Goal: Task Accomplishment & Management: Manage account settings

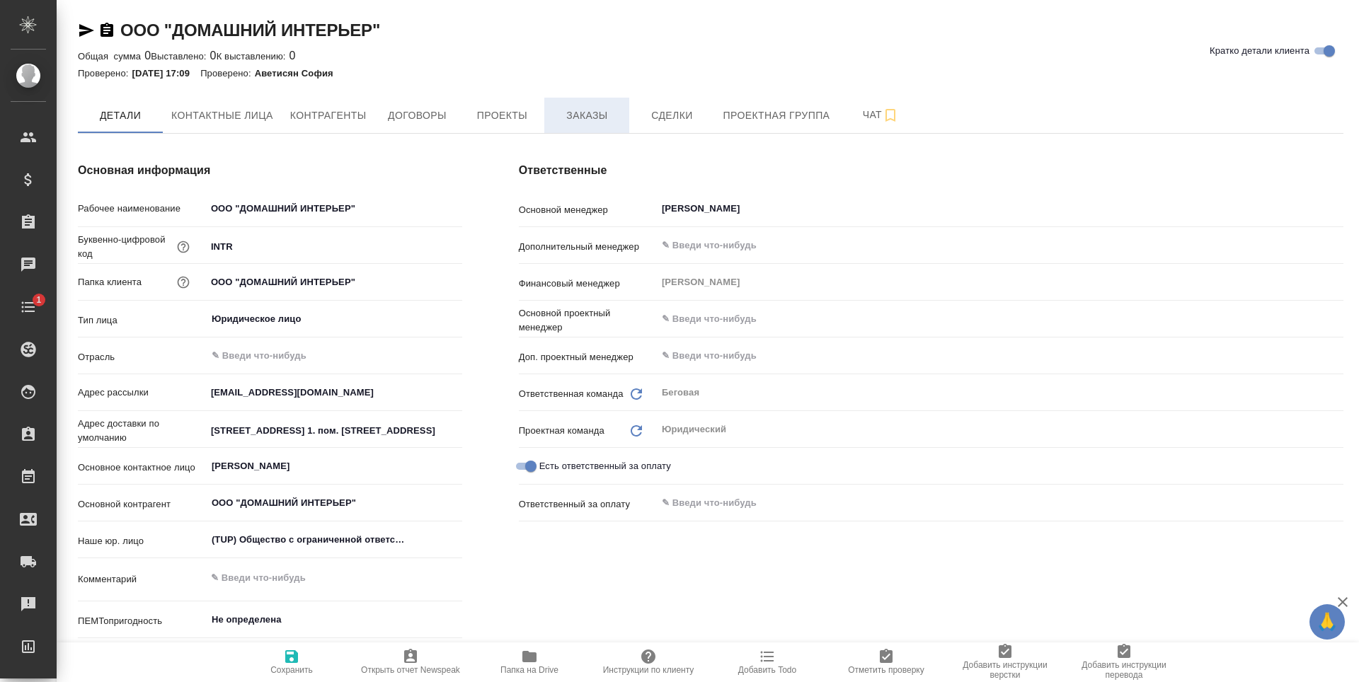
click at [607, 115] on span "Заказы" at bounding box center [587, 116] width 68 height 18
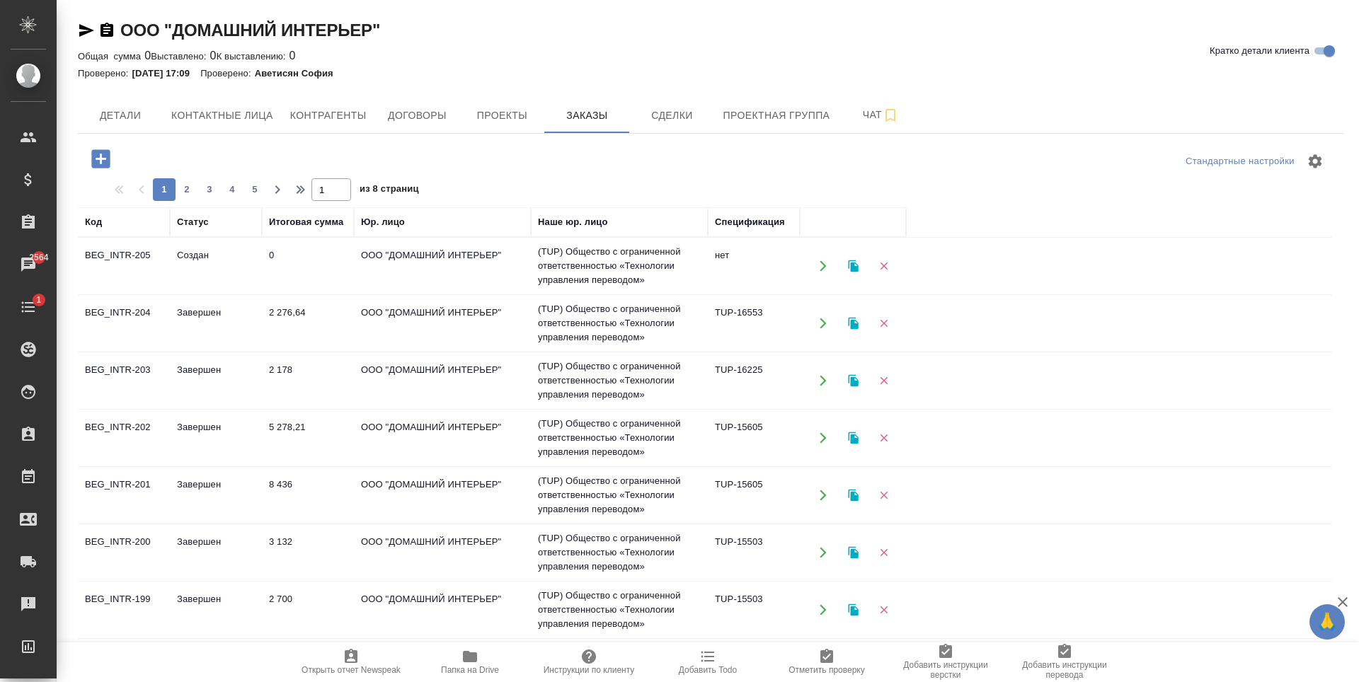
click at [897, 265] on button "button" at bounding box center [883, 266] width 29 height 29
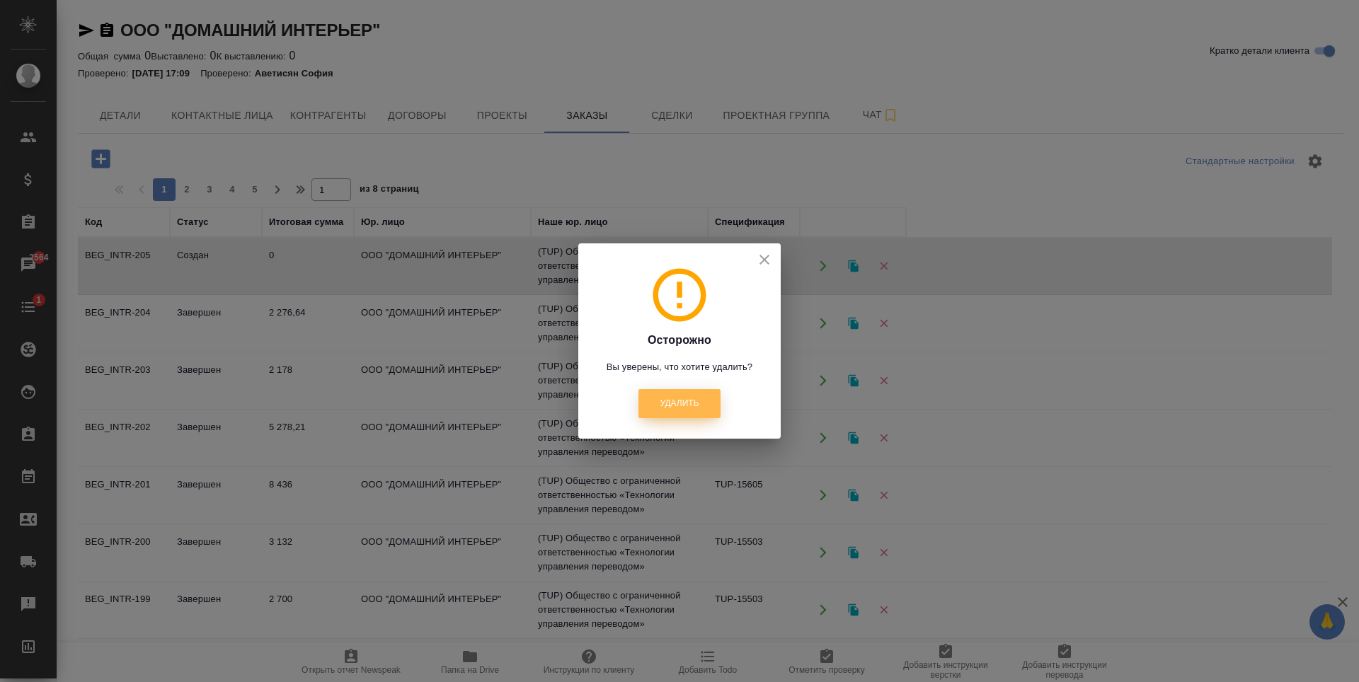
click at [696, 407] on span "Удалить" at bounding box center [679, 404] width 39 height 12
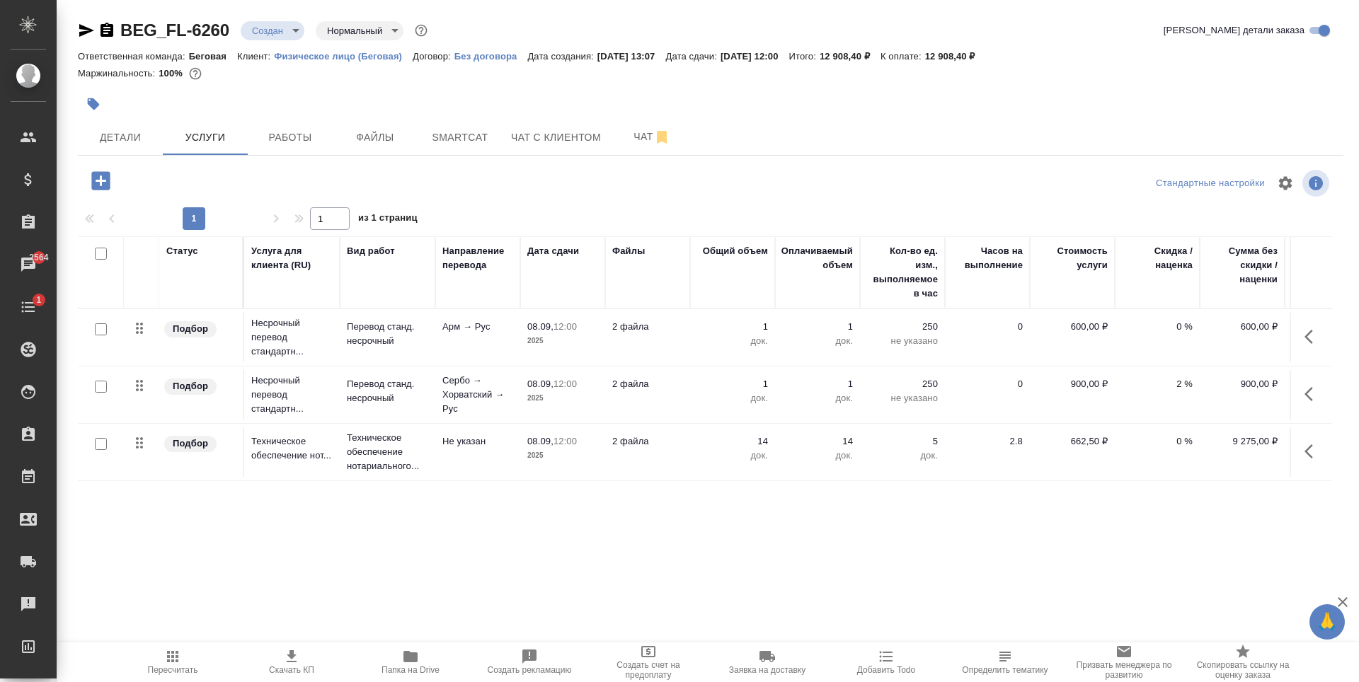
scroll to position [0, 80]
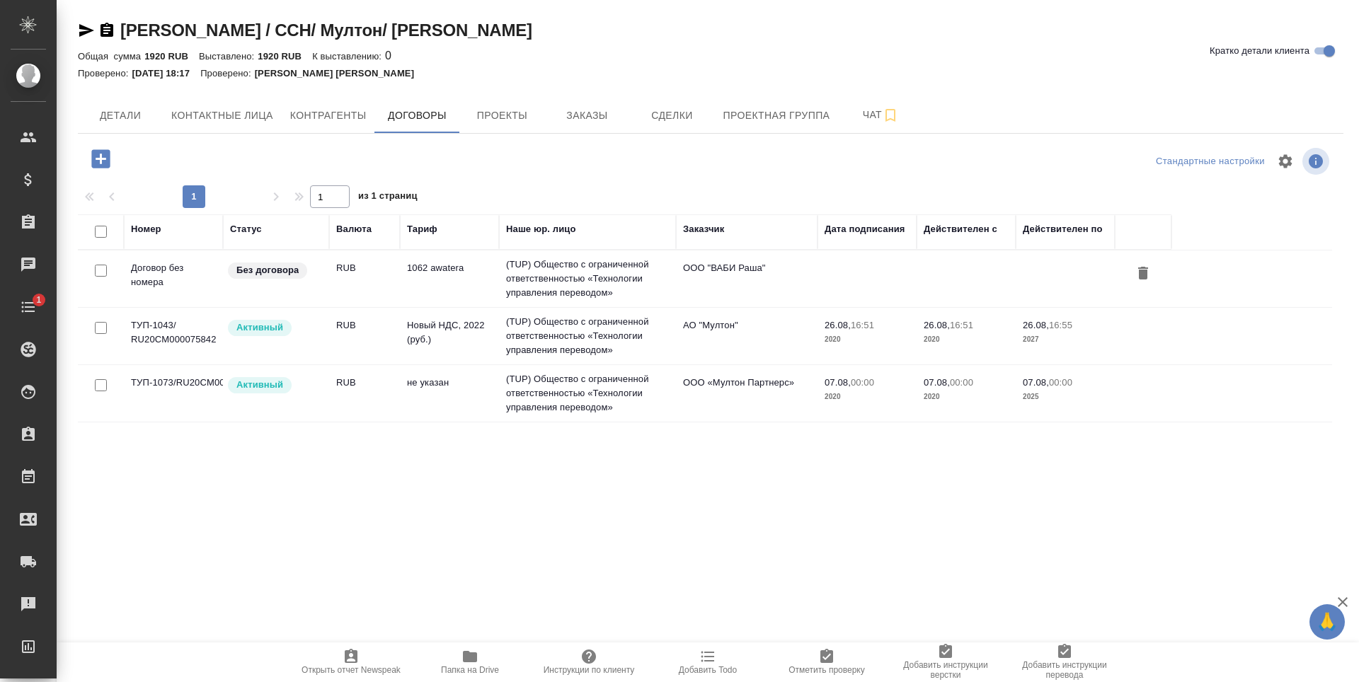
click at [450, 410] on td "не указан" at bounding box center [449, 394] width 99 height 50
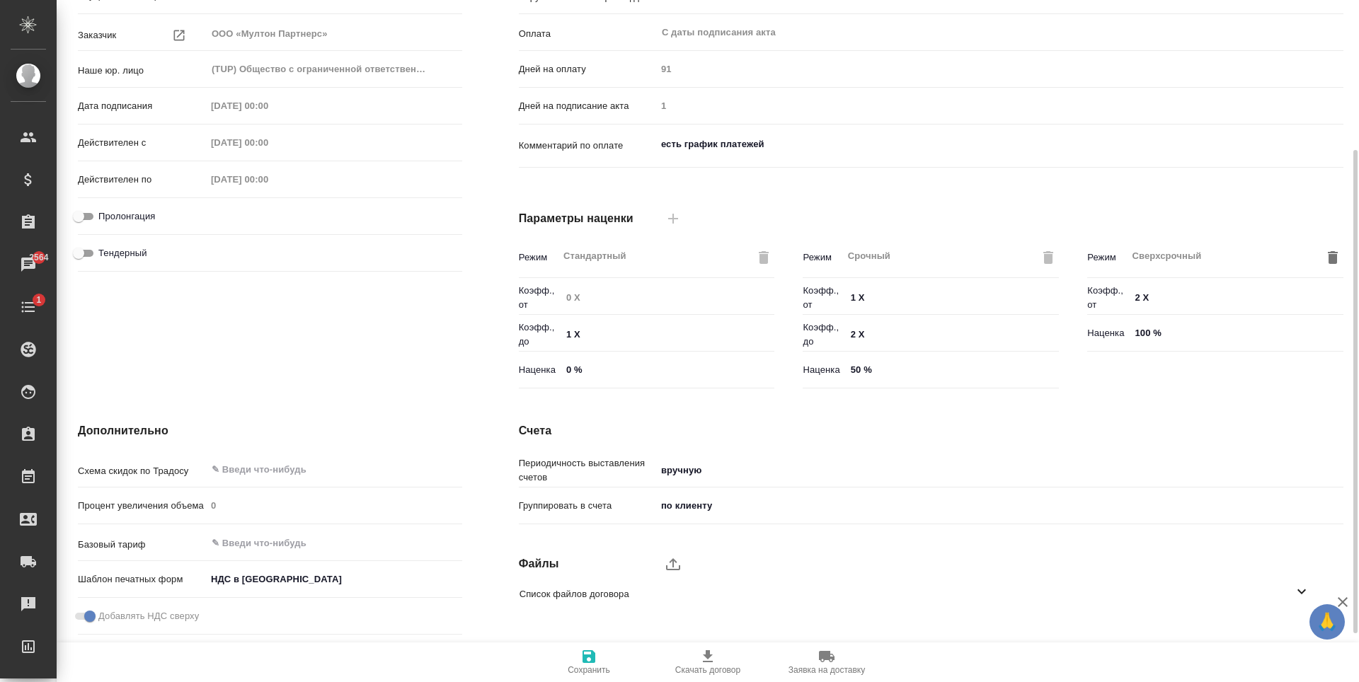
scroll to position [280, 0]
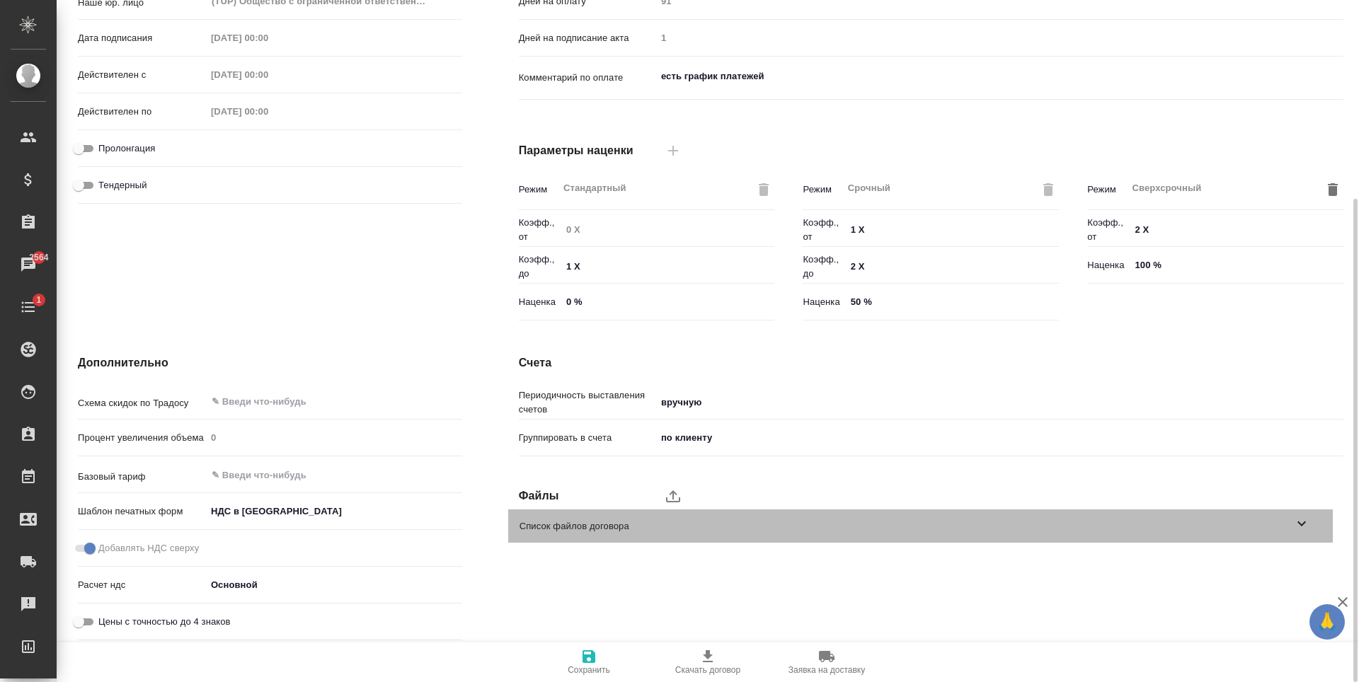
click at [604, 535] on div "Список файлов договора" at bounding box center [920, 526] width 824 height 33
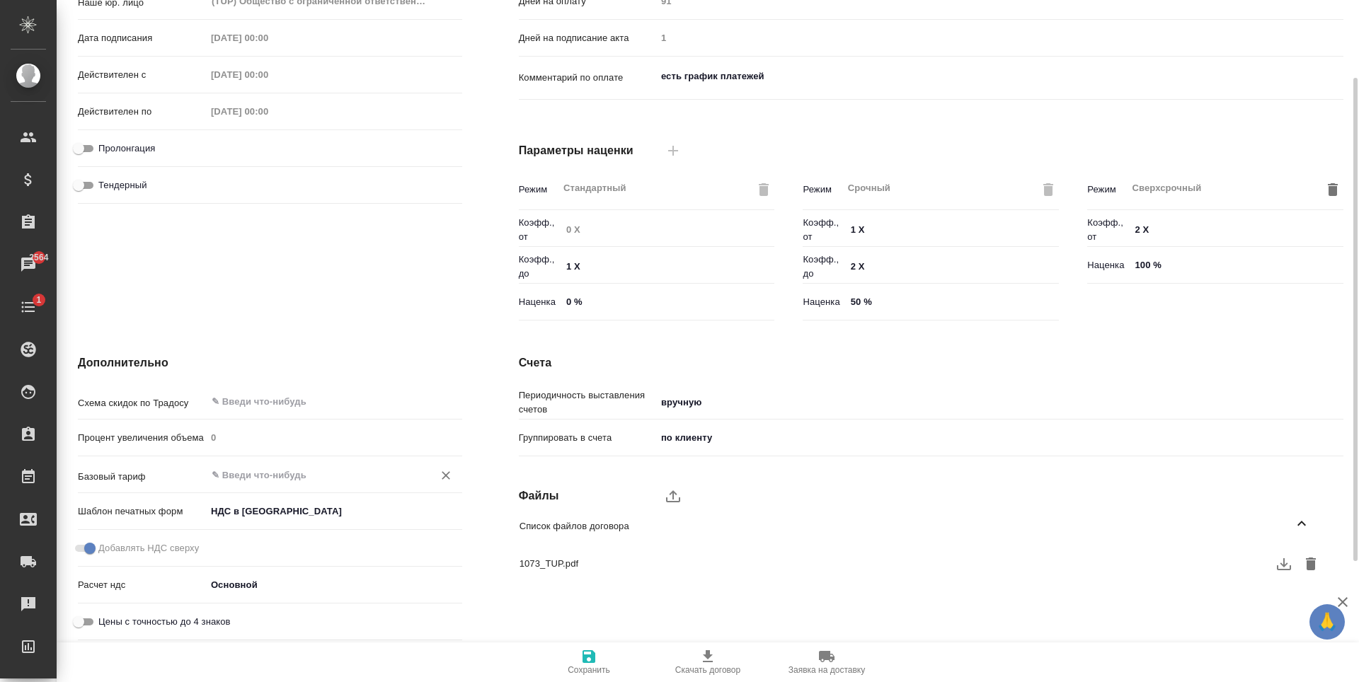
scroll to position [0, 0]
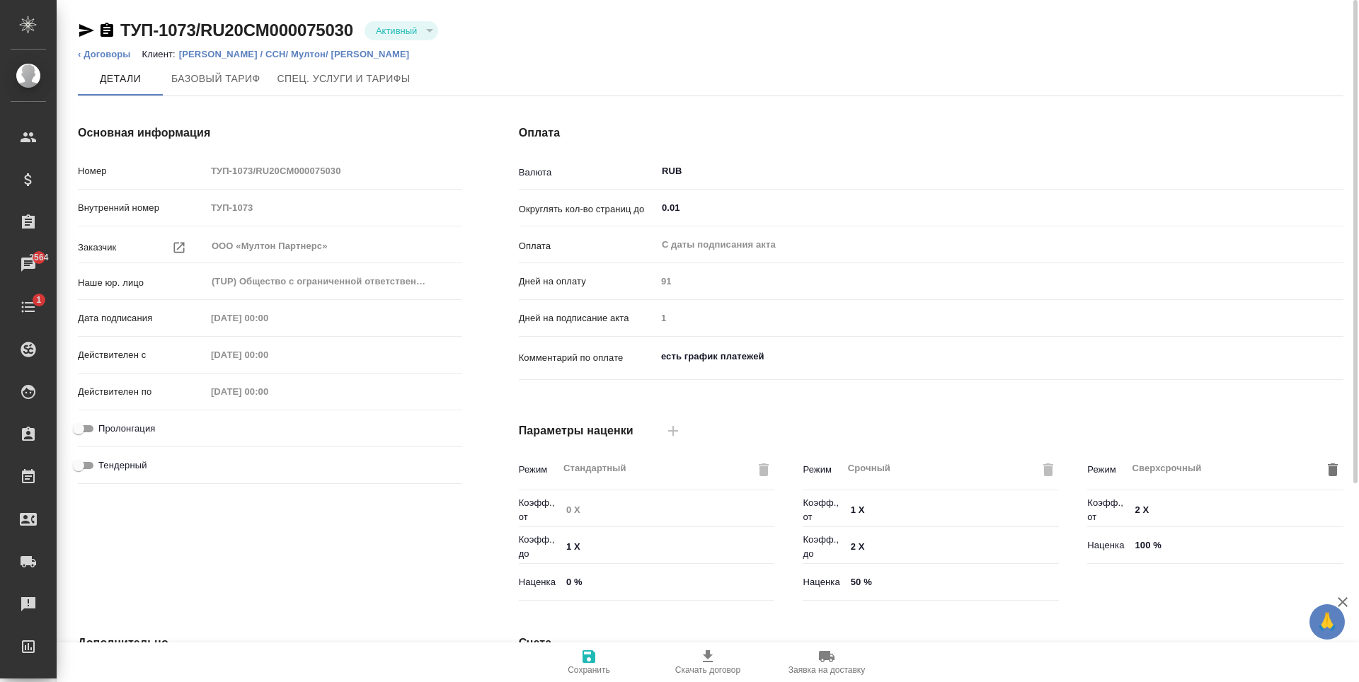
click at [225, 51] on p "Кока Кола Евразия / CCH/ Мултон/ Мултон Партнерс" at bounding box center [299, 54] width 241 height 11
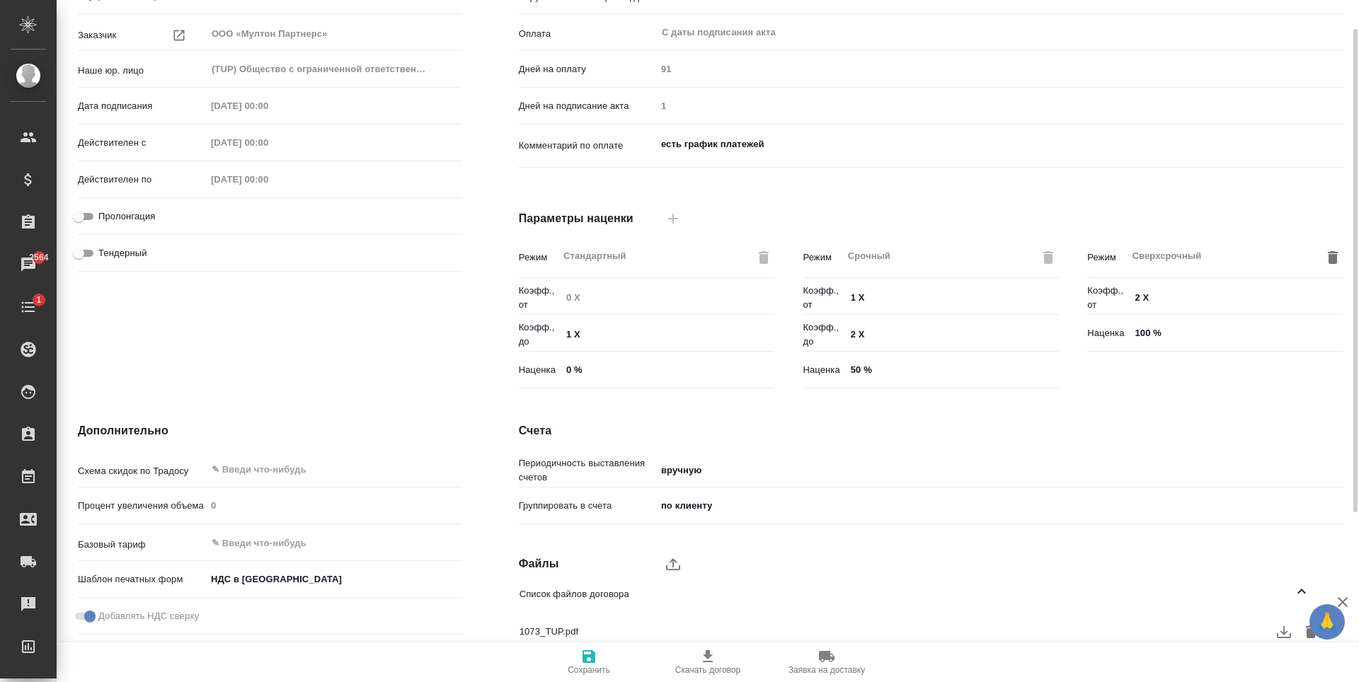
scroll to position [280, 0]
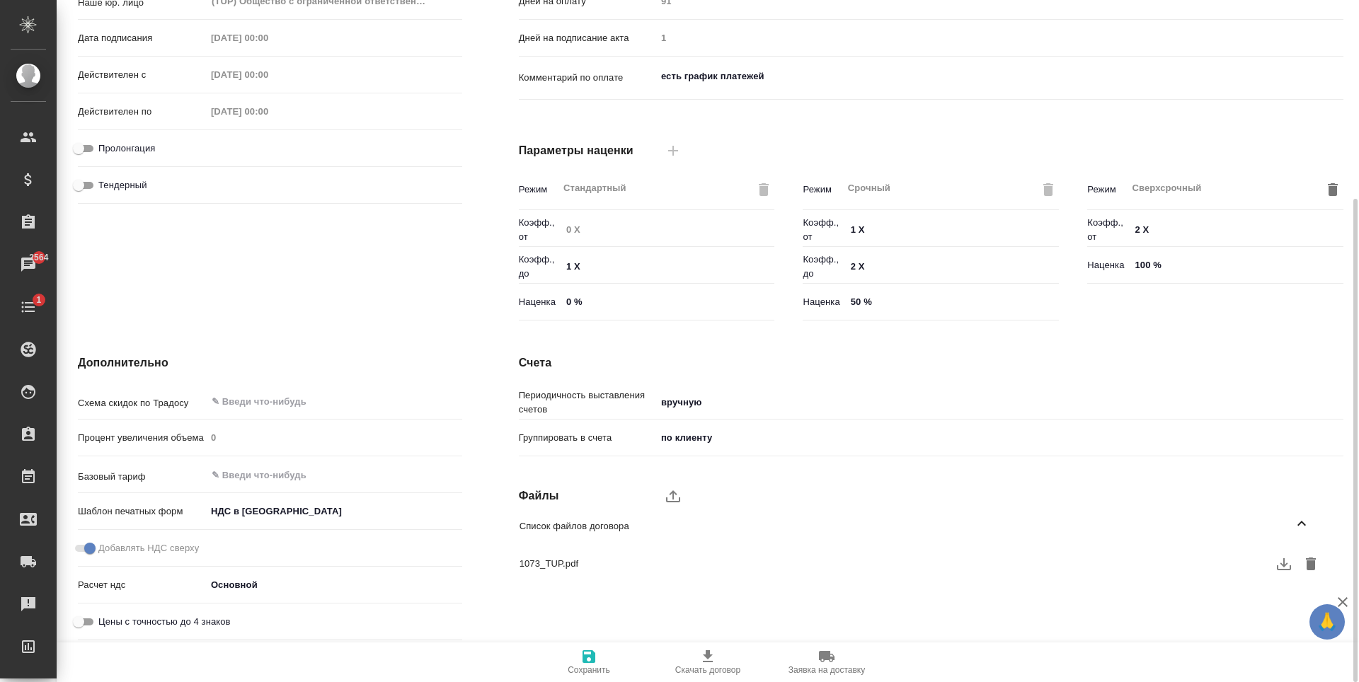
click at [634, 565] on span "1073_TUP.pdf" at bounding box center [908, 564] width 779 height 14
click at [531, 558] on span "1073_TUP.pdf" at bounding box center [908, 564] width 779 height 14
click at [1276, 570] on icon "button" at bounding box center [1283, 564] width 17 height 17
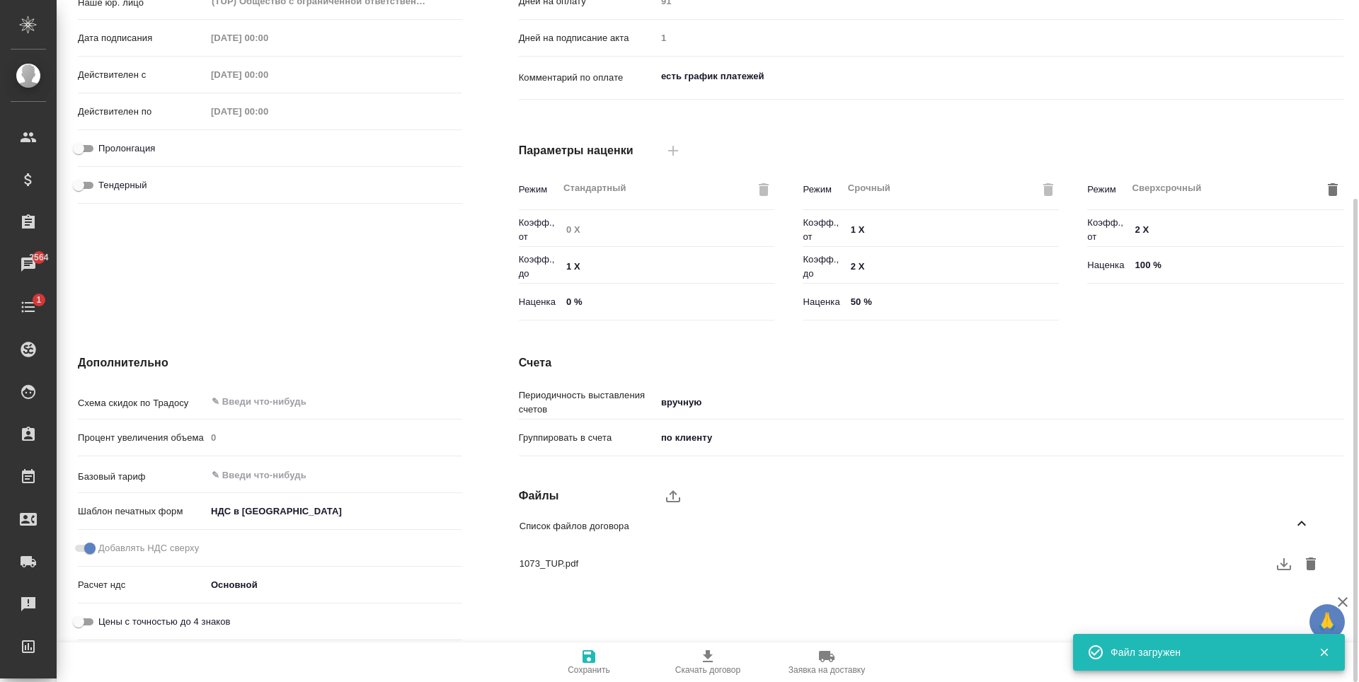
scroll to position [0, 0]
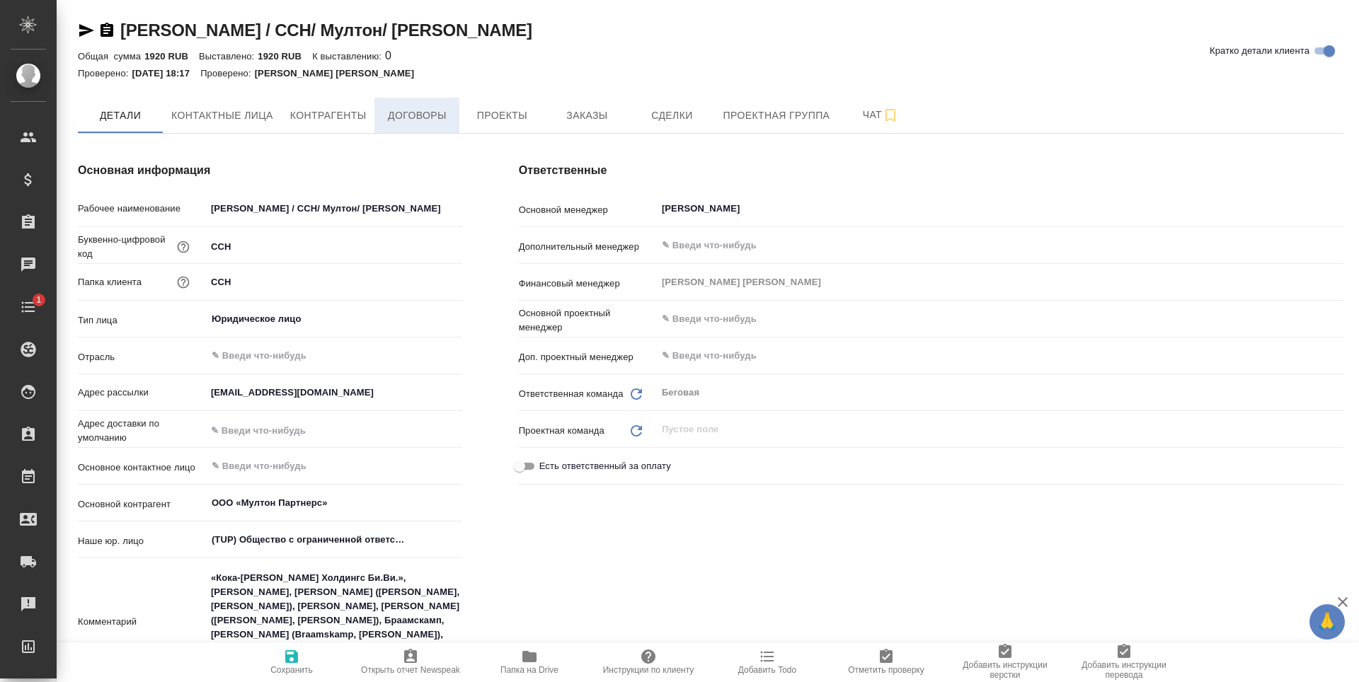
type textarea "x"
click at [428, 118] on span "Договоры" at bounding box center [417, 116] width 68 height 18
type textarea "x"
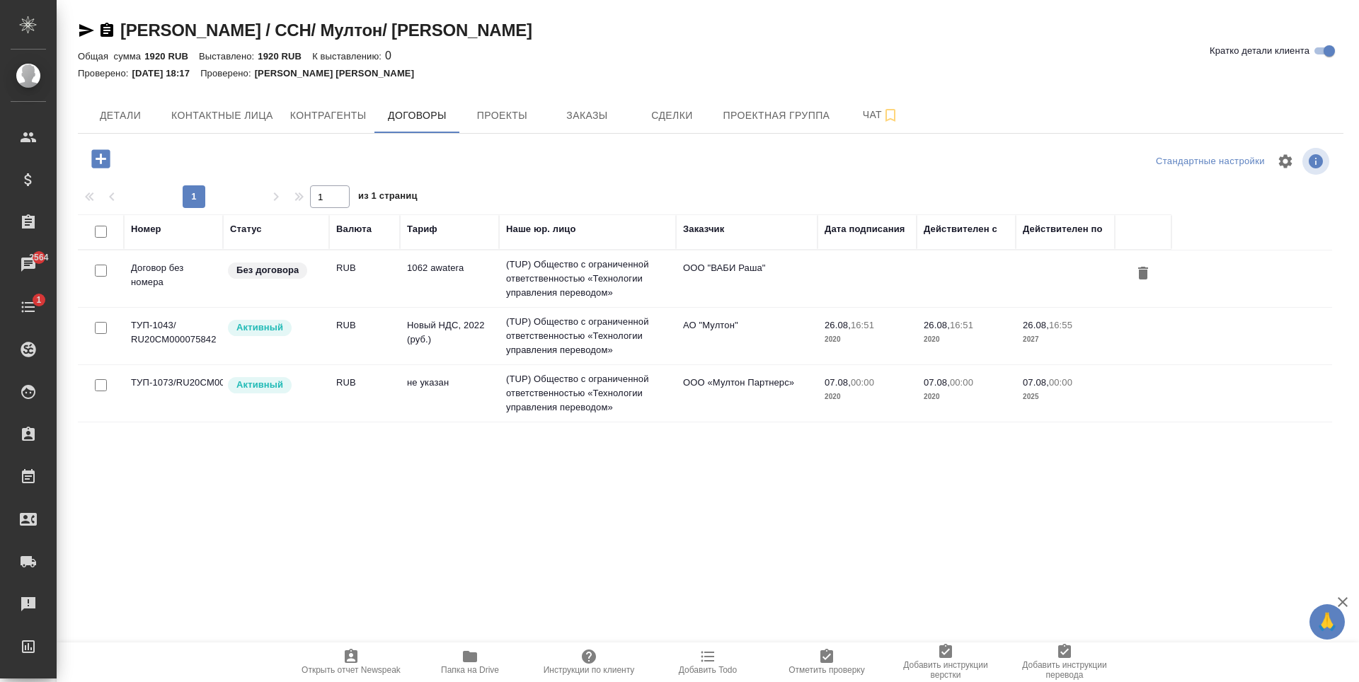
click at [81, 25] on icon "button" at bounding box center [86, 30] width 17 height 17
click at [479, 355] on td "Новый НДС, 2022 (руб.)" at bounding box center [449, 336] width 99 height 50
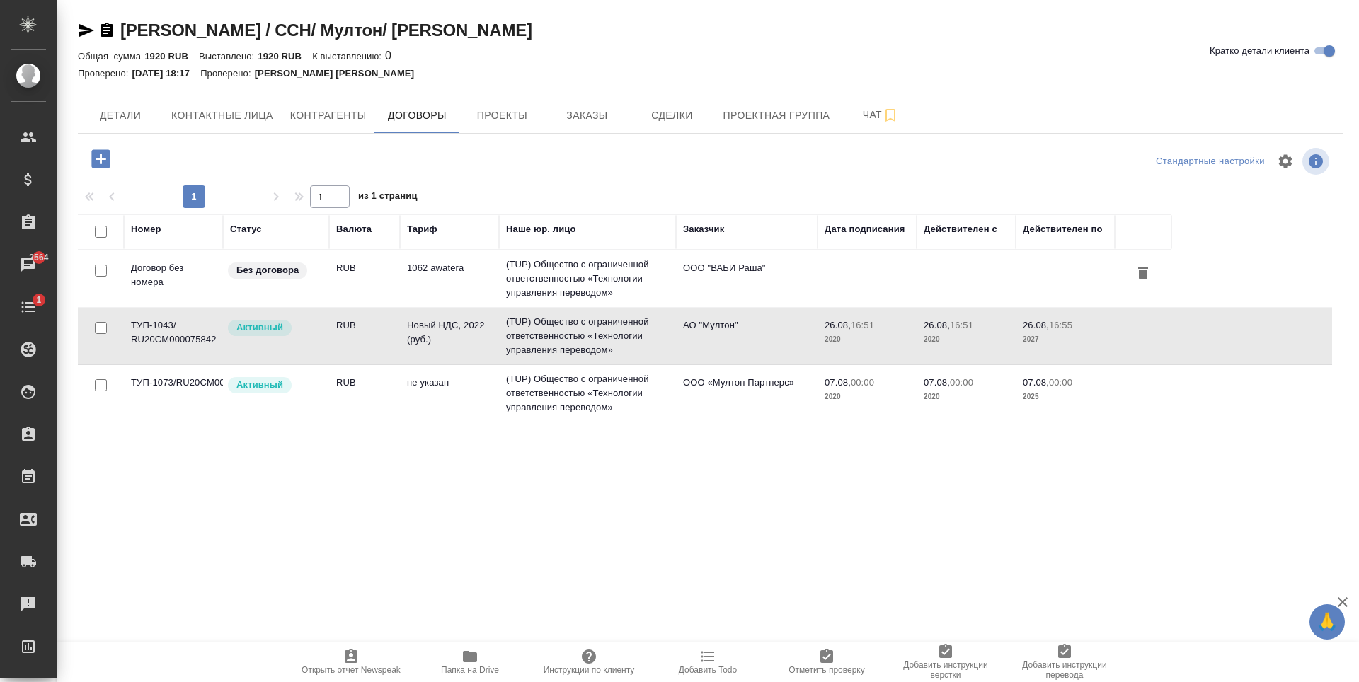
click at [479, 355] on td "Новый НДС, 2022 (руб.)" at bounding box center [449, 336] width 99 height 50
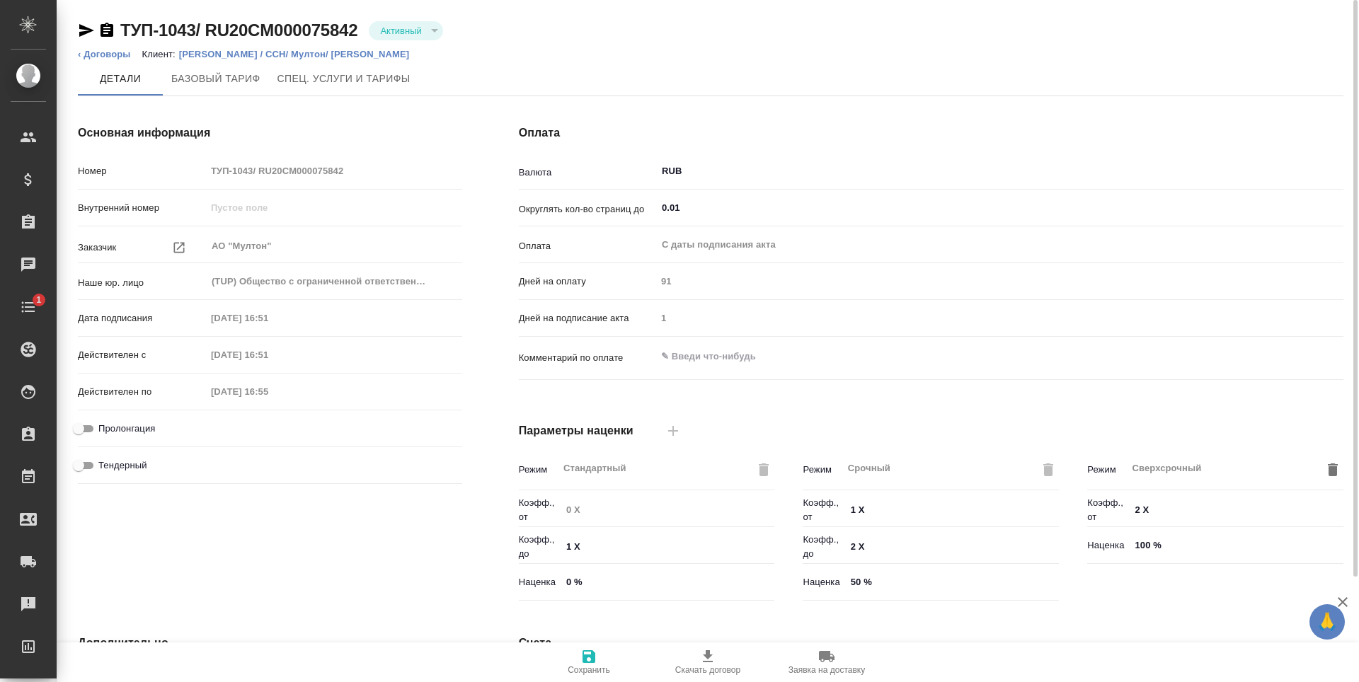
scroll to position [280, 0]
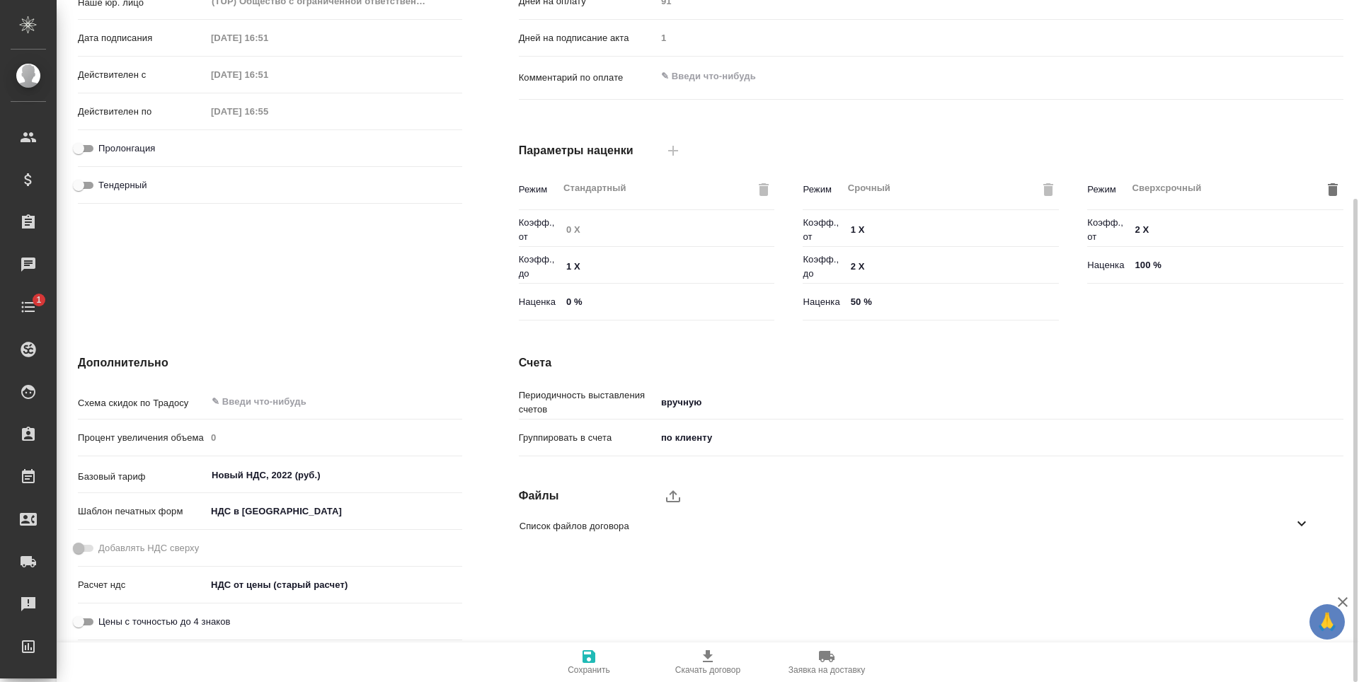
click at [728, 527] on span "Список файлов договора" at bounding box center [906, 526] width 774 height 14
click at [1277, 565] on icon "button" at bounding box center [1283, 564] width 17 height 17
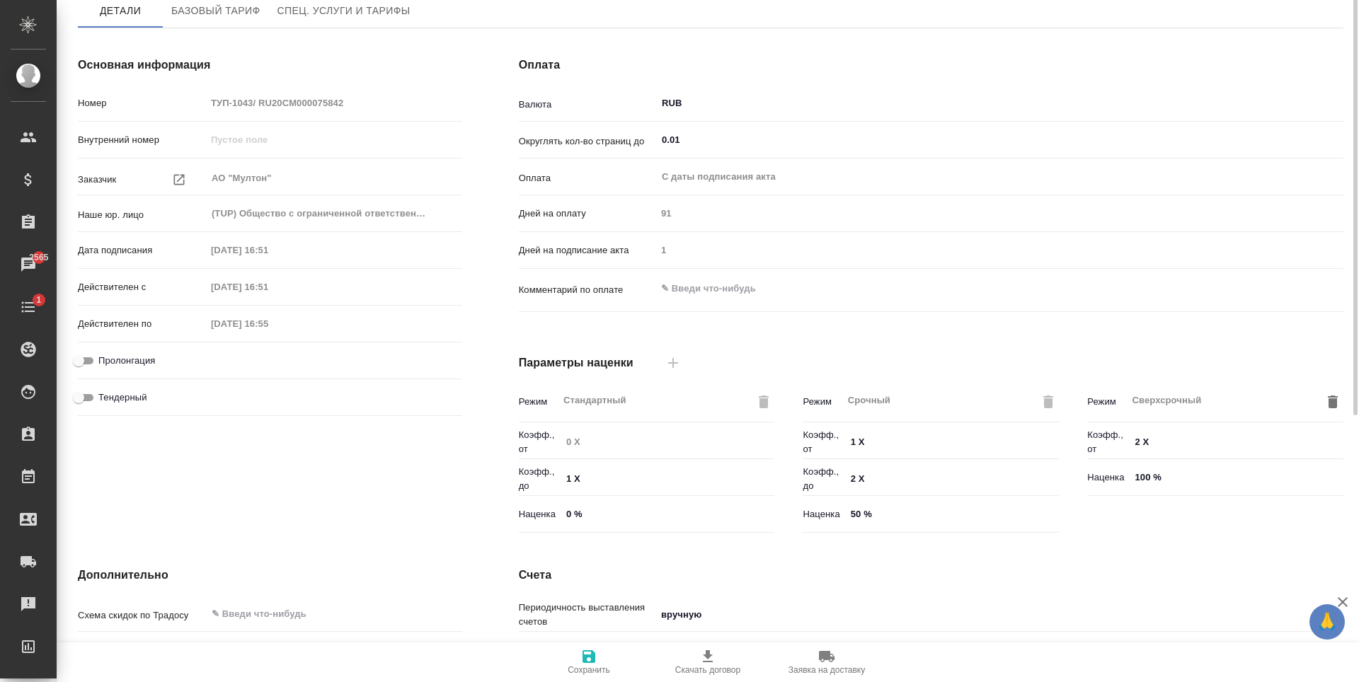
scroll to position [0, 0]
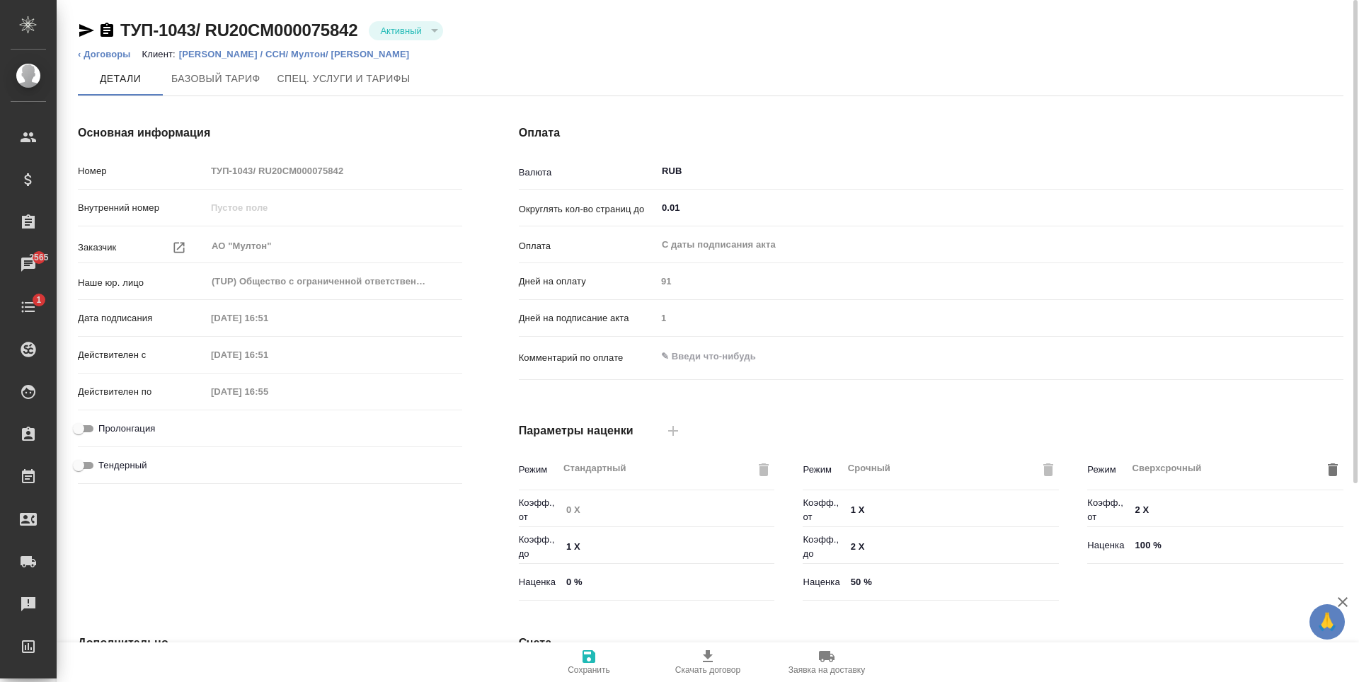
click at [207, 53] on p "[PERSON_NAME] / CCH/ Мултон/ [PERSON_NAME]" at bounding box center [299, 54] width 241 height 11
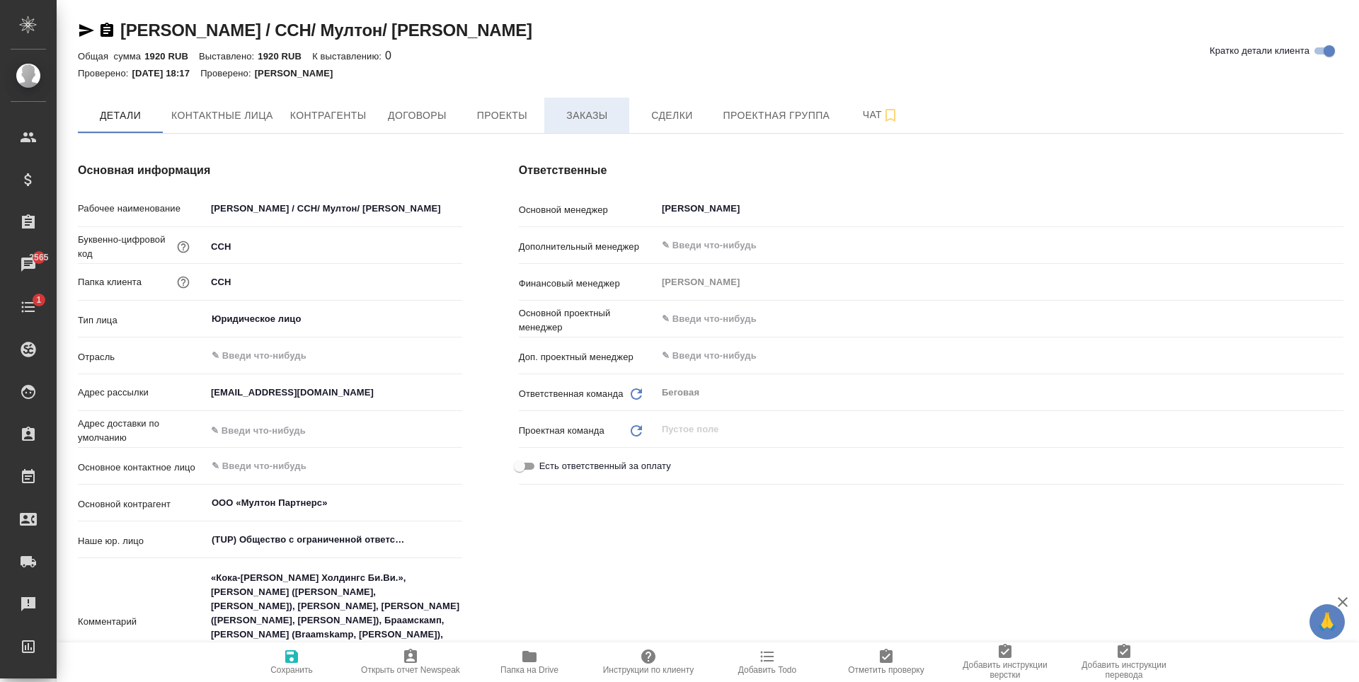
click at [592, 113] on span "Заказы" at bounding box center [587, 116] width 68 height 18
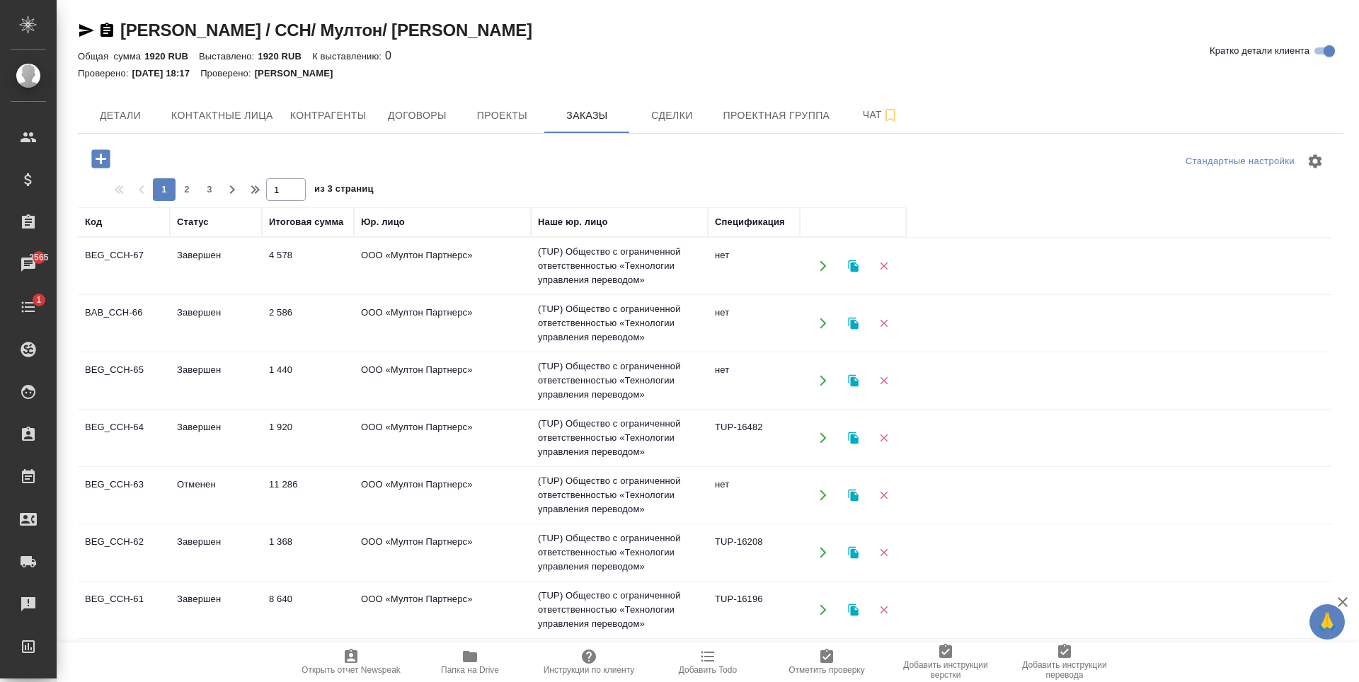
scroll to position [71, 0]
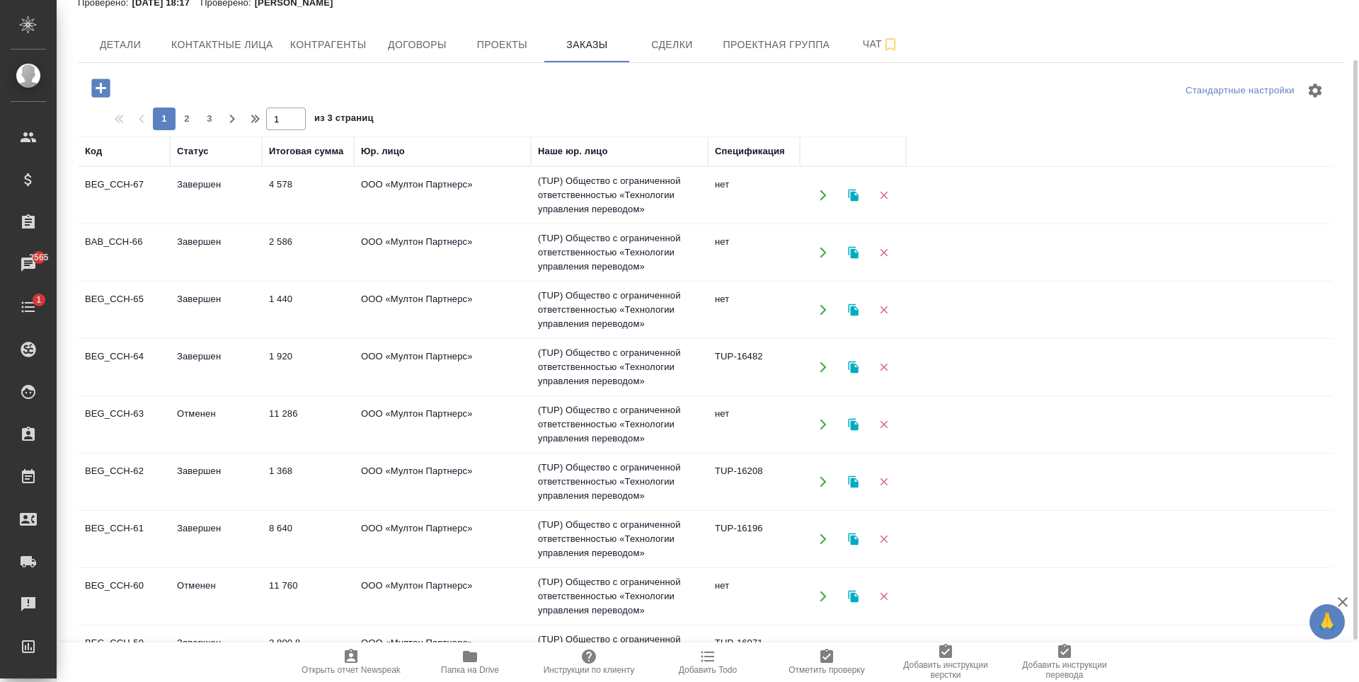
click at [507, 311] on td "ООО «Мултон Партнерс»" at bounding box center [442, 310] width 177 height 50
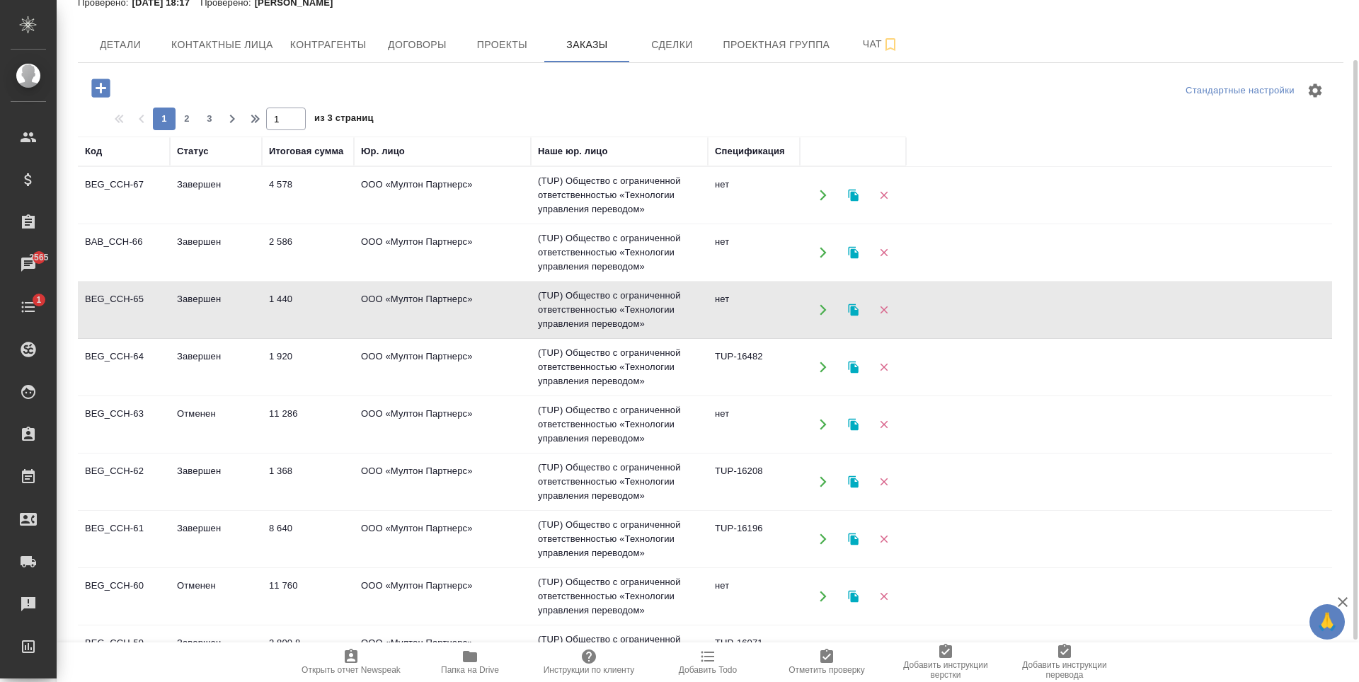
click at [507, 311] on td "ООО «Мултон Партнерс»" at bounding box center [442, 310] width 177 height 50
click at [479, 379] on td "ООО «Мултон Партнерс»" at bounding box center [442, 368] width 177 height 50
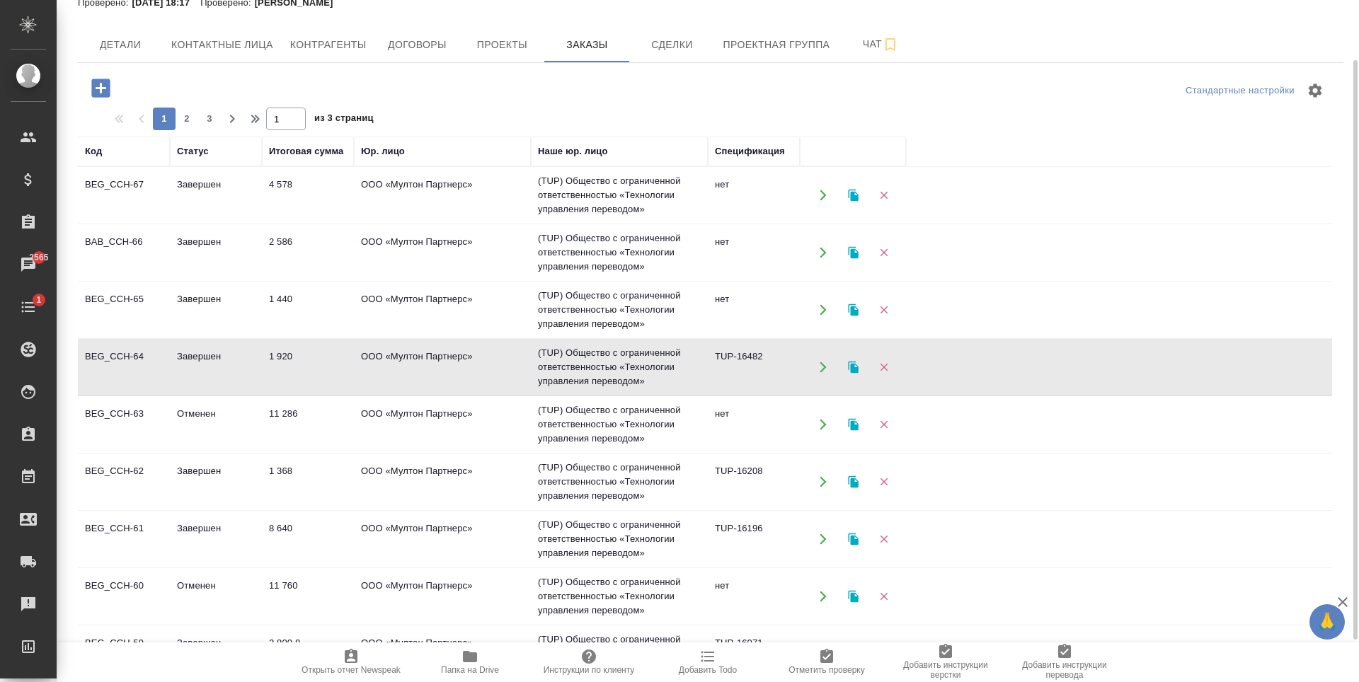
click at [479, 379] on td "ООО «Мултон Партнерс»" at bounding box center [442, 368] width 177 height 50
click at [501, 426] on td "ООО «Мултон Партнерс»" at bounding box center [442, 425] width 177 height 50
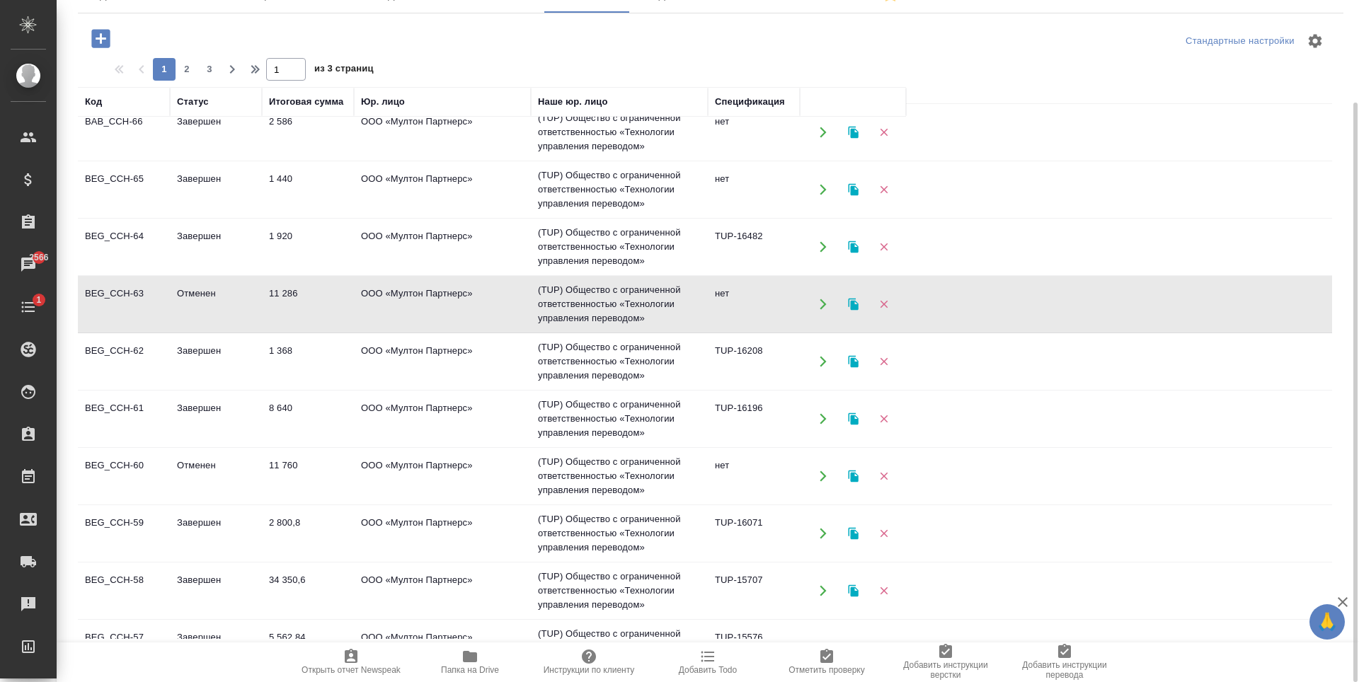
click at [362, 420] on td "ООО «Мултон Партнерс»" at bounding box center [442, 419] width 177 height 50
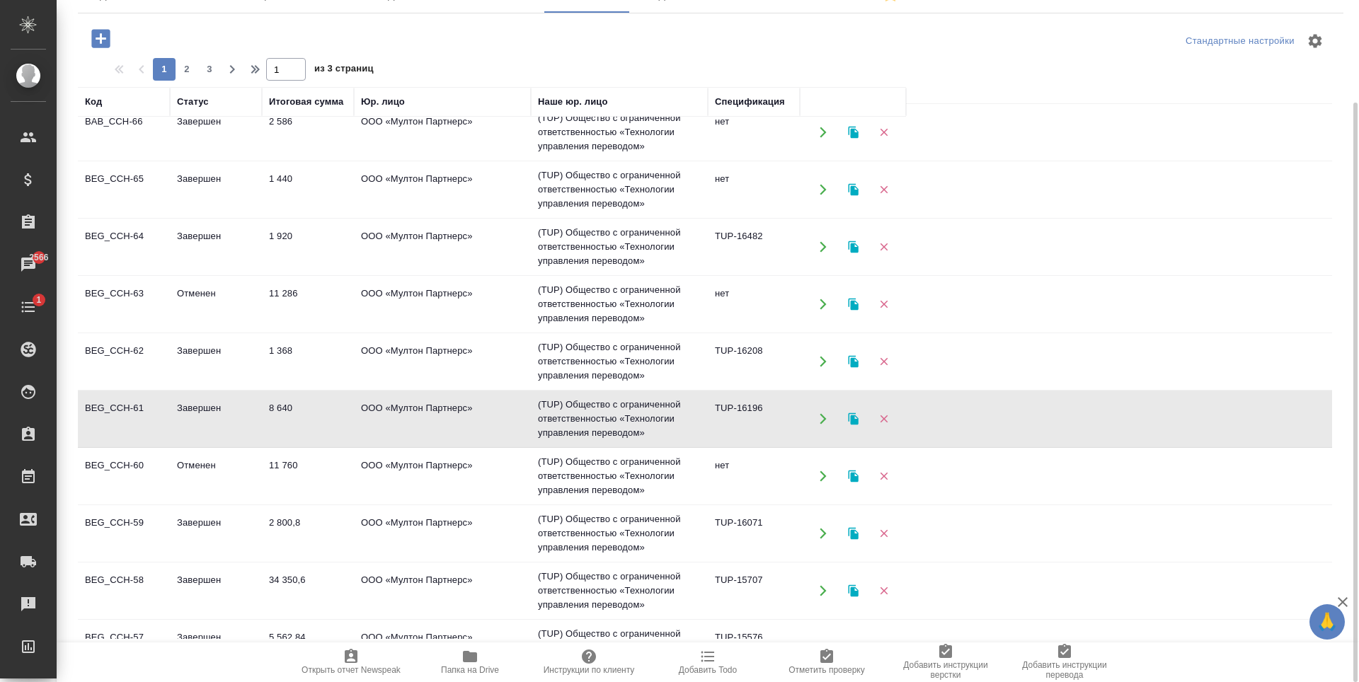
click at [483, 488] on td "ООО «Мултон Партнерс»" at bounding box center [442, 477] width 177 height 50
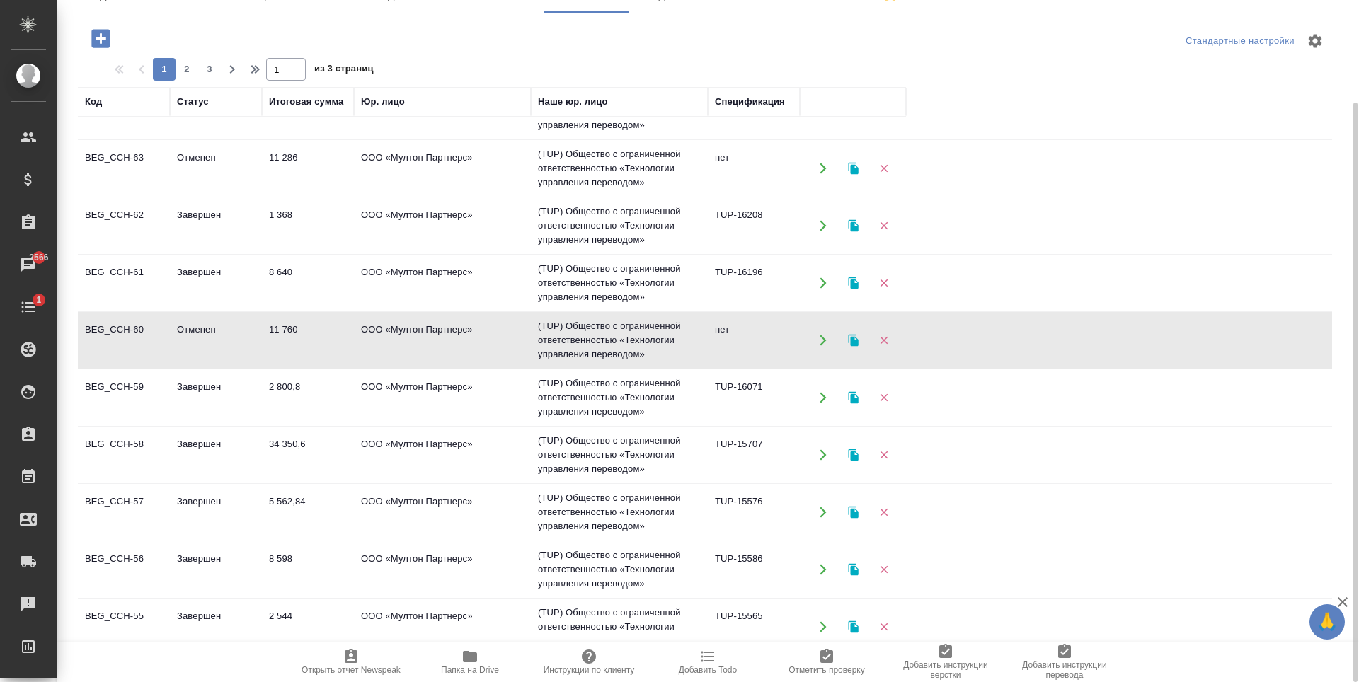
scroll to position [212, 0]
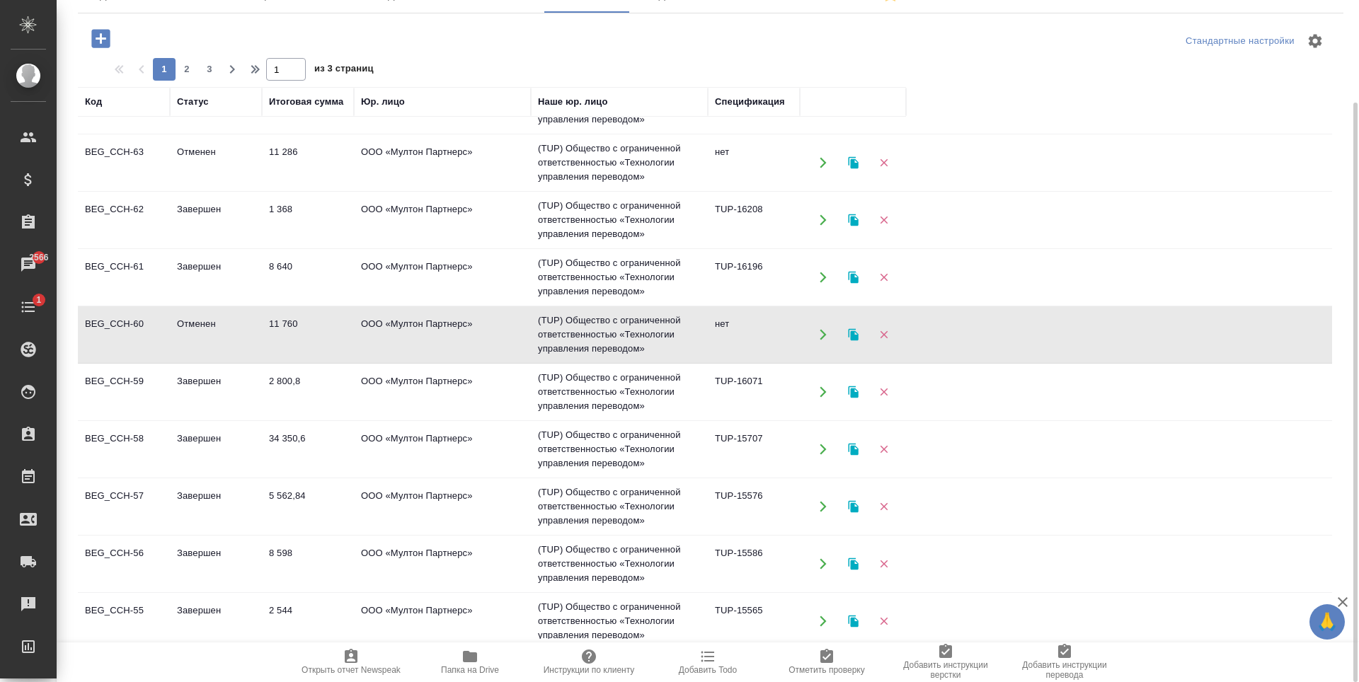
click at [481, 410] on td "ООО «Мултон Партнерс»" at bounding box center [442, 392] width 177 height 50
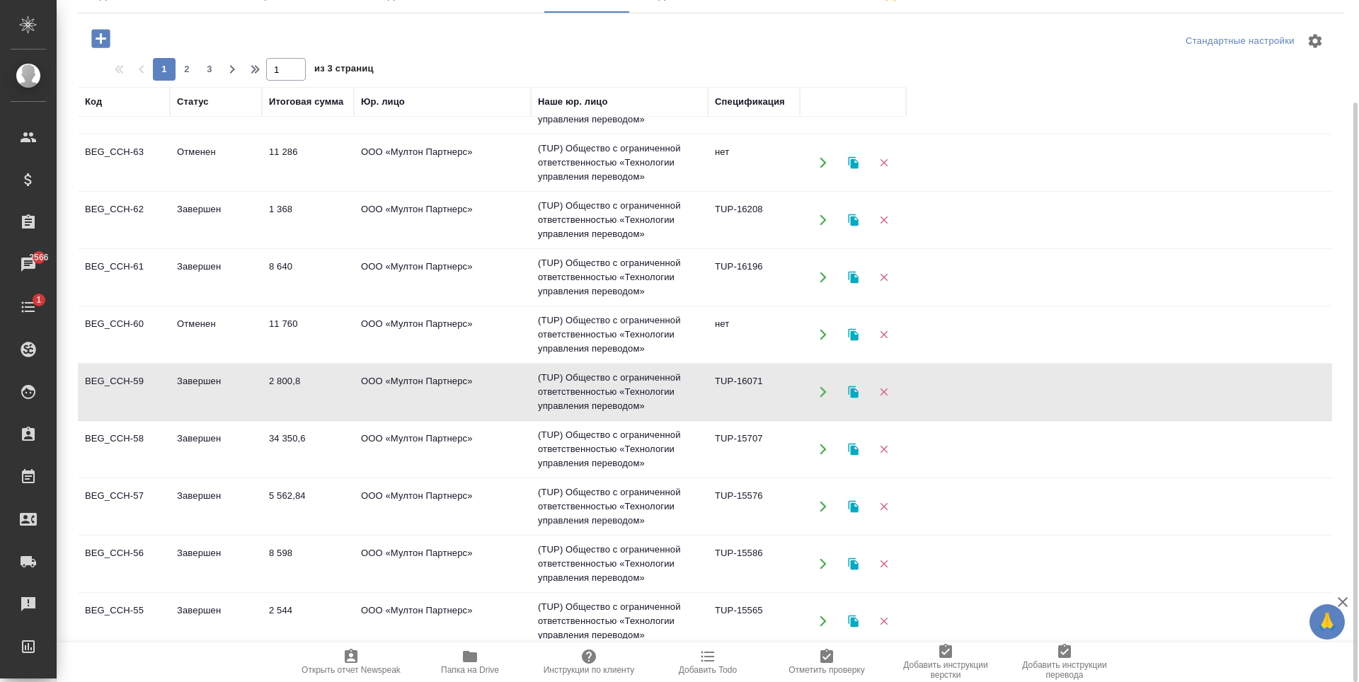
click at [481, 410] on td "ООО «Мултон Партнерс»" at bounding box center [442, 392] width 177 height 50
click at [483, 478] on tr "BEG_CCH-57 Завершен 5 562,84 ООО «Мултон Партнерс» (TUP) Общество с ограниченно…" at bounding box center [705, 506] width 1254 height 57
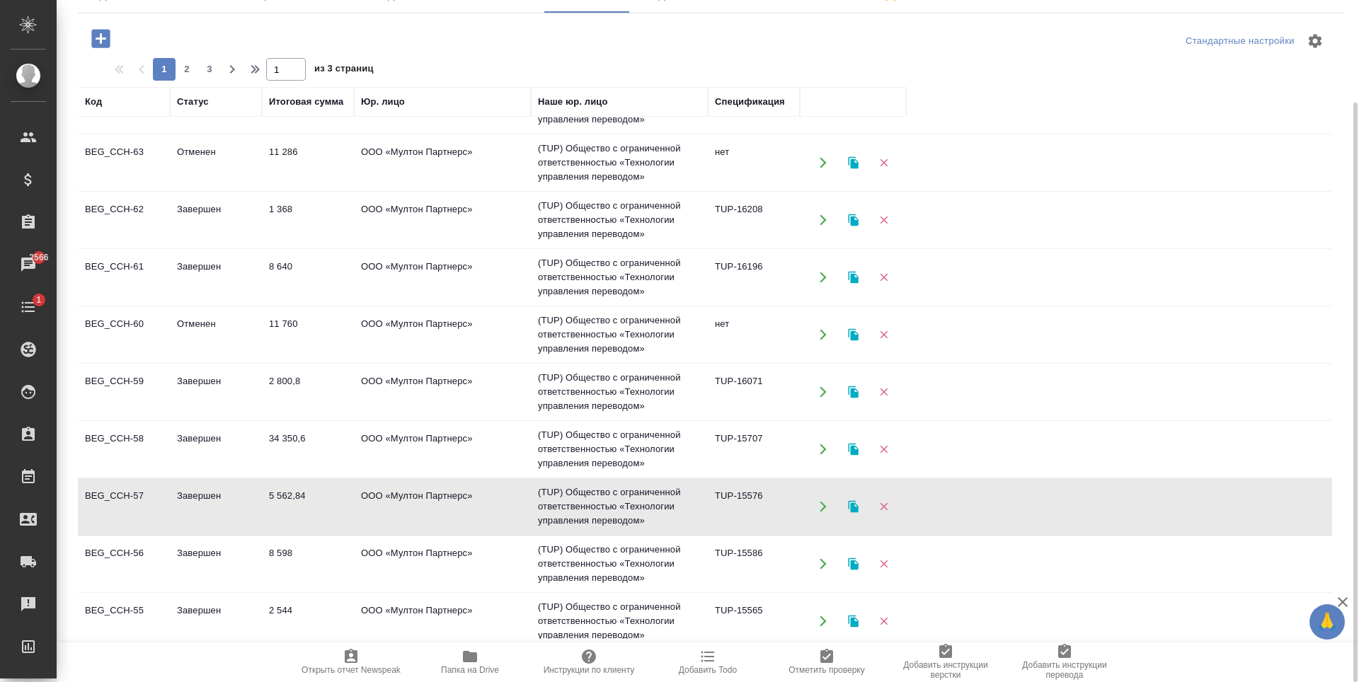
click at [483, 478] on tr "BEG_CCH-57 Завершен 5 562,84 ООО «Мултон Партнерс» (TUP) Общество с ограниченно…" at bounding box center [705, 506] width 1254 height 57
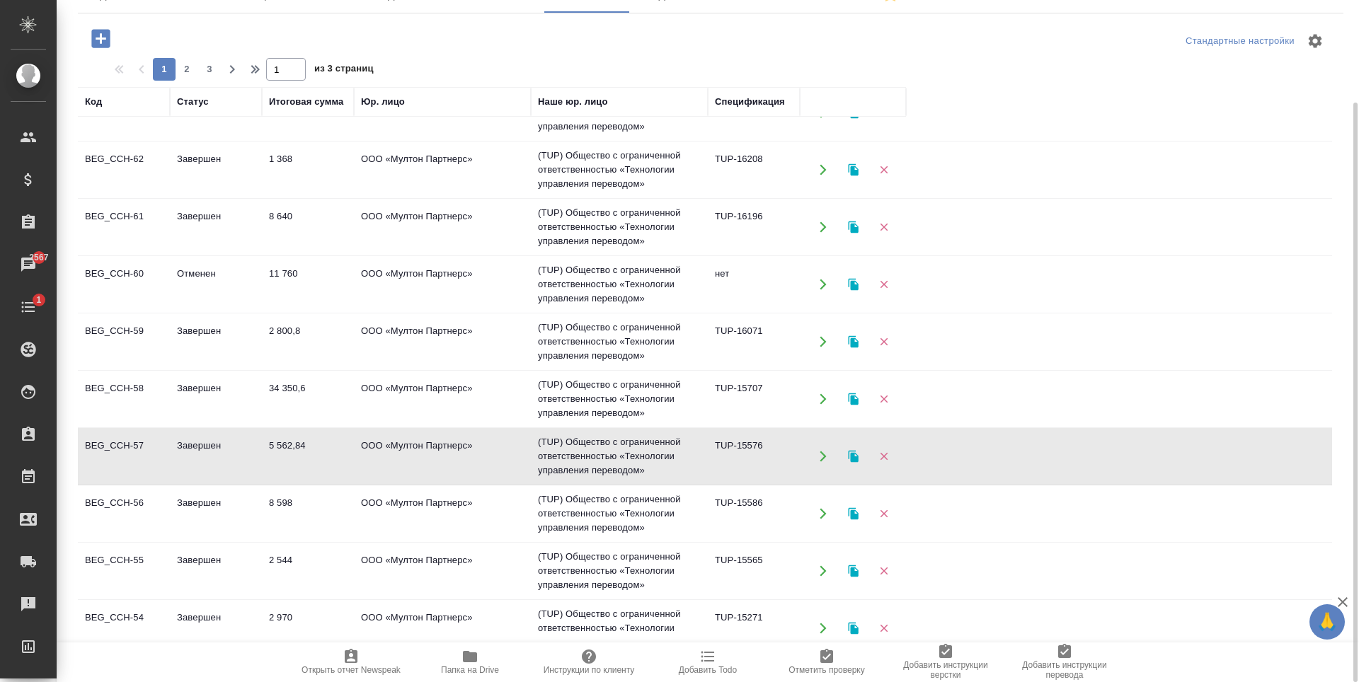
scroll to position [283, 0]
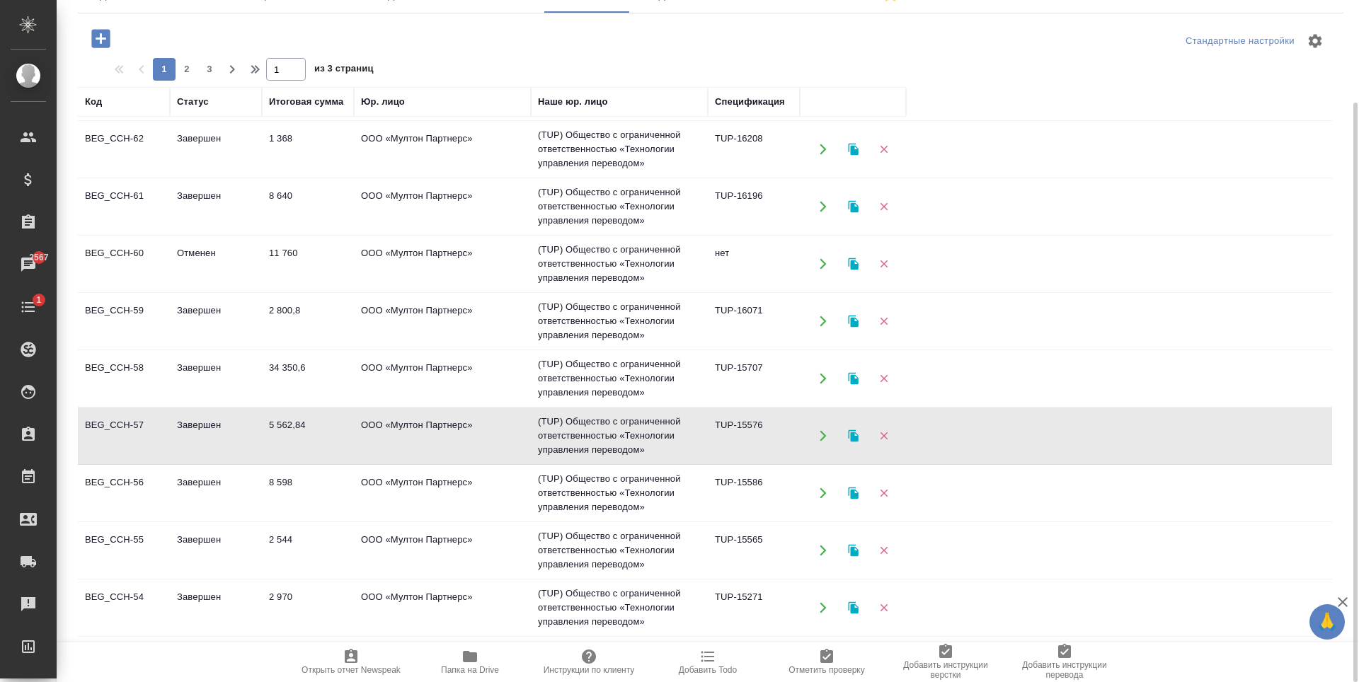
click at [317, 488] on td "8 598" at bounding box center [308, 494] width 92 height 50
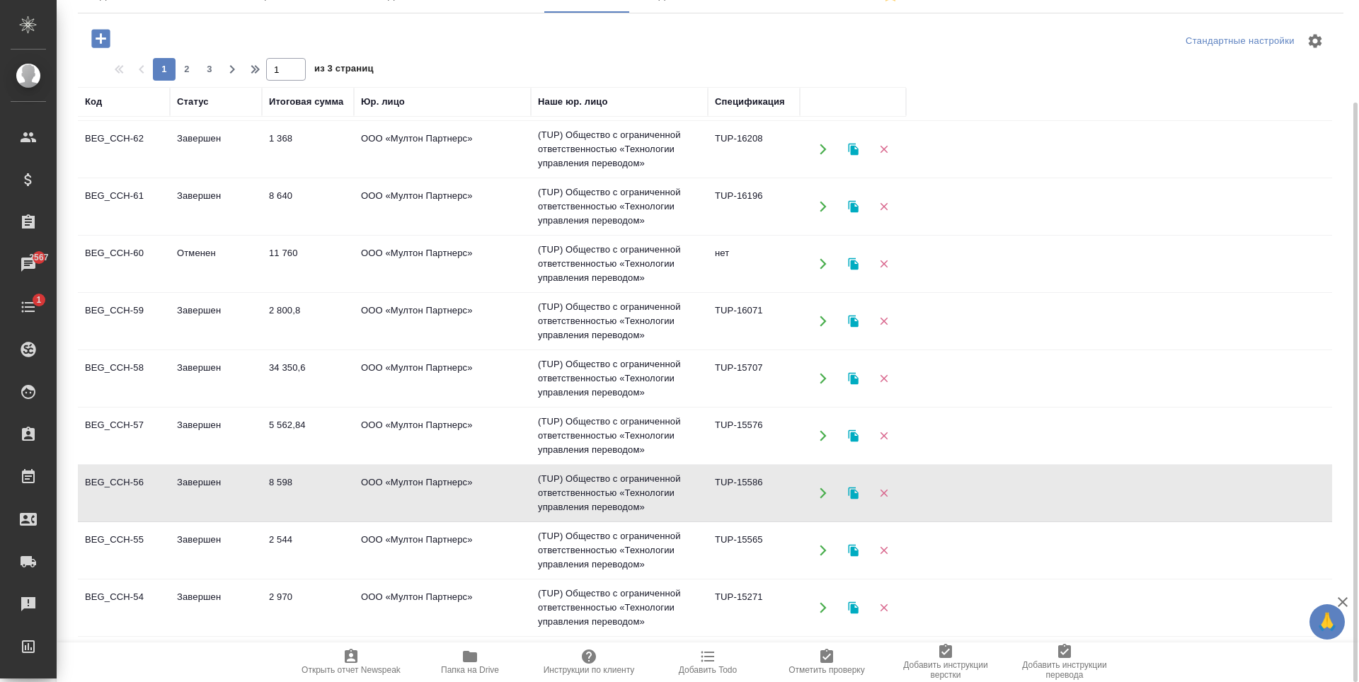
click at [317, 488] on td "8 598" at bounding box center [308, 494] width 92 height 50
click at [505, 210] on td "ООО «Мултон Партнерс»" at bounding box center [442, 207] width 177 height 50
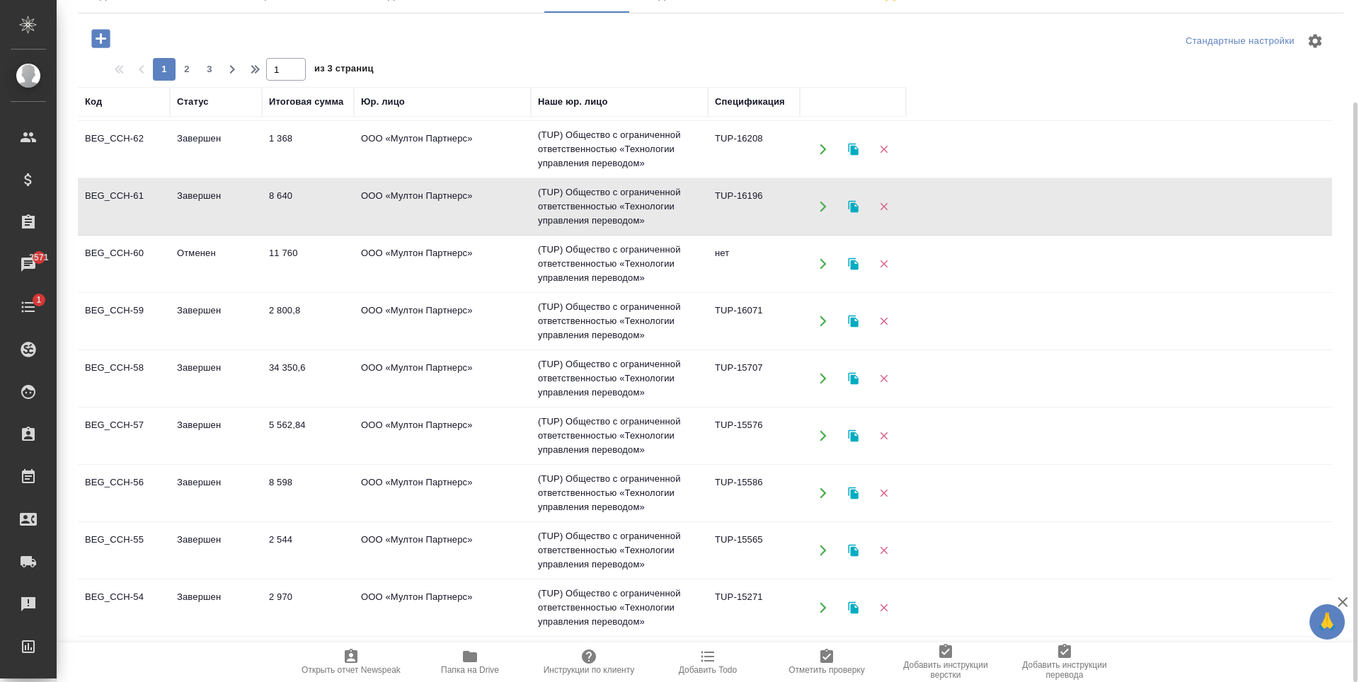
click at [505, 210] on td "ООО «Мултон Партнерс»" at bounding box center [442, 207] width 177 height 50
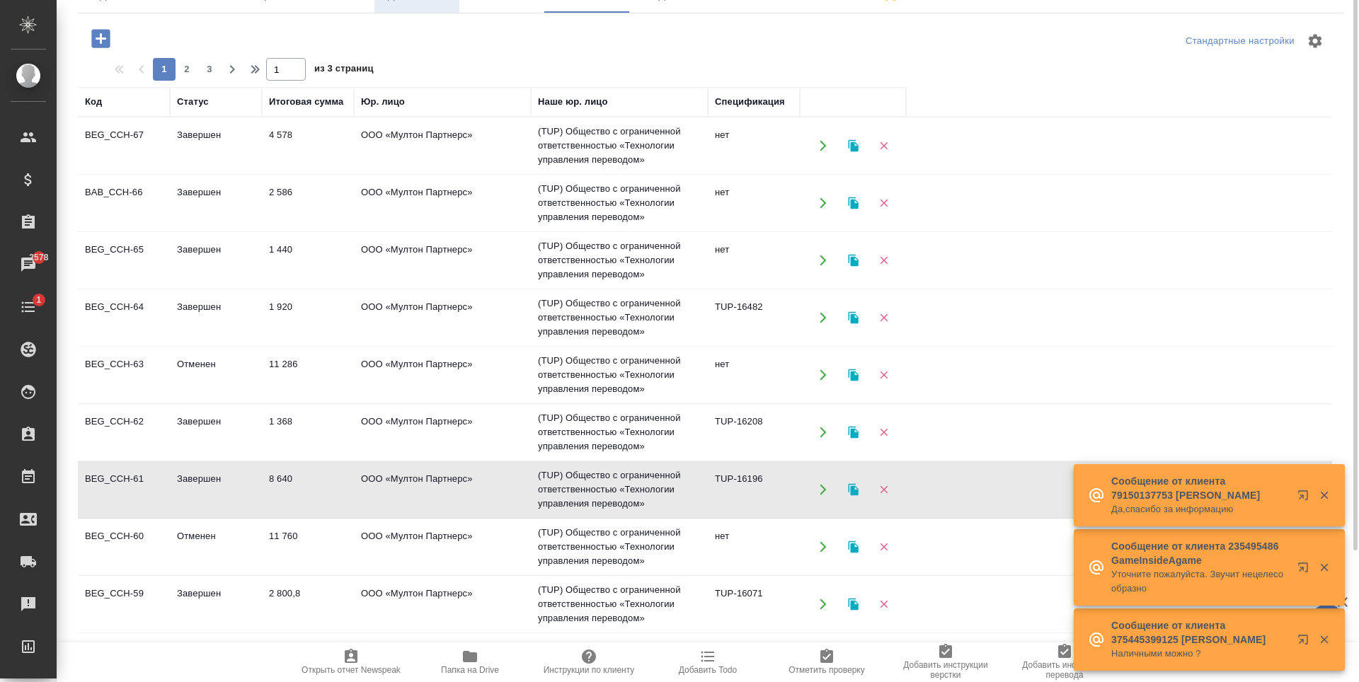
scroll to position [50, 0]
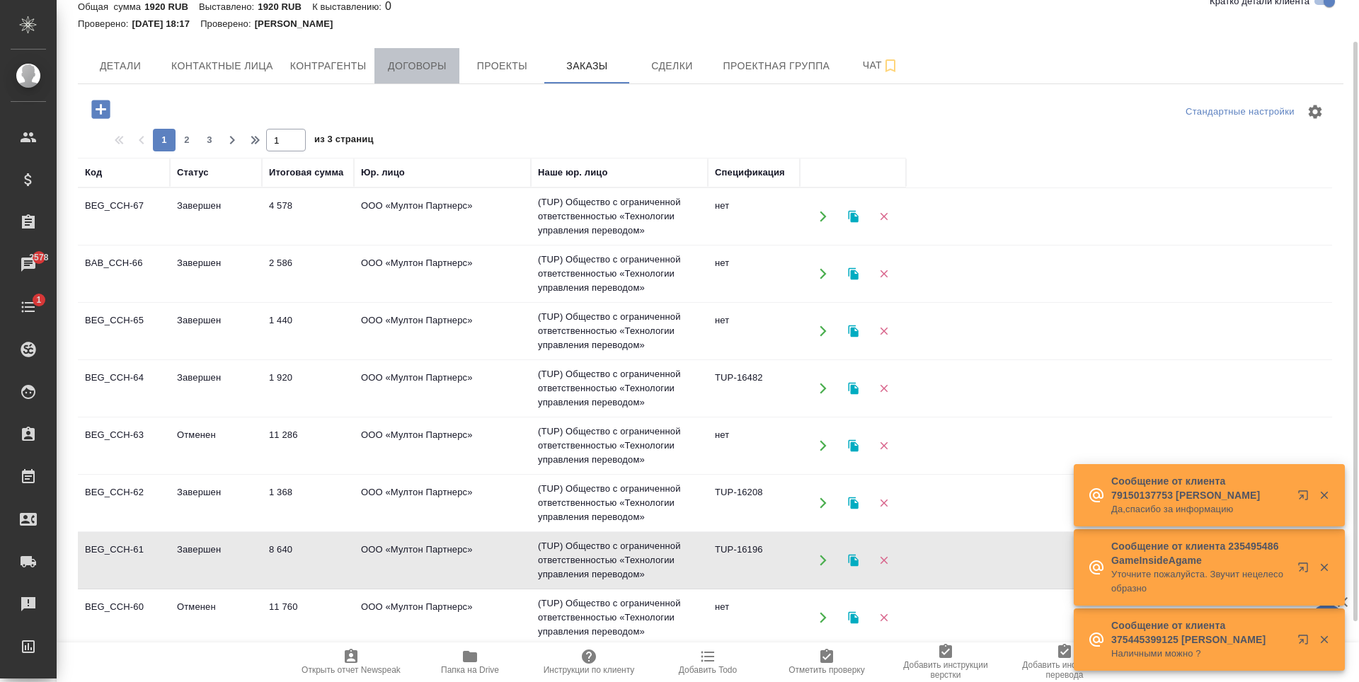
click at [426, 57] on span "Договоры" at bounding box center [417, 66] width 68 height 18
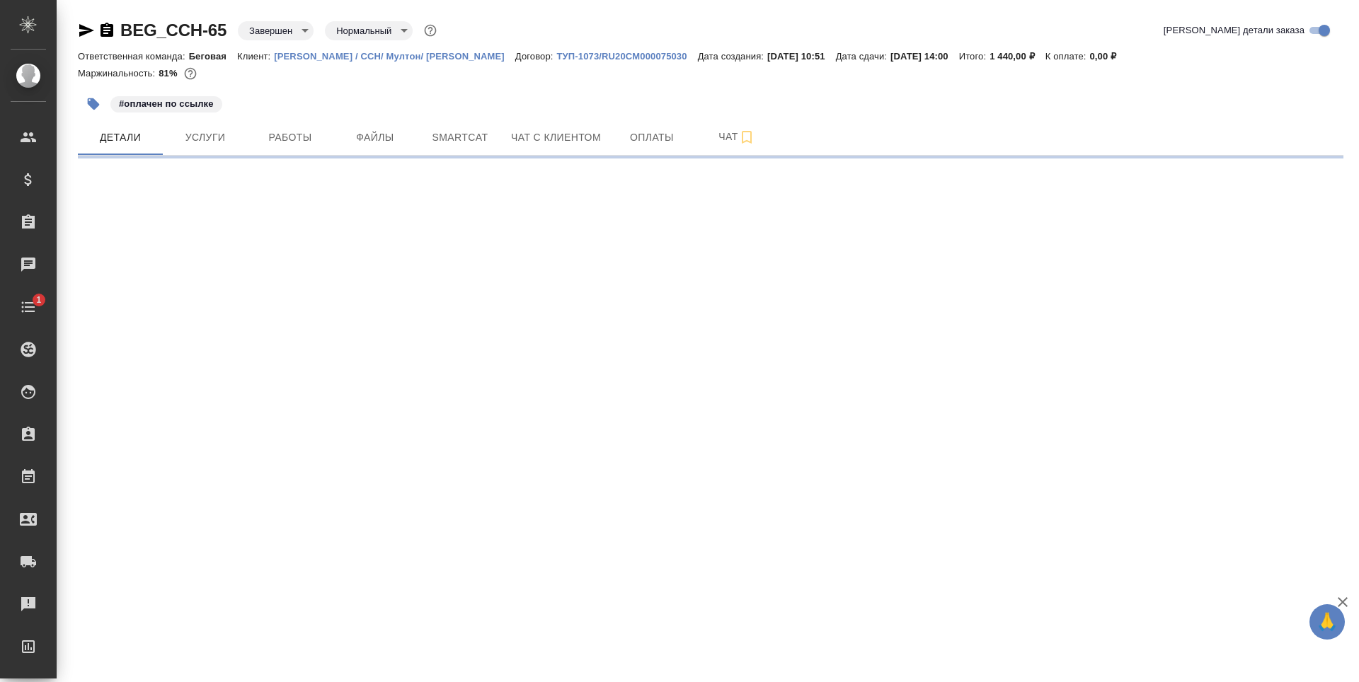
select select "RU"
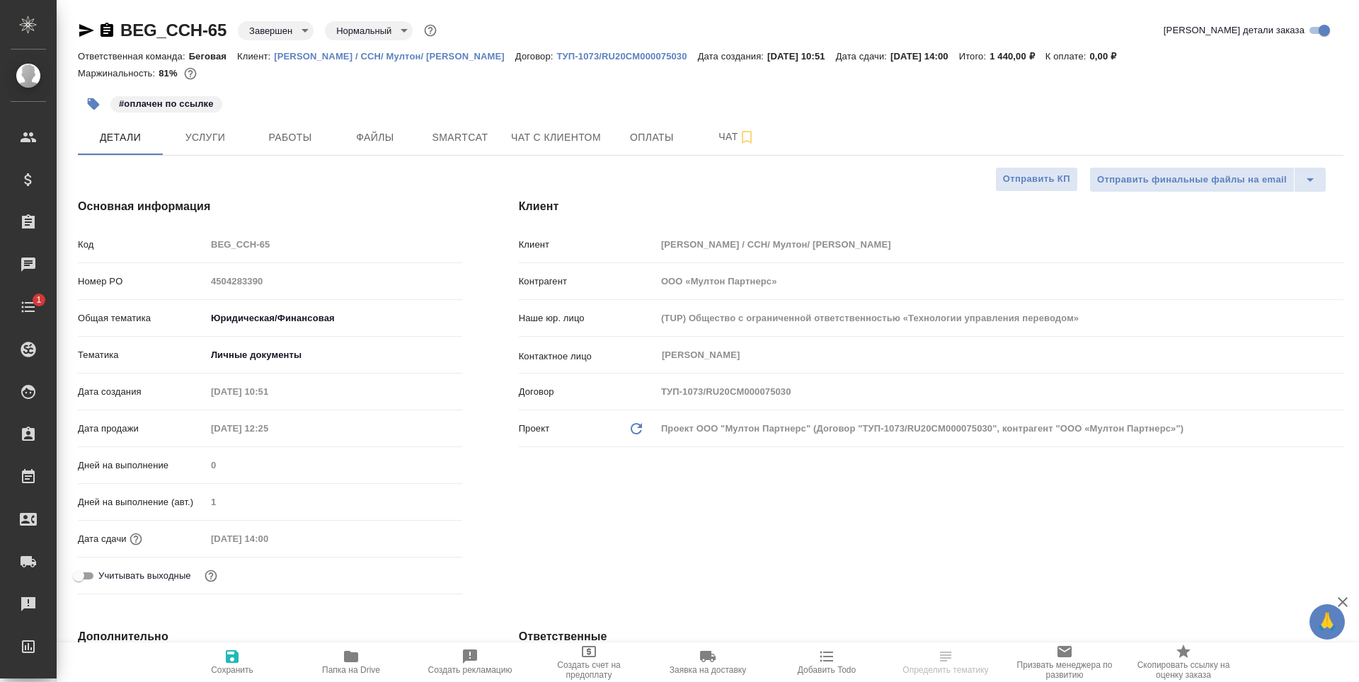
type textarea "x"
click at [231, 137] on span "Услуги" at bounding box center [205, 138] width 68 height 18
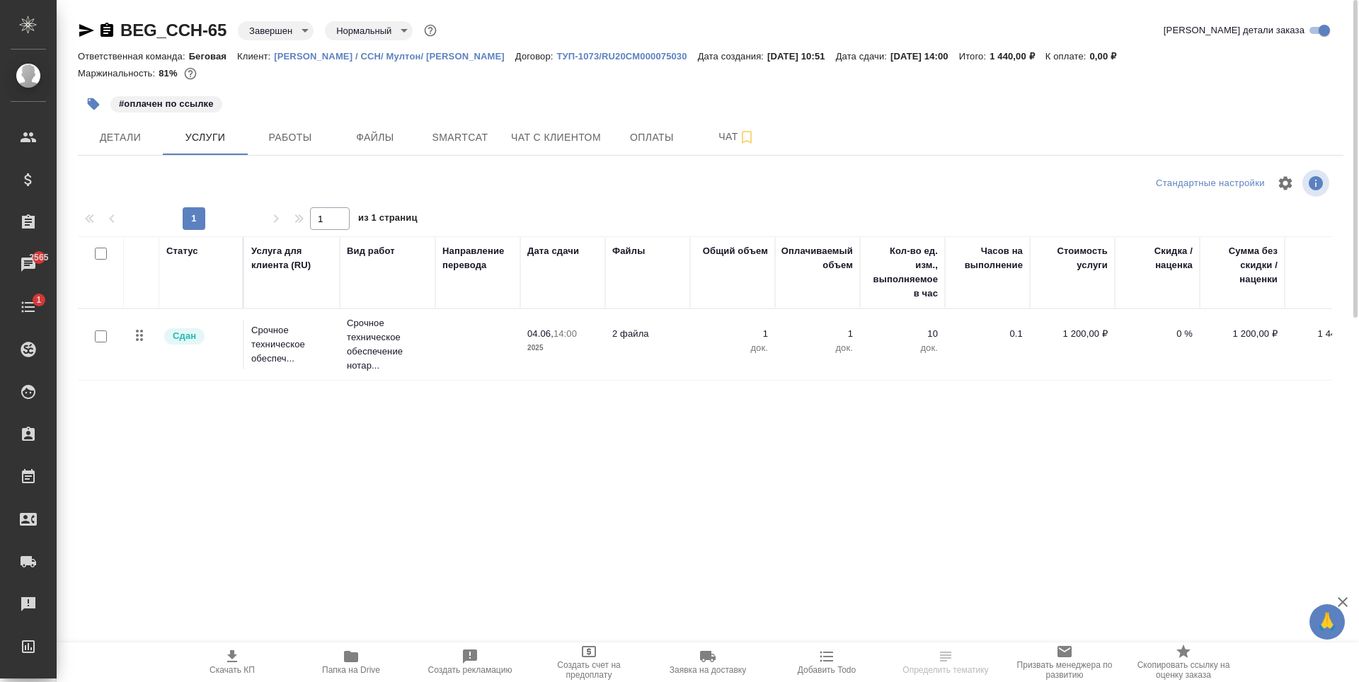
click at [669, 58] on p "ТУП-1073/RU20CM000075030" at bounding box center [627, 56] width 141 height 11
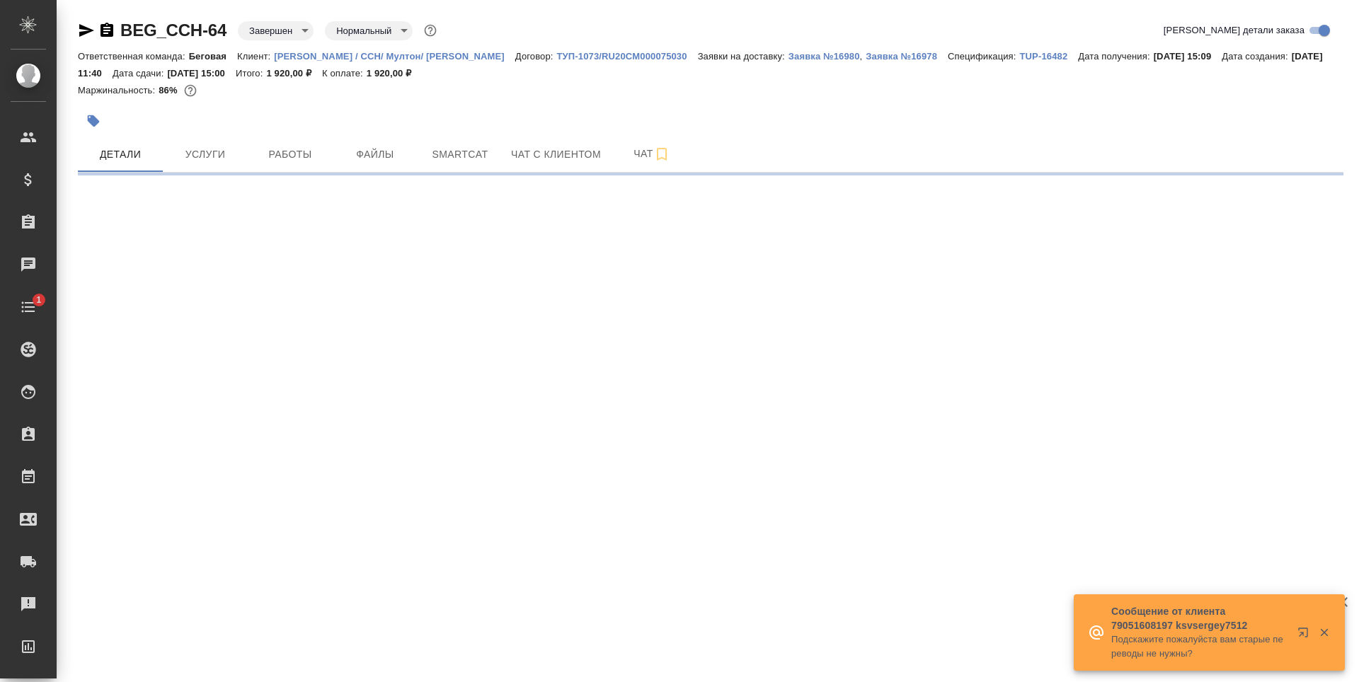
select select "RU"
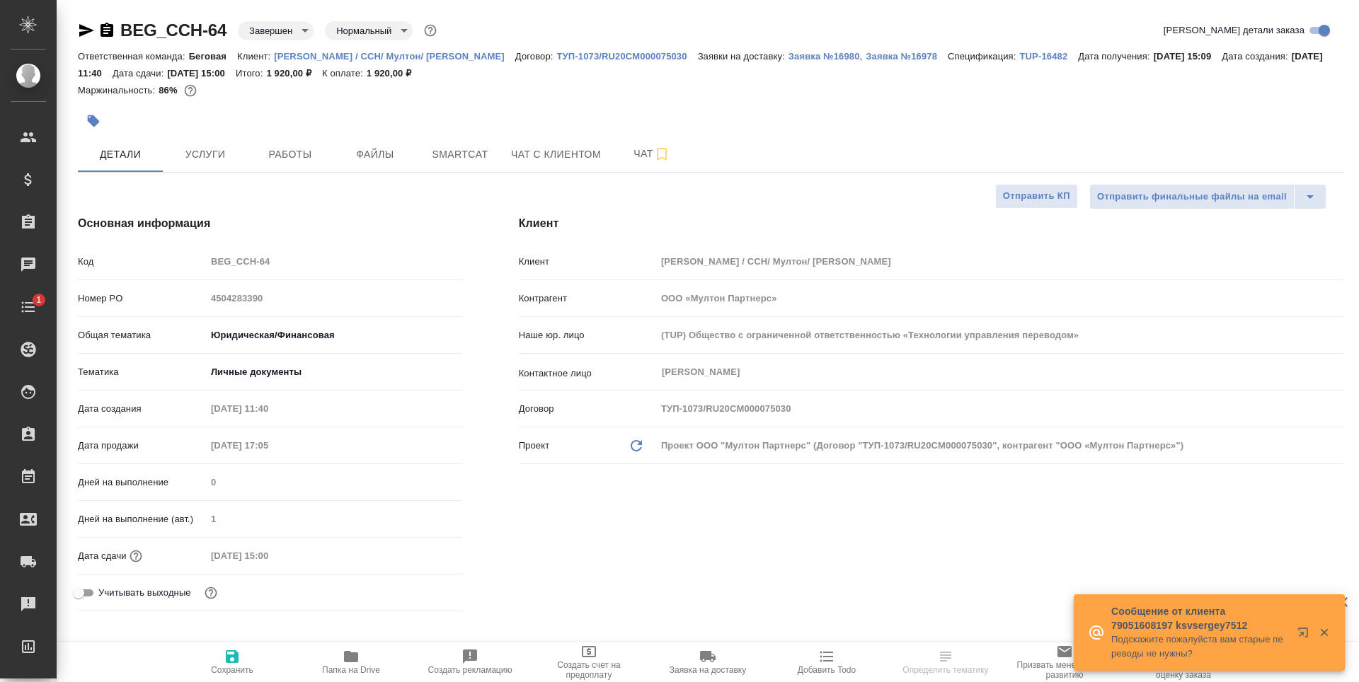
type textarea "x"
click at [218, 153] on span "Услуги" at bounding box center [205, 155] width 68 height 18
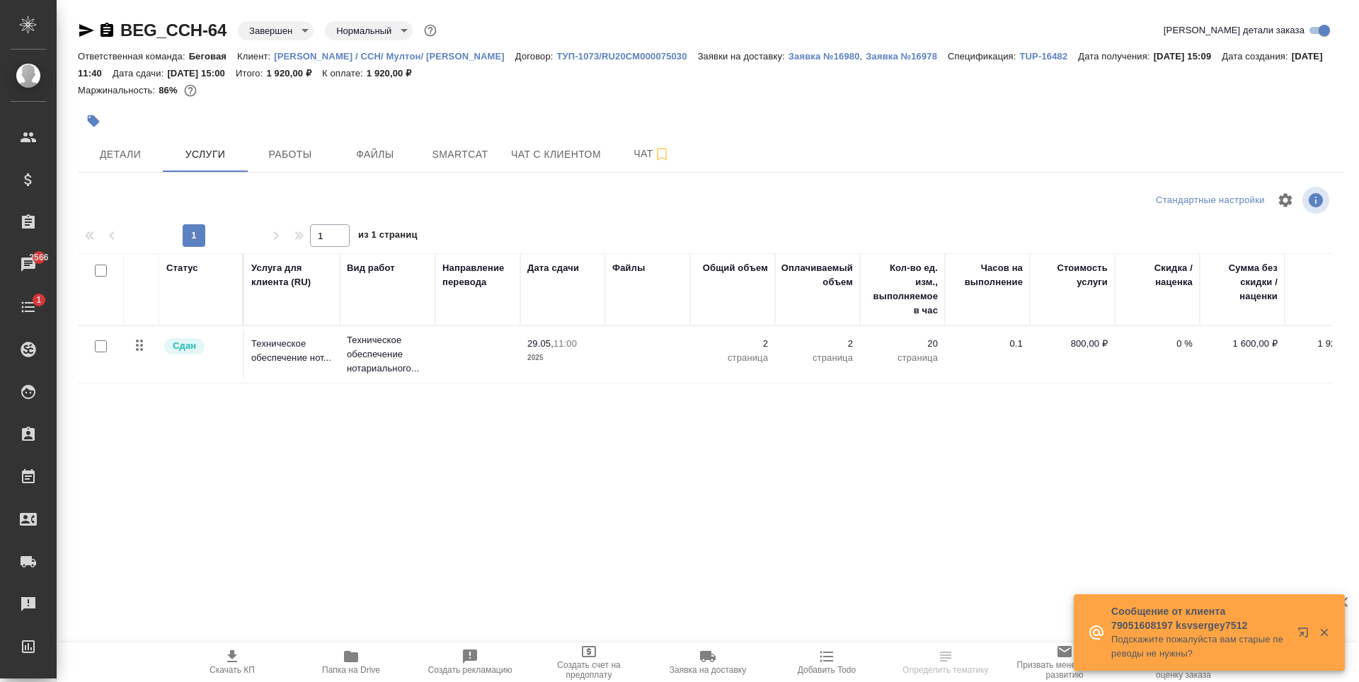
scroll to position [0, 38]
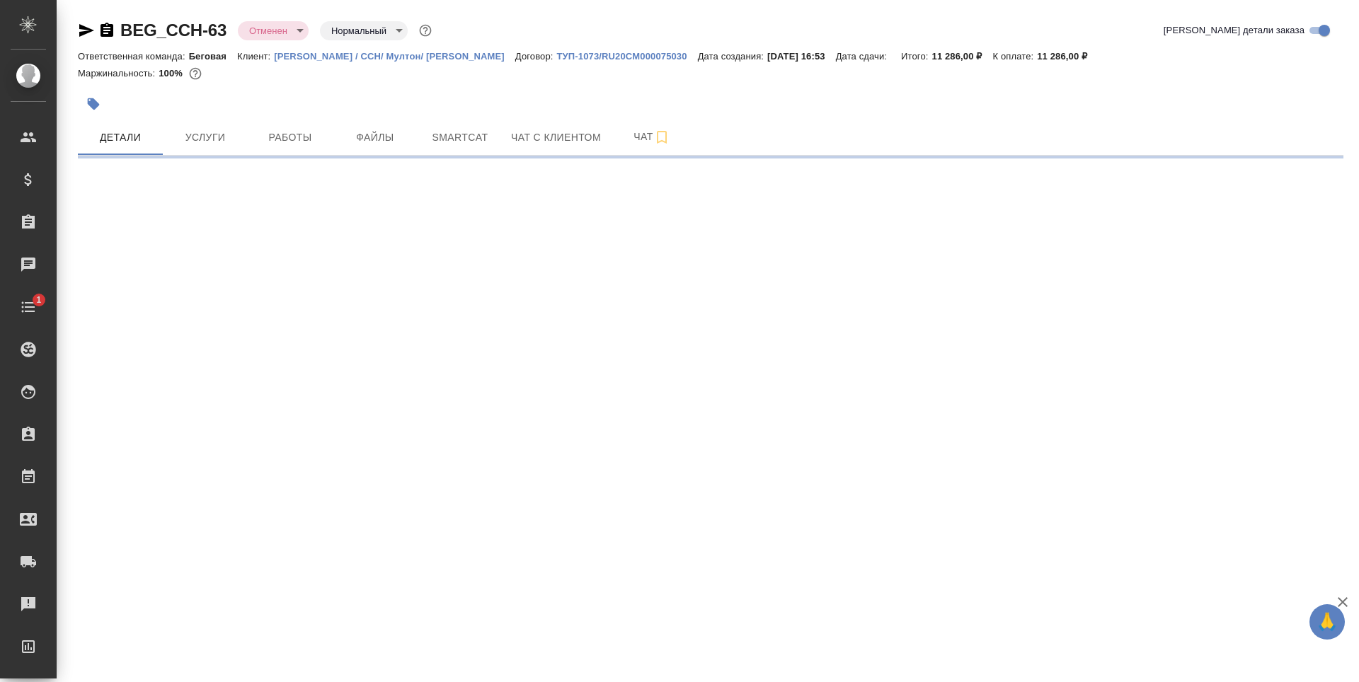
select select "RU"
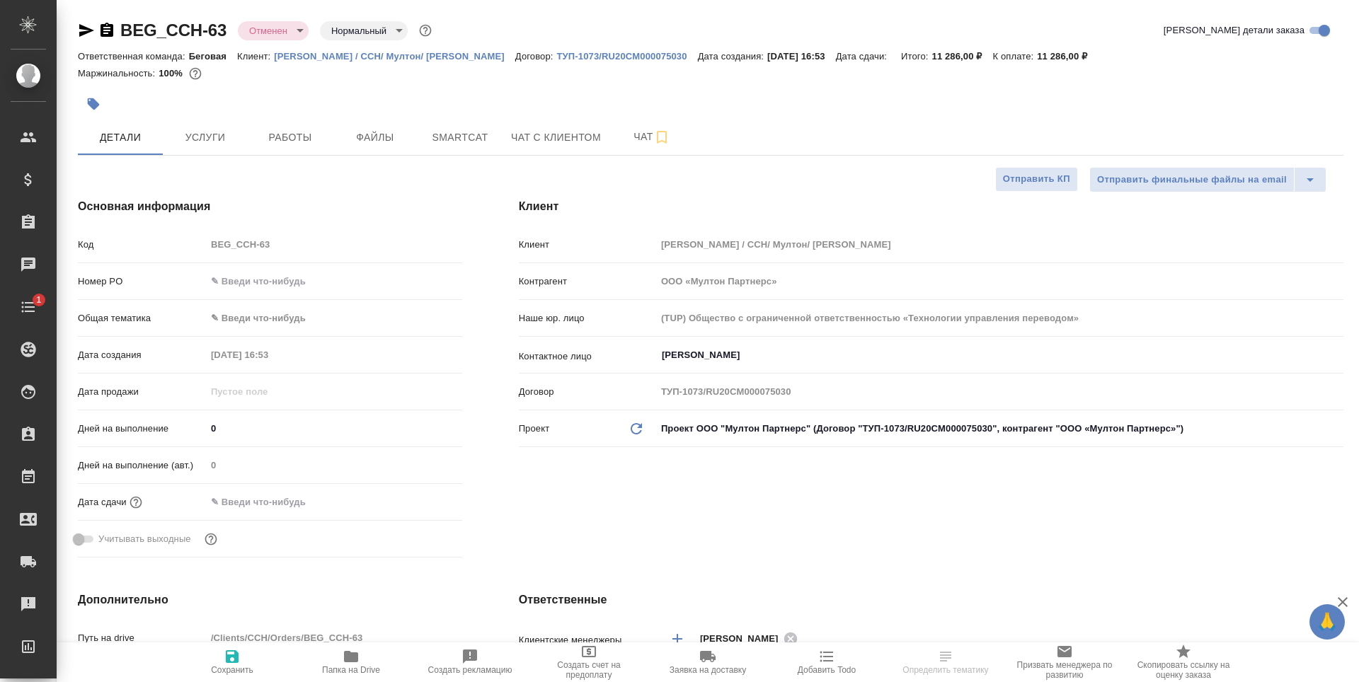
type textarea "x"
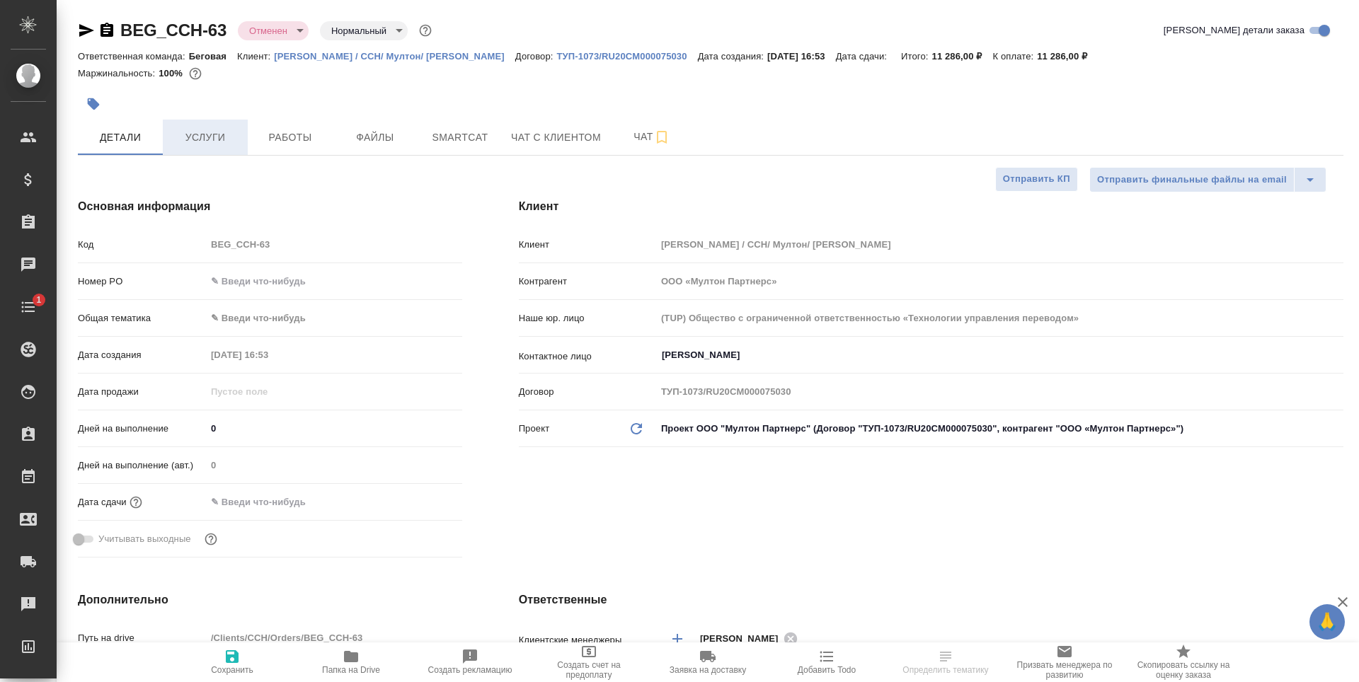
type textarea "x"
click at [229, 148] on button "Услуги" at bounding box center [205, 137] width 85 height 35
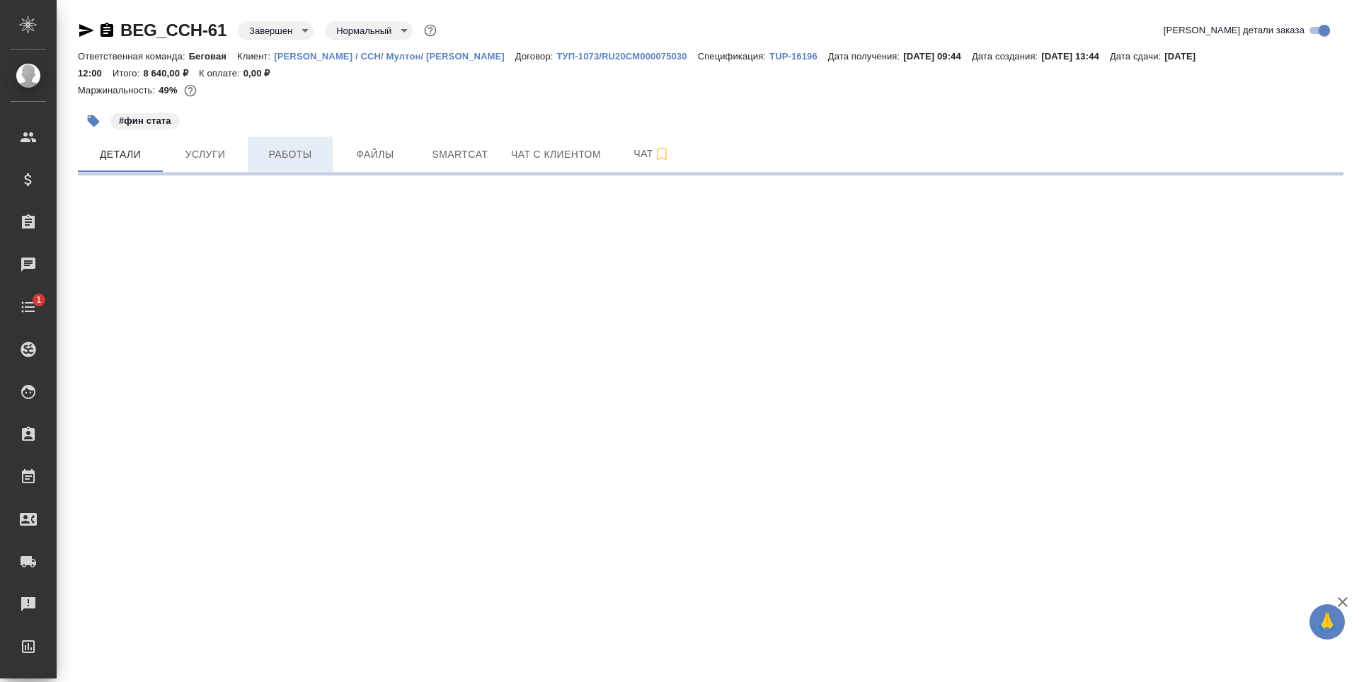
select select "RU"
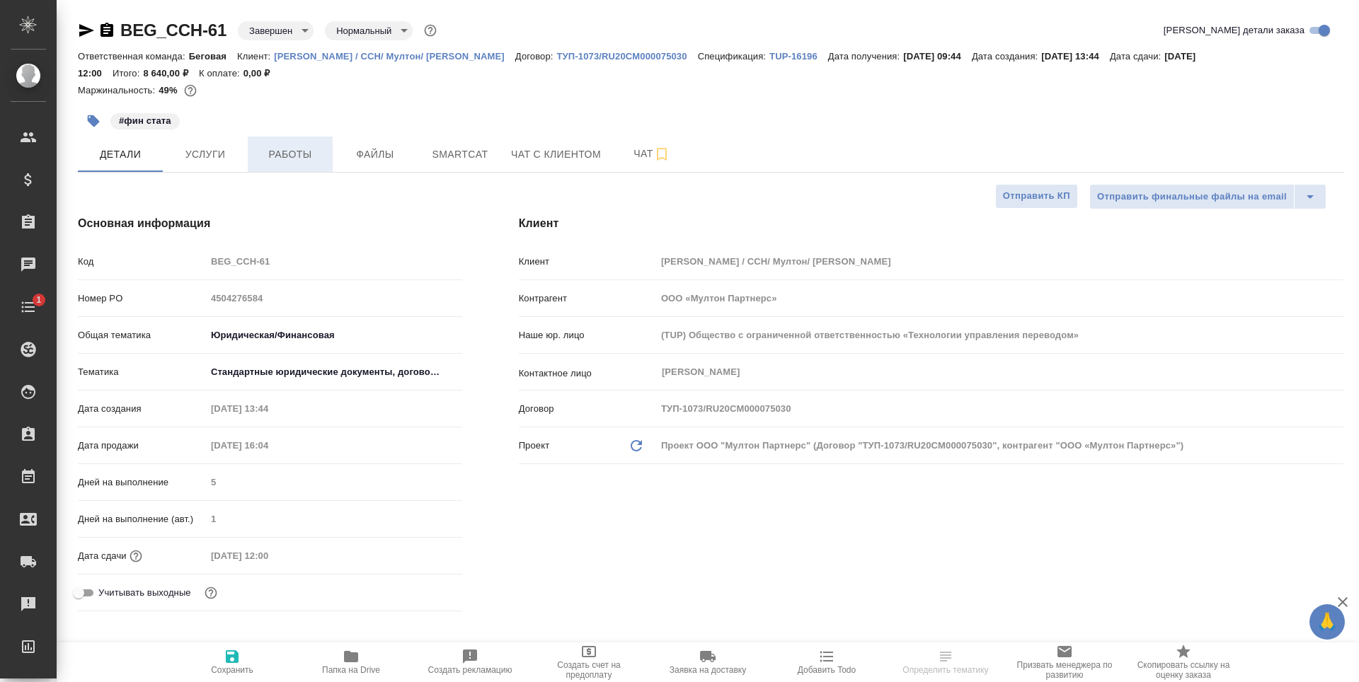
type textarea "x"
click at [242, 155] on button "Услуги" at bounding box center [205, 154] width 85 height 35
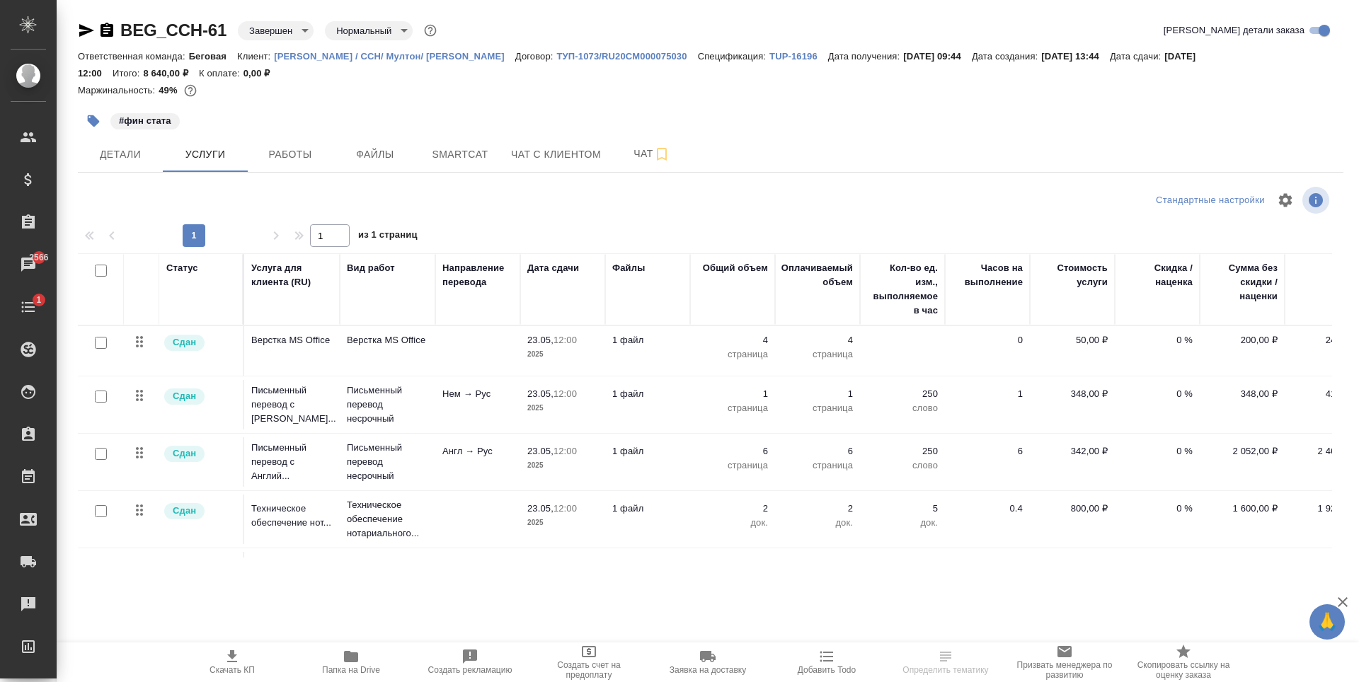
scroll to position [0, 49]
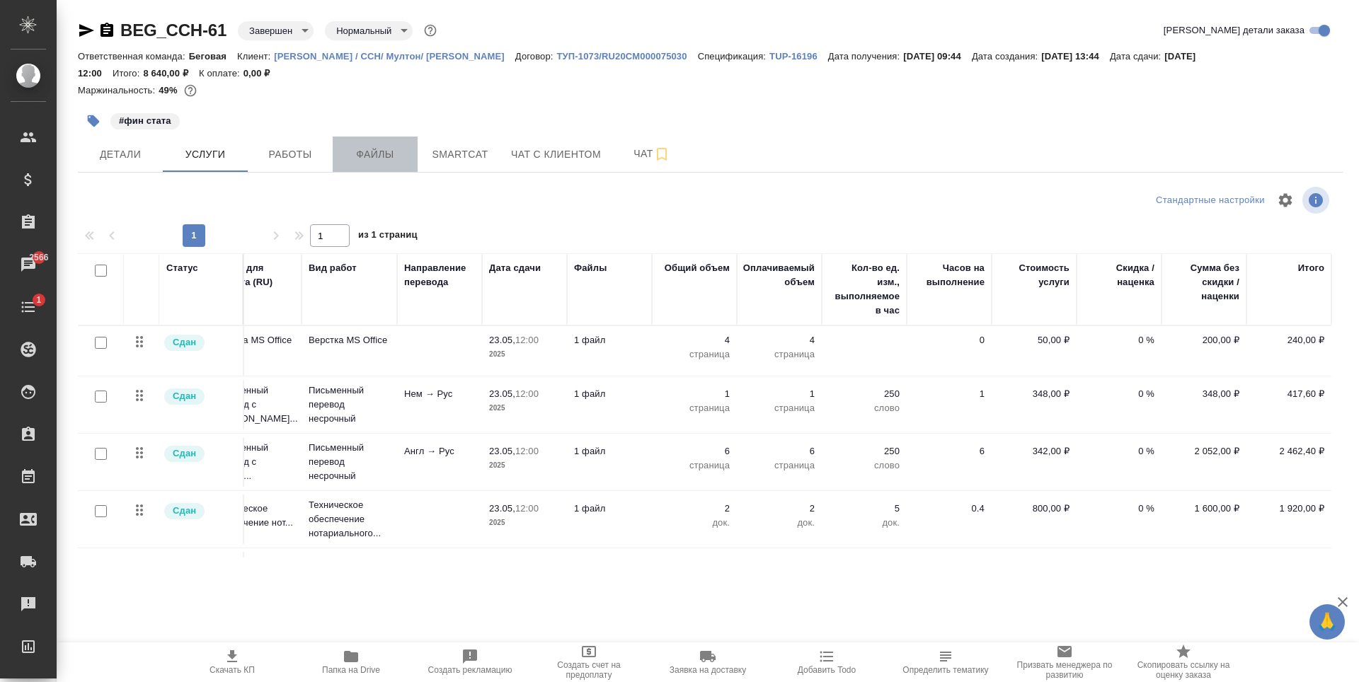
click at [401, 149] on span "Файлы" at bounding box center [375, 155] width 68 height 18
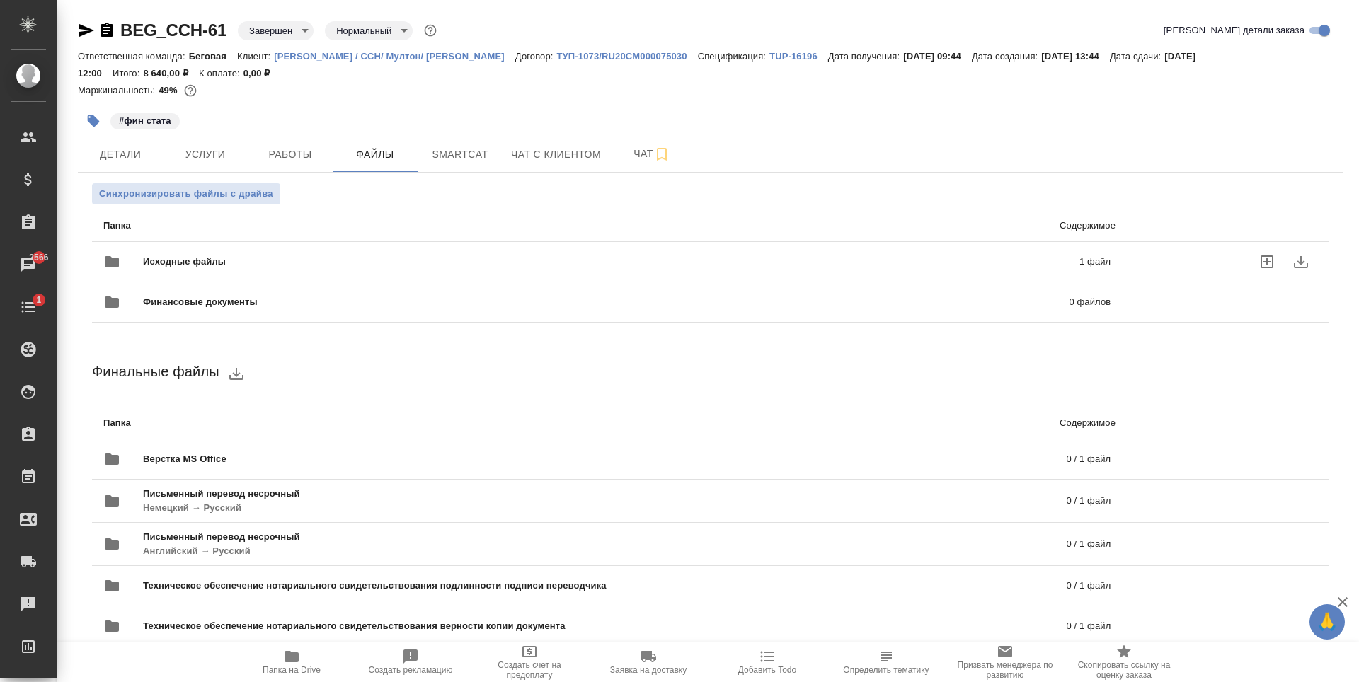
click at [248, 260] on span "Исходные файлы" at bounding box center [398, 262] width 510 height 14
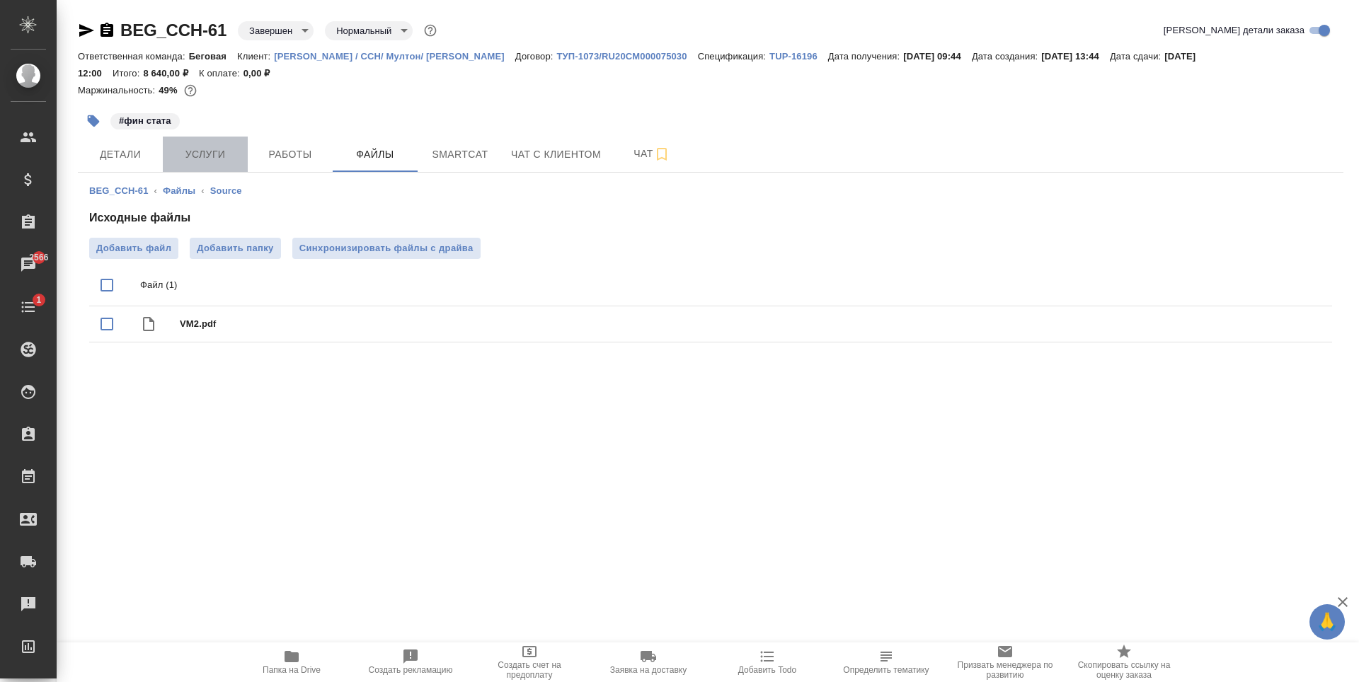
click at [227, 166] on button "Услуги" at bounding box center [205, 154] width 85 height 35
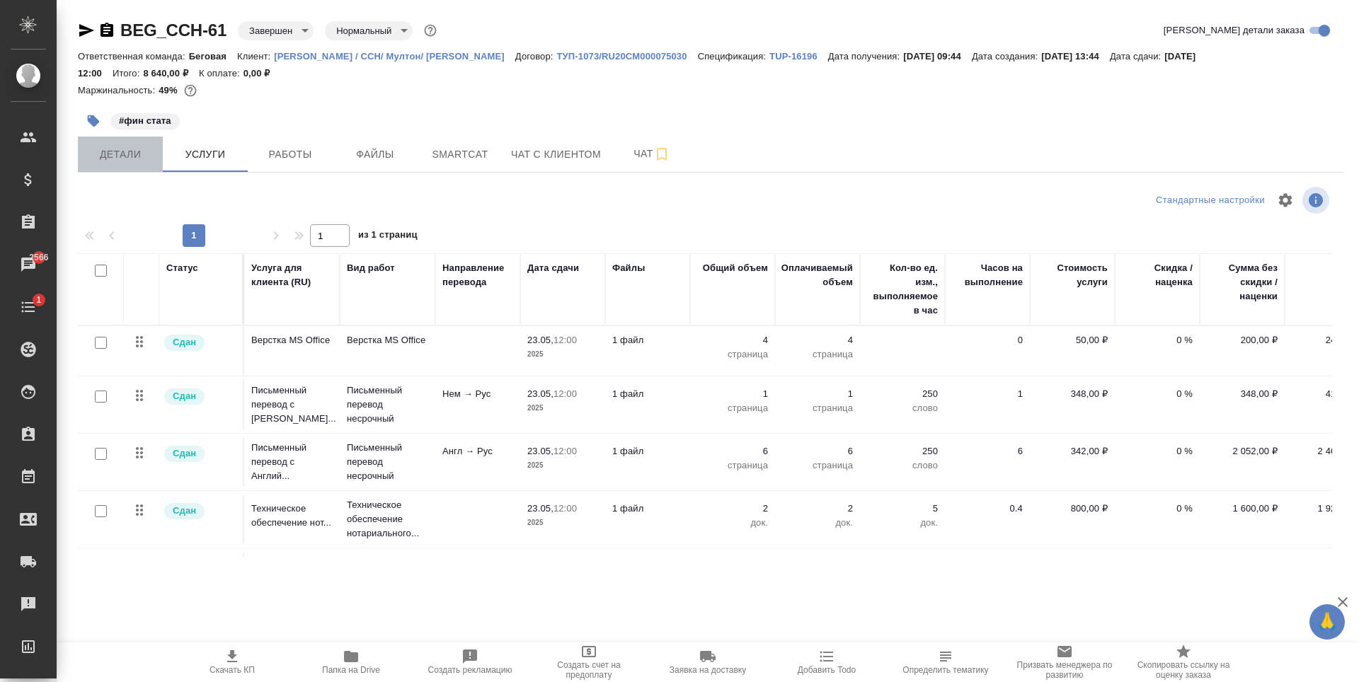
click at [124, 146] on span "Детали" at bounding box center [120, 155] width 68 height 18
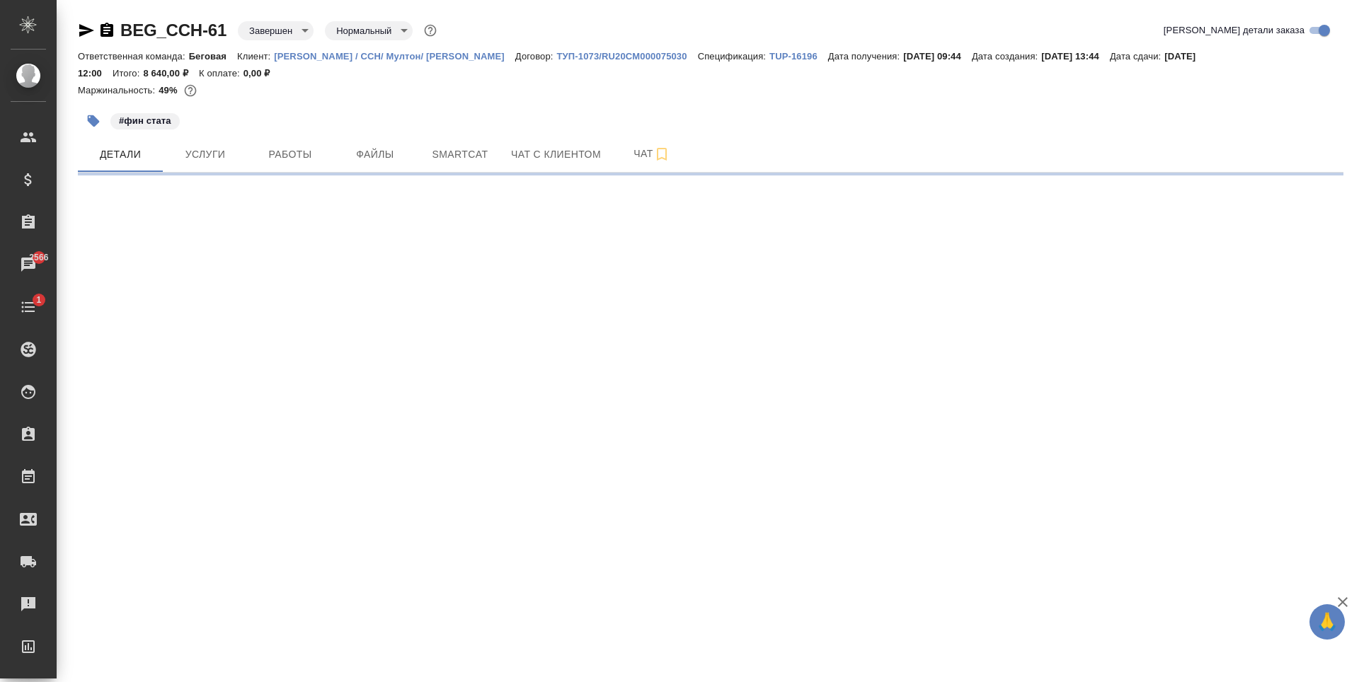
select select "RU"
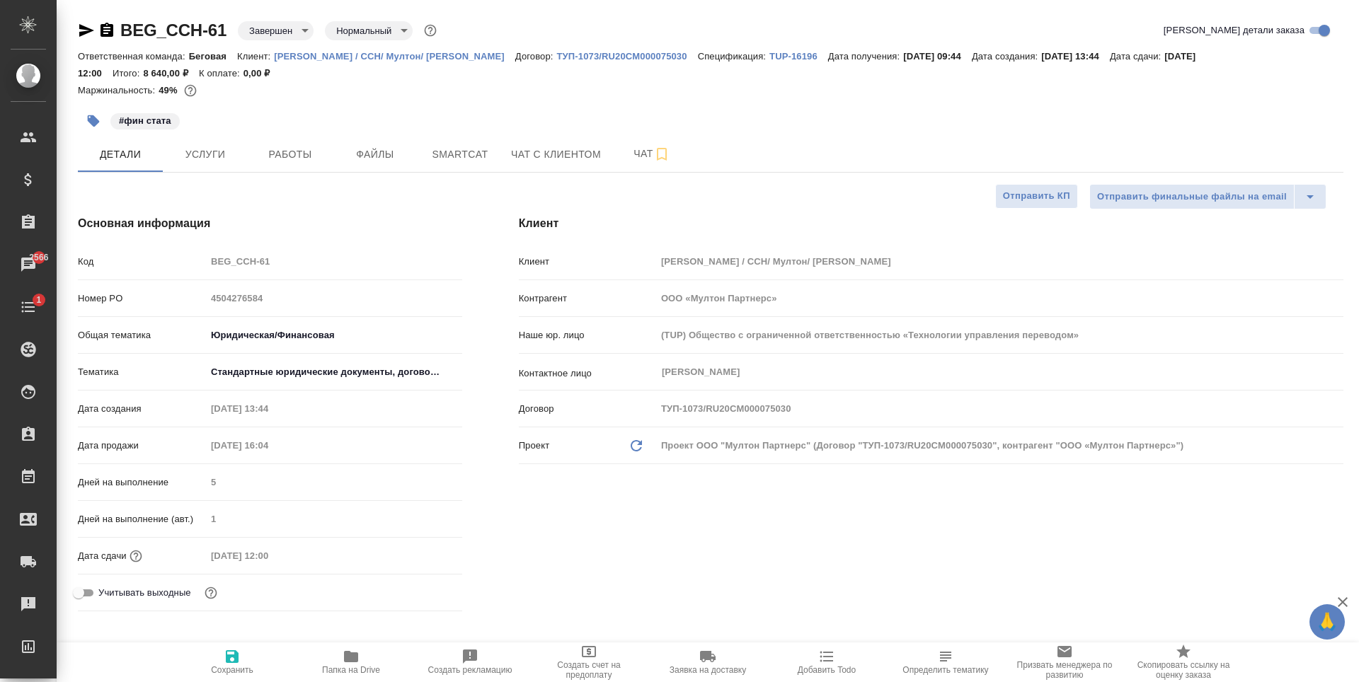
type textarea "x"
click at [224, 151] on span "Услуги" at bounding box center [205, 155] width 68 height 18
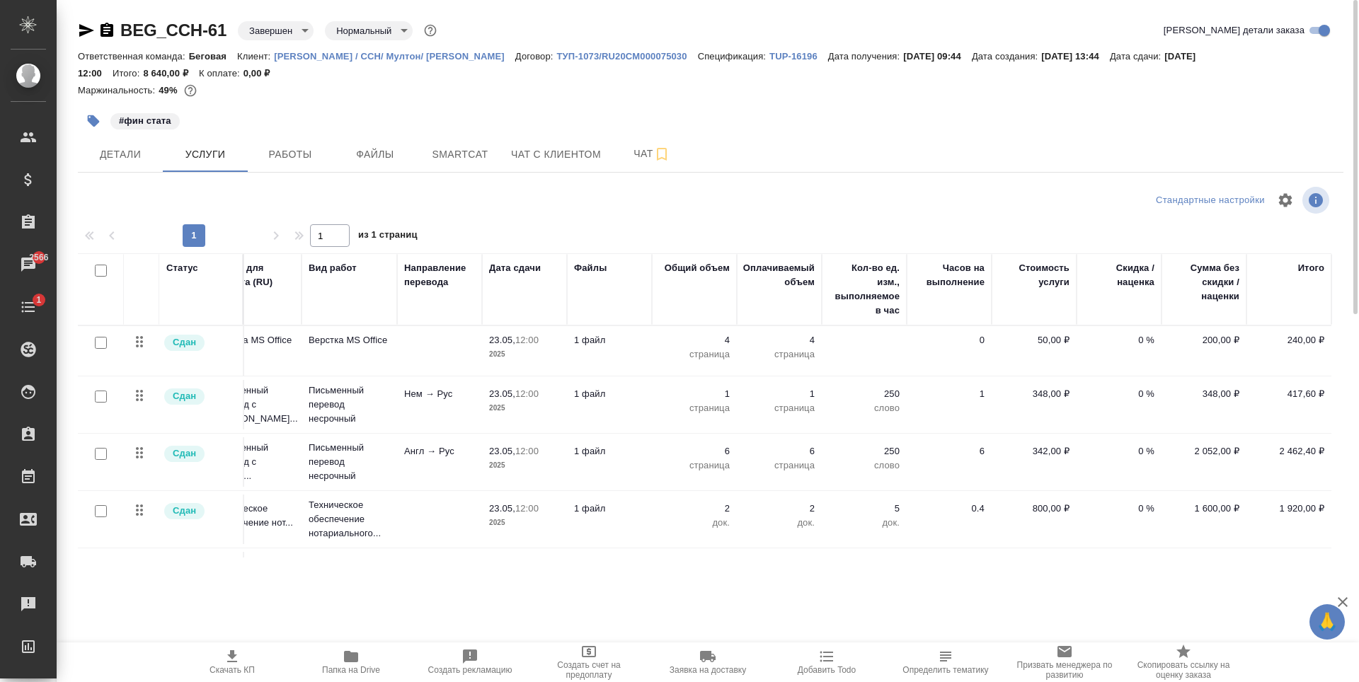
scroll to position [0, 49]
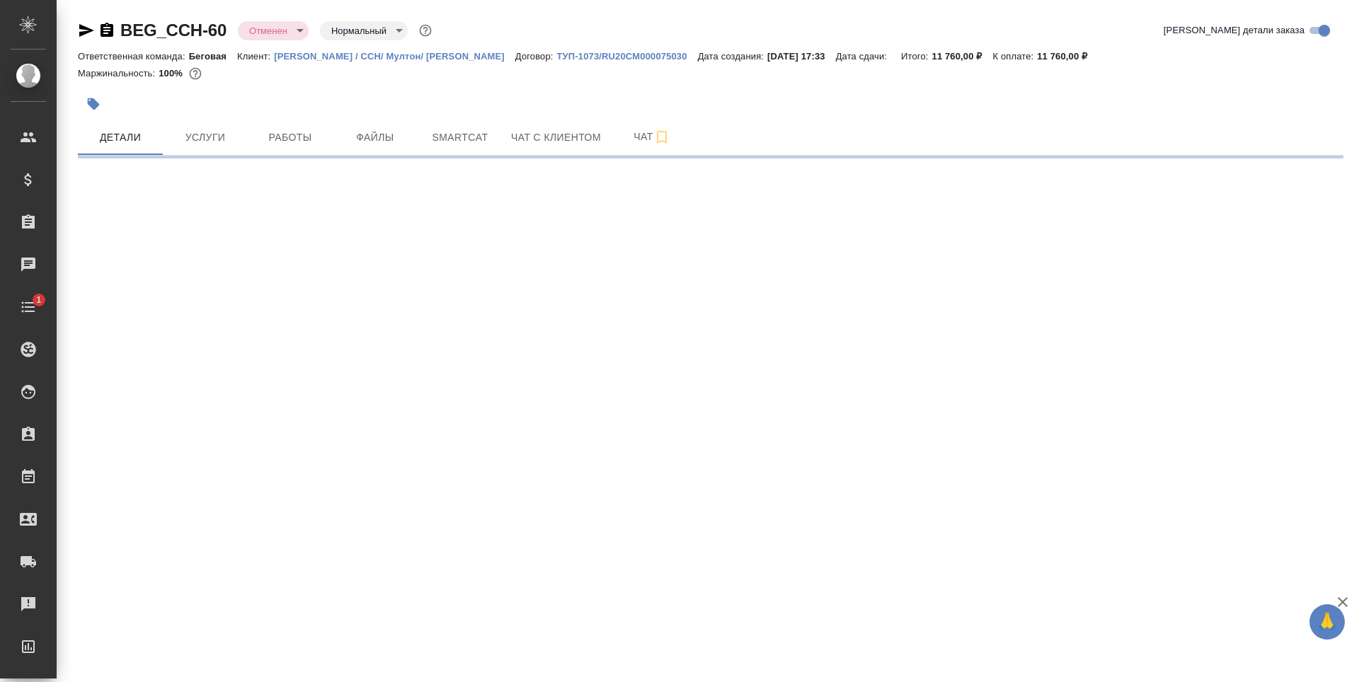
select select "RU"
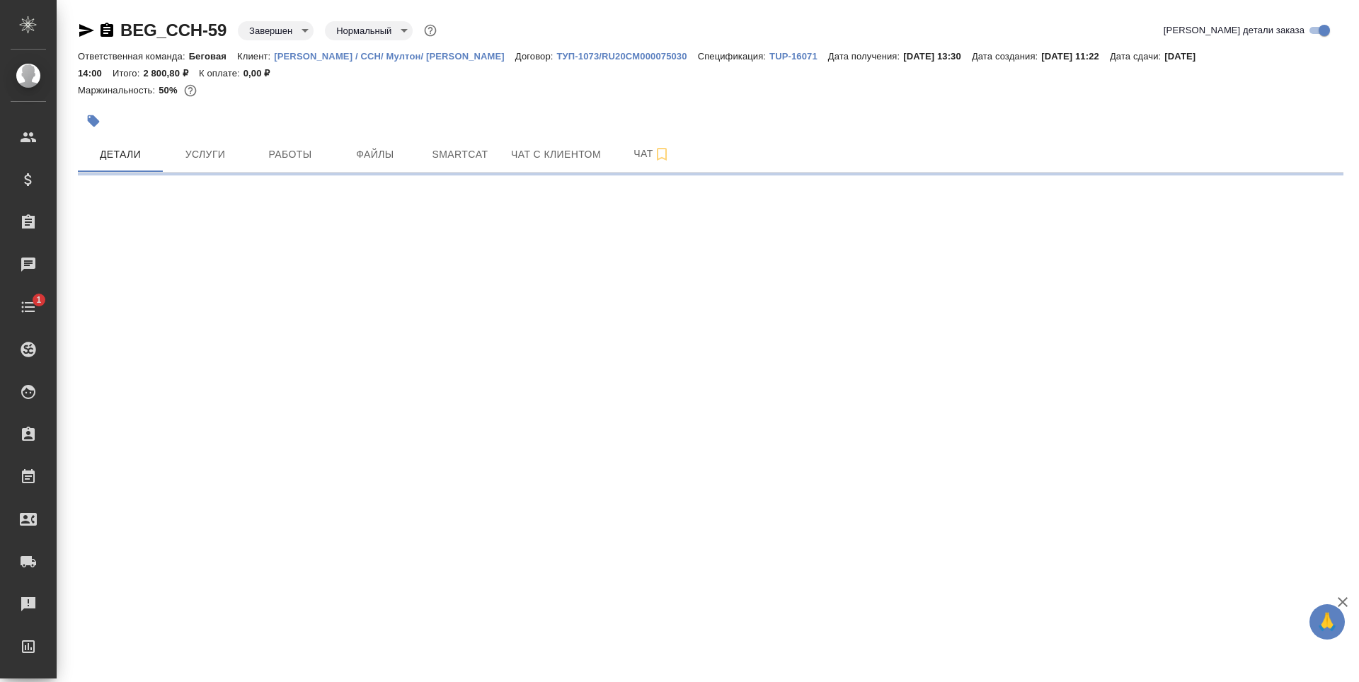
select select "RU"
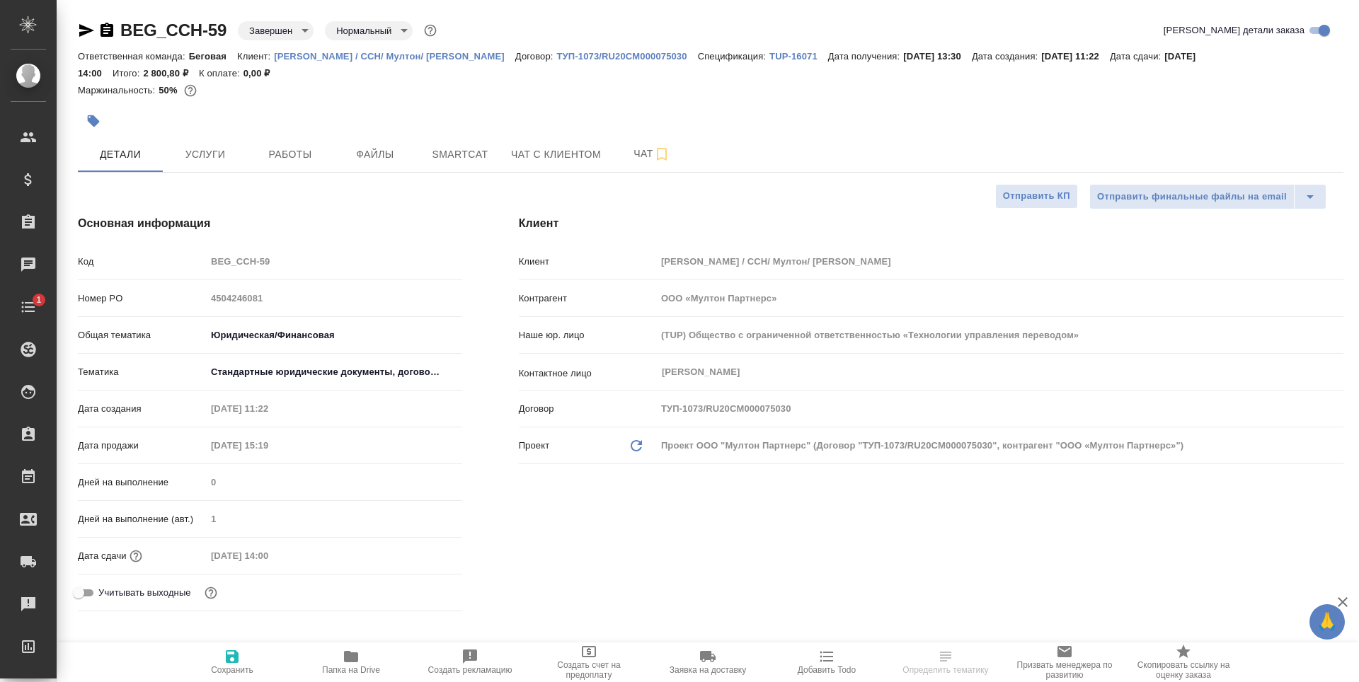
type textarea "x"
click at [243, 146] on button "Услуги" at bounding box center [205, 154] width 85 height 35
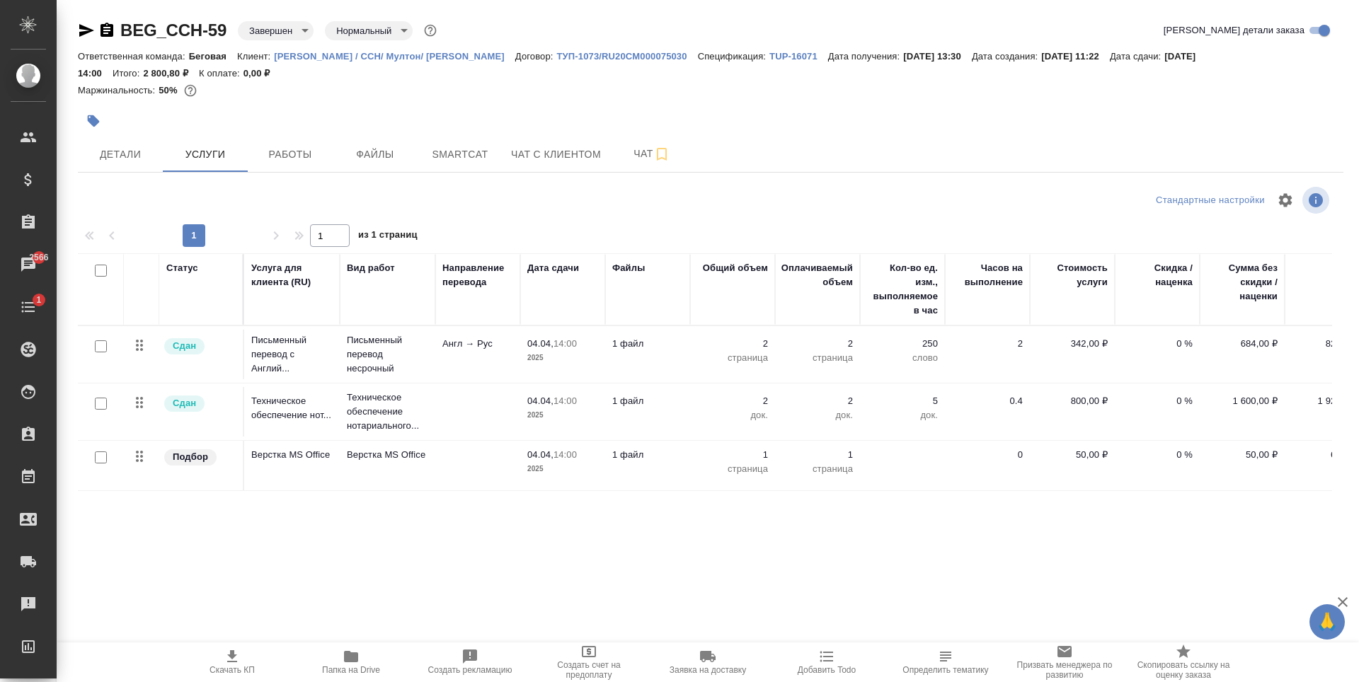
click at [690, 361] on td "2 страница" at bounding box center [732, 355] width 85 height 50
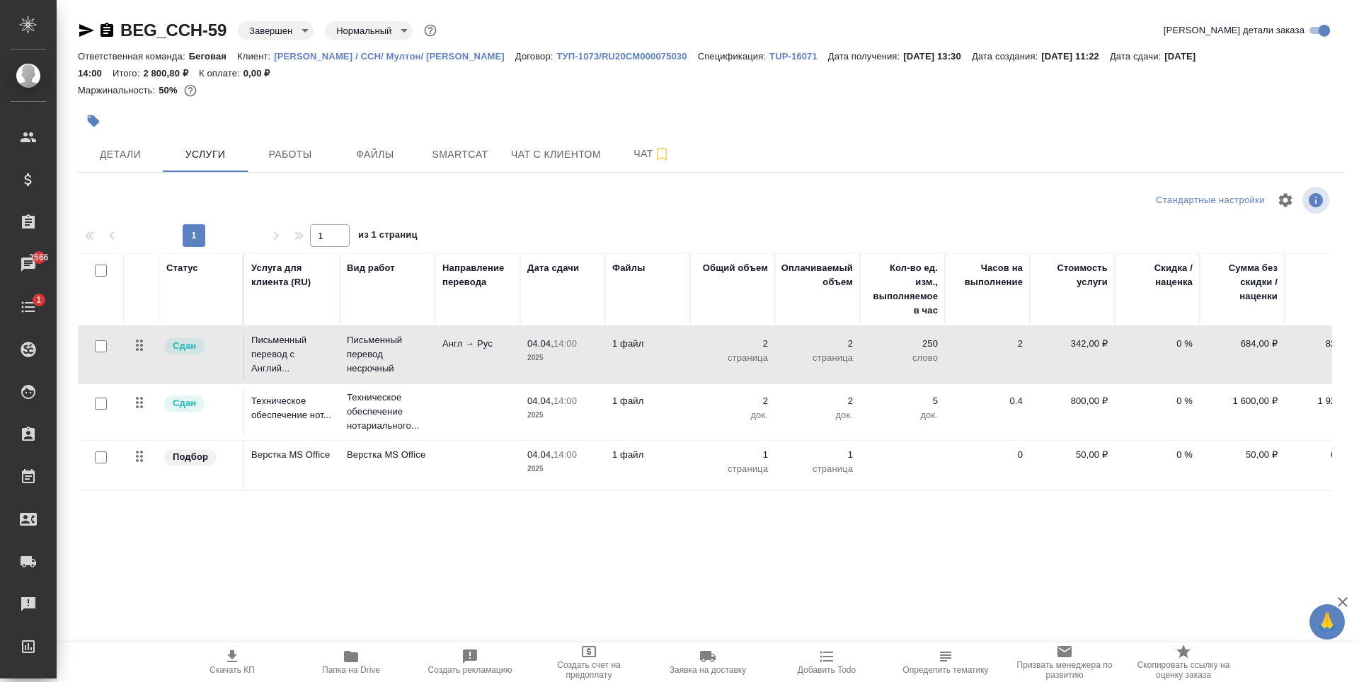
click at [690, 361] on td "2 страница" at bounding box center [732, 355] width 85 height 50
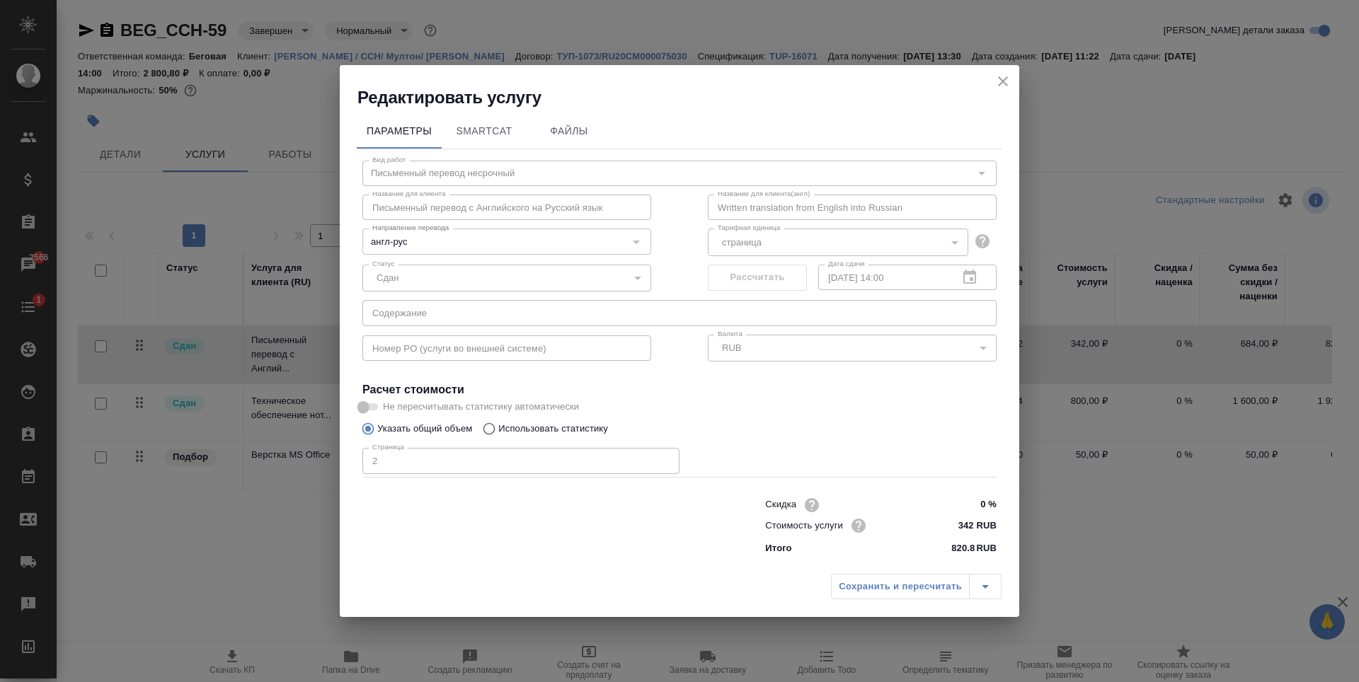
click at [1001, 84] on icon "close" at bounding box center [1003, 81] width 10 height 10
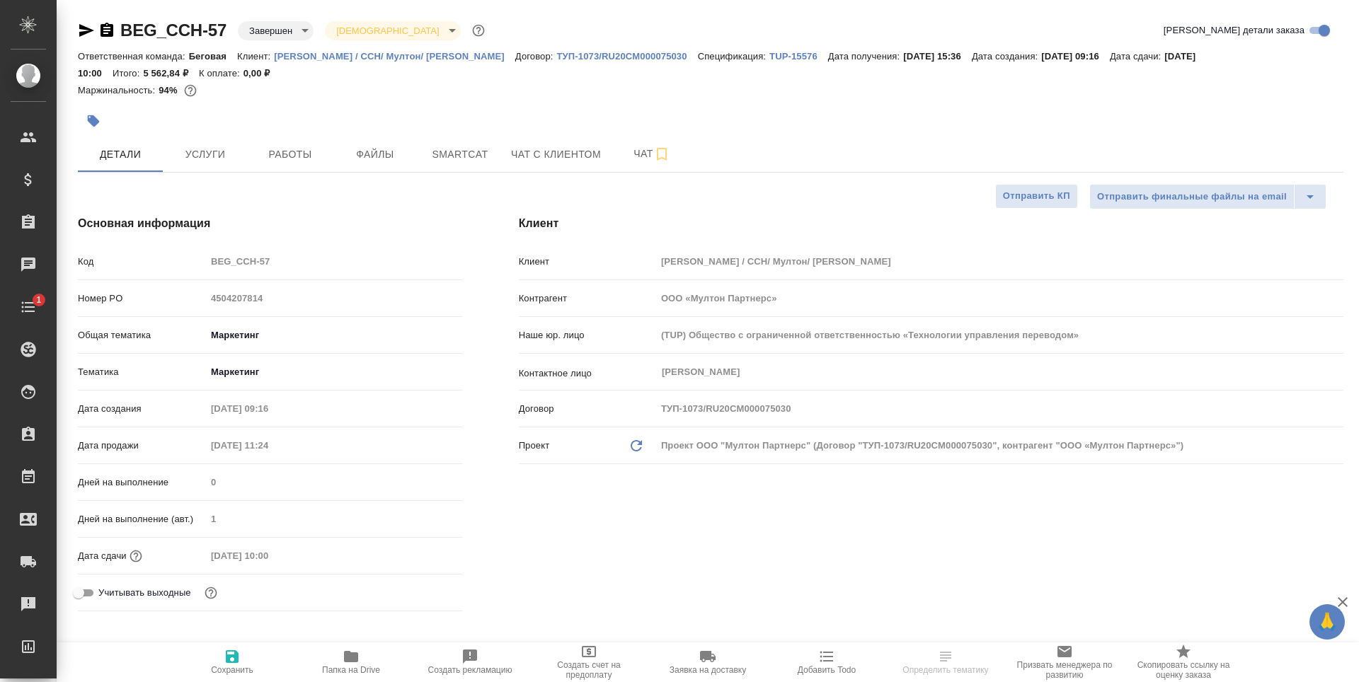
select select "RU"
type textarea "x"
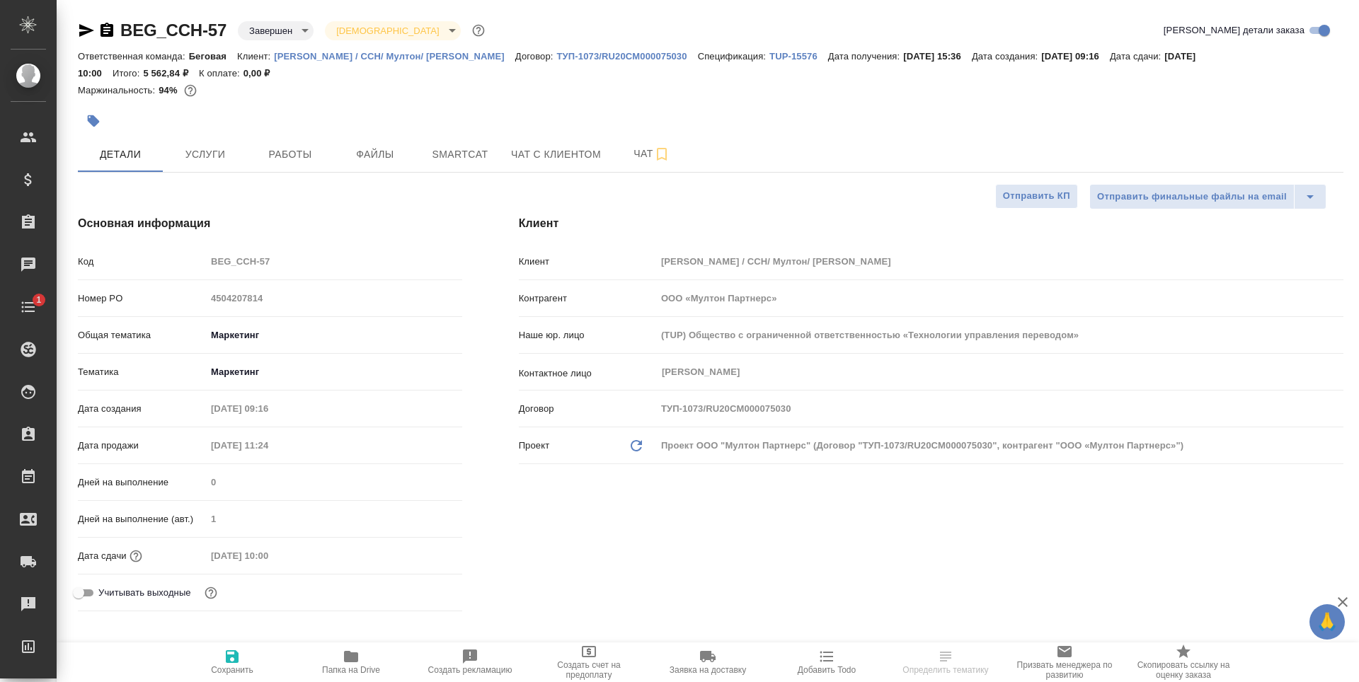
type textarea "x"
click at [202, 143] on button "Услуги" at bounding box center [205, 154] width 85 height 35
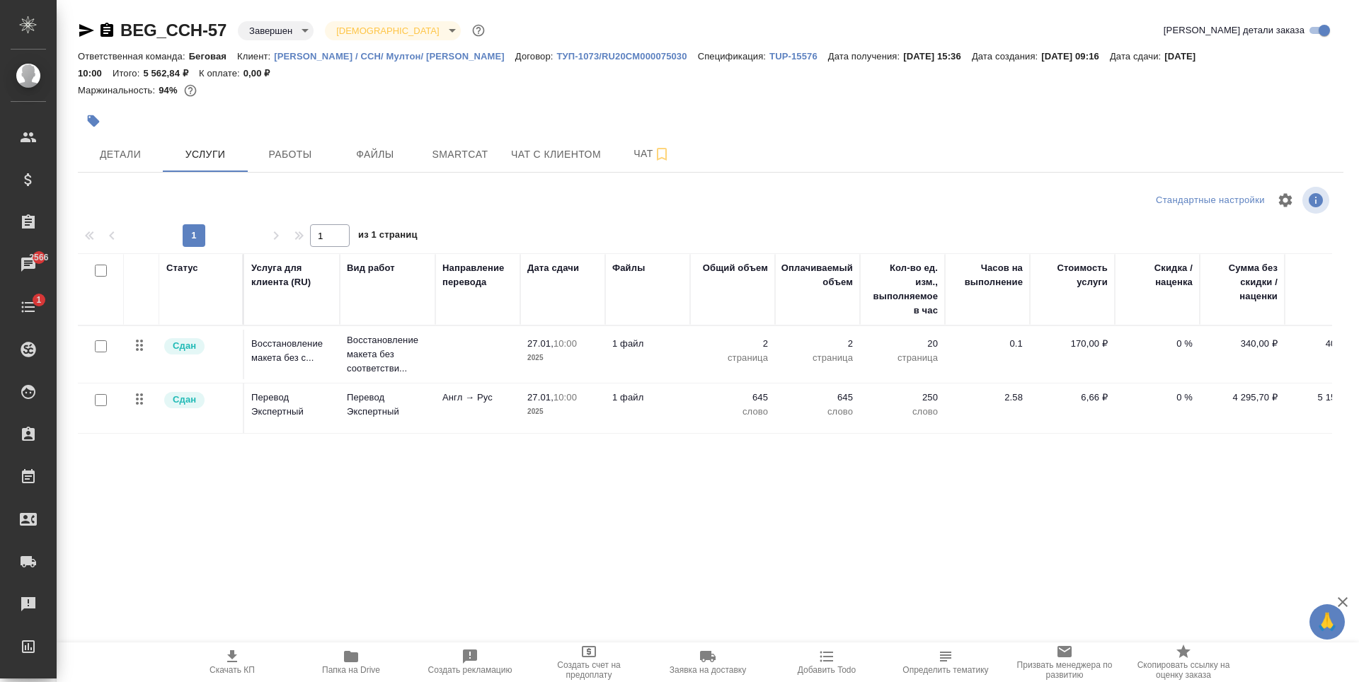
scroll to position [0, 38]
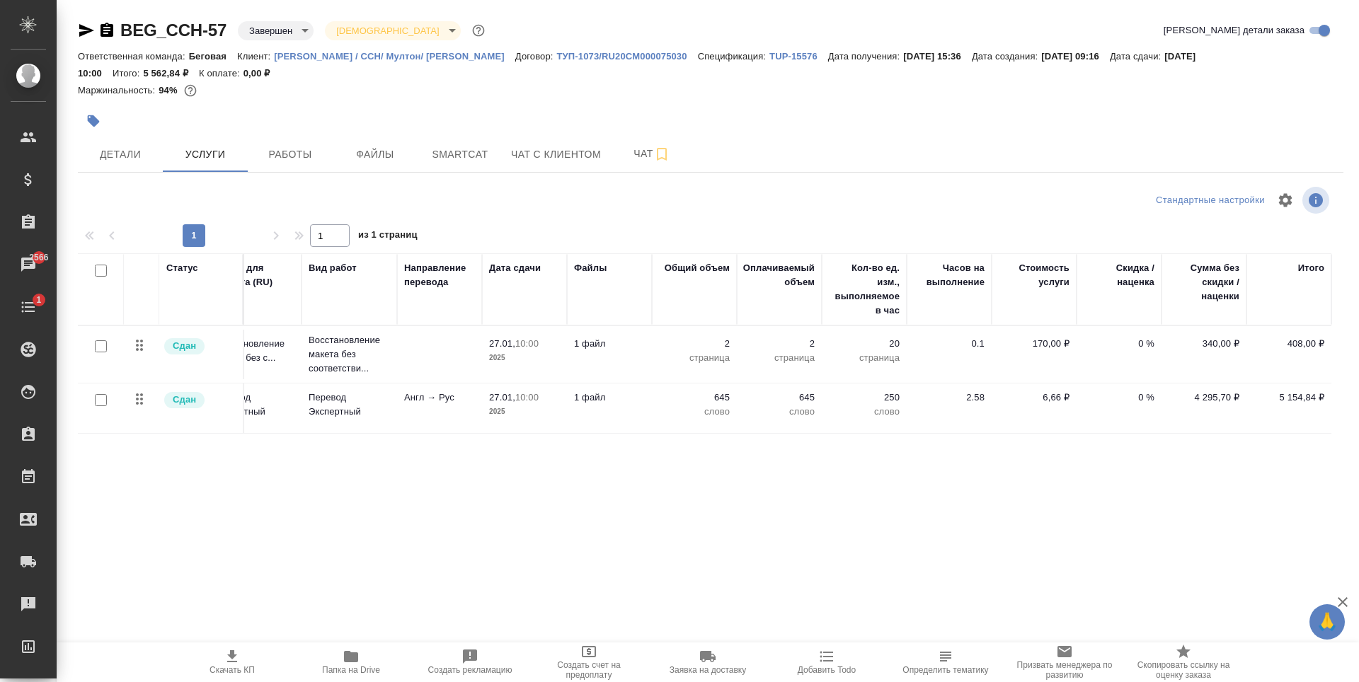
click at [398, 418] on td "Англ → Рус" at bounding box center [439, 409] width 85 height 50
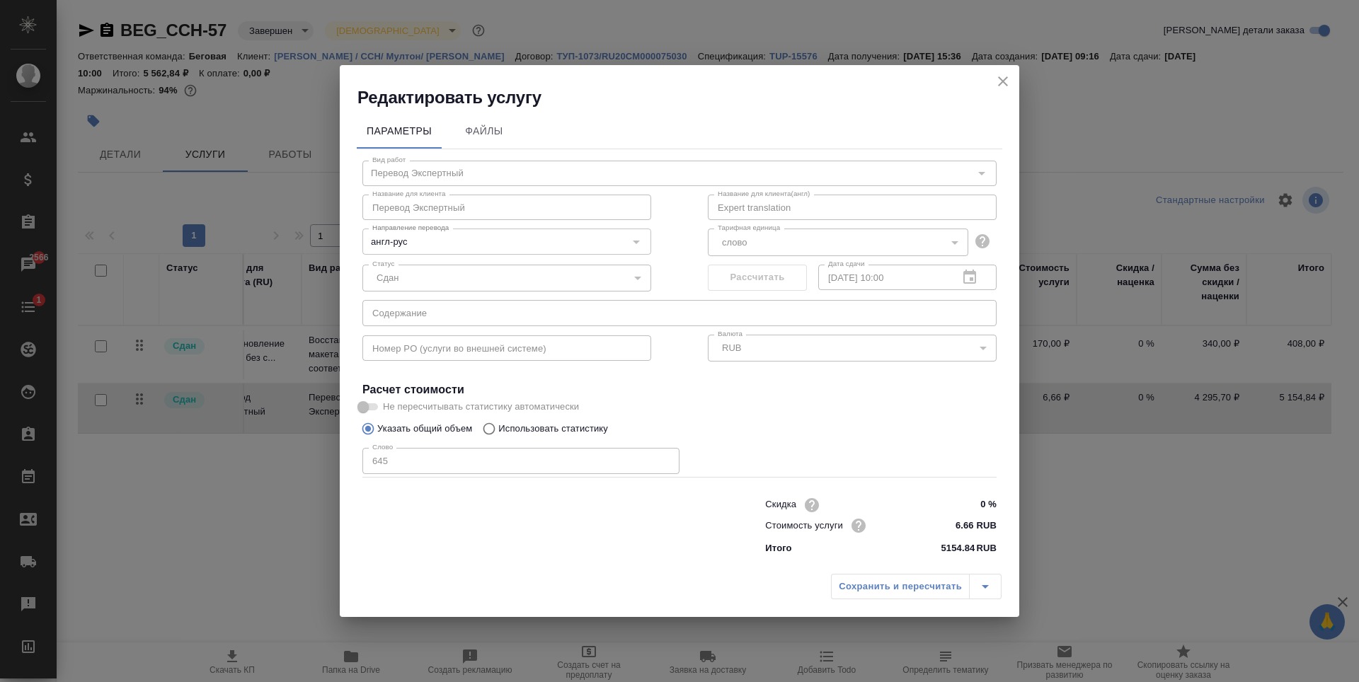
click at [1014, 81] on div "Редактировать услугу" at bounding box center [679, 87] width 679 height 44
drag, startPoint x: 979, startPoint y: 83, endPoint x: 929, endPoint y: 85, distance: 50.3
click at [979, 83] on div "Редактировать услугу" at bounding box center [679, 87] width 679 height 44
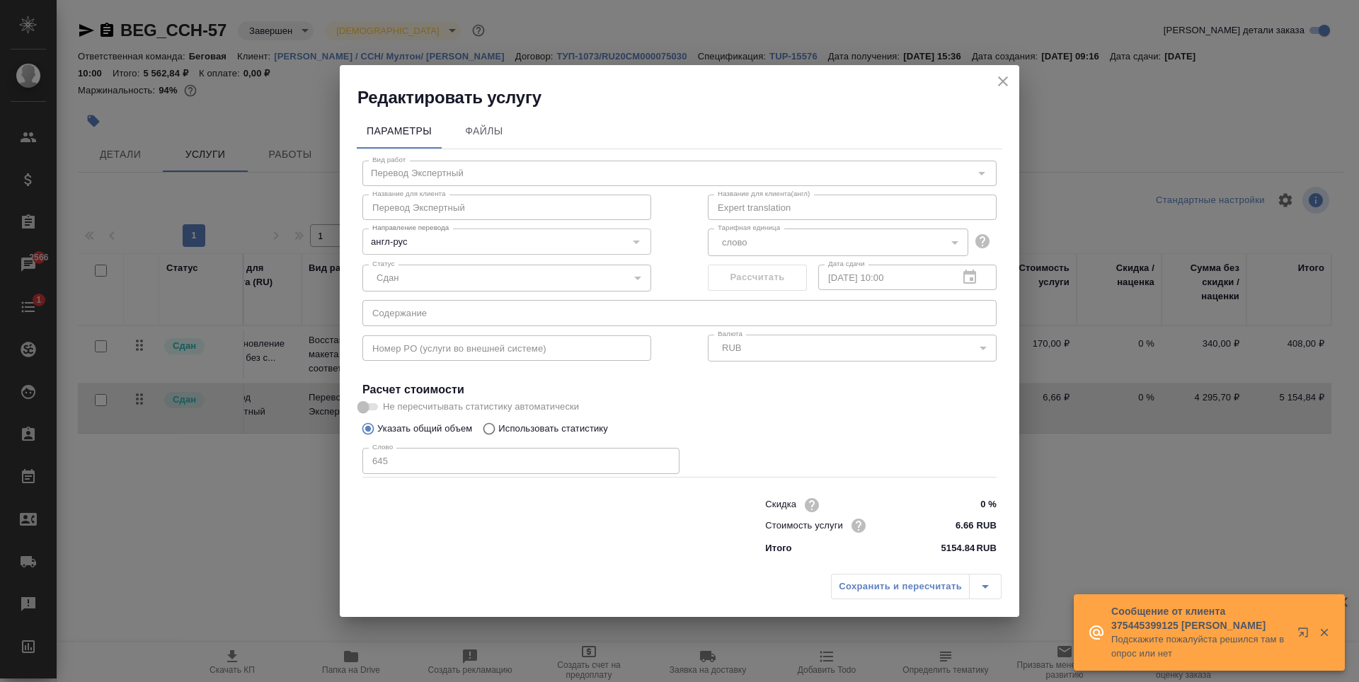
click at [1004, 83] on icon "close" at bounding box center [1002, 81] width 17 height 17
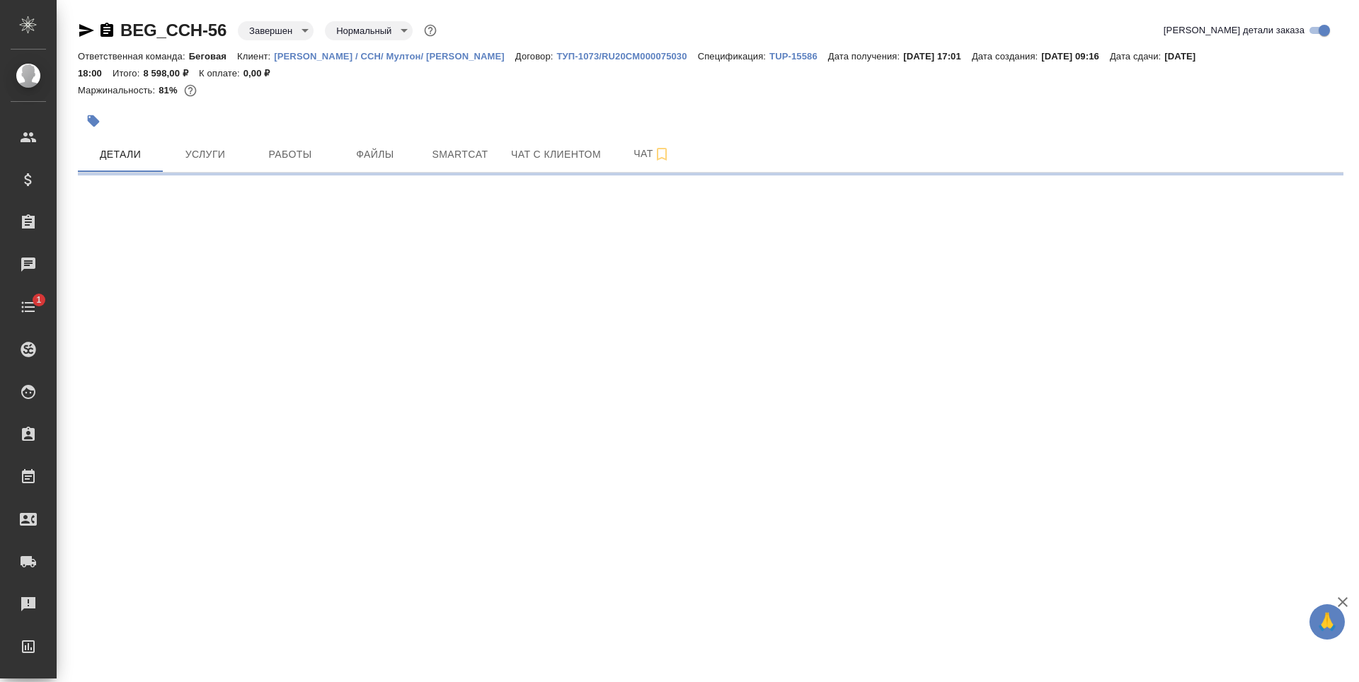
select select "RU"
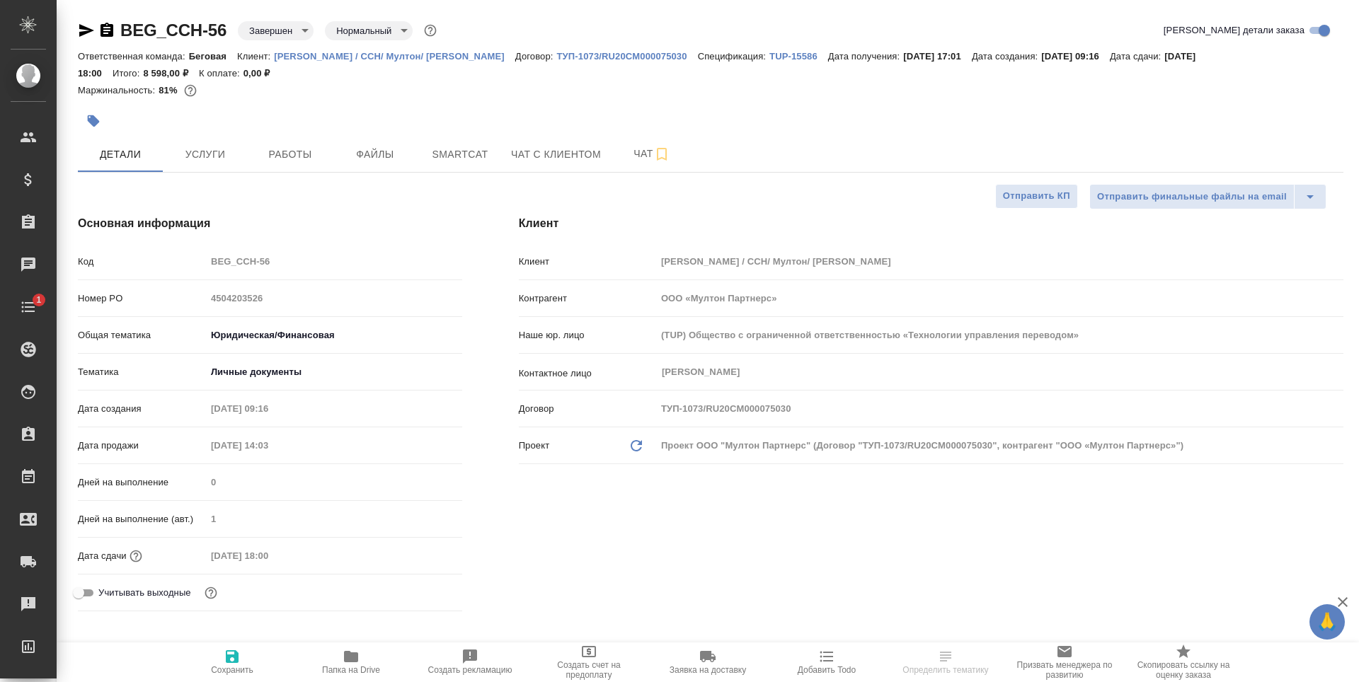
type textarea "x"
click at [228, 160] on span "Услуги" at bounding box center [205, 155] width 68 height 18
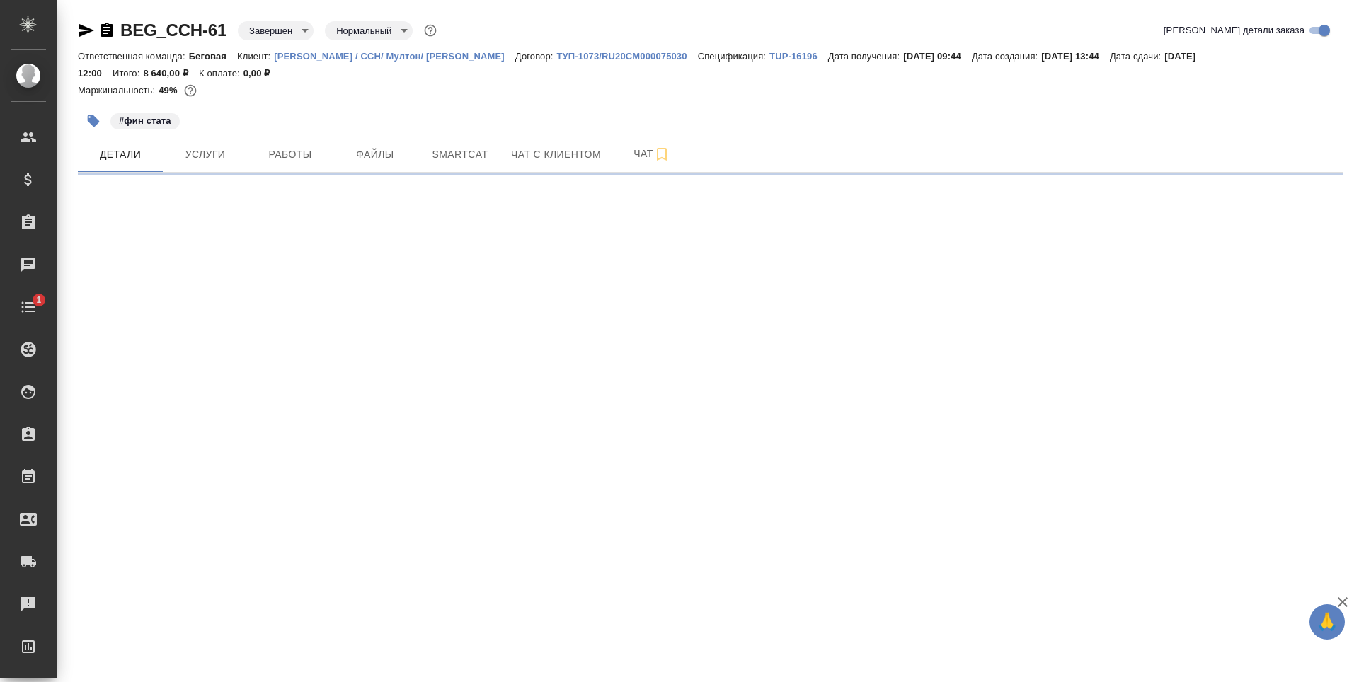
select select "RU"
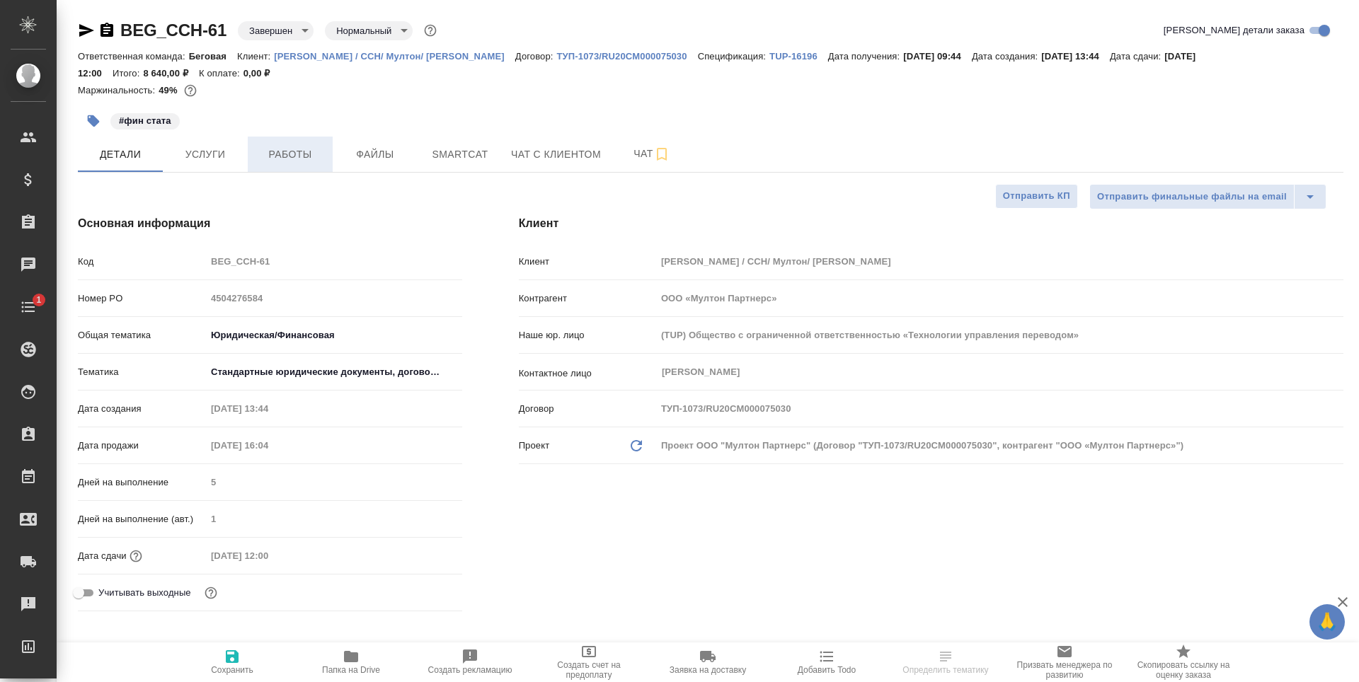
click at [279, 167] on button "Работы" at bounding box center [290, 154] width 85 height 35
type textarea "x"
type input "[PERSON_NAME]"
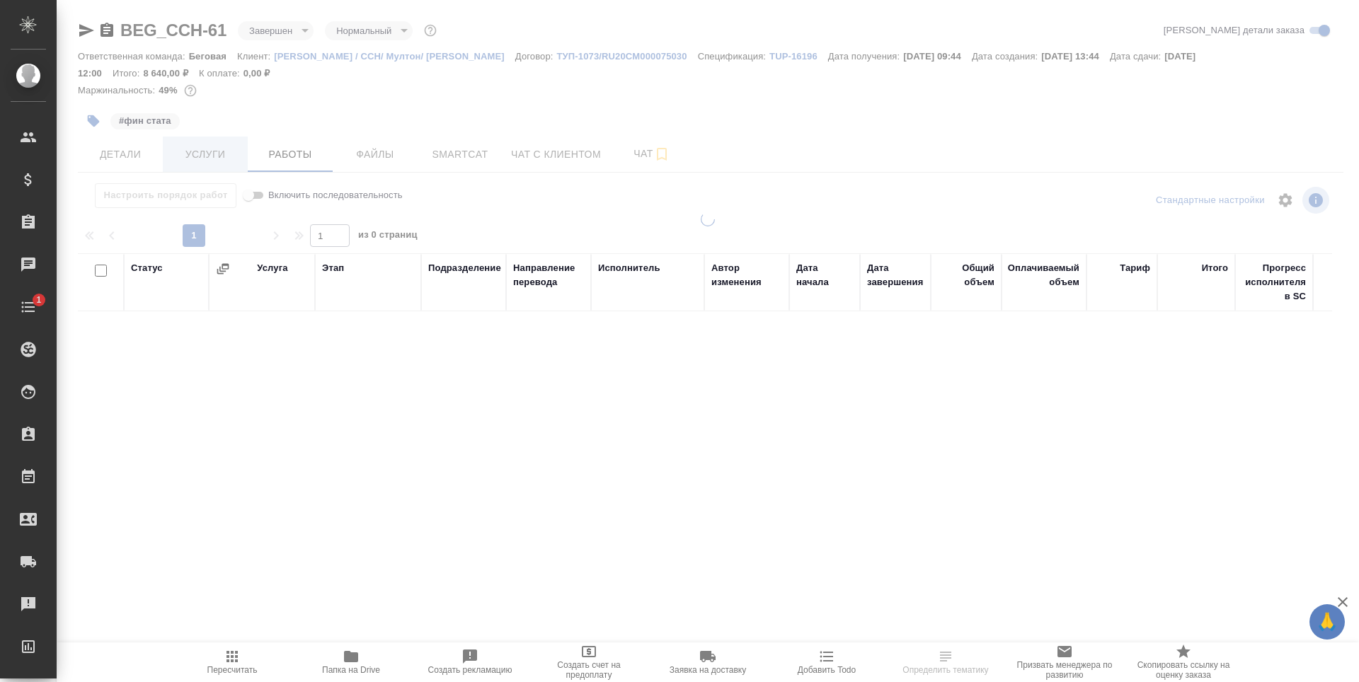
click at [224, 164] on div at bounding box center [708, 304] width 1302 height 608
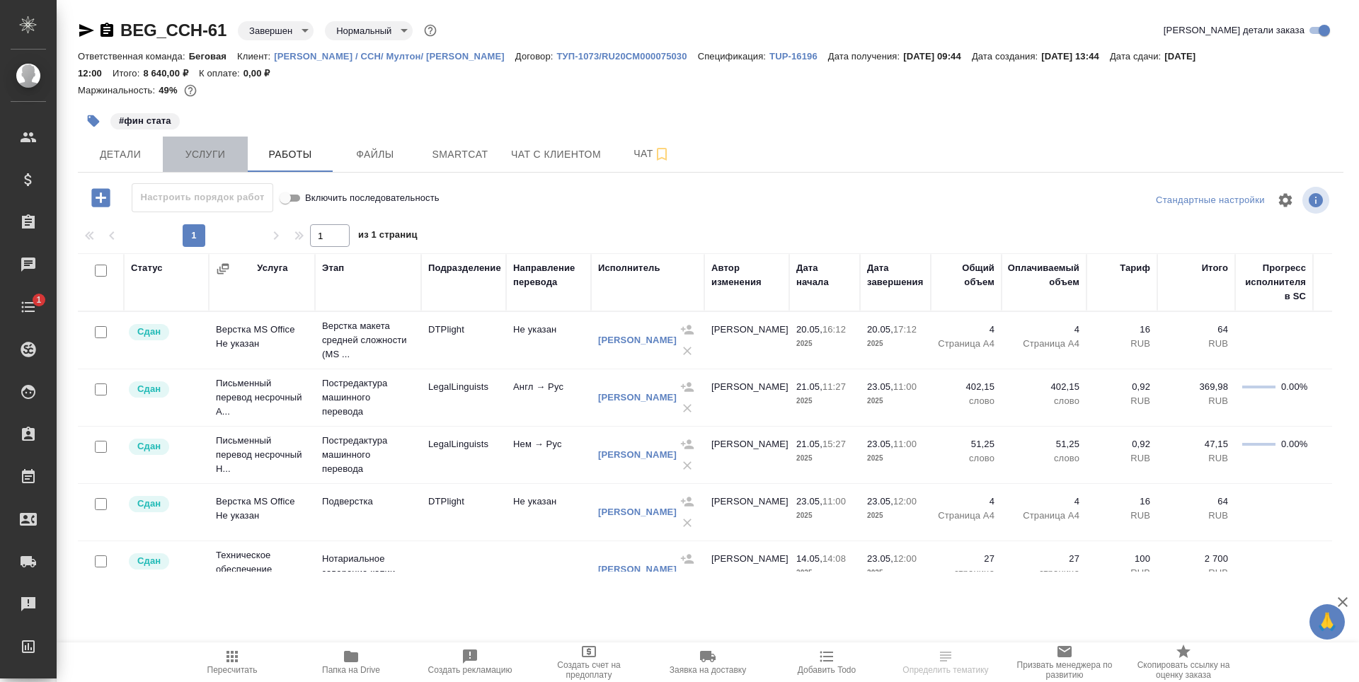
click at [224, 164] on button "Услуги" at bounding box center [205, 154] width 85 height 35
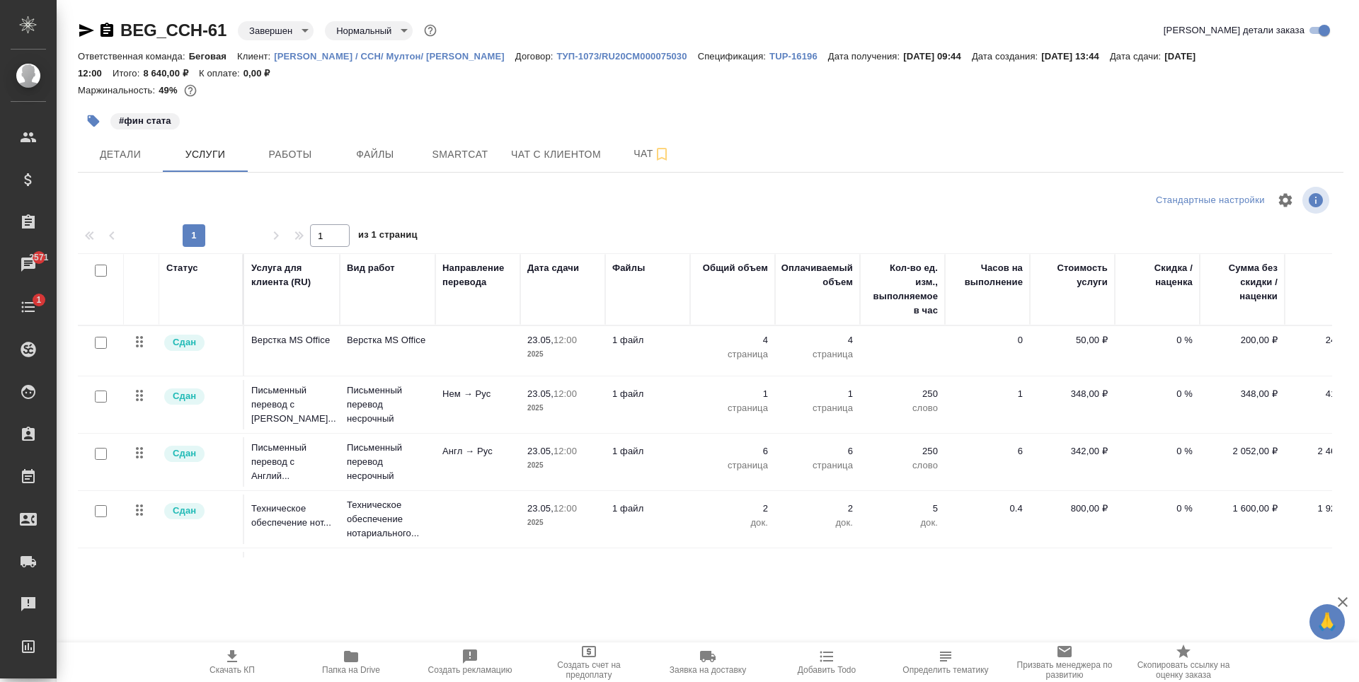
scroll to position [0, 49]
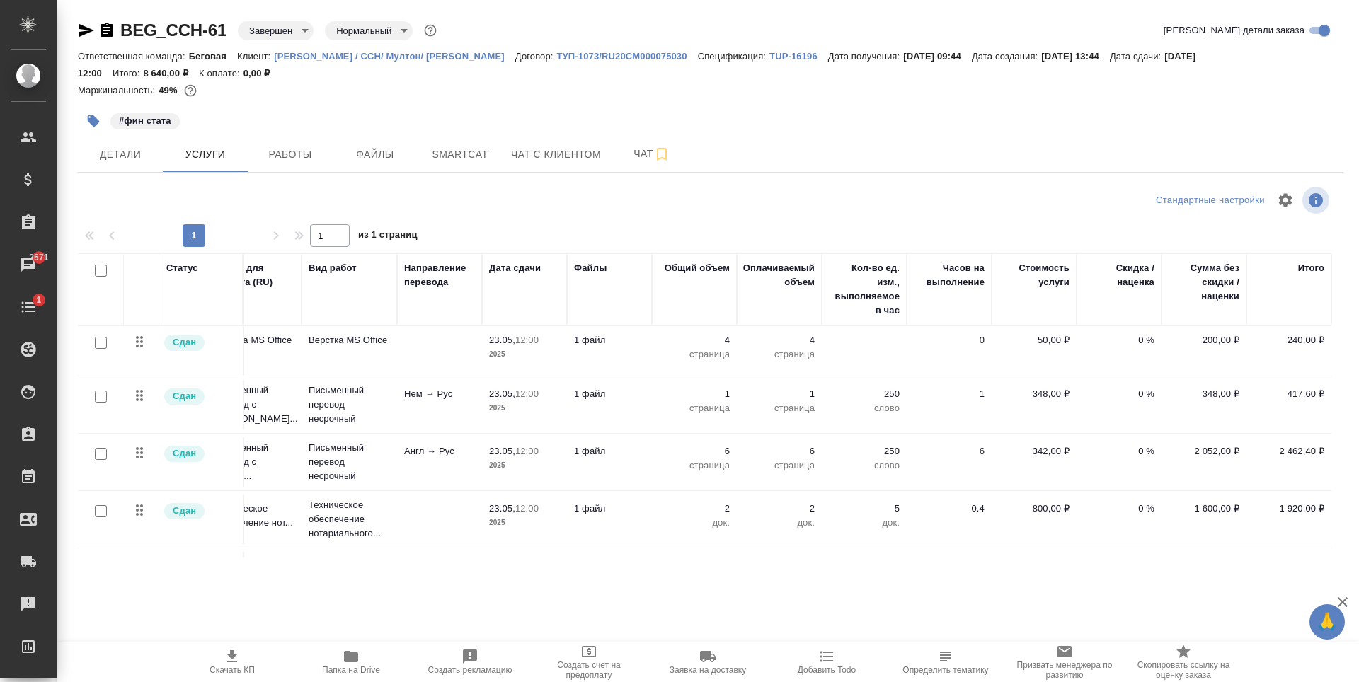
click at [933, 425] on td "1" at bounding box center [949, 405] width 85 height 50
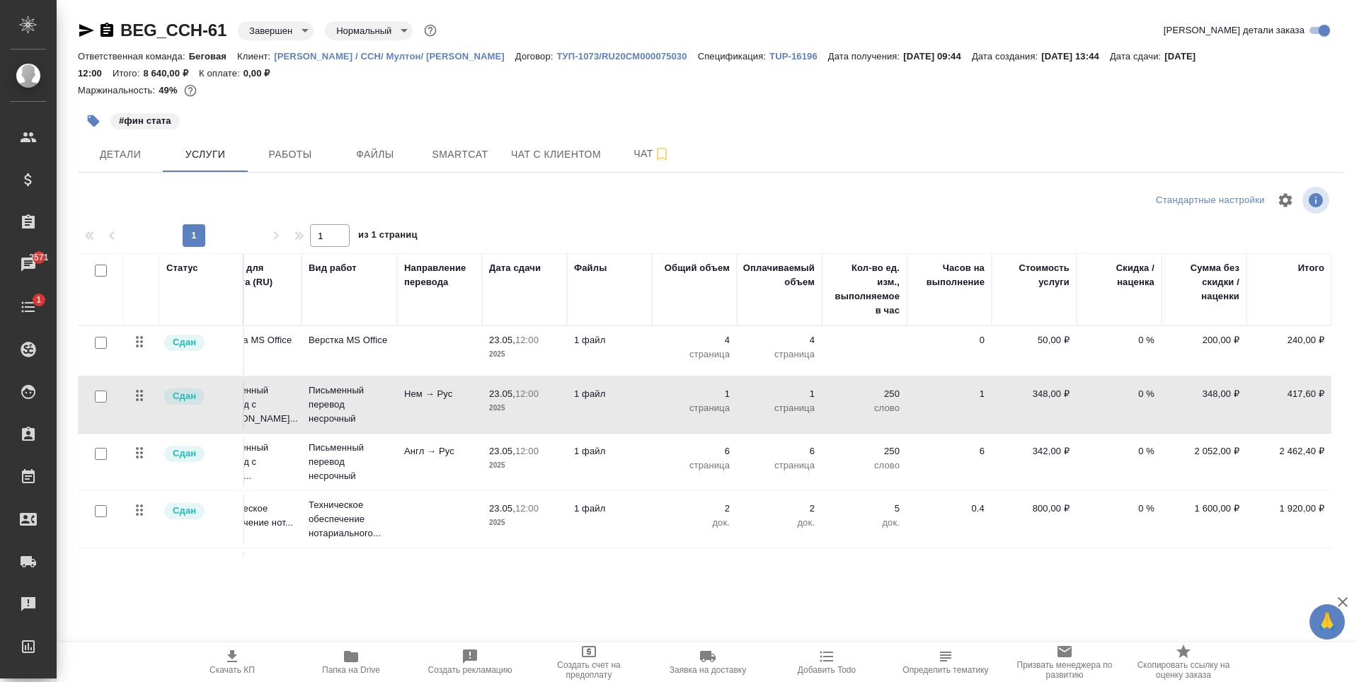
click at [933, 426] on td "1" at bounding box center [949, 405] width 85 height 50
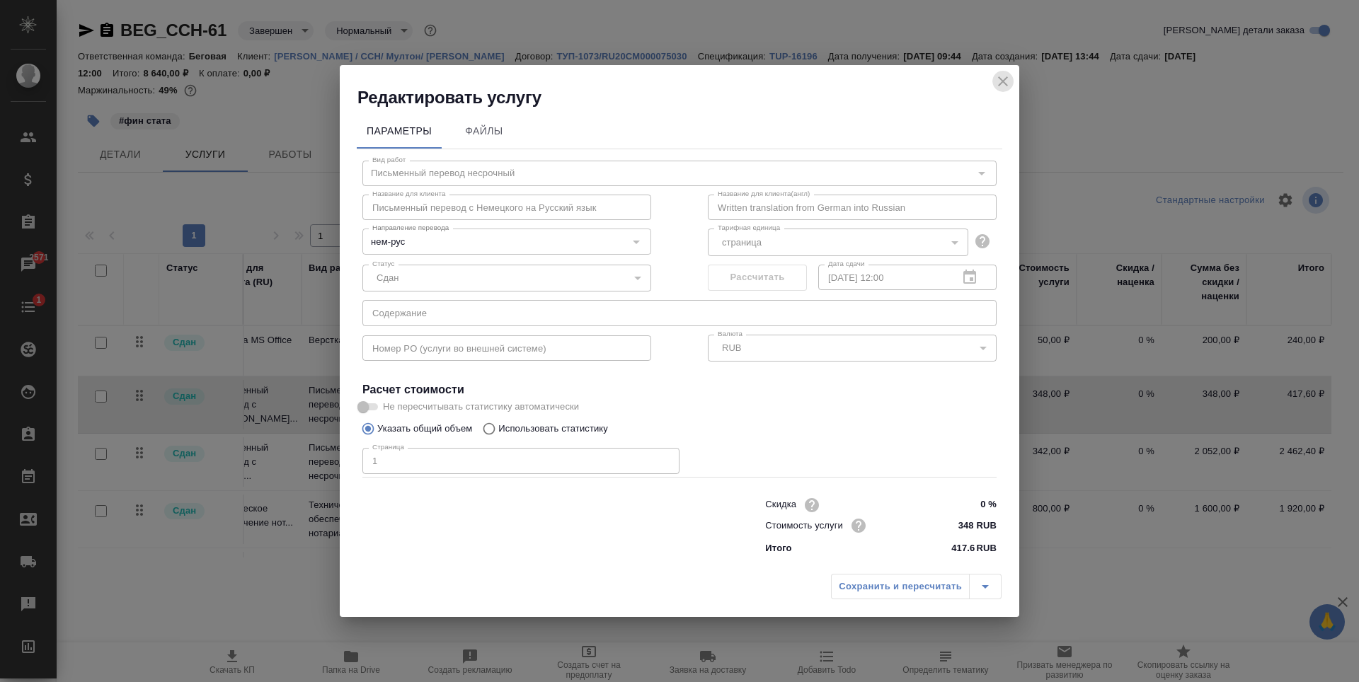
click at [1012, 82] on button "close" at bounding box center [1002, 81] width 21 height 21
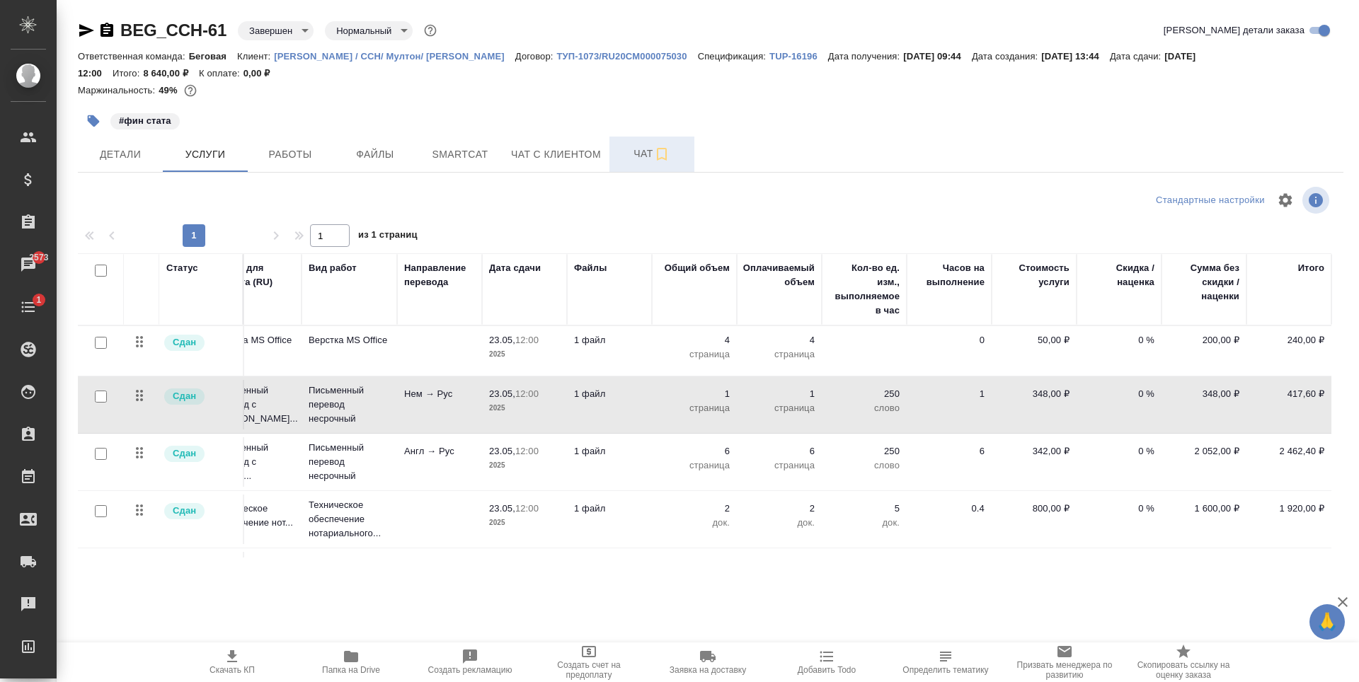
click at [640, 154] on span "Чат" at bounding box center [652, 154] width 68 height 18
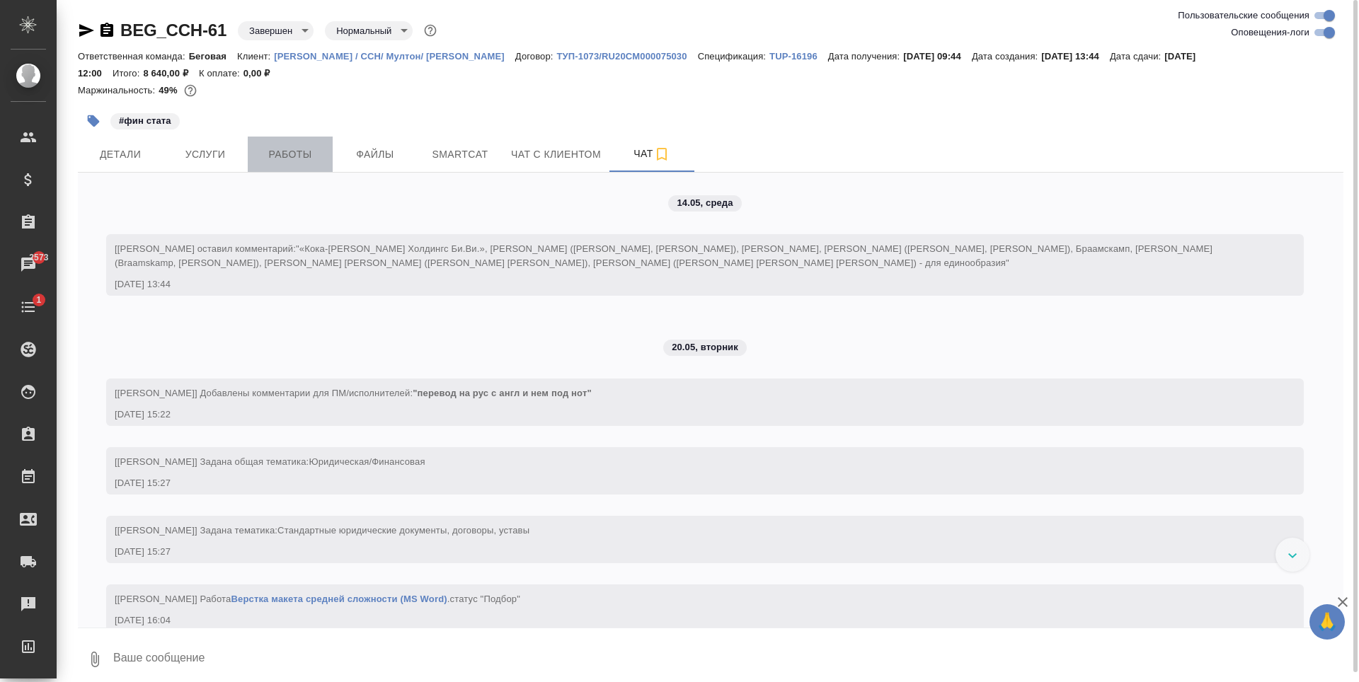
click at [322, 157] on span "Работы" at bounding box center [290, 155] width 68 height 18
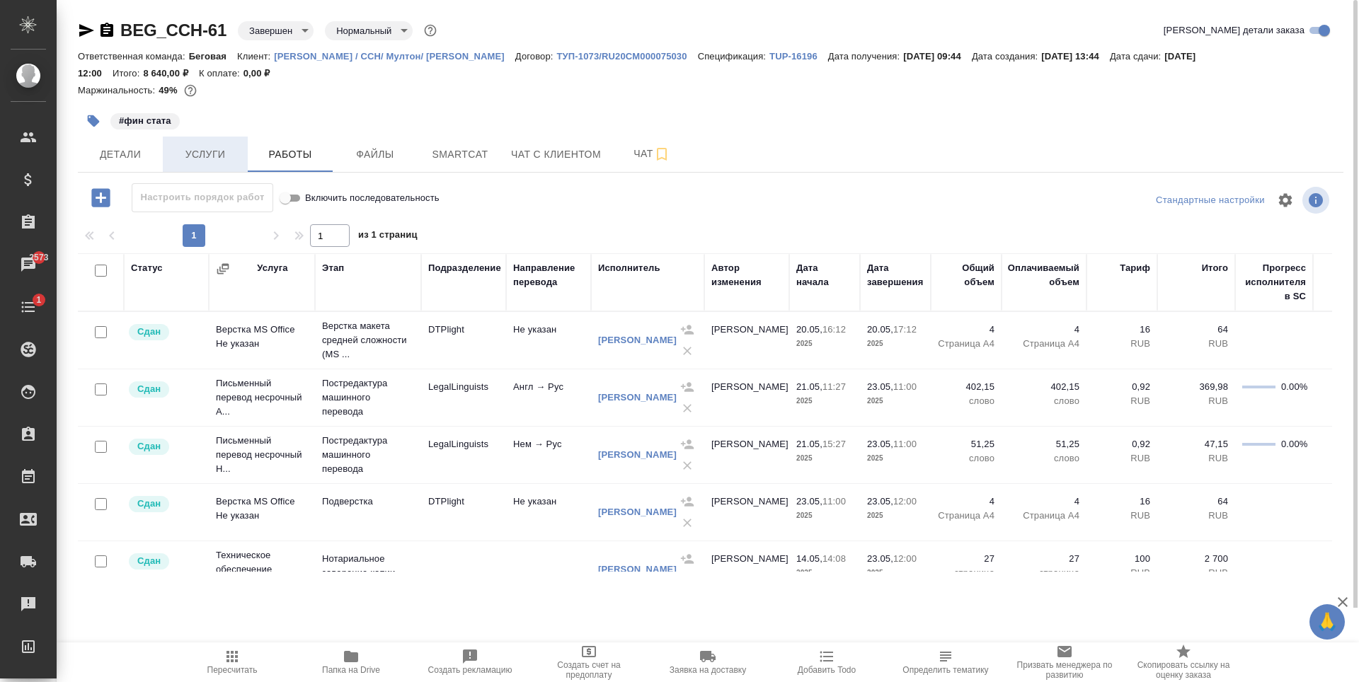
click at [224, 149] on span "Услуги" at bounding box center [205, 155] width 68 height 18
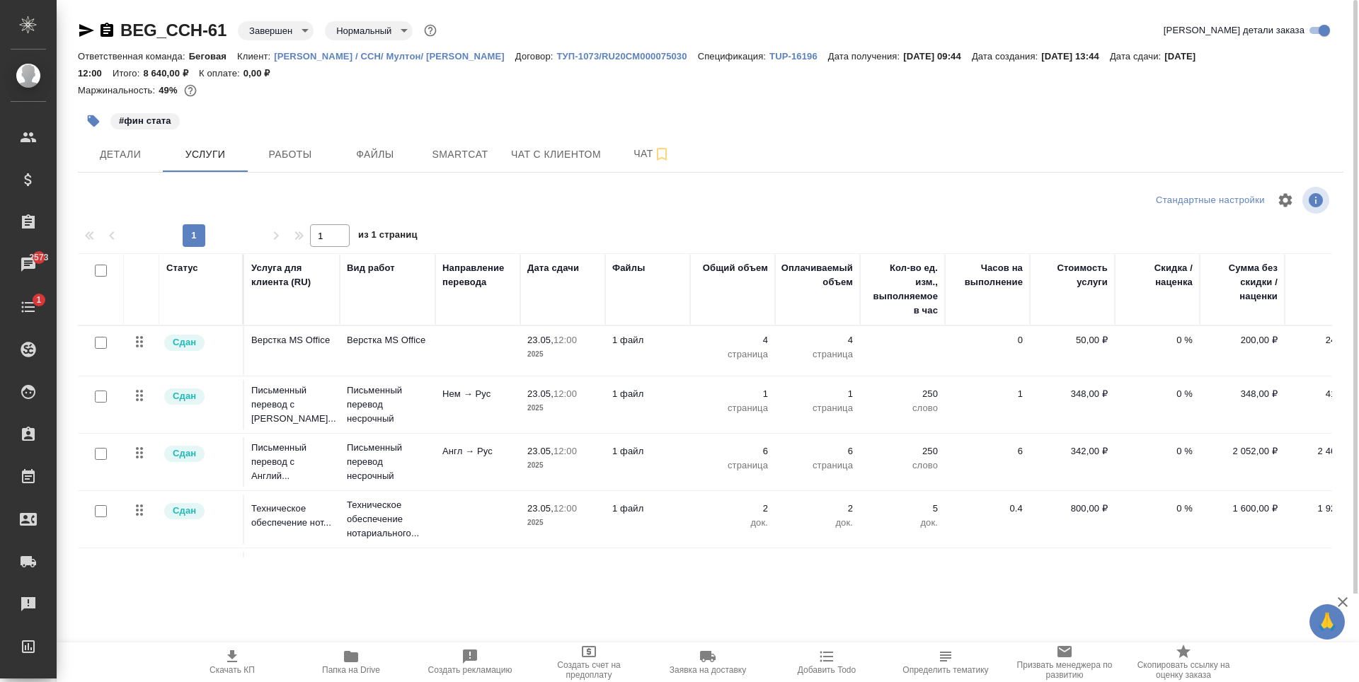
scroll to position [0, 49]
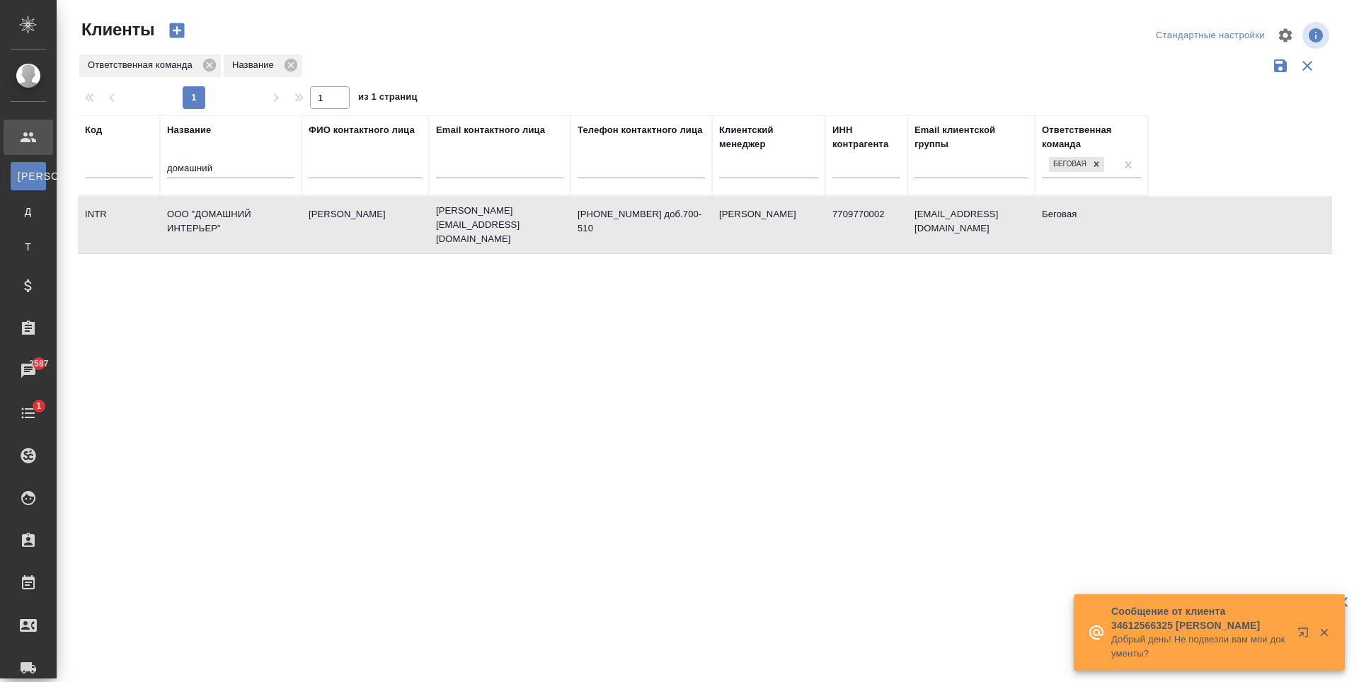
select select "RU"
click at [209, 178] on input "домашний" at bounding box center [230, 170] width 127 height 18
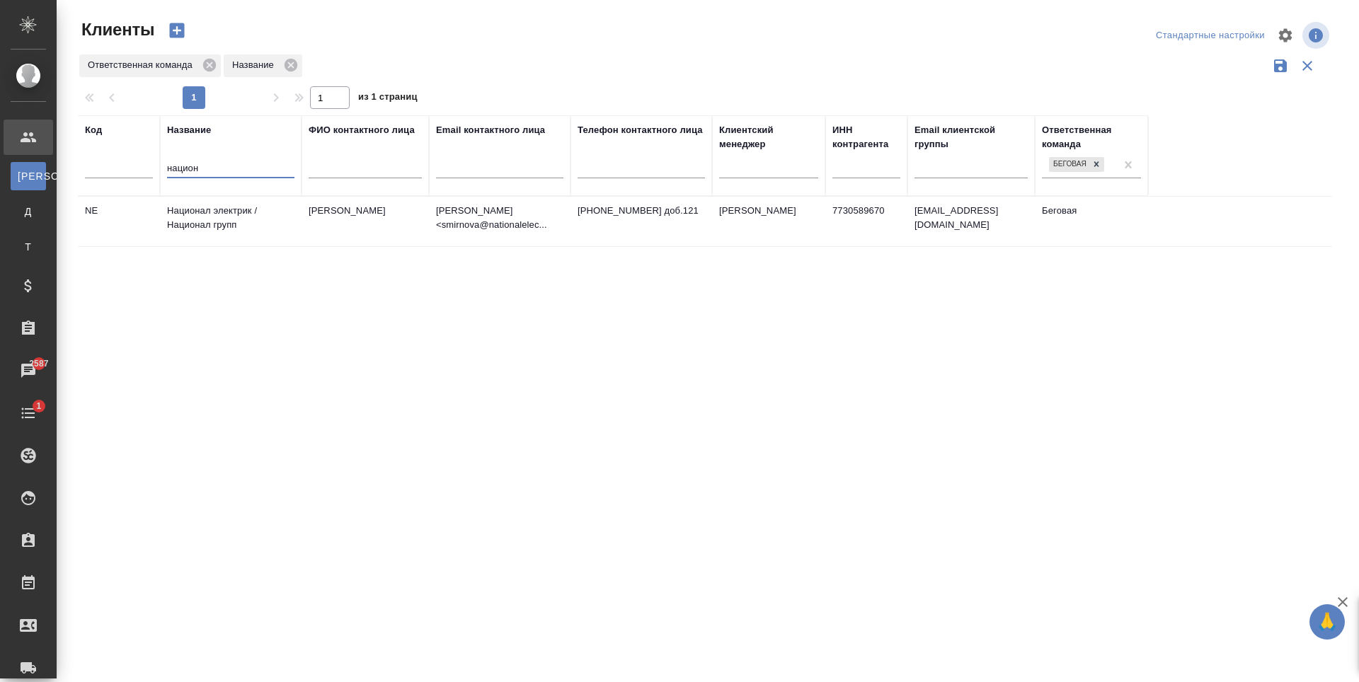
type input "национ"
click at [353, 246] on td "Смирнова Ольга" at bounding box center [364, 222] width 127 height 50
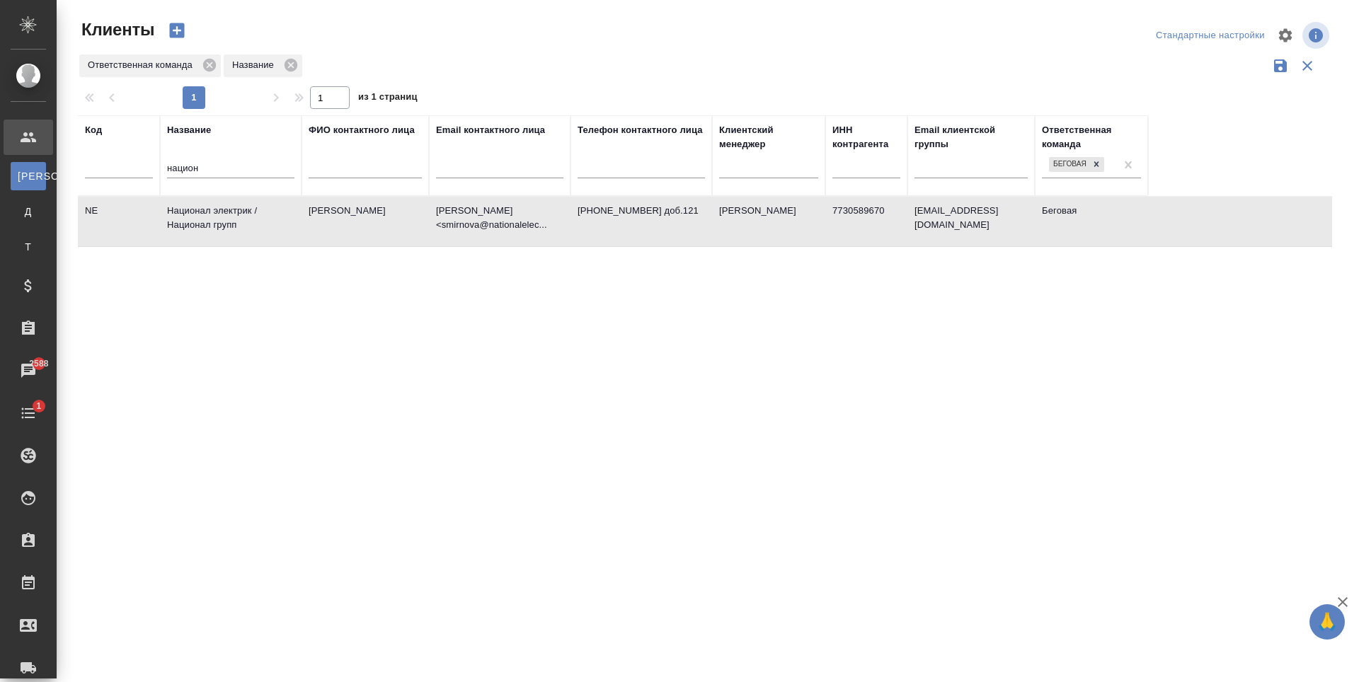
click at [374, 246] on td "Смирнова Ольга" at bounding box center [364, 222] width 127 height 50
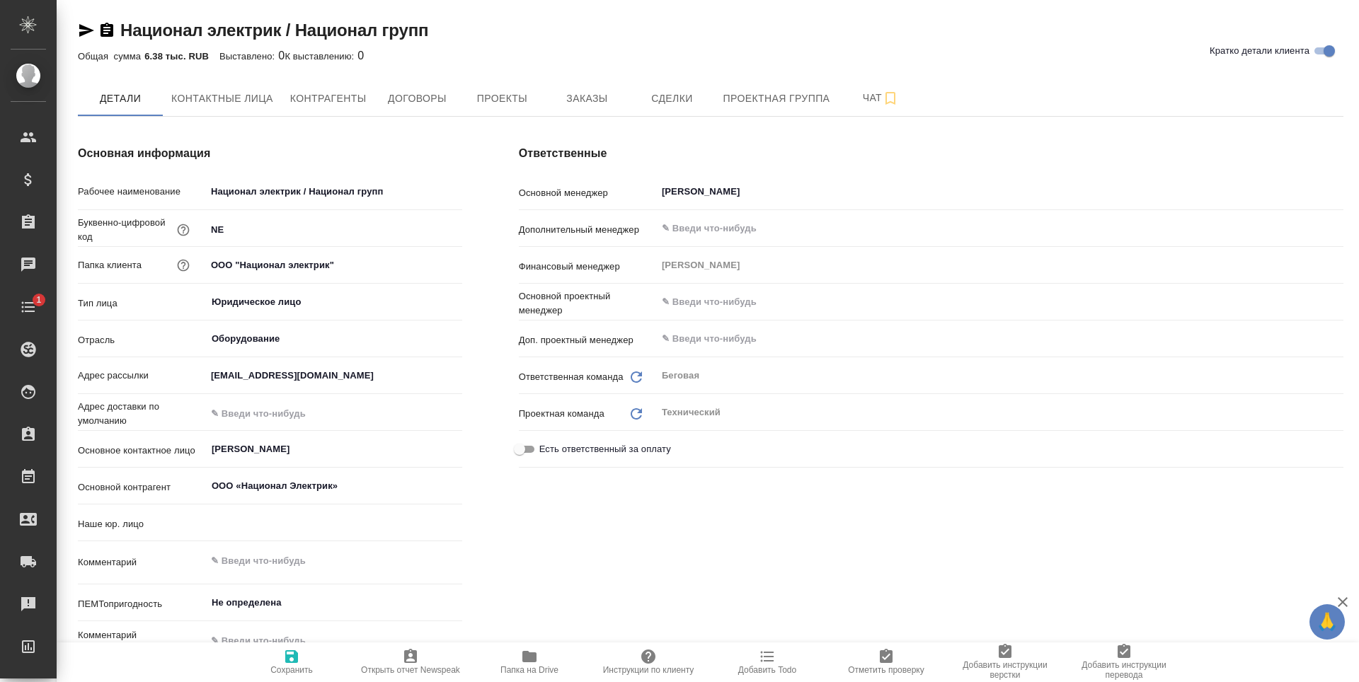
type input "(МБ) ООО "Монблан""
click at [275, 94] on button "Контактные лица" at bounding box center [222, 98] width 119 height 35
select select "RU"
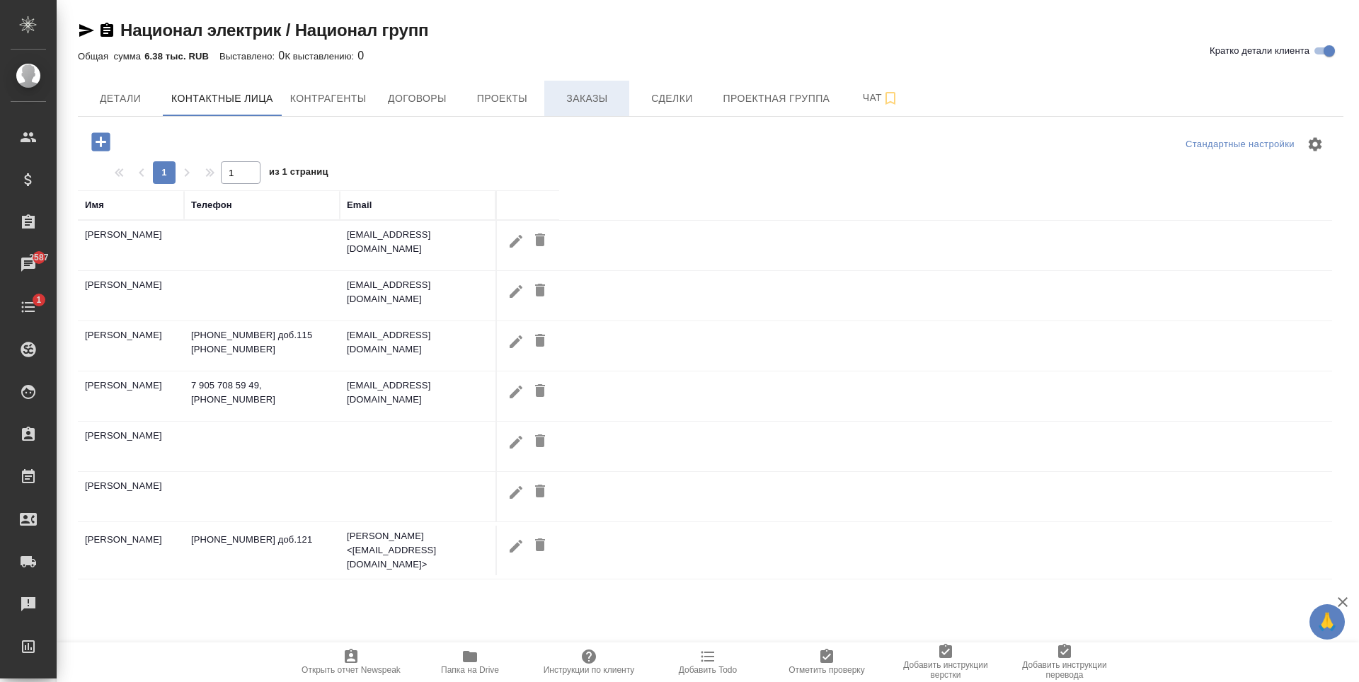
click at [568, 84] on button "Заказы" at bounding box center [586, 98] width 85 height 35
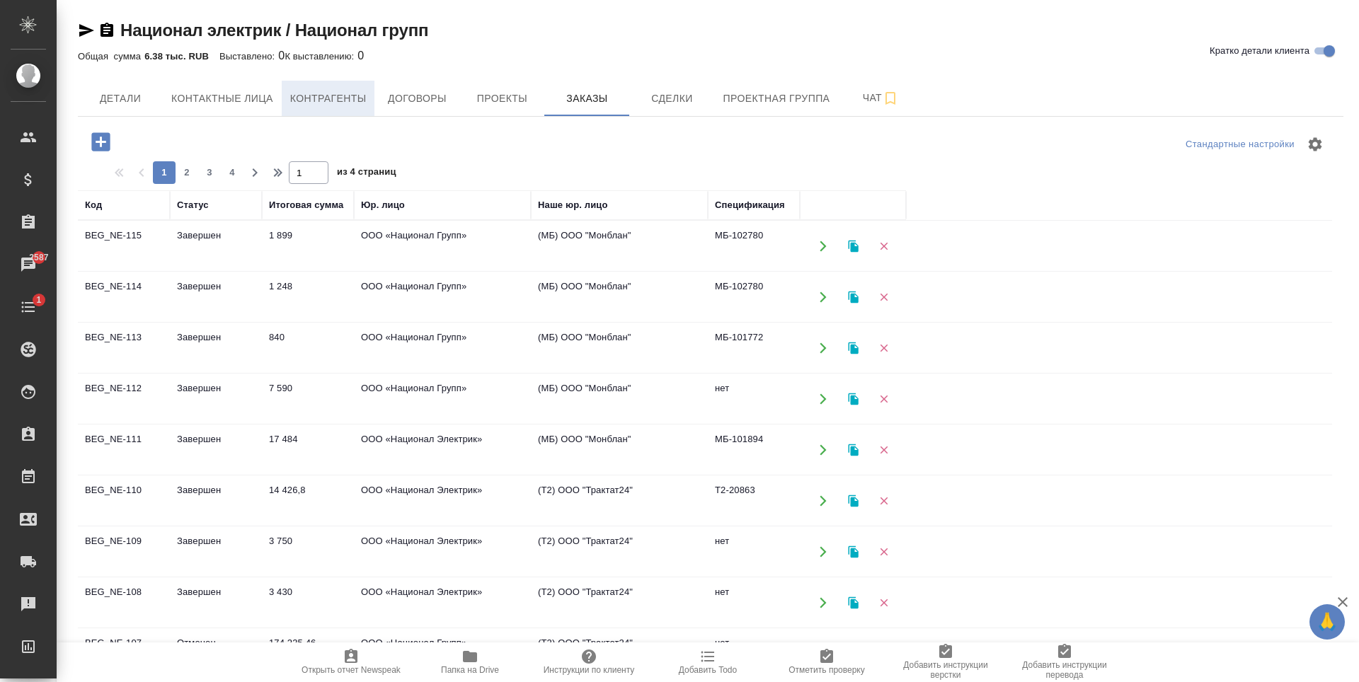
click at [342, 88] on button "Контрагенты" at bounding box center [328, 98] width 93 height 35
click at [427, 94] on span "Договоры" at bounding box center [417, 99] width 68 height 18
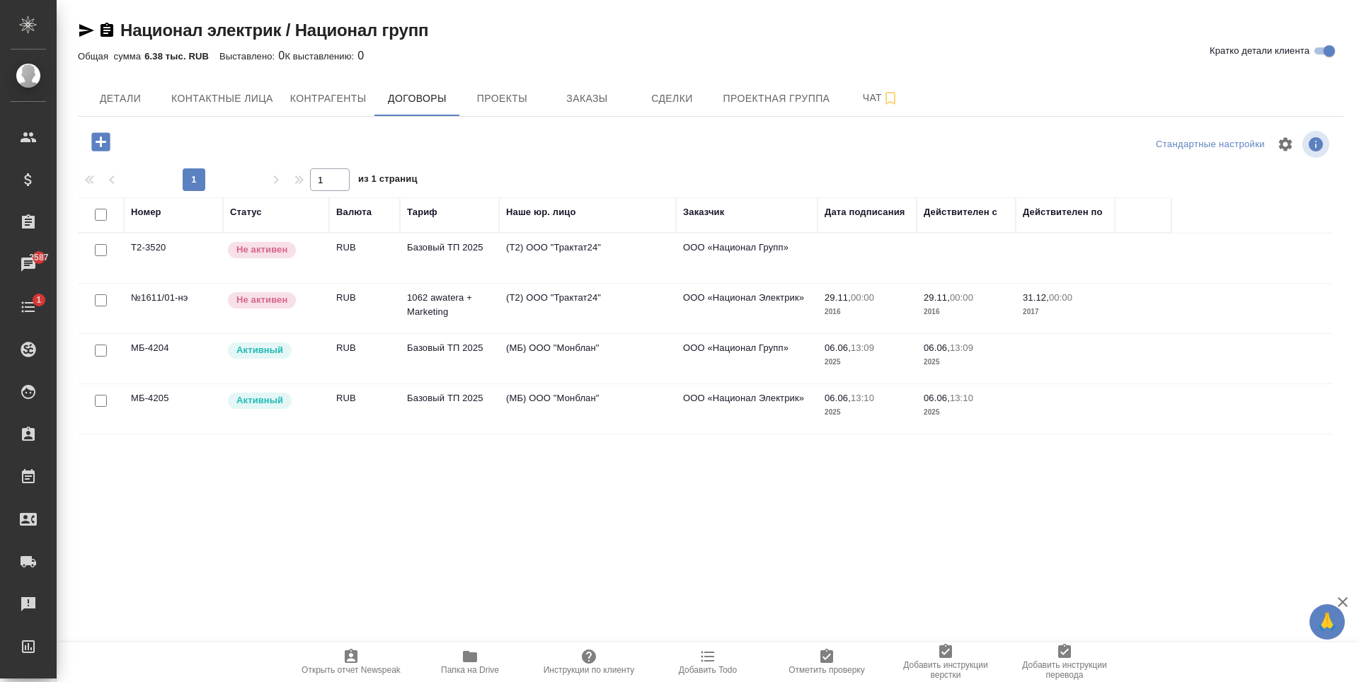
click at [632, 358] on td "(МБ) ООО "Монблан"" at bounding box center [587, 359] width 177 height 50
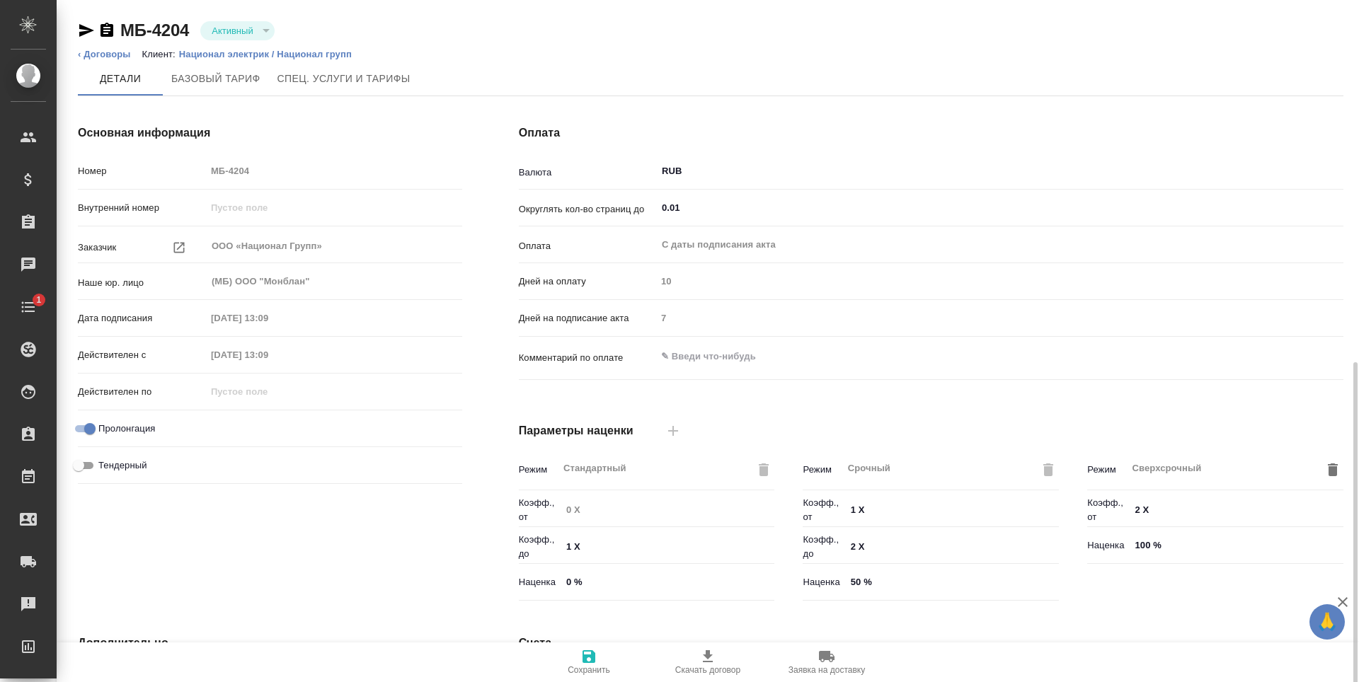
scroll to position [280, 0]
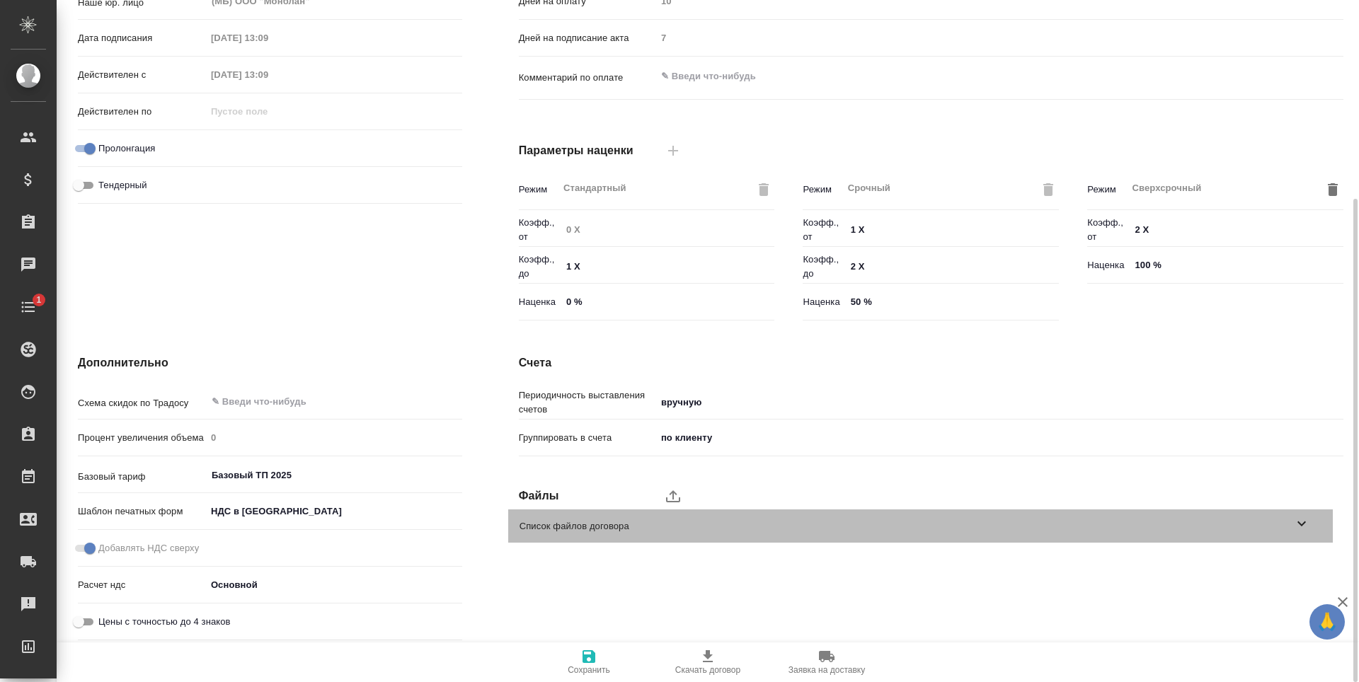
click at [579, 536] on div "Список файлов договора" at bounding box center [920, 526] width 824 height 33
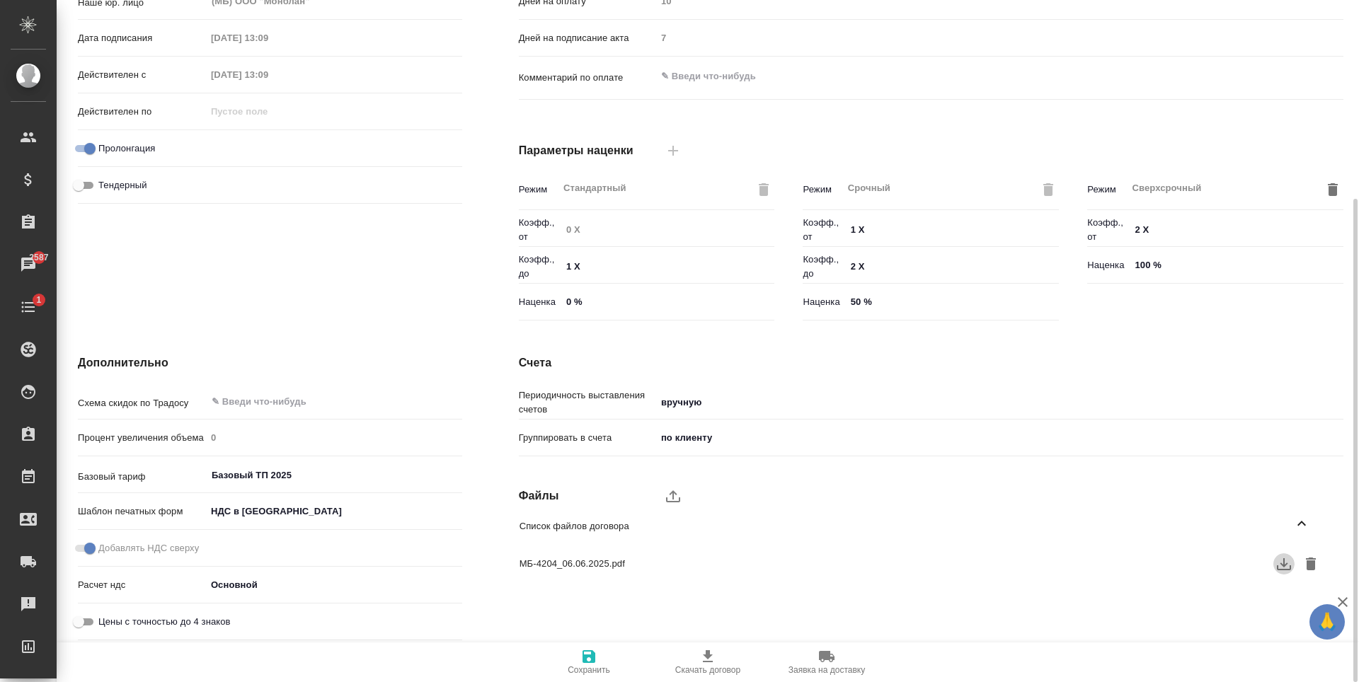
click at [1282, 558] on icon "button" at bounding box center [1283, 564] width 17 height 17
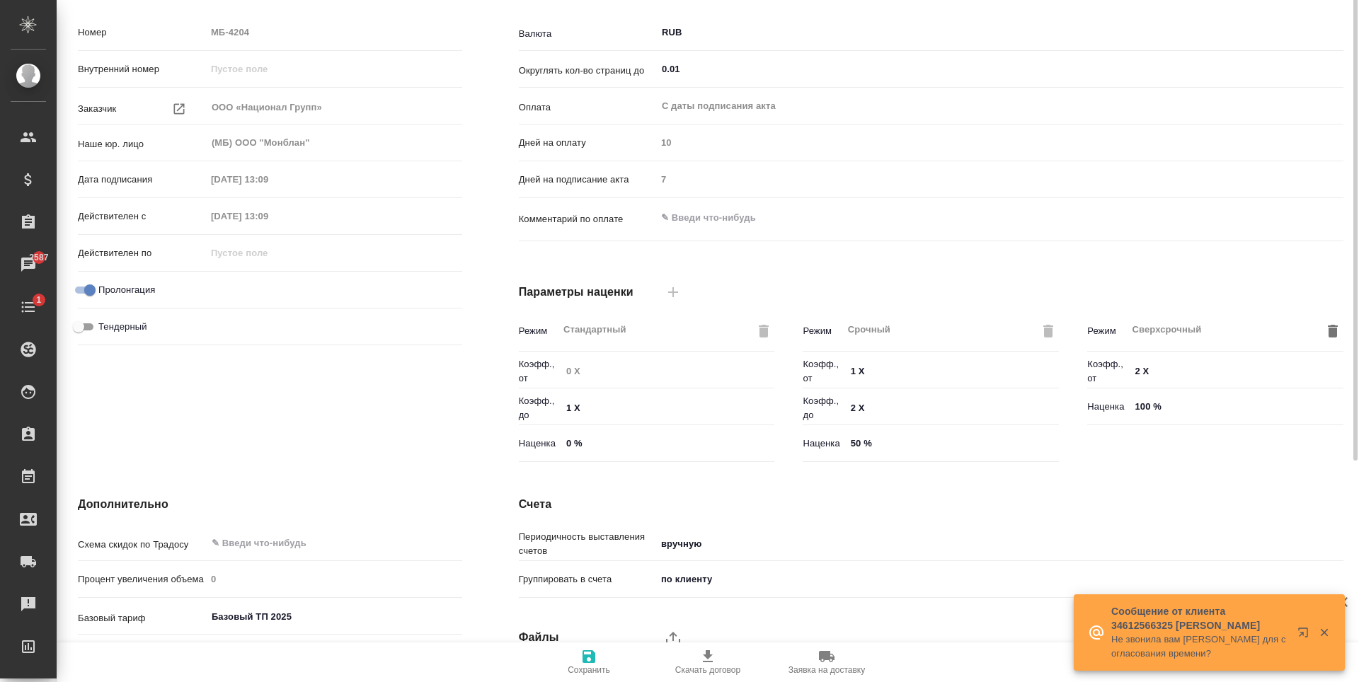
scroll to position [0, 0]
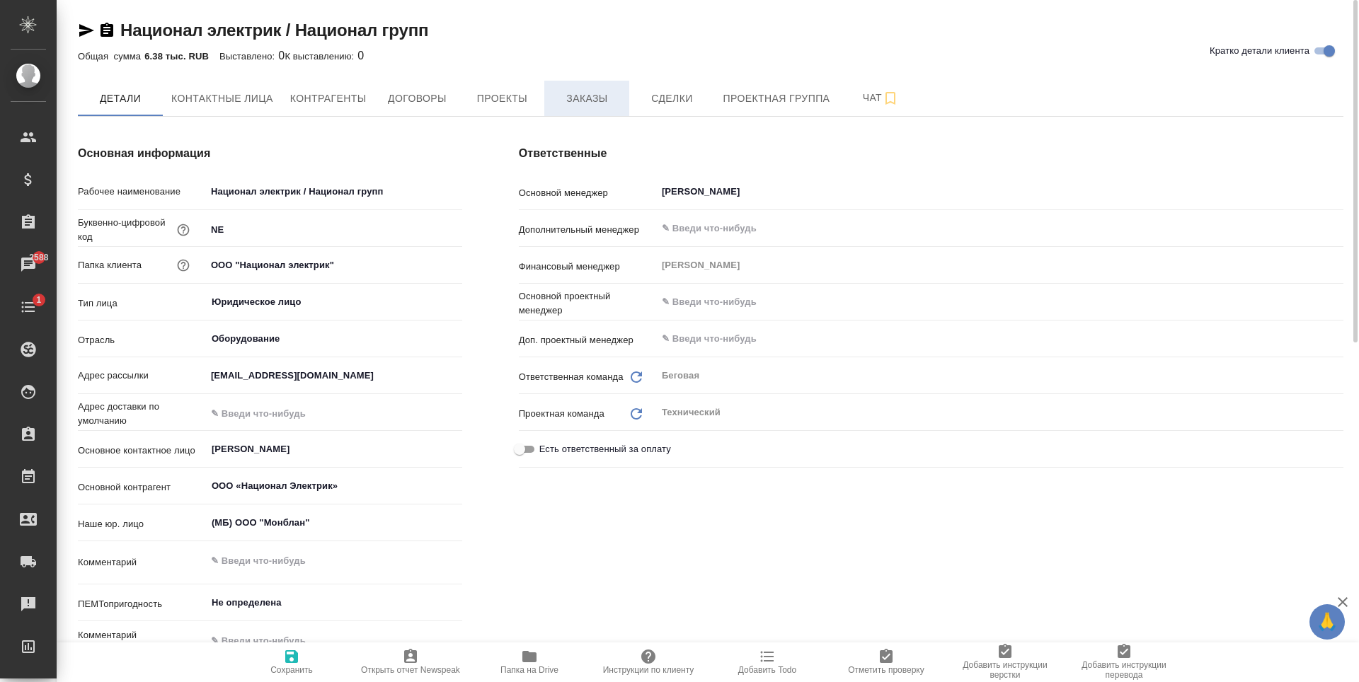
click at [587, 105] on span "Заказы" at bounding box center [587, 99] width 68 height 18
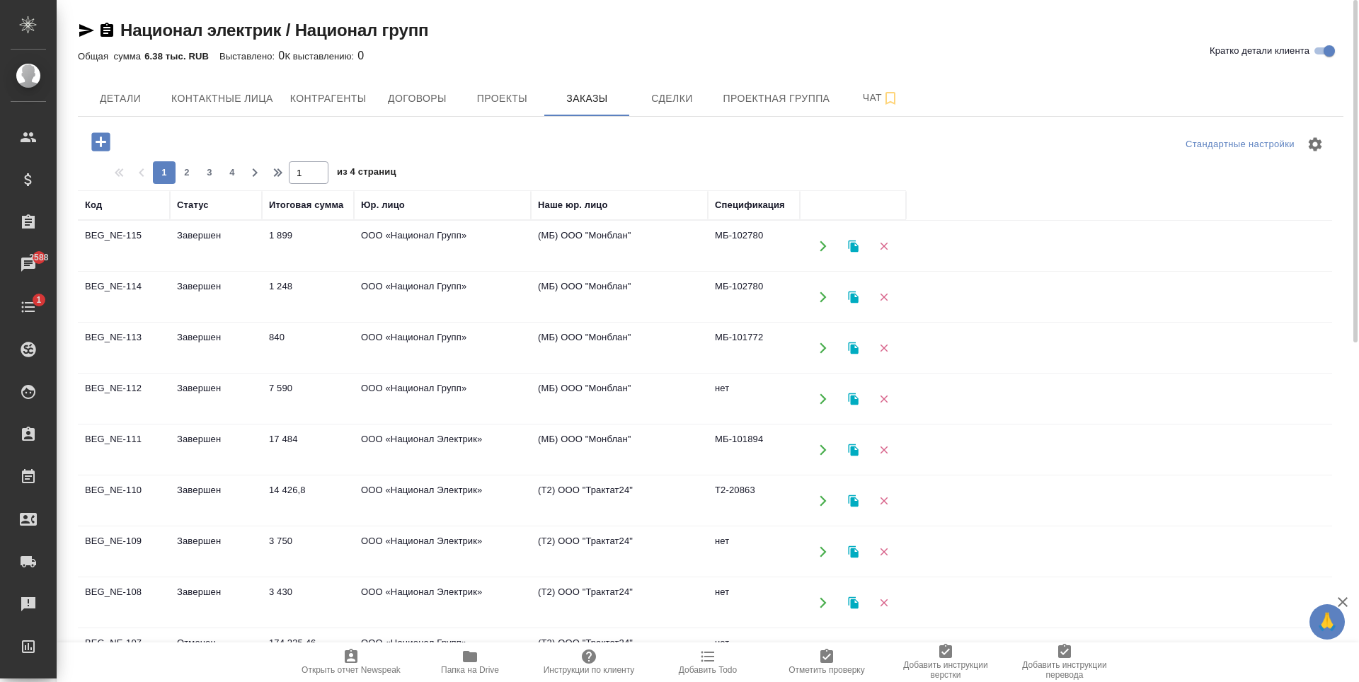
click at [325, 257] on td "1 899" at bounding box center [308, 247] width 92 height 50
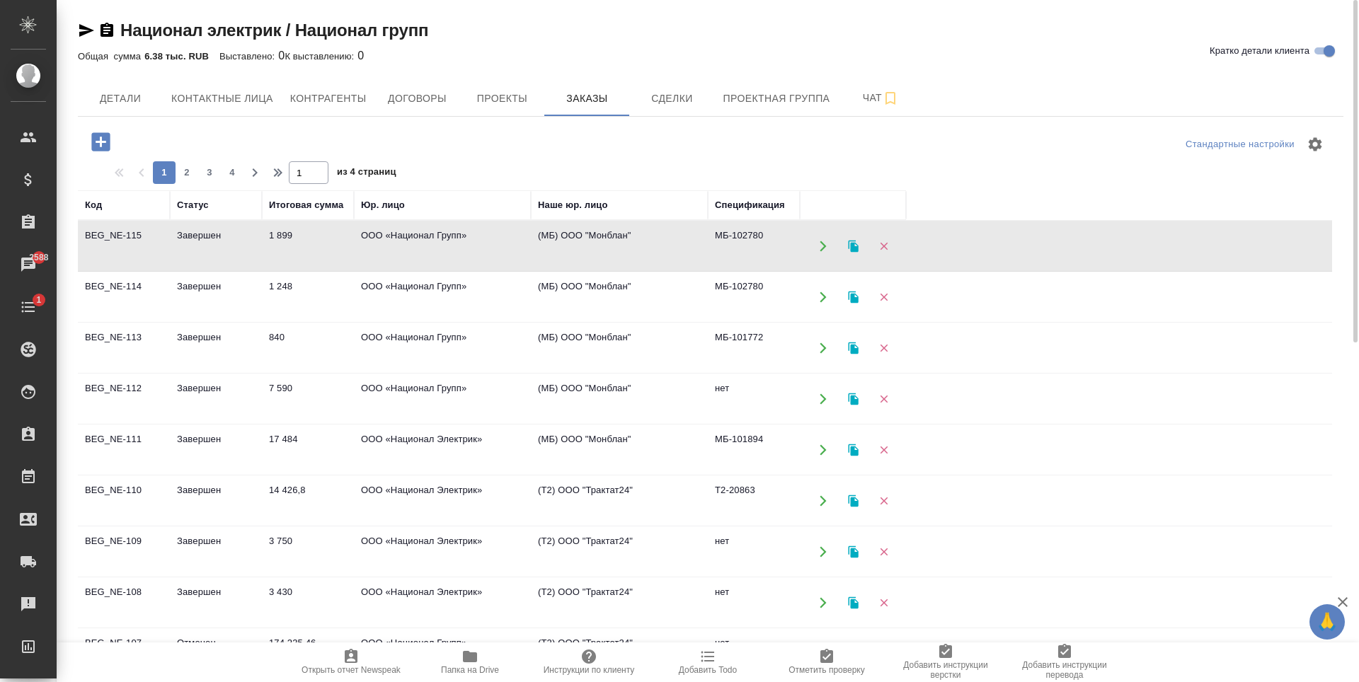
click at [325, 257] on td "1 899" at bounding box center [308, 247] width 92 height 50
click at [109, 135] on icon "button" at bounding box center [100, 141] width 18 height 18
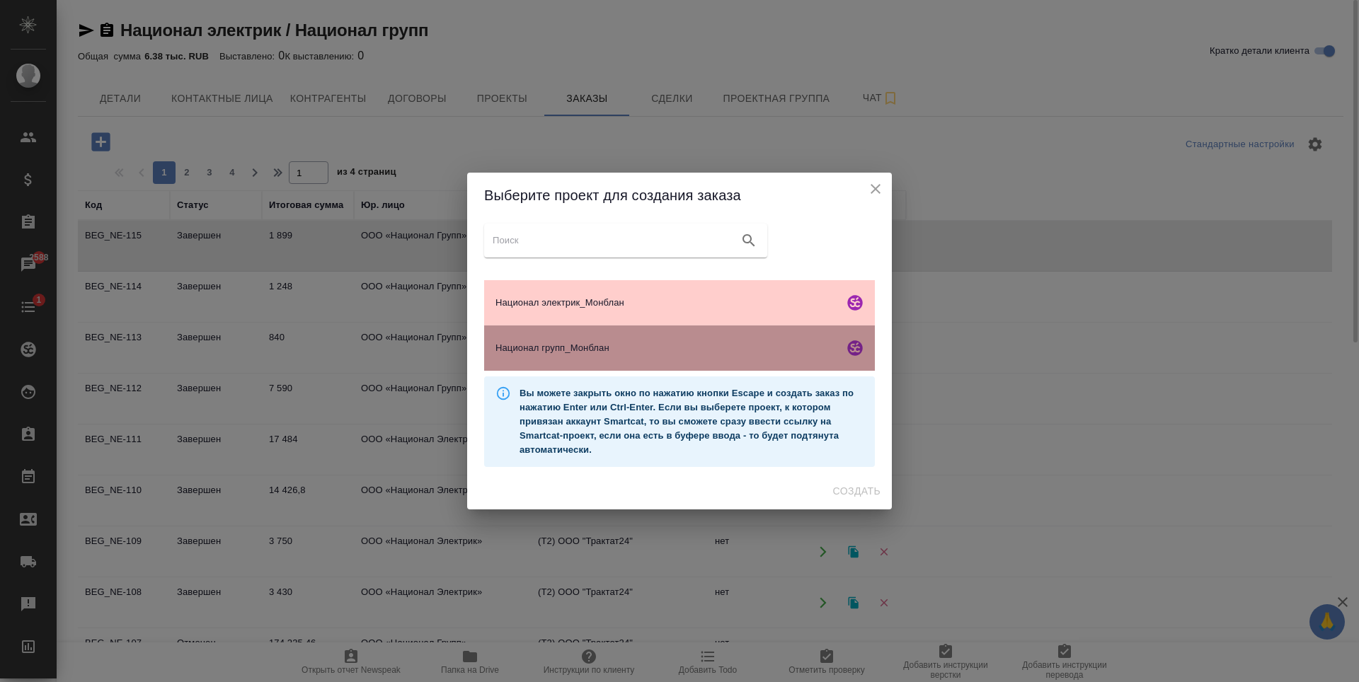
click at [773, 351] on span "Национал групп_Монблан" at bounding box center [666, 348] width 343 height 14
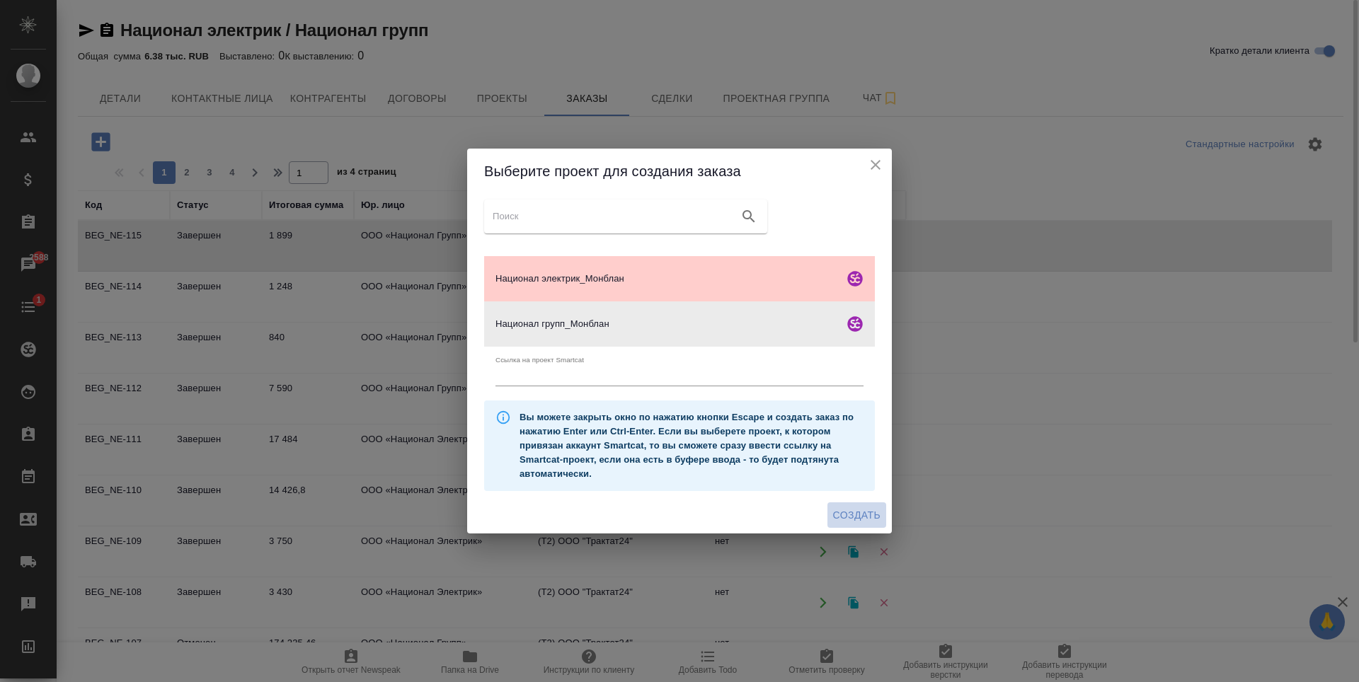
click at [859, 522] on span "Создать" at bounding box center [856, 516] width 47 height 18
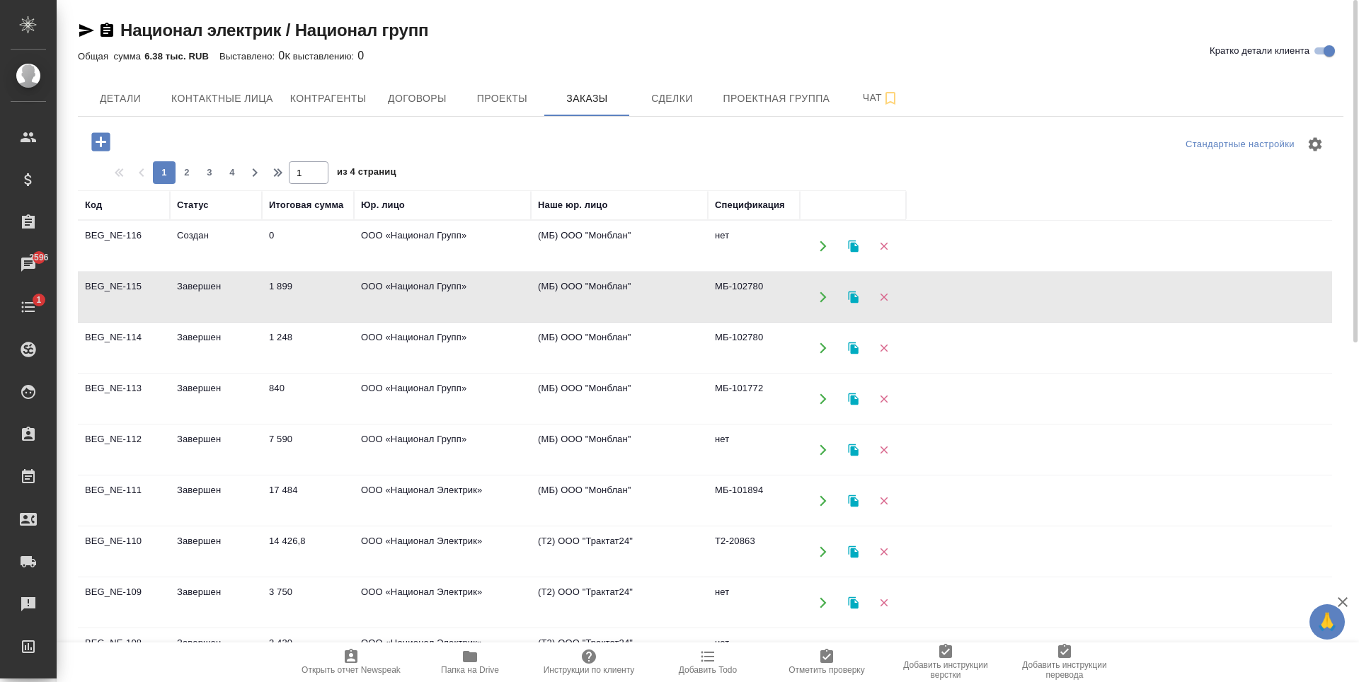
click at [328, 351] on td "1 248" at bounding box center [308, 348] width 92 height 50
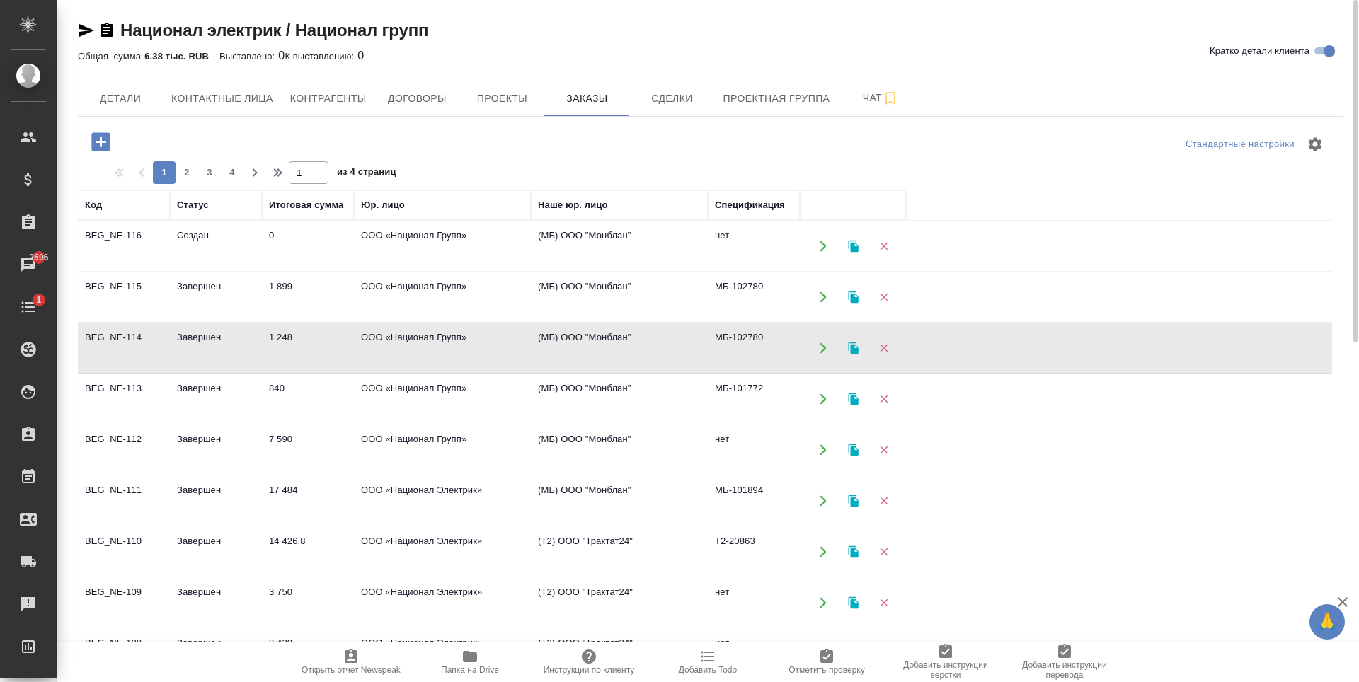
click at [328, 351] on td "1 248" at bounding box center [308, 348] width 92 height 50
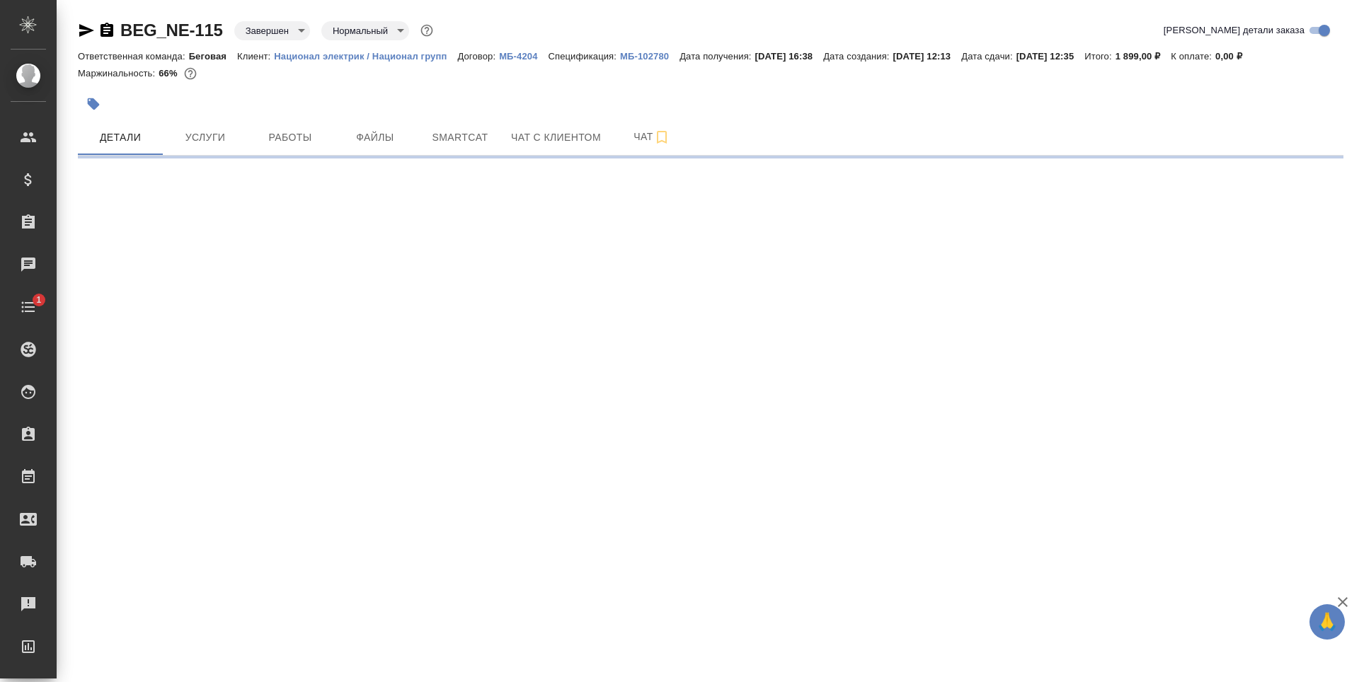
select select "RU"
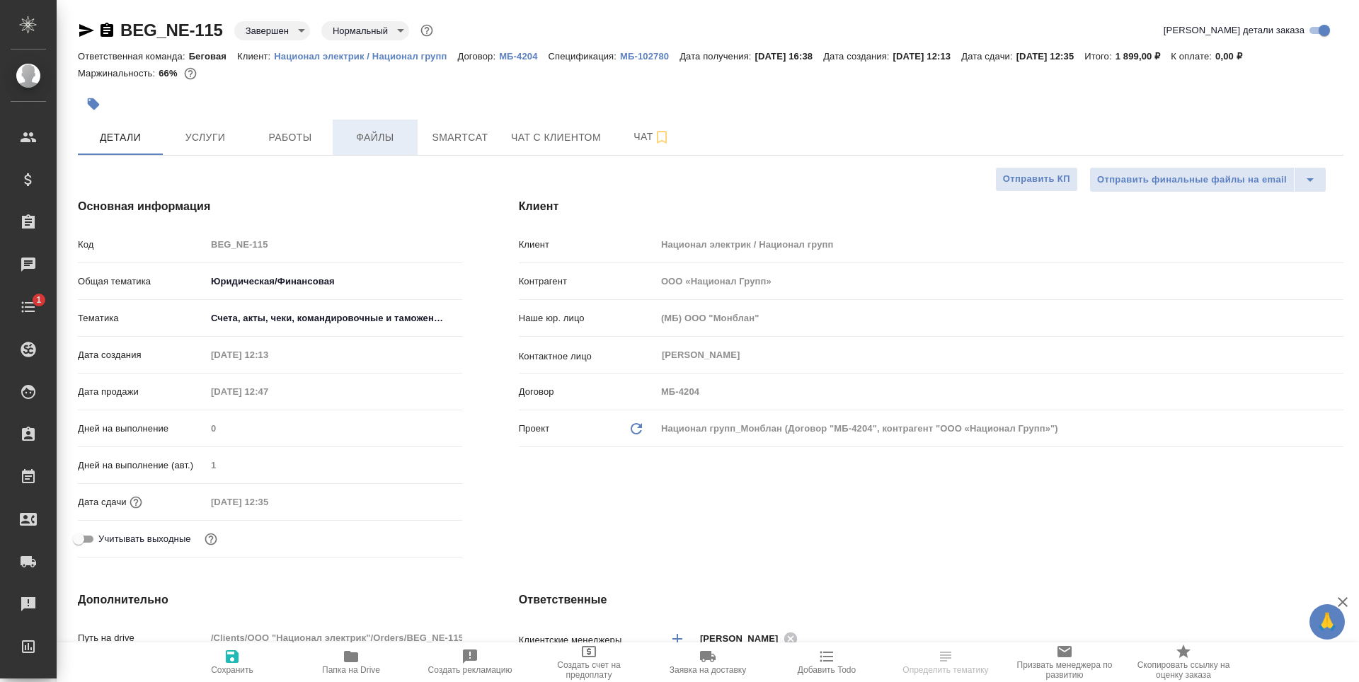
type textarea "x"
click at [642, 57] on p "МБ-102780" at bounding box center [649, 56] width 59 height 11
select select "RU"
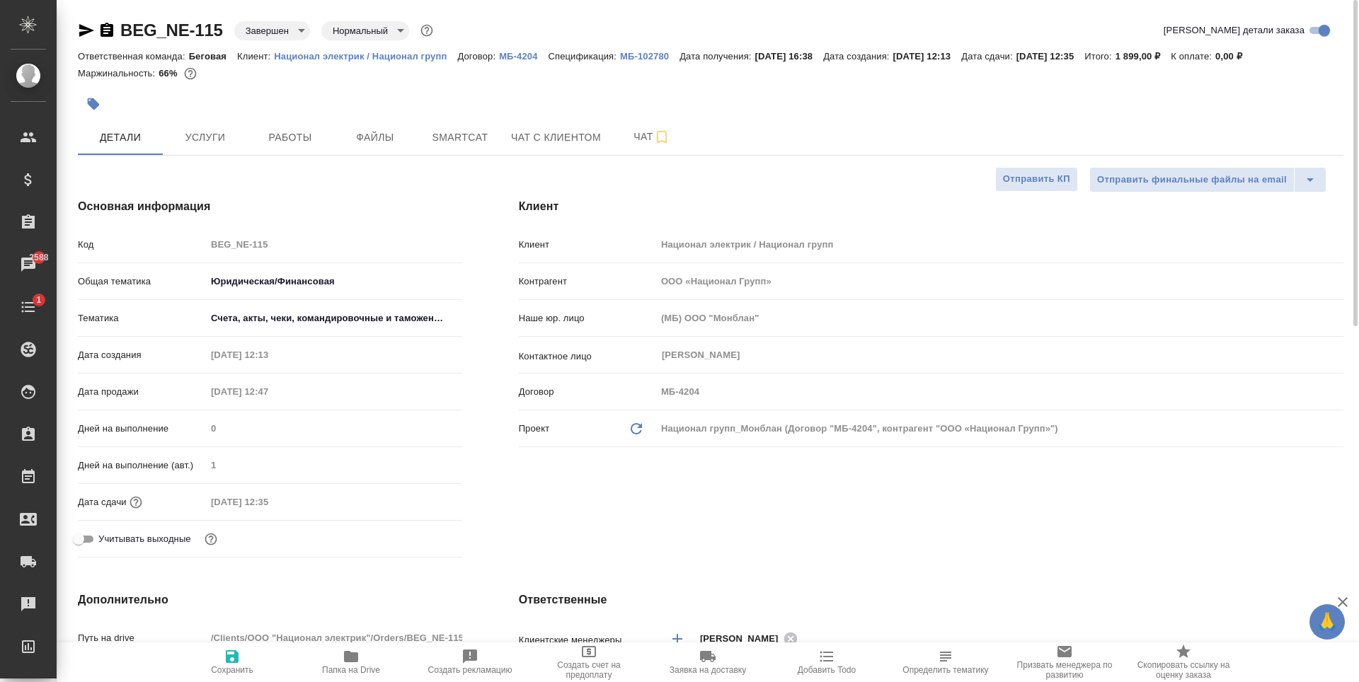
type textarea "x"
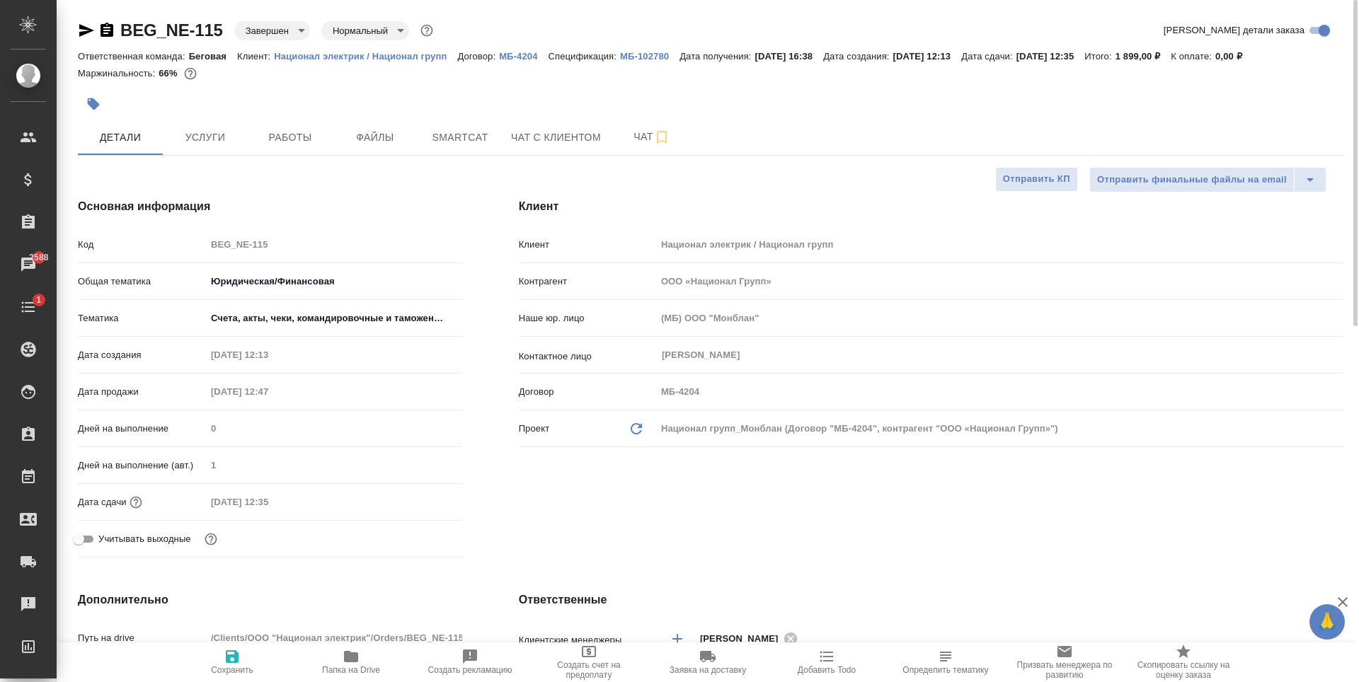
type textarea "x"
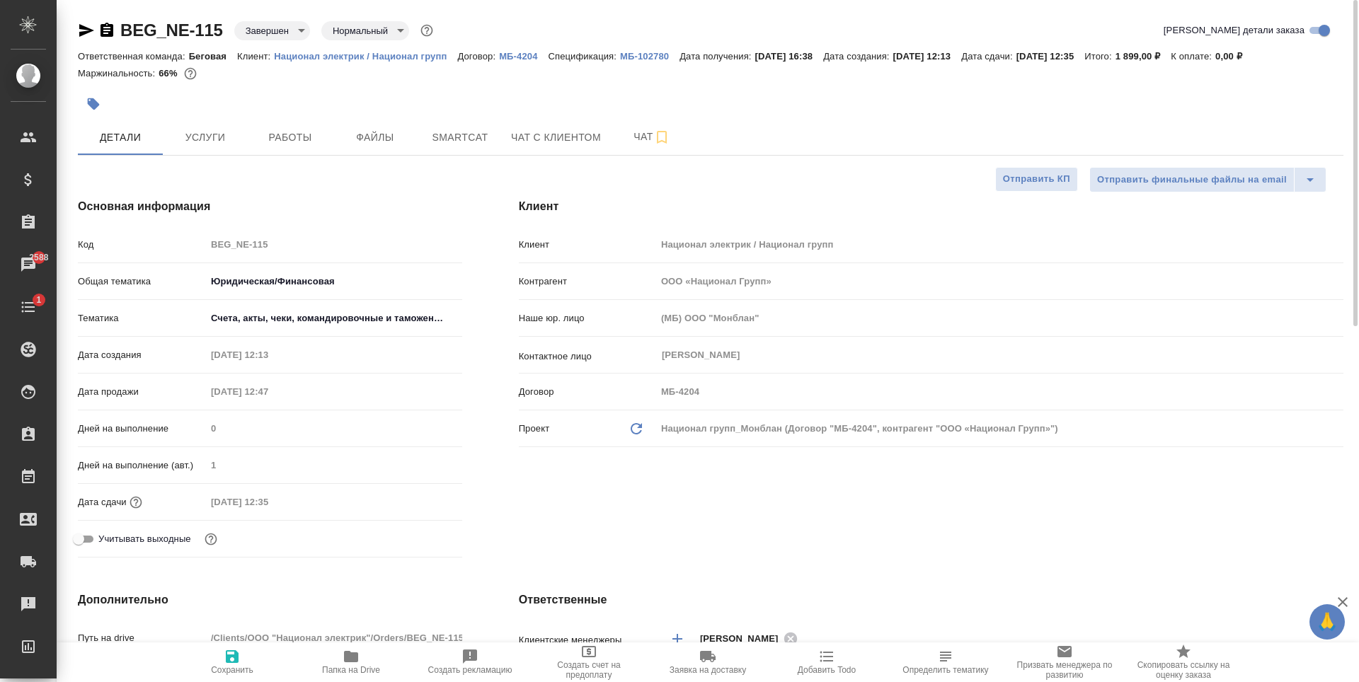
type textarea "x"
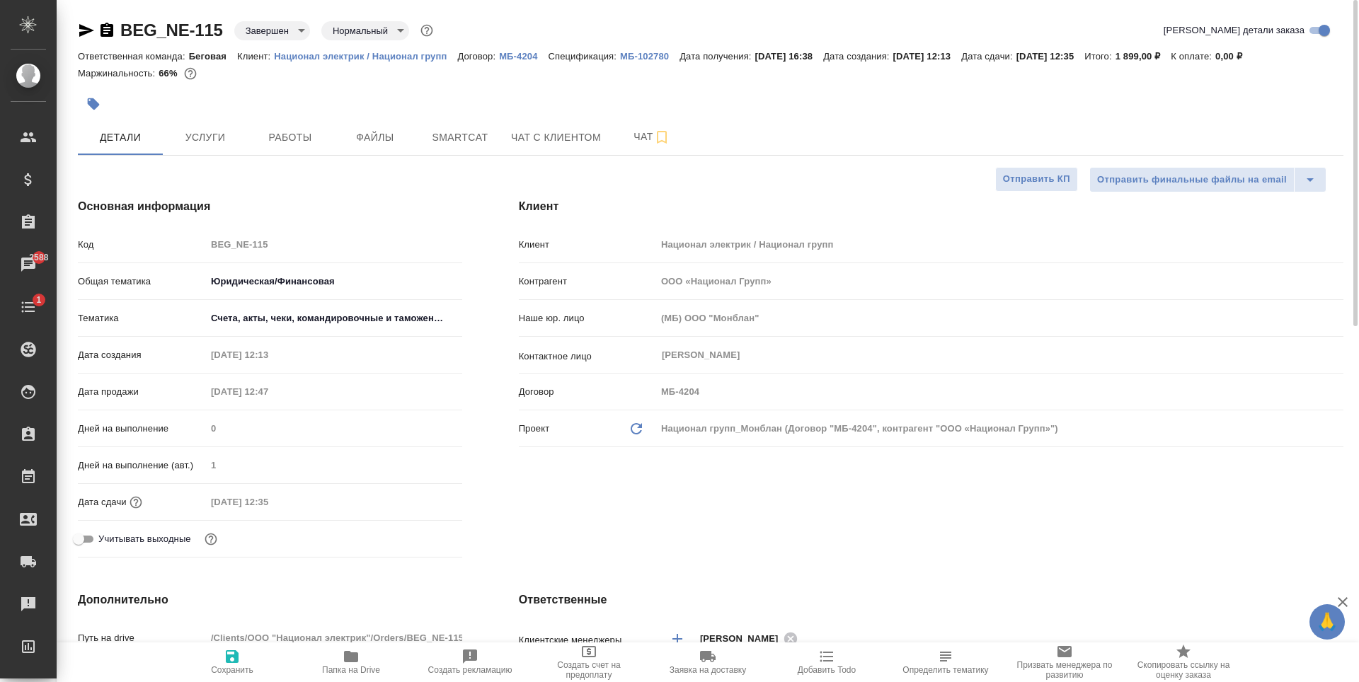
type textarea "x"
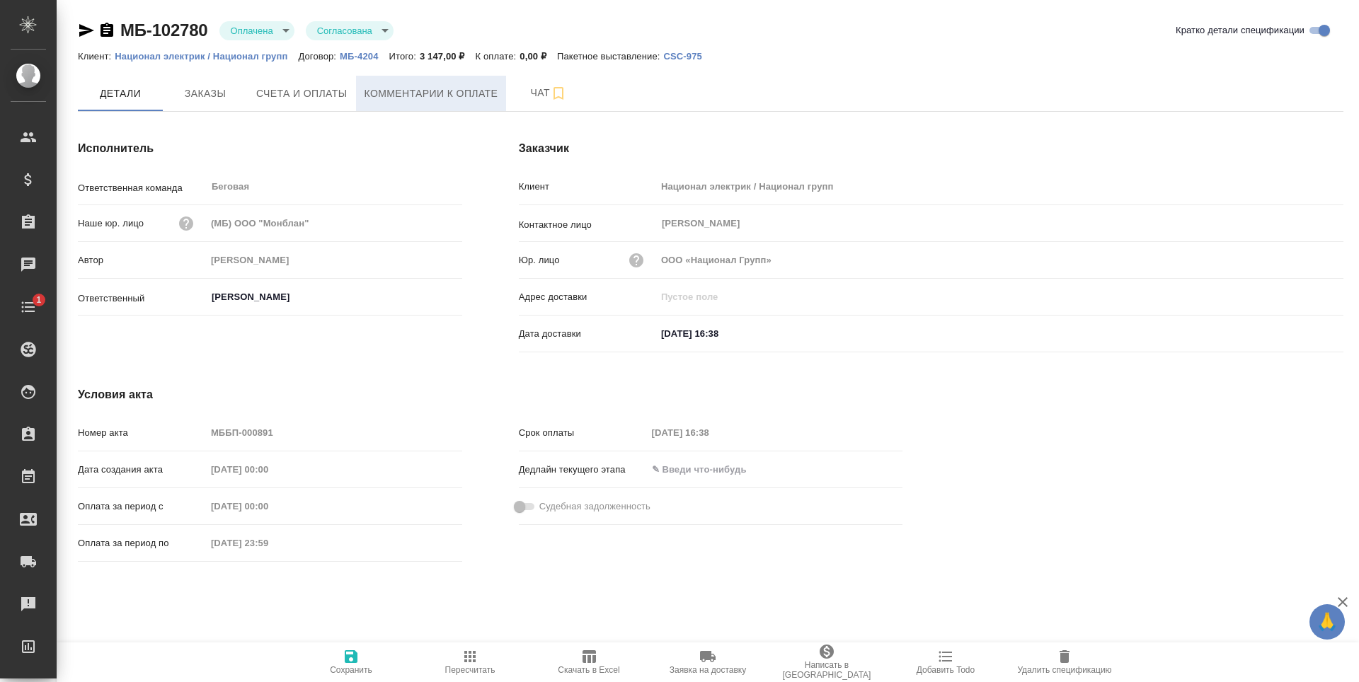
click at [389, 83] on button "Комментарии к оплате" at bounding box center [431, 93] width 151 height 35
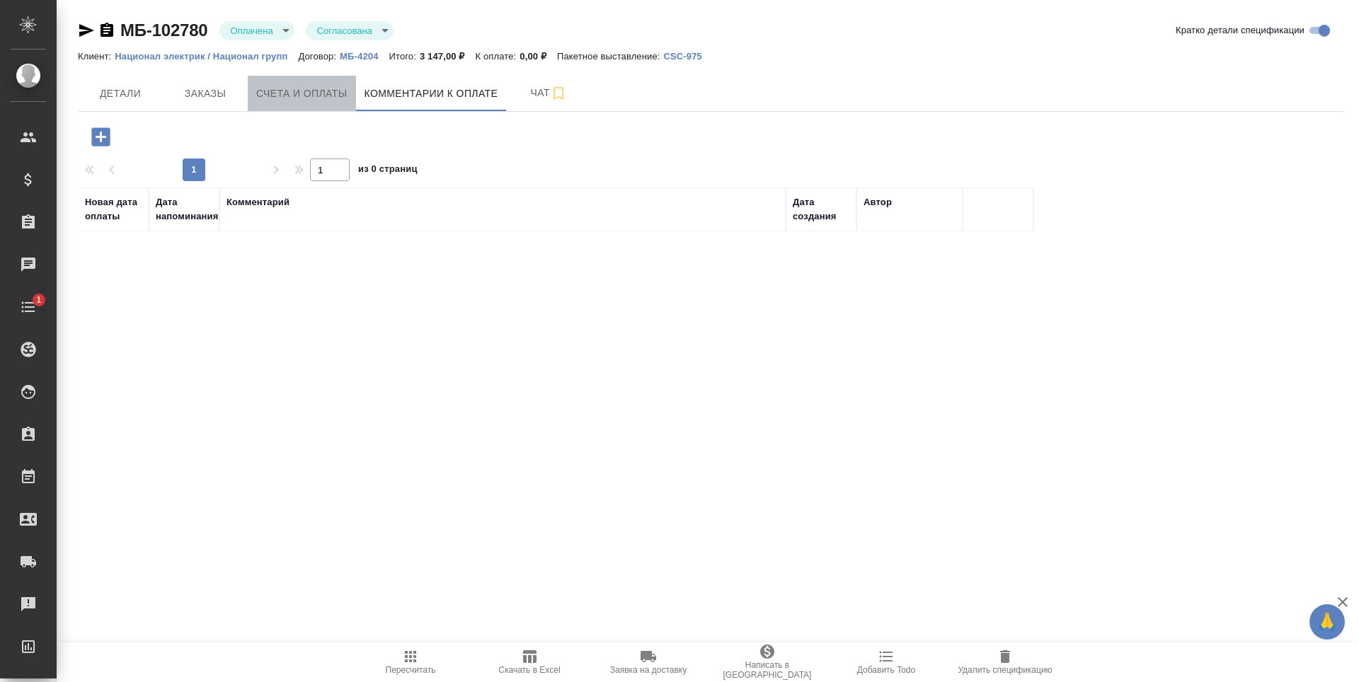
click at [305, 81] on button "Счета и оплаты" at bounding box center [302, 93] width 108 height 35
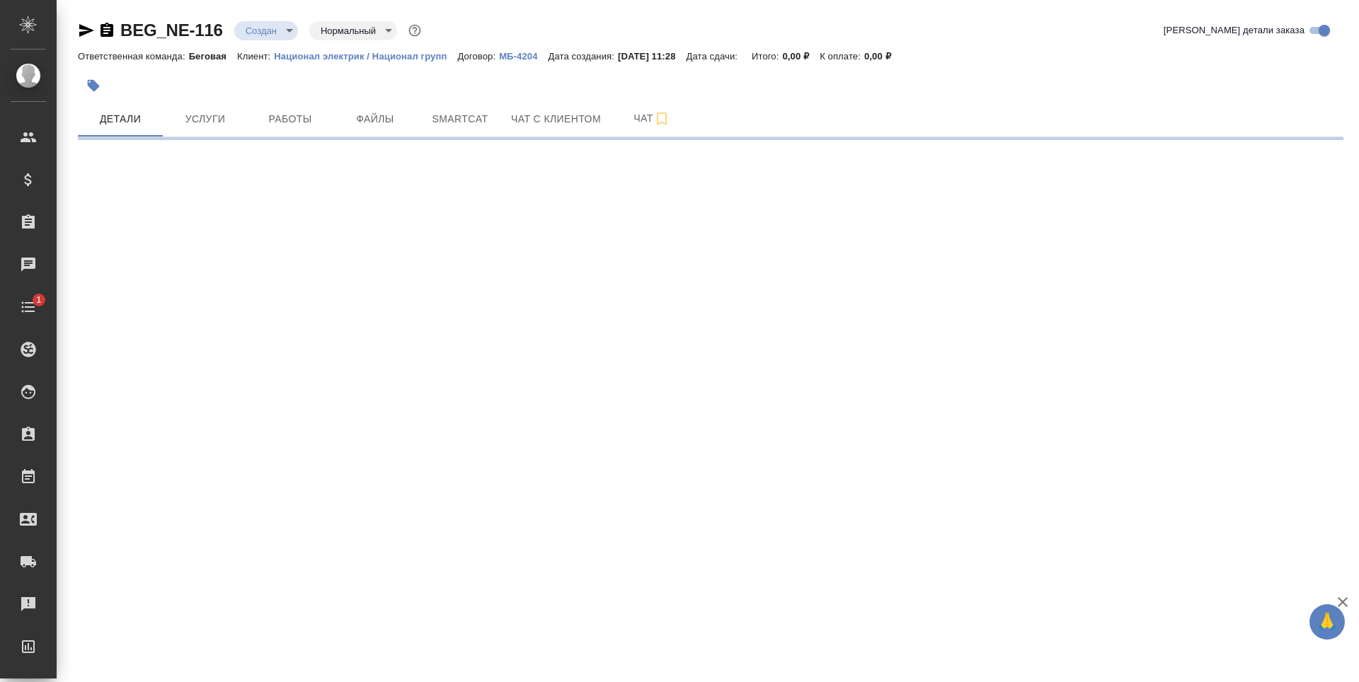
select select "RU"
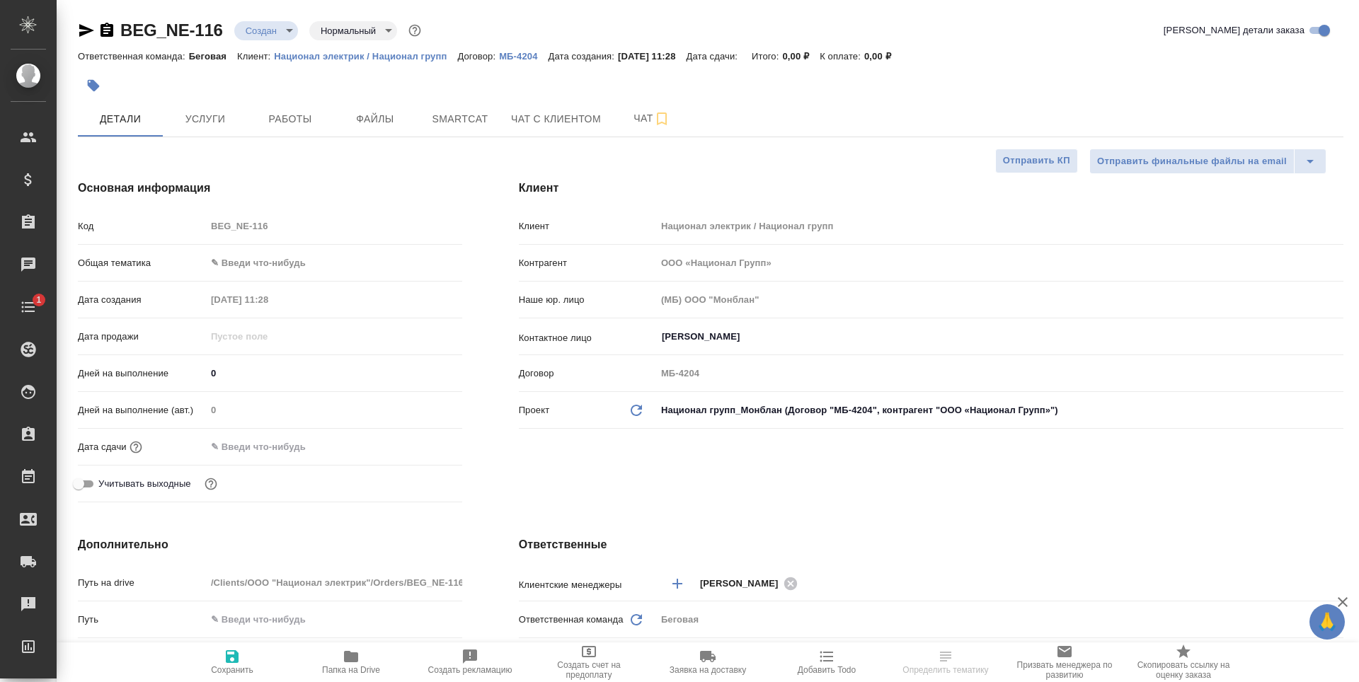
type textarea "x"
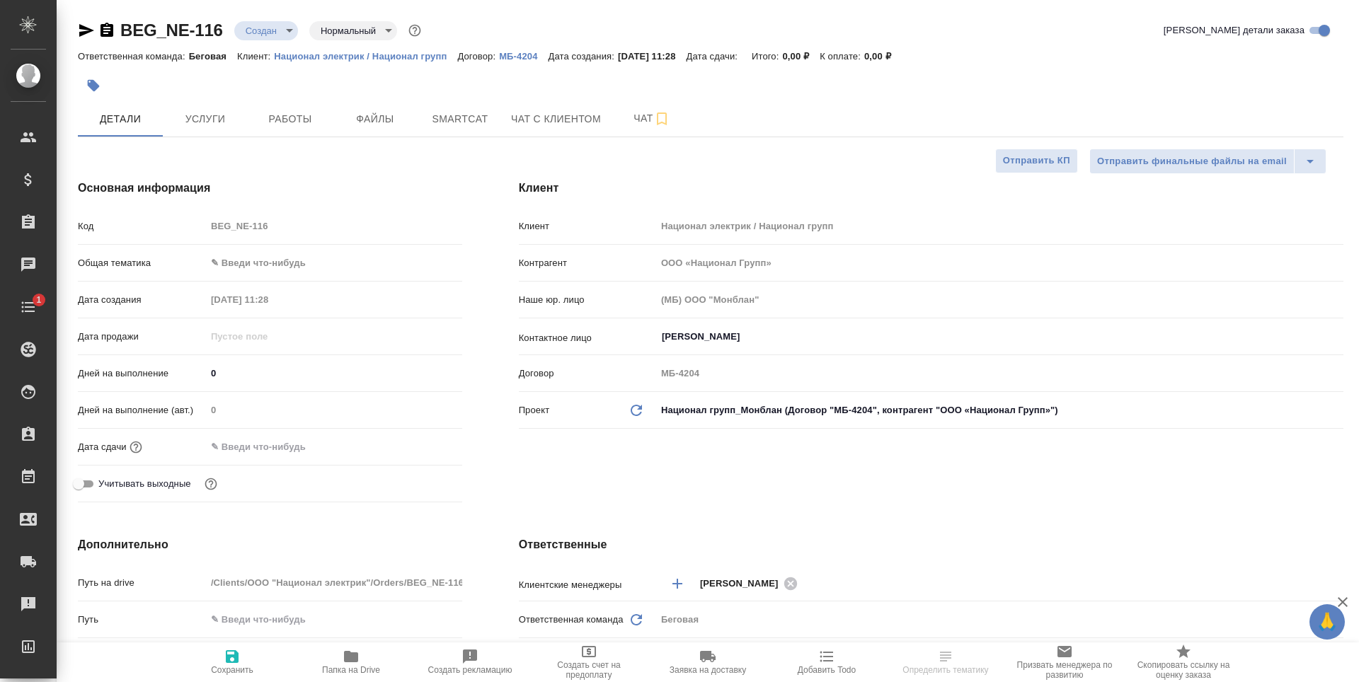
type textarea "x"
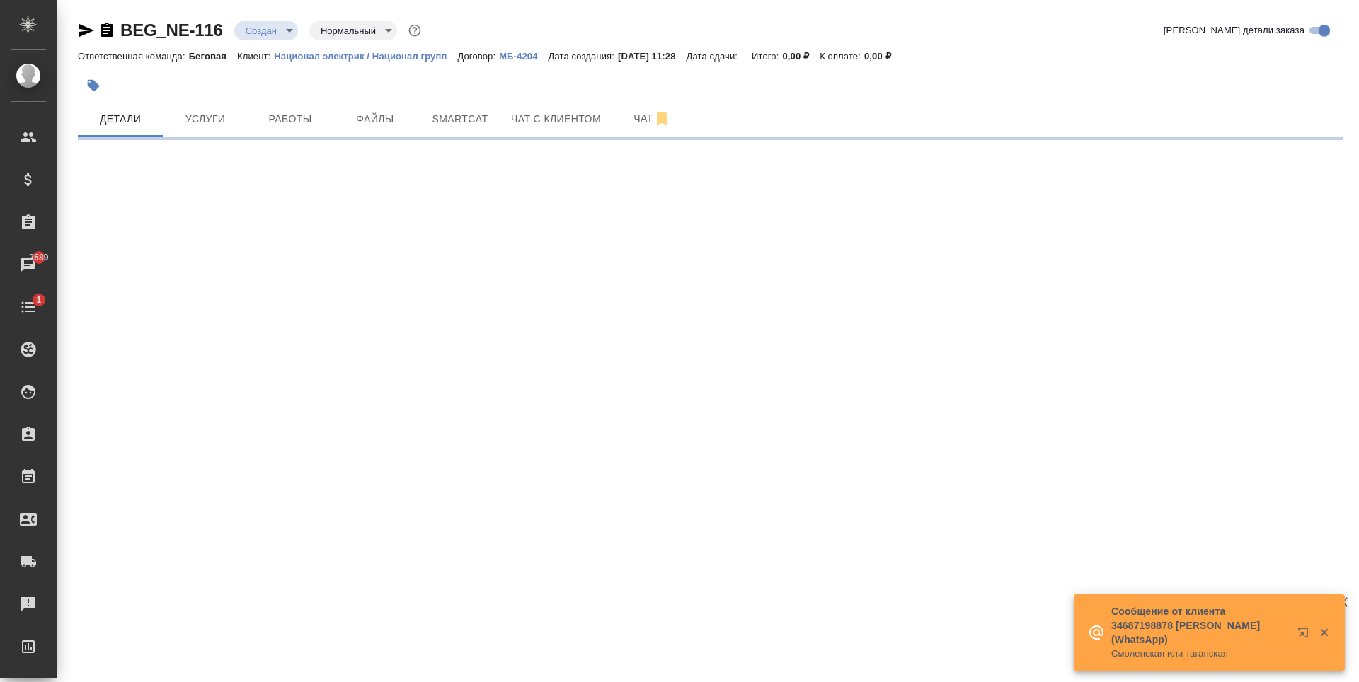
select select "RU"
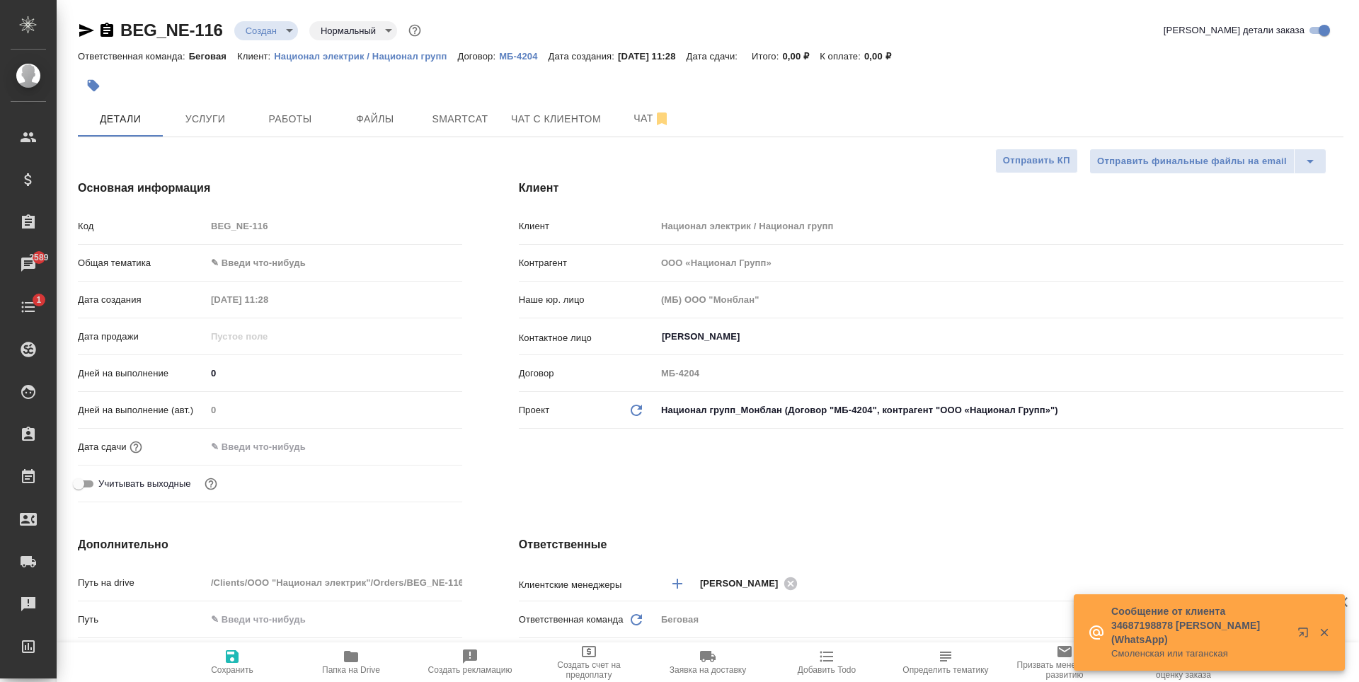
type textarea "x"
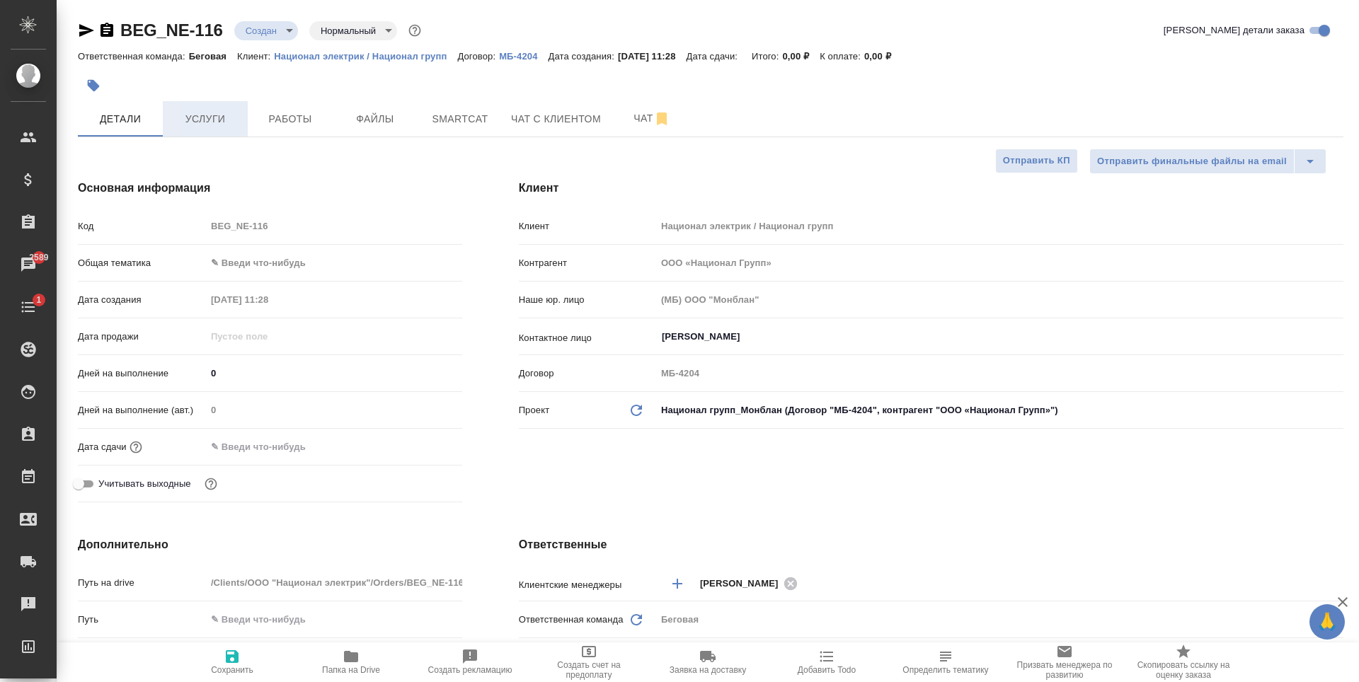
click at [213, 106] on button "Услуги" at bounding box center [205, 118] width 85 height 35
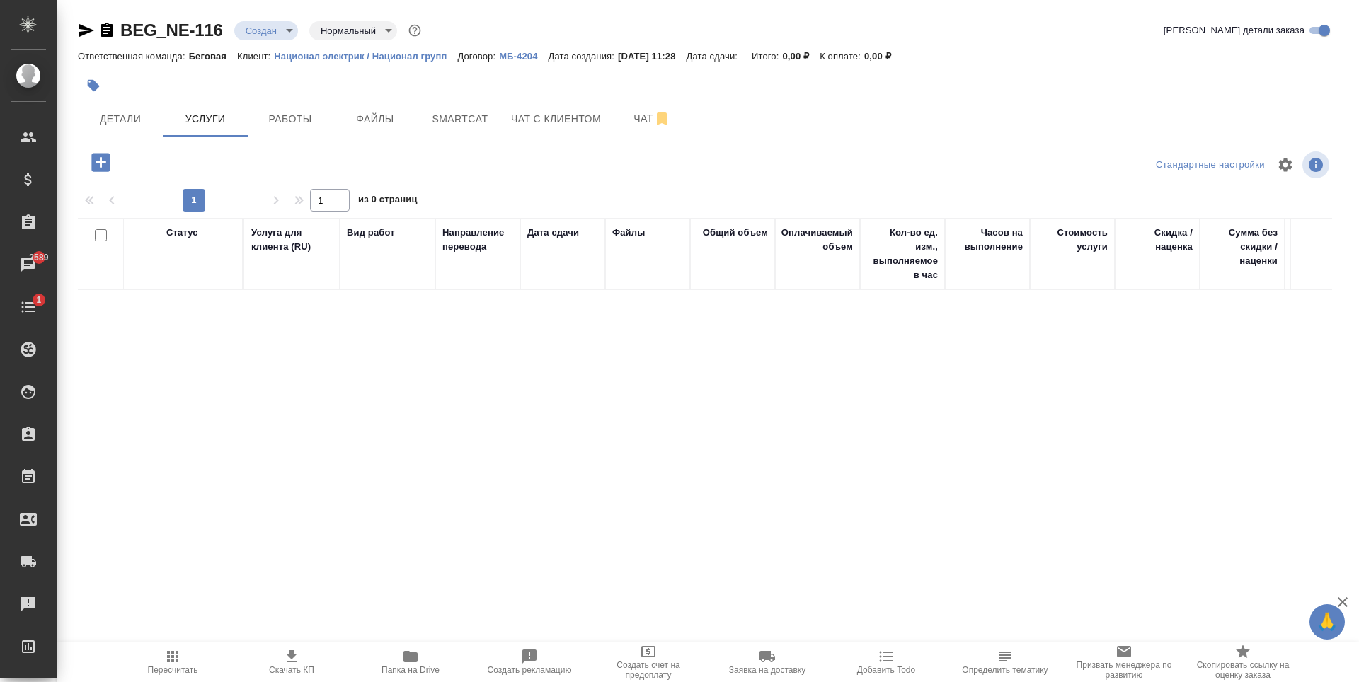
click at [110, 161] on icon "button" at bounding box center [100, 162] width 18 height 18
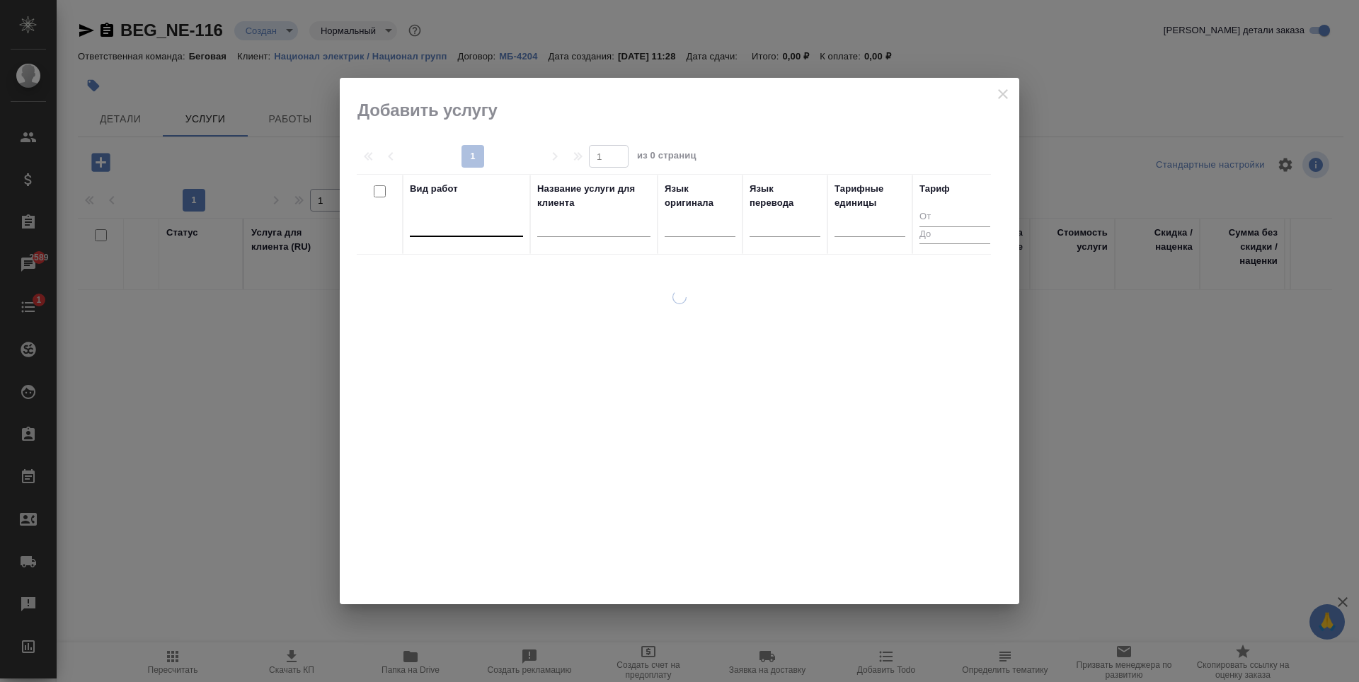
click at [437, 234] on div at bounding box center [466, 223] width 113 height 27
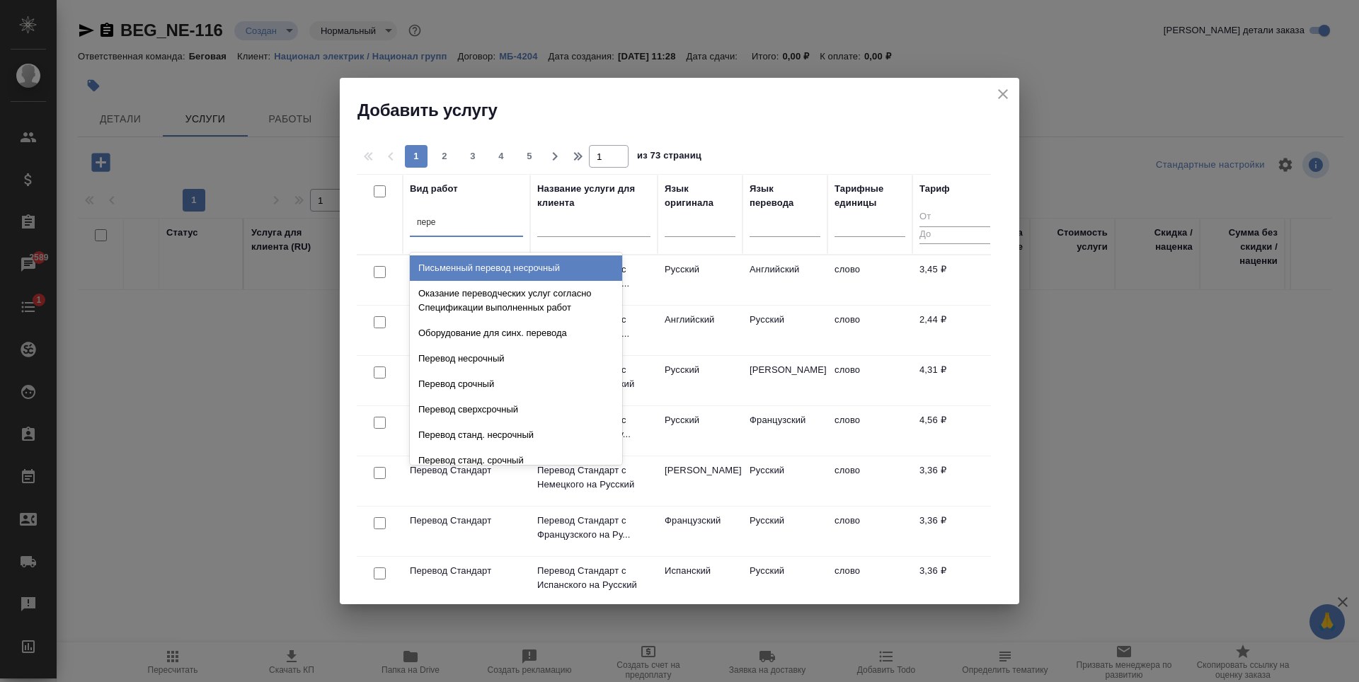
type input "пере"
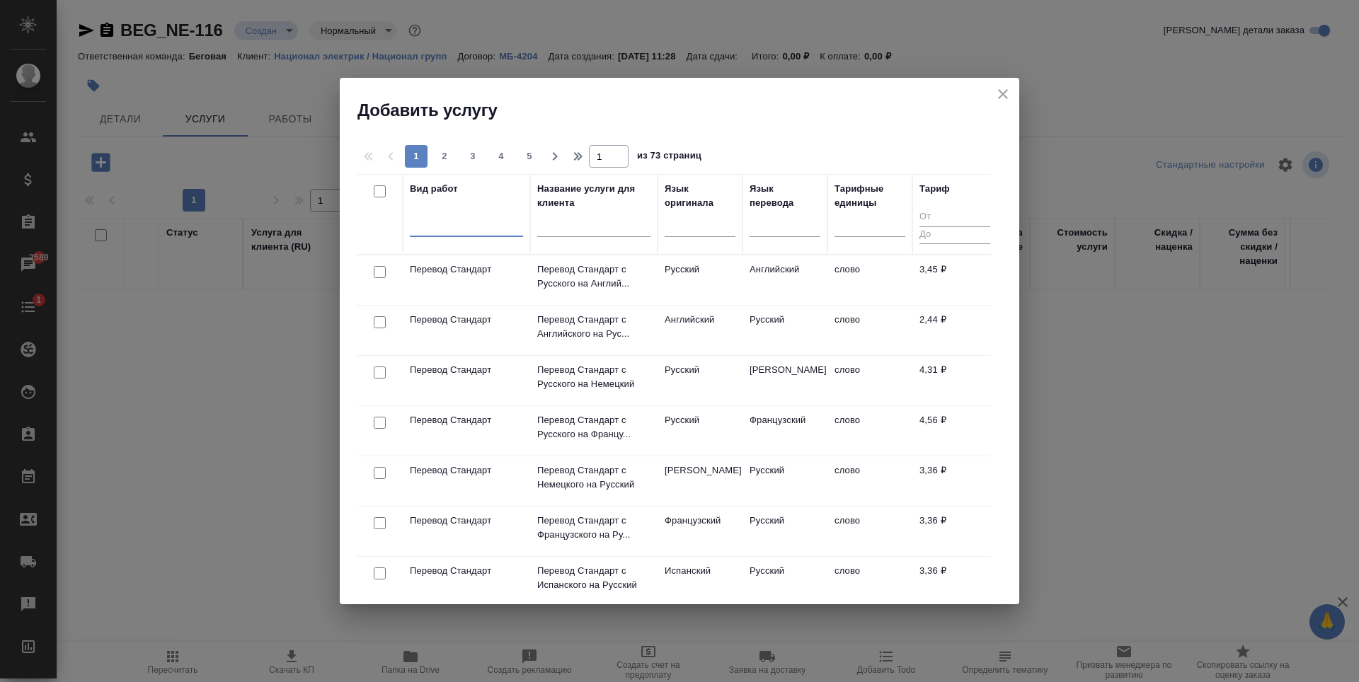
click at [750, 344] on td "Русский" at bounding box center [784, 331] width 85 height 50
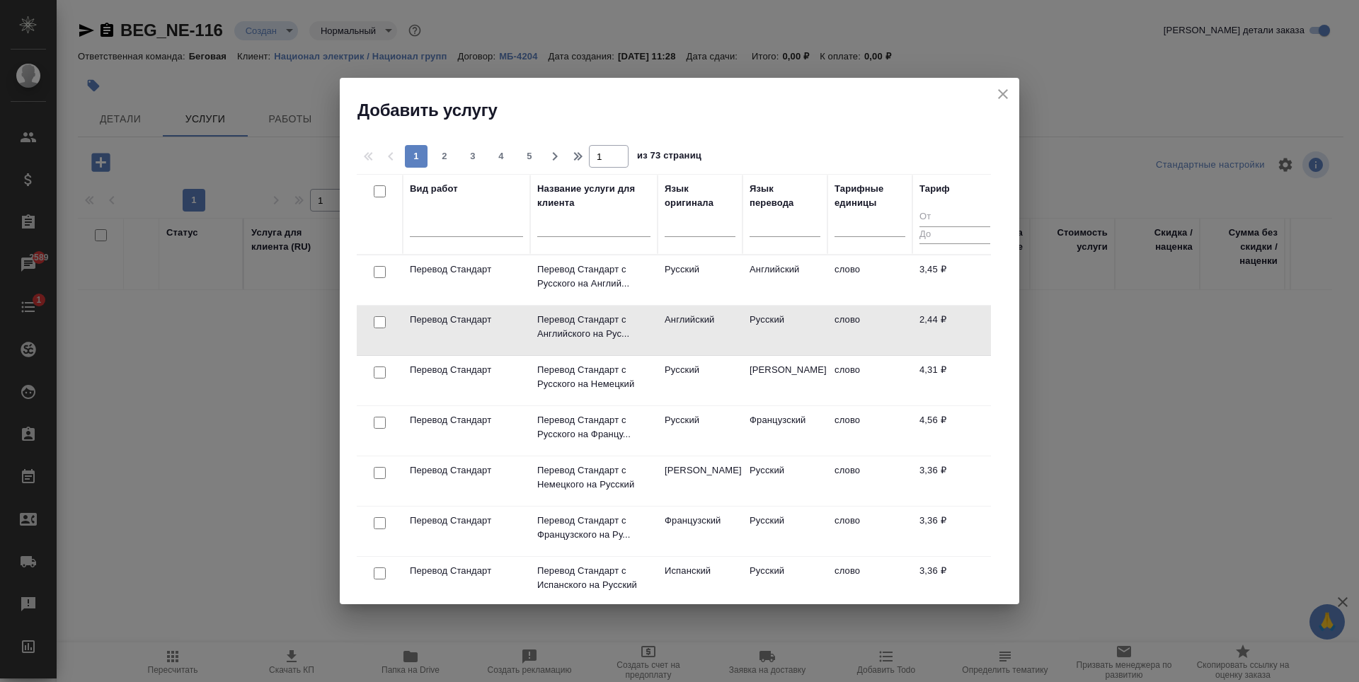
click at [750, 344] on td "Русский" at bounding box center [784, 331] width 85 height 50
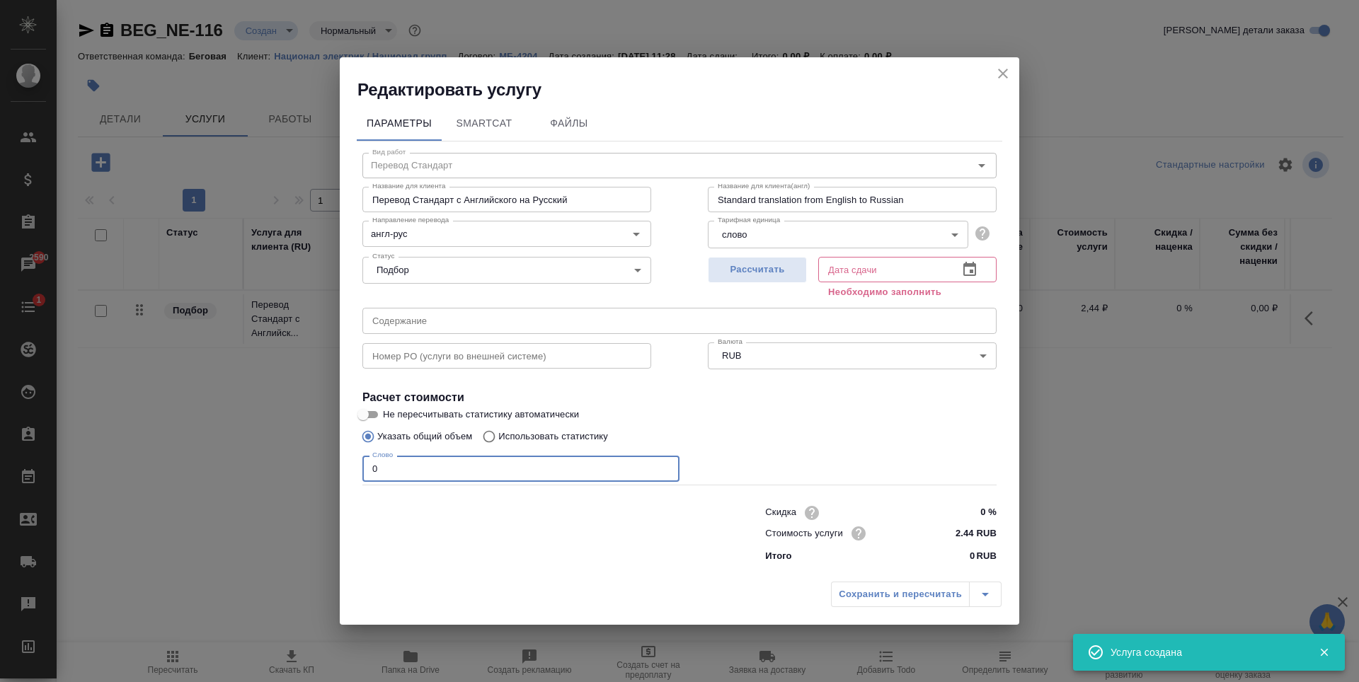
click at [554, 468] on input "0" at bounding box center [520, 468] width 317 height 25
type input "1"
click at [721, 270] on span "Рассчитать" at bounding box center [757, 270] width 84 height 16
type input "05.09.2025 11:30"
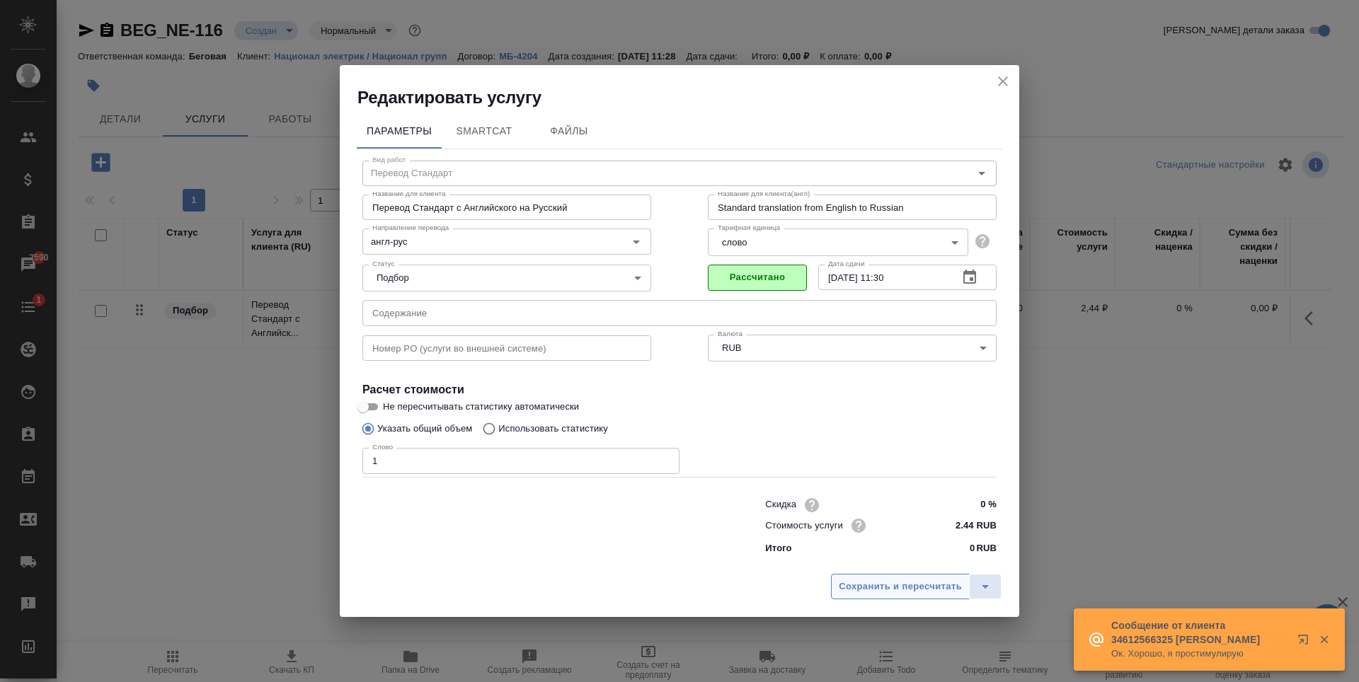
click at [898, 582] on span "Сохранить и пересчитать" at bounding box center [900, 587] width 123 height 16
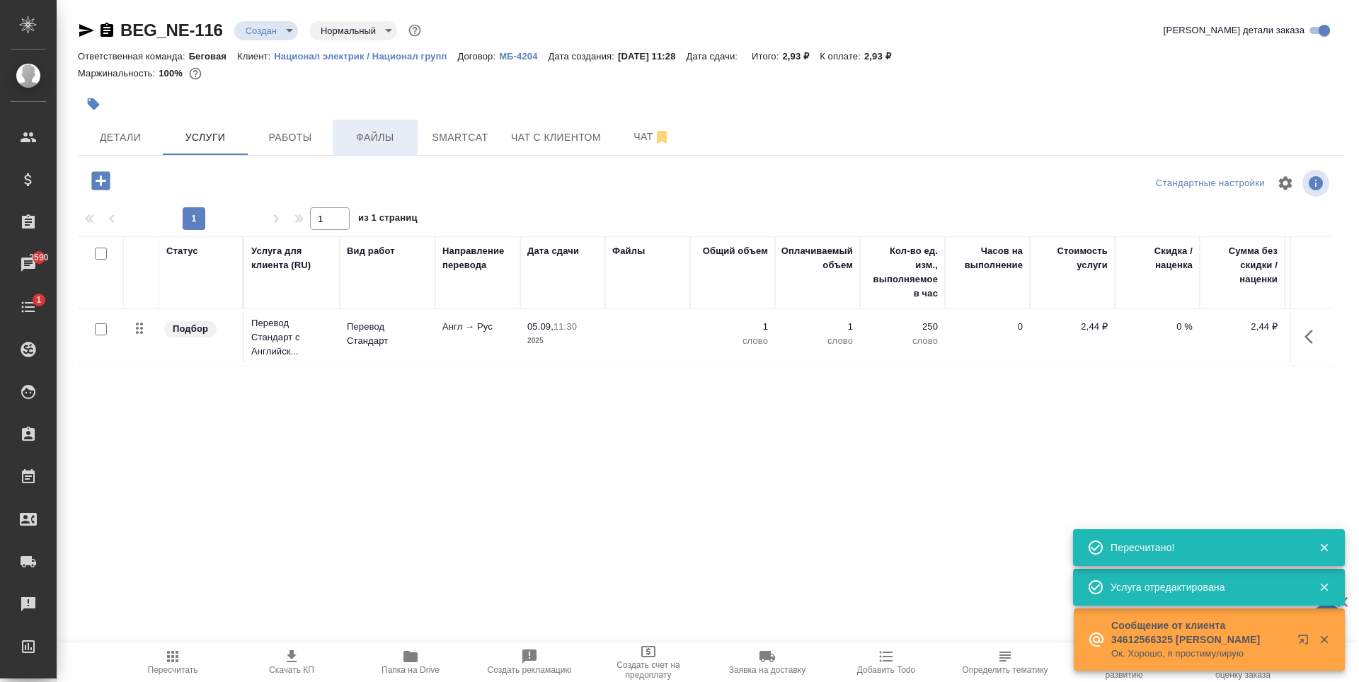
click at [410, 148] on button "Файлы" at bounding box center [375, 137] width 85 height 35
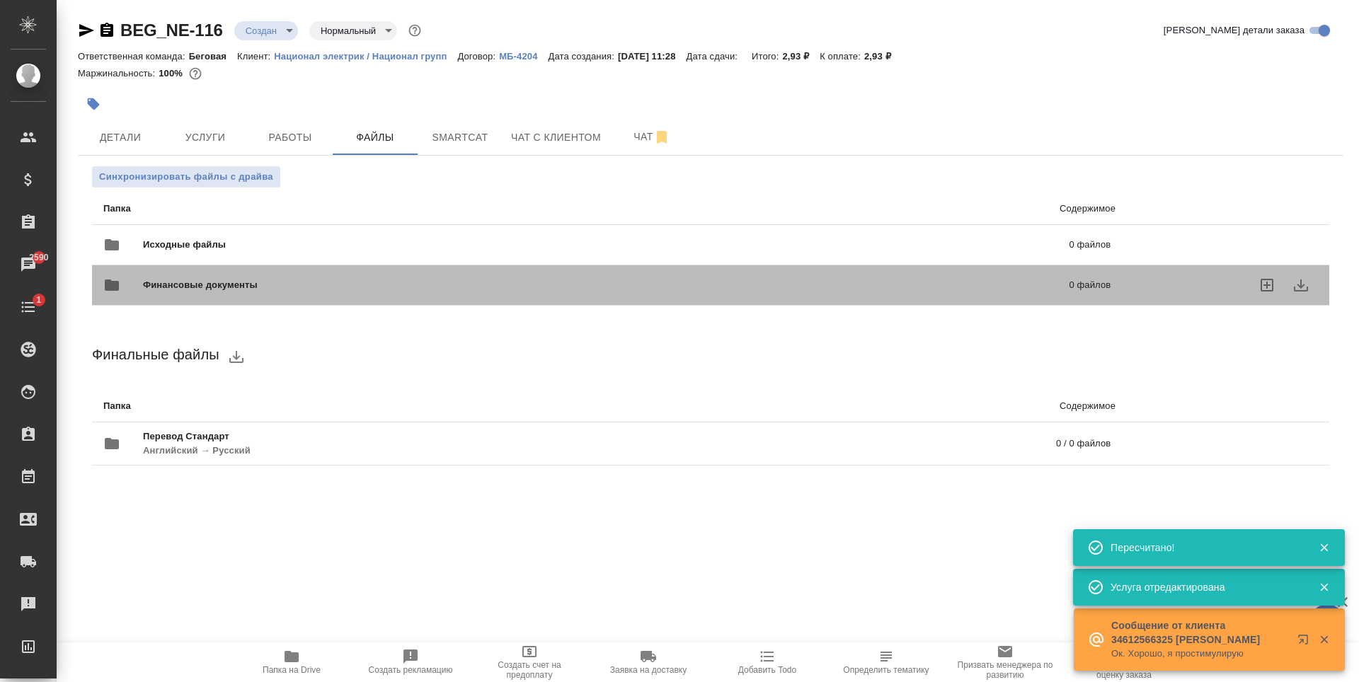
click at [183, 260] on div "Финансовые документы 0 файлов" at bounding box center [606, 285] width 1035 height 62
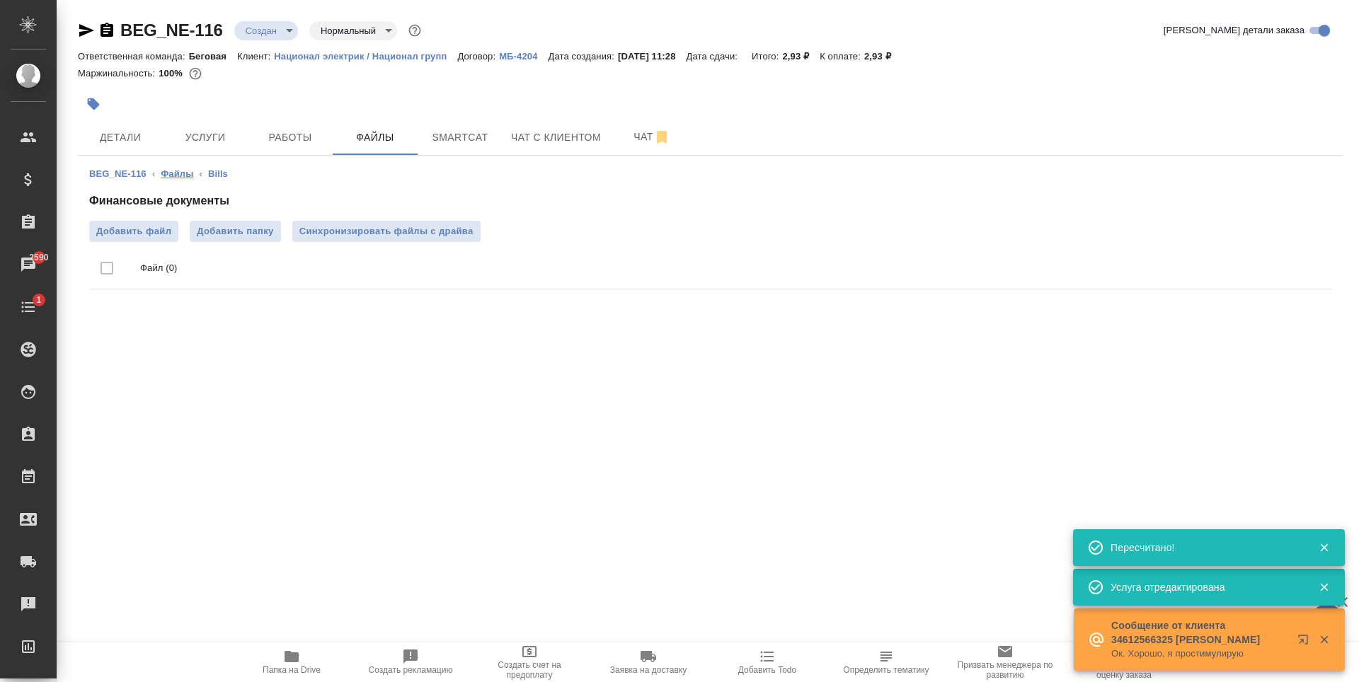
click at [183, 172] on link "Файлы" at bounding box center [177, 173] width 33 height 11
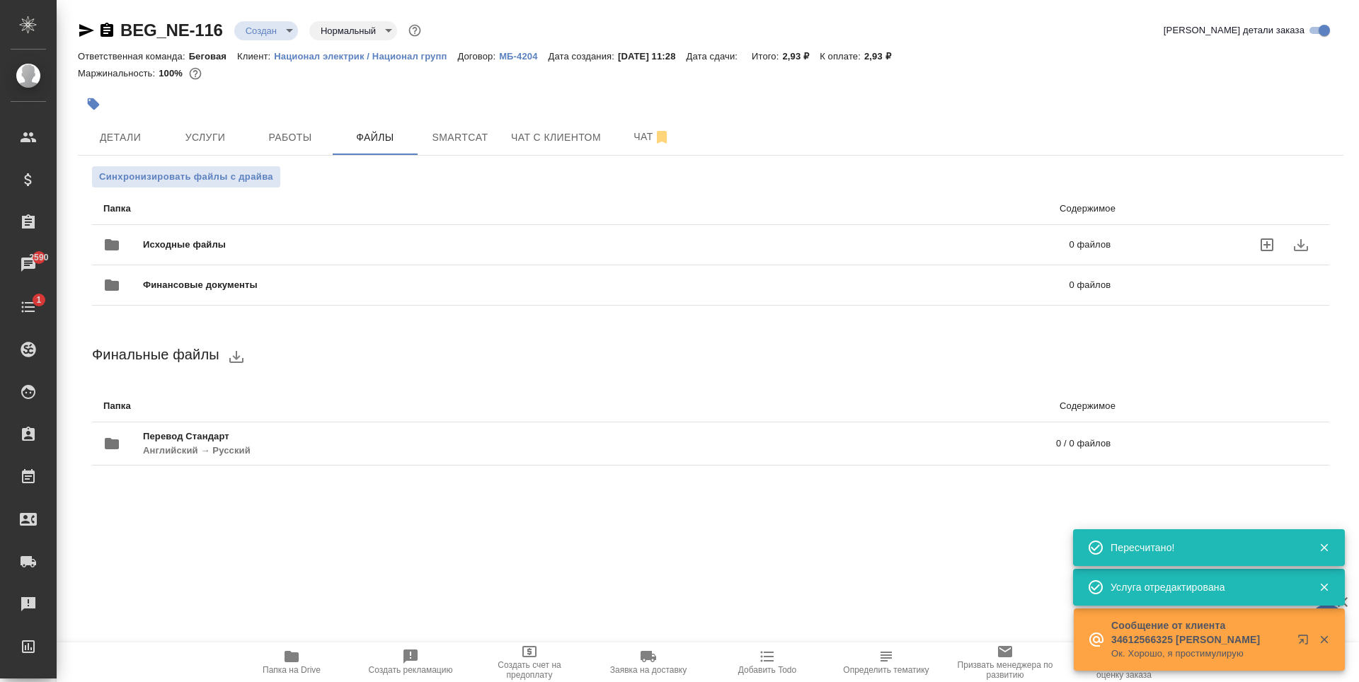
click at [172, 231] on div "Исходные файлы 0 файлов" at bounding box center [606, 245] width 1007 height 34
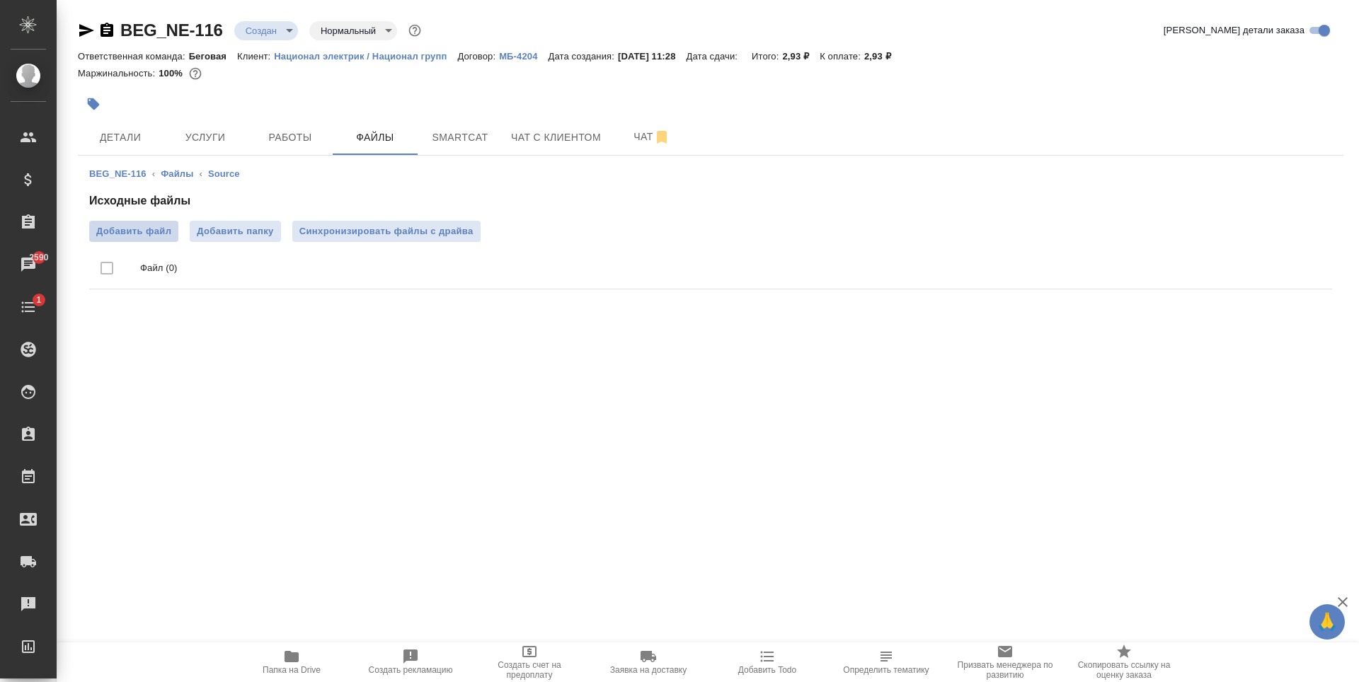
click at [141, 234] on span "Добавить файл" at bounding box center [133, 231] width 75 height 14
click at [0, 0] on input "Добавить файл" at bounding box center [0, 0] width 0 height 0
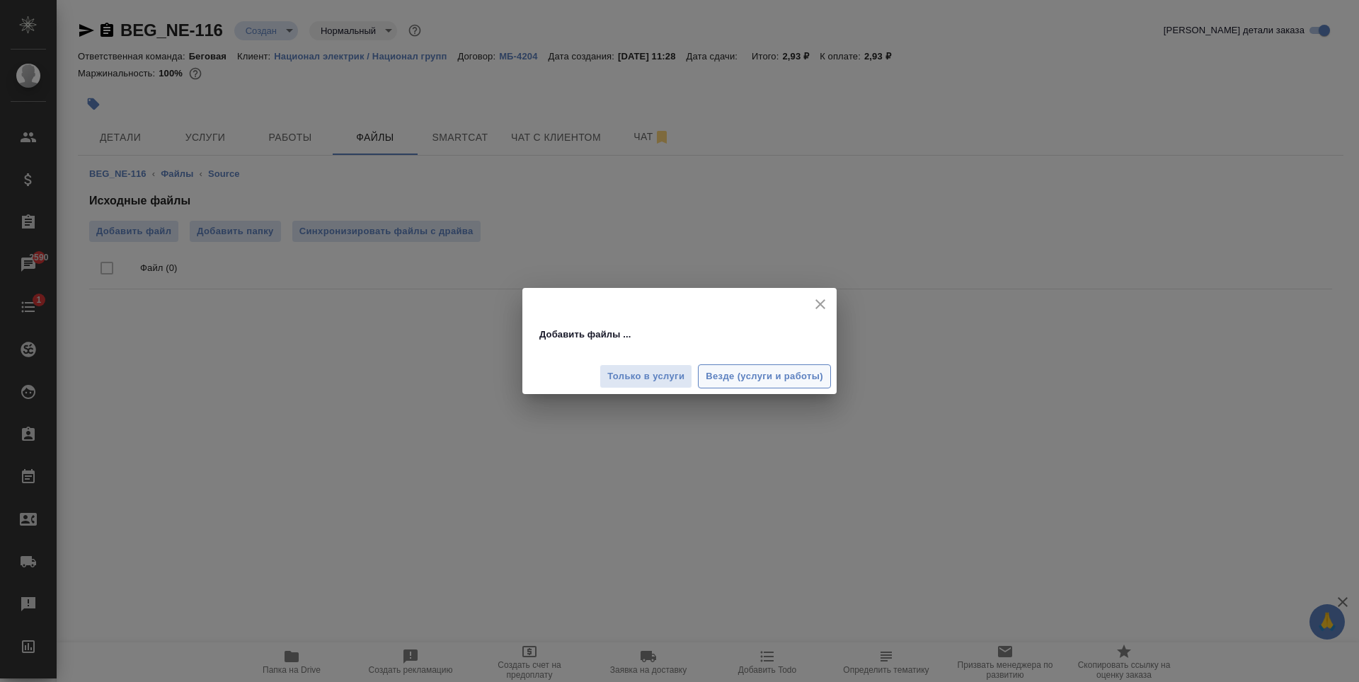
click at [732, 374] on span "Везде (услуги и работы)" at bounding box center [764, 377] width 117 height 16
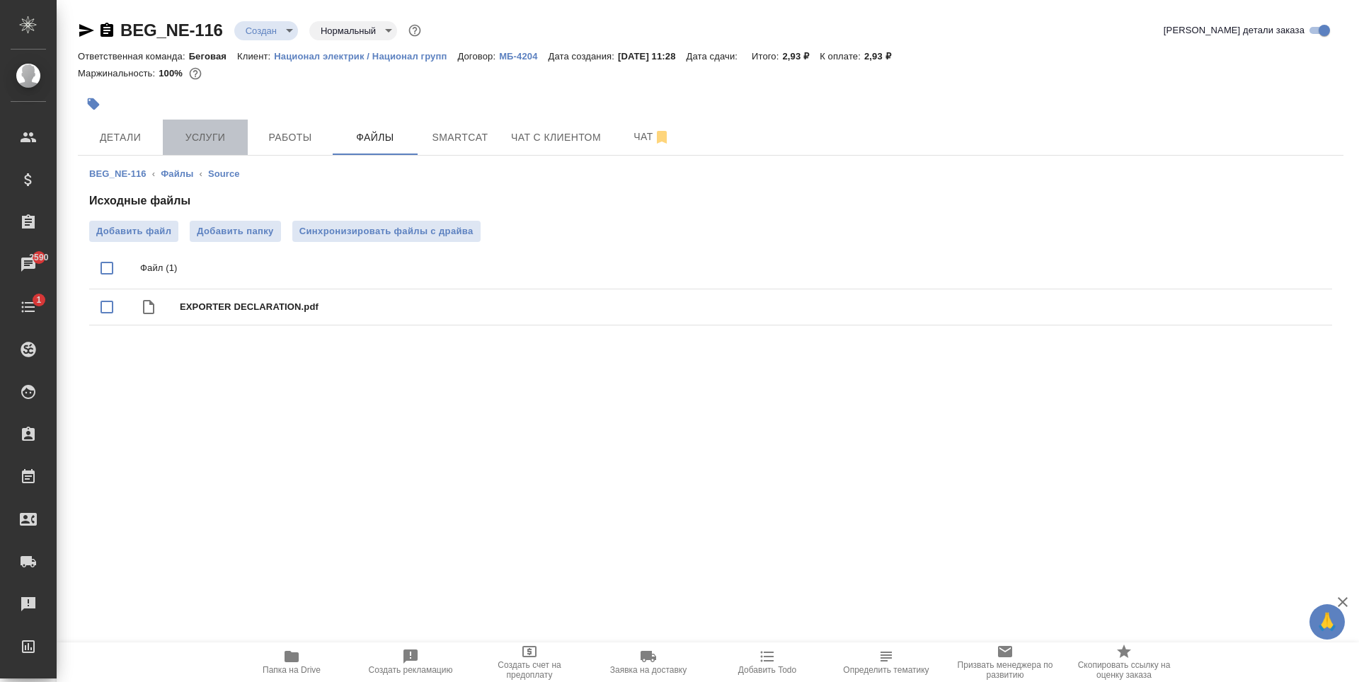
click at [213, 139] on span "Услуги" at bounding box center [205, 138] width 68 height 18
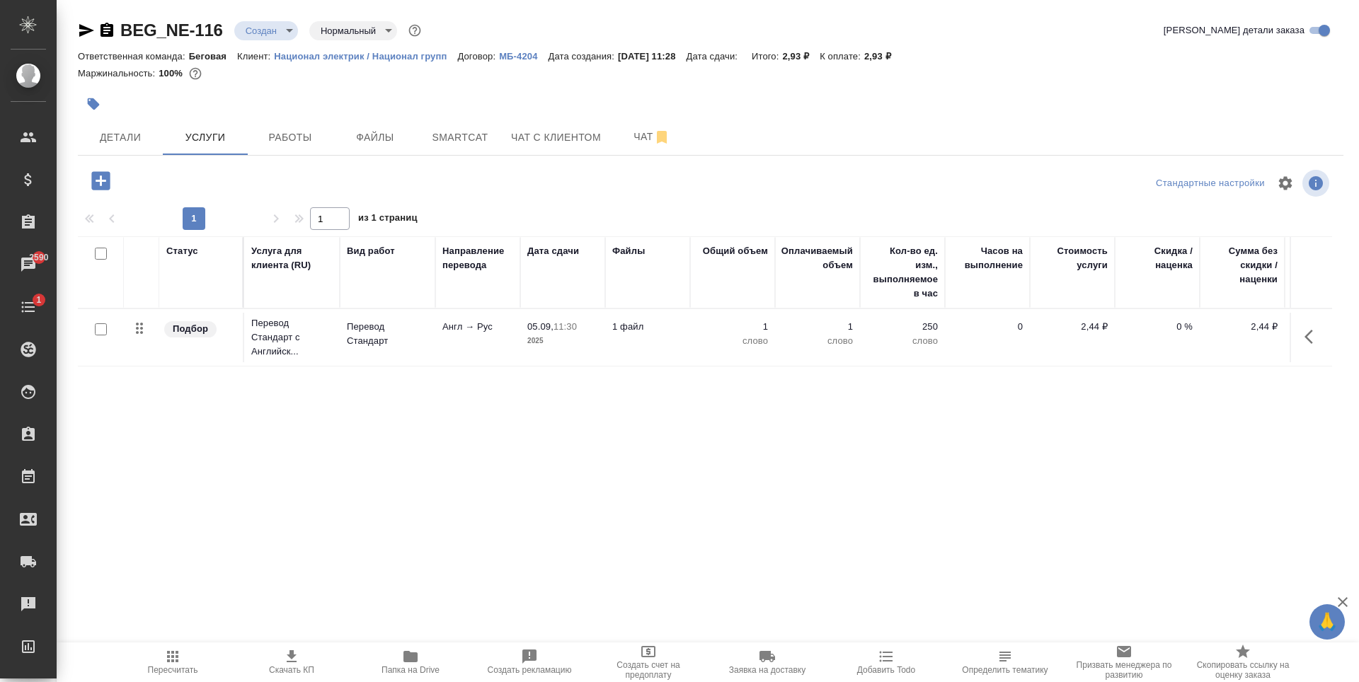
click at [103, 332] on input "checkbox" at bounding box center [101, 329] width 12 height 12
checkbox input "true"
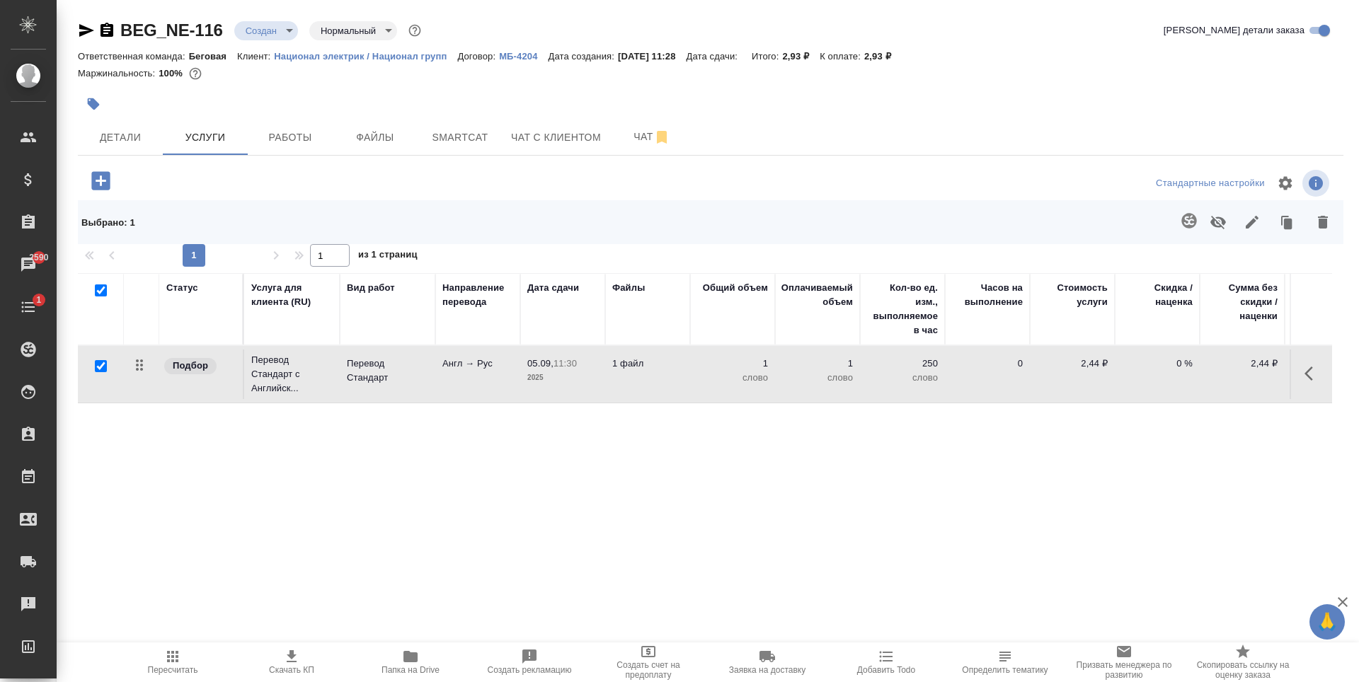
click at [1199, 218] on button "button" at bounding box center [1189, 221] width 34 height 34
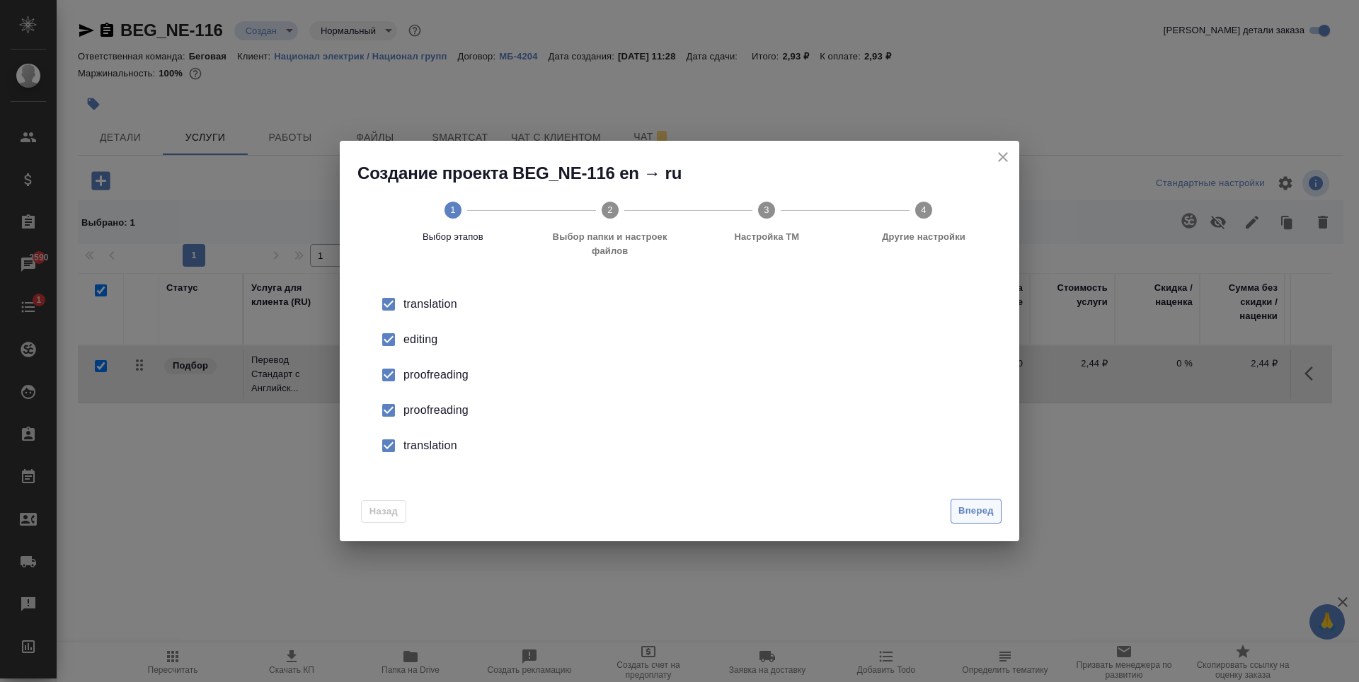
click at [984, 515] on span "Вперед" at bounding box center [975, 511] width 35 height 16
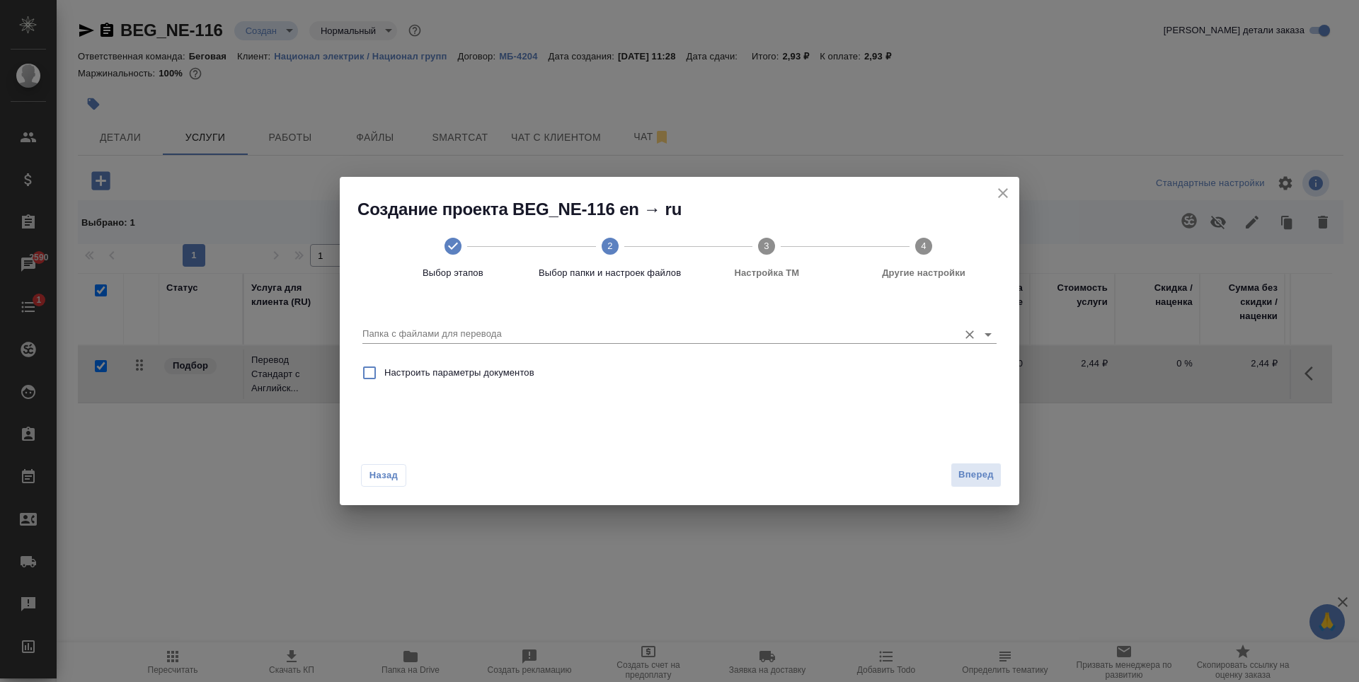
click at [612, 323] on div "Папка с файлами для перевода" at bounding box center [679, 328] width 634 height 29
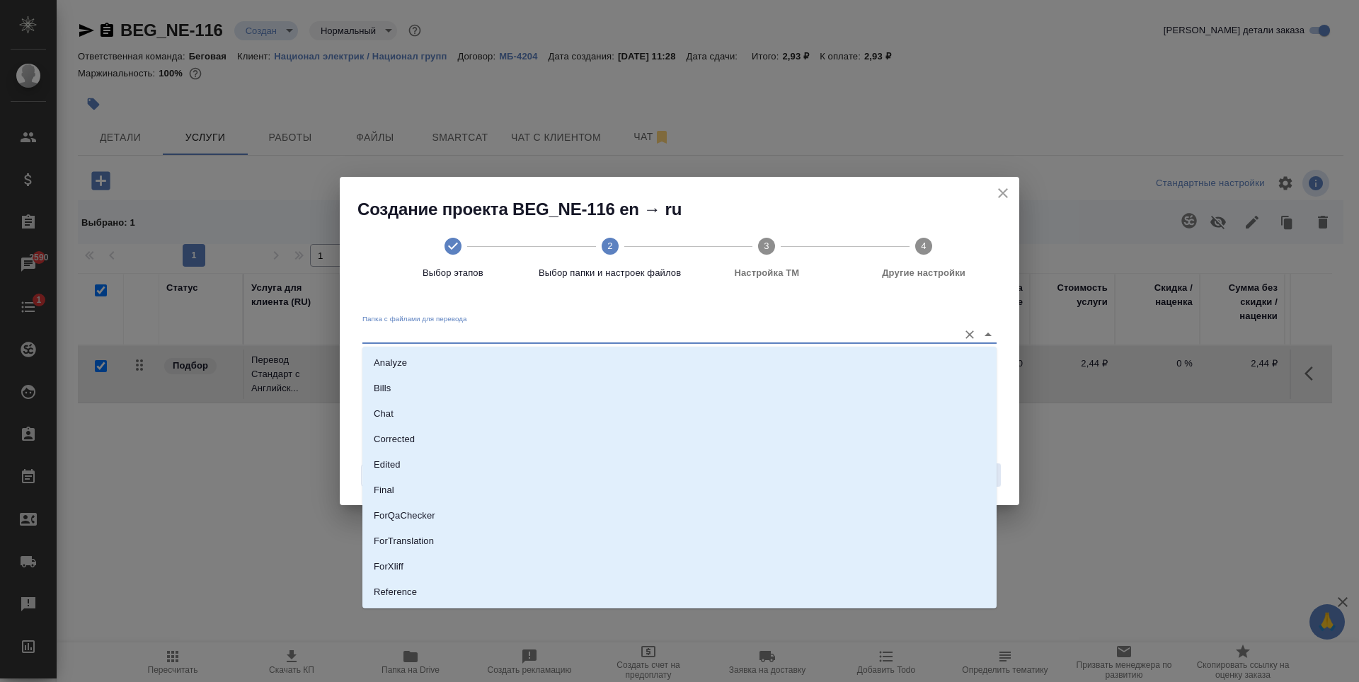
click at [878, 340] on input "Папка с файлами для перевода" at bounding box center [656, 334] width 589 height 17
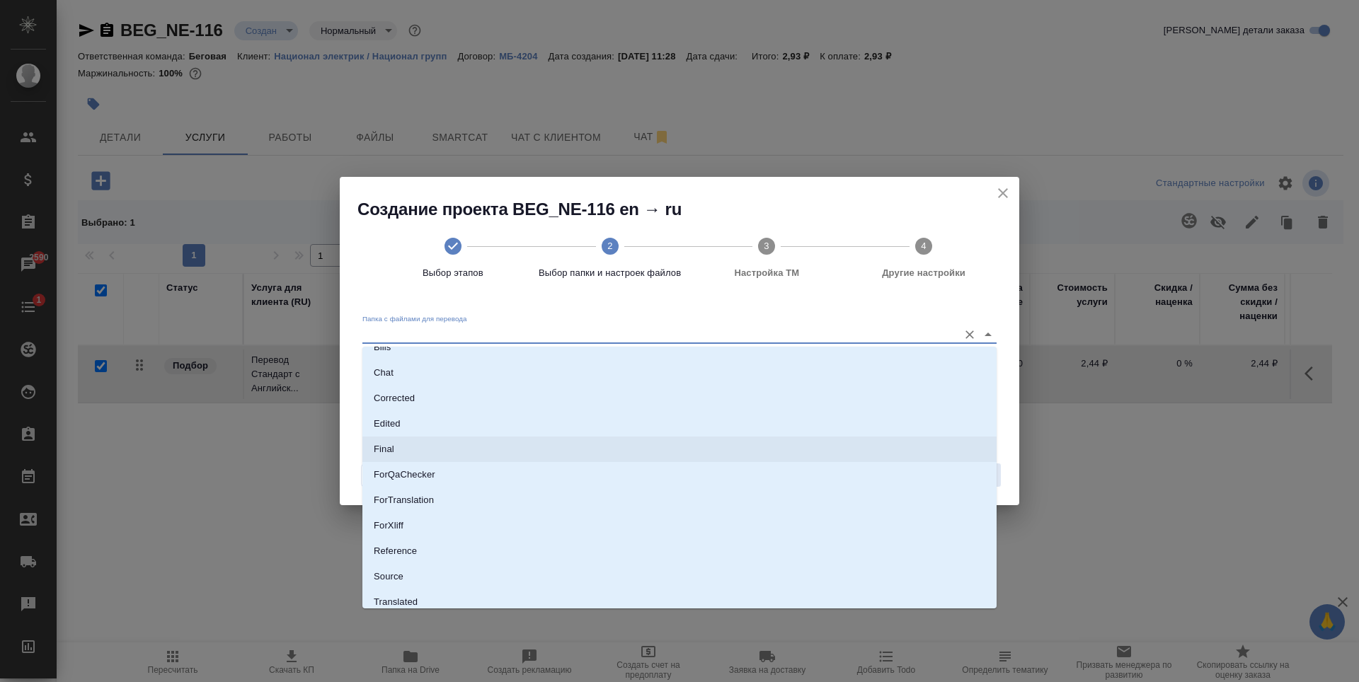
scroll to position [74, 0]
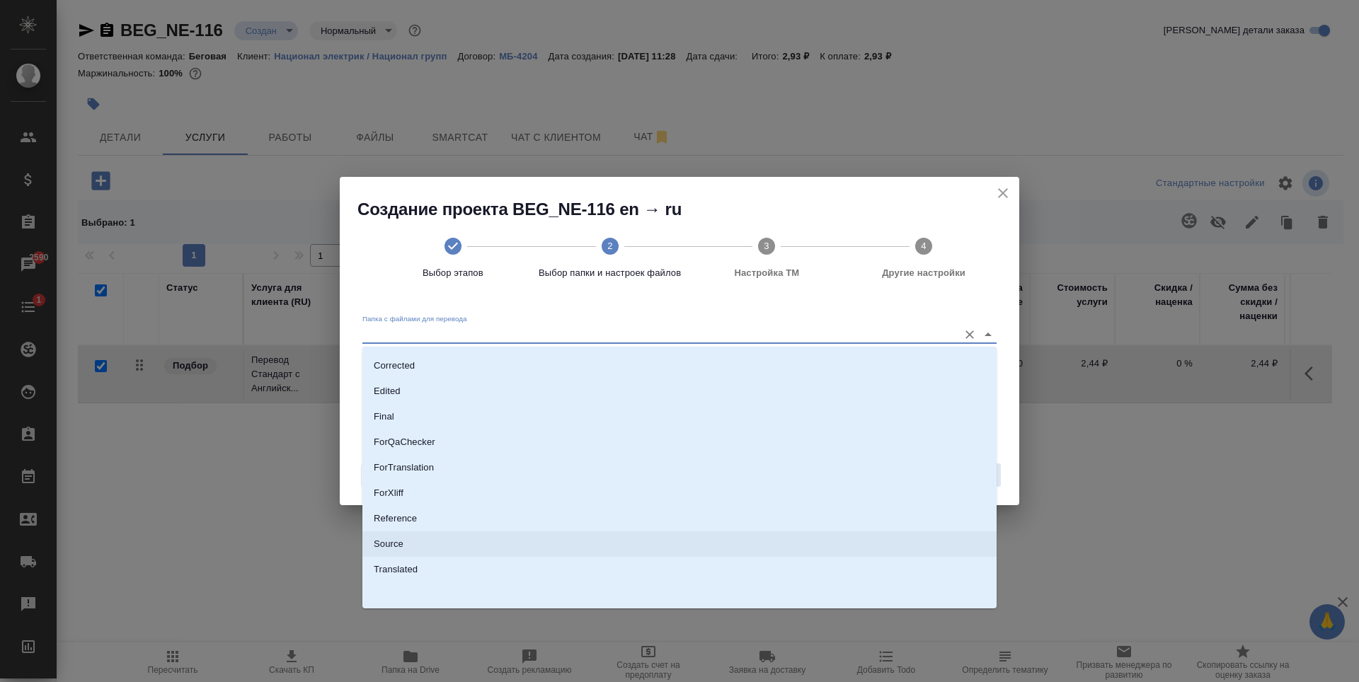
click at [397, 536] on li "Source" at bounding box center [679, 543] width 634 height 25
type input "Source"
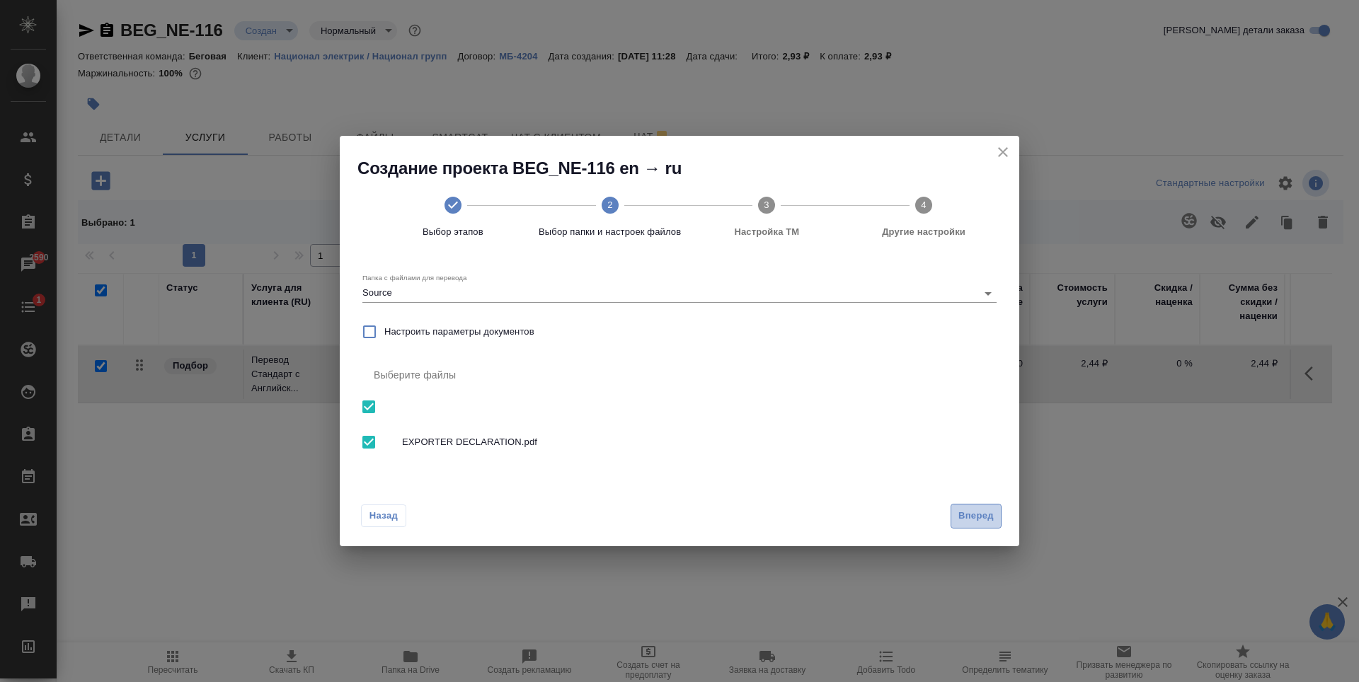
click at [984, 517] on span "Вперед" at bounding box center [975, 516] width 35 height 16
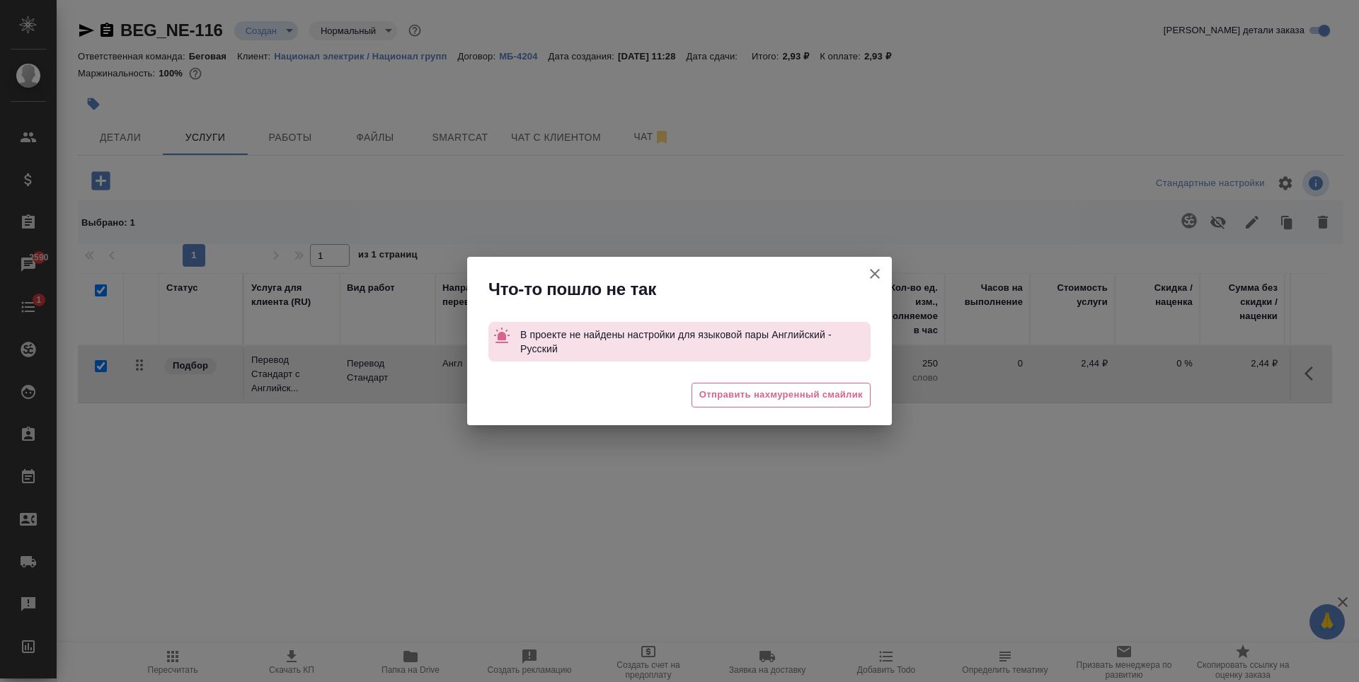
click at [863, 277] on button "[PERSON_NAME] детали заказа" at bounding box center [875, 274] width 34 height 34
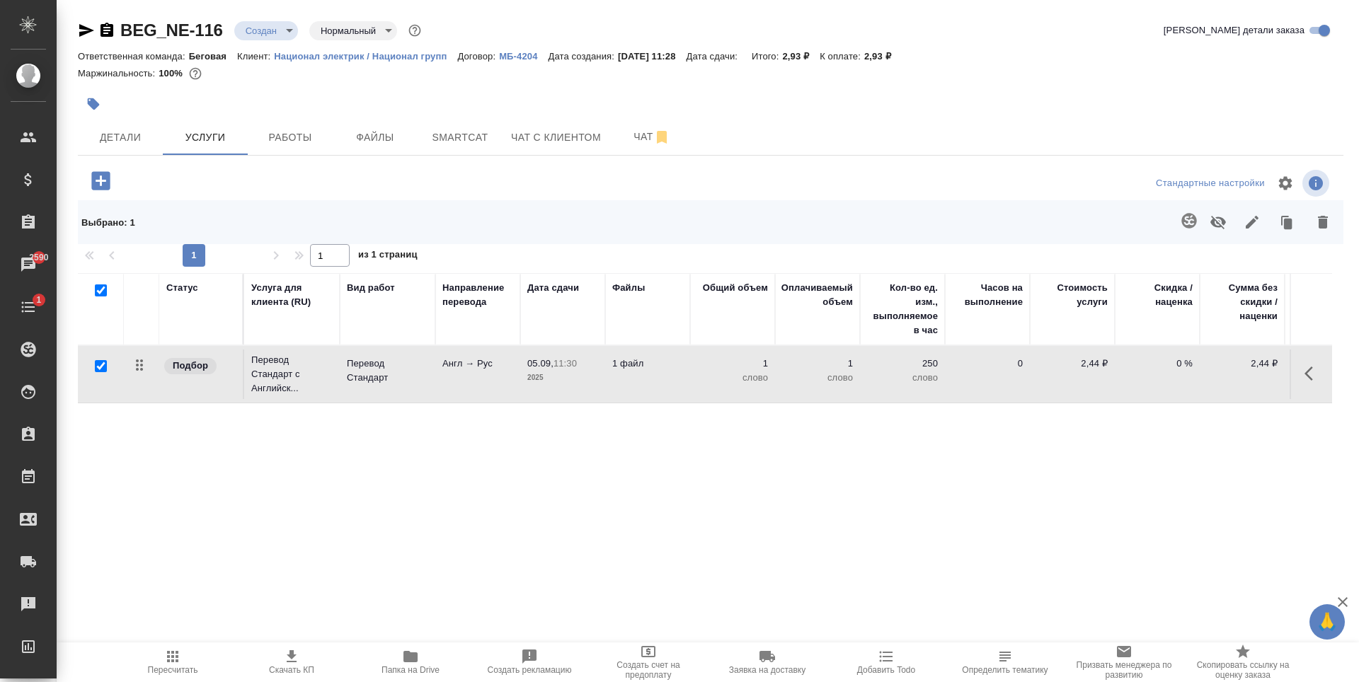
click at [679, 398] on td "1 файл" at bounding box center [647, 375] width 85 height 50
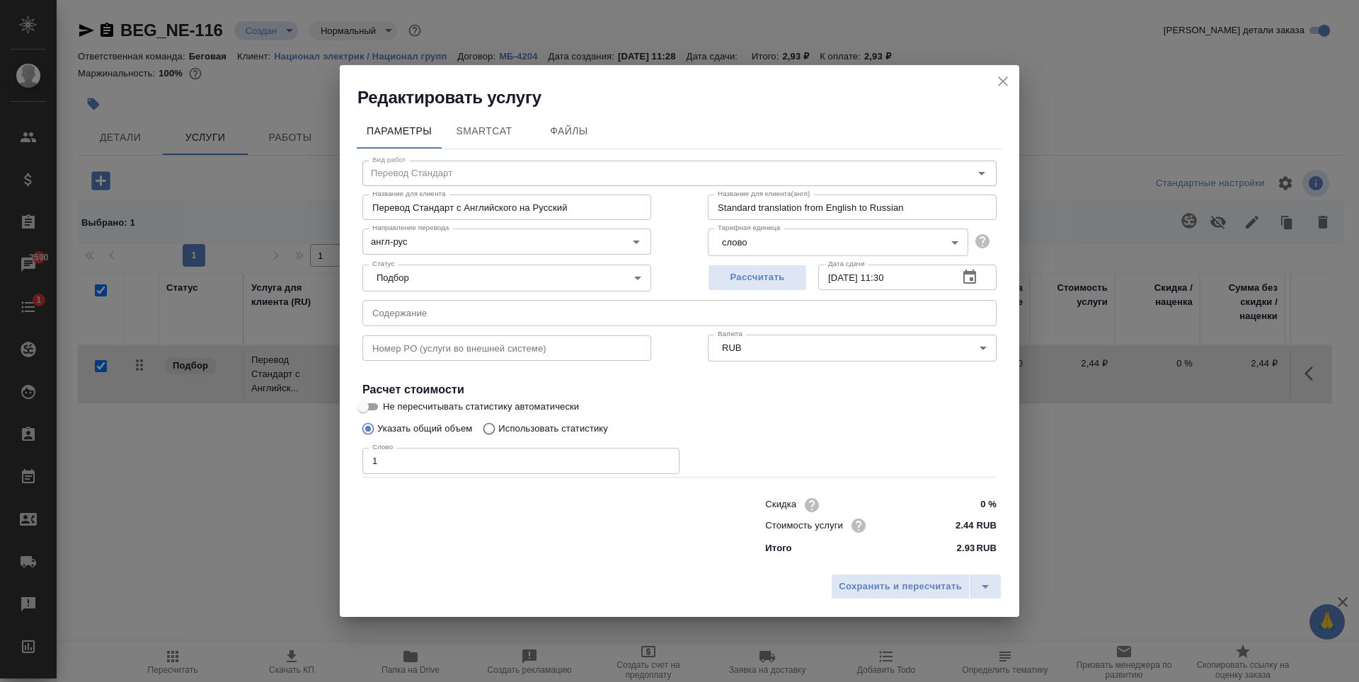
click at [539, 431] on p "Использовать статистику" at bounding box center [553, 429] width 110 height 14
click at [498, 431] on input "Использовать статистику" at bounding box center [487, 428] width 23 height 27
radio input "true"
radio input "false"
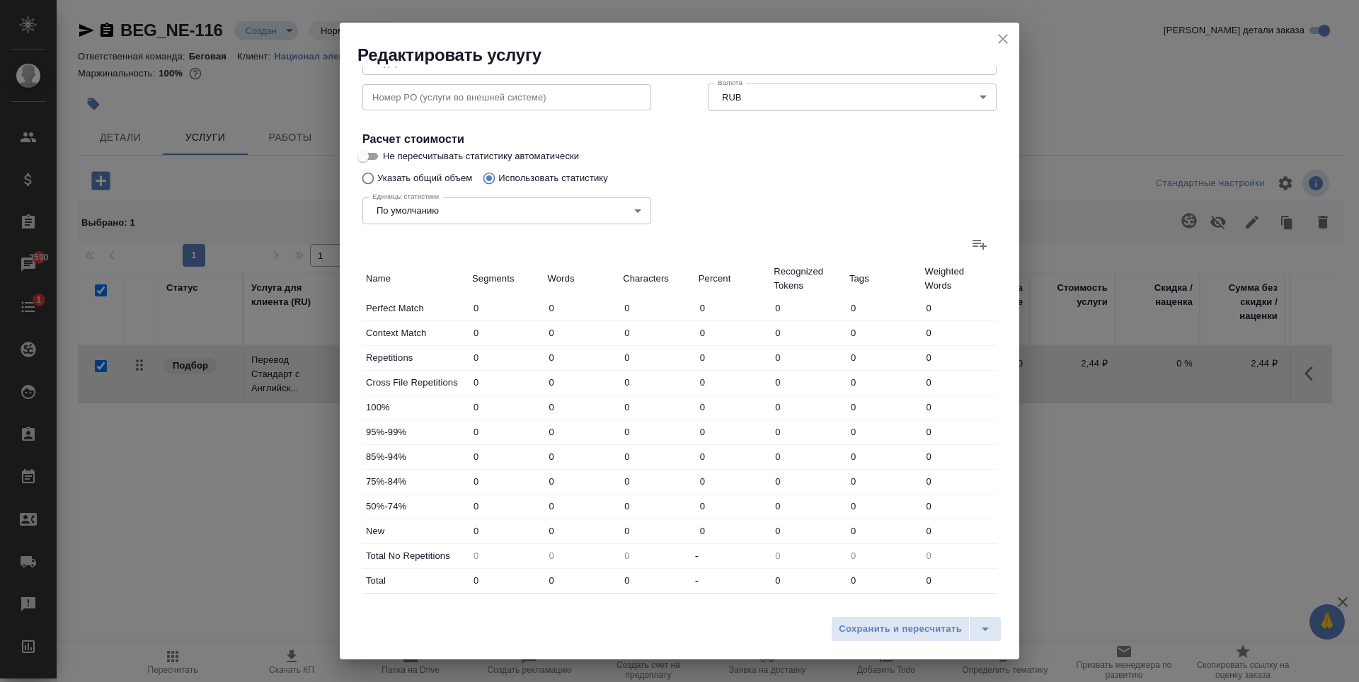
scroll to position [212, 0]
click at [972, 241] on icon at bounding box center [979, 241] width 14 height 10
click at [0, 0] on input "file" at bounding box center [0, 0] width 0 height 0
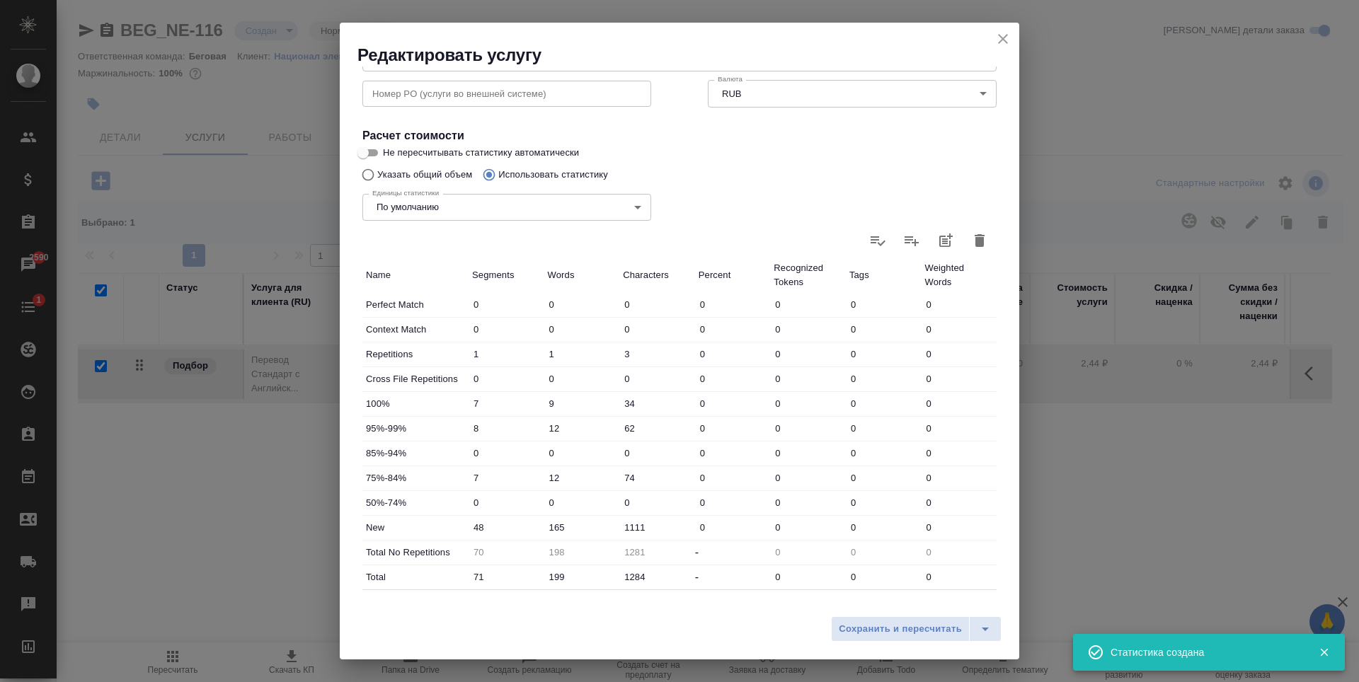
type input "1"
type input "3"
type input "7"
type input "9"
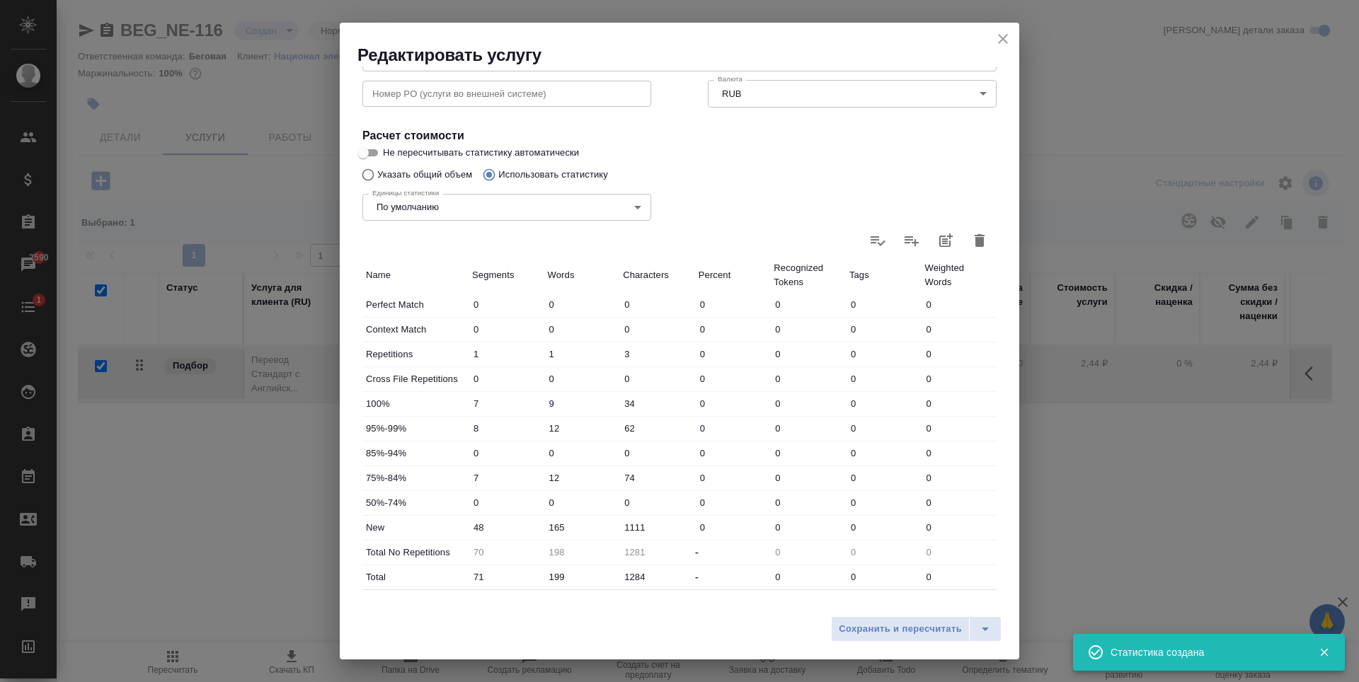
type input "34"
type input "8"
type input "12"
type input "62"
type input "7"
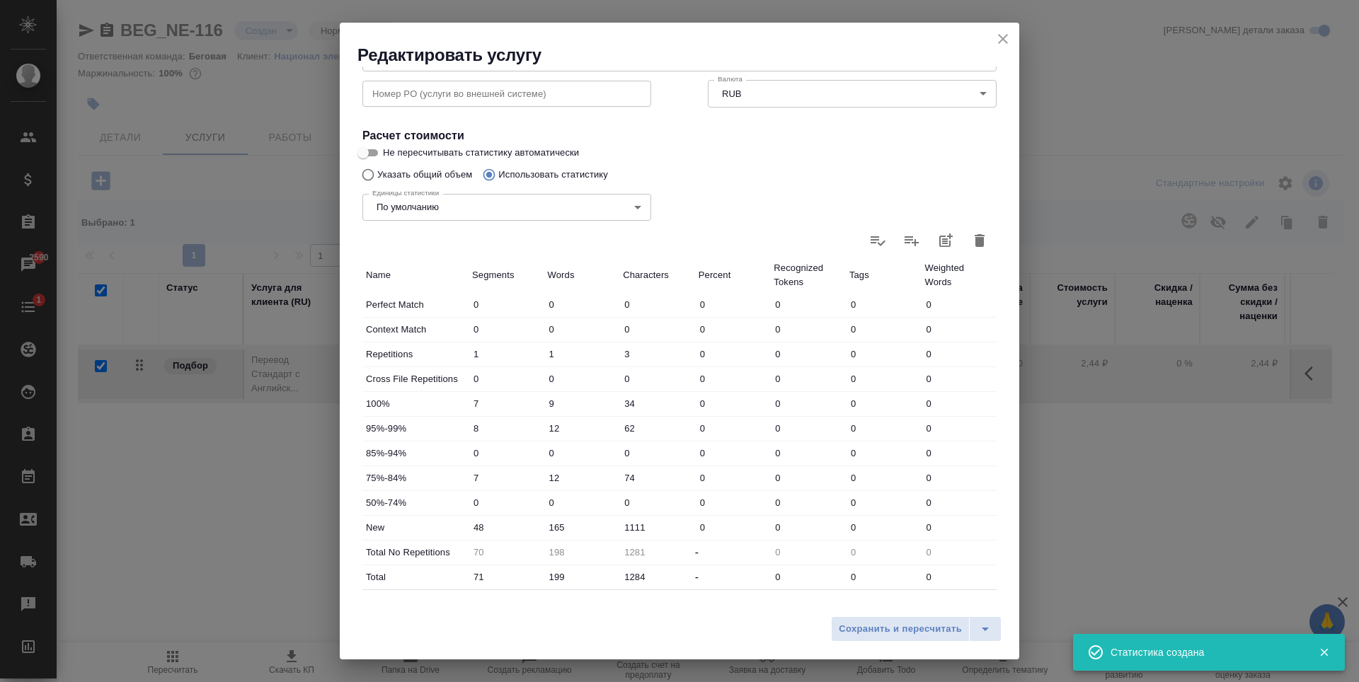
type input "12"
type input "74"
type input "48"
type input "165"
type input "1111"
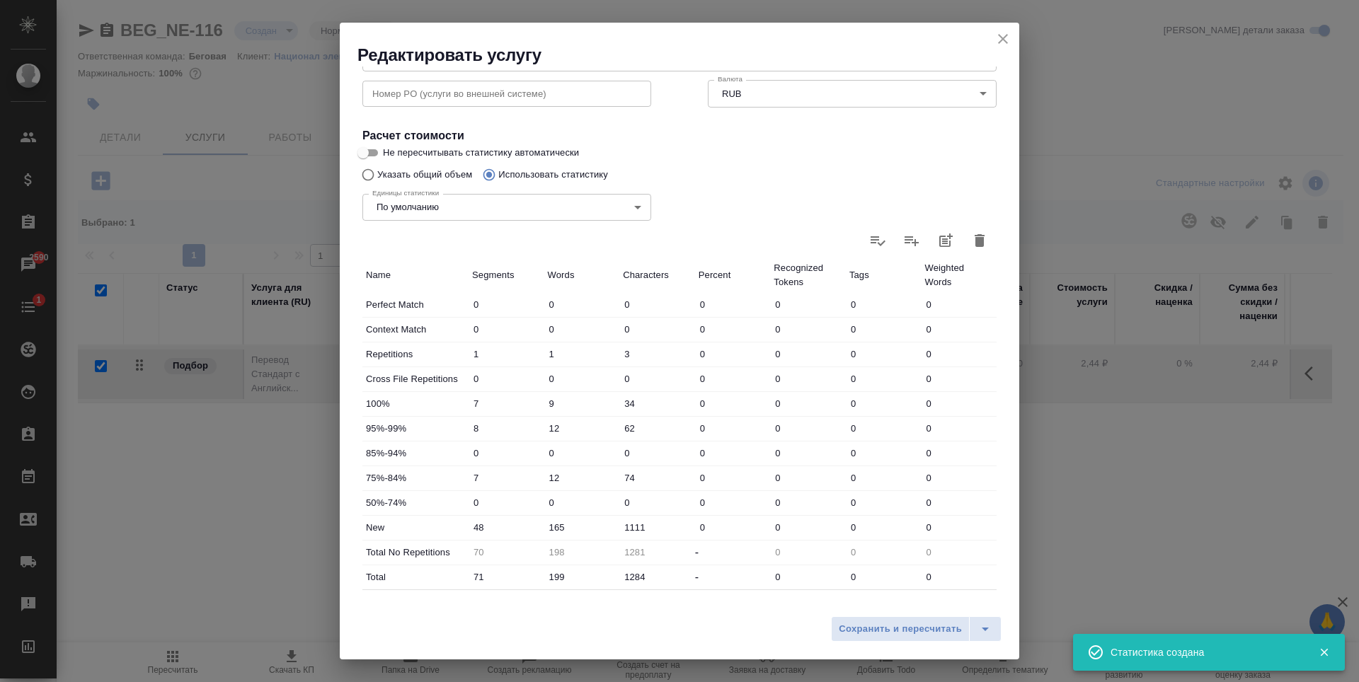
type input "70"
type input "198"
type input "1281"
type input "71"
type input "199"
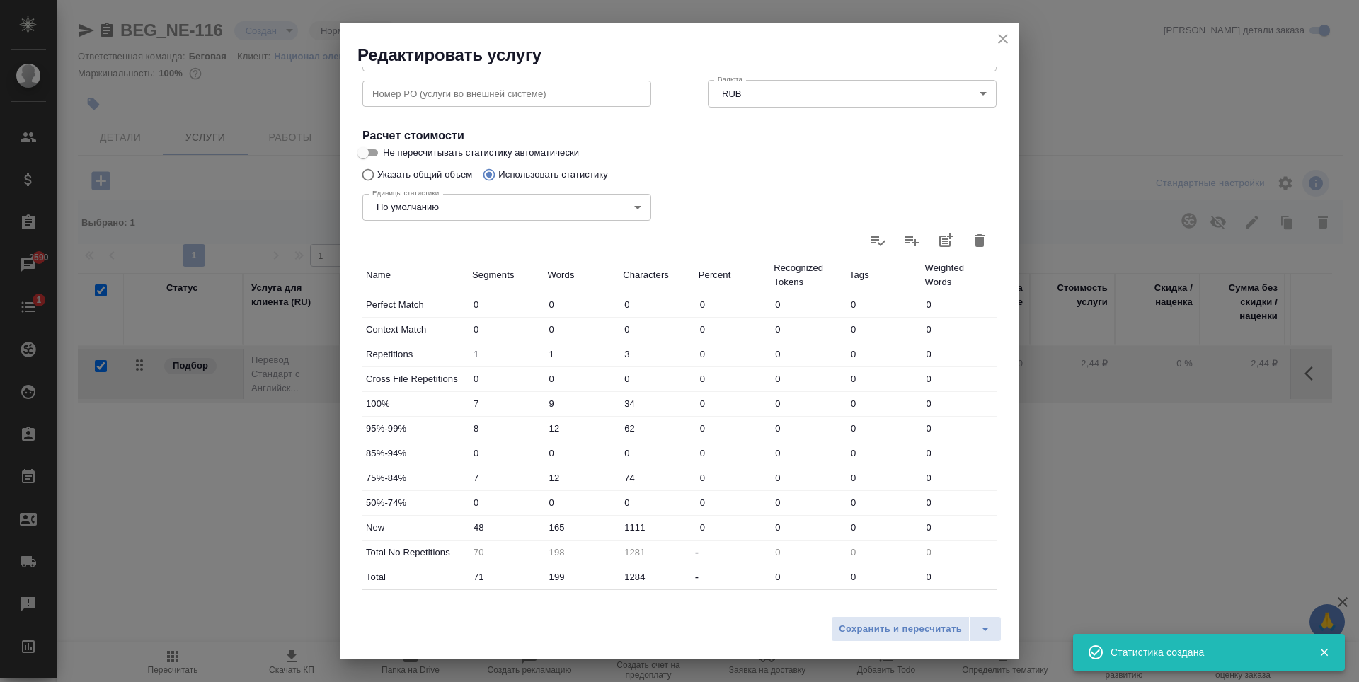
type input "1284"
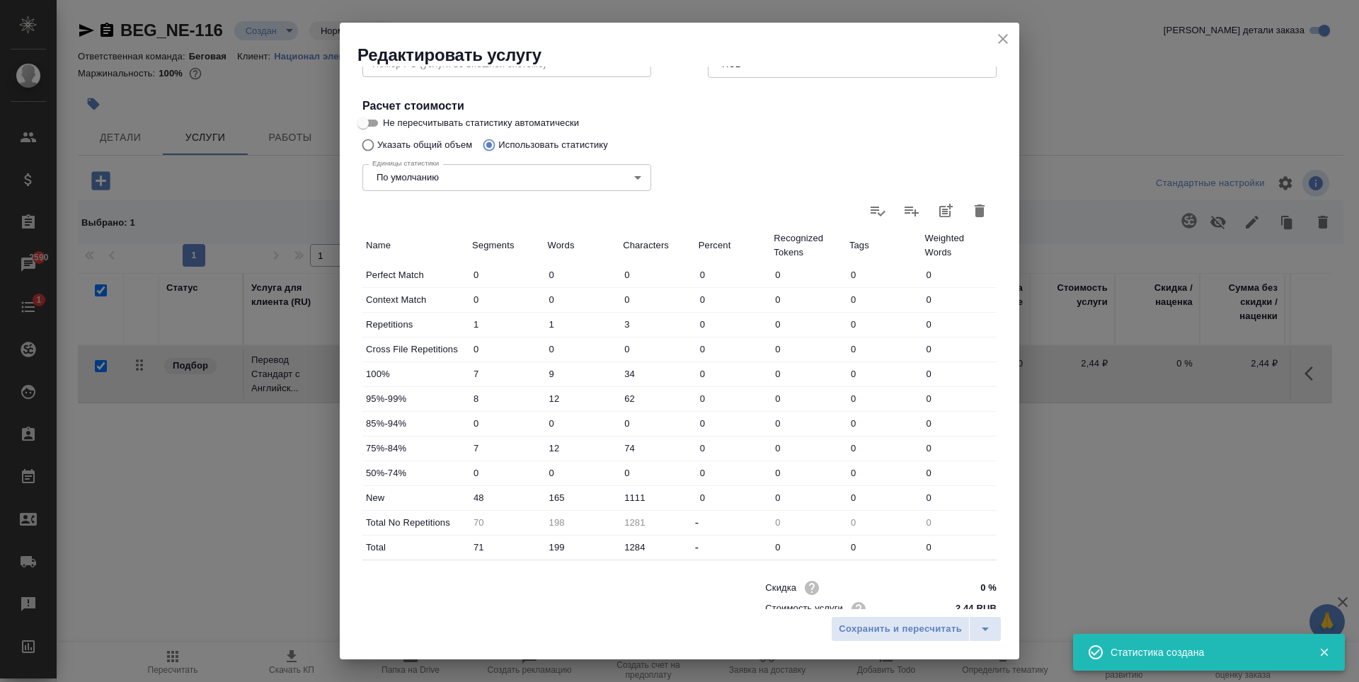
scroll to position [283, 0]
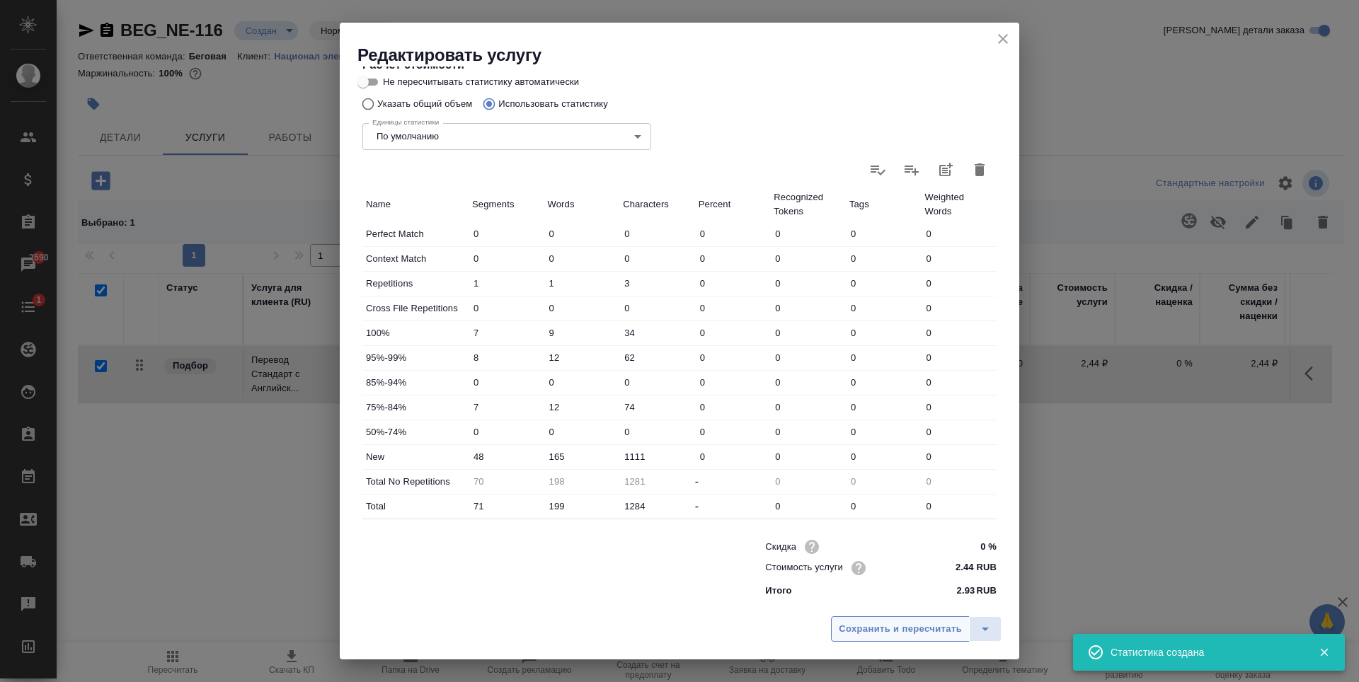
click at [912, 626] on span "Сохранить и пересчитать" at bounding box center [900, 629] width 123 height 16
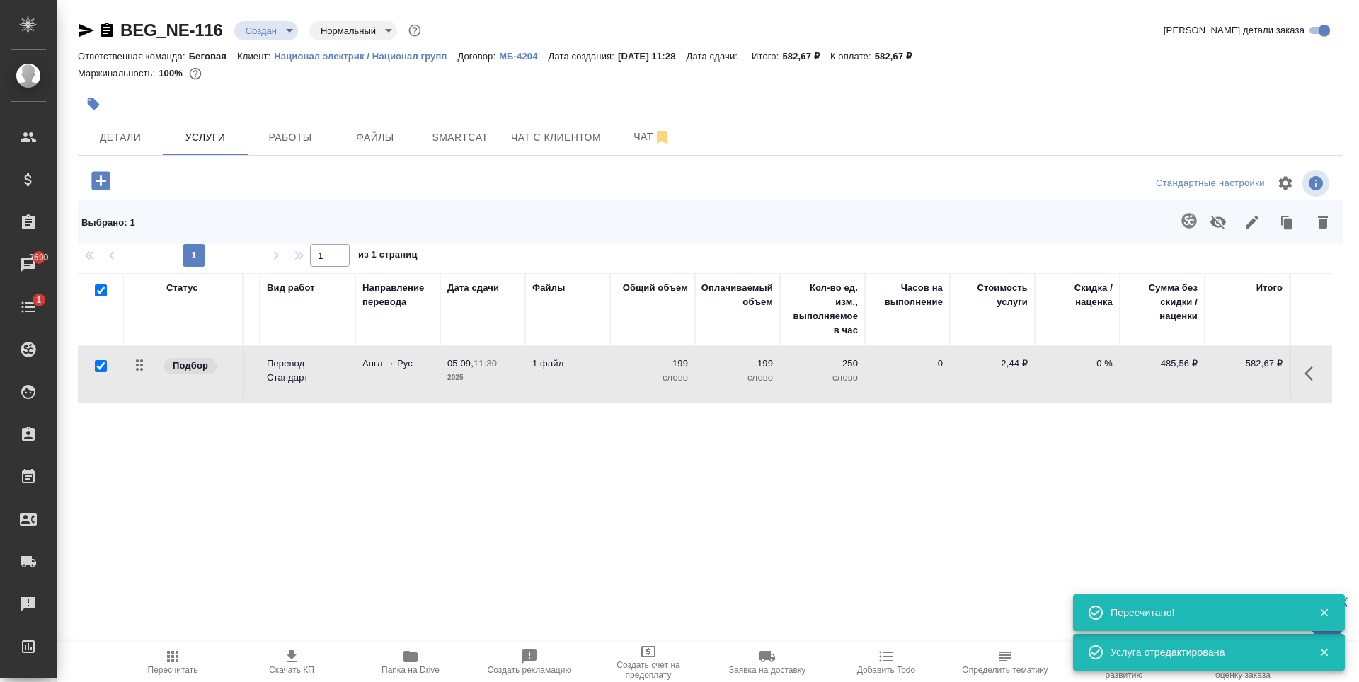
scroll to position [0, 0]
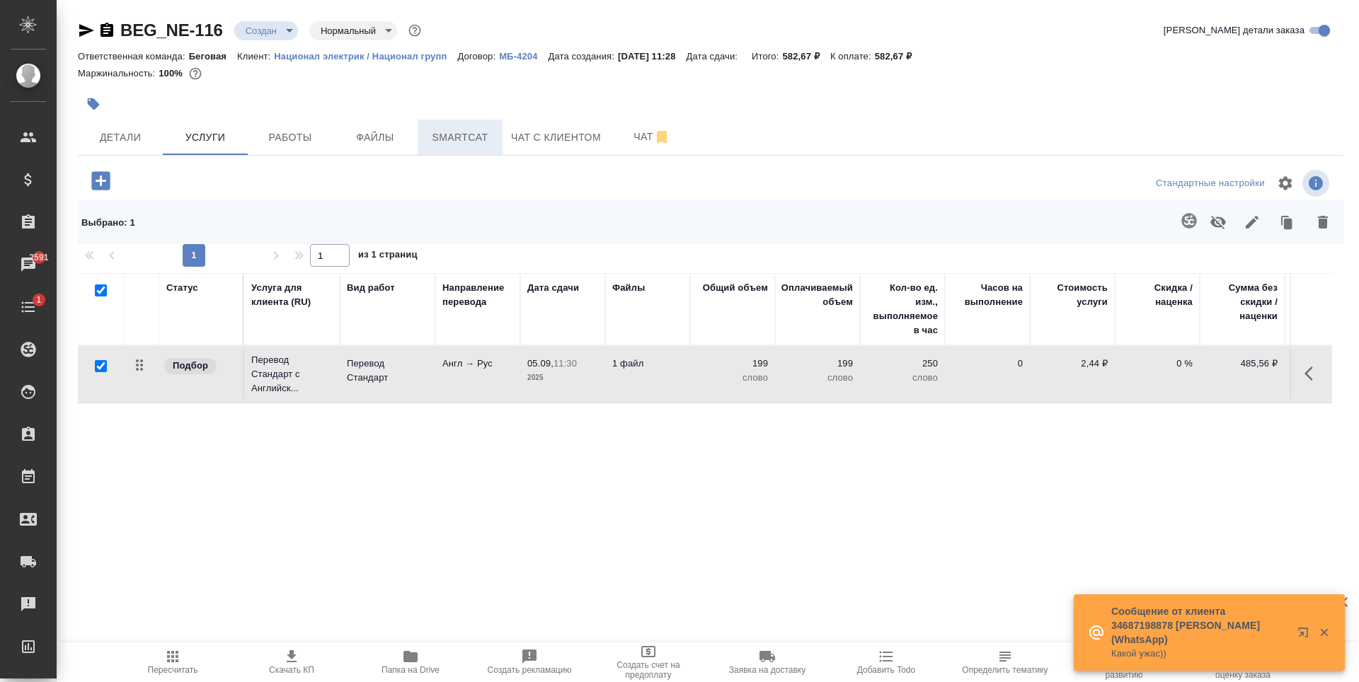
click at [442, 134] on span "Smartcat" at bounding box center [460, 138] width 68 height 18
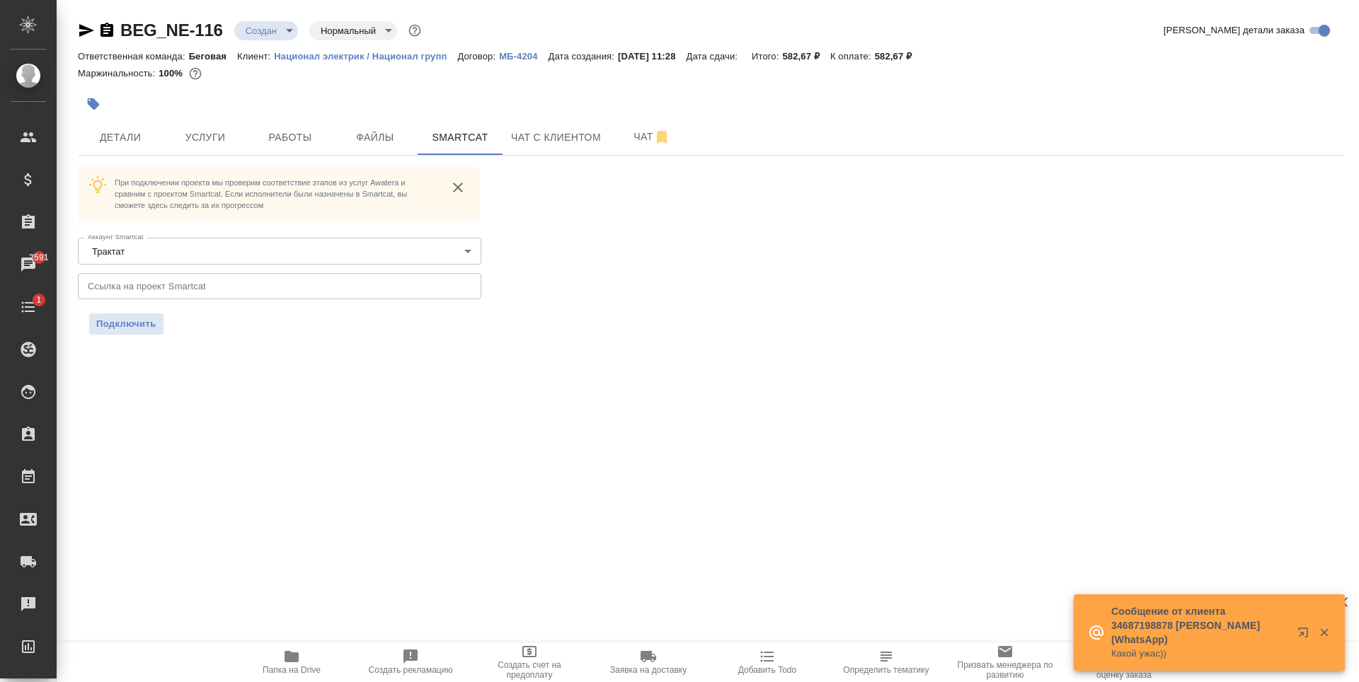
click at [373, 285] on input "text" at bounding box center [279, 285] width 403 height 25
click at [142, 318] on span "Подключить" at bounding box center [126, 324] width 60 height 14
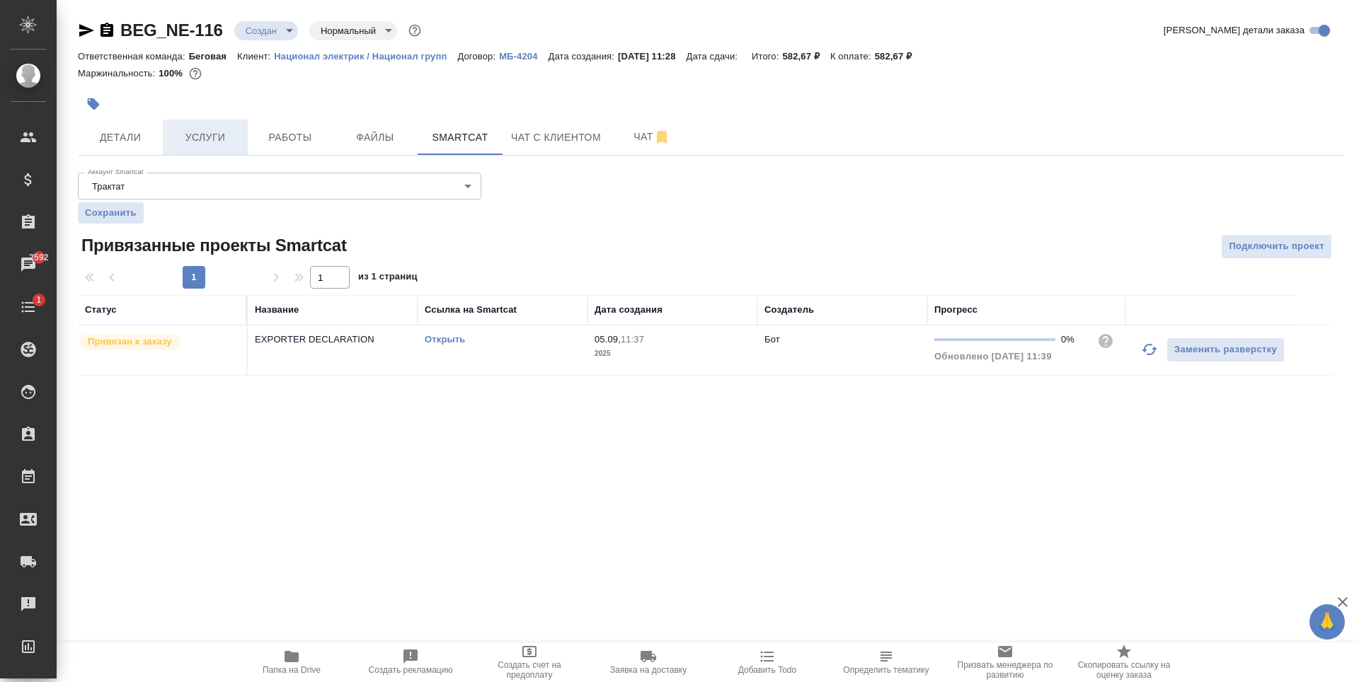
click at [229, 146] on button "Услуги" at bounding box center [205, 137] width 85 height 35
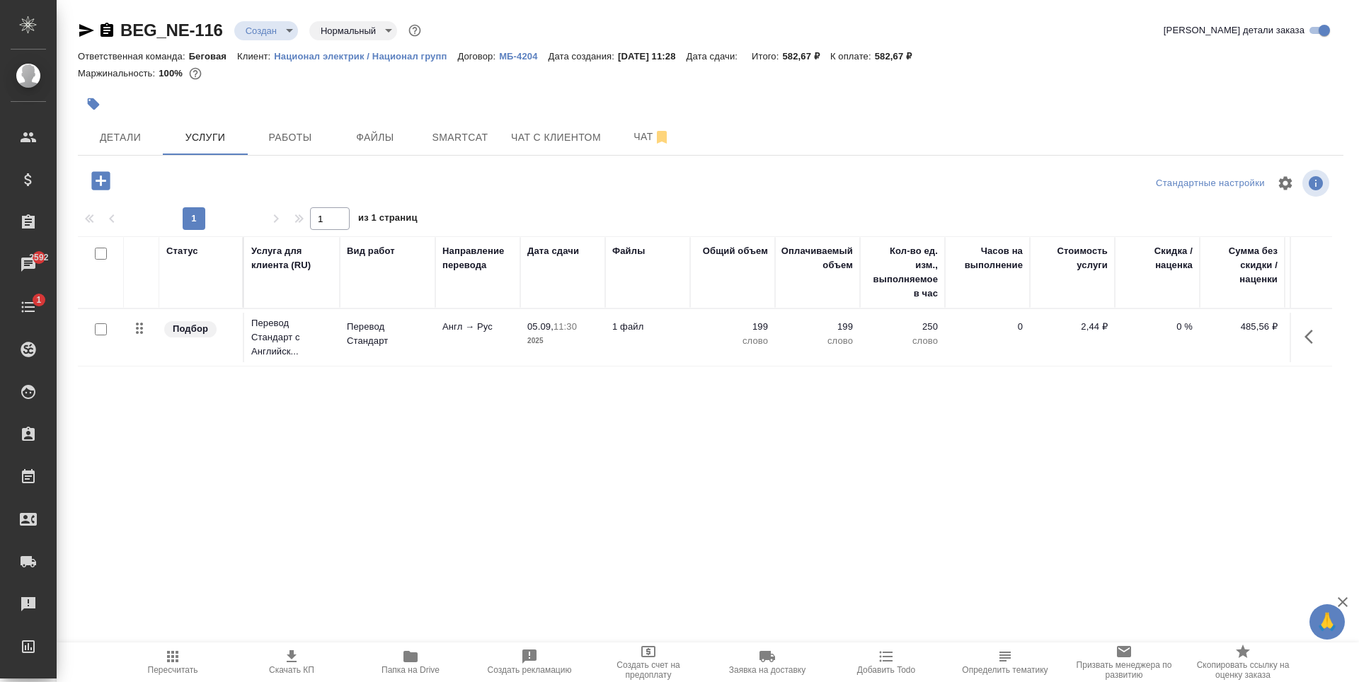
click at [93, 180] on icon "button" at bounding box center [100, 180] width 18 height 18
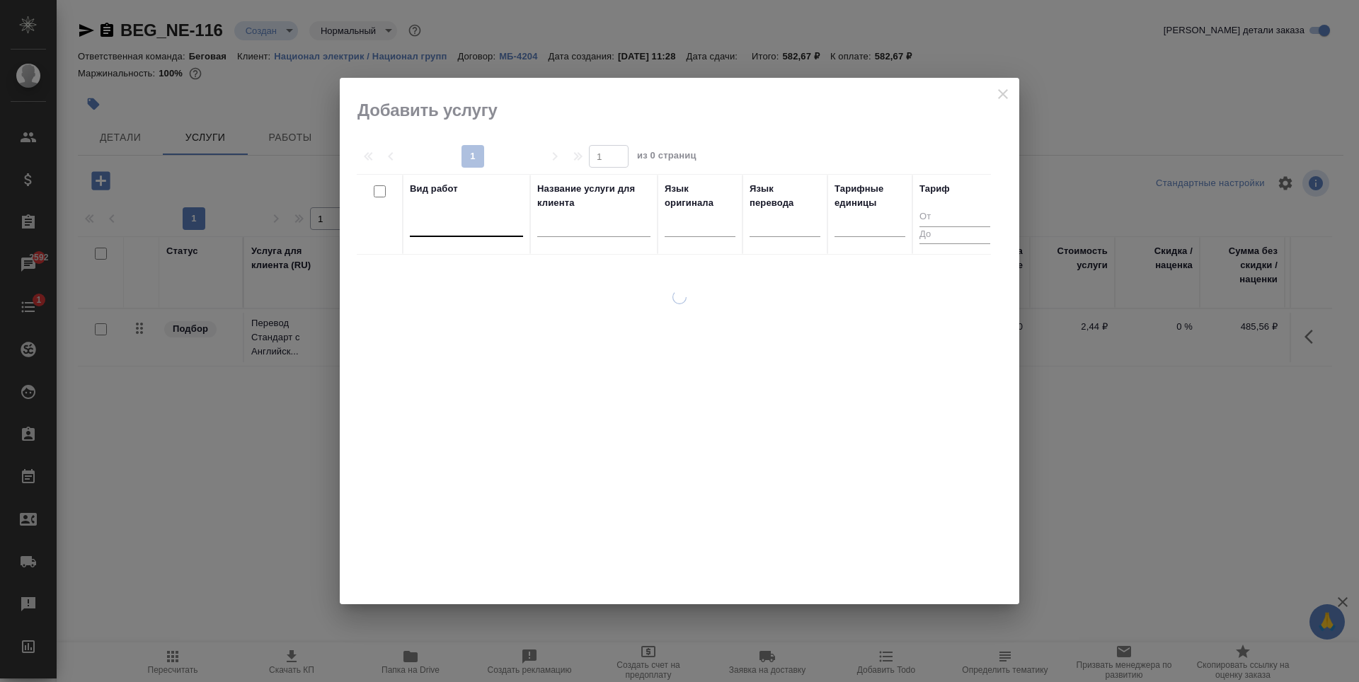
click at [473, 226] on div at bounding box center [466, 222] width 113 height 21
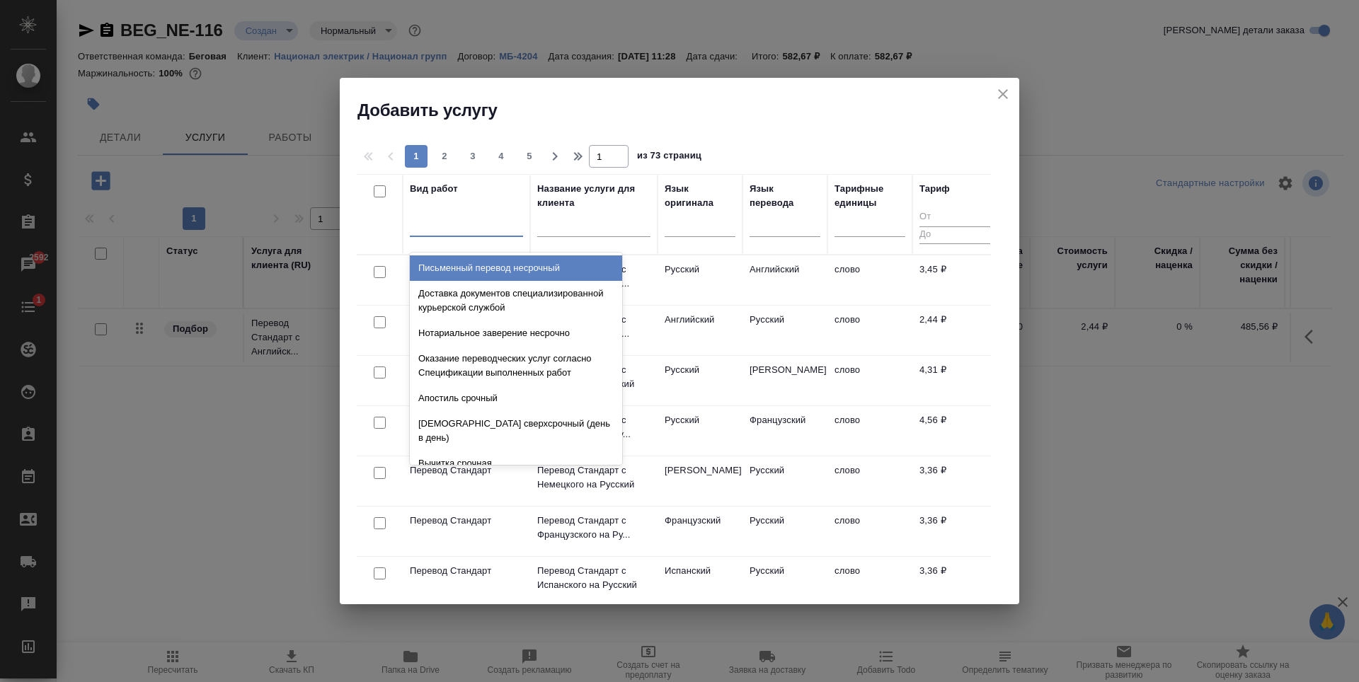
type input "д"
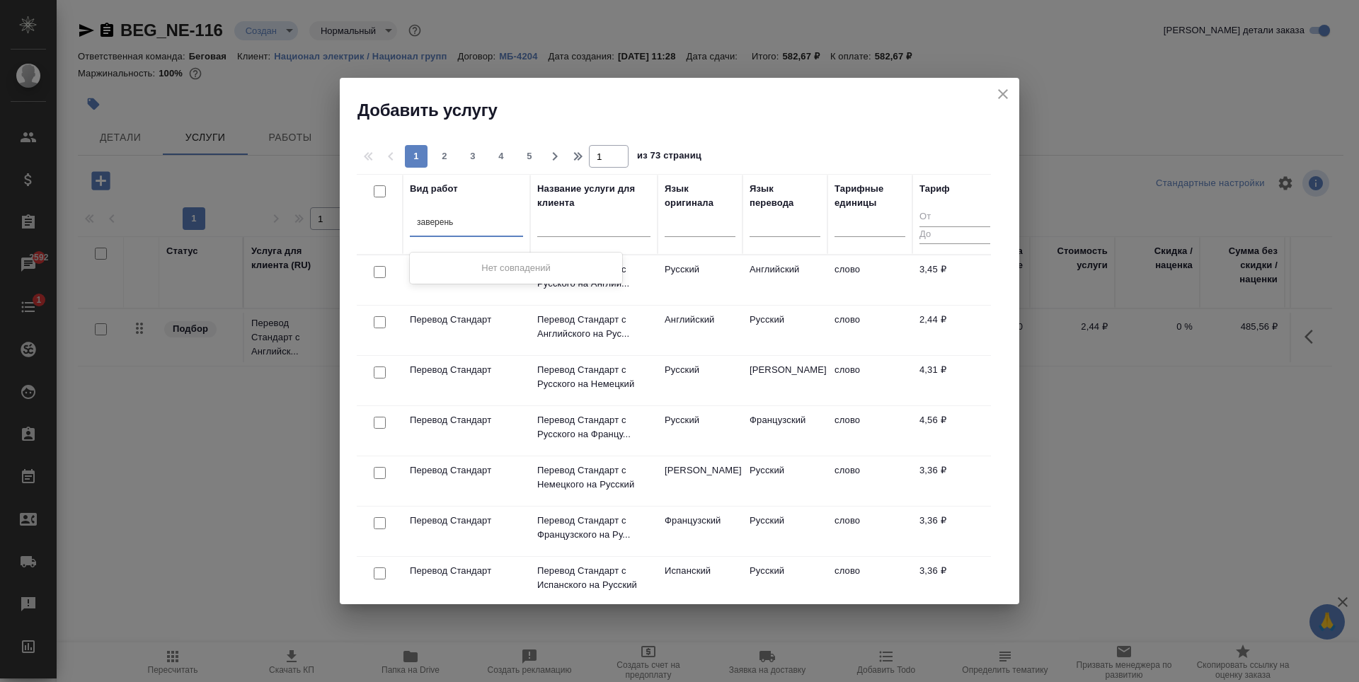
type input "заверен"
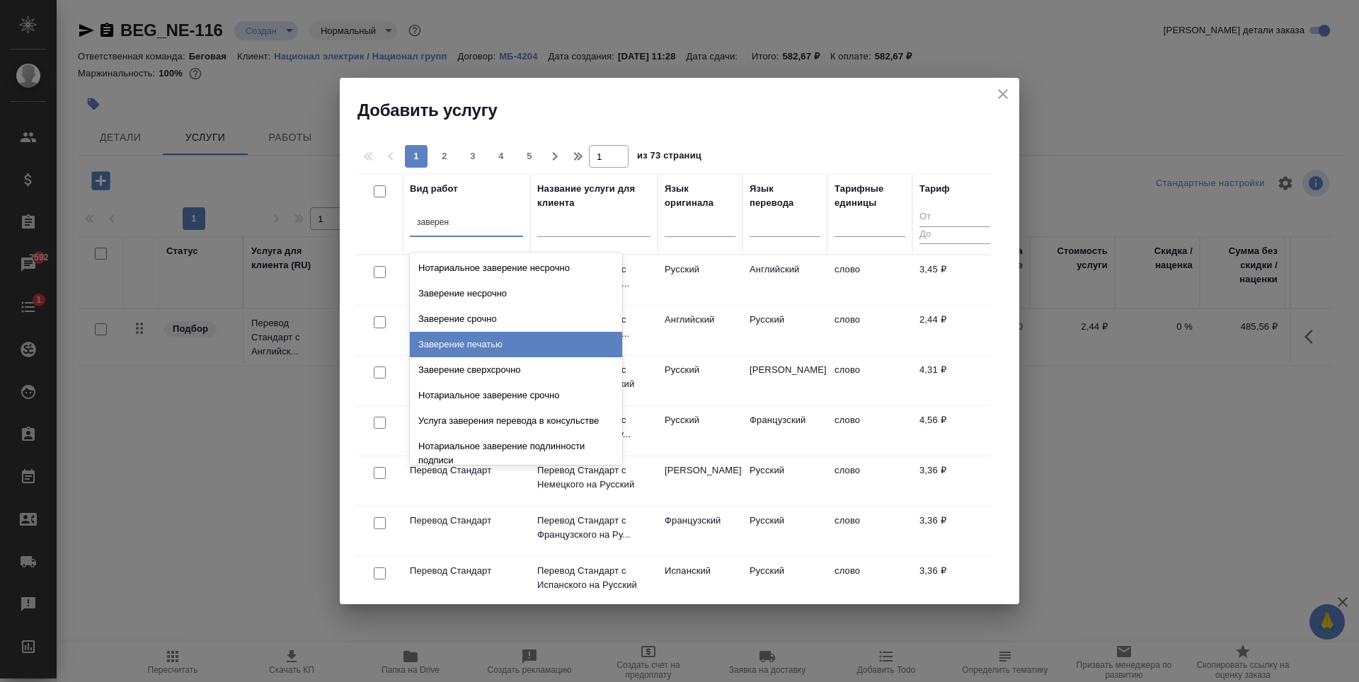
click at [506, 347] on div "Заверение печатью" at bounding box center [516, 344] width 212 height 25
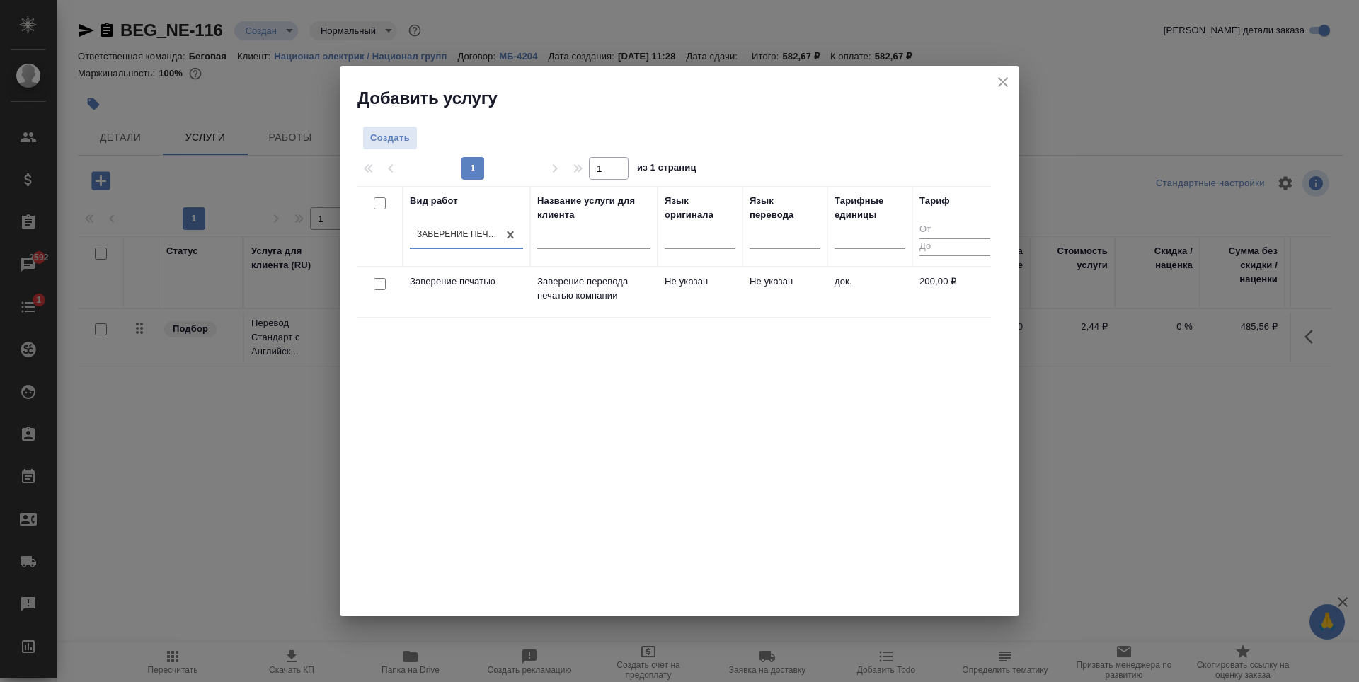
click at [901, 306] on td "док." at bounding box center [869, 293] width 85 height 50
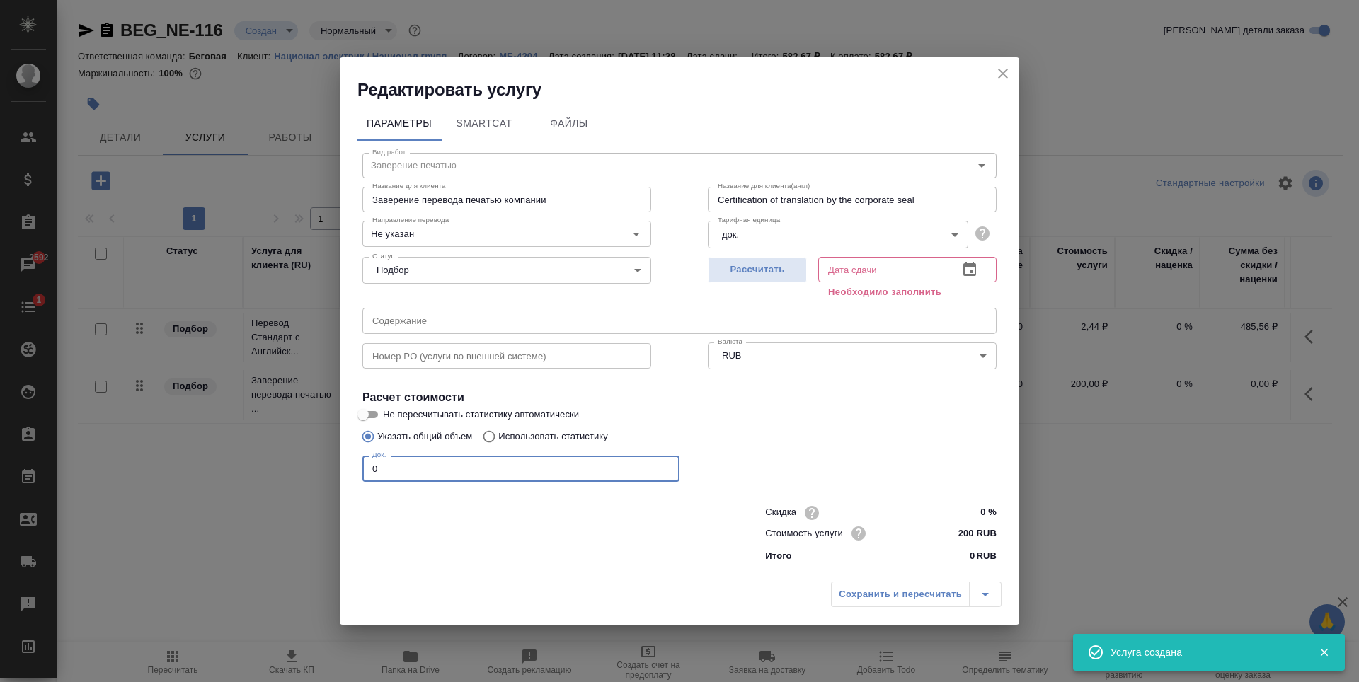
click at [435, 474] on input "0" at bounding box center [520, 468] width 317 height 25
type input "1"
click at [717, 270] on span "Рассчитать" at bounding box center [757, 270] width 84 height 16
type input "05.09.2025 11:42"
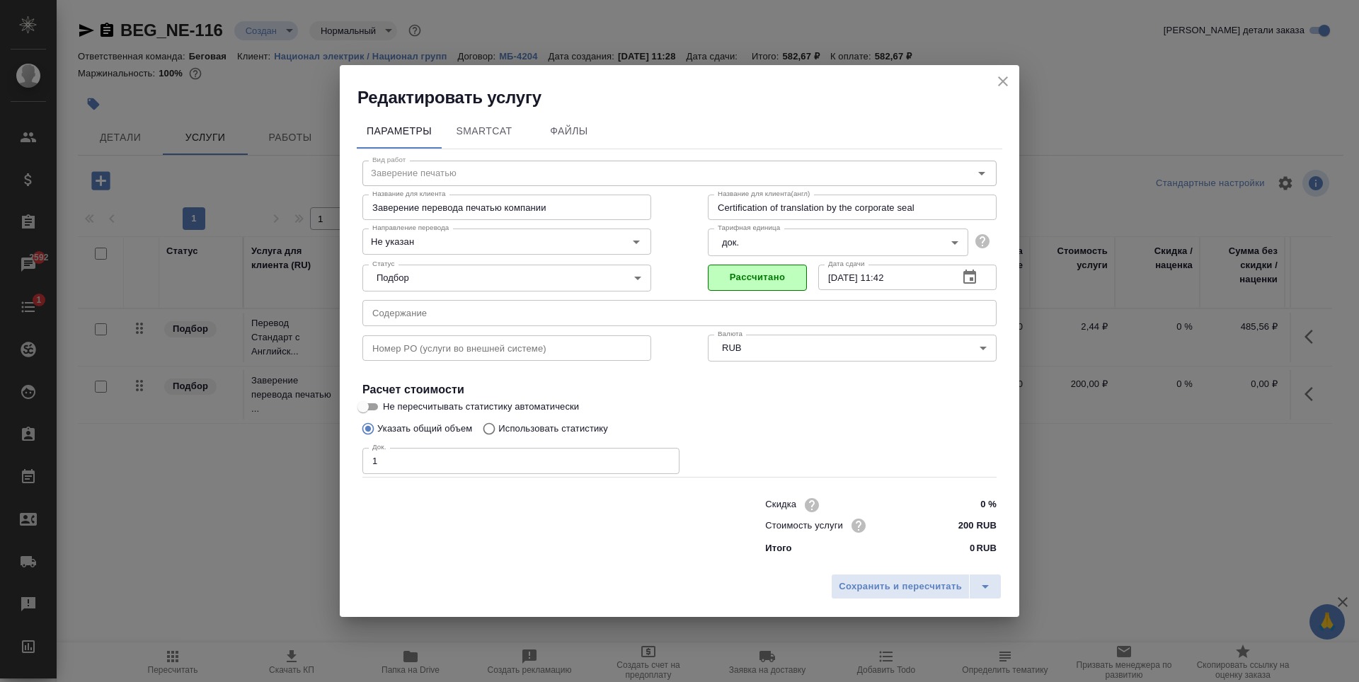
click at [901, 573] on div "Сохранить и пересчитать" at bounding box center [679, 592] width 679 height 50
click at [897, 588] on span "Сохранить и пересчитать" at bounding box center [900, 587] width 123 height 16
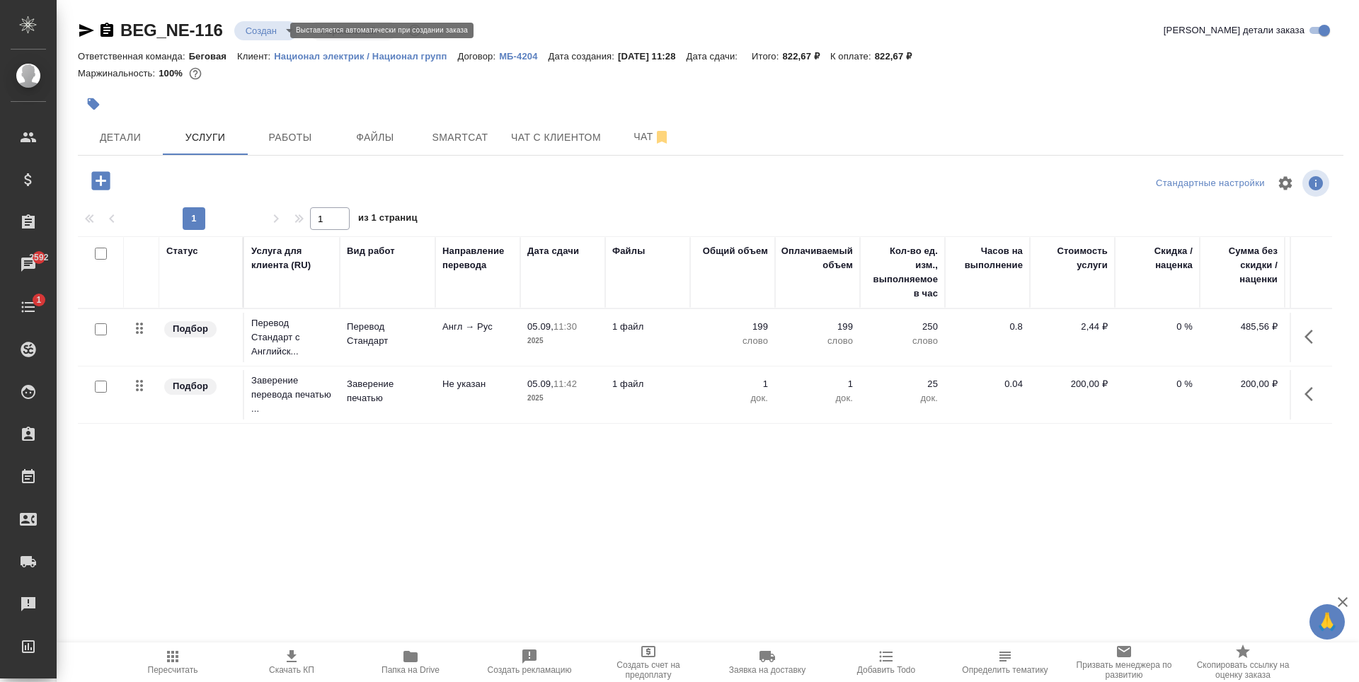
click at [243, 28] on body "🙏 .cls-1 fill:#fff; AWATERA Antonova Kristina Клиенты Спецификации Заказы 2592 …" at bounding box center [679, 341] width 1359 height 682
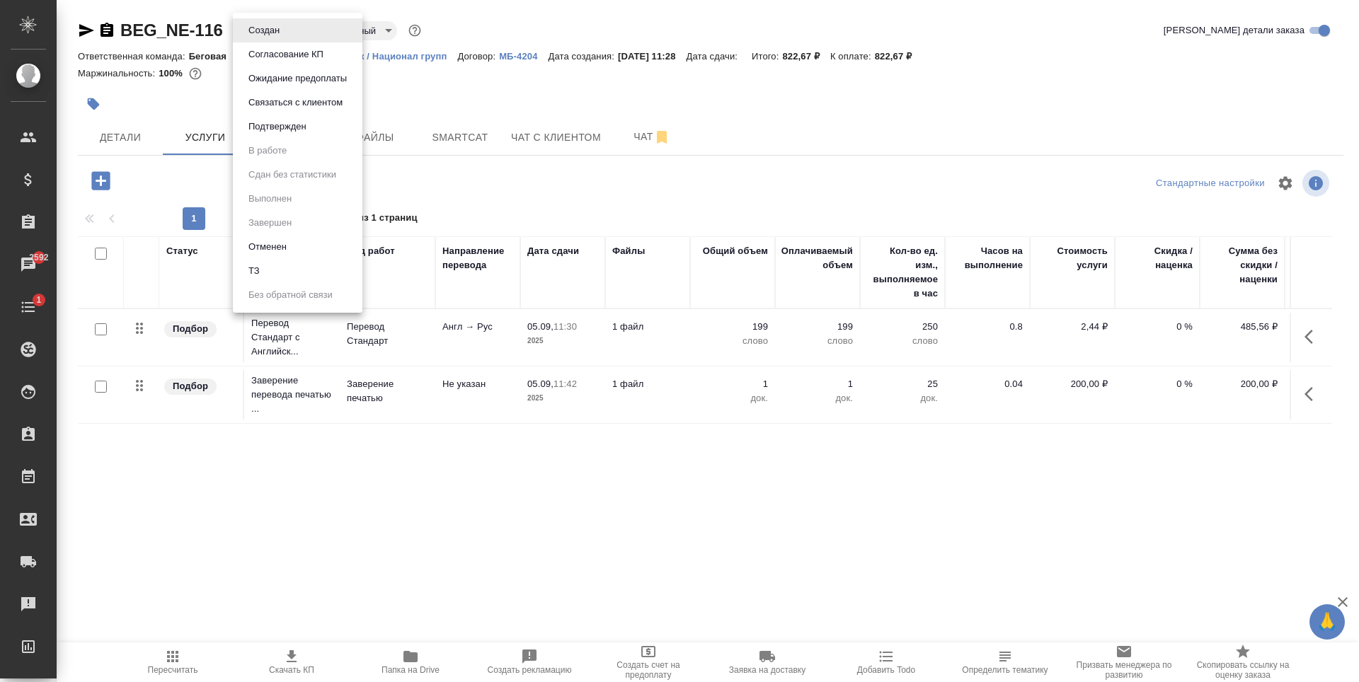
click at [296, 280] on li "ТЗ" at bounding box center [298, 271] width 130 height 24
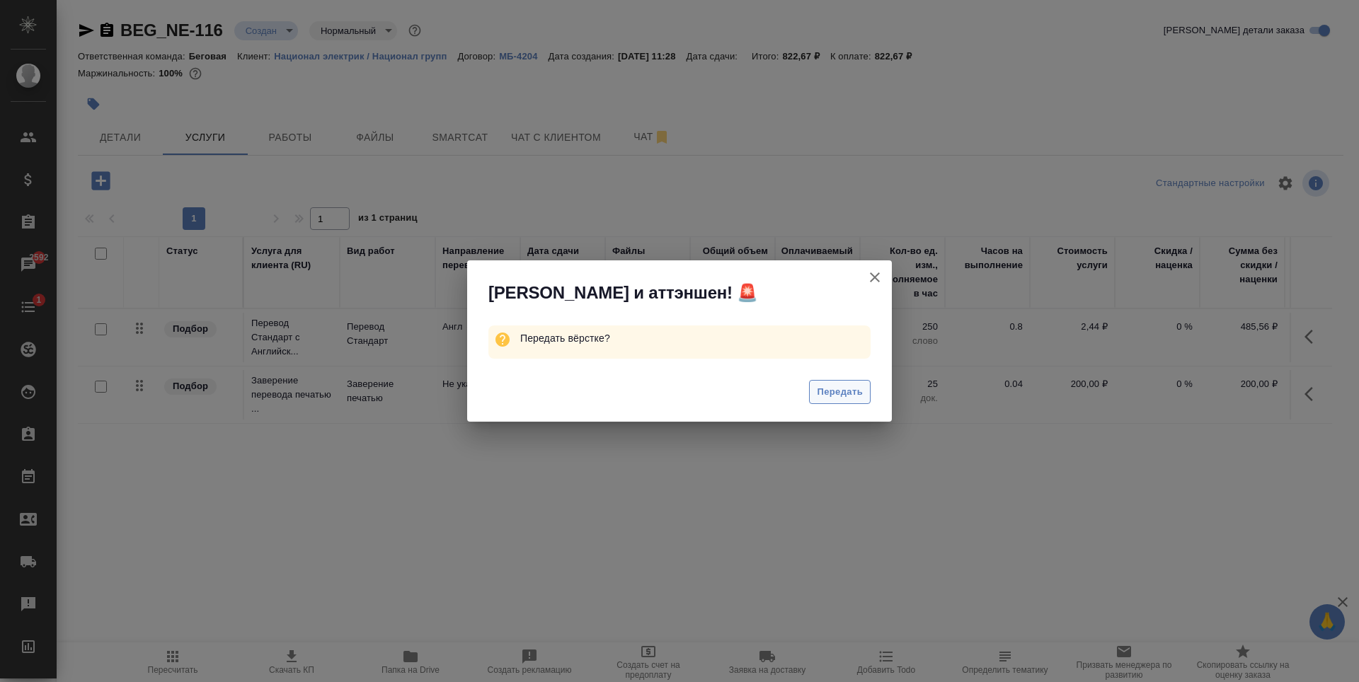
click at [848, 391] on span "Передать" at bounding box center [840, 392] width 46 height 16
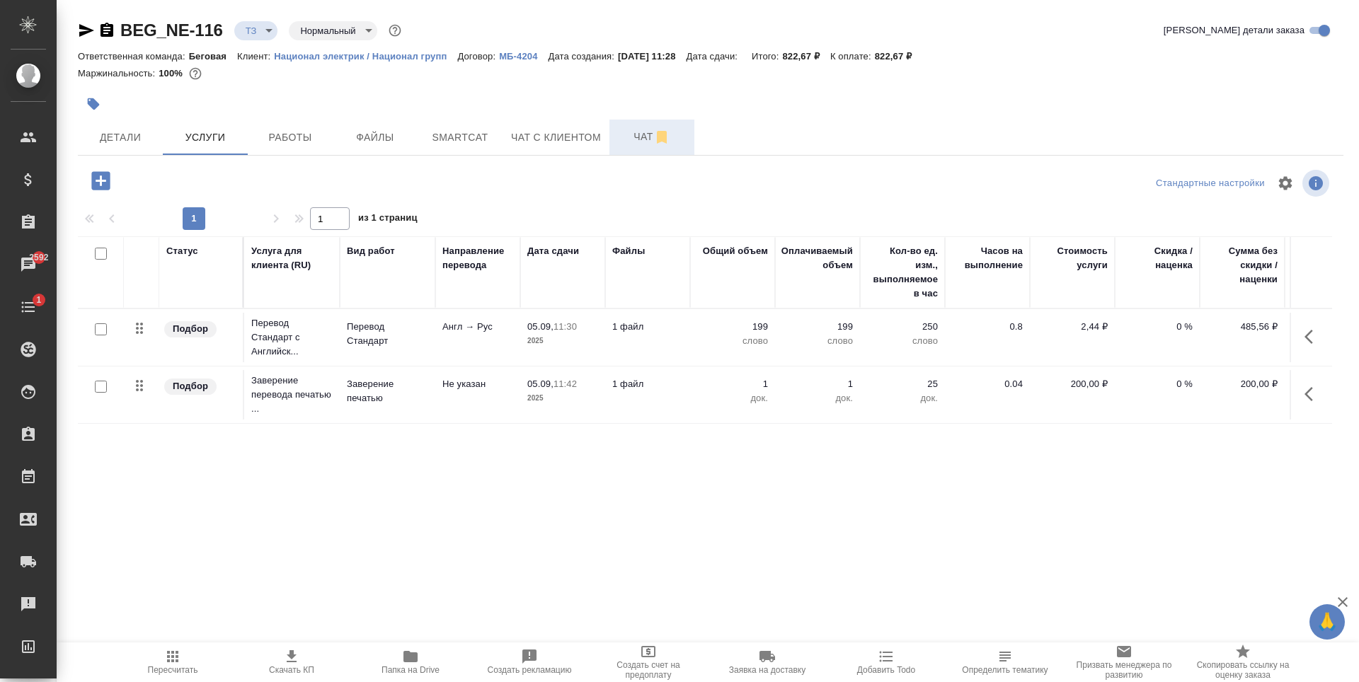
click at [665, 130] on icon "button" at bounding box center [661, 137] width 17 height 17
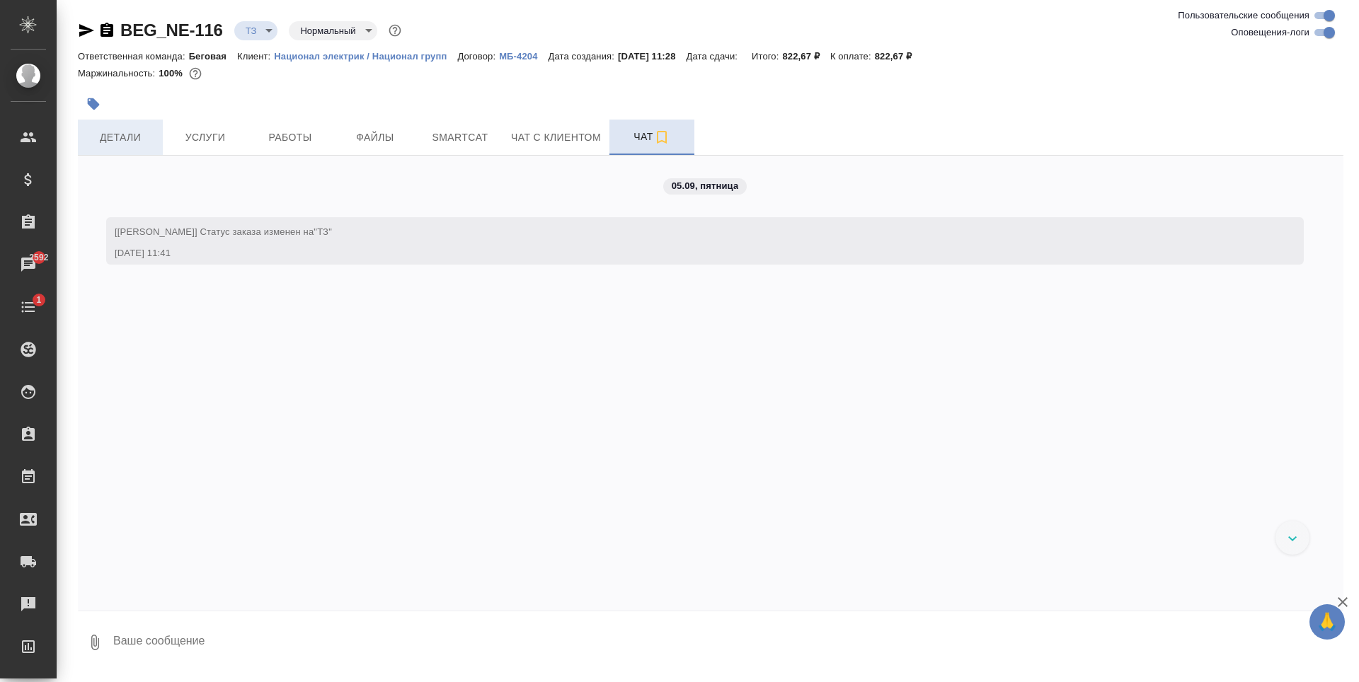
click at [154, 130] on button "Детали" at bounding box center [120, 137] width 85 height 35
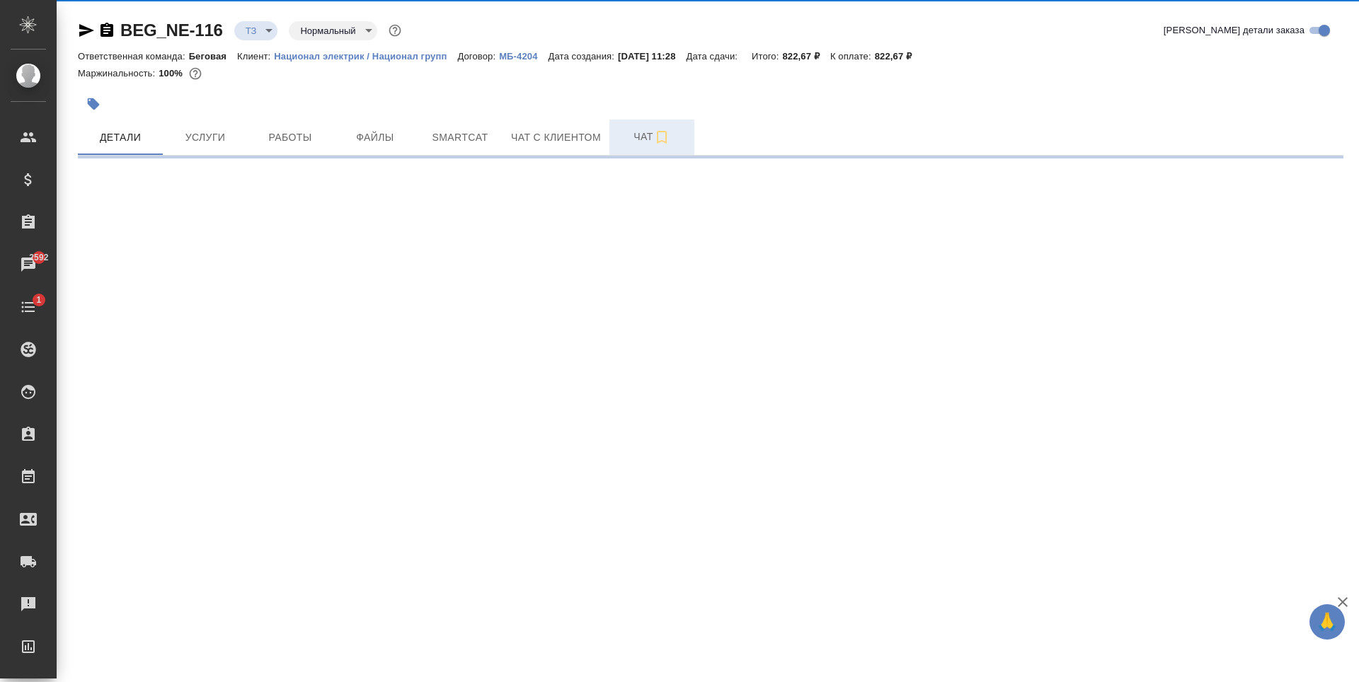
select select "RU"
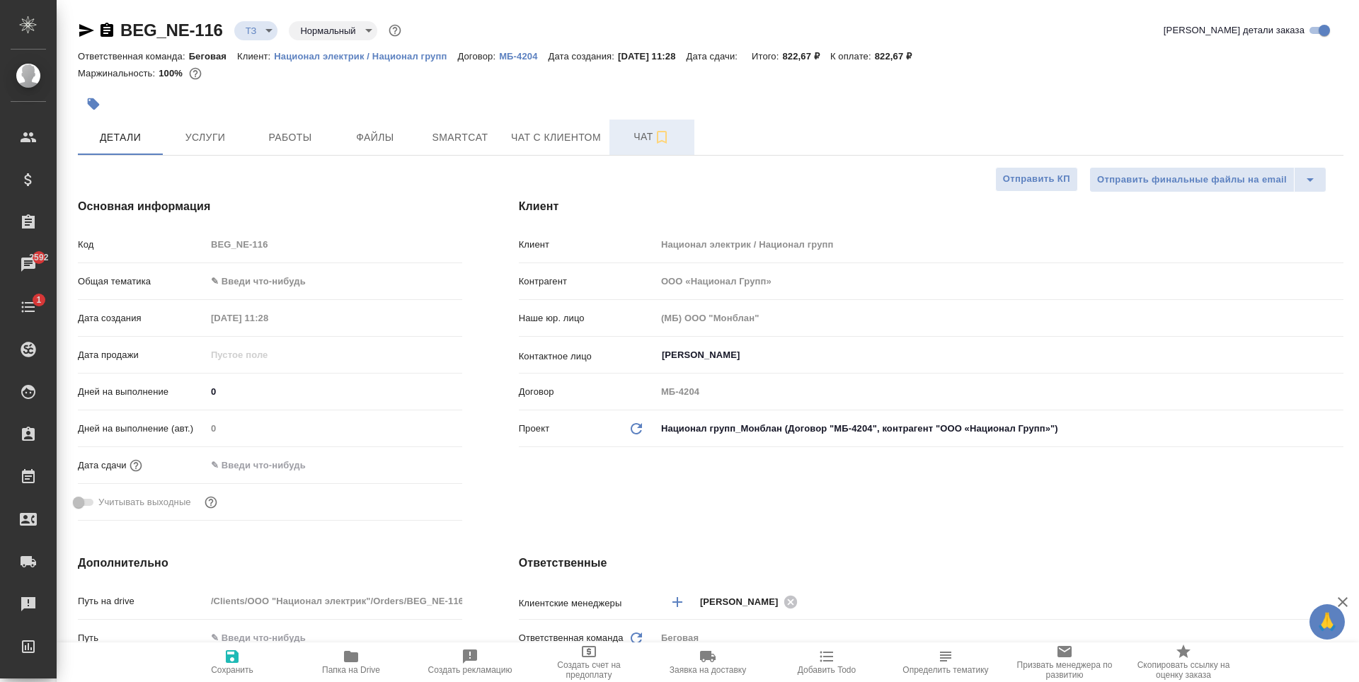
type textarea "x"
click at [316, 286] on body "🙏 .cls-1 fill:#fff; AWATERA Antonova Kristina Клиенты Спецификации Заказы 2592 …" at bounding box center [679, 341] width 1359 height 682
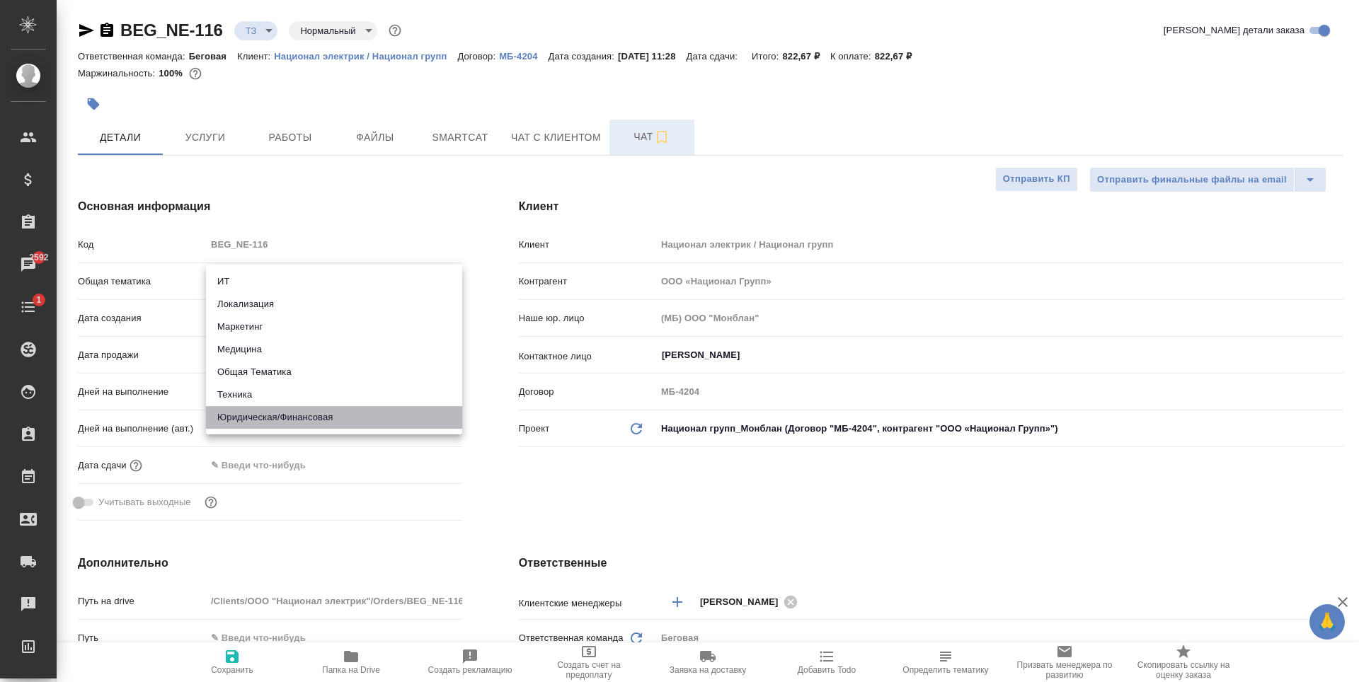
click at [308, 420] on li "Юридическая/Финансовая" at bounding box center [334, 417] width 256 height 23
type input "yr-fn"
type textarea "x"
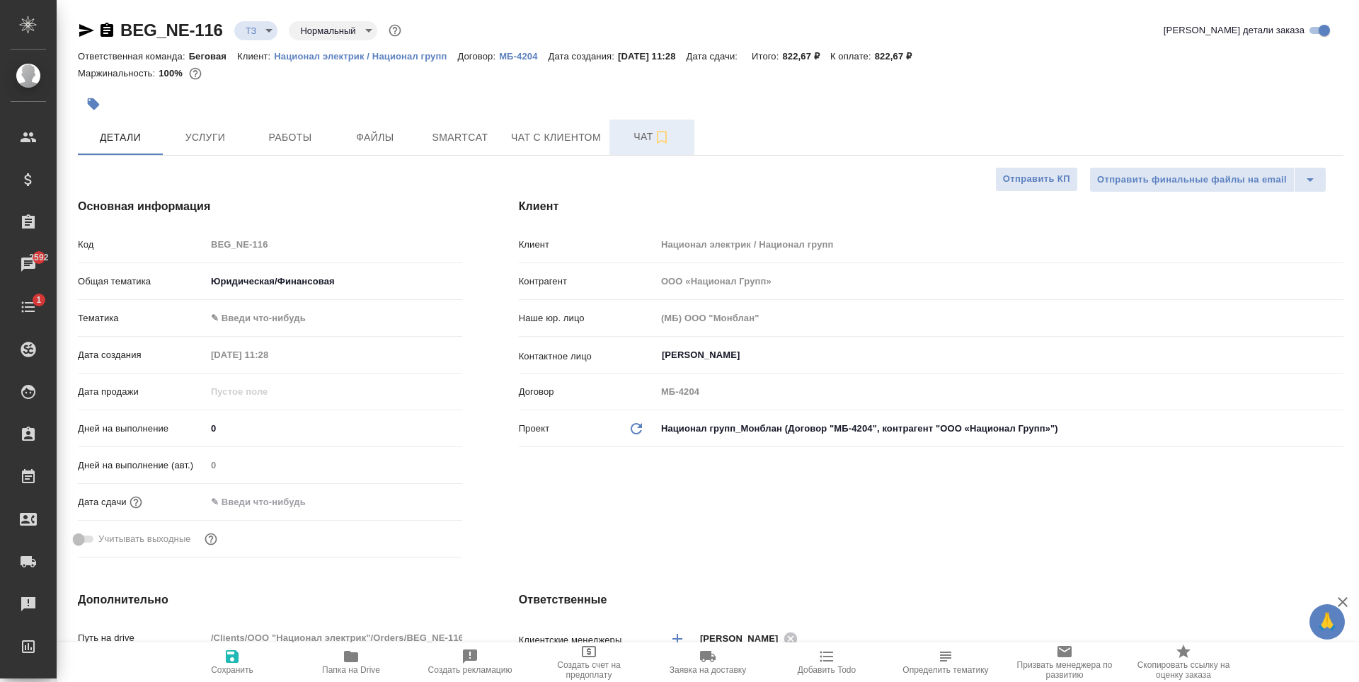
click at [309, 311] on body "🙏 .cls-1 fill:#fff; AWATERA Antonova Kristina Клиенты Спецификации Заказы 2592 …" at bounding box center [679, 341] width 1359 height 682
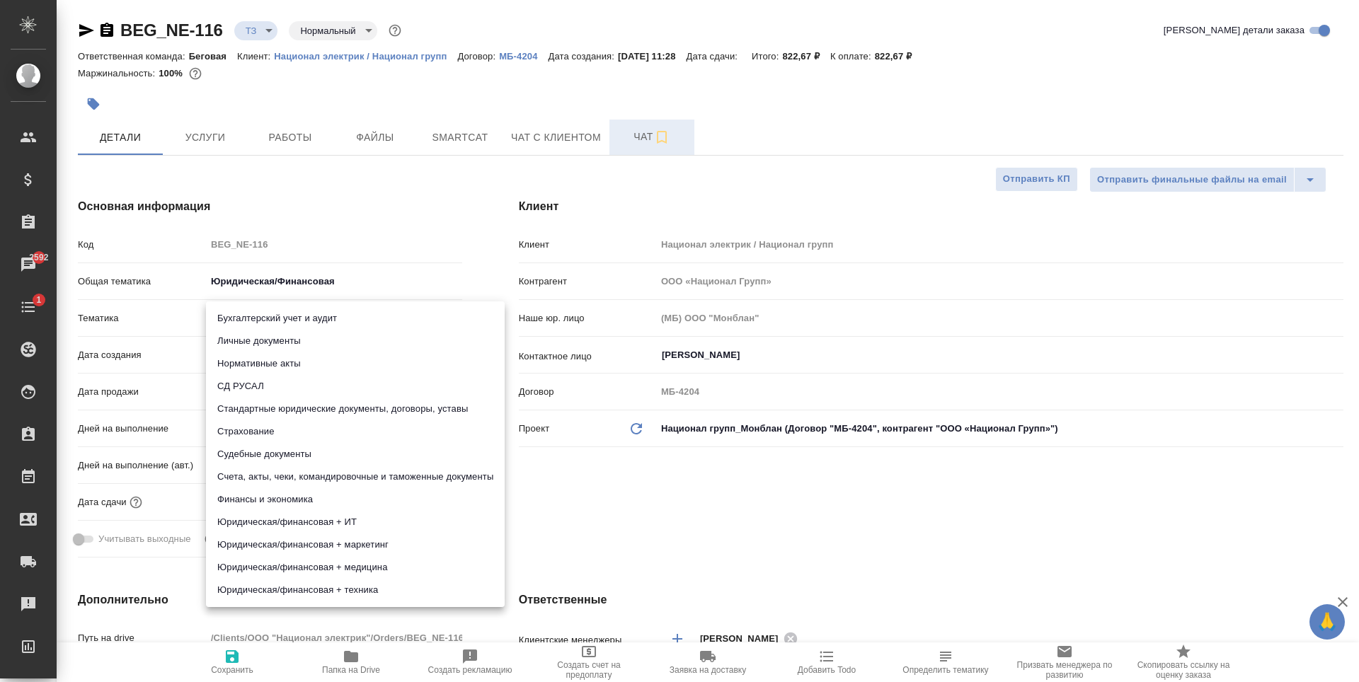
click at [372, 481] on li "Счета, акты, чеки, командировочные и таможенные документы" at bounding box center [355, 477] width 299 height 23
type textarea "x"
type input "5f647205b73bc97568ca66c0"
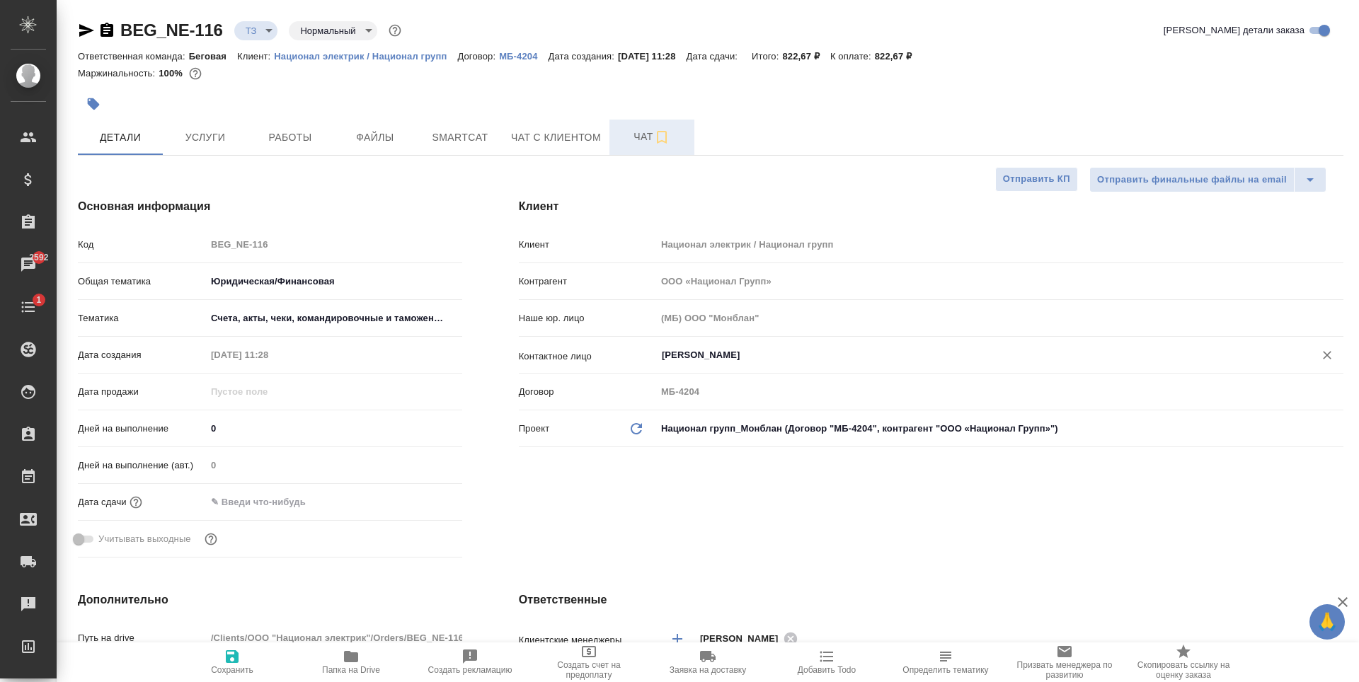
click at [775, 358] on input "Маташов Ростислав" at bounding box center [975, 355] width 631 height 17
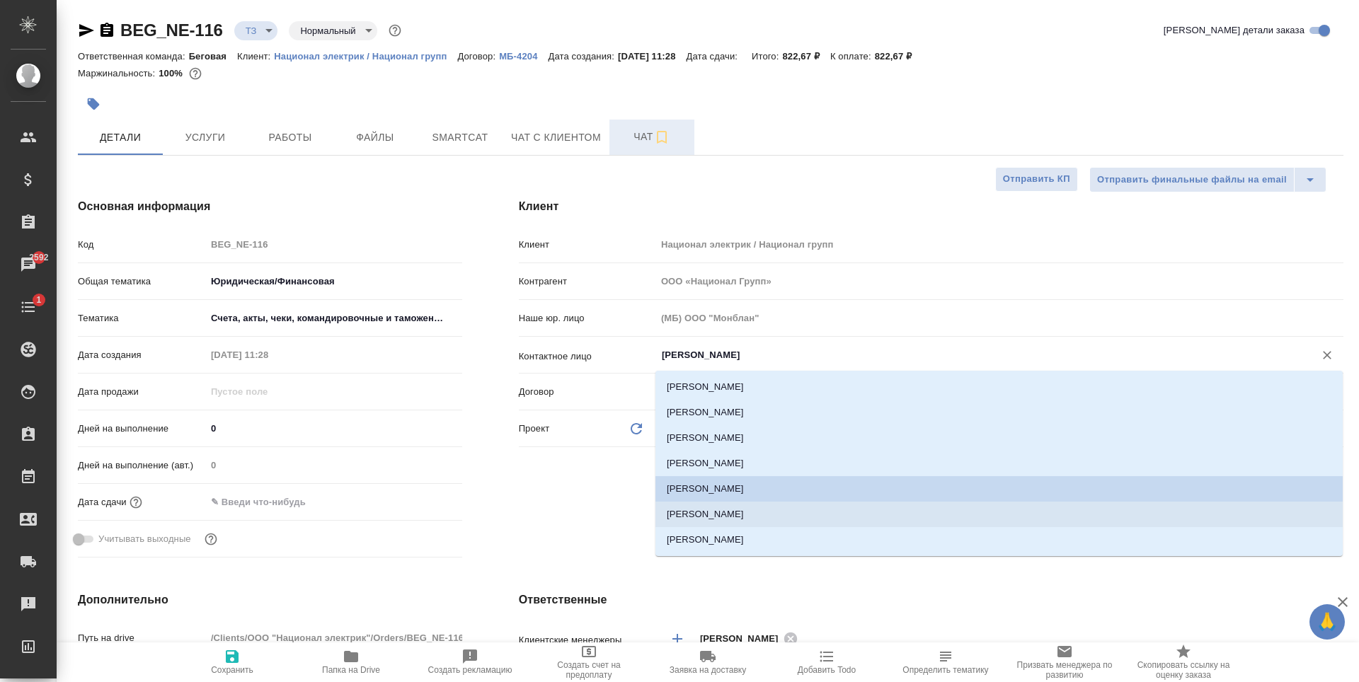
click at [754, 519] on li "Прусакова Оксана" at bounding box center [998, 514] width 687 height 25
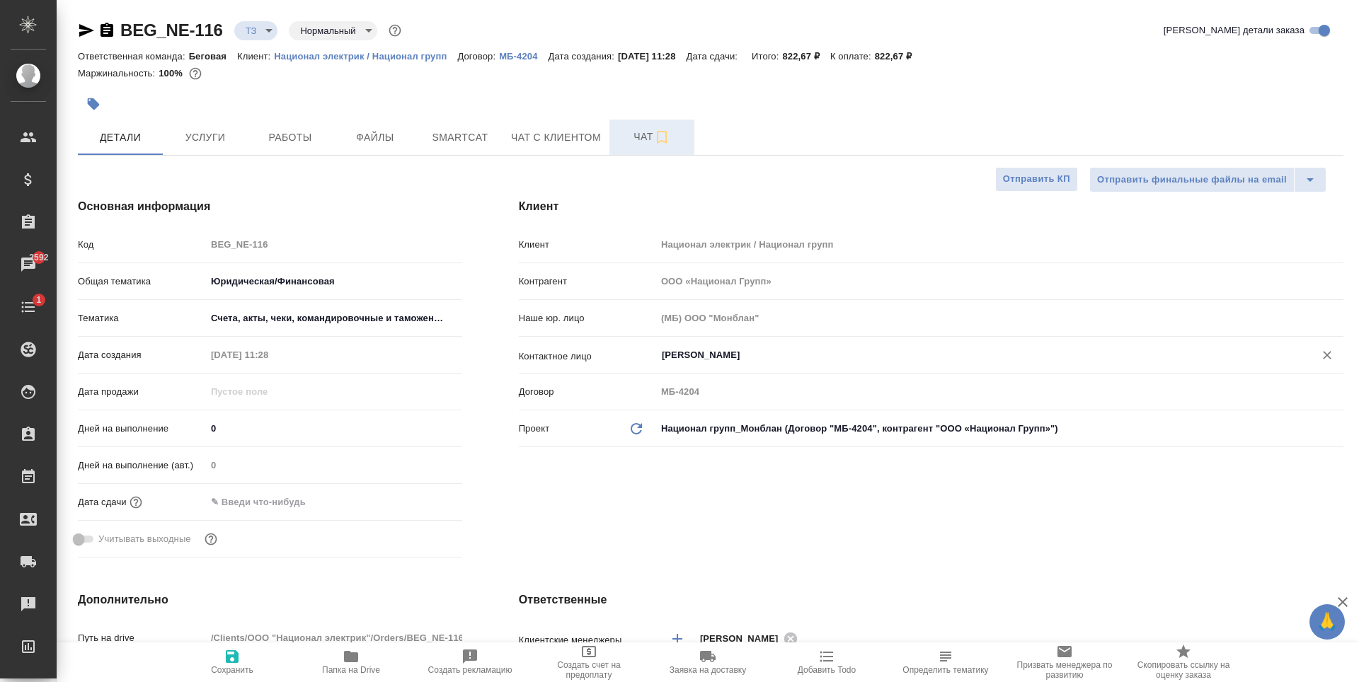
type input "Прусакова Оксана"
type textarea "x"
click at [343, 502] on div at bounding box center [334, 502] width 256 height 21
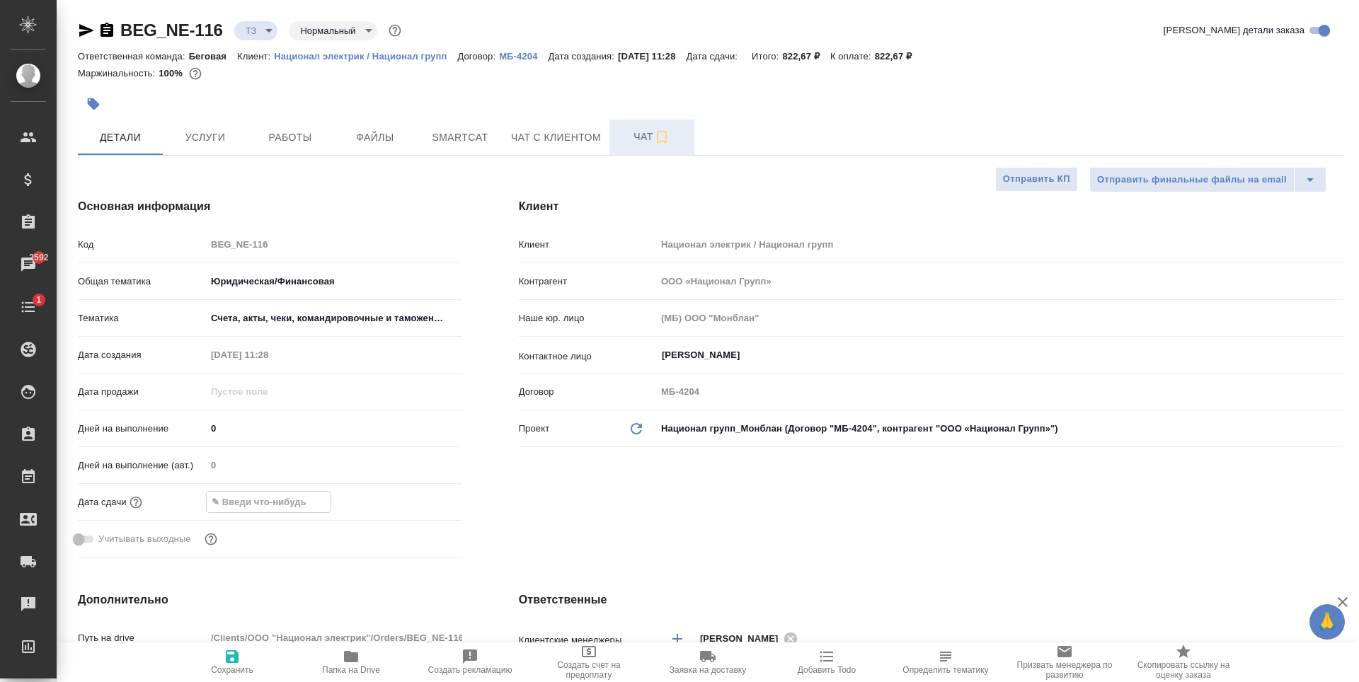
click at [251, 507] on input "text" at bounding box center [269, 502] width 124 height 21
click at [237, 666] on span "Сохранить" at bounding box center [232, 670] width 42 height 10
type textarea "x"
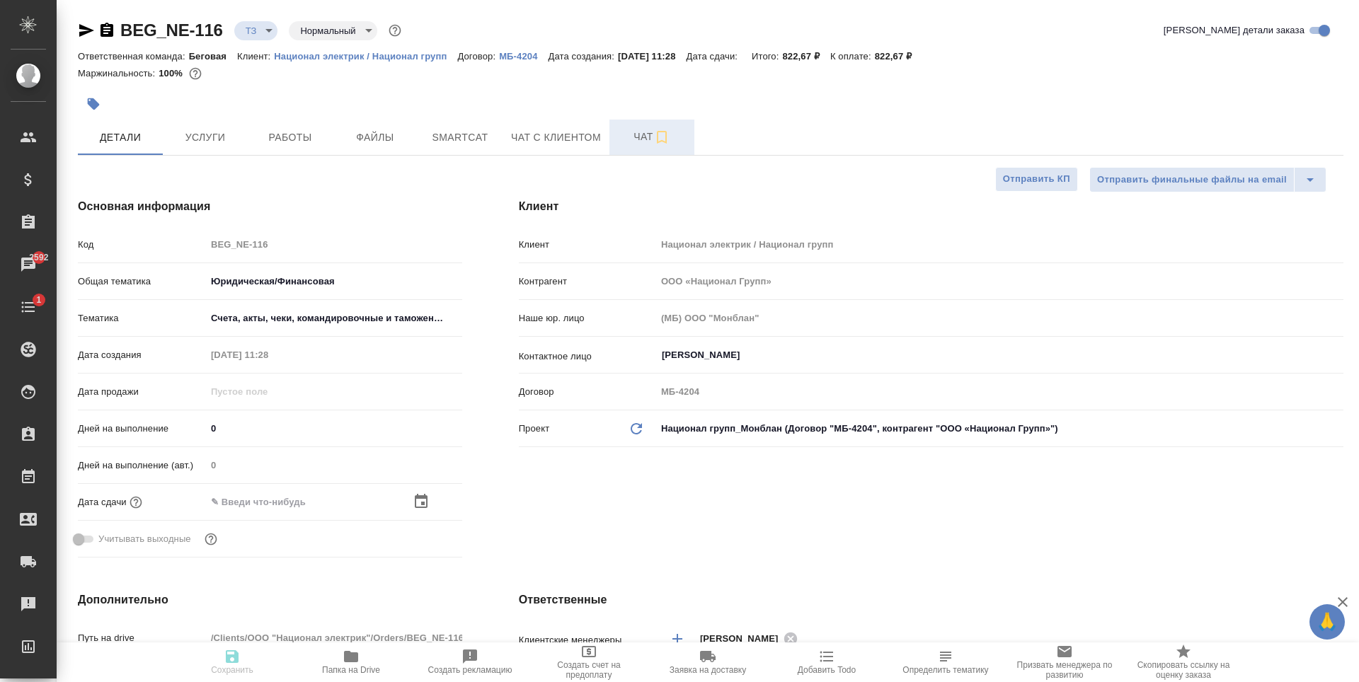
type textarea "x"
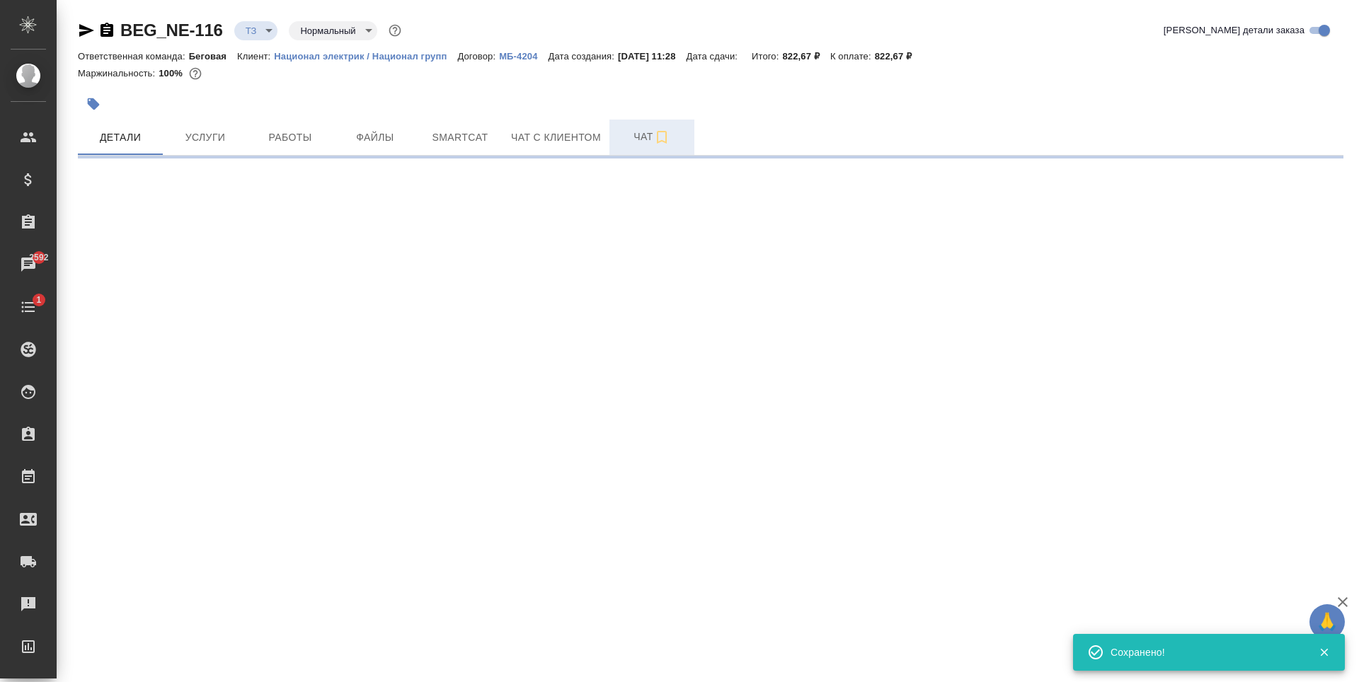
type input "holyTrinity"
select select "RU"
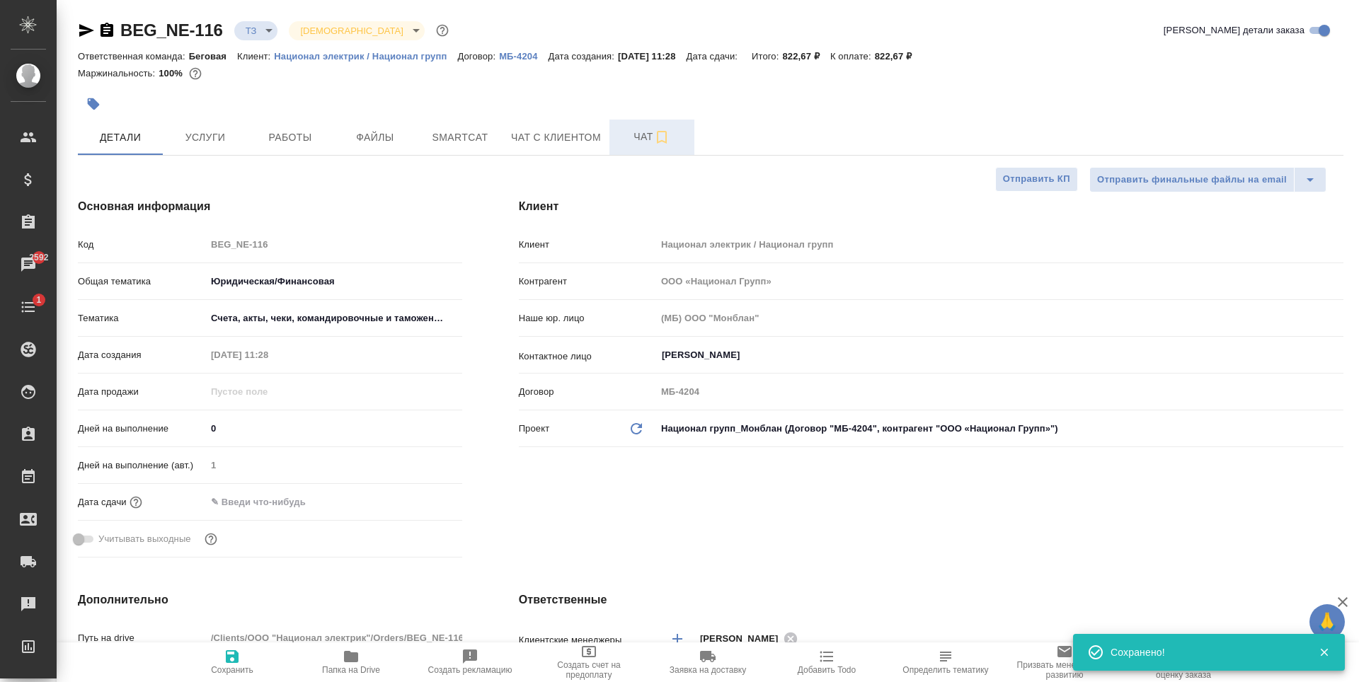
type textarea "x"
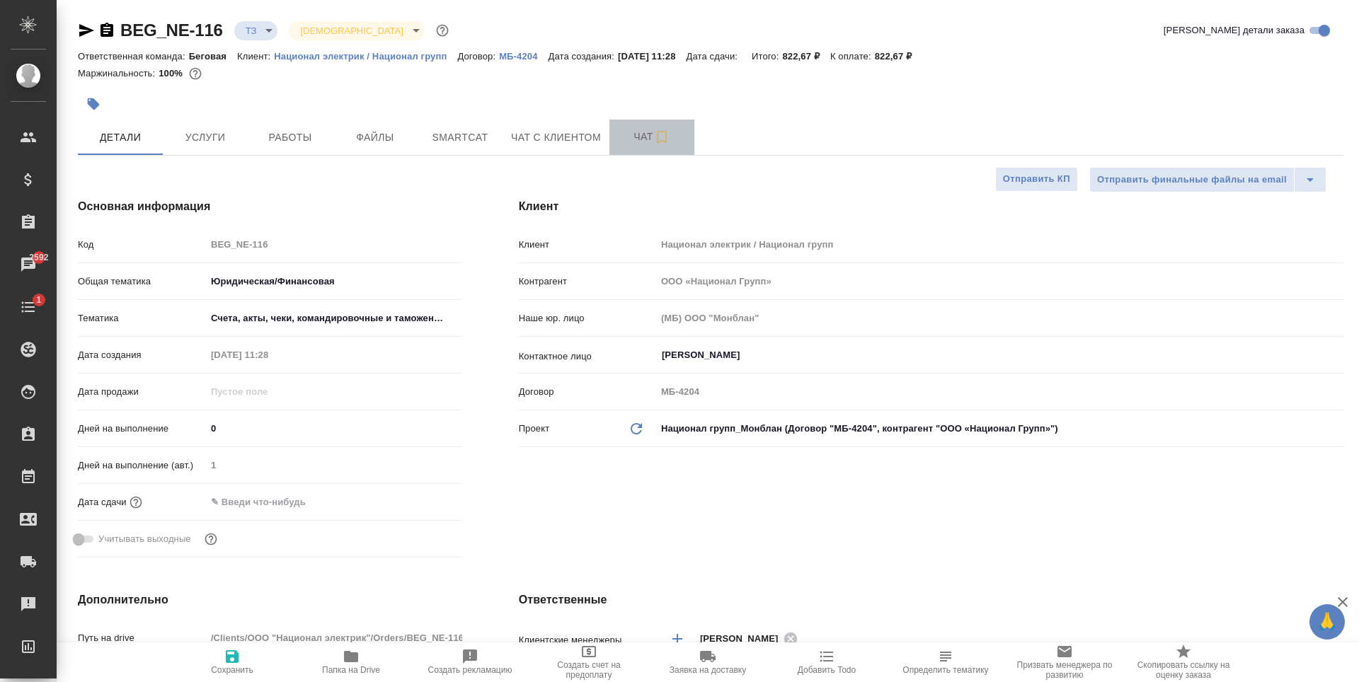
click at [631, 133] on span "Чат" at bounding box center [652, 137] width 68 height 18
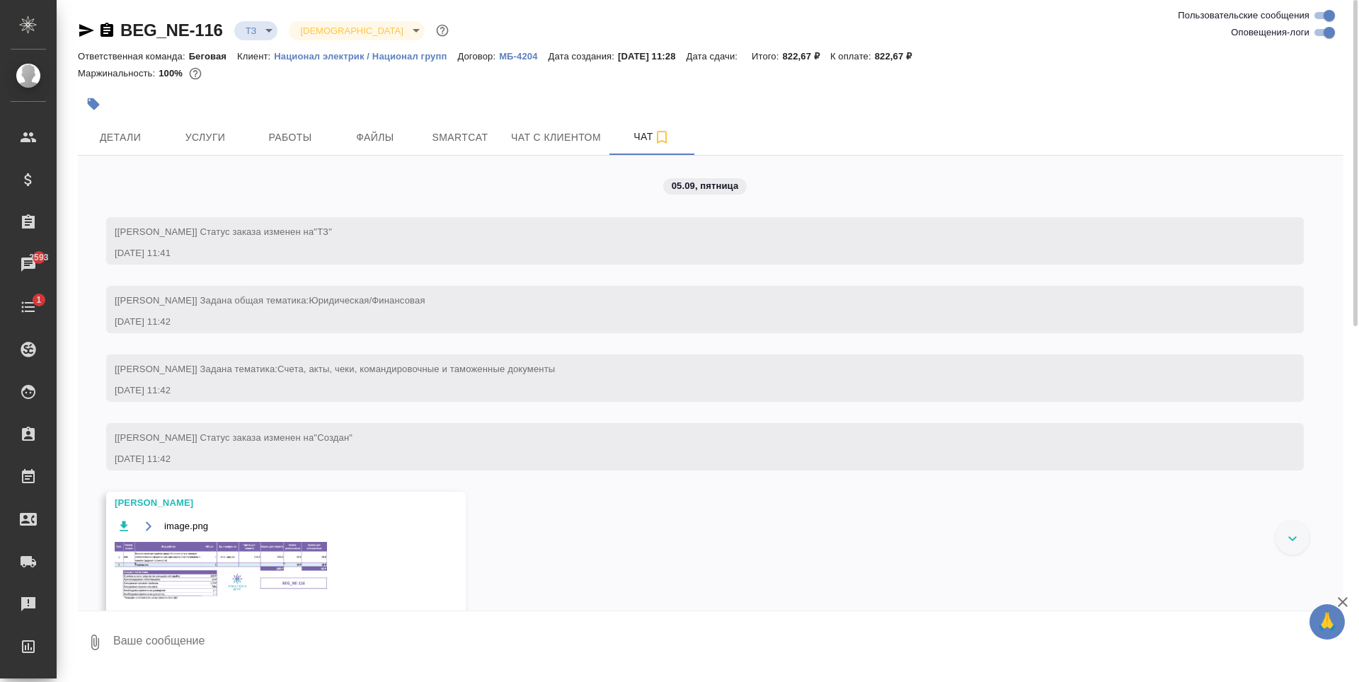
click at [255, 568] on img at bounding box center [221, 571] width 212 height 59
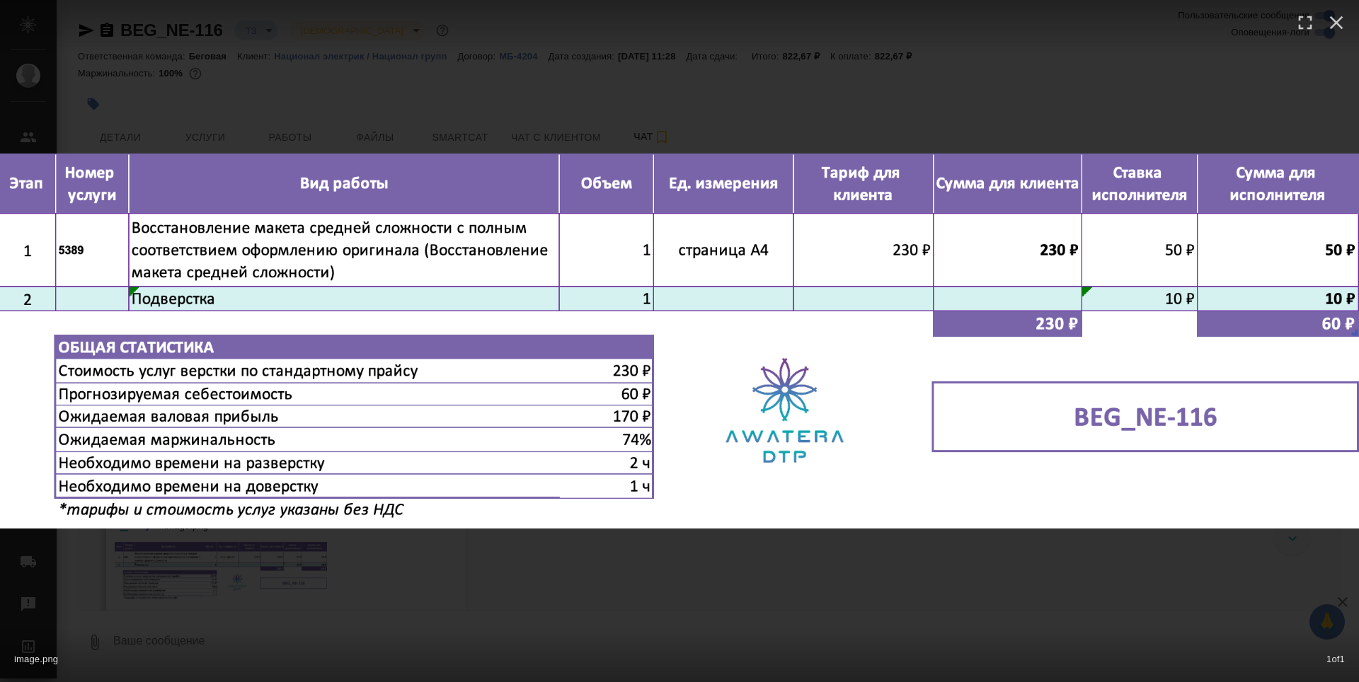
click at [694, 590] on div "image.png 1 of 1" at bounding box center [679, 341] width 1359 height 682
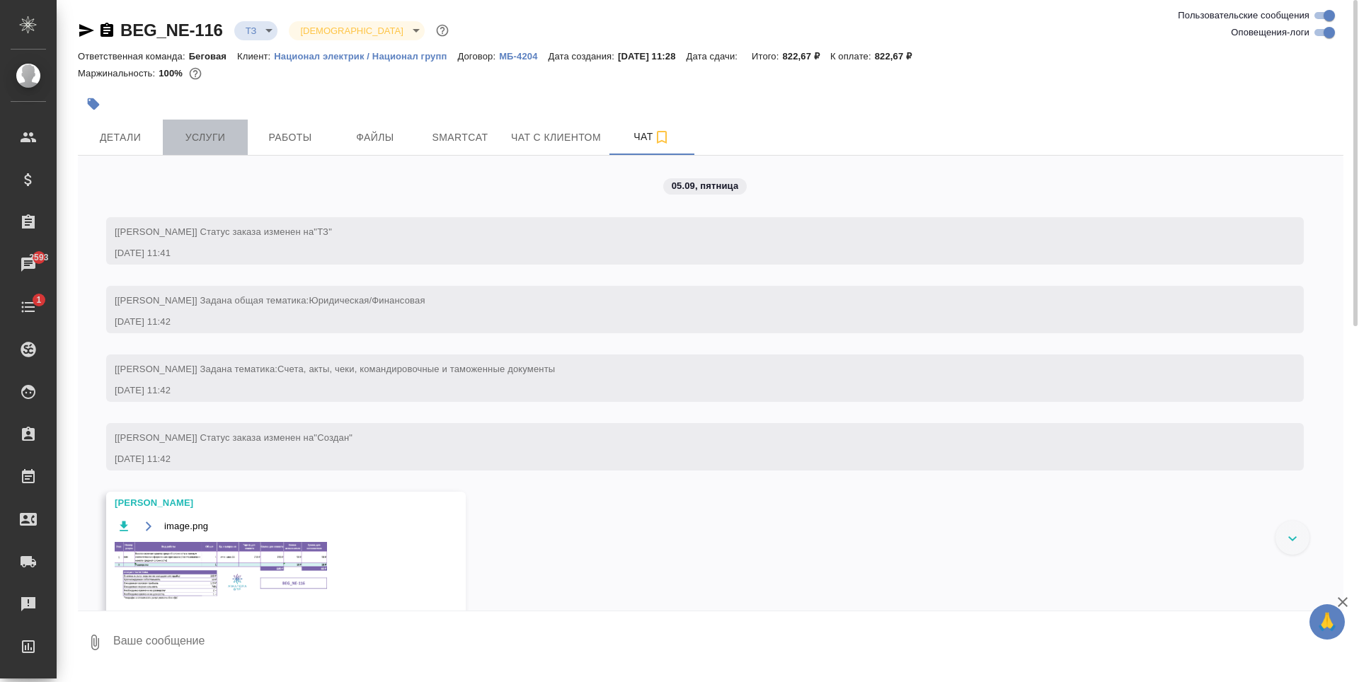
click at [222, 121] on button "Услуги" at bounding box center [205, 137] width 85 height 35
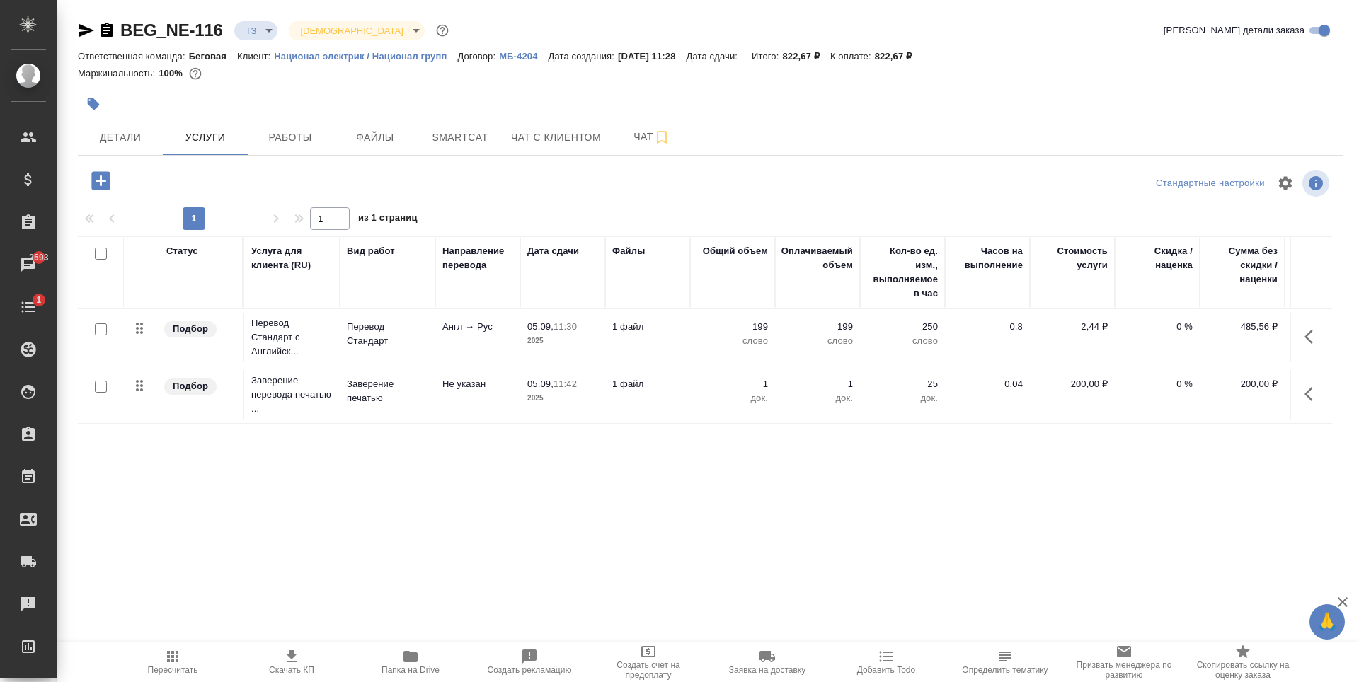
click at [92, 177] on icon "button" at bounding box center [100, 180] width 18 height 18
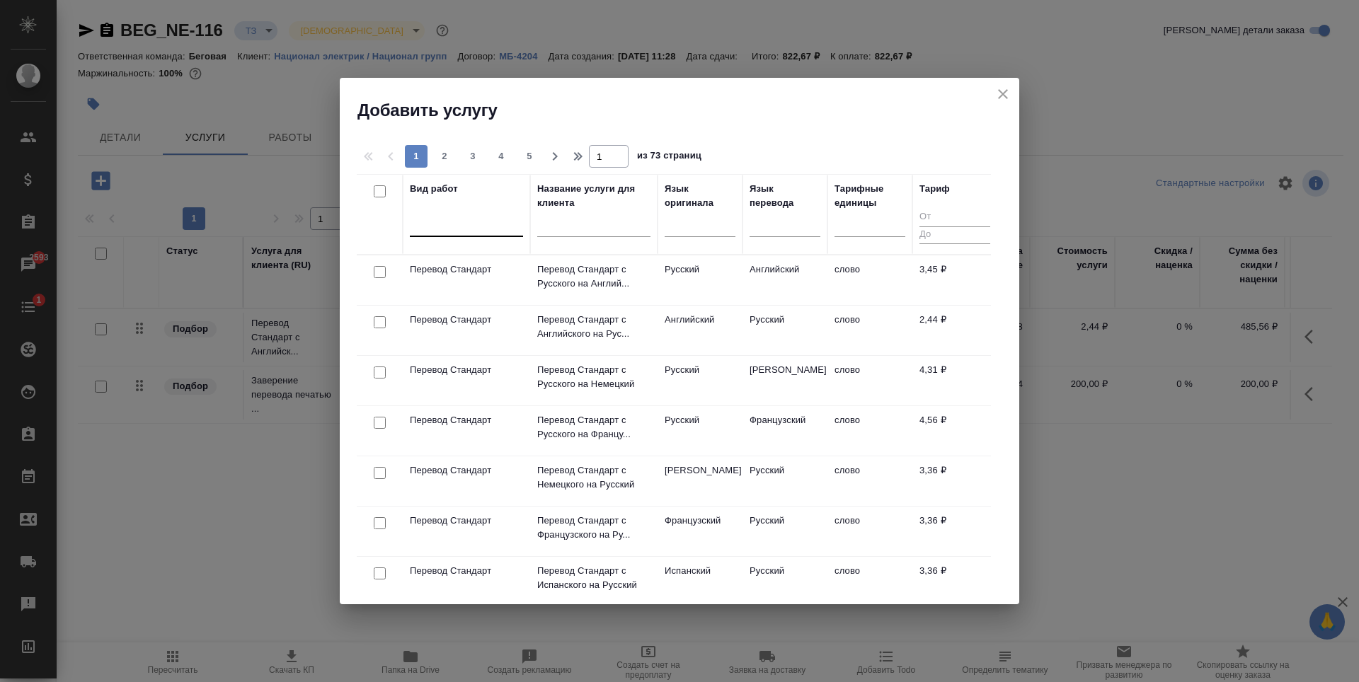
click at [452, 212] on div at bounding box center [466, 223] width 113 height 27
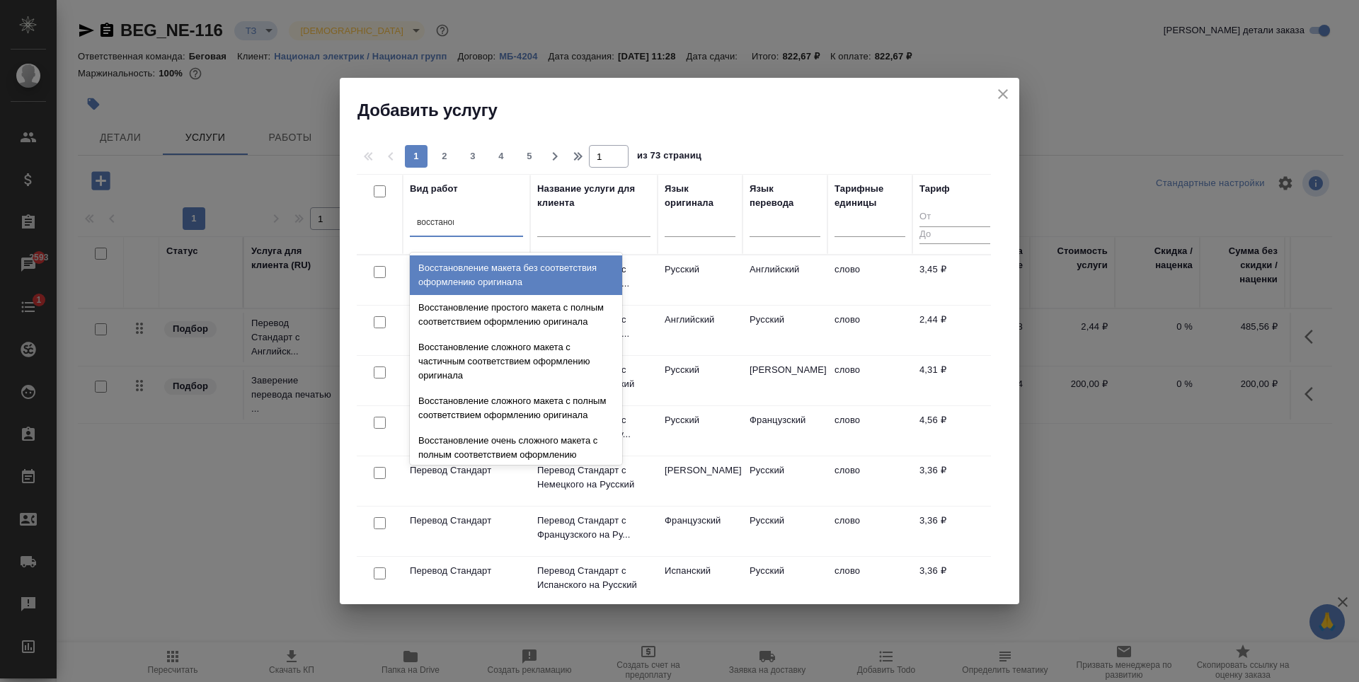
type input "восстановл"
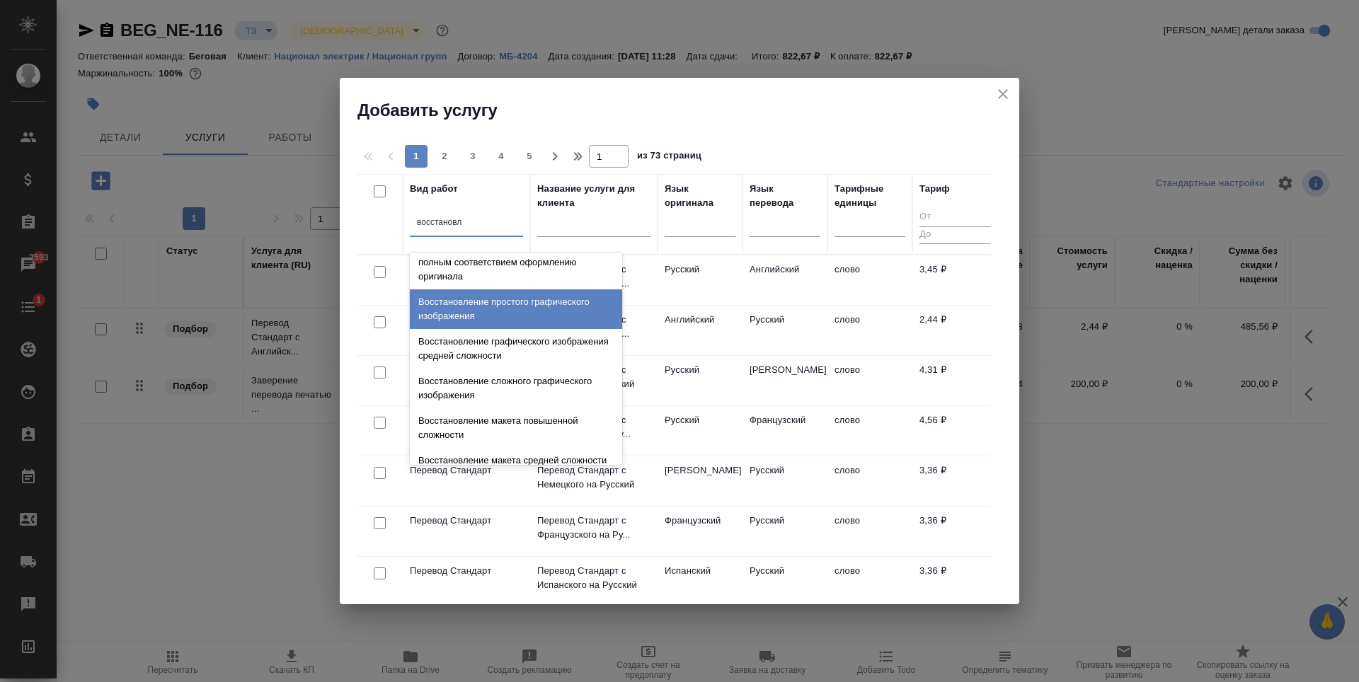
scroll to position [260, 0]
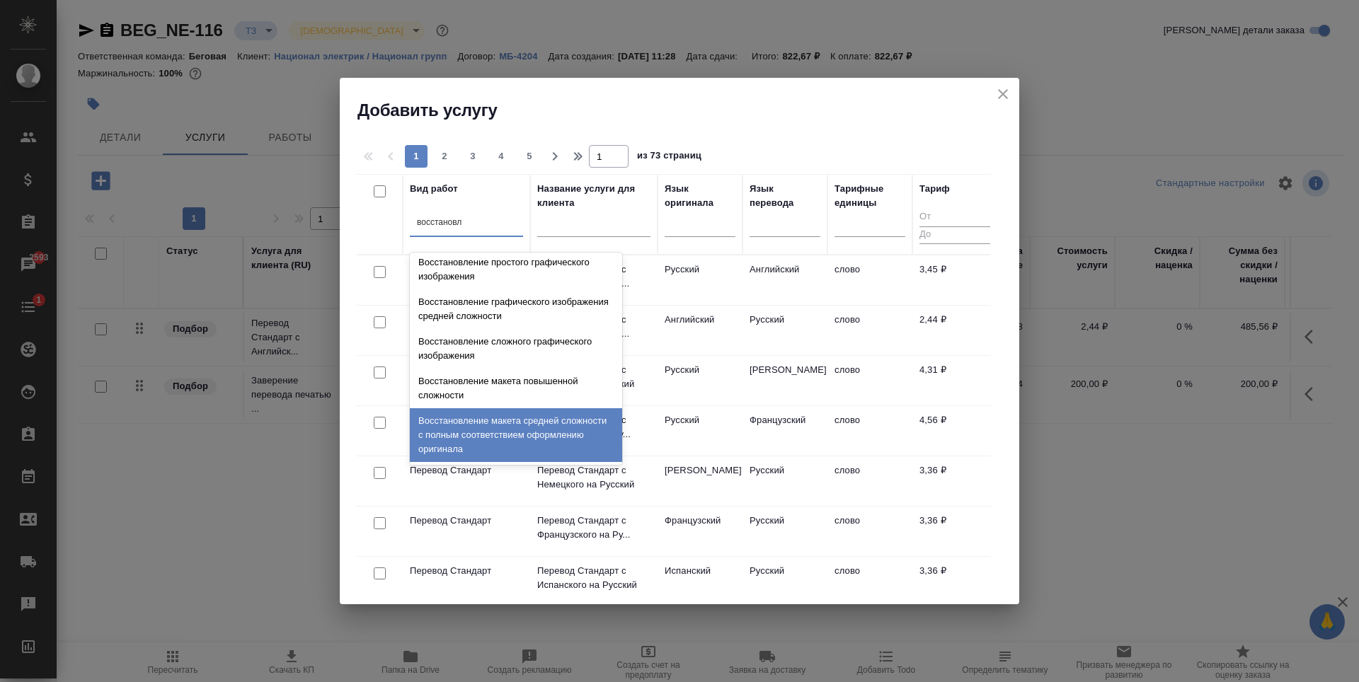
click at [551, 427] on div "Восстановление макета средней сложности с полным соответствием оформлению ориги…" at bounding box center [516, 435] width 212 height 54
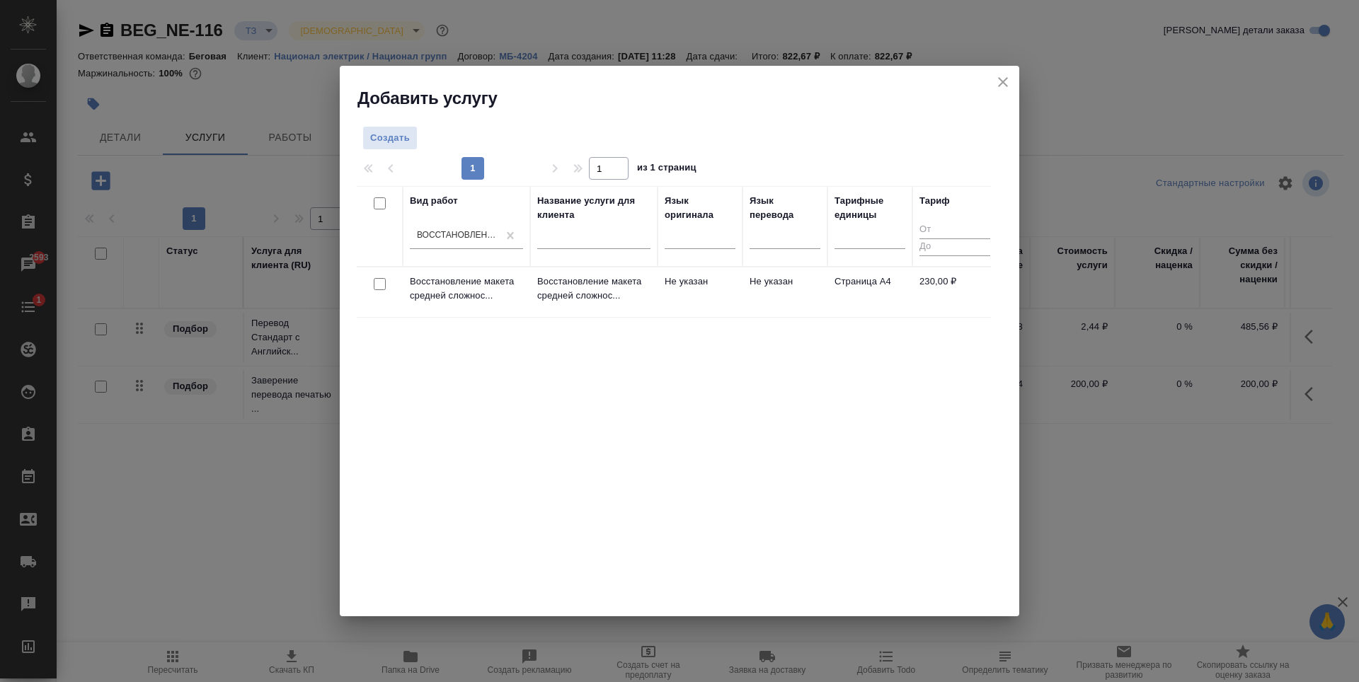
click at [757, 299] on td "Не указан" at bounding box center [784, 293] width 85 height 50
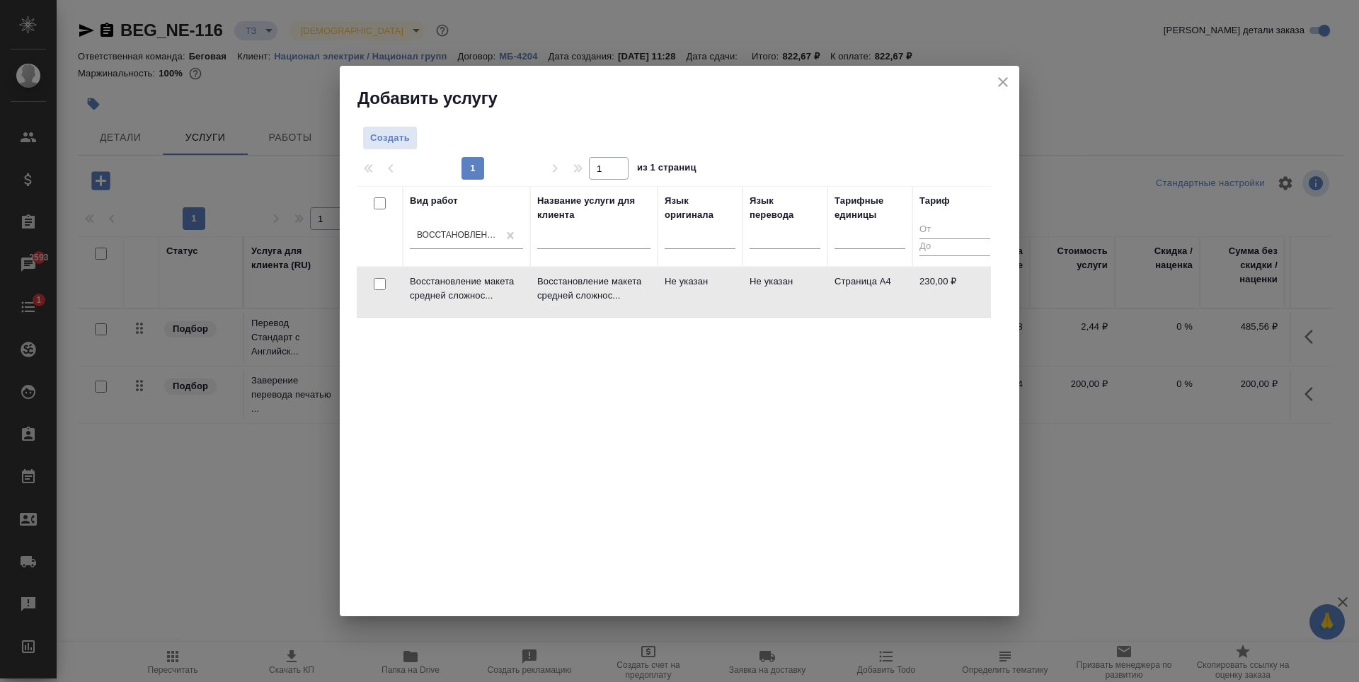
click at [757, 299] on td "Не указан" at bounding box center [784, 293] width 85 height 50
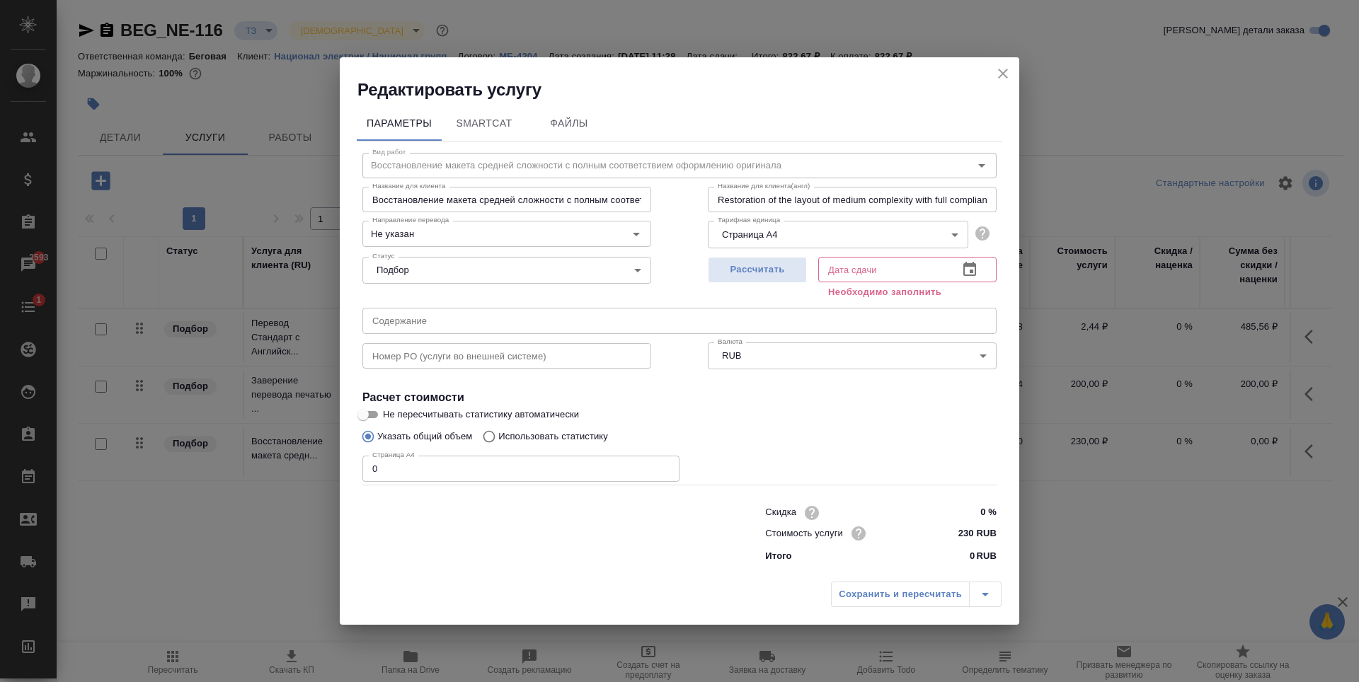
click at [454, 478] on input "0" at bounding box center [520, 468] width 317 height 25
type input "1"
click at [757, 258] on button "Рассчитать" at bounding box center [757, 270] width 99 height 26
type input "05.09.2025 11:50"
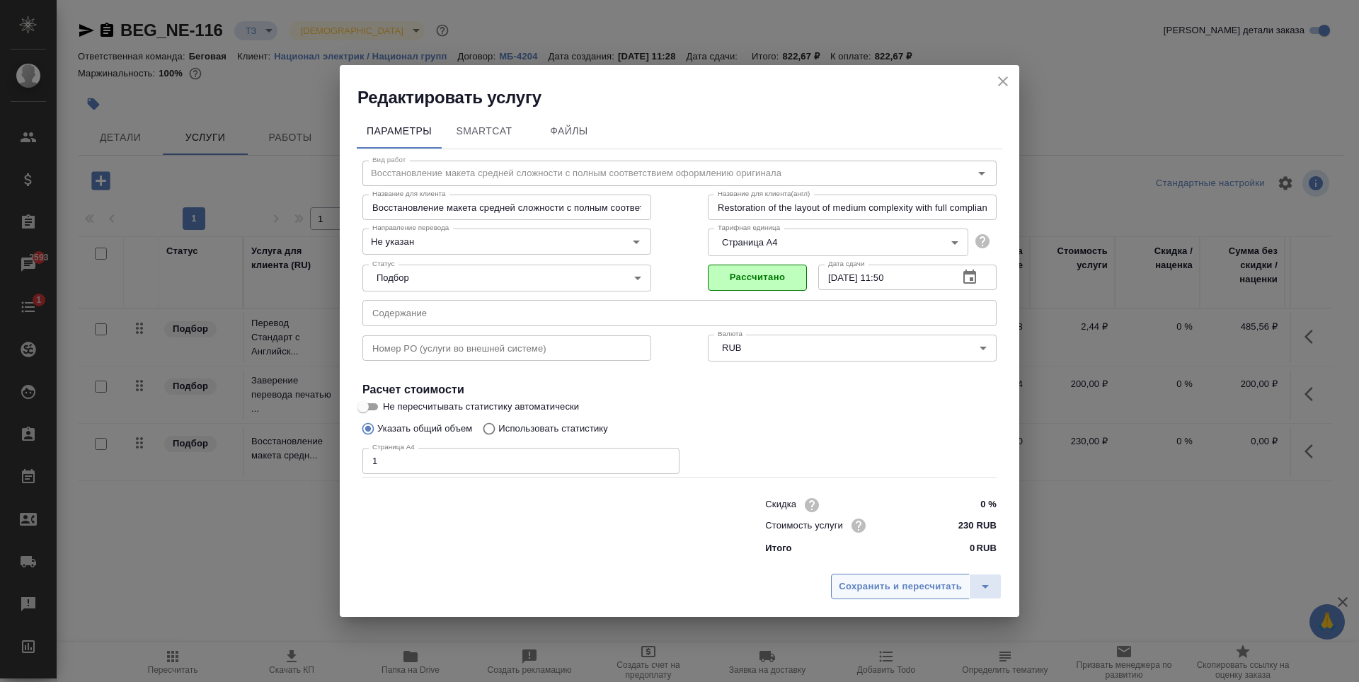
click at [905, 583] on span "Сохранить и пересчитать" at bounding box center [900, 587] width 123 height 16
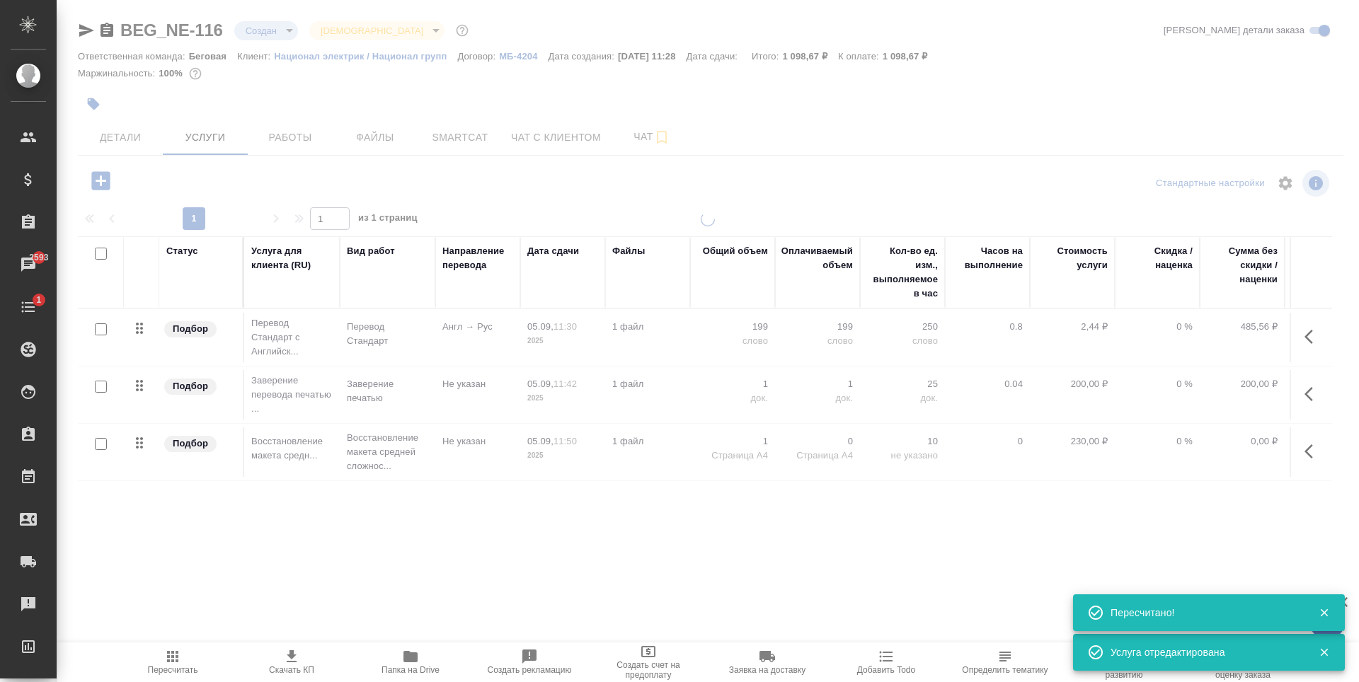
type input "new"
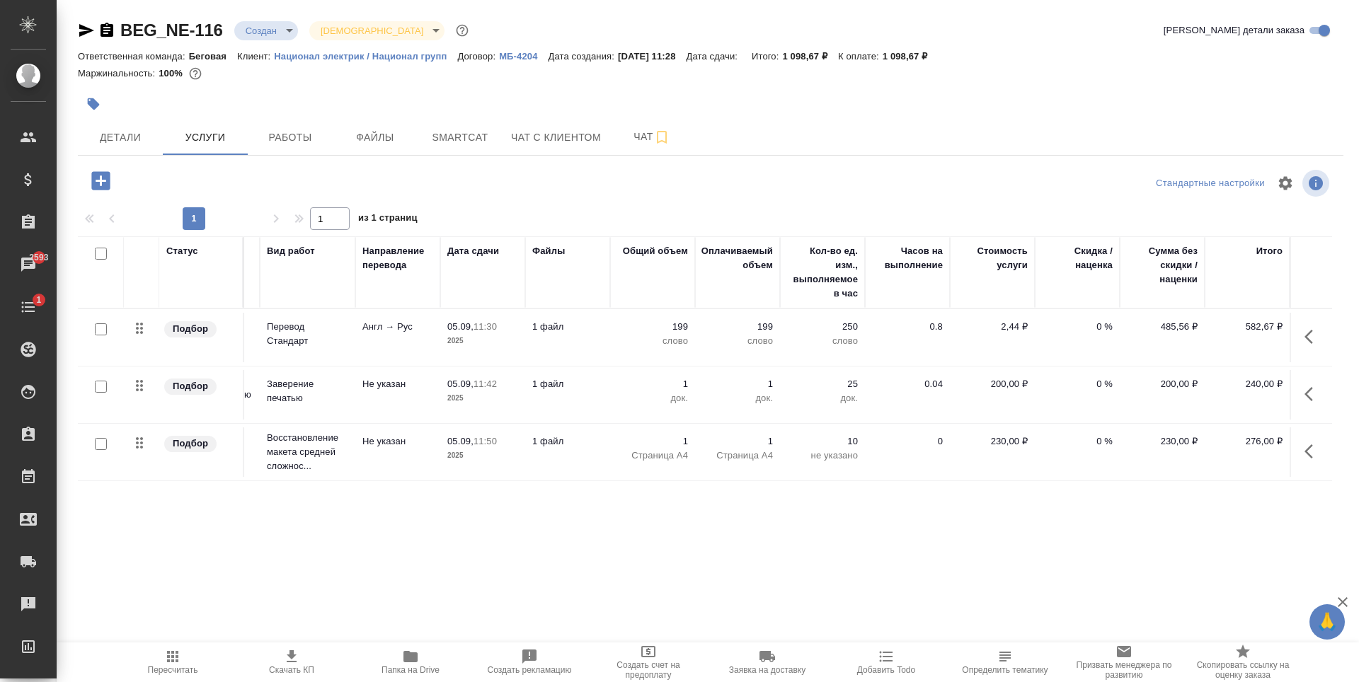
scroll to position [0, 0]
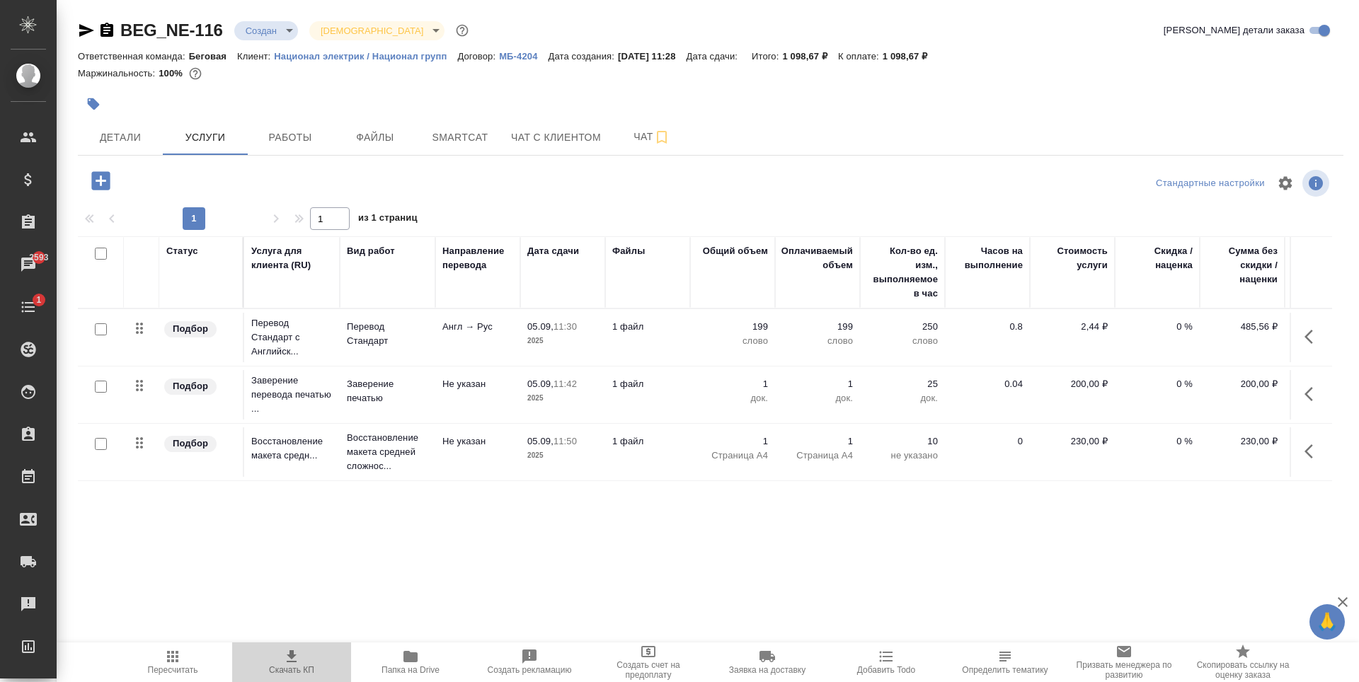
click at [318, 665] on span "Скачать КП" at bounding box center [292, 661] width 102 height 27
click at [132, 142] on span "Детали" at bounding box center [120, 138] width 68 height 18
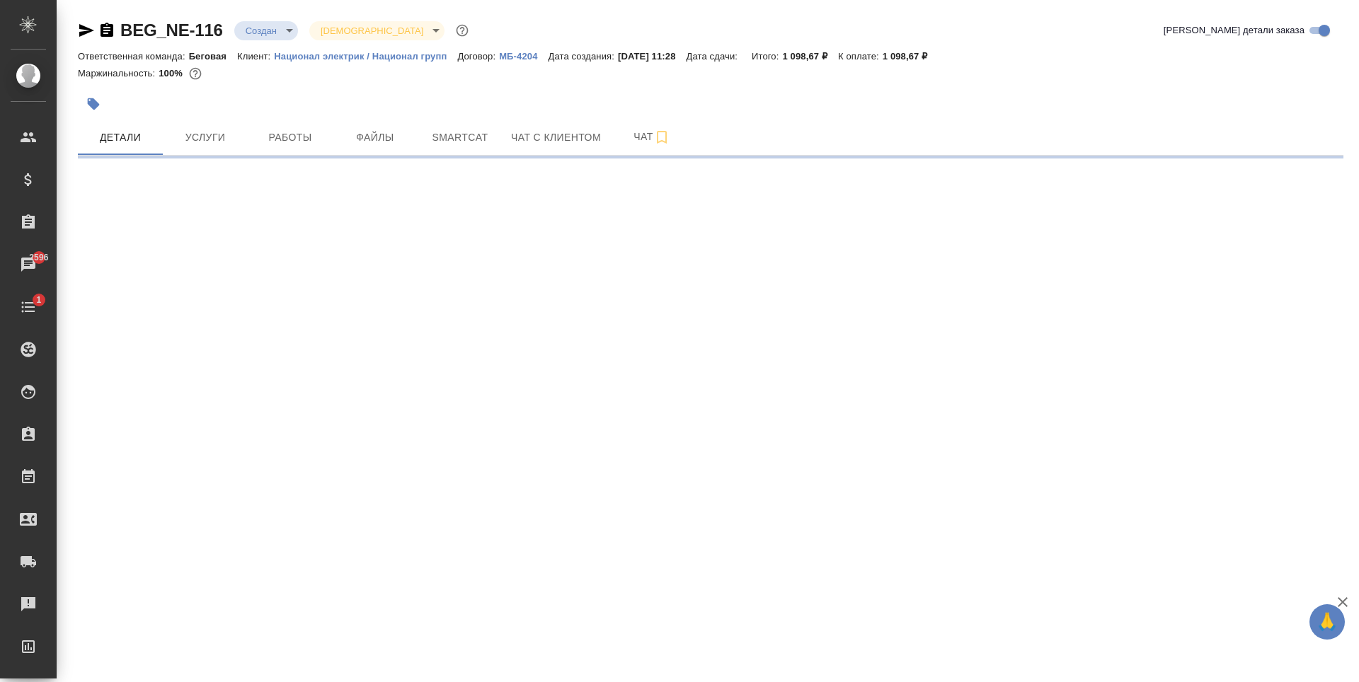
select select "RU"
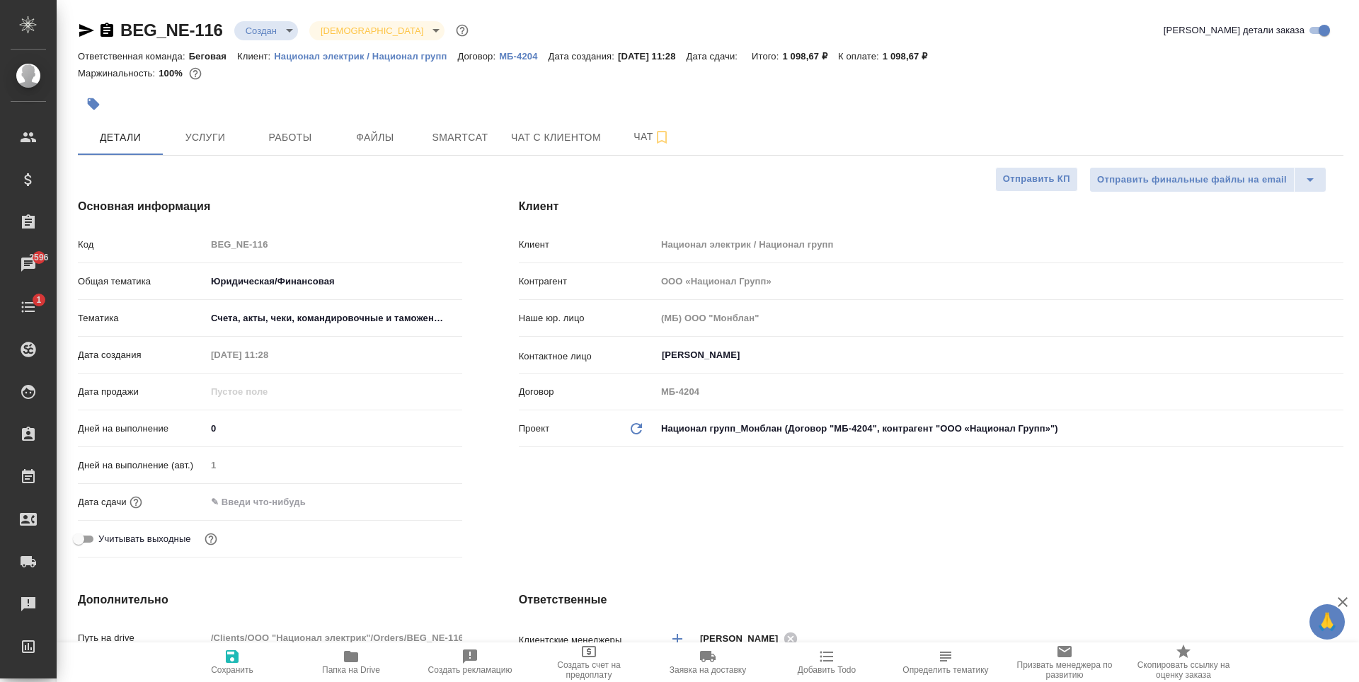
type textarea "x"
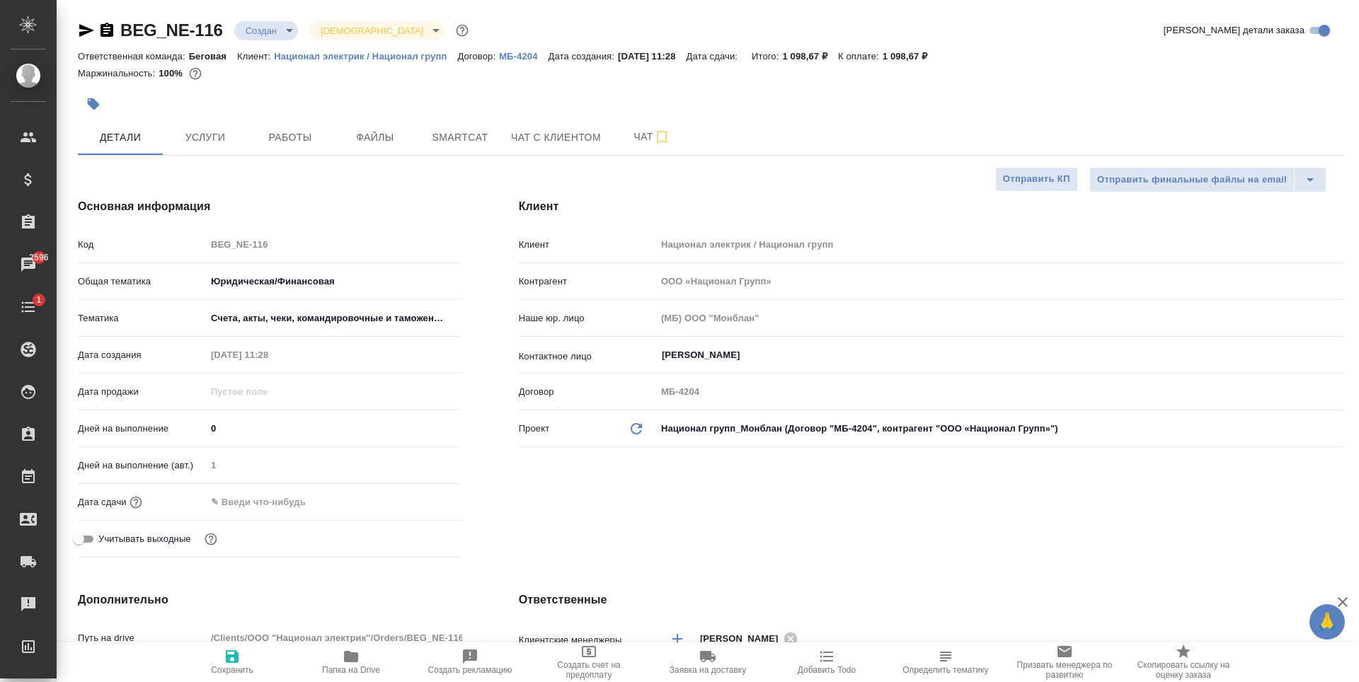
type textarea "x"
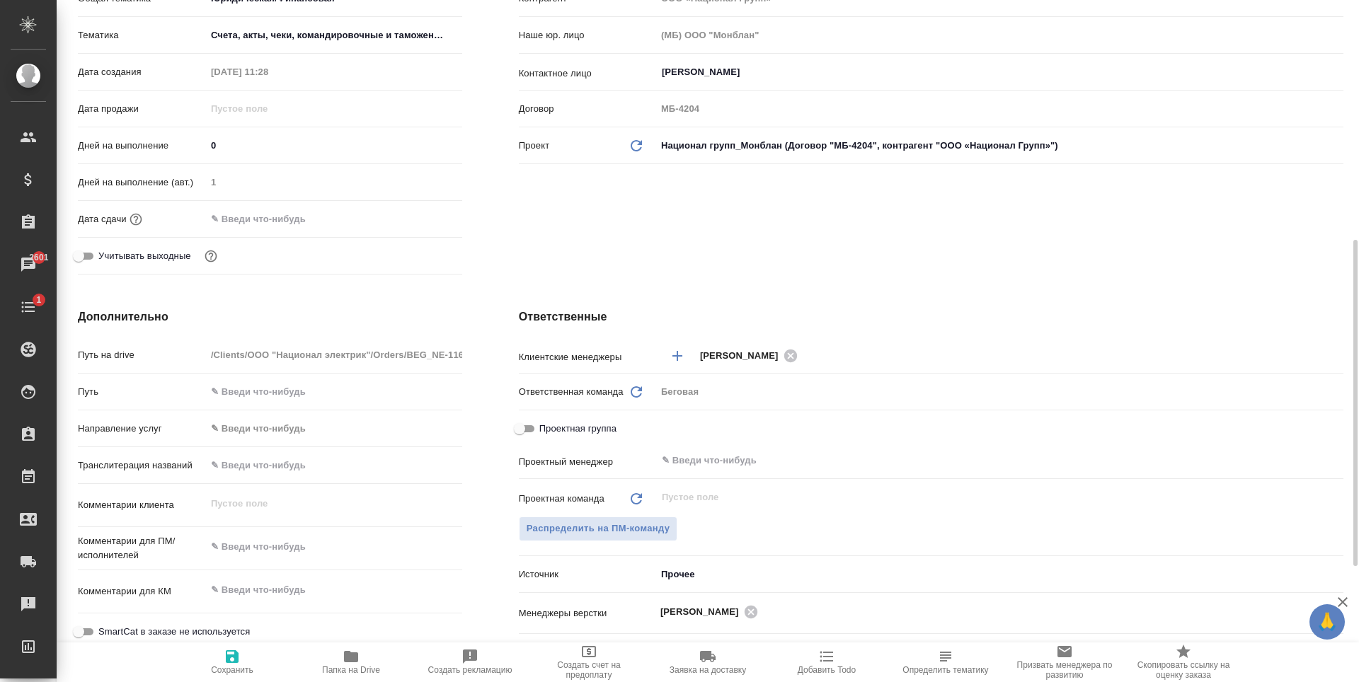
scroll to position [425, 0]
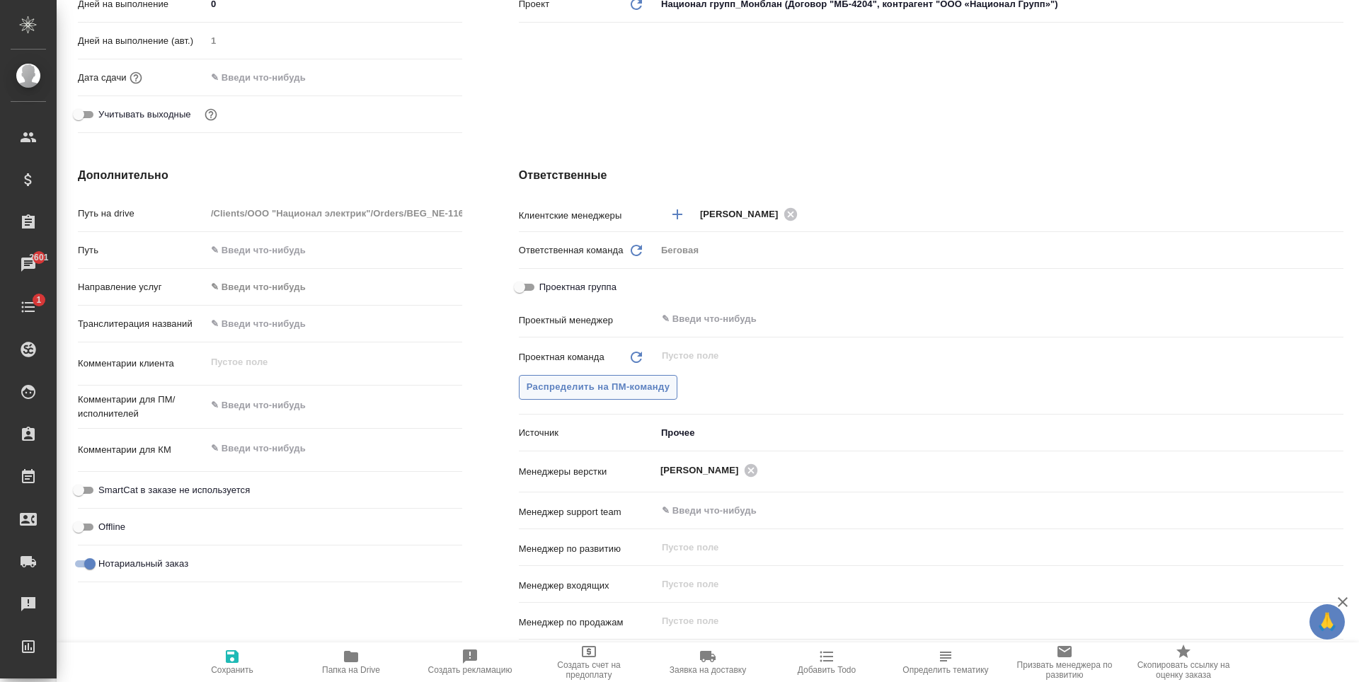
click at [646, 391] on span "Распределить на ПМ-команду" at bounding box center [599, 387] width 144 height 16
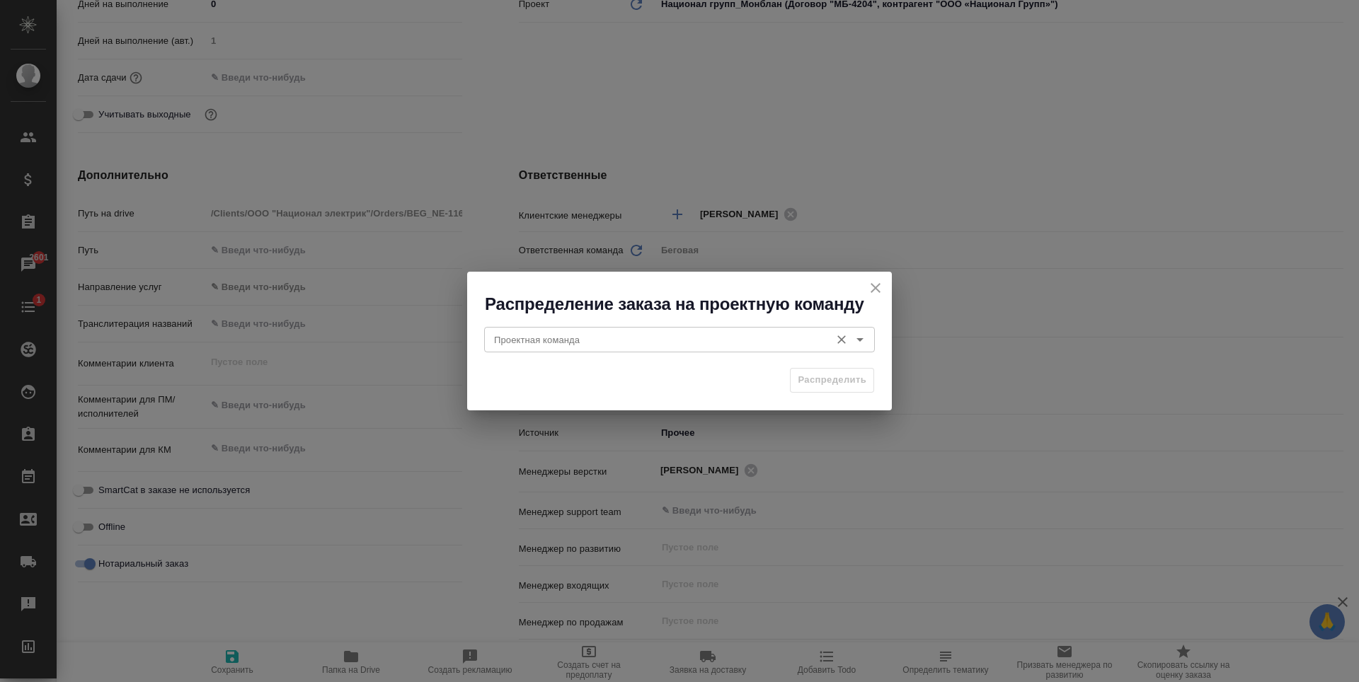
click at [664, 333] on input "Проектная команда" at bounding box center [655, 339] width 335 height 17
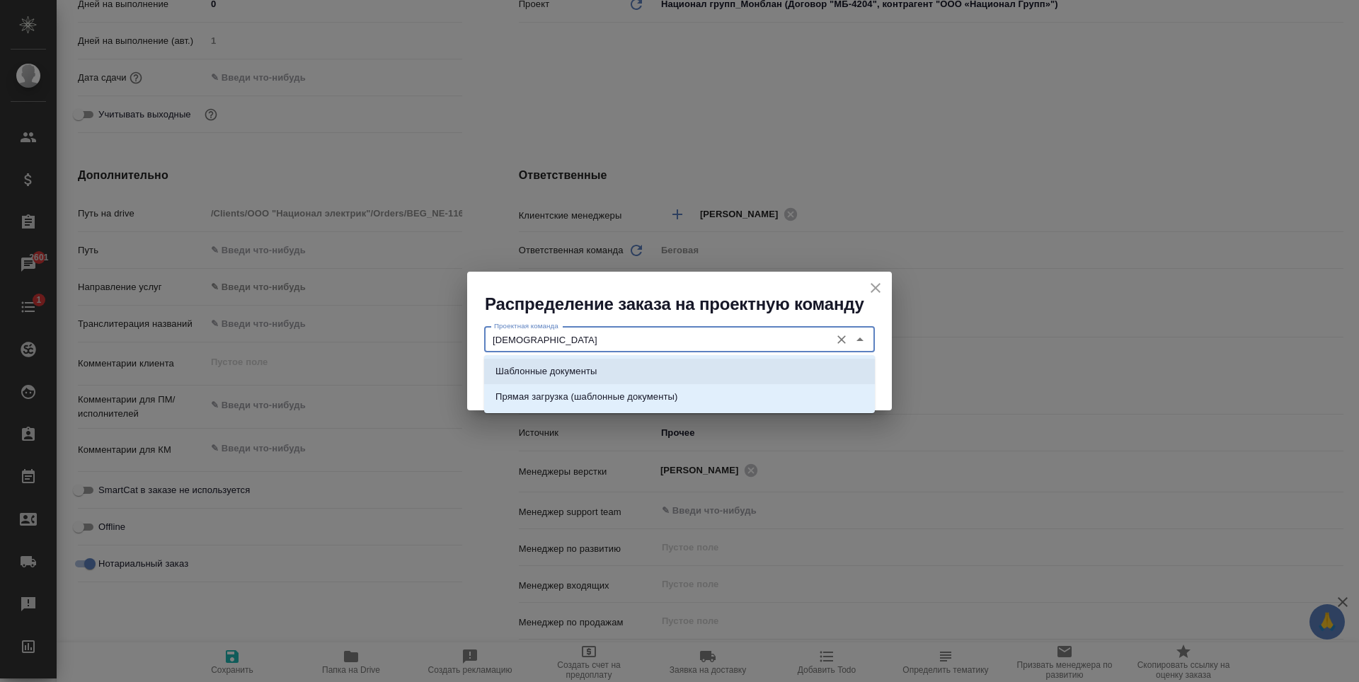
click at [684, 366] on li "Шаблонные документы" at bounding box center [679, 371] width 391 height 25
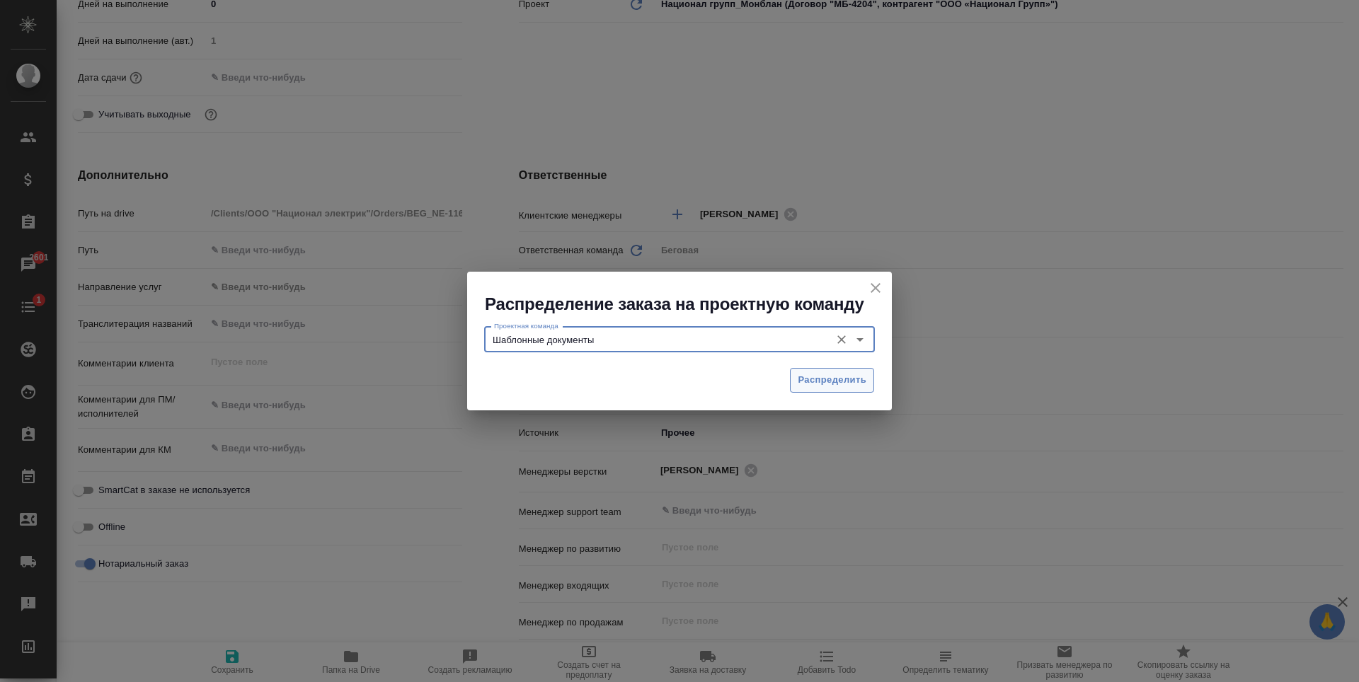
type input "Шаблонные документы"
click at [821, 375] on span "Распределить" at bounding box center [832, 380] width 69 height 16
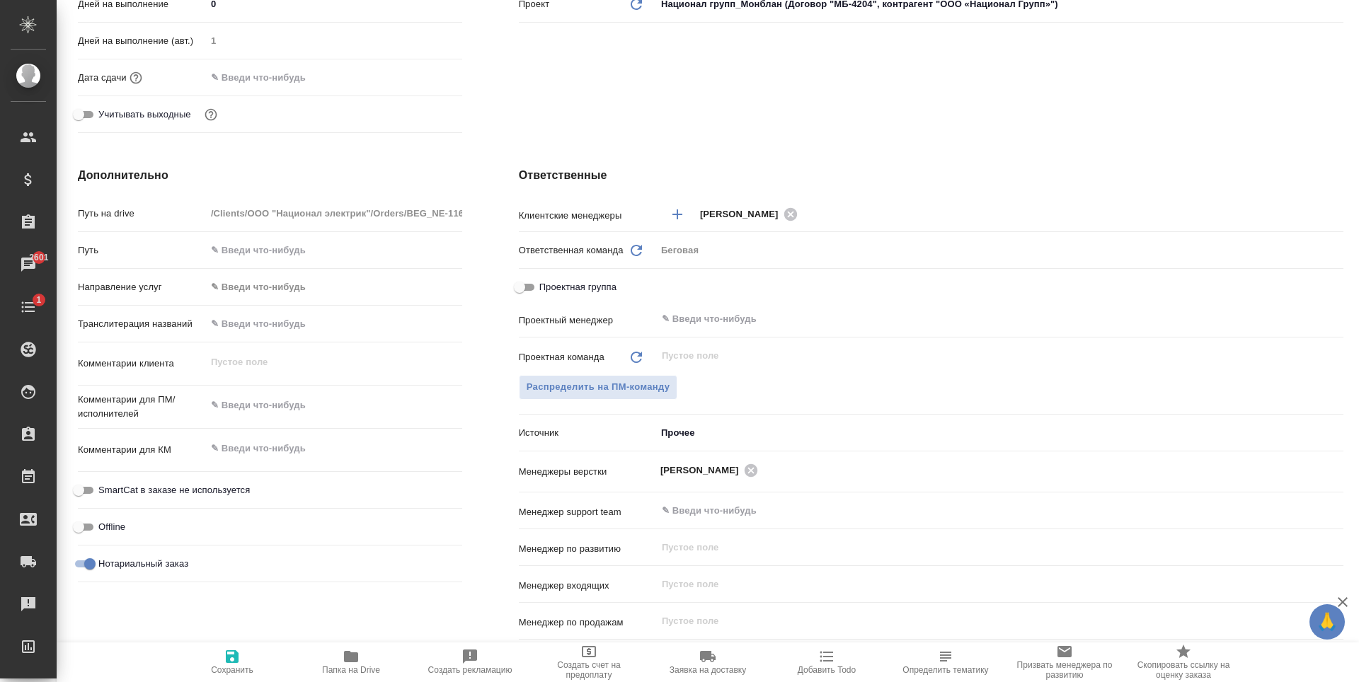
type textarea "x"
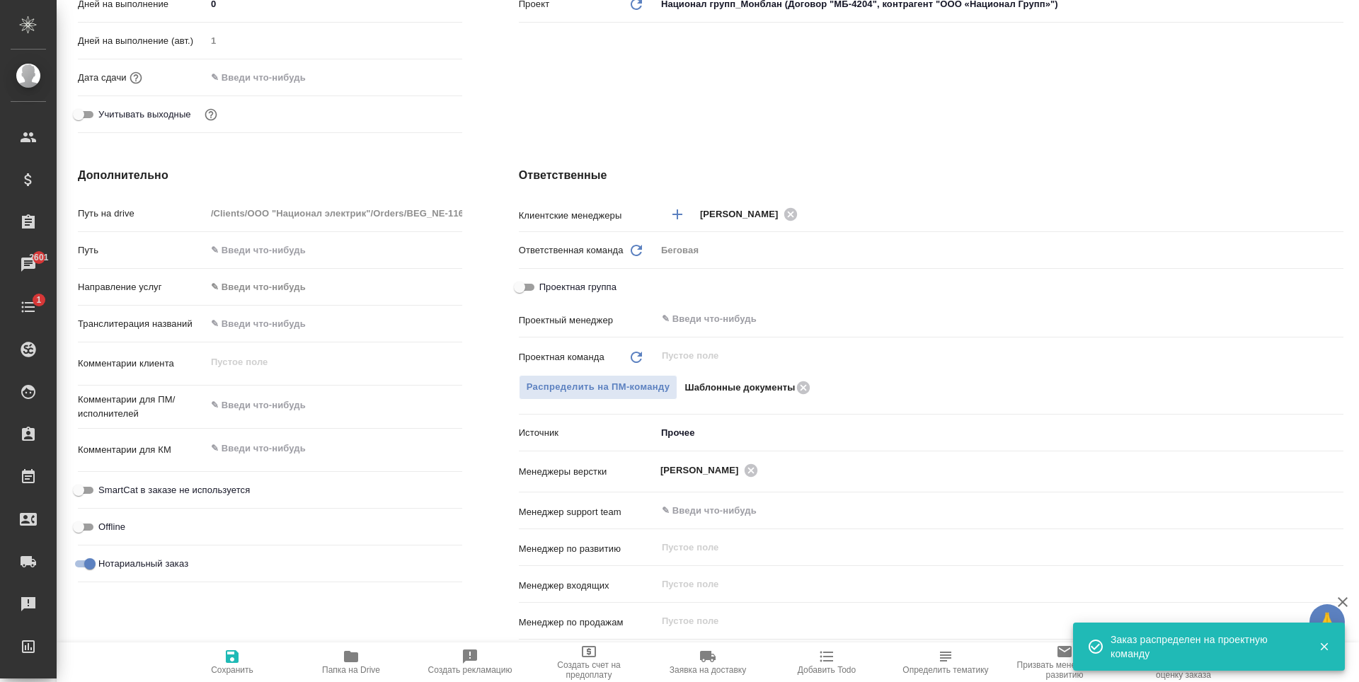
click at [264, 662] on span "Сохранить" at bounding box center [232, 661] width 102 height 27
type textarea "x"
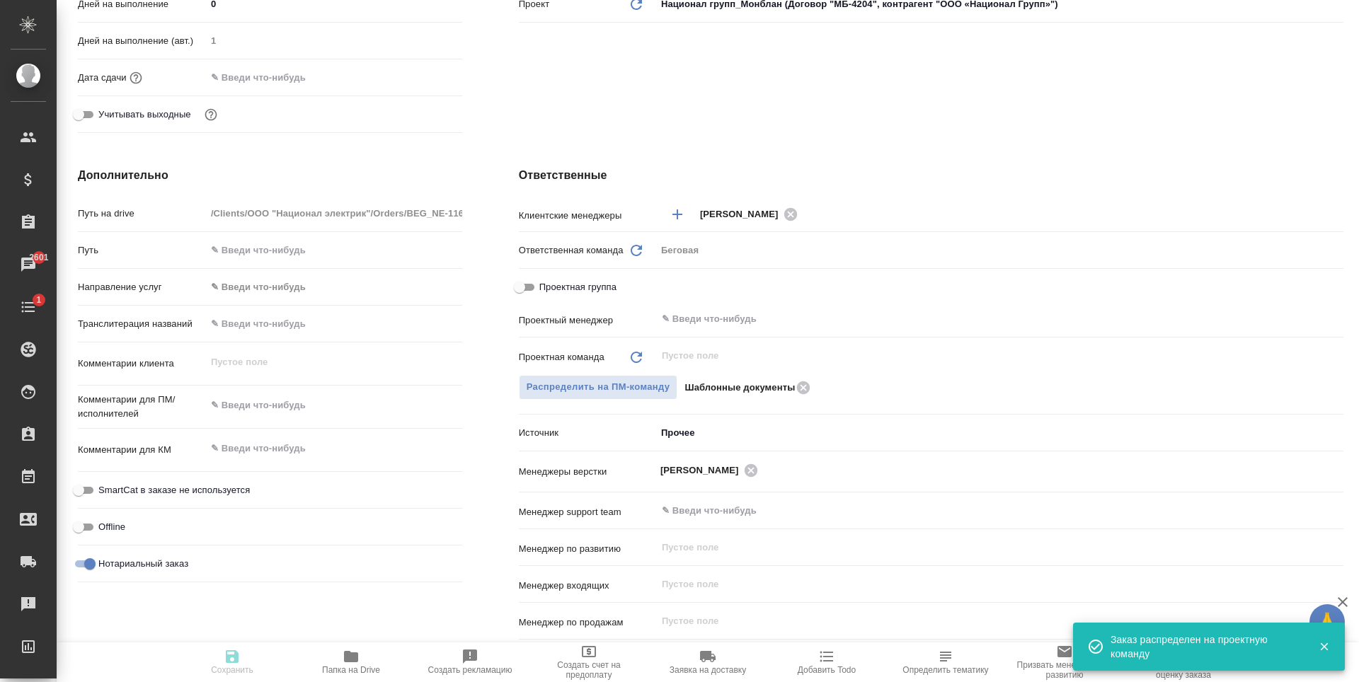
type textarea "x"
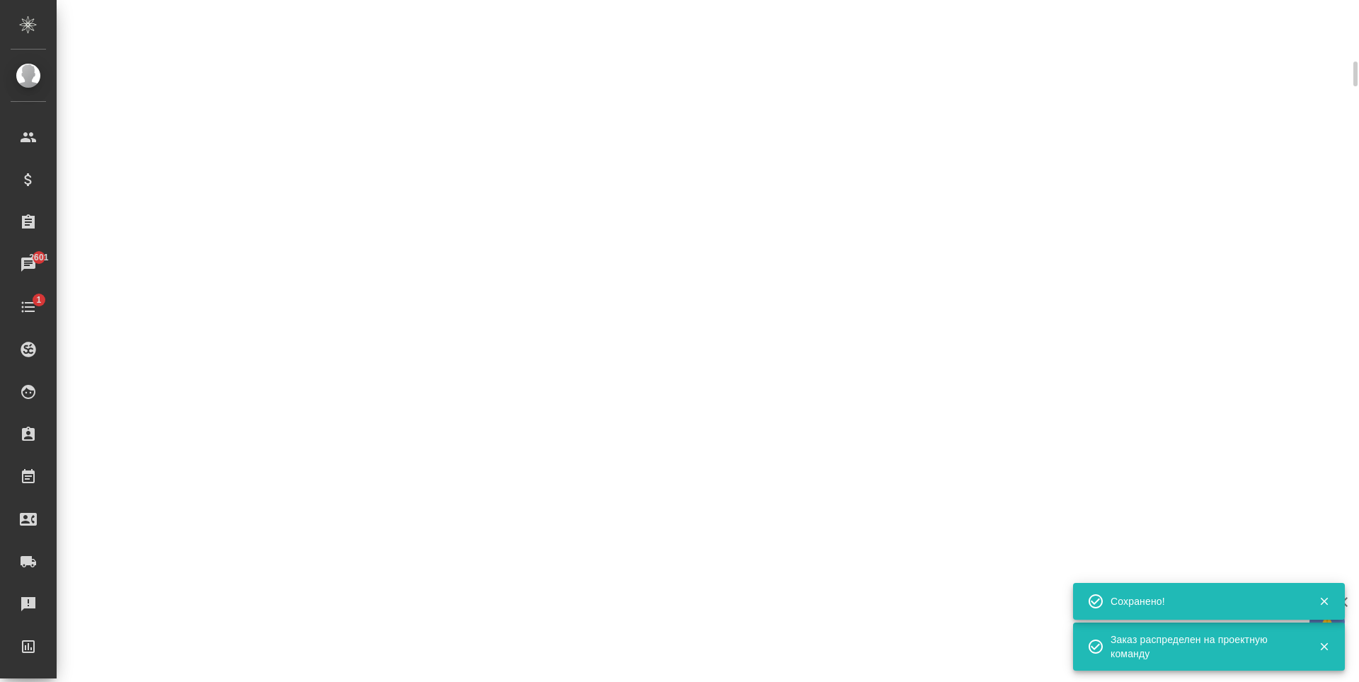
select select "RU"
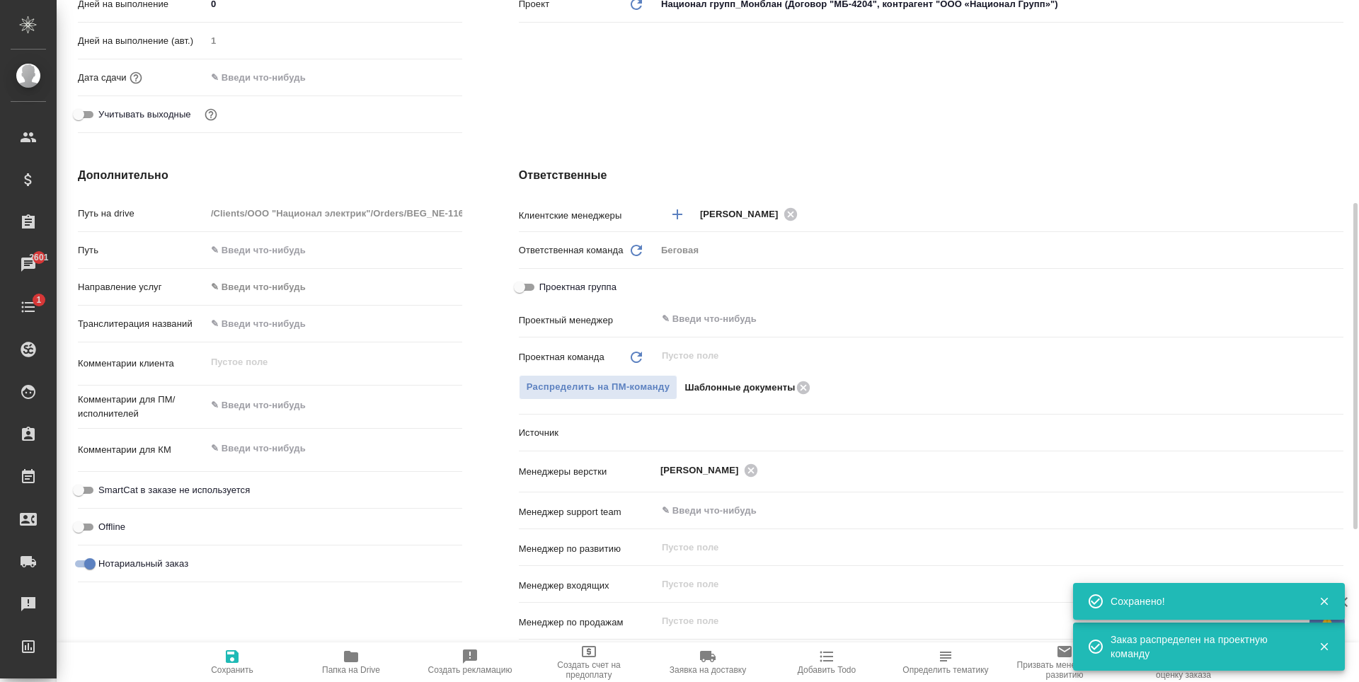
type textarea "x"
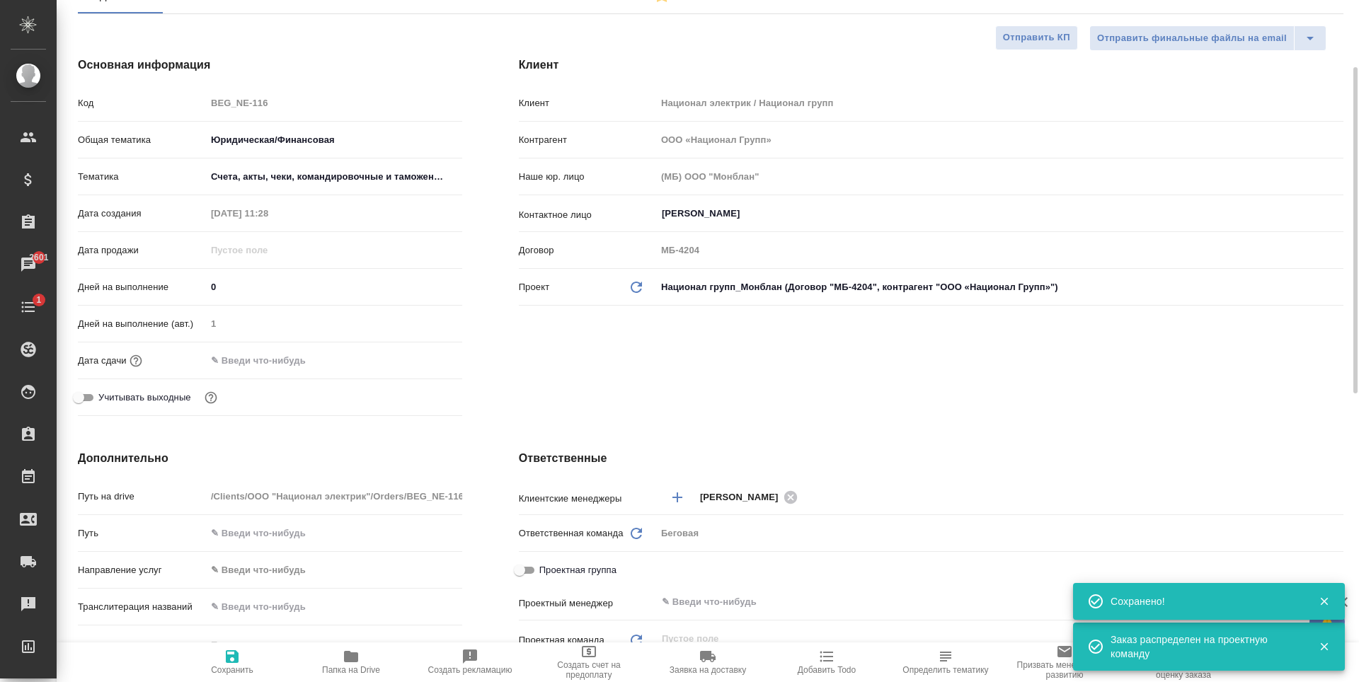
scroll to position [0, 0]
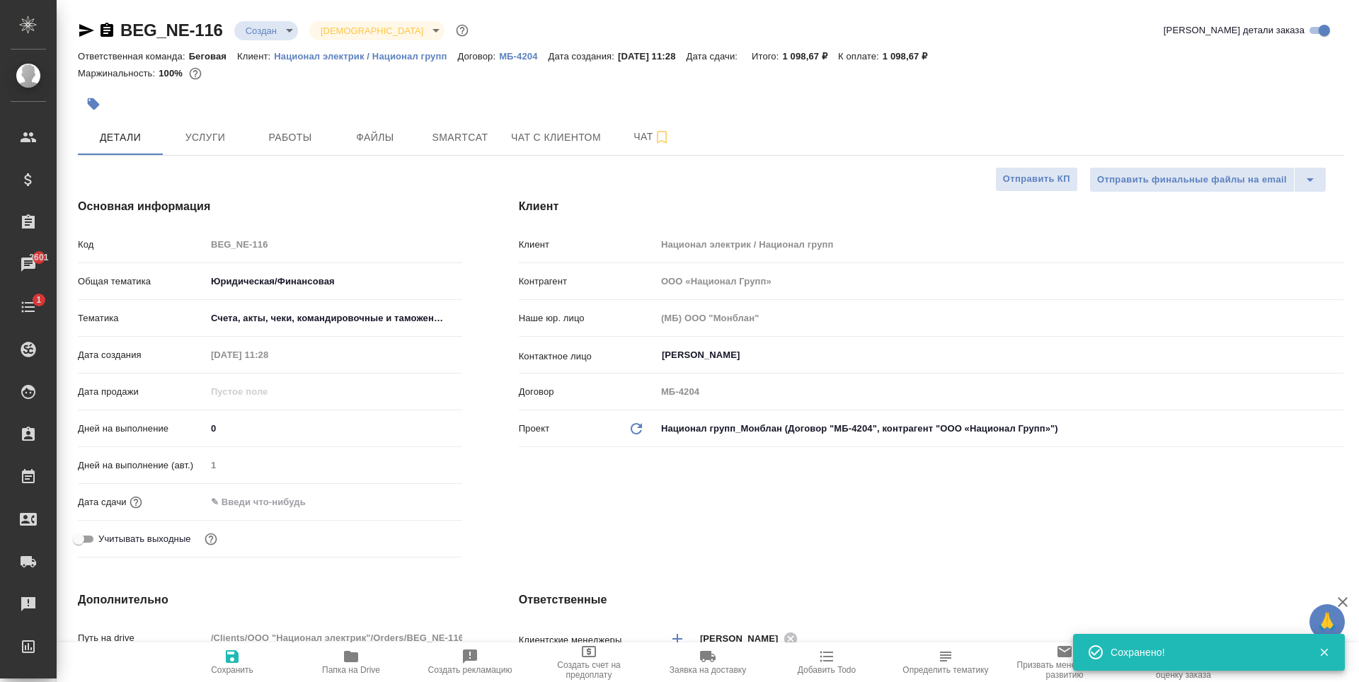
click at [258, 428] on input "0" at bounding box center [334, 428] width 256 height 21
drag, startPoint x: 345, startPoint y: 485, endPoint x: 337, endPoint y: 505, distance: 21.3
click at [342, 493] on div "Код BEG_NE-116 Общая тематика Юридическая/Финансовая yr-fn Тематика Счета, акты…" at bounding box center [270, 397] width 384 height 331
click at [337, 505] on div at bounding box center [334, 502] width 256 height 21
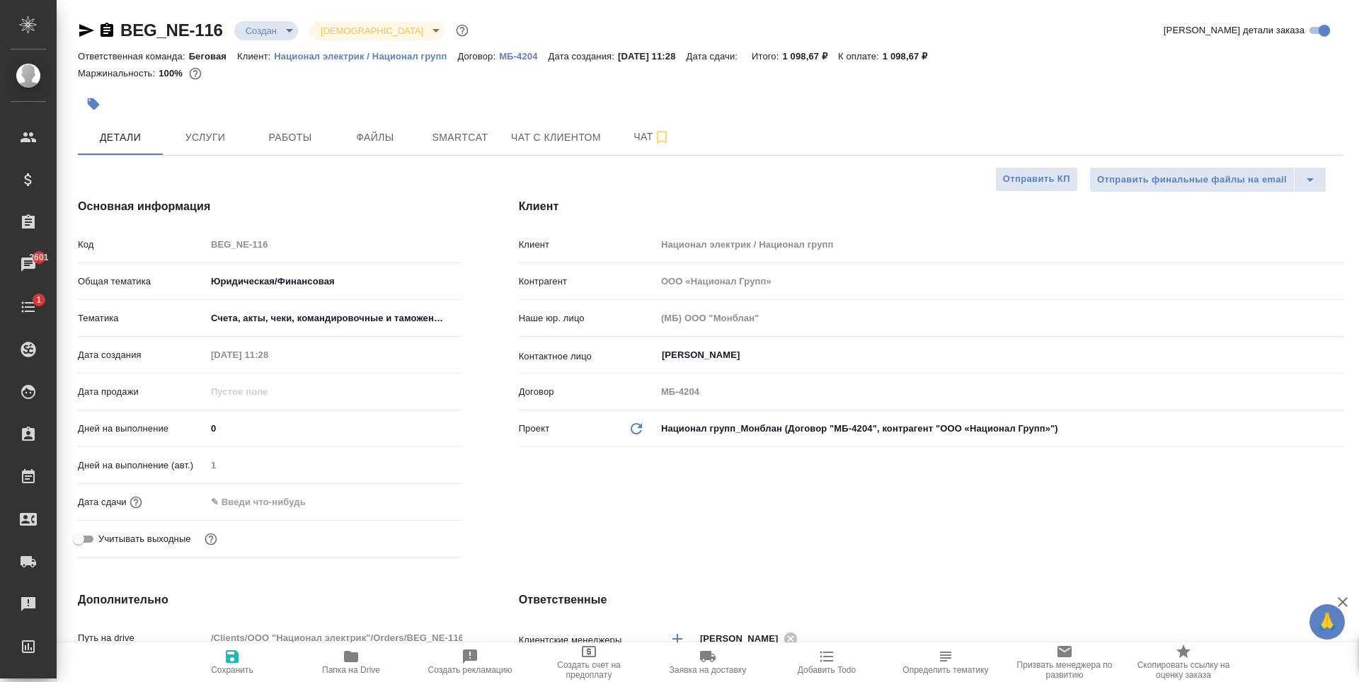
click at [212, 490] on div "Дата сдачи" at bounding box center [270, 502] width 384 height 25
click at [272, 498] on input "text" at bounding box center [268, 502] width 124 height 21
click at [406, 495] on div at bounding box center [334, 502] width 256 height 21
click at [408, 495] on div at bounding box center [334, 502] width 256 height 21
click at [415, 498] on icon "button" at bounding box center [421, 501] width 13 height 14
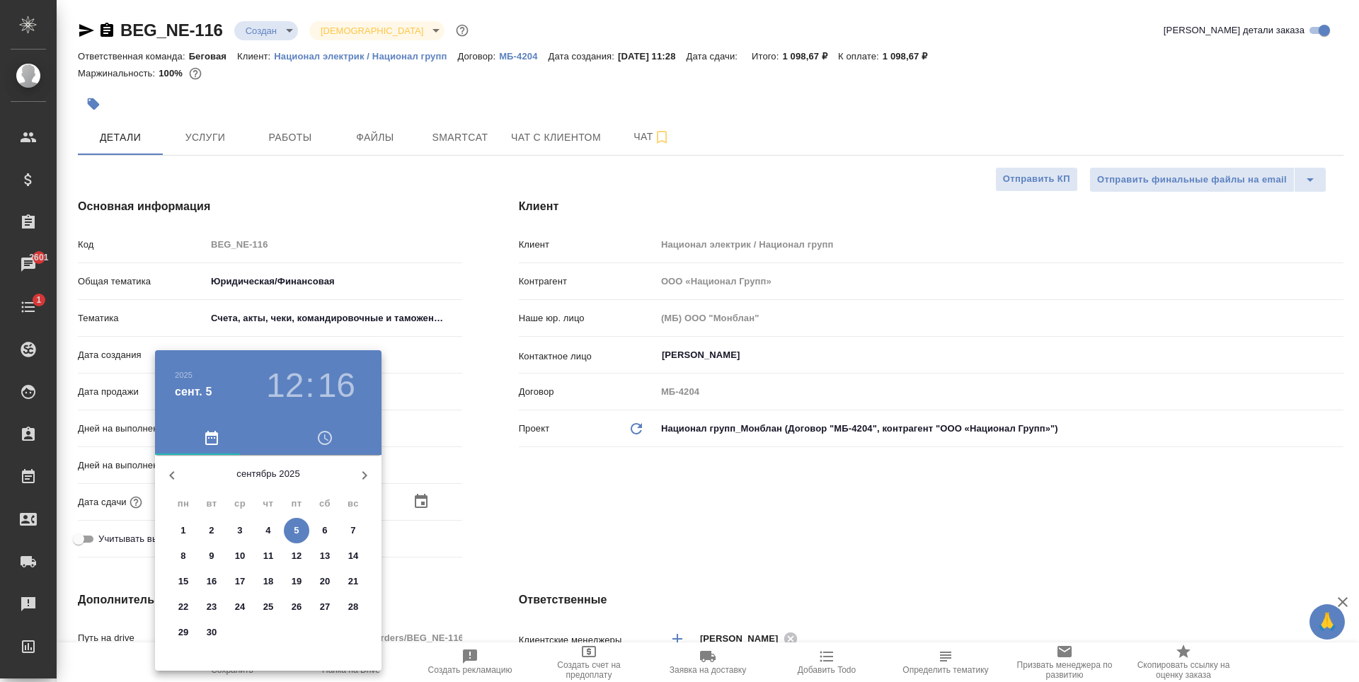
click at [289, 381] on h3 "12" at bounding box center [285, 386] width 38 height 40
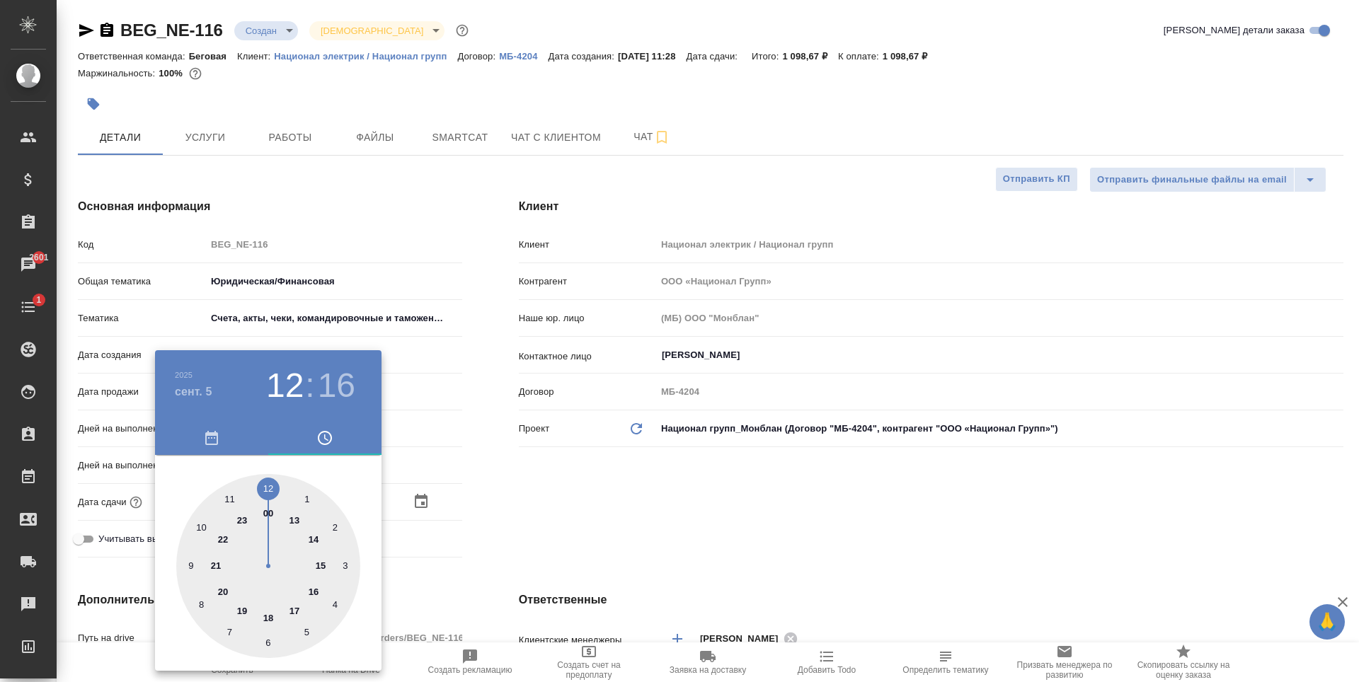
click at [297, 611] on div at bounding box center [268, 566] width 184 height 184
type input "05.09.2025 17:16"
type textarea "x"
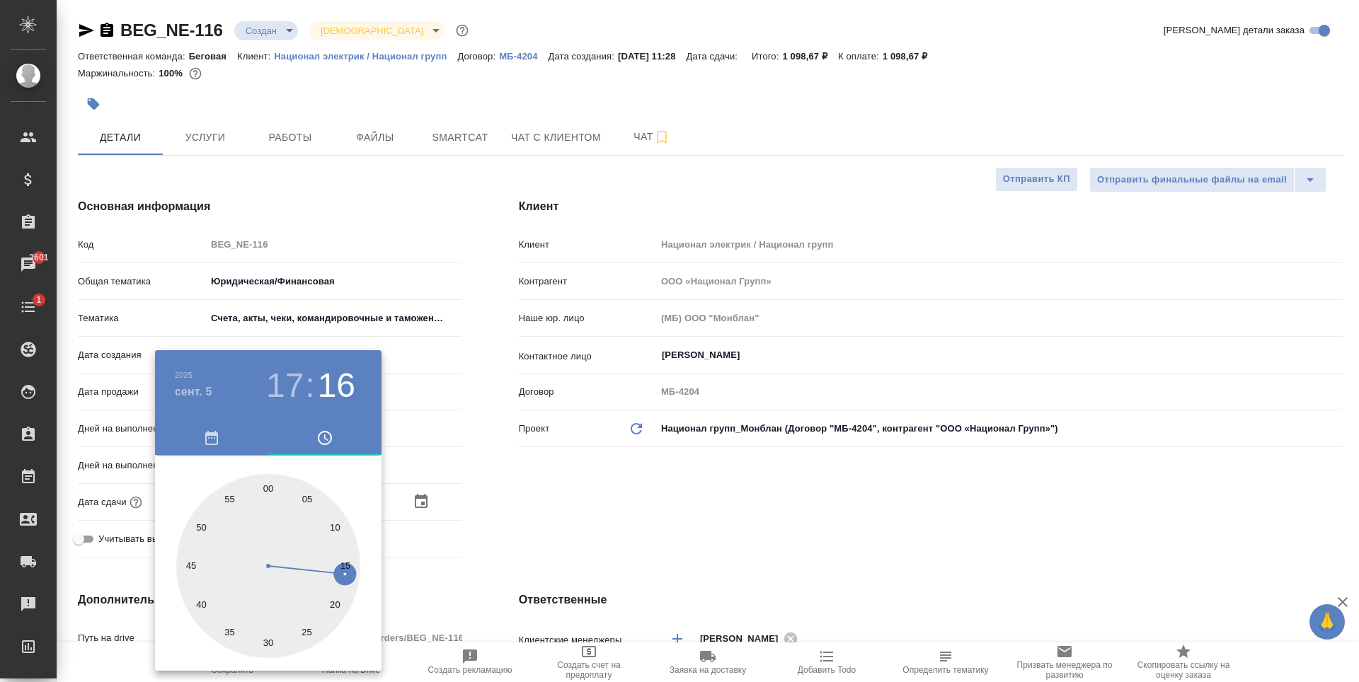
click at [306, 631] on div at bounding box center [268, 566] width 184 height 184
type input "05.09.2025 17:25"
type textarea "x"
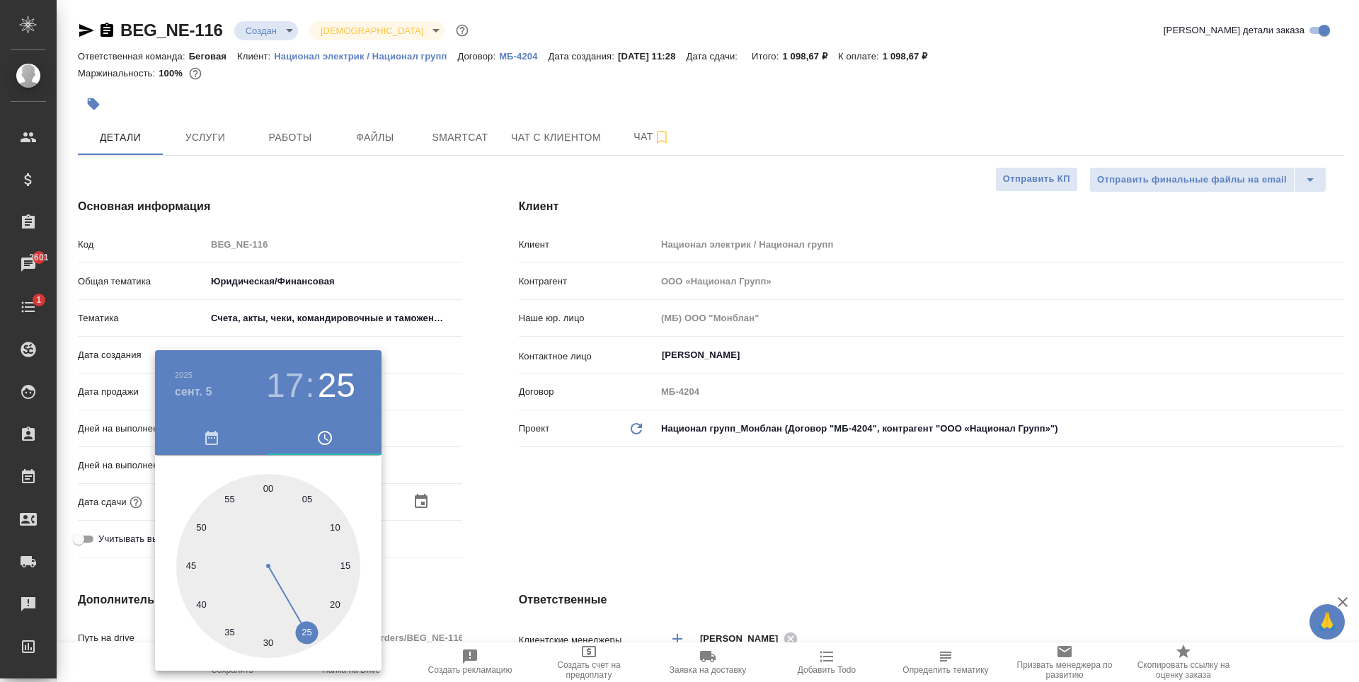
click at [531, 534] on div at bounding box center [679, 341] width 1359 height 682
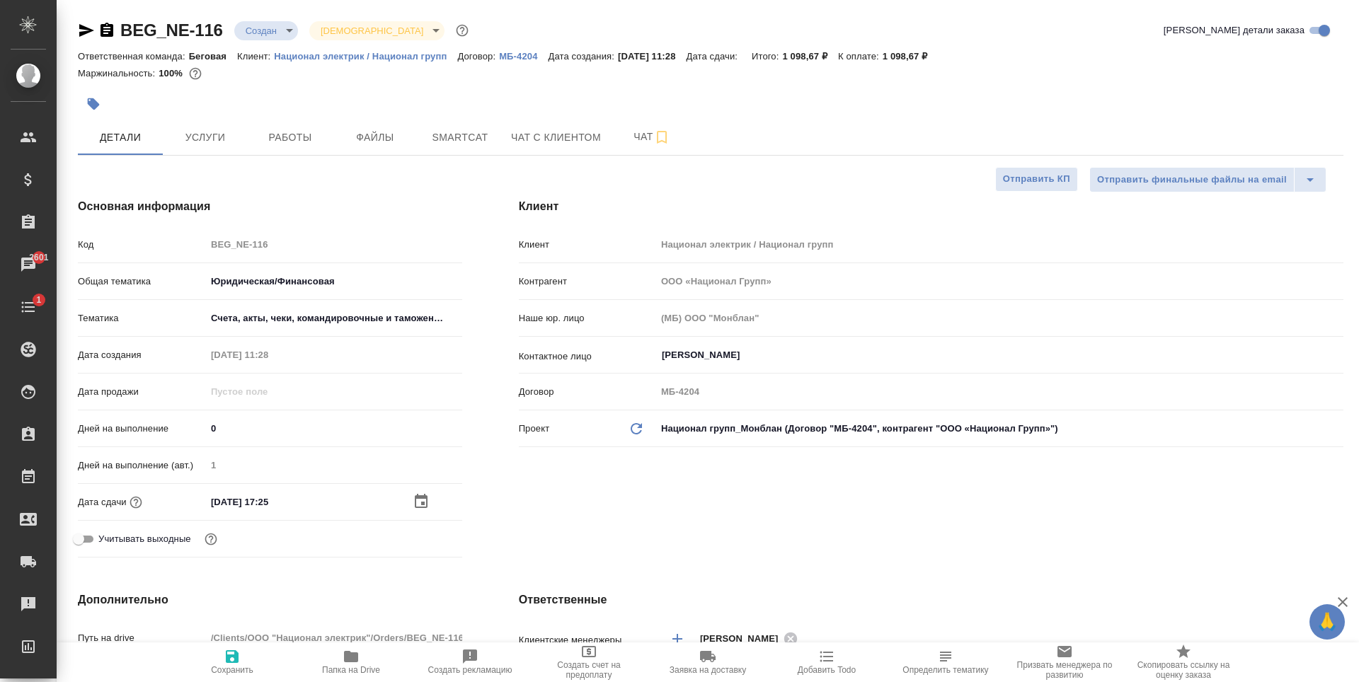
click at [422, 504] on icon "button" at bounding box center [421, 501] width 17 height 17
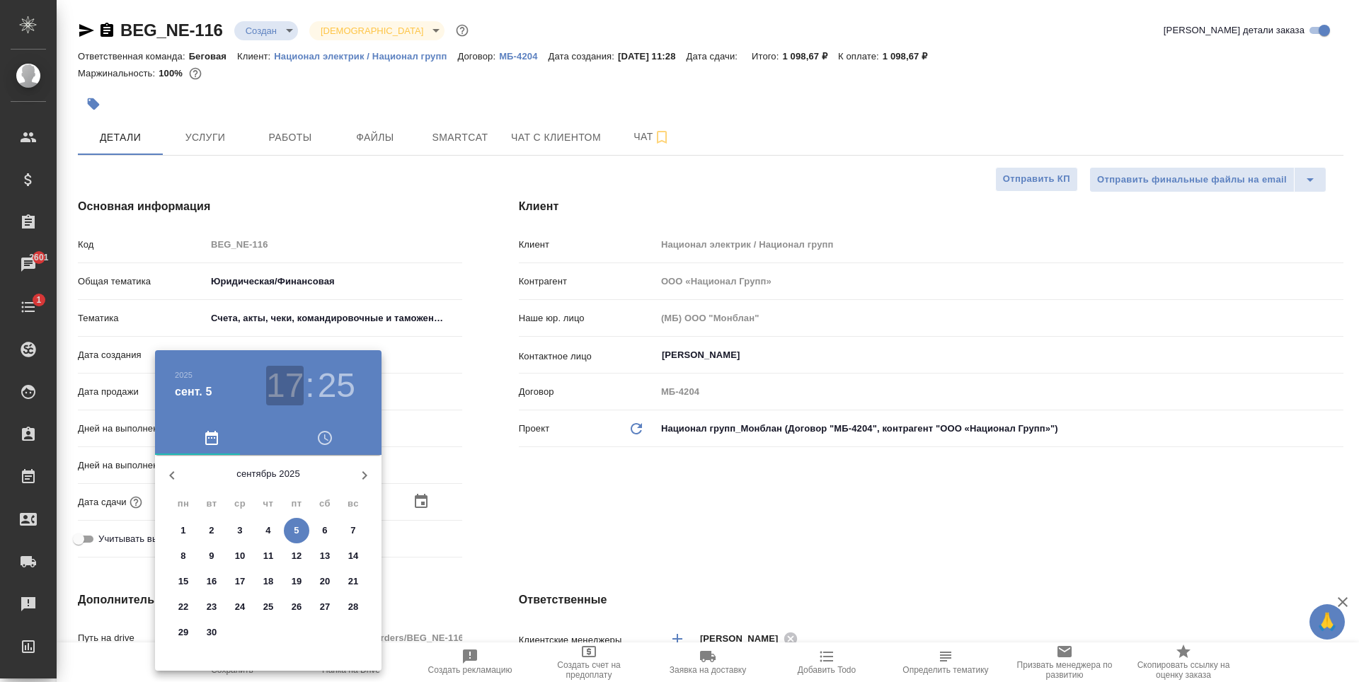
click at [299, 391] on h3 "17" at bounding box center [285, 386] width 38 height 40
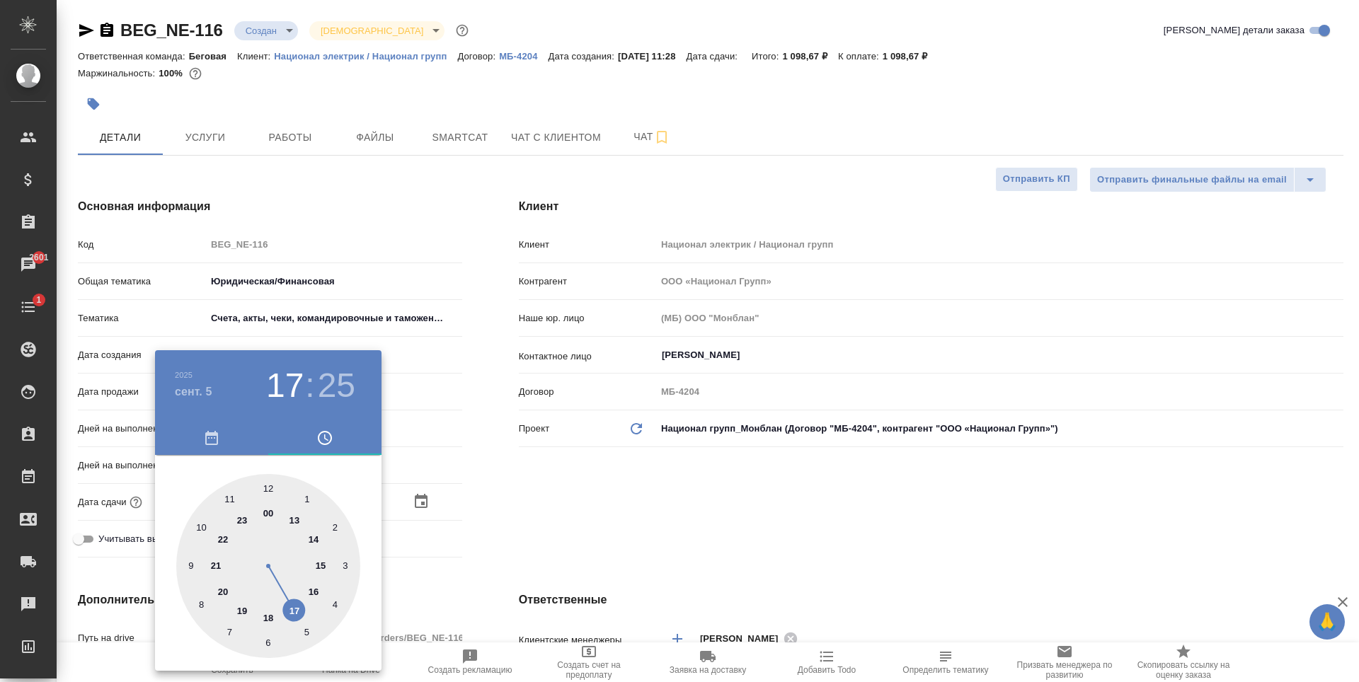
click at [318, 587] on div at bounding box center [268, 566] width 184 height 184
type input "05.09.2025 16:25"
type textarea "x"
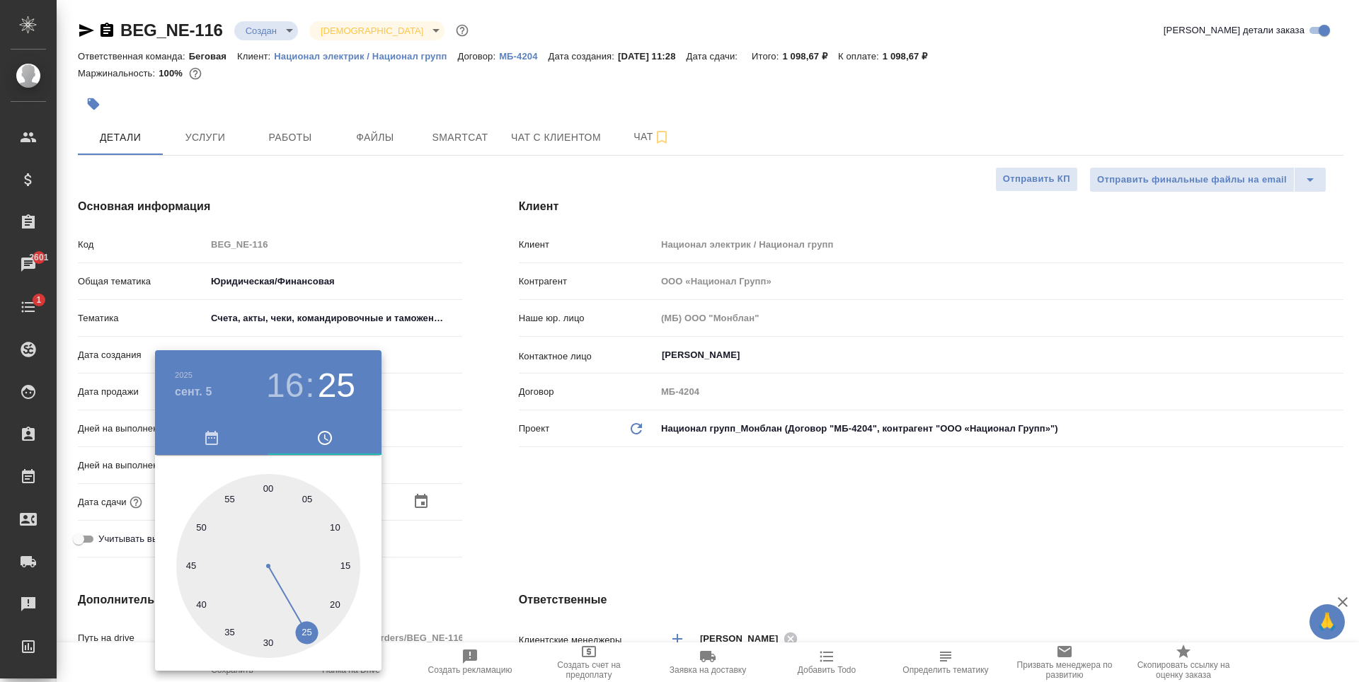
click at [265, 486] on div at bounding box center [268, 566] width 184 height 184
type input "05.09.2025 16:00"
type textarea "x"
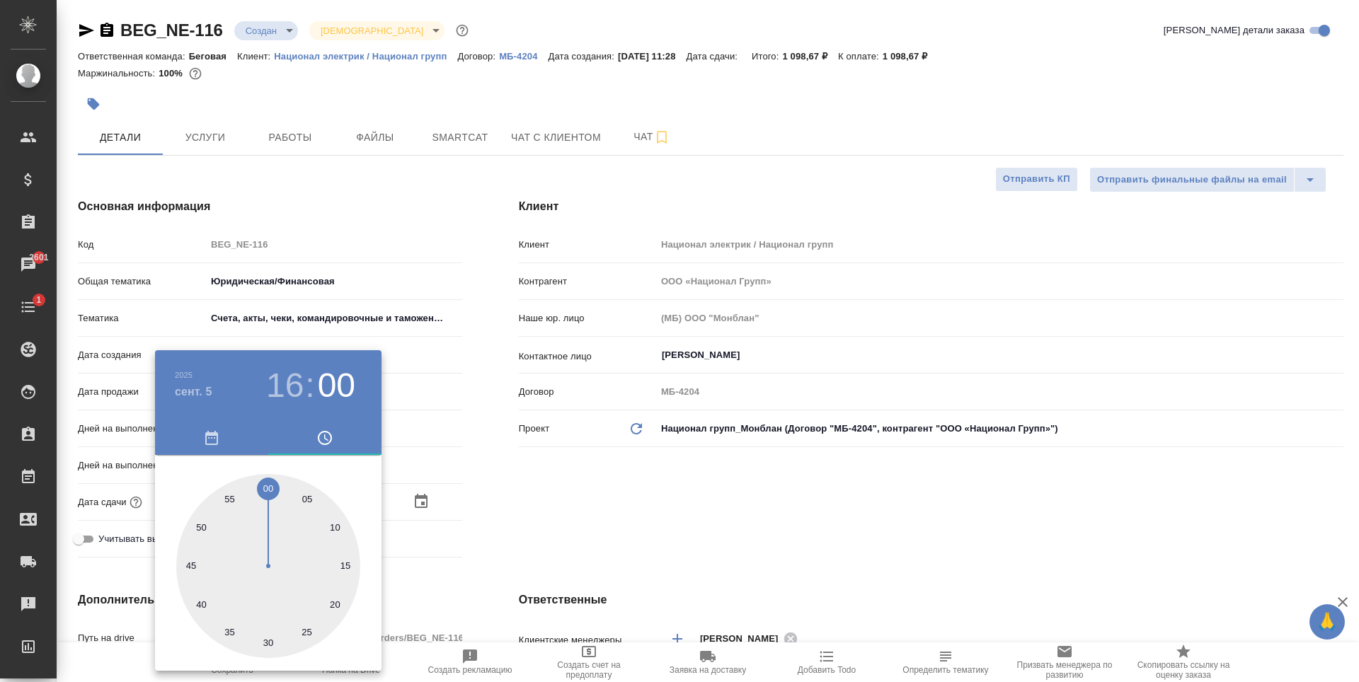
drag, startPoint x: 703, startPoint y: 489, endPoint x: 648, endPoint y: 517, distance: 62.7
click at [704, 489] on div at bounding box center [679, 341] width 1359 height 682
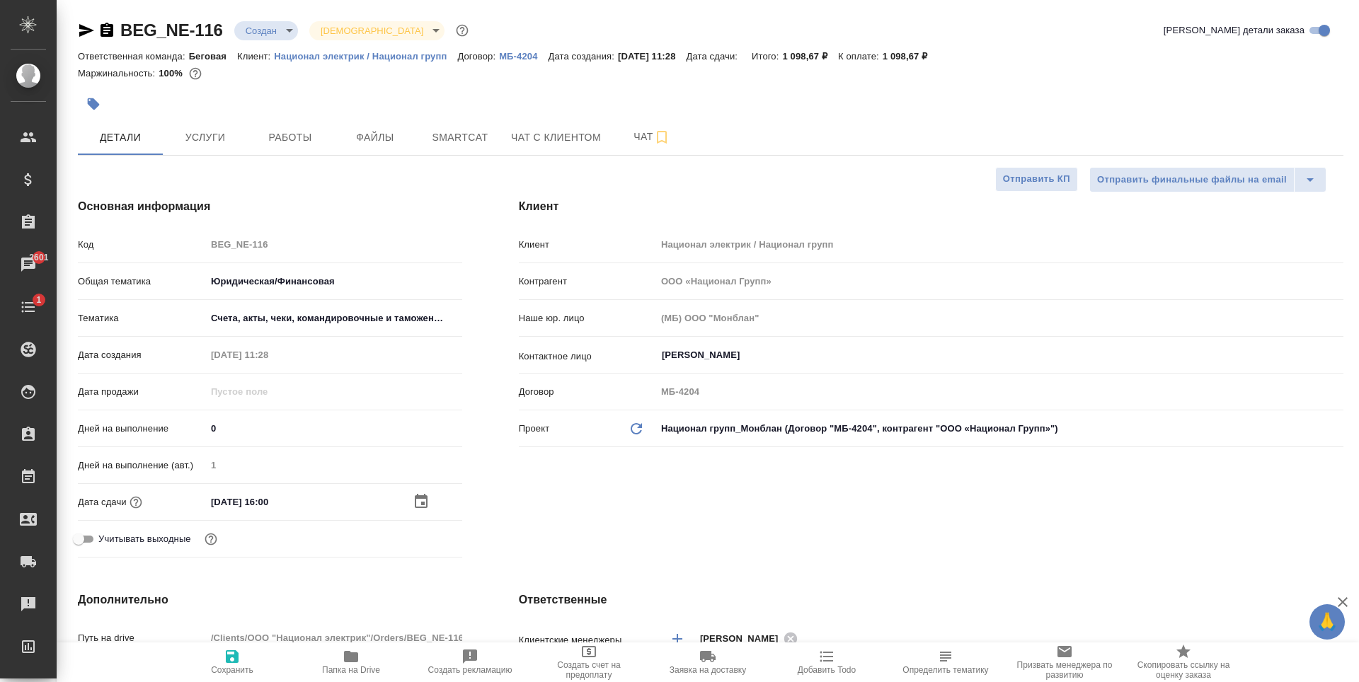
click at [418, 502] on icon "button" at bounding box center [421, 501] width 13 height 14
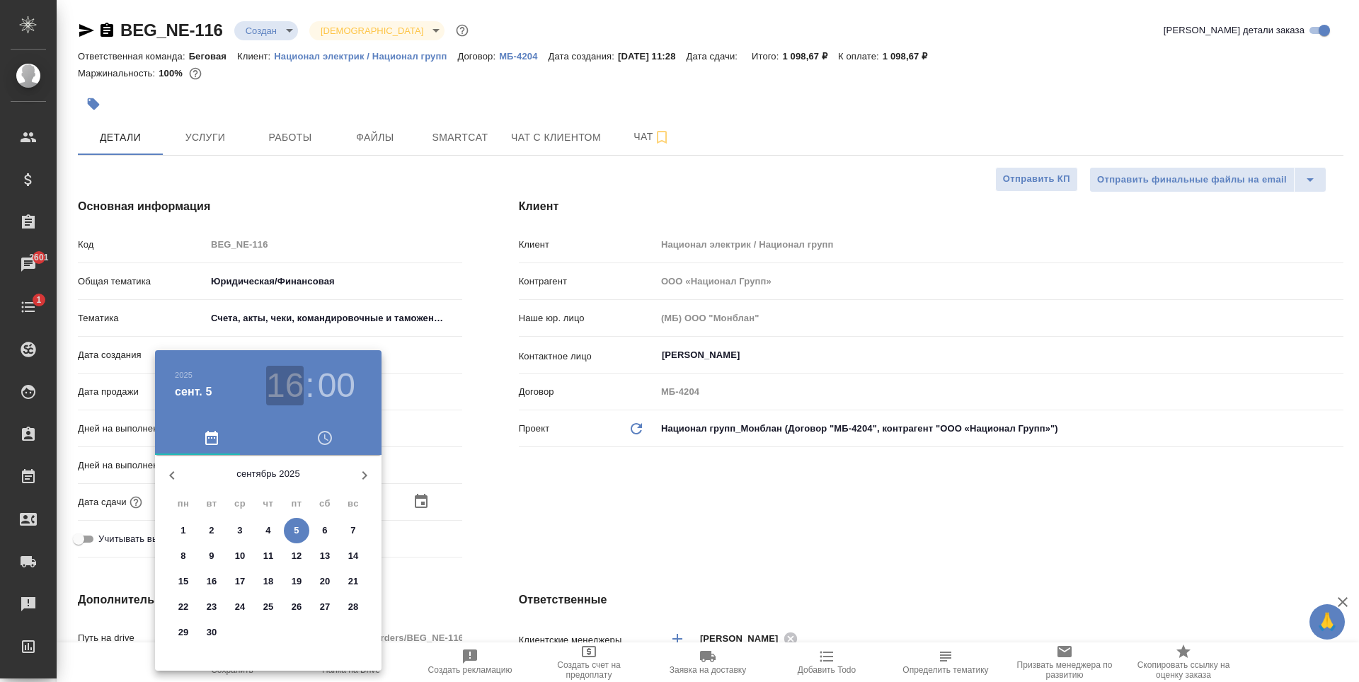
click at [293, 395] on h3 "16" at bounding box center [285, 386] width 38 height 40
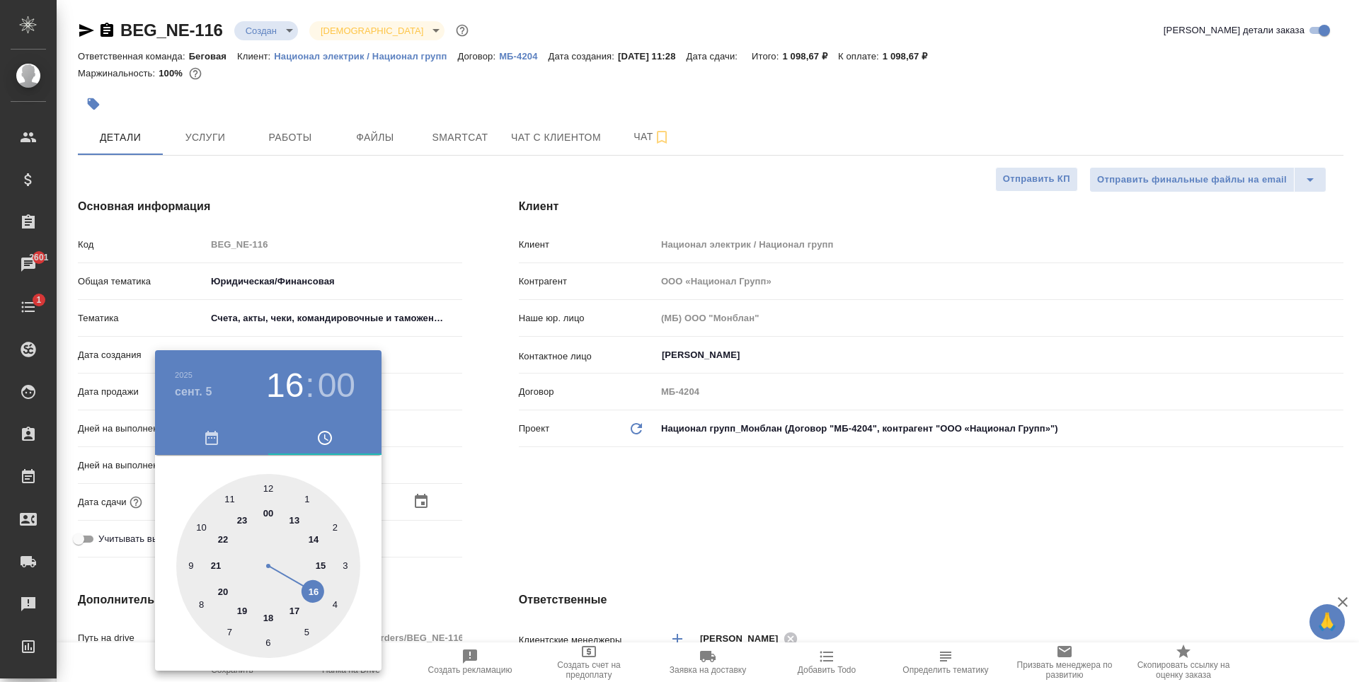
click at [295, 613] on div at bounding box center [268, 566] width 184 height 184
type input "05.09.2025 17:00"
type textarea "x"
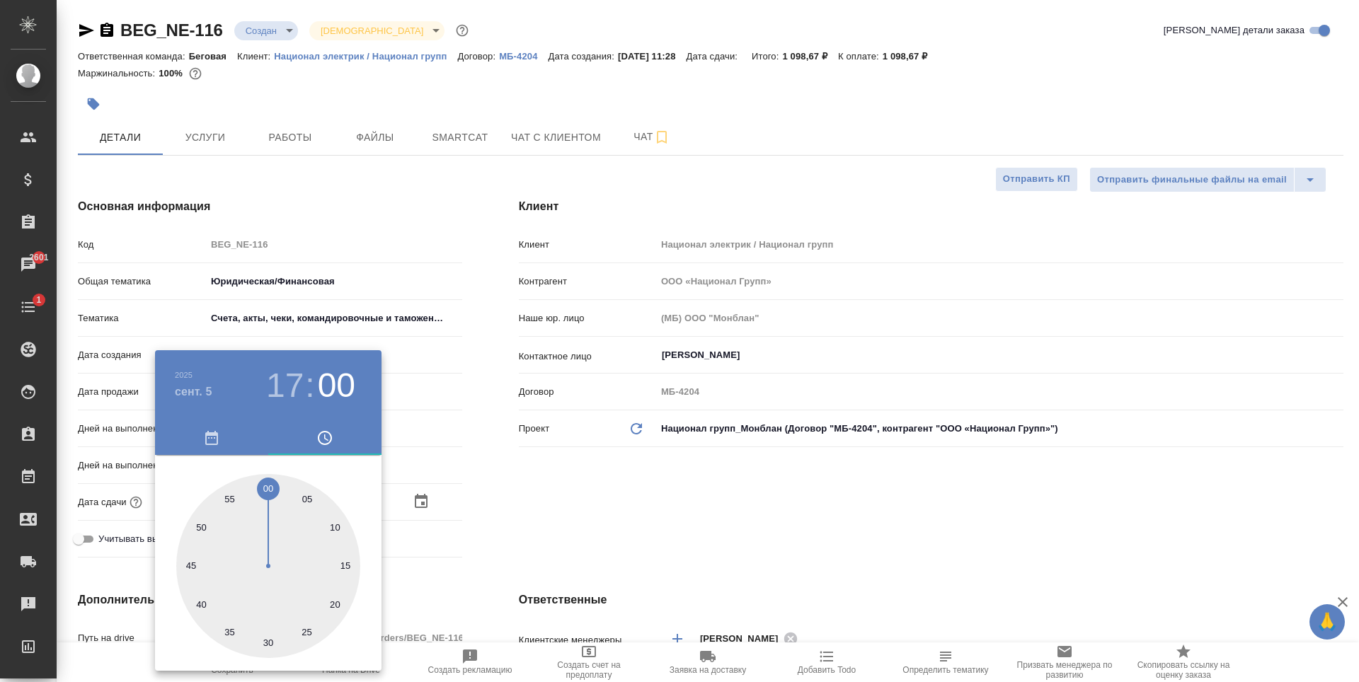
click at [267, 641] on div at bounding box center [268, 566] width 184 height 184
type input "05.09.2025 17:30"
type textarea "x"
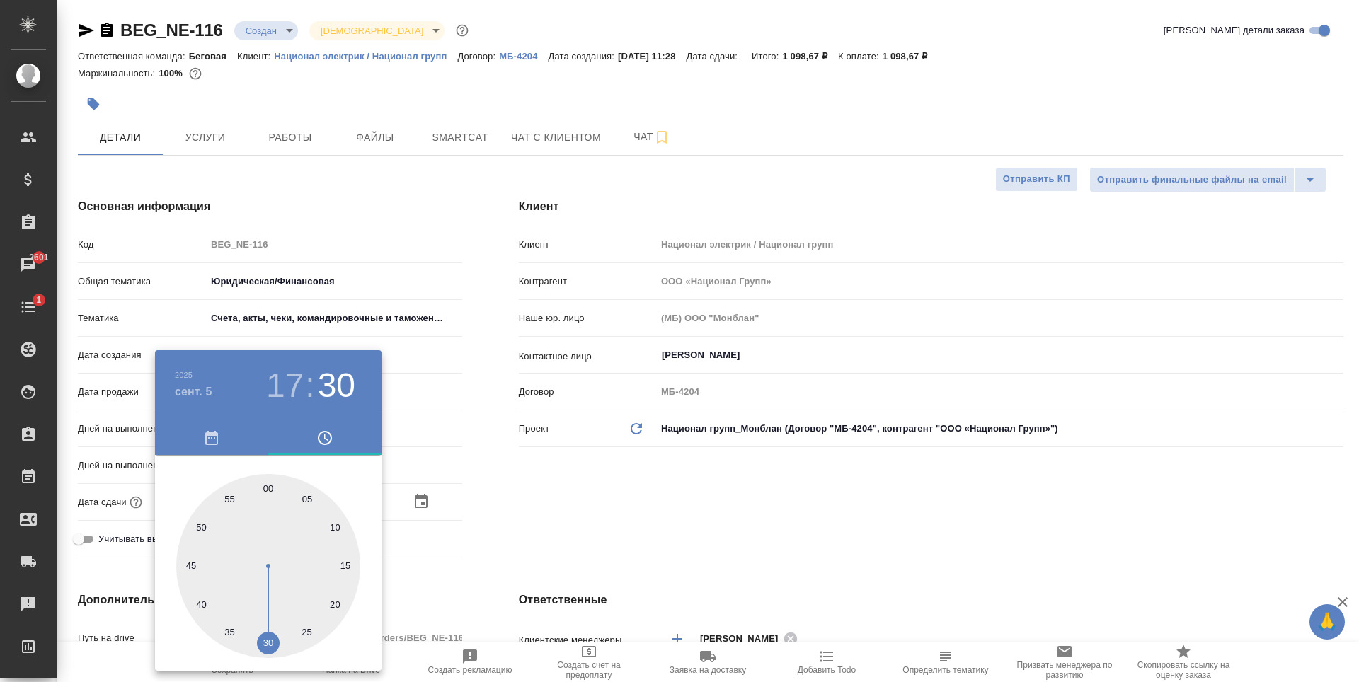
click at [535, 511] on div at bounding box center [679, 341] width 1359 height 682
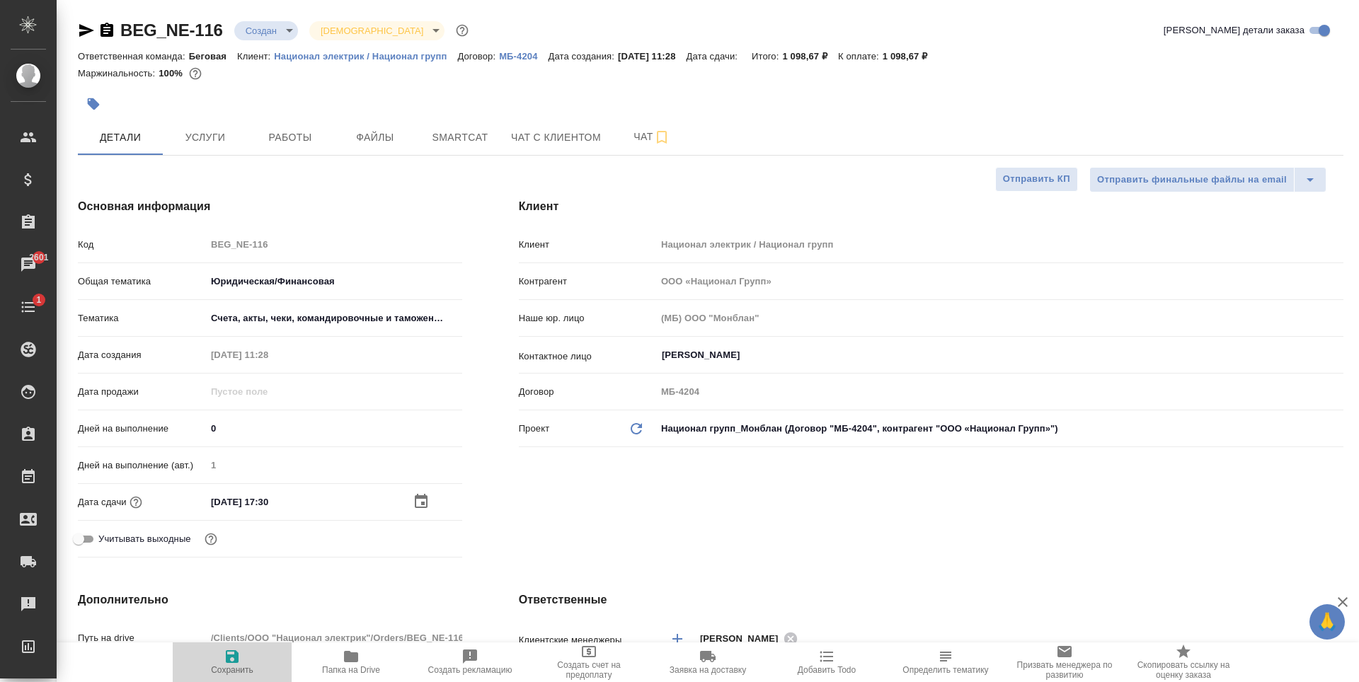
click at [228, 669] on span "Сохранить" at bounding box center [232, 670] width 42 height 10
type textarea "x"
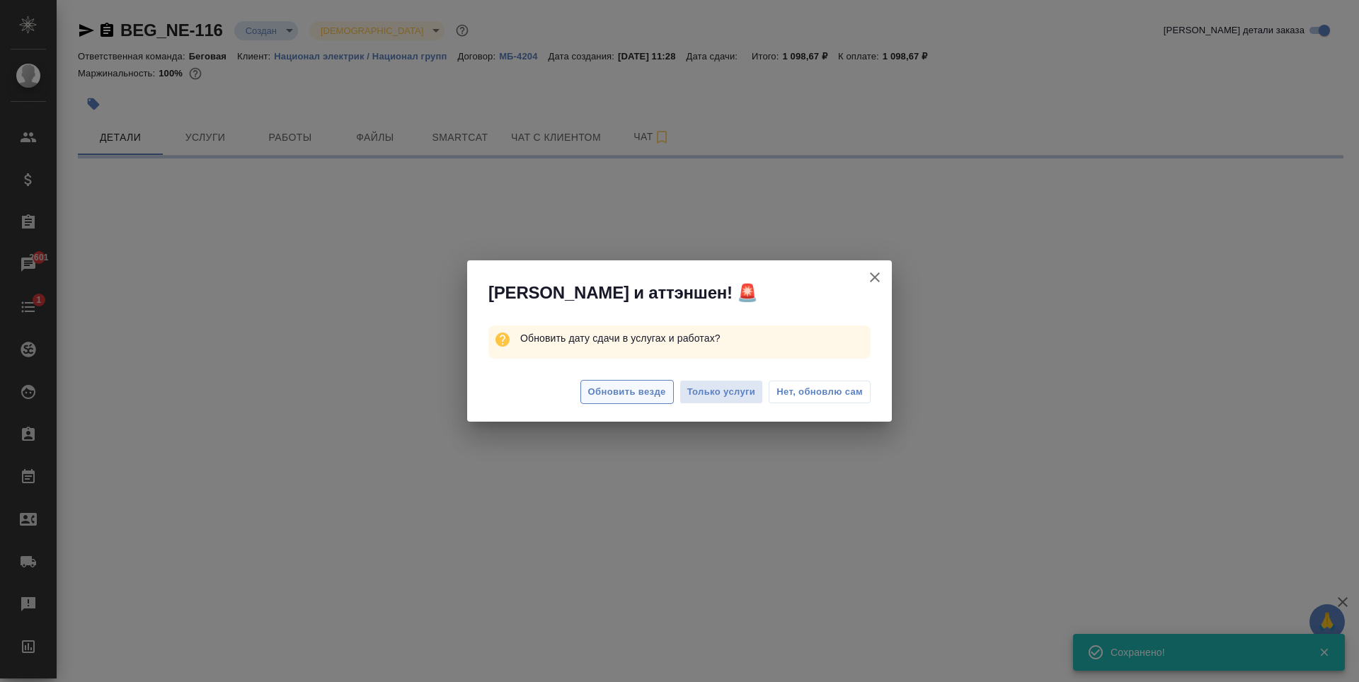
select select "RU"
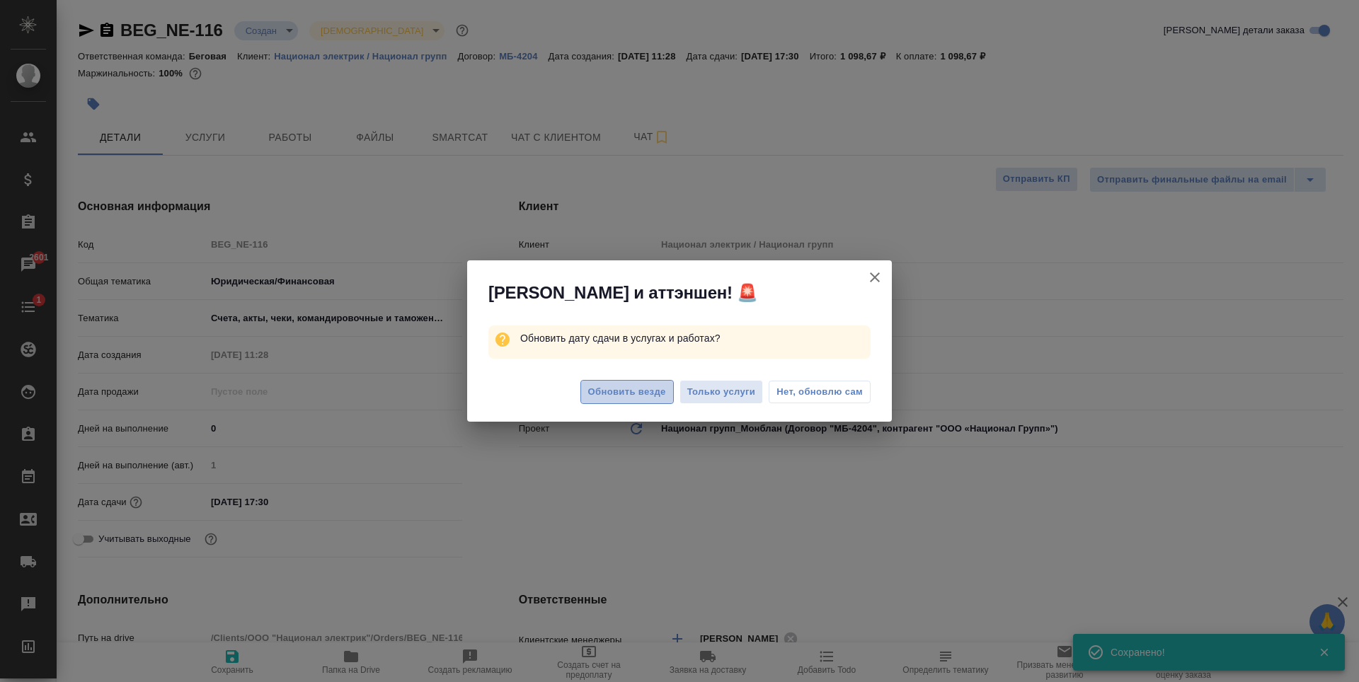
click at [633, 401] on button "Обновить везде" at bounding box center [626, 392] width 93 height 25
type textarea "x"
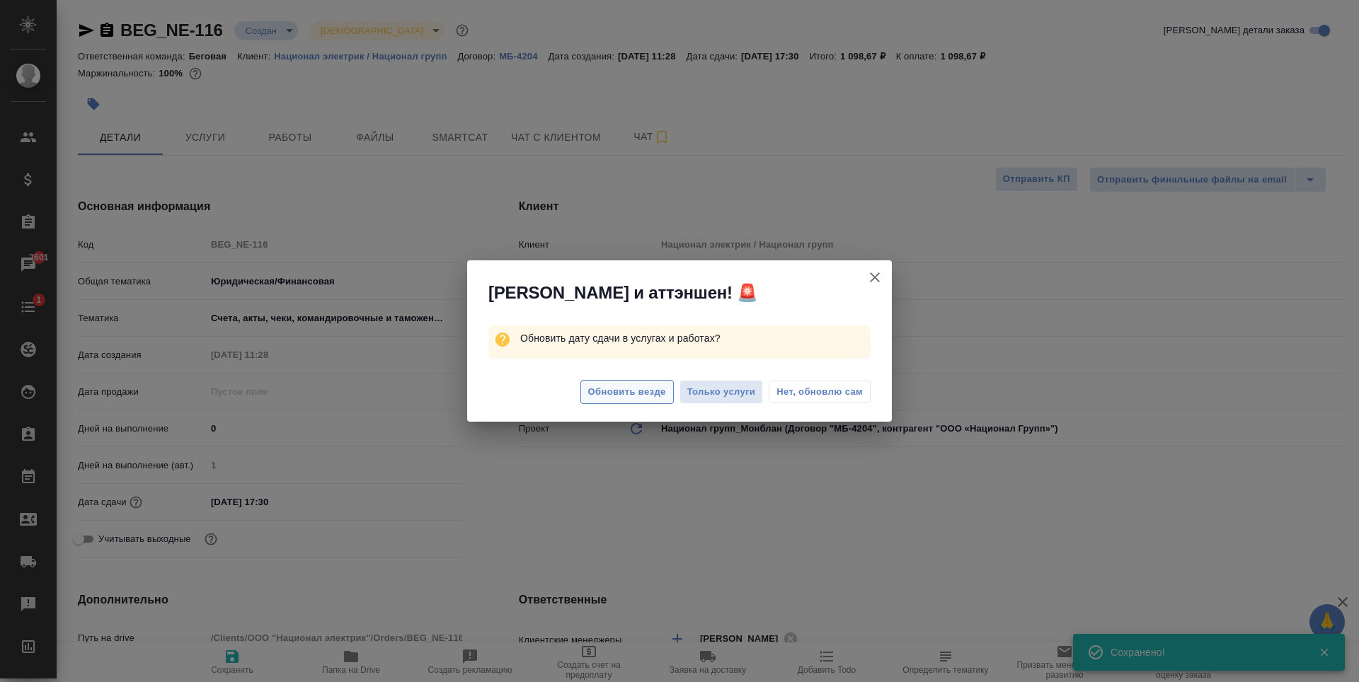
type textarea "x"
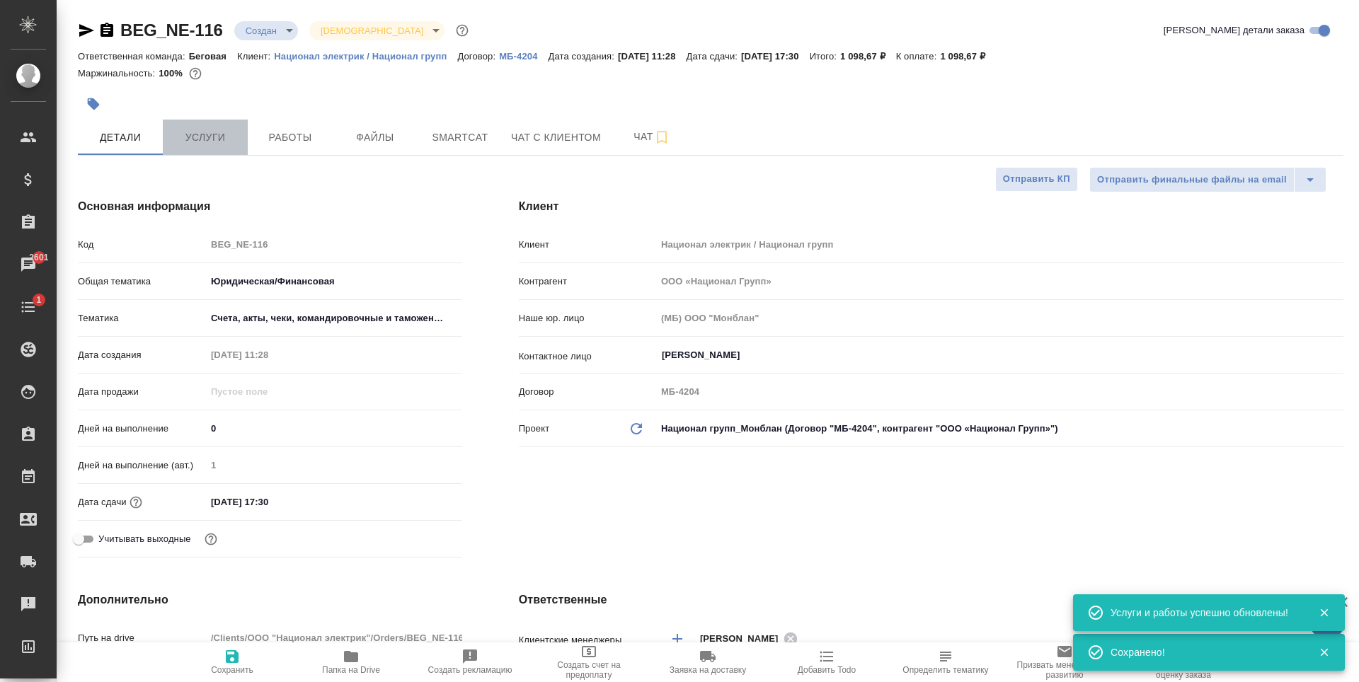
click at [224, 141] on span "Услуги" at bounding box center [205, 138] width 68 height 18
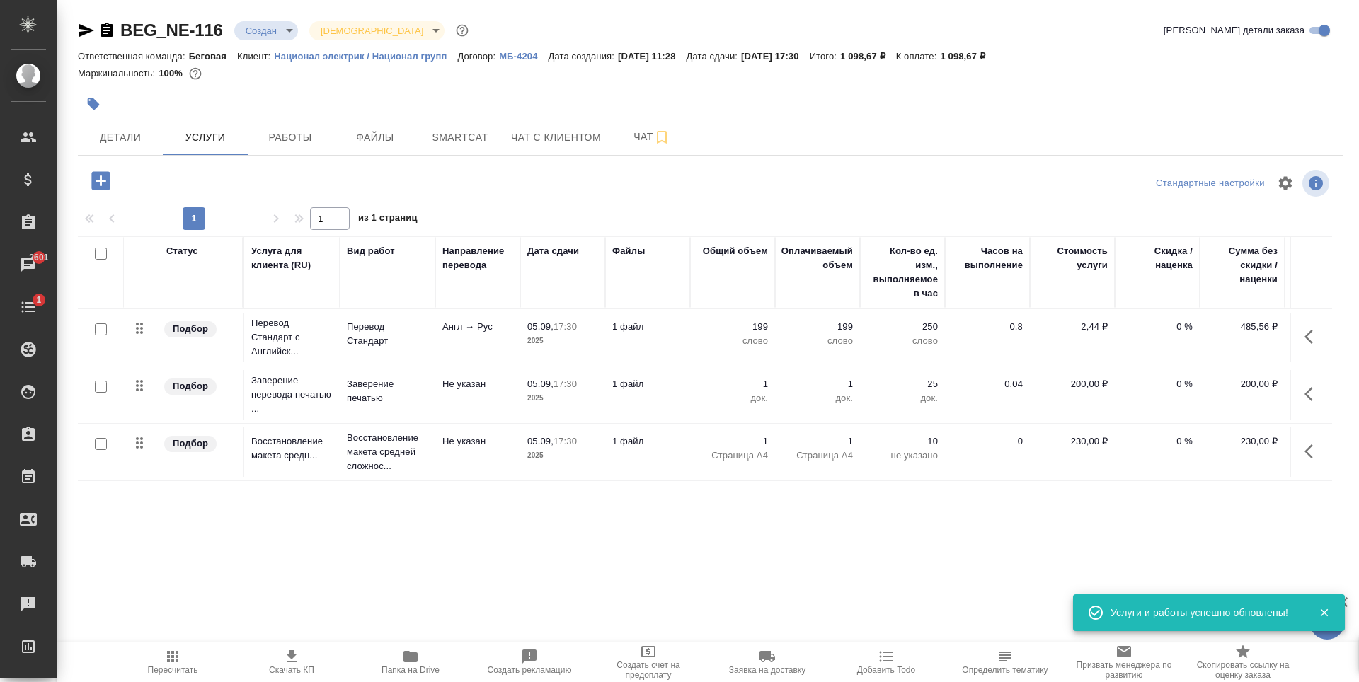
click at [684, 357] on td "1 файл" at bounding box center [647, 338] width 85 height 50
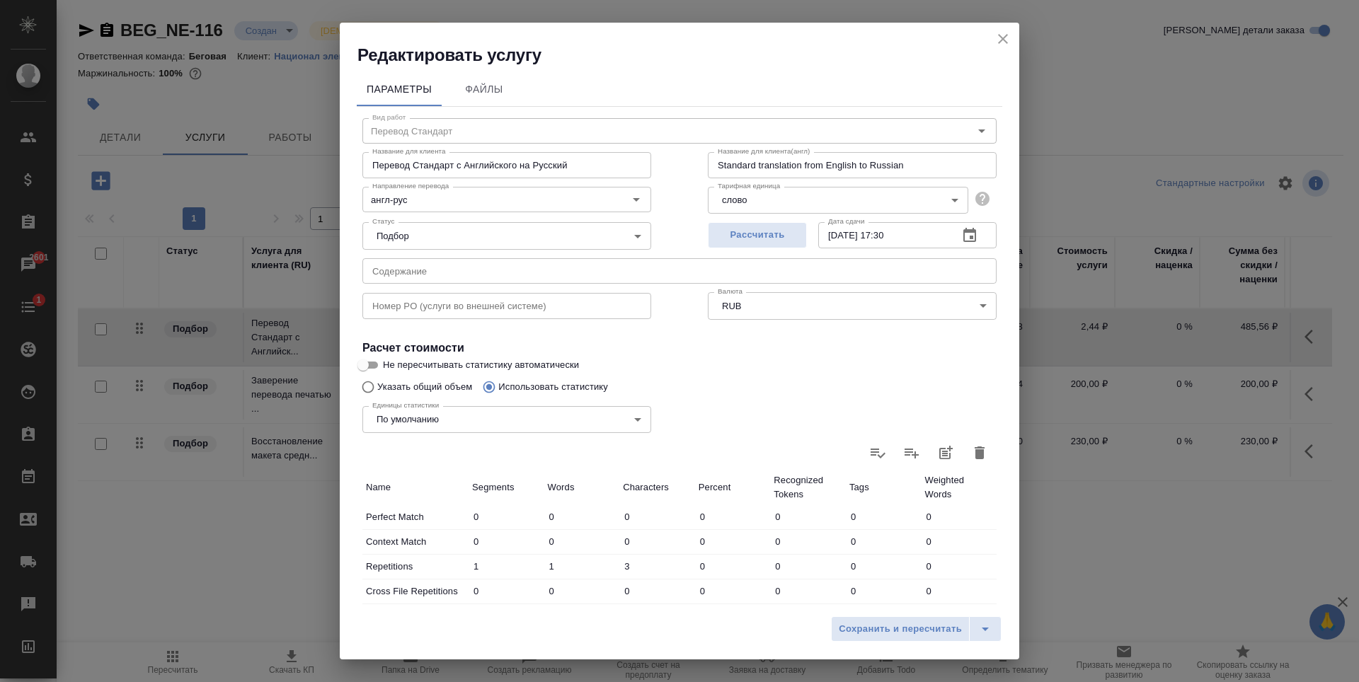
click at [961, 238] on icon "button" at bounding box center [969, 235] width 17 height 17
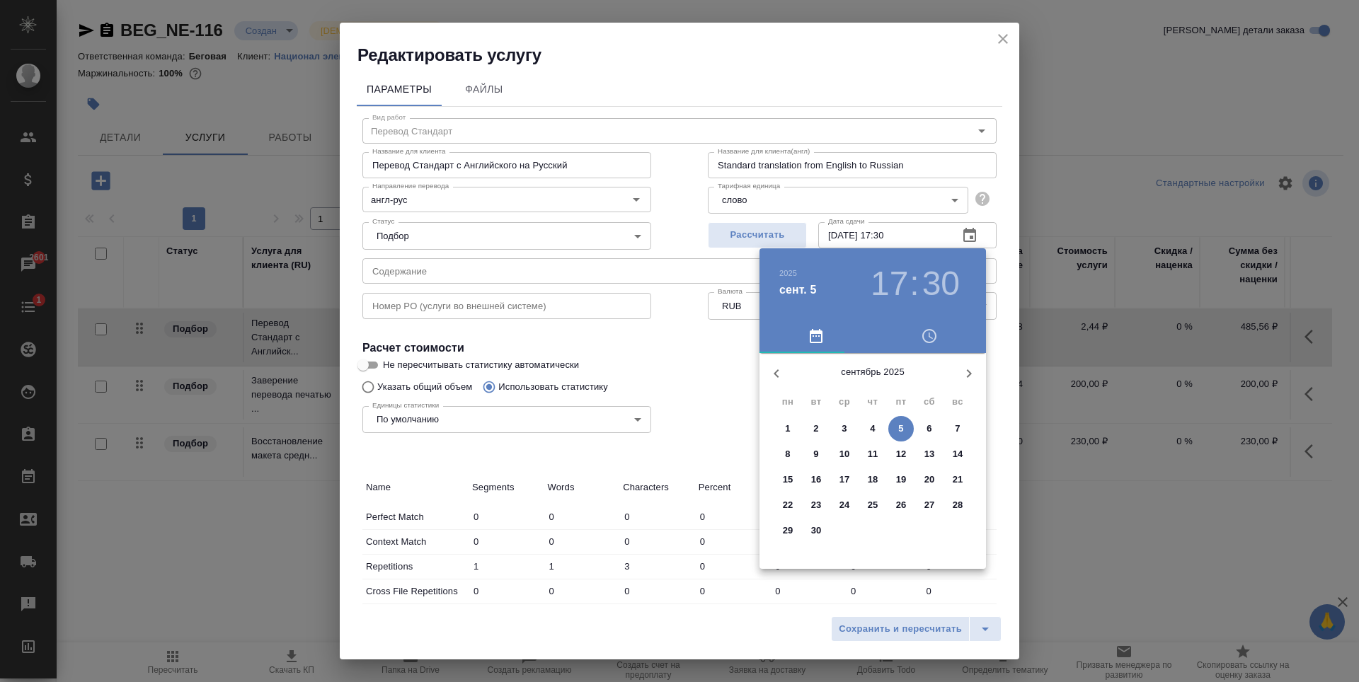
click at [1006, 32] on div at bounding box center [679, 341] width 1359 height 682
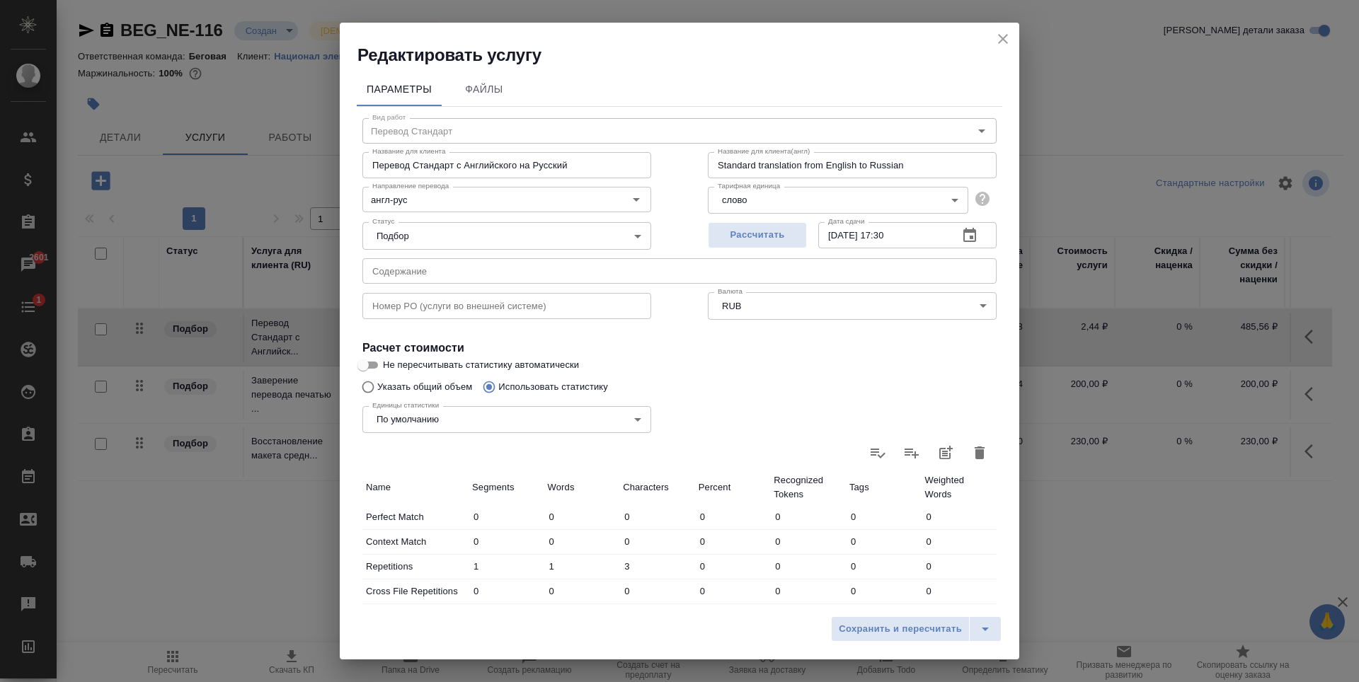
click at [1006, 39] on icon "close" at bounding box center [1002, 38] width 17 height 17
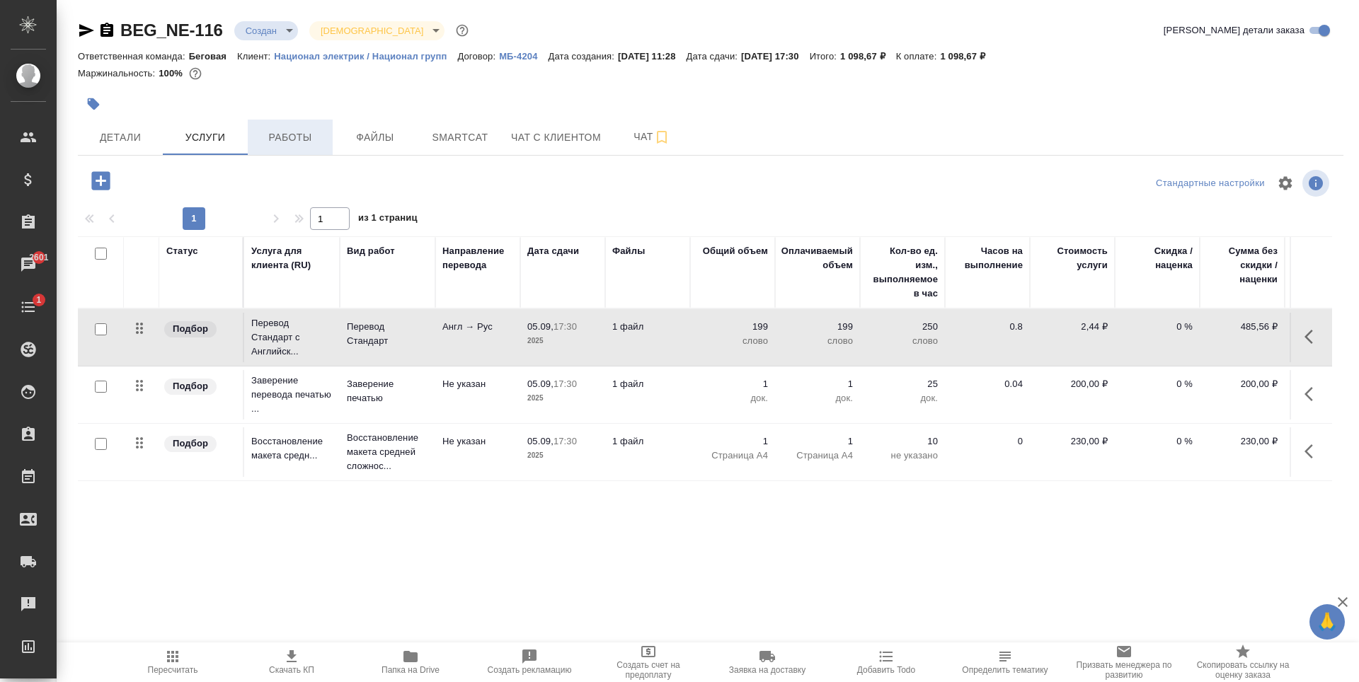
click at [309, 143] on span "Работы" at bounding box center [290, 138] width 68 height 18
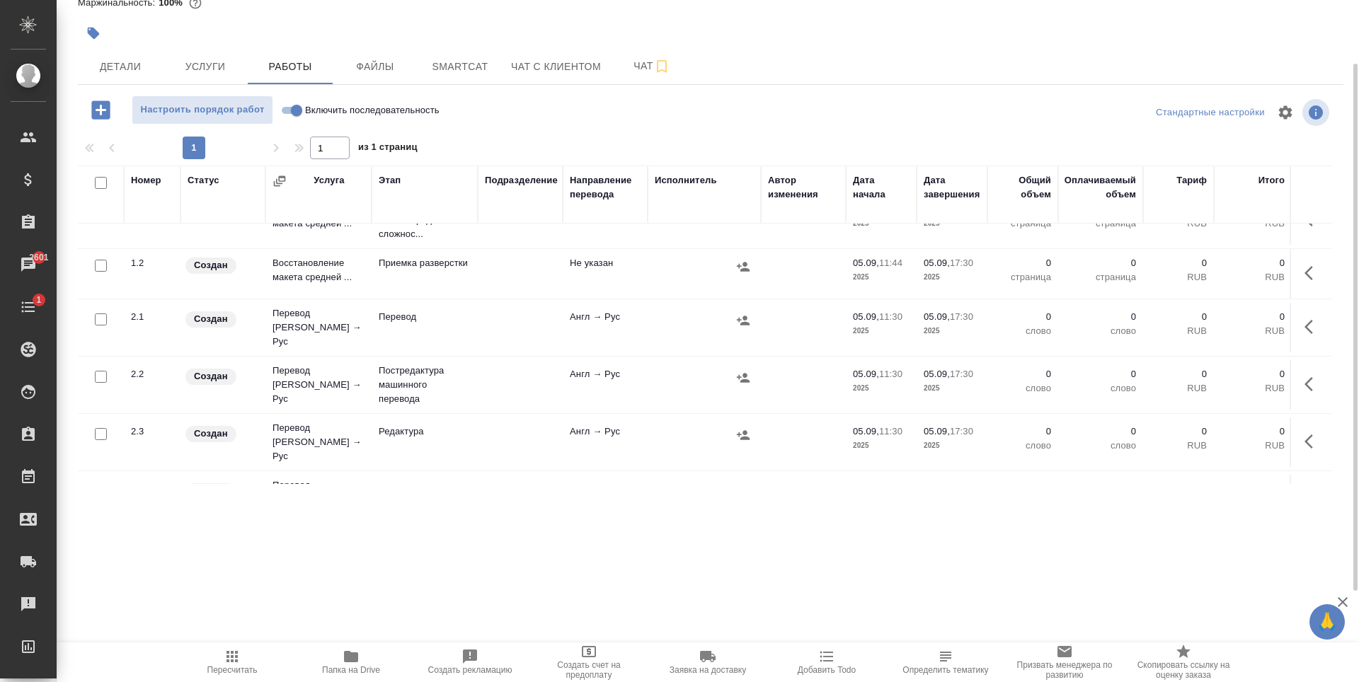
scroll to position [71, 0]
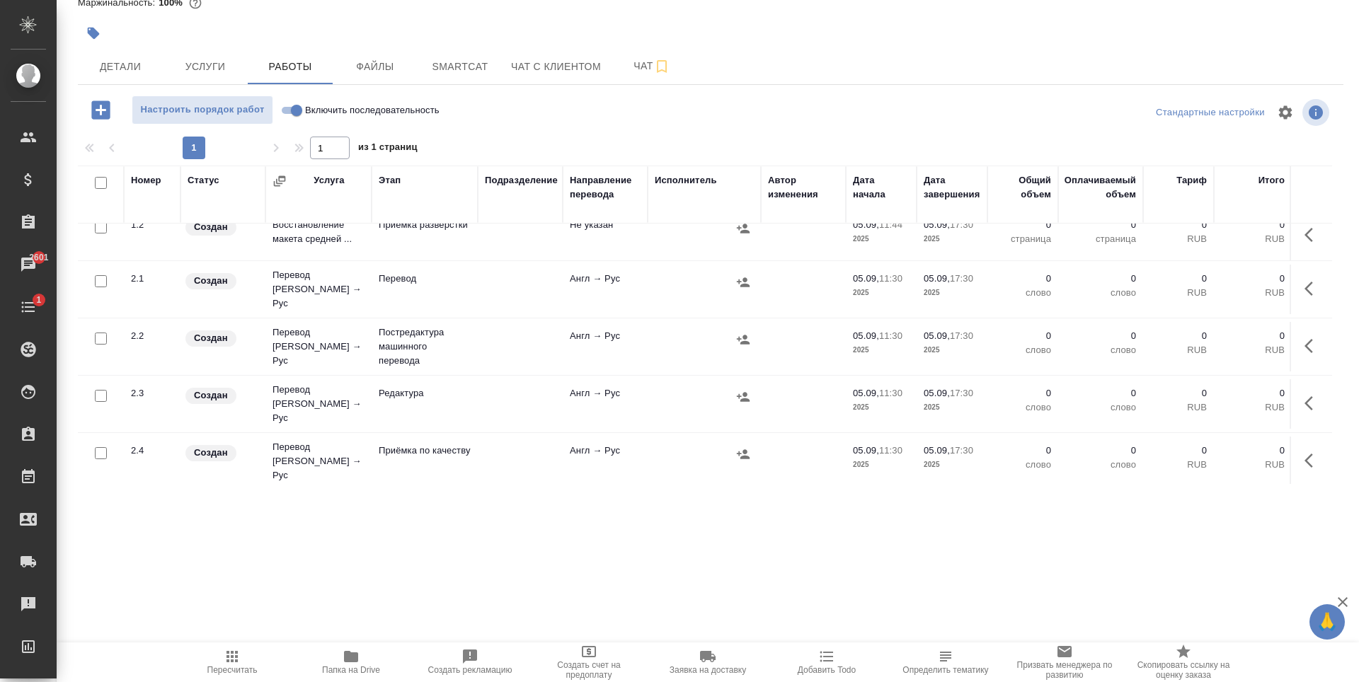
click at [489, 288] on td at bounding box center [520, 290] width 85 height 50
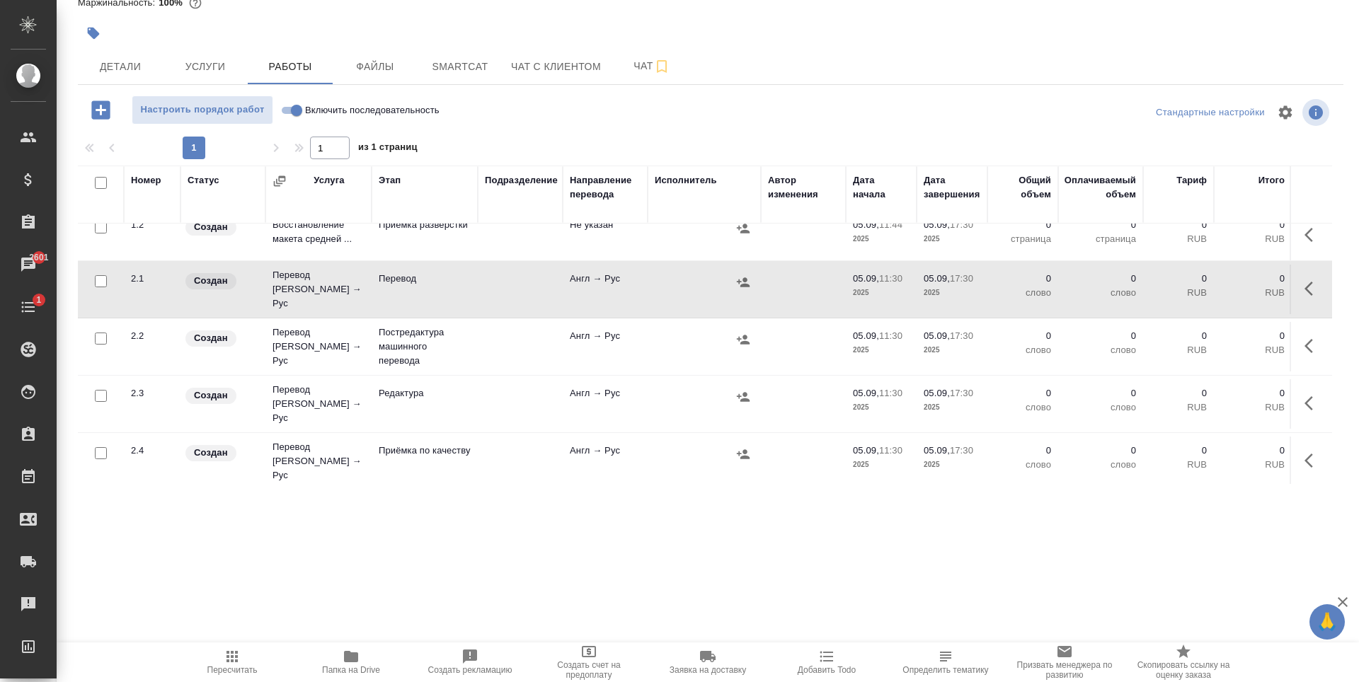
click at [495, 437] on td at bounding box center [520, 462] width 85 height 50
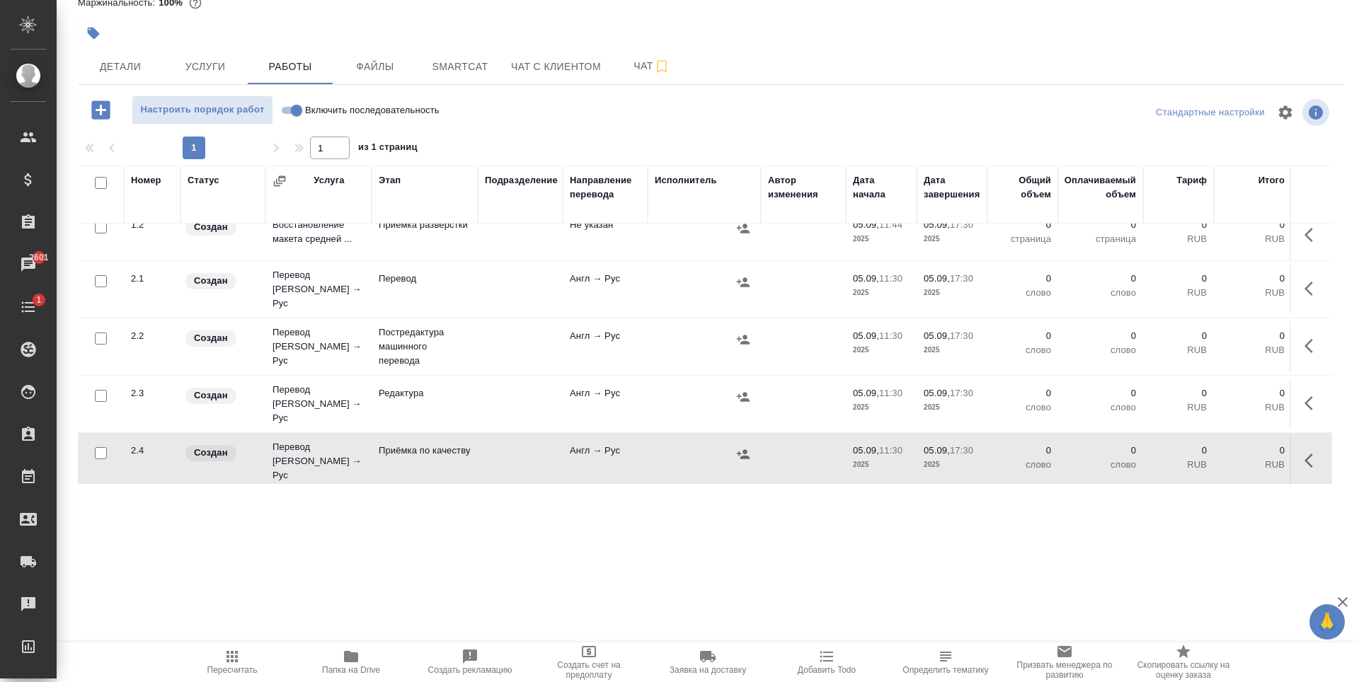
click at [495, 437] on td at bounding box center [520, 462] width 85 height 50
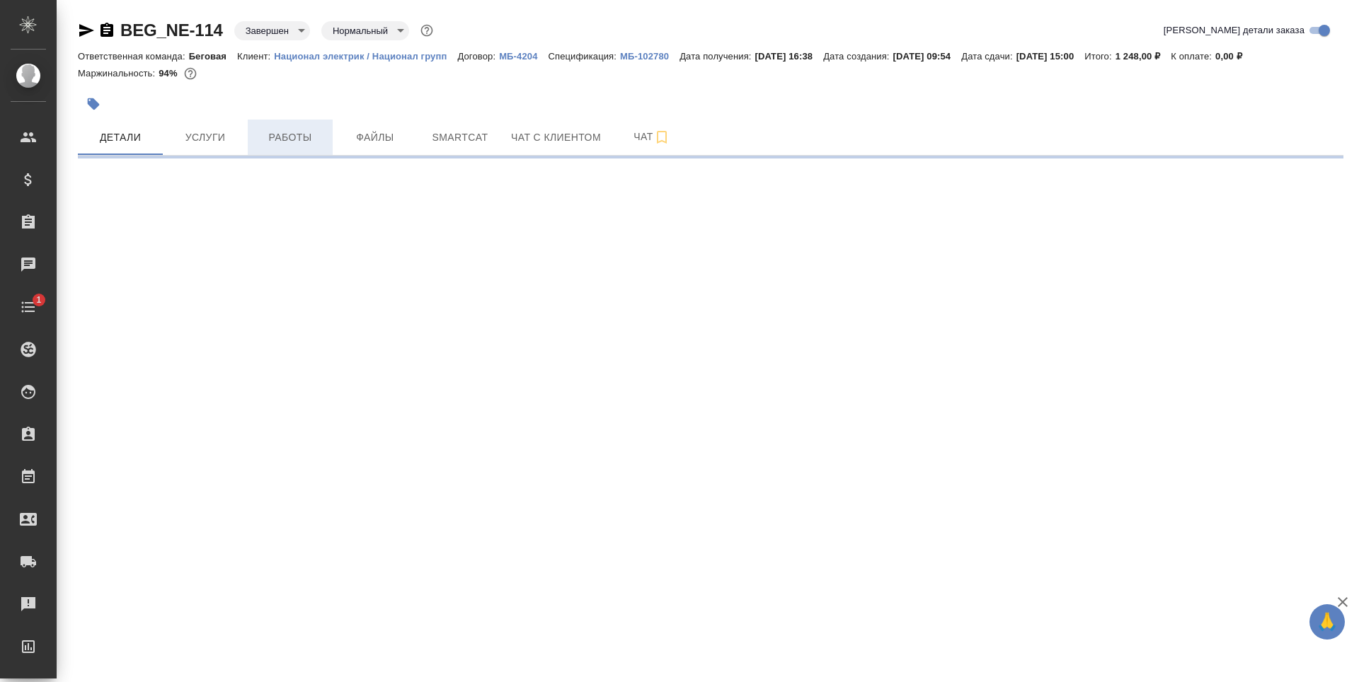
select select "RU"
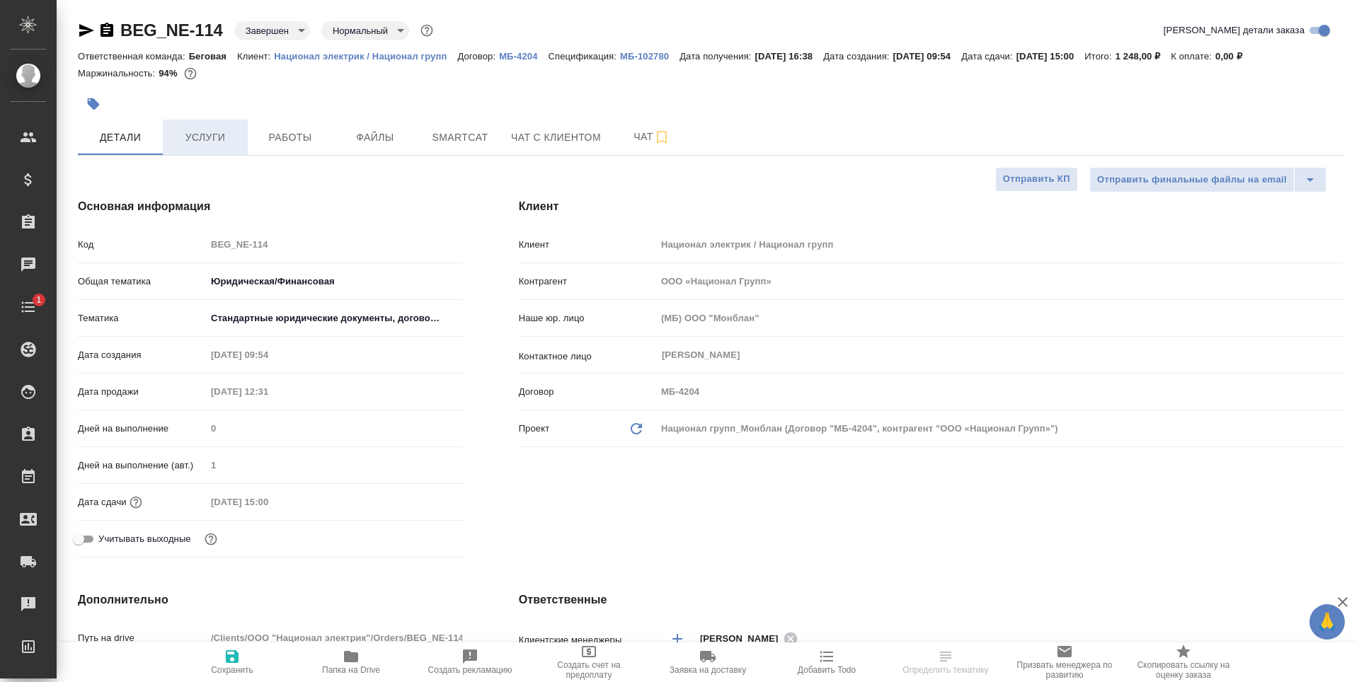
type textarea "x"
click at [222, 142] on span "Услуги" at bounding box center [205, 138] width 68 height 18
type textarea "x"
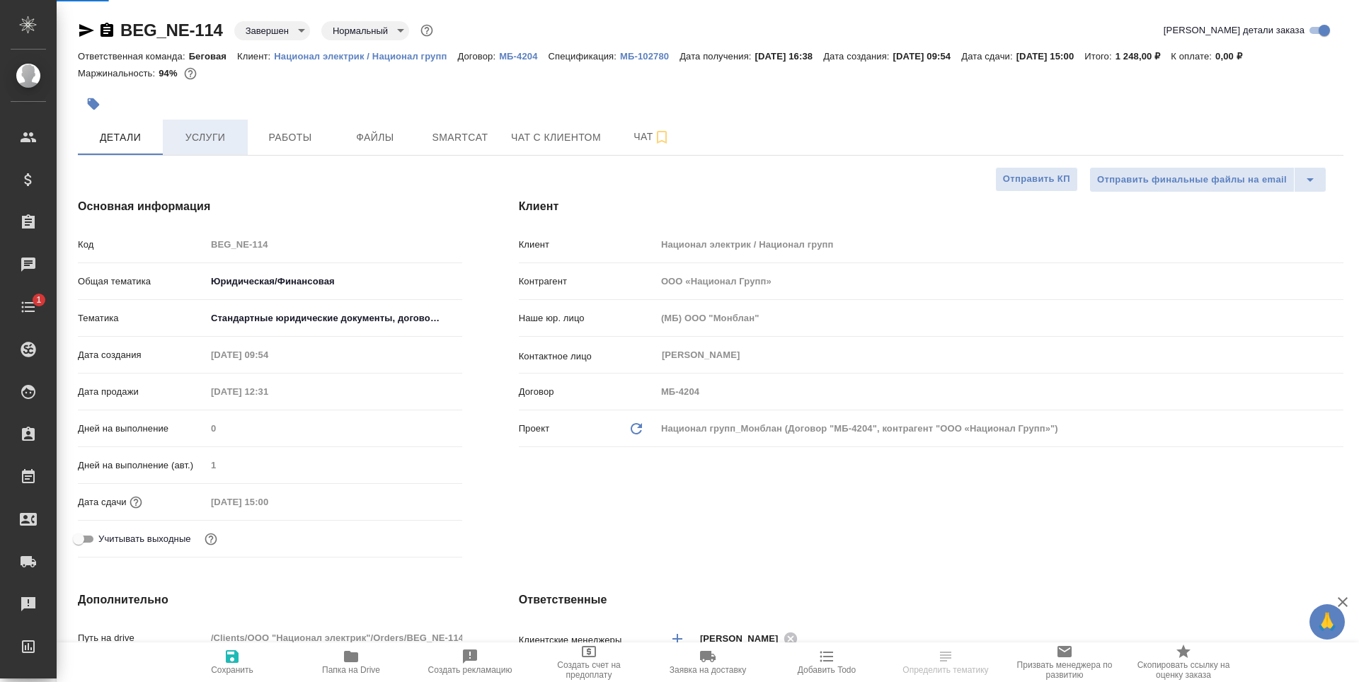
type textarea "x"
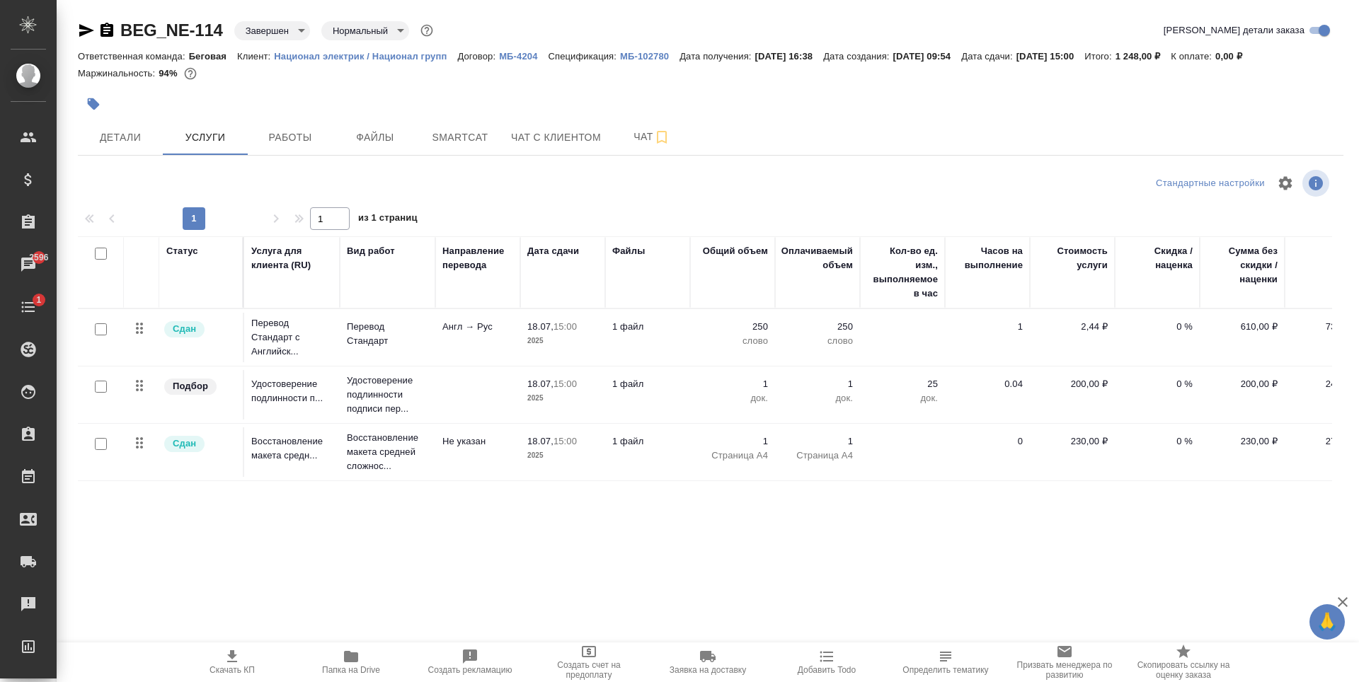
click at [643, 61] on p "МБ-102780" at bounding box center [649, 56] width 59 height 11
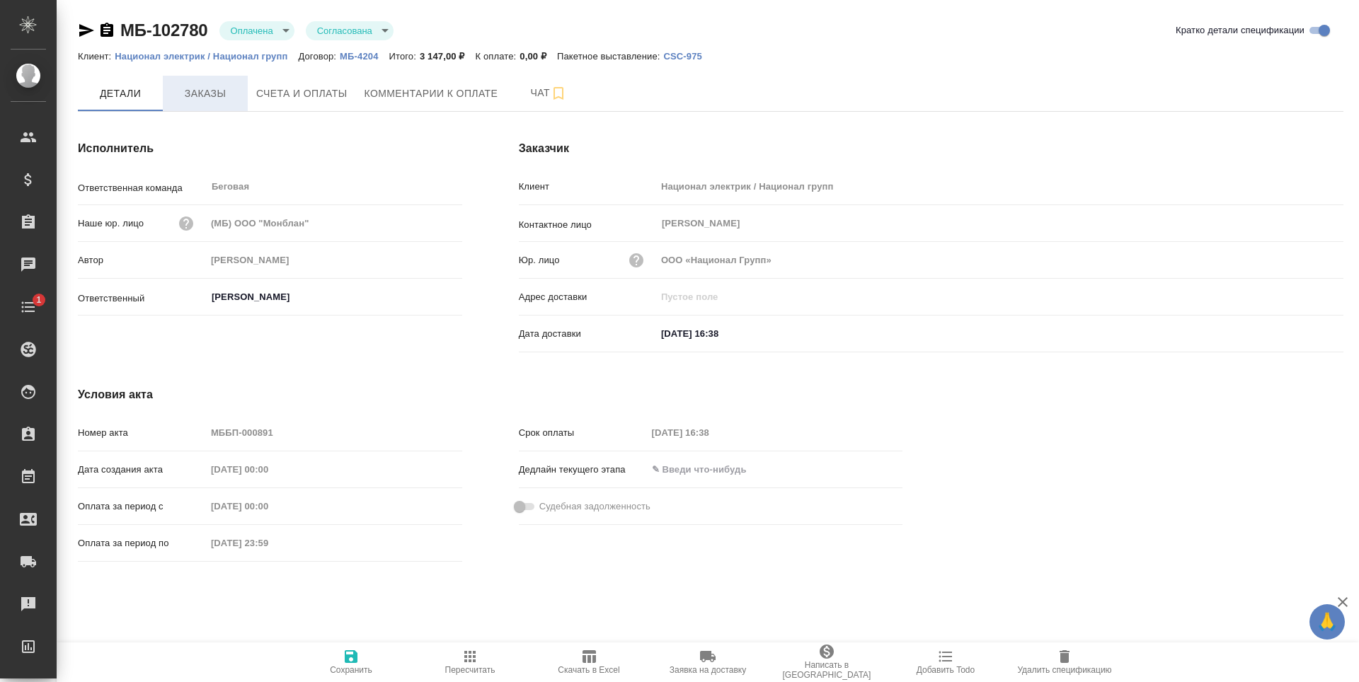
click at [205, 82] on button "Заказы" at bounding box center [205, 93] width 85 height 35
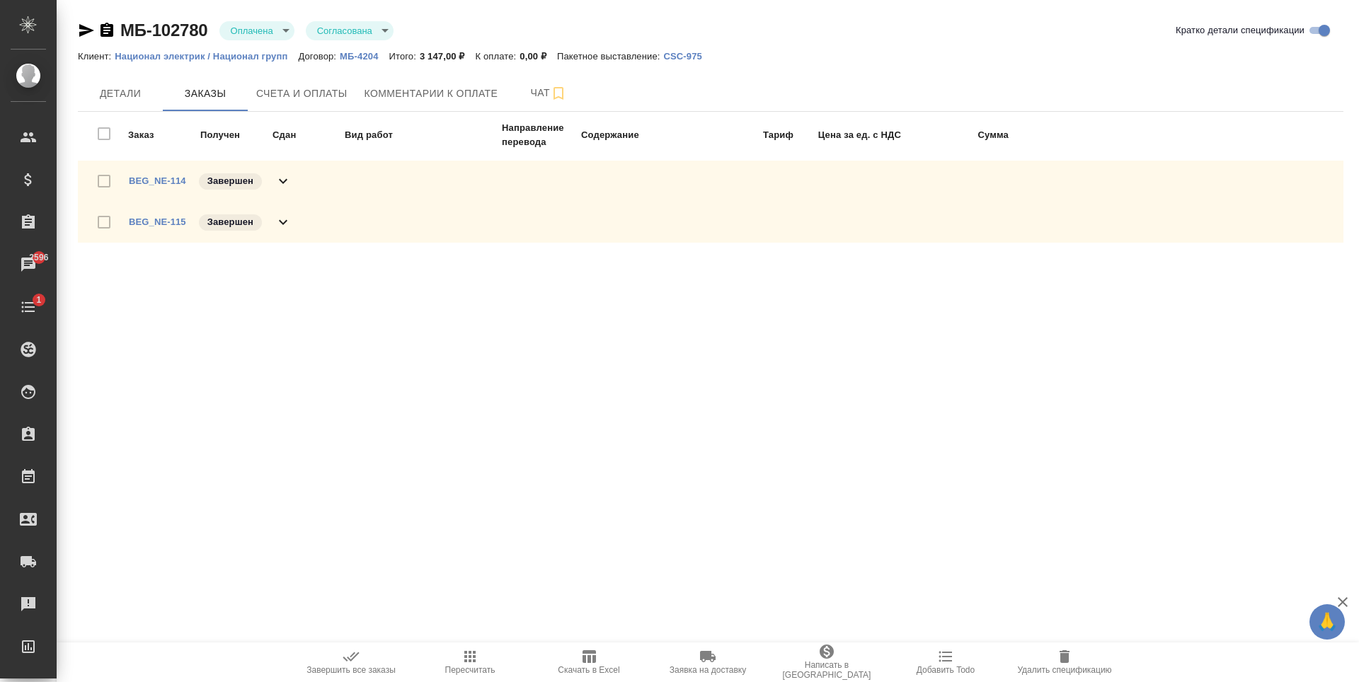
click at [300, 222] on div "BEG_NE-115 Завершен" at bounding box center [710, 222] width 1265 height 41
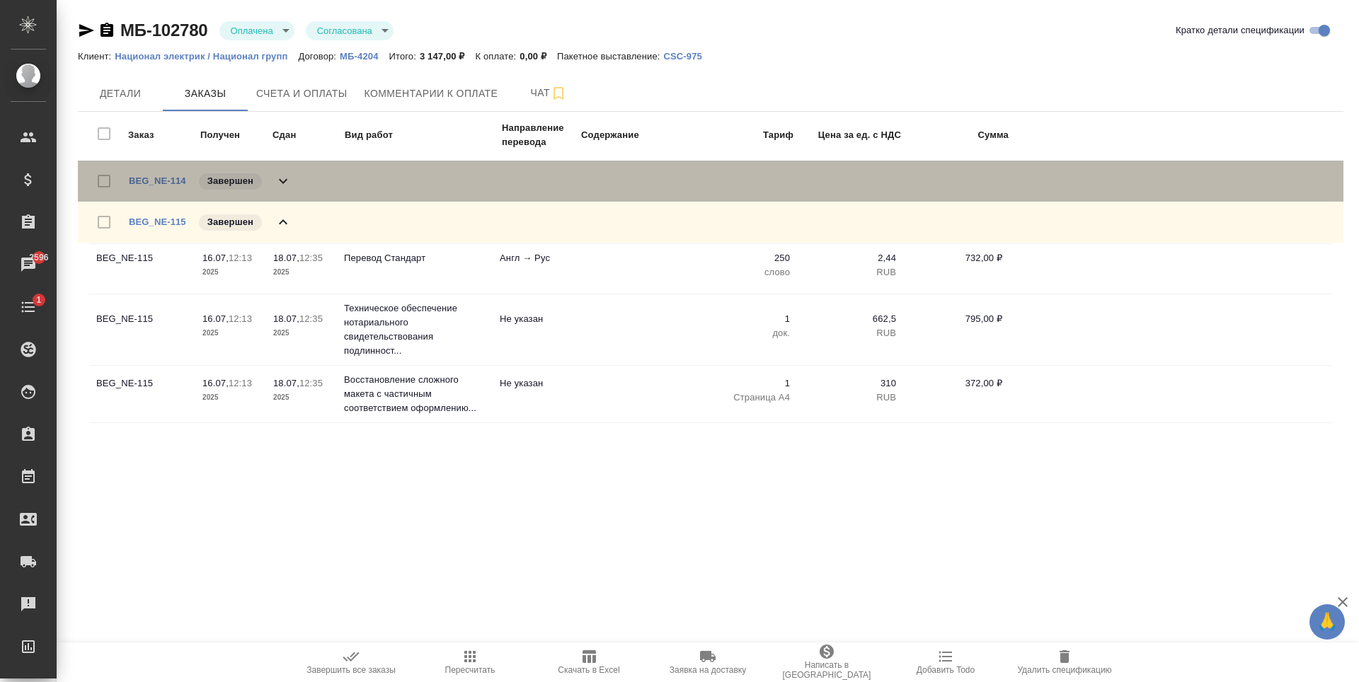
click at [301, 171] on div "BEG_NE-114 Завершен" at bounding box center [710, 181] width 1265 height 41
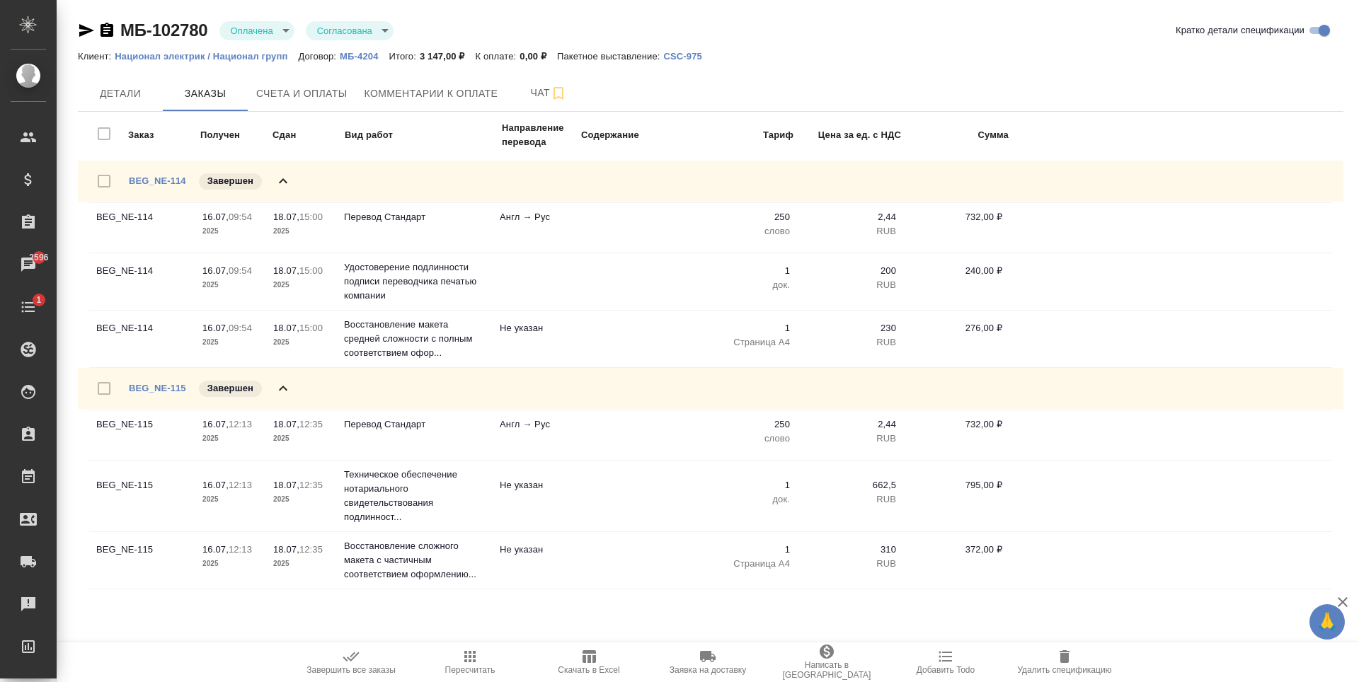
click at [301, 171] on div "BEG_NE-114 Завершен" at bounding box center [710, 181] width 1265 height 41
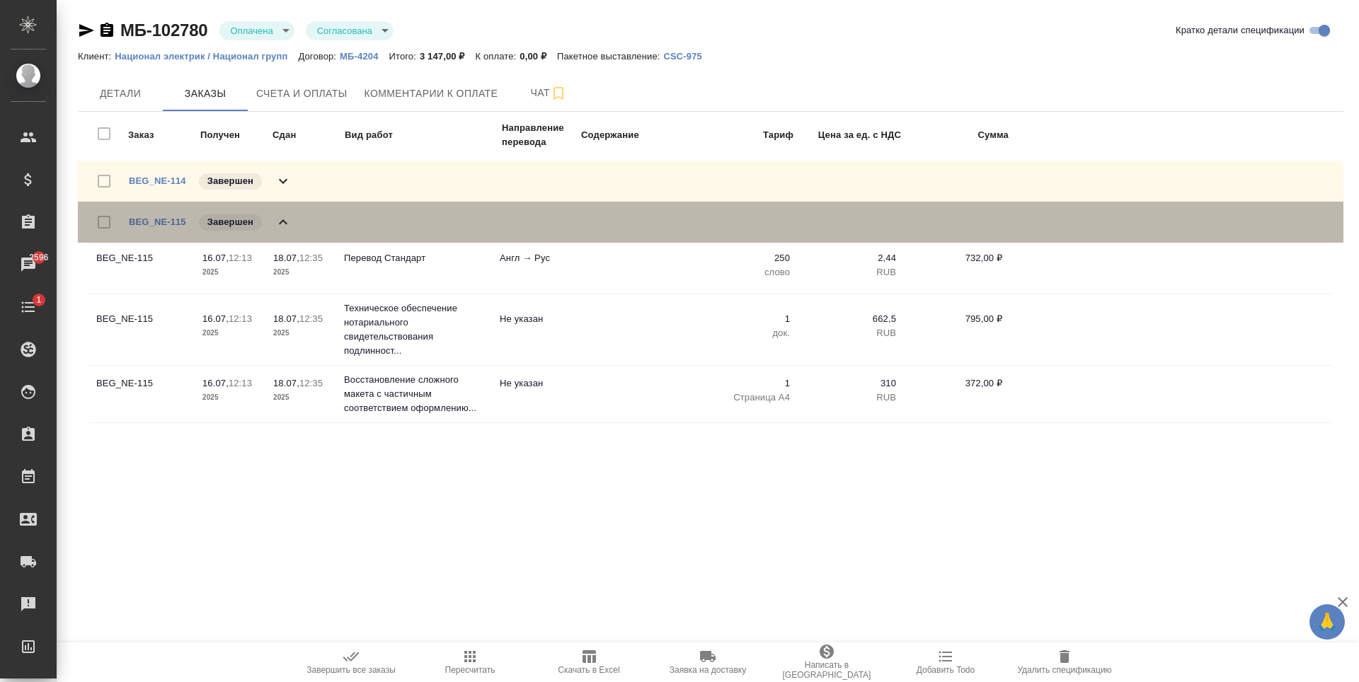
click at [345, 222] on div "BEG_NE-115 Завершен" at bounding box center [710, 222] width 1265 height 41
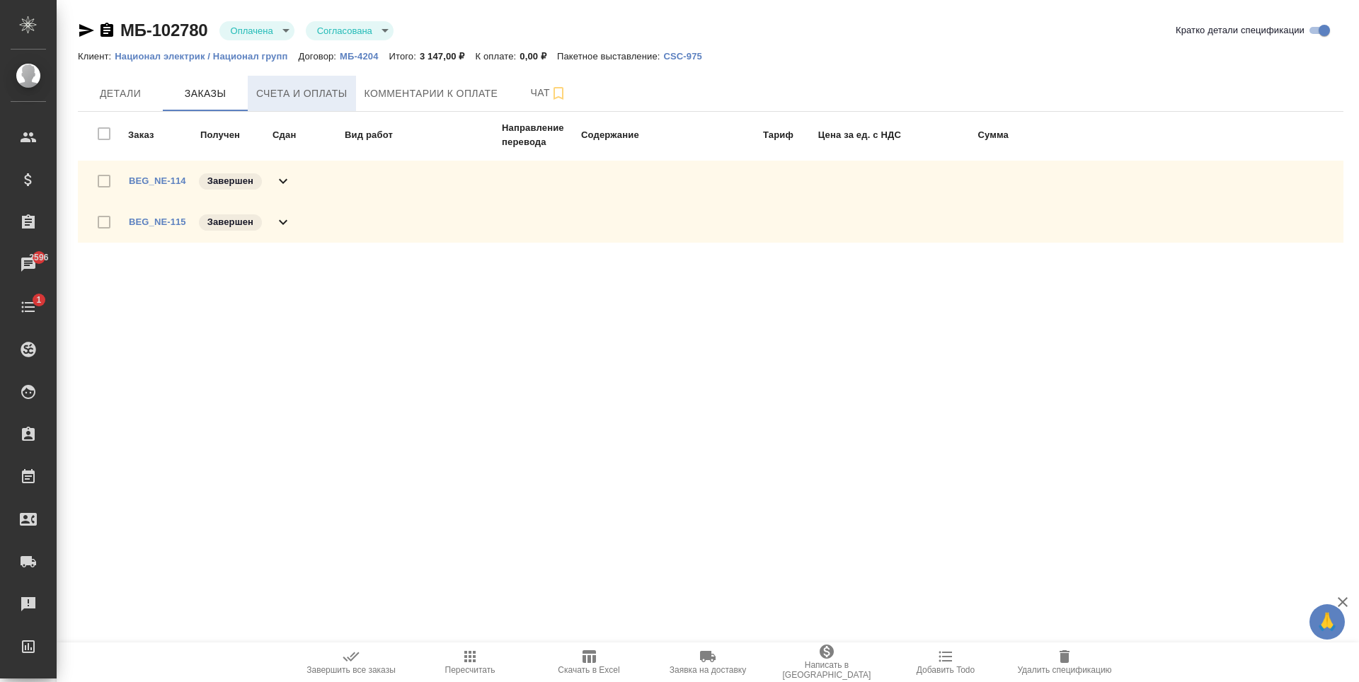
click at [321, 101] on span "Счета и оплаты" at bounding box center [301, 94] width 91 height 18
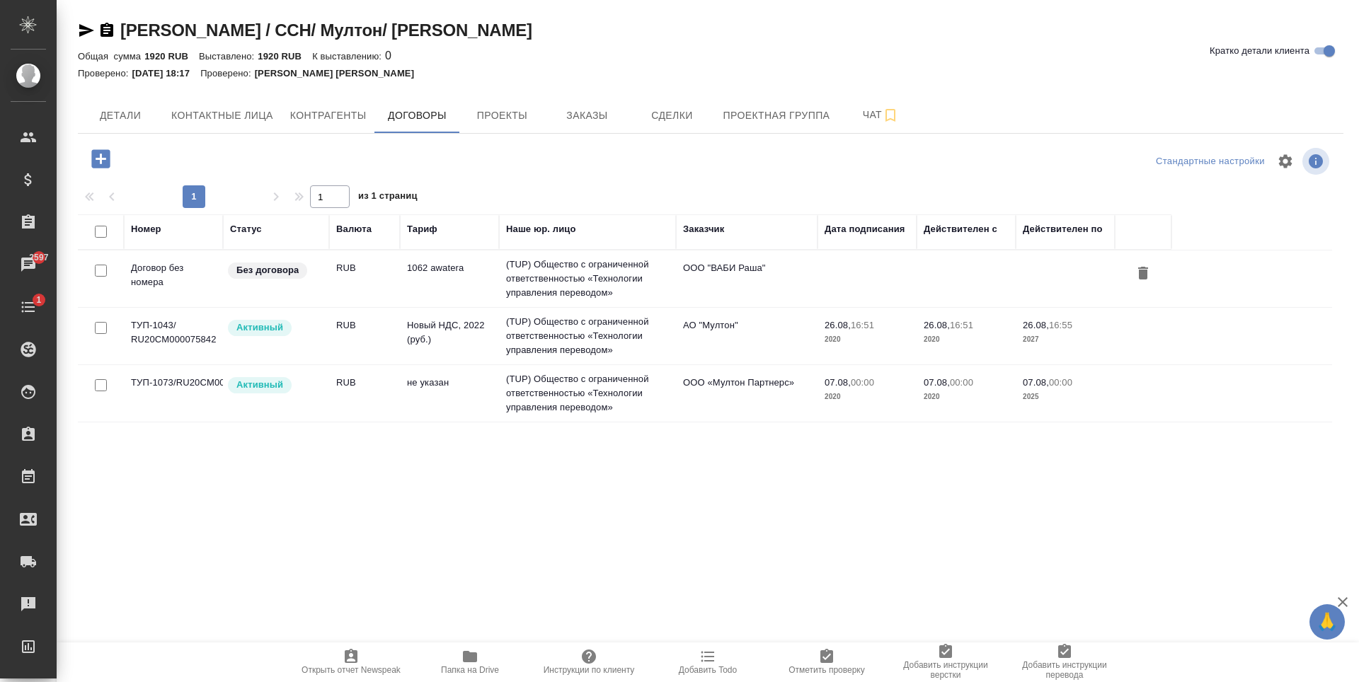
click at [734, 406] on td "ООО «Мултон Партнерс»" at bounding box center [747, 394] width 142 height 50
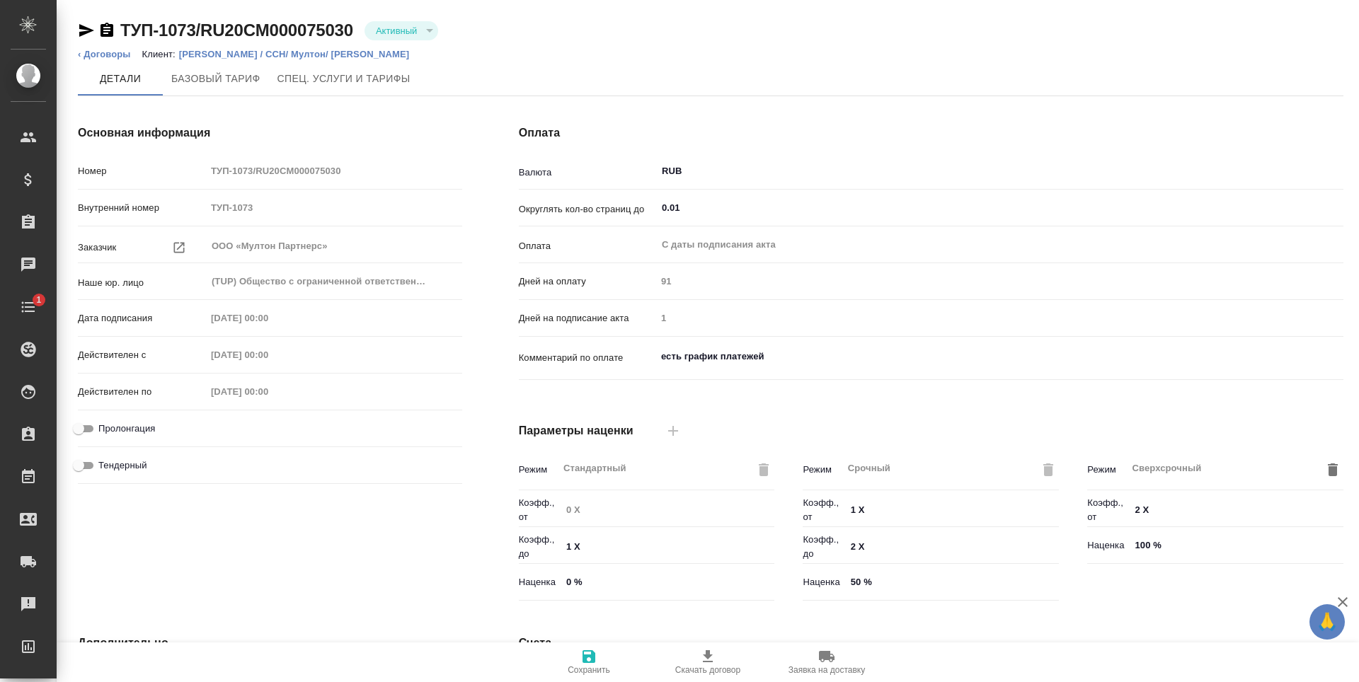
scroll to position [280, 0]
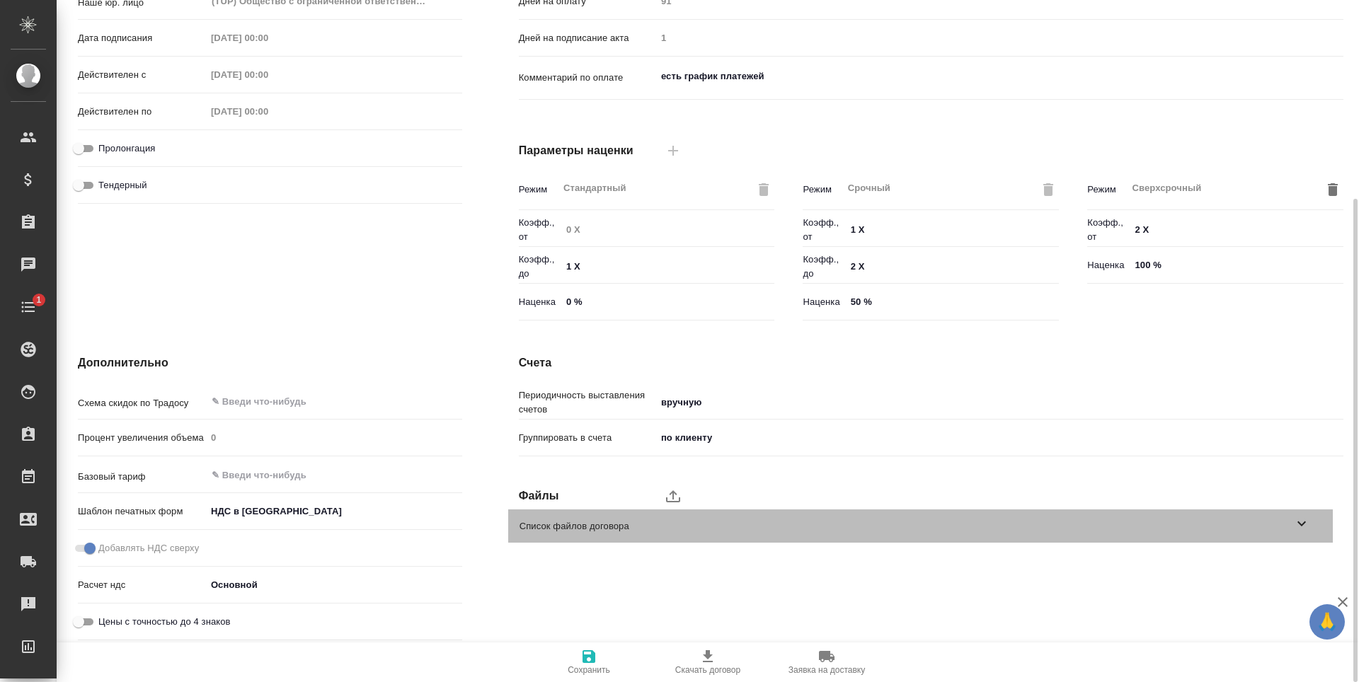
click at [651, 520] on span "Список файлов договора" at bounding box center [906, 526] width 774 height 14
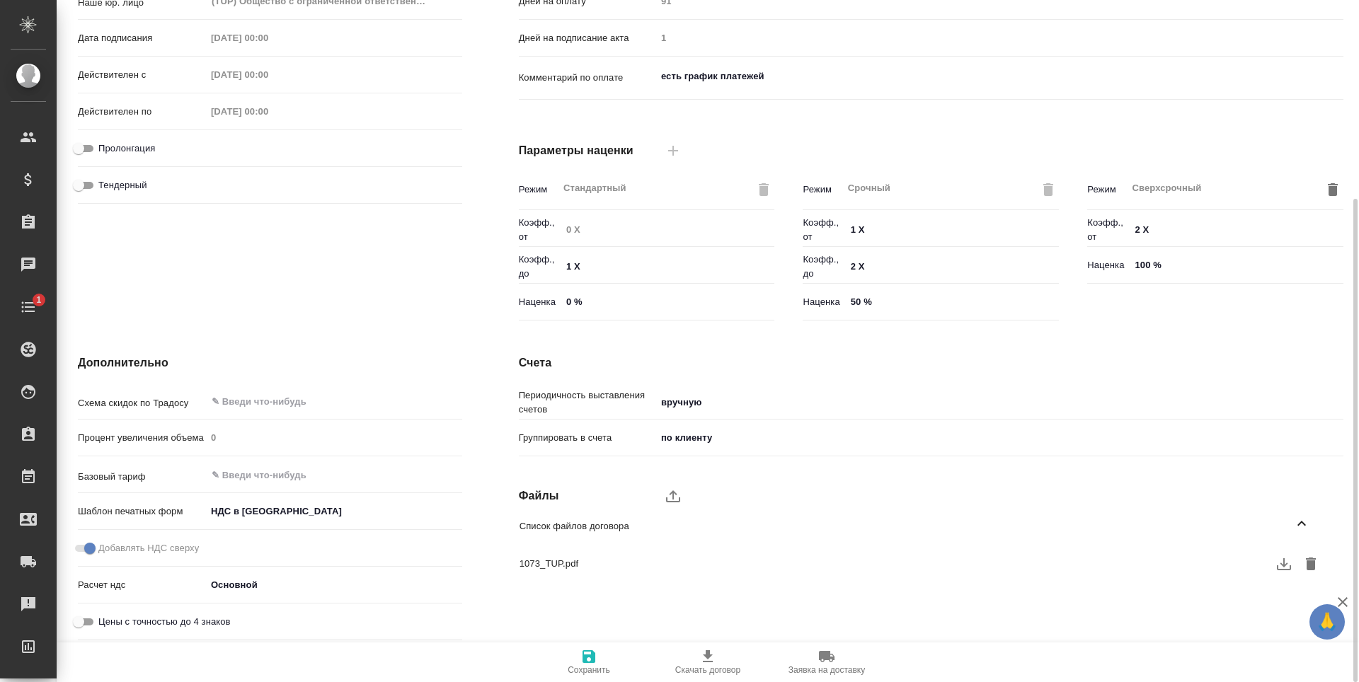
scroll to position [0, 0]
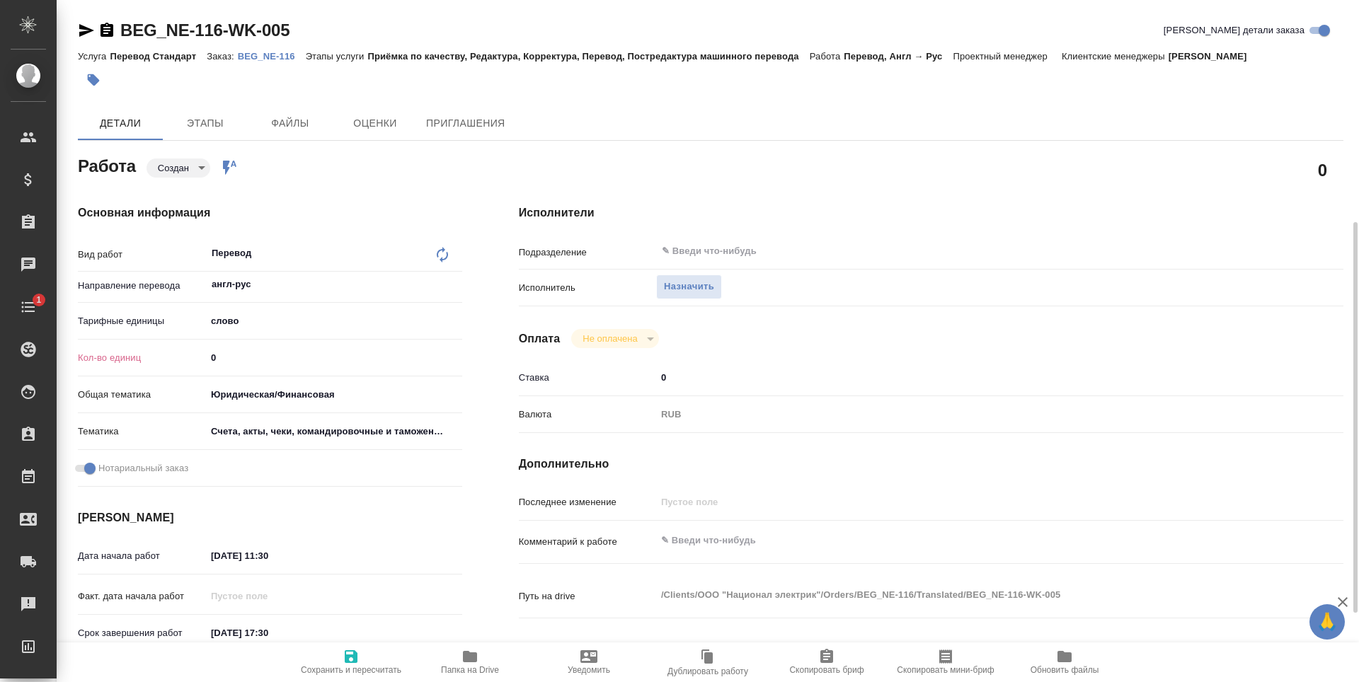
scroll to position [212, 0]
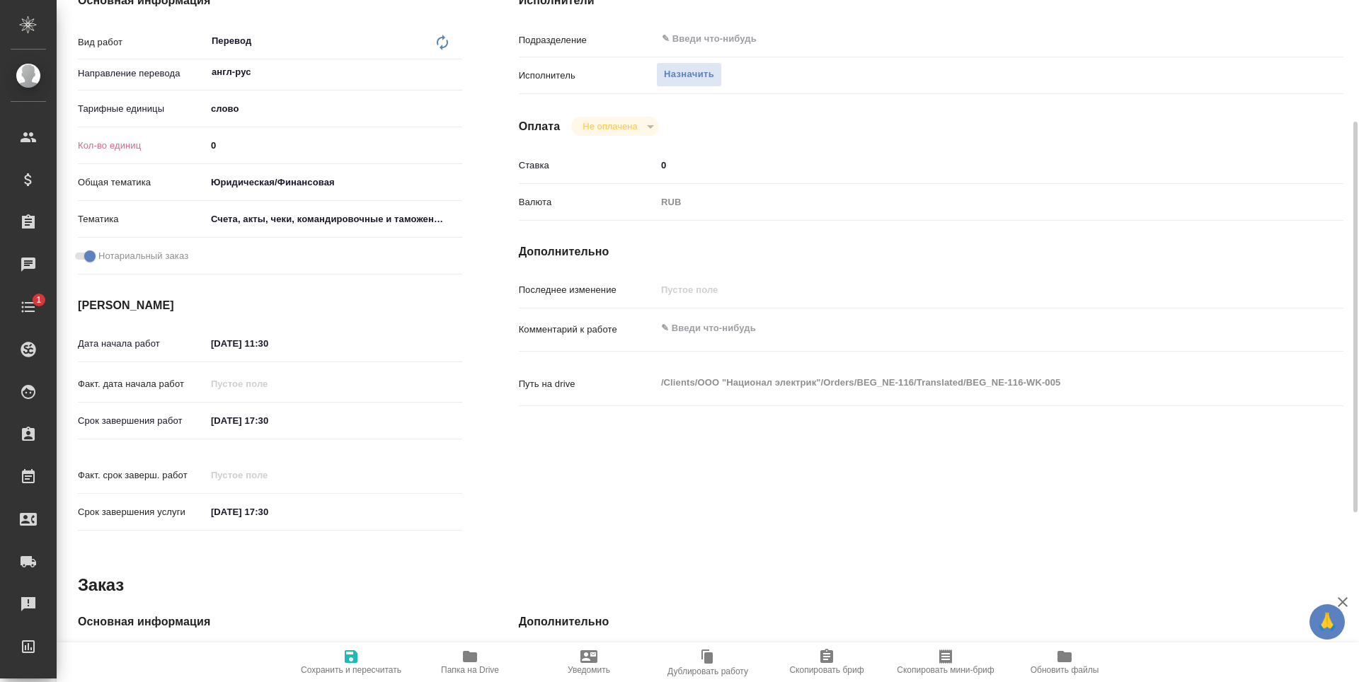
click at [299, 413] on input "[DATE] 17:30" at bounding box center [268, 420] width 124 height 21
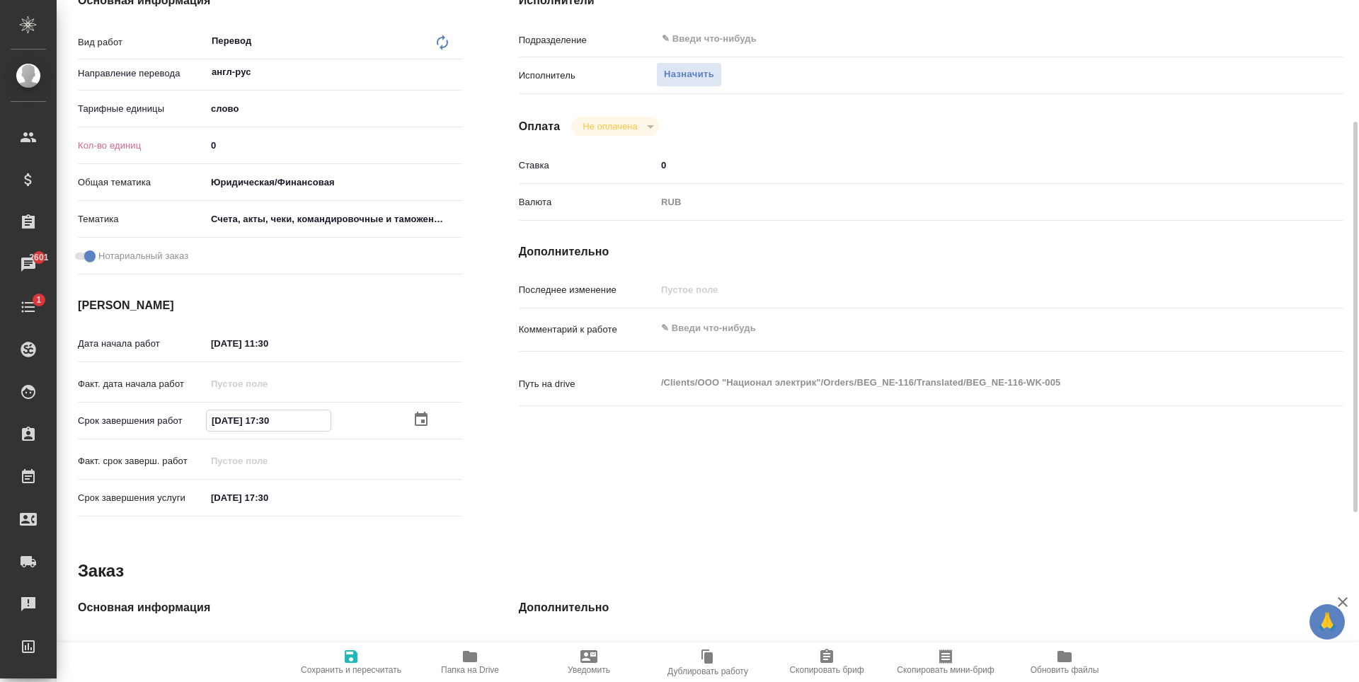
click at [421, 418] on icon "button" at bounding box center [421, 419] width 17 height 17
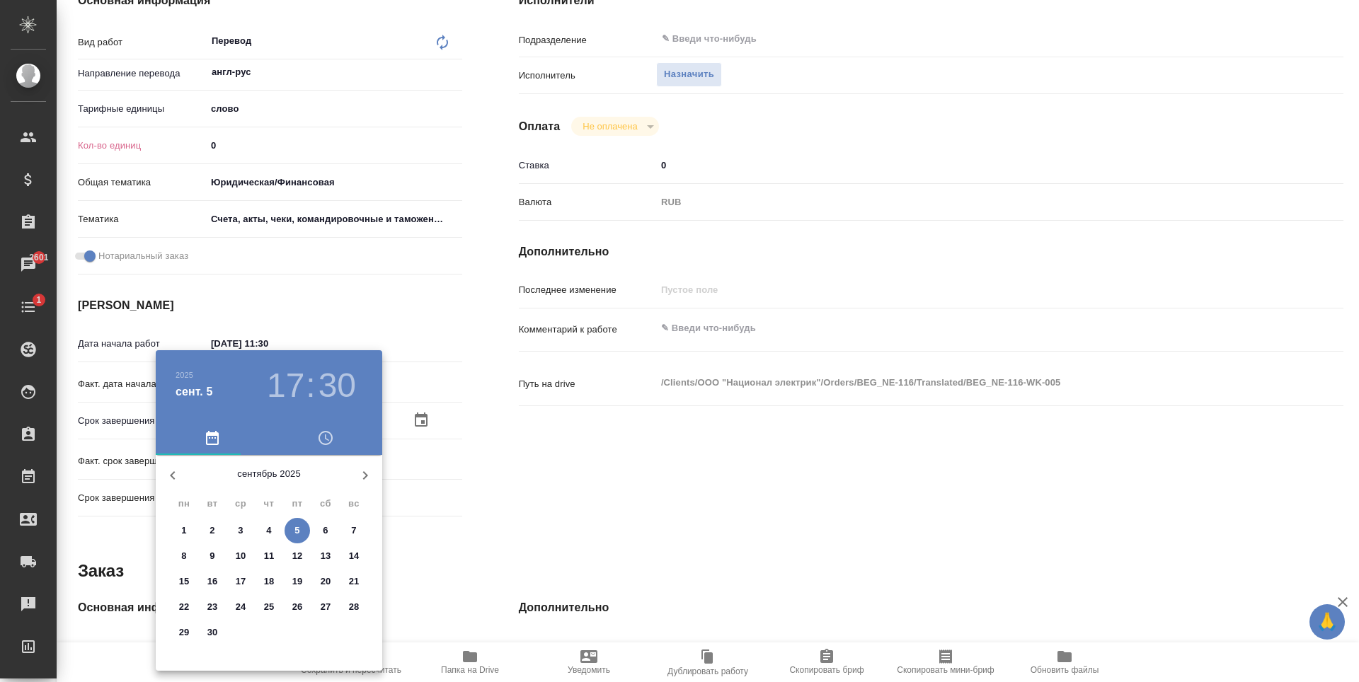
click at [276, 384] on h3 "17" at bounding box center [286, 386] width 38 height 40
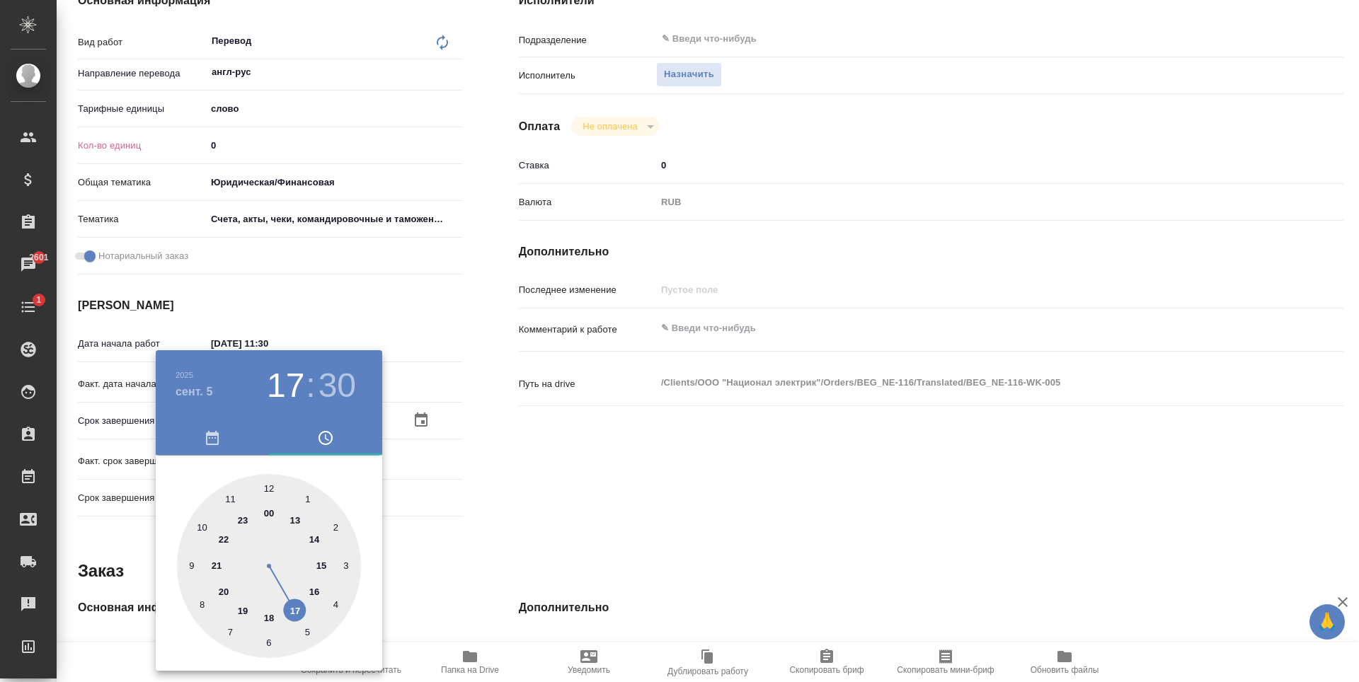
click at [317, 585] on div at bounding box center [269, 566] width 184 height 184
click at [271, 488] on div at bounding box center [269, 566] width 184 height 184
type input "[DATE] 16:00"
click at [636, 460] on div at bounding box center [679, 341] width 1359 height 682
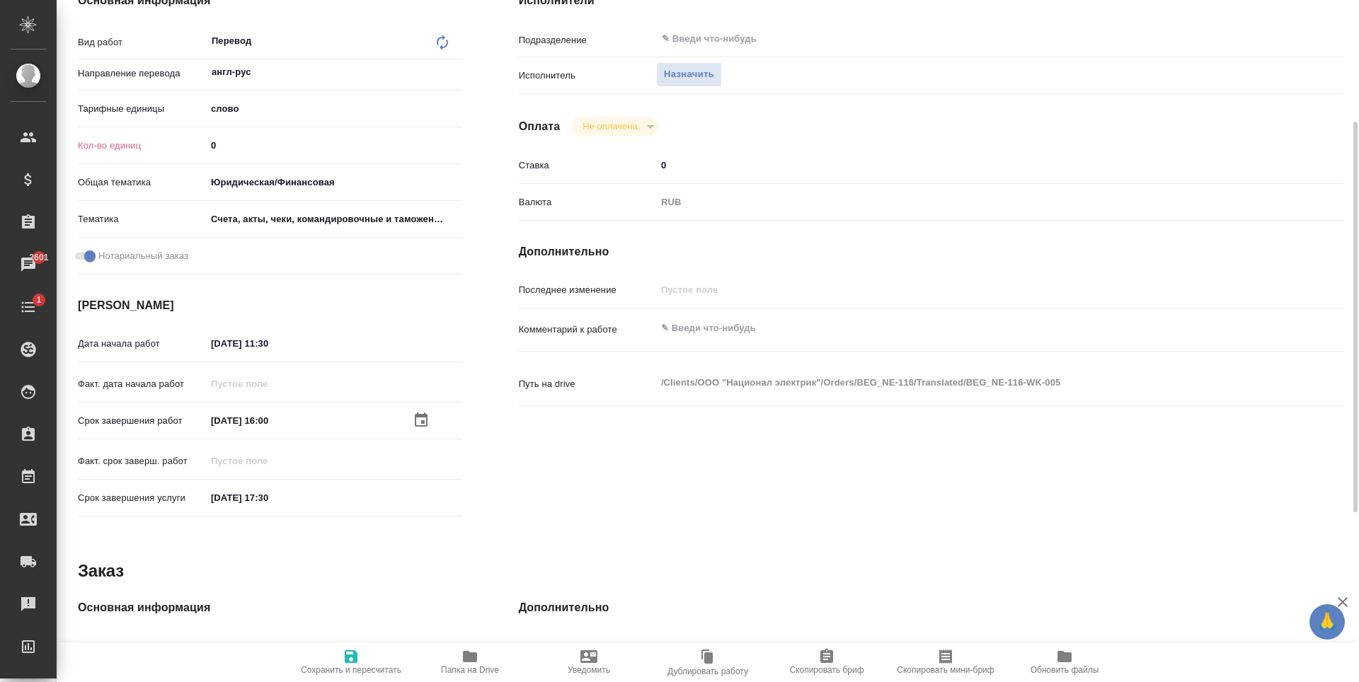
click at [367, 655] on span "Сохранить и пересчитать" at bounding box center [351, 661] width 102 height 27
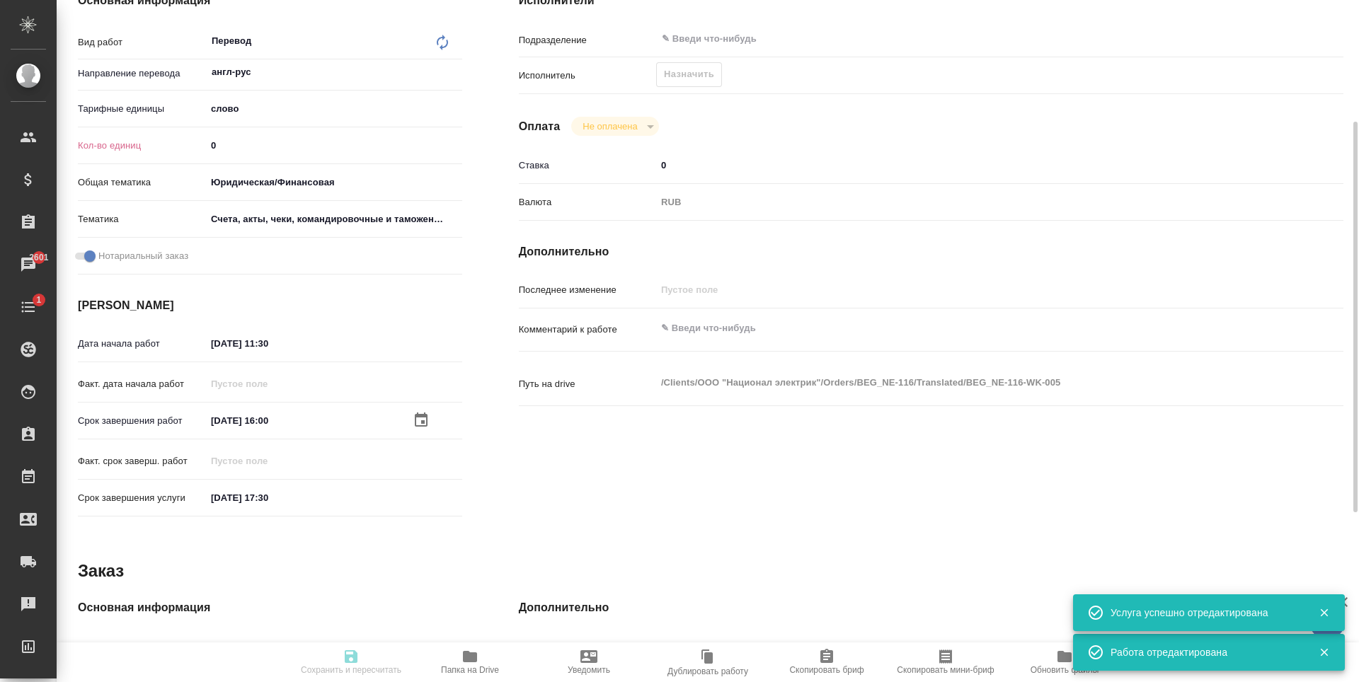
type input "created"
type input "англ-рус"
type input "5a8b1489cc6b4906c91bfd90"
type input "0"
type input "yr-fn"
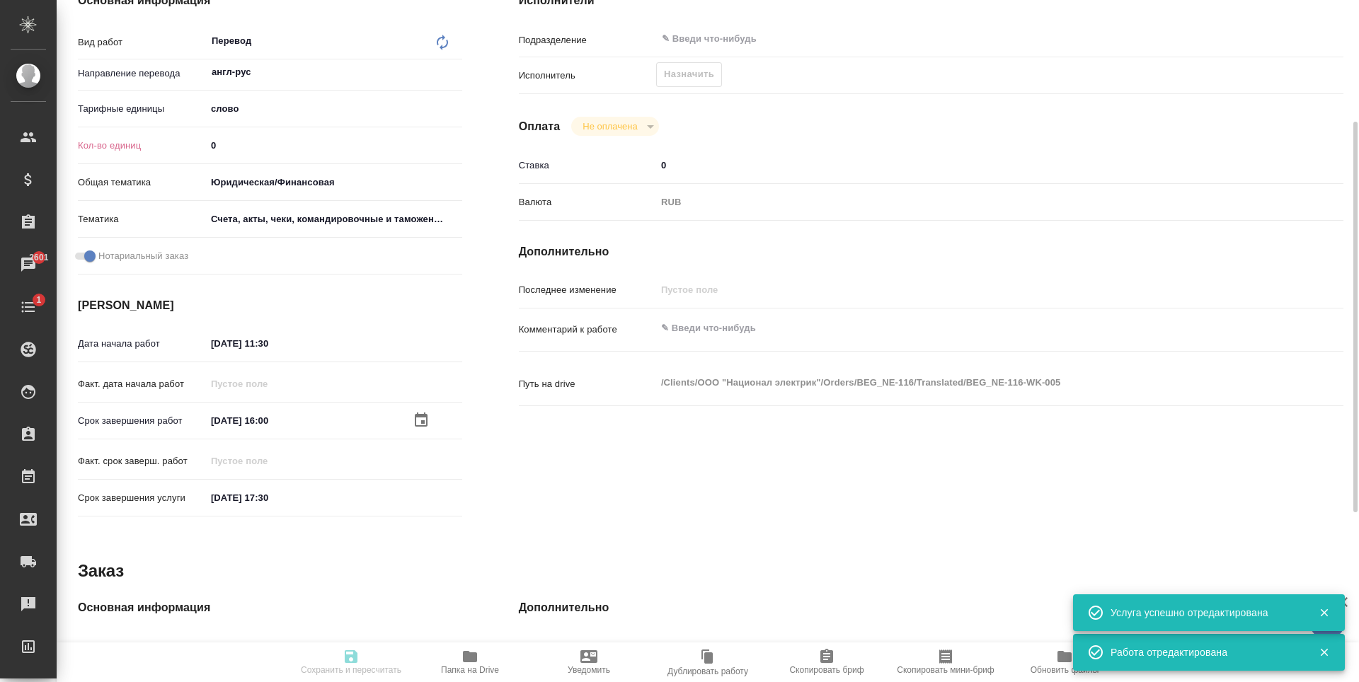
type input "5f647205b73bc97568ca66c0"
checkbox input "true"
type input "[DATE] 11:30"
type input "[DATE] 16:00"
type input "[DATE] 17:30"
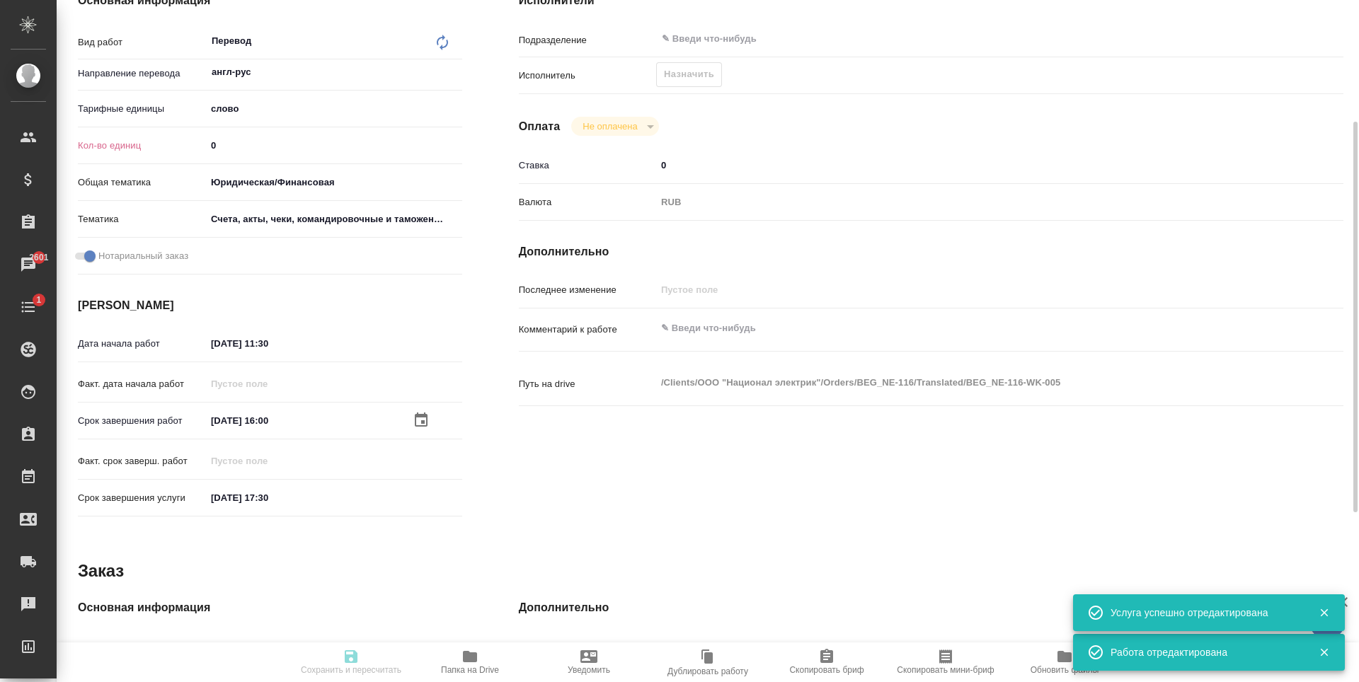
type input "notPayed"
type input "0"
type input "RUB"
type input "BEG_NE-116"
type input "Перевод Стандарт"
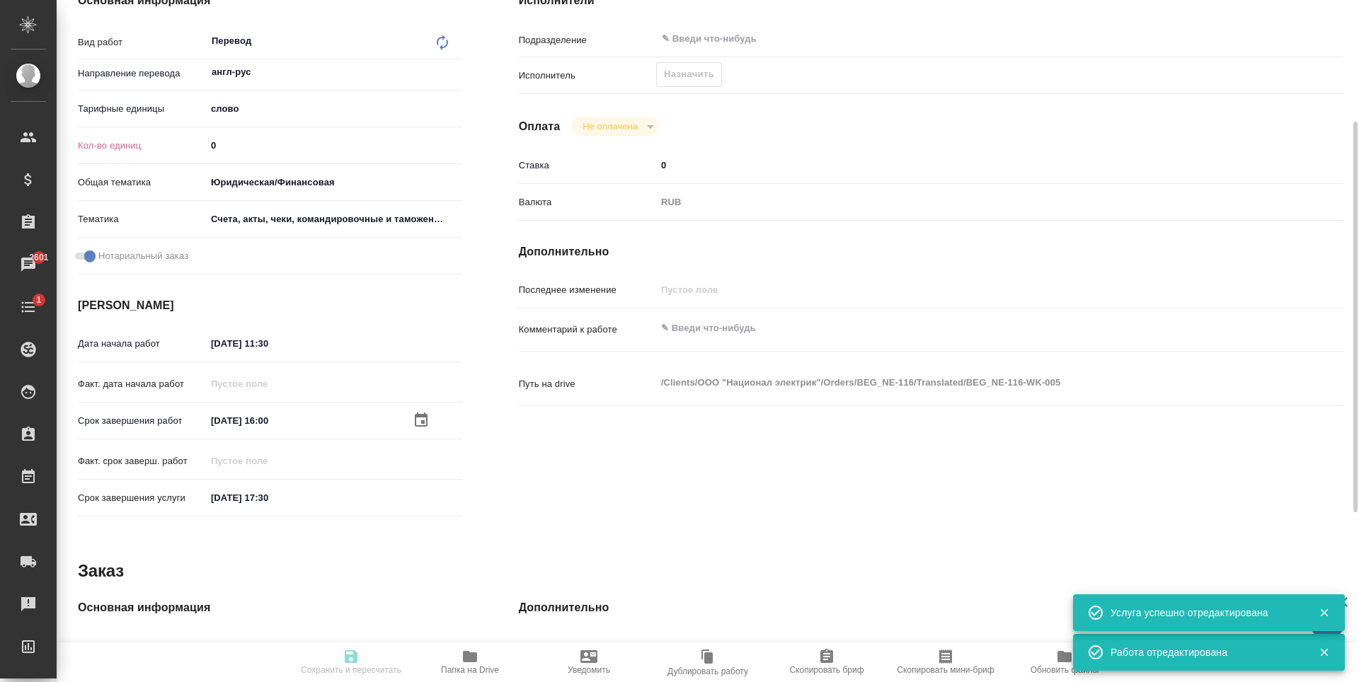
type input "Приёмка по качеству, Редактура, Корректура, Перевод, Постредактура машинного пе…"
type input "[PERSON_NAME]"
type input "/Clients/ООО "Национал электрик"/Orders/BEG_NE-116"
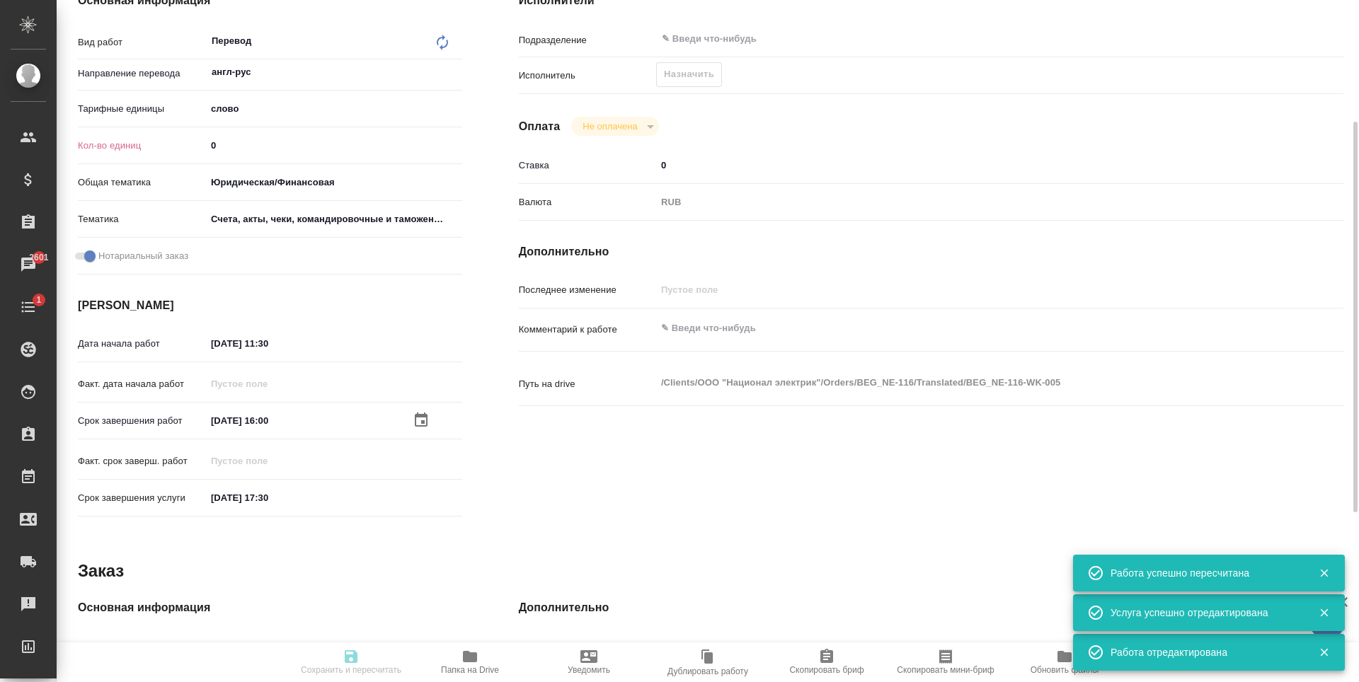
type input "created"
type input "англ-рус"
type input "5a8b1489cc6b4906c91bfd90"
type input "0"
type input "yr-fn"
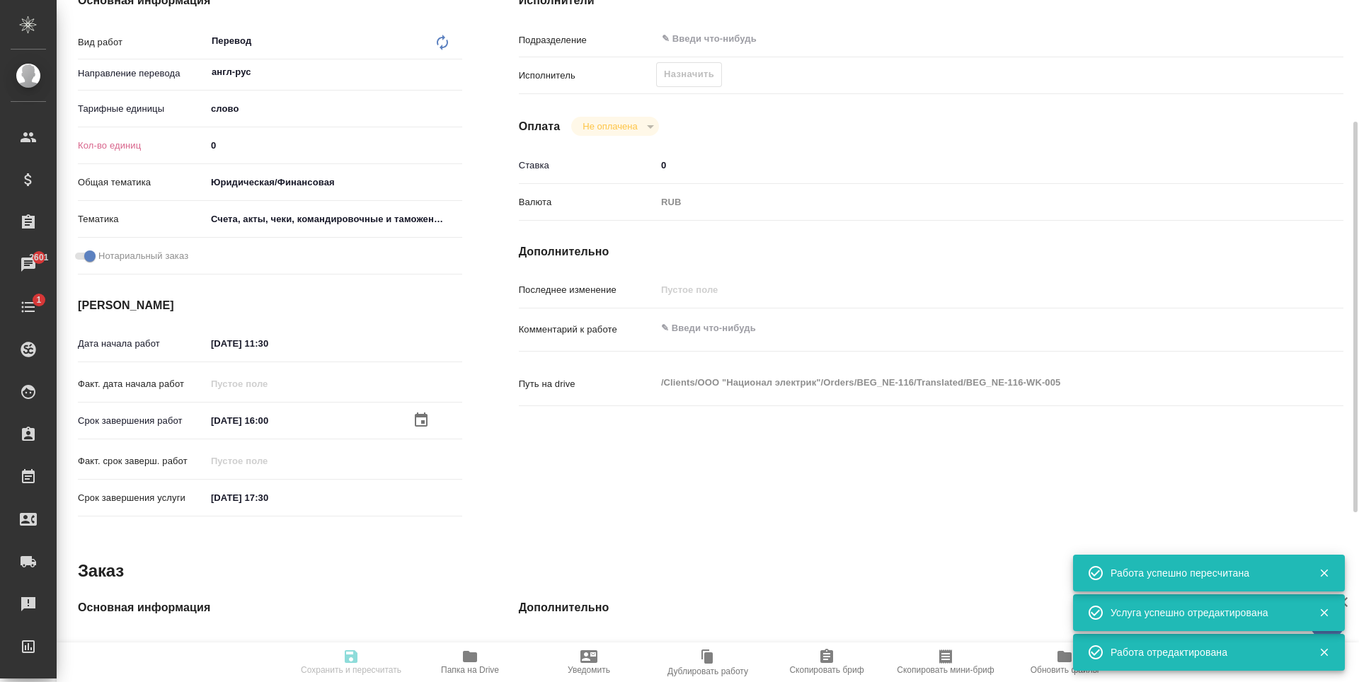
type input "5f647205b73bc97568ca66c0"
checkbox input "true"
type input "[DATE] 11:30"
type input "05.09.2025 16:00"
type input "[DATE] 17:30"
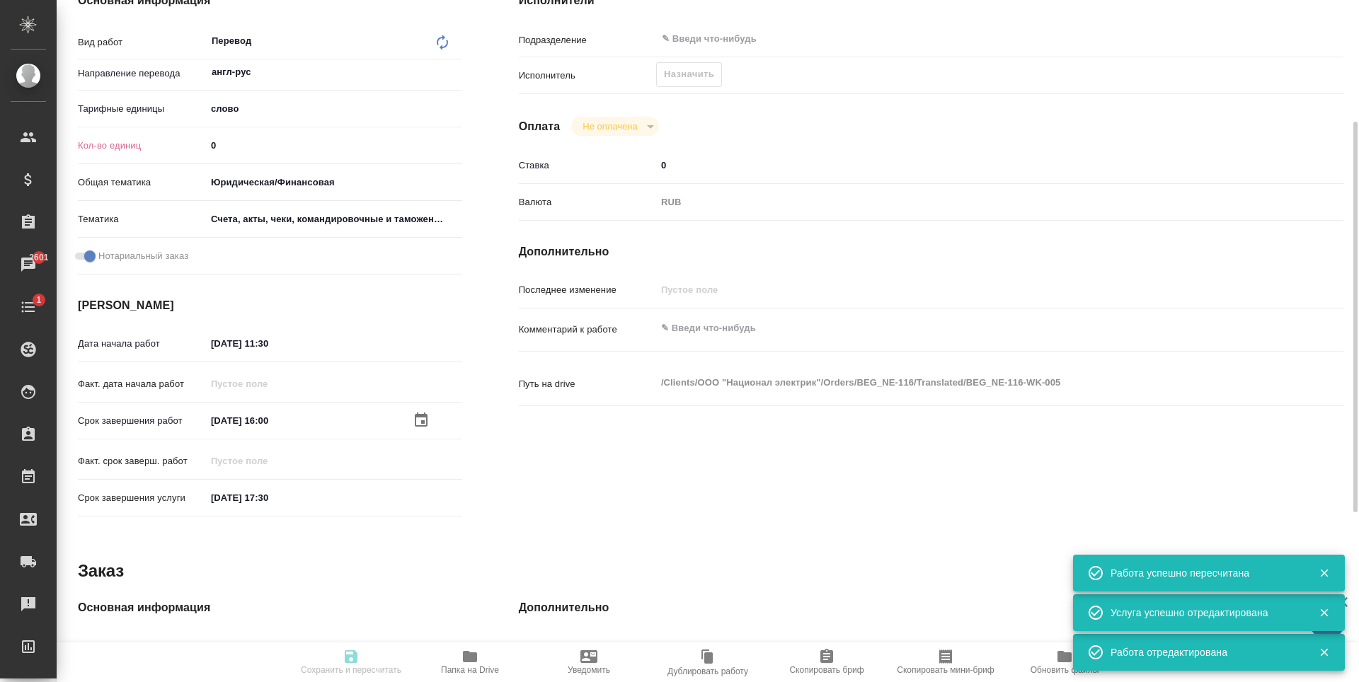
type input "notPayed"
type input "0"
type input "RUB"
type input "BEG_NE-116"
type input "Перевод Стандарт"
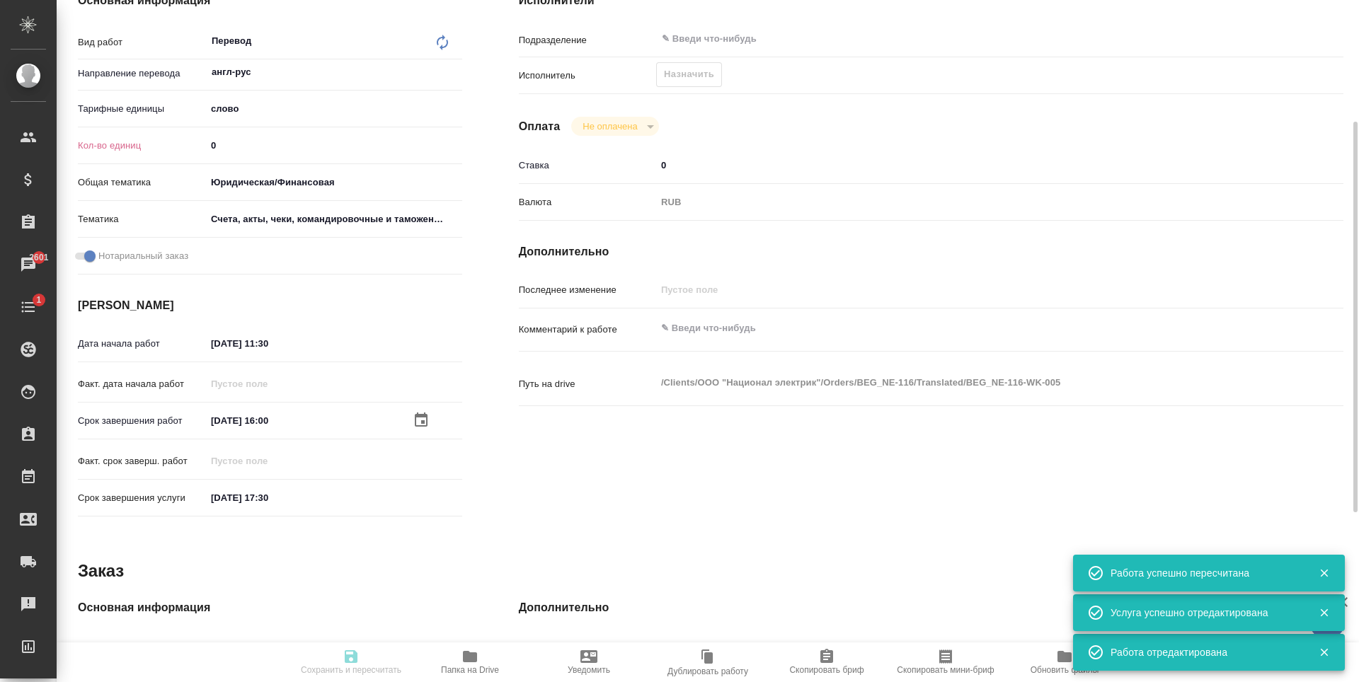
type input "Приёмка по качеству, Редактура, Корректура, Перевод, Постредактура машинного пе…"
type input "[PERSON_NAME]"
type input "/Clients/ООО "Национал электрик"/Orders/BEG_NE-116"
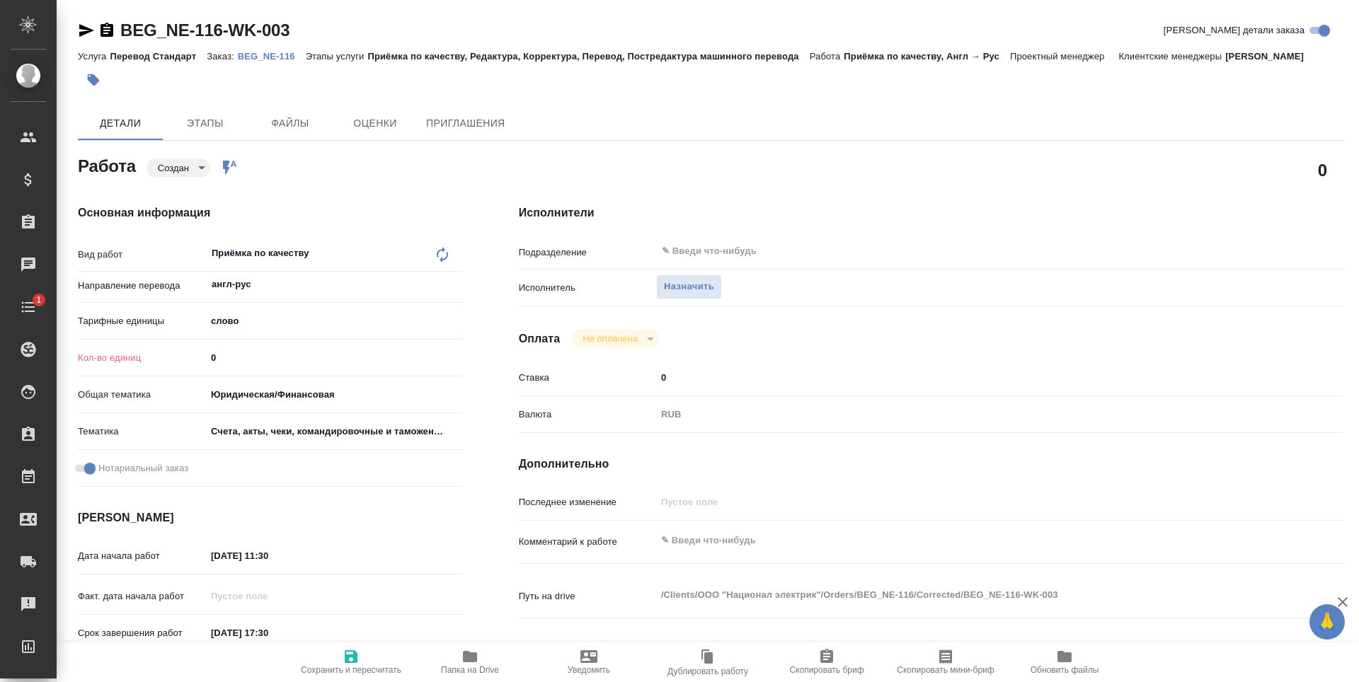
type textarea "x"
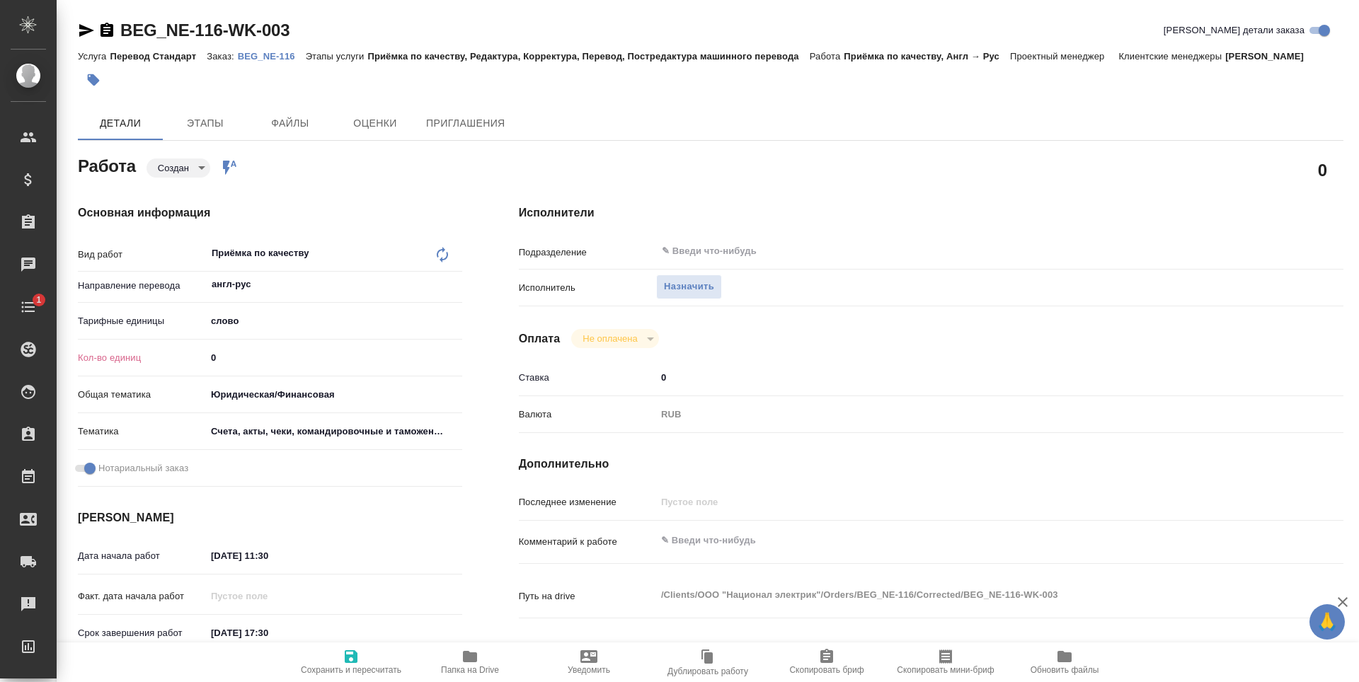
type textarea "x"
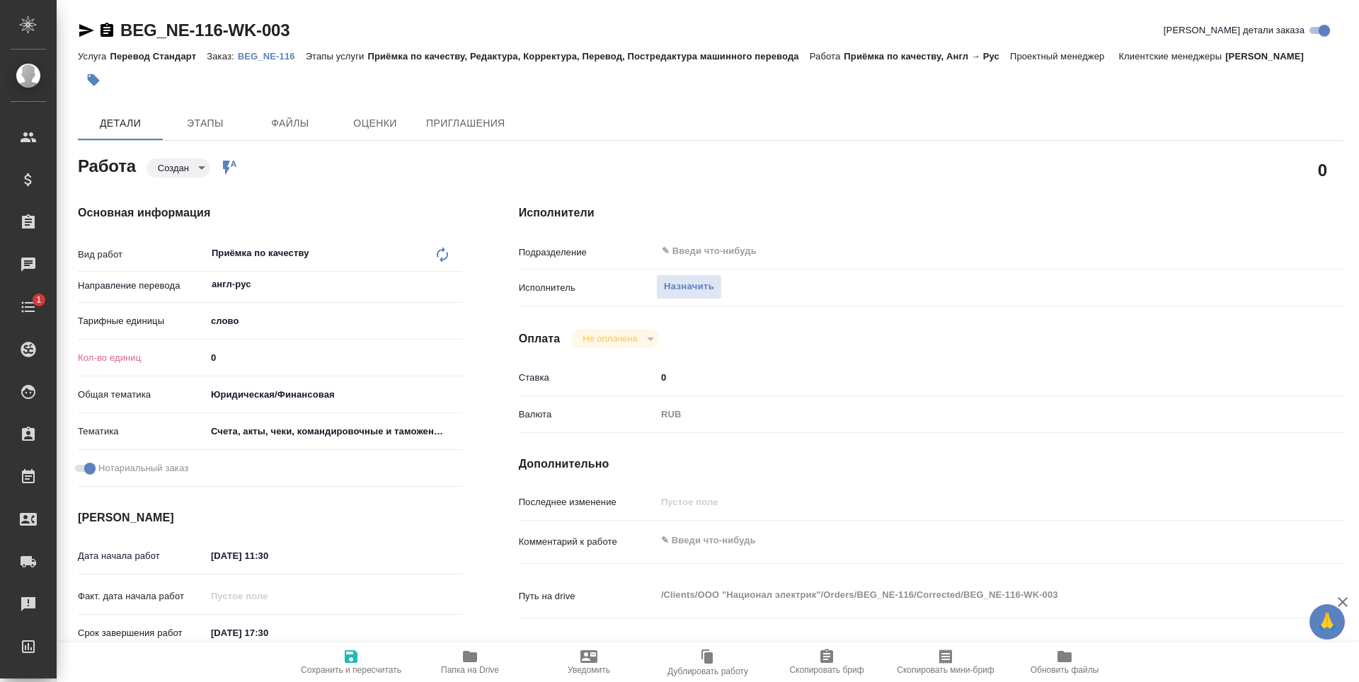
type textarea "x"
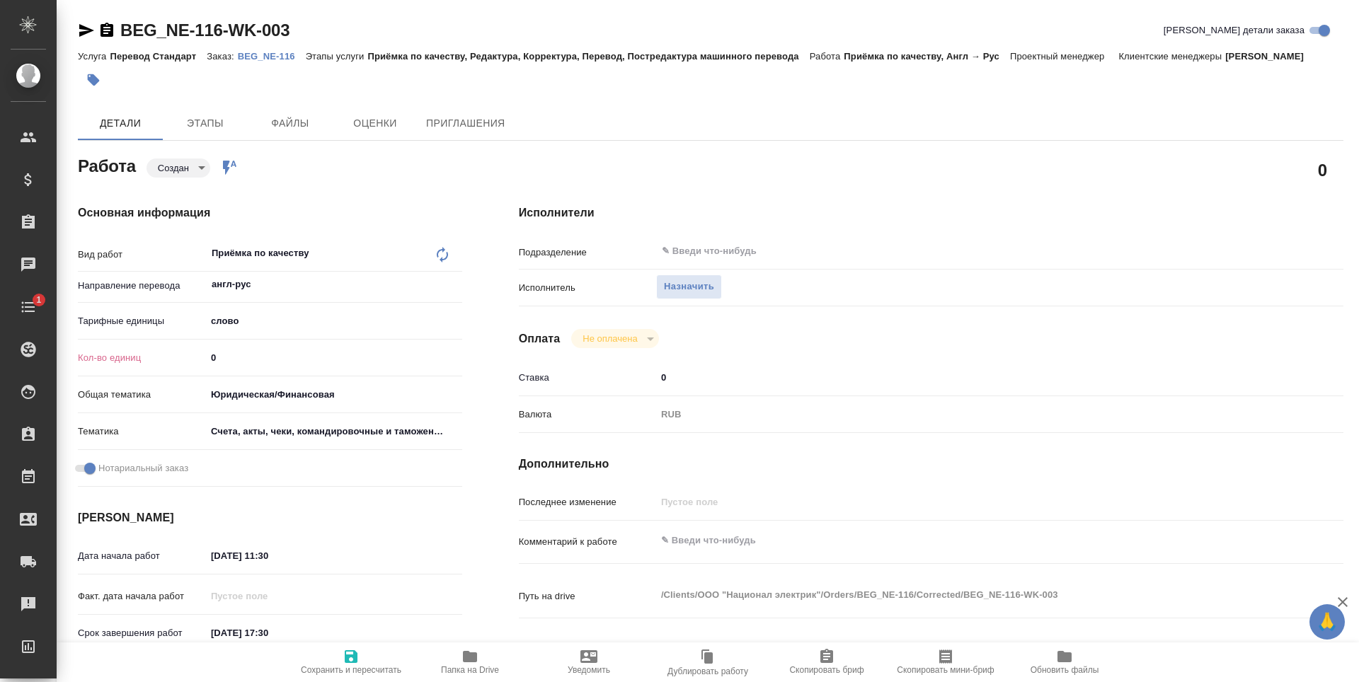
type textarea "x"
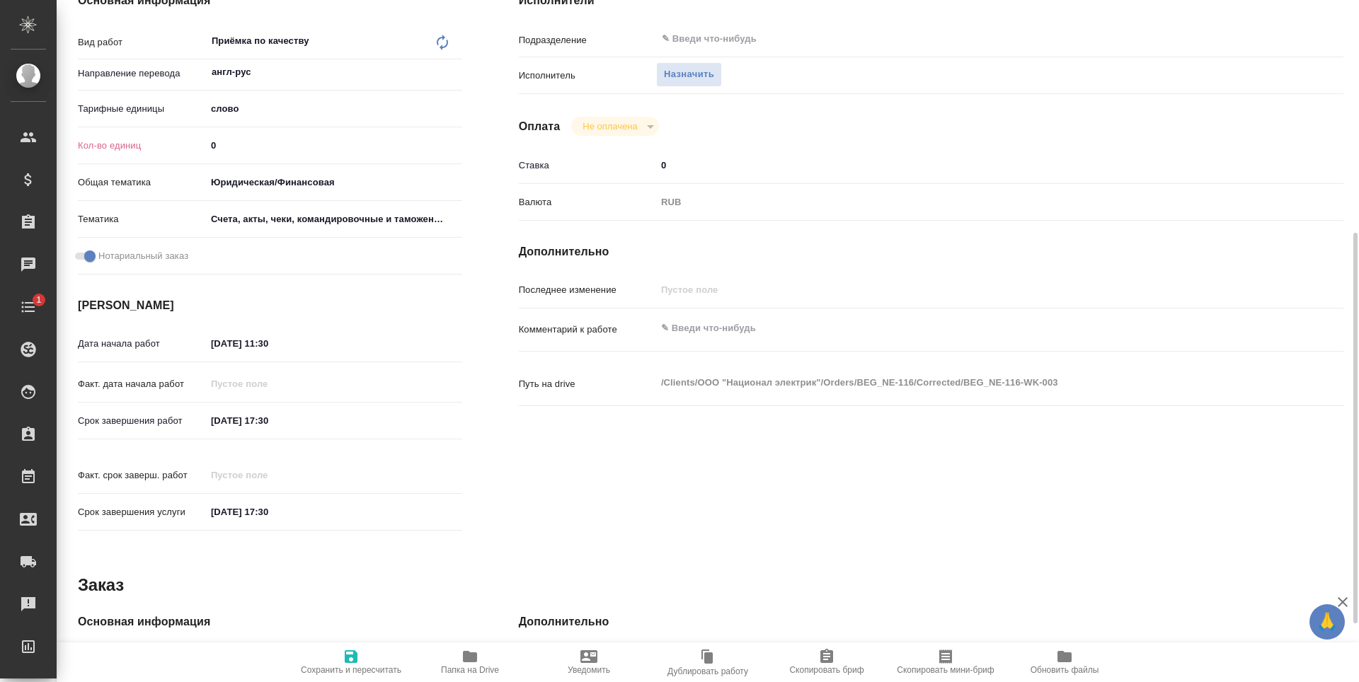
scroll to position [283, 0]
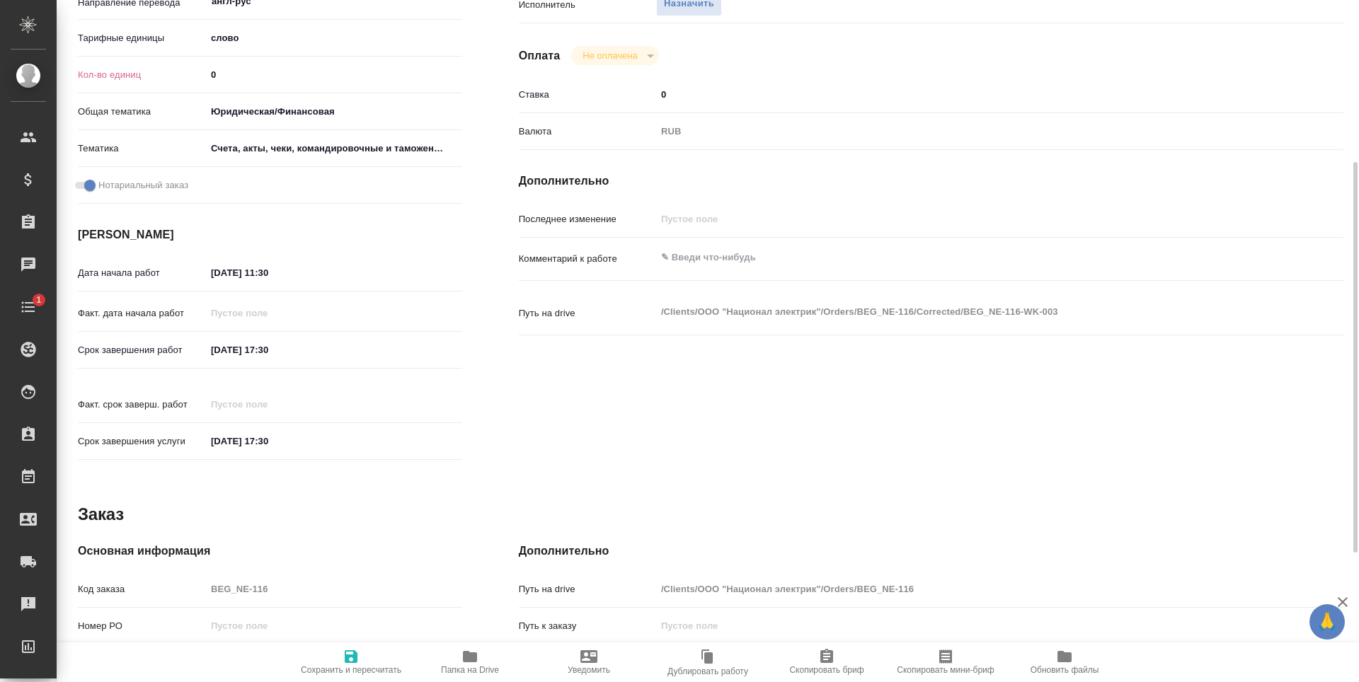
type textarea "x"
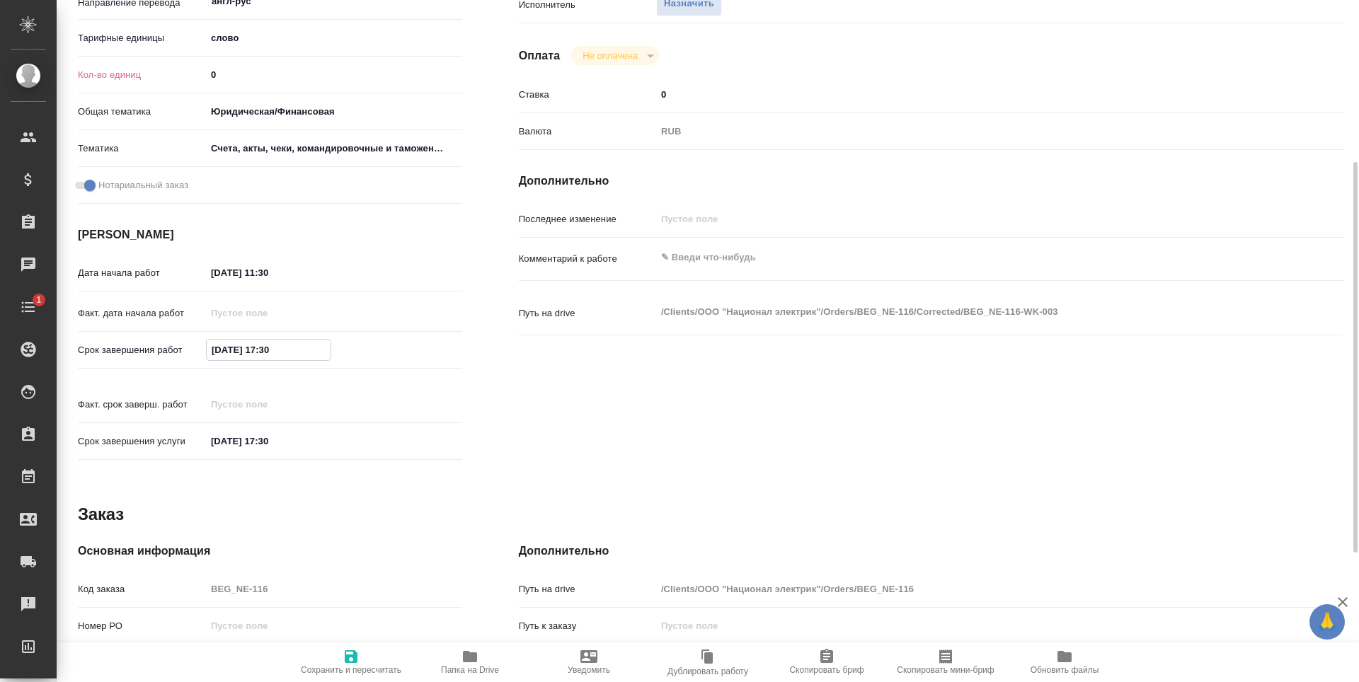
click at [323, 340] on input "[DATE] 17:30" at bounding box center [269, 350] width 124 height 21
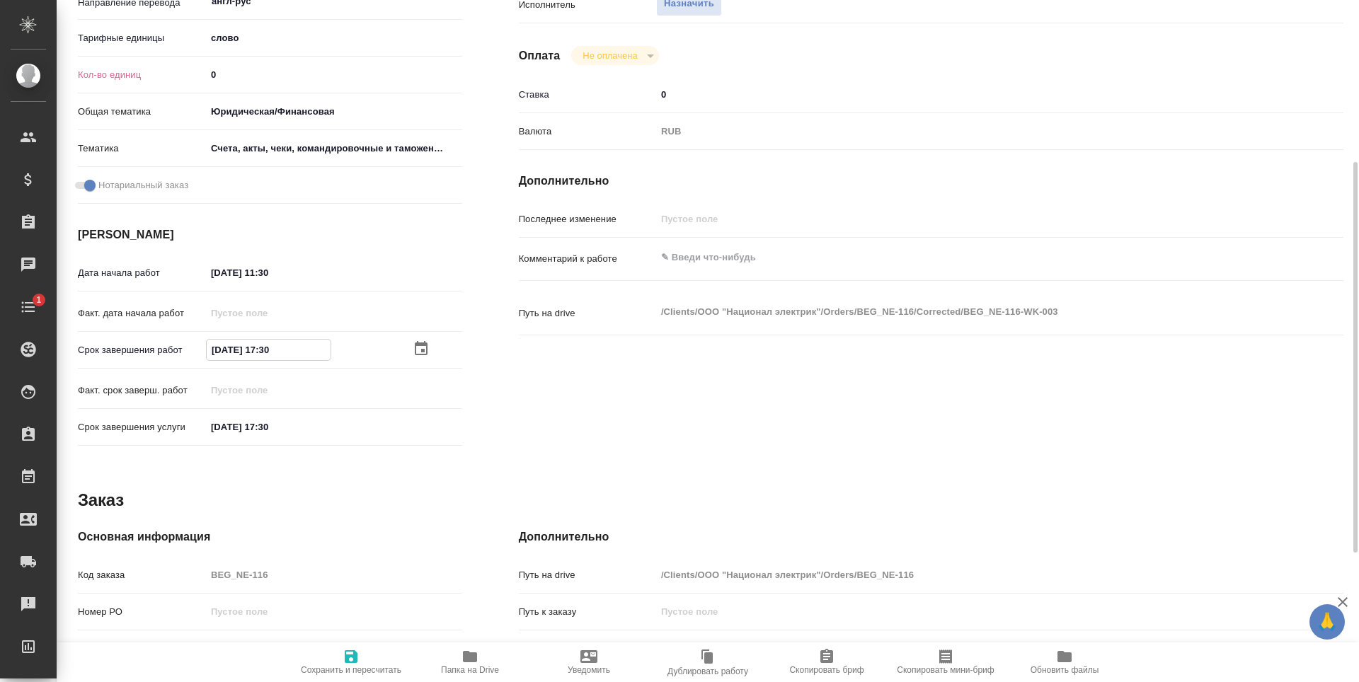
click at [409, 345] on div "[DATE] 17:30" at bounding box center [334, 350] width 256 height 22
type textarea "x"
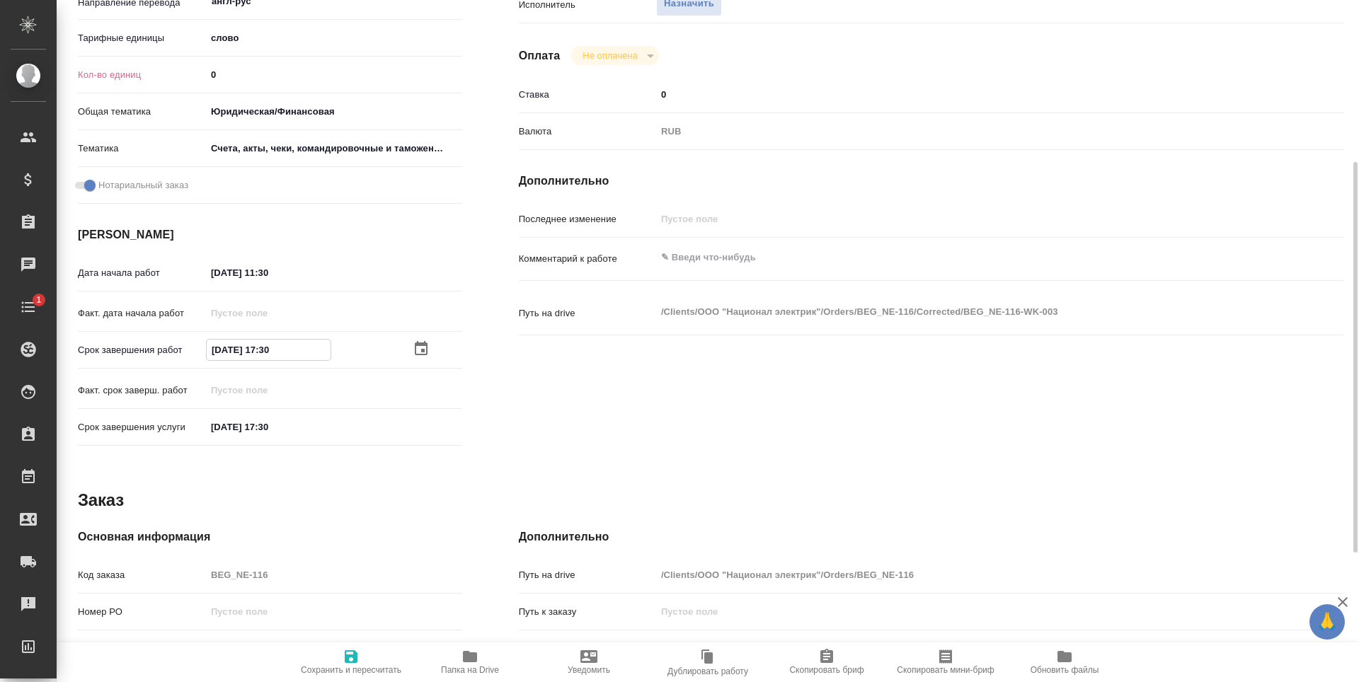
type textarea "x"
click at [419, 343] on icon "button" at bounding box center [421, 349] width 13 height 14
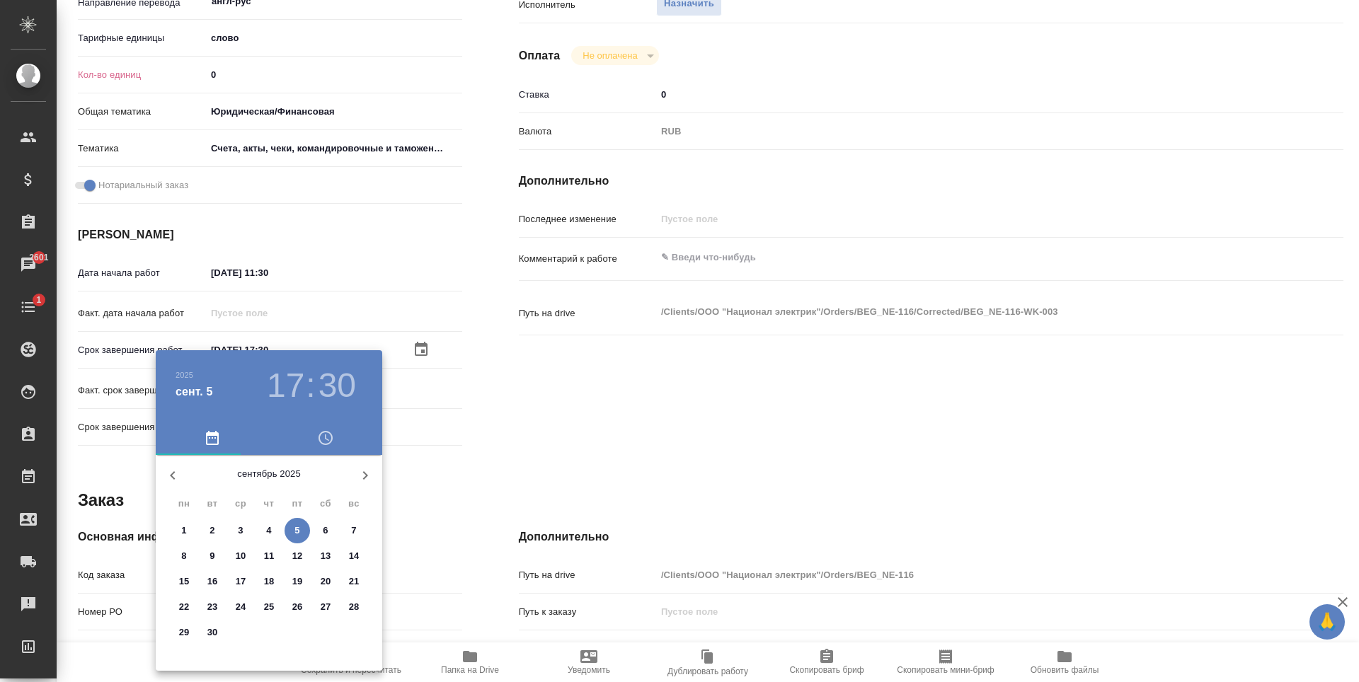
click at [292, 379] on h3 "17" at bounding box center [286, 386] width 38 height 40
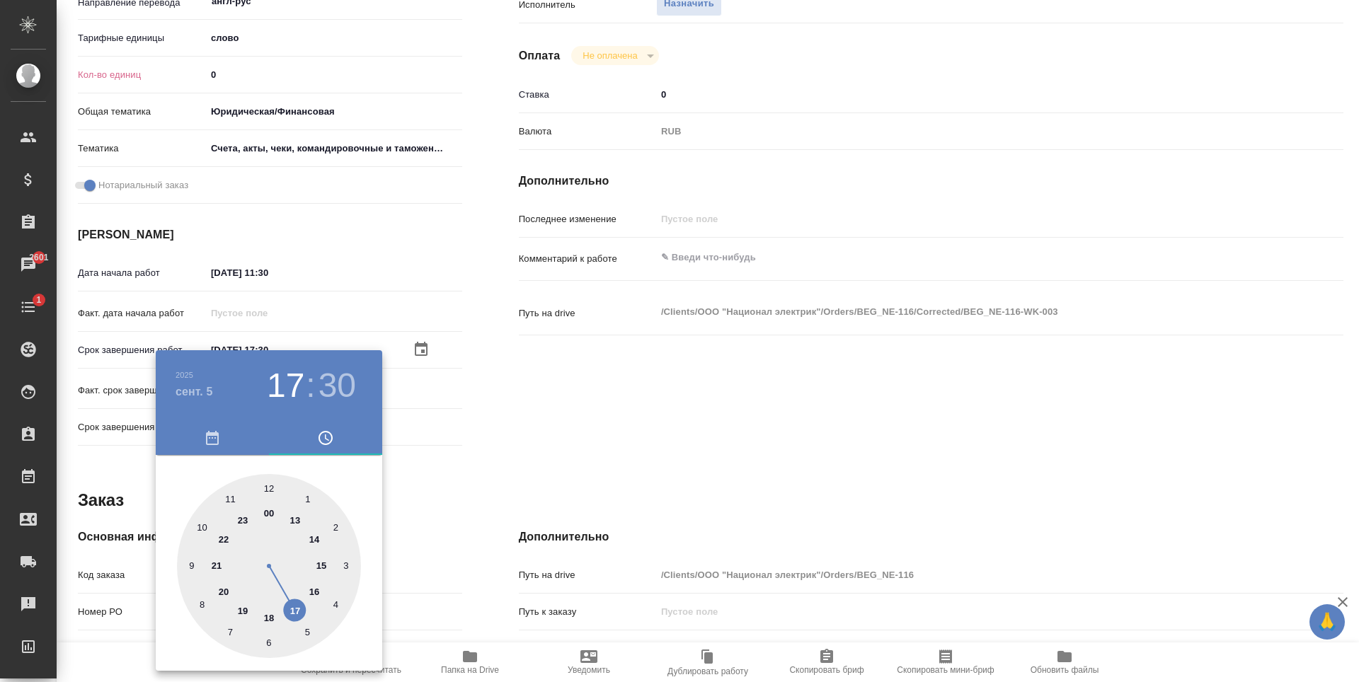
click at [342, 321] on div at bounding box center [679, 341] width 1359 height 682
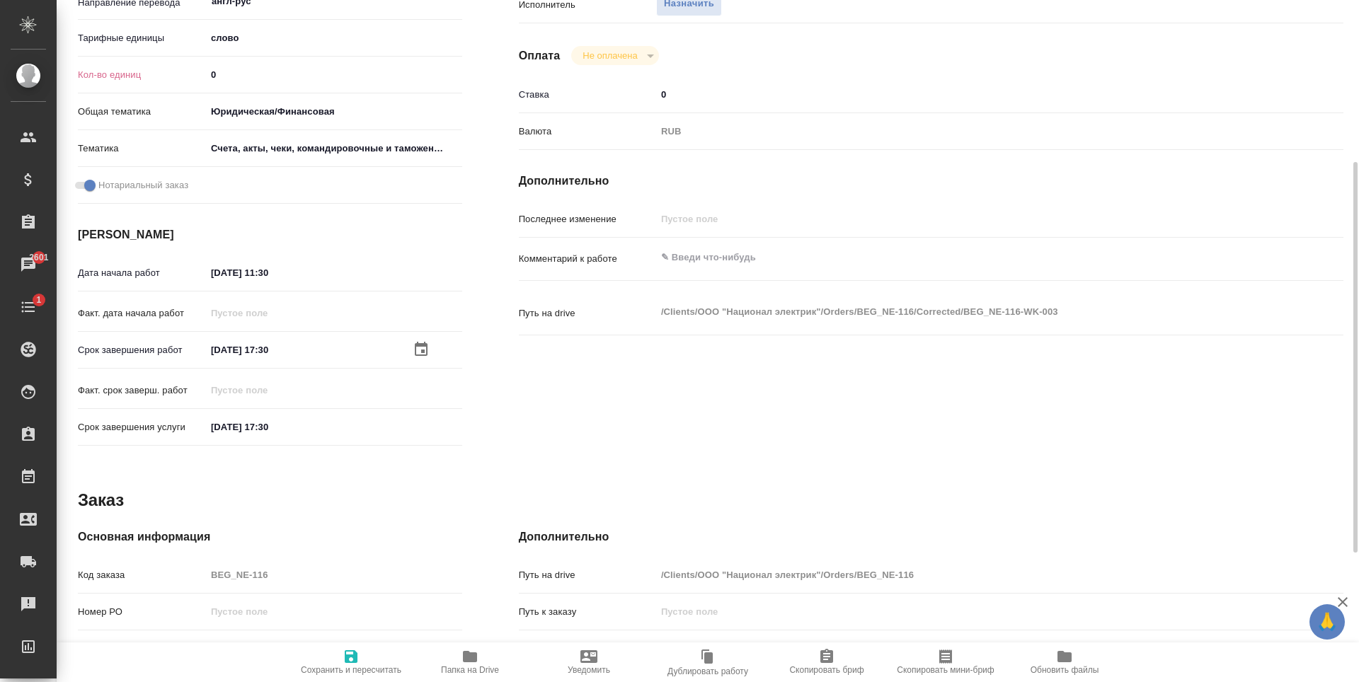
click at [403, 352] on div "05.09.2025 17:30" at bounding box center [334, 350] width 256 height 21
click at [415, 350] on icon "button" at bounding box center [421, 349] width 13 height 14
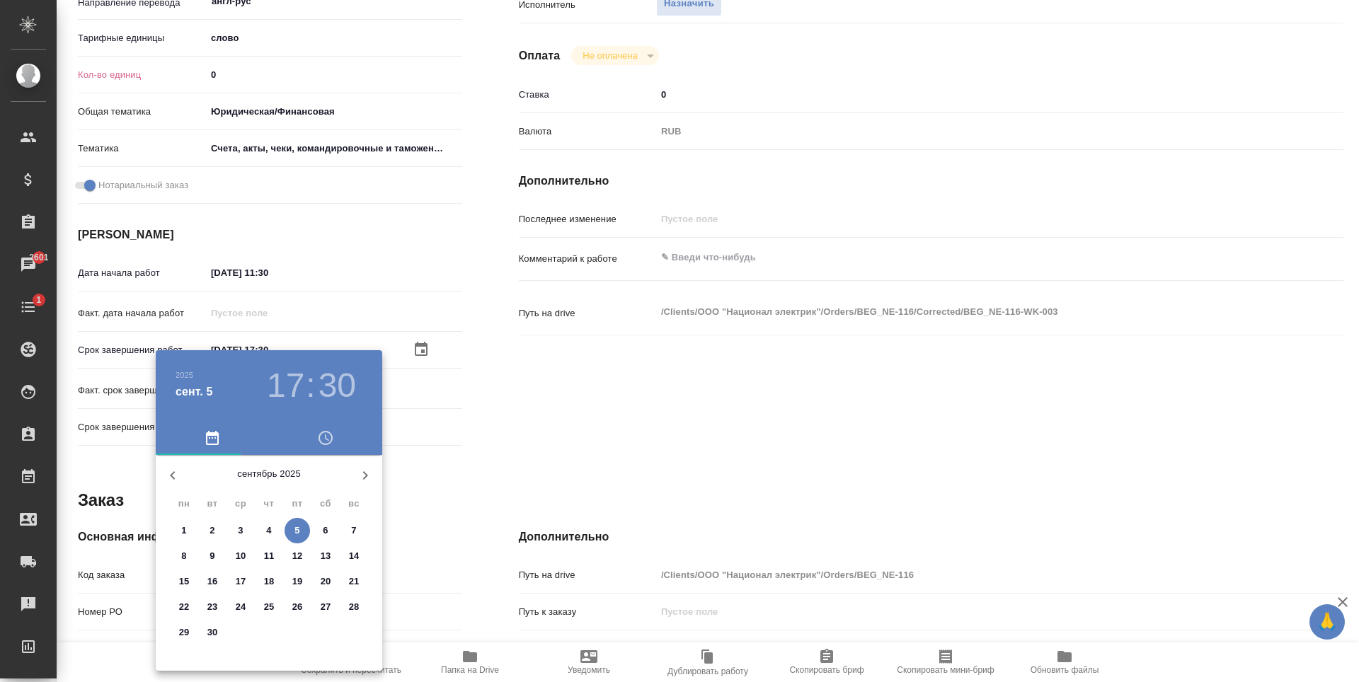
click at [340, 386] on h3 "30" at bounding box center [337, 386] width 38 height 40
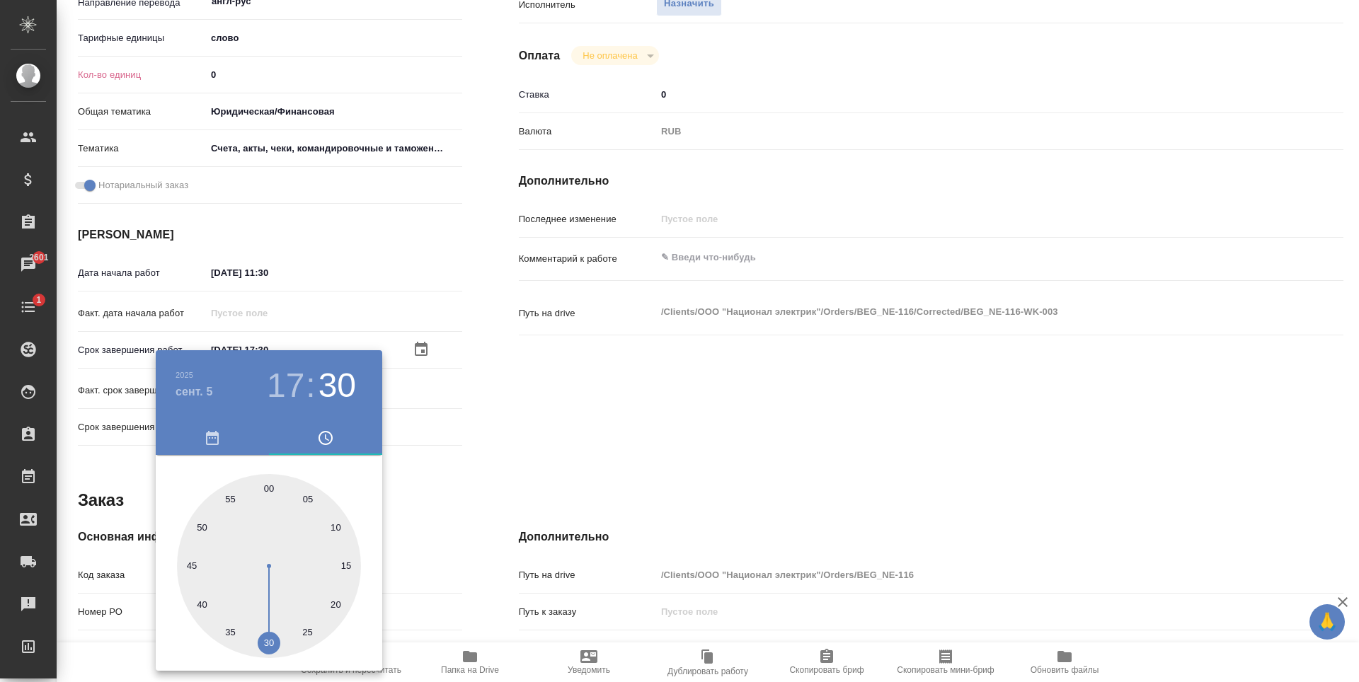
click at [268, 484] on div at bounding box center [269, 566] width 184 height 184
type textarea "x"
type input "05.09.2025 17:00"
type textarea "x"
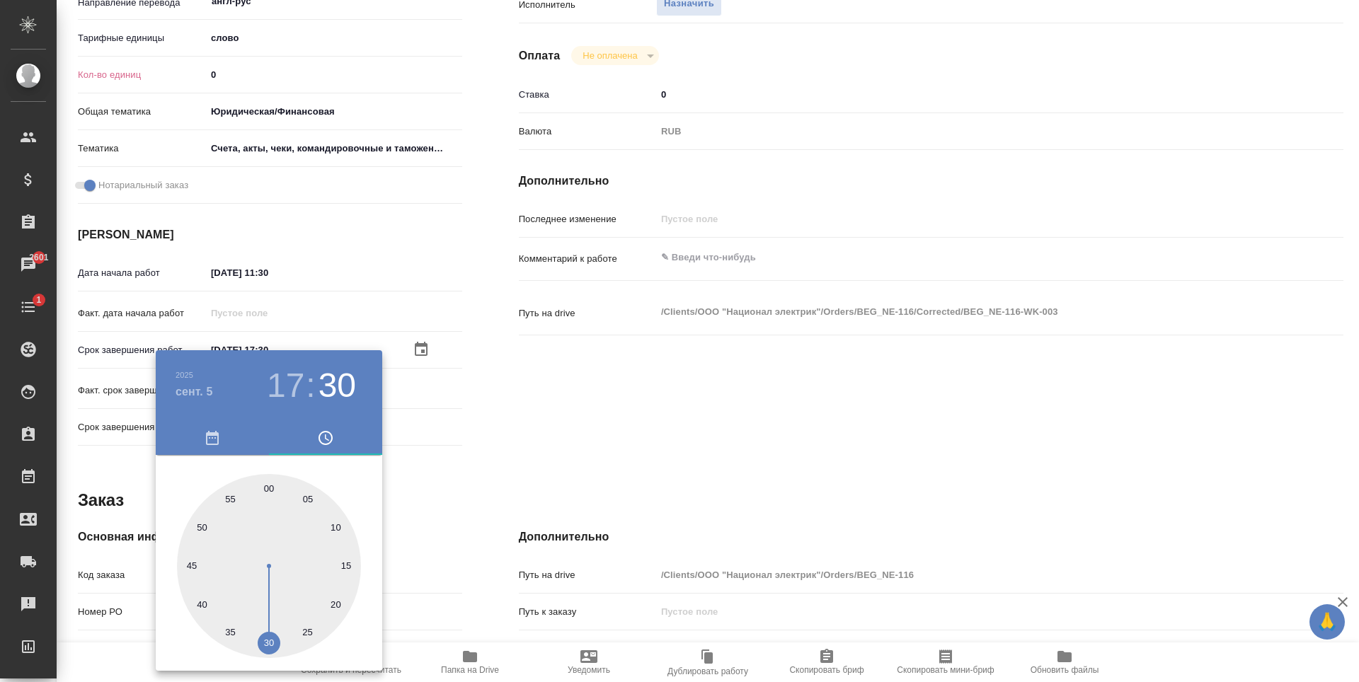
type textarea "x"
click at [604, 425] on div at bounding box center [679, 341] width 1359 height 682
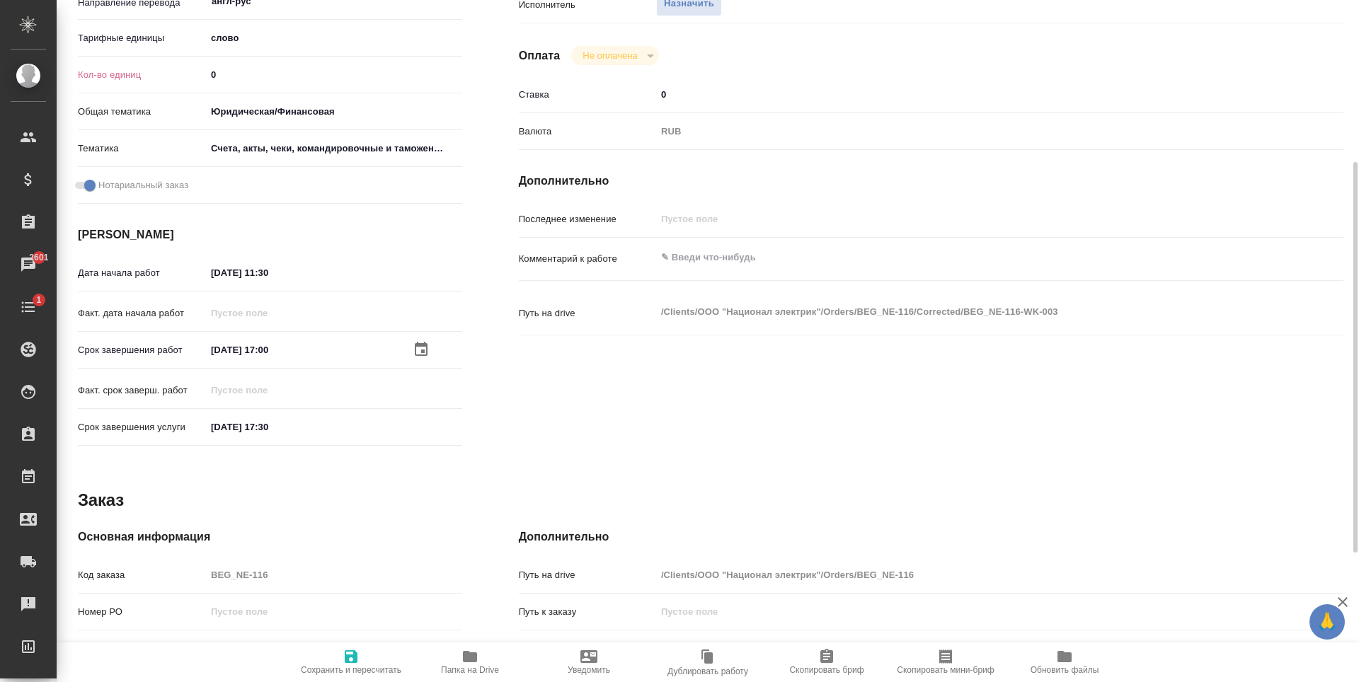
click at [350, 657] on icon "button" at bounding box center [351, 656] width 13 height 13
type textarea "x"
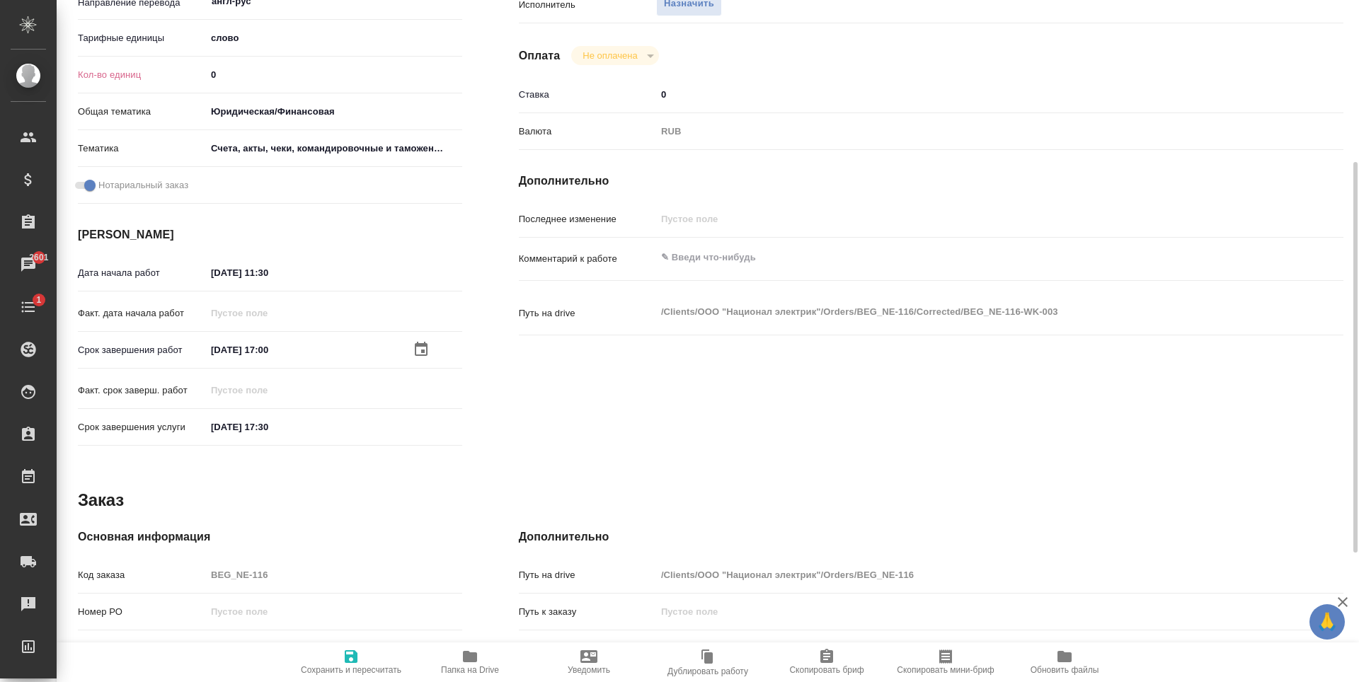
type textarea "x"
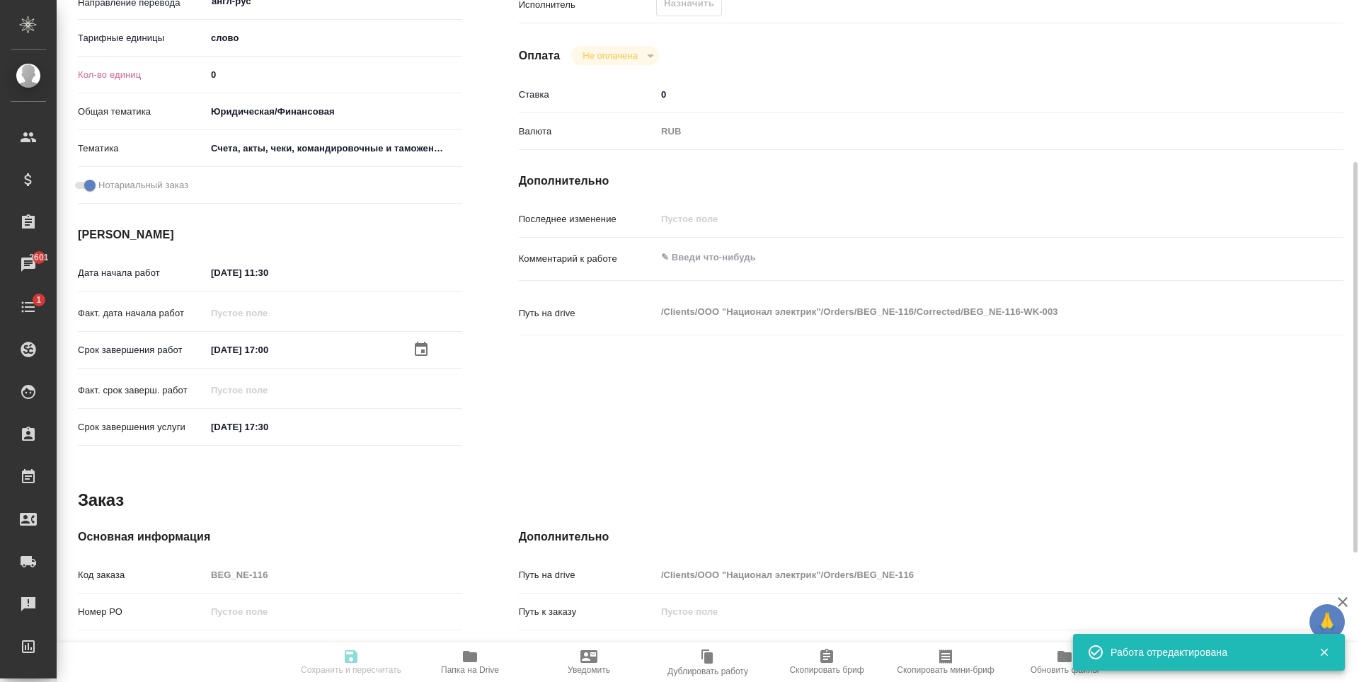
type textarea "x"
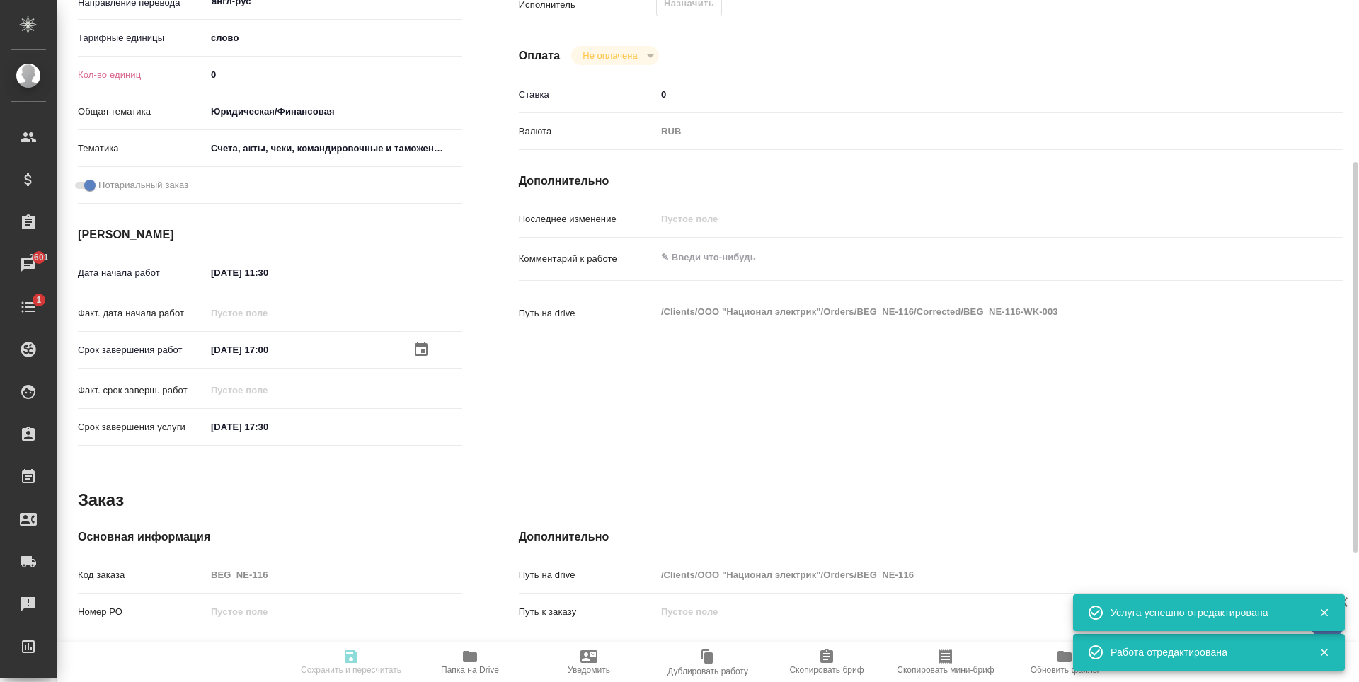
type input "created"
type textarea "Приёмка по качеству"
type textarea "x"
type input "англ-рус"
type input "5a8b1489cc6b4906c91bfd90"
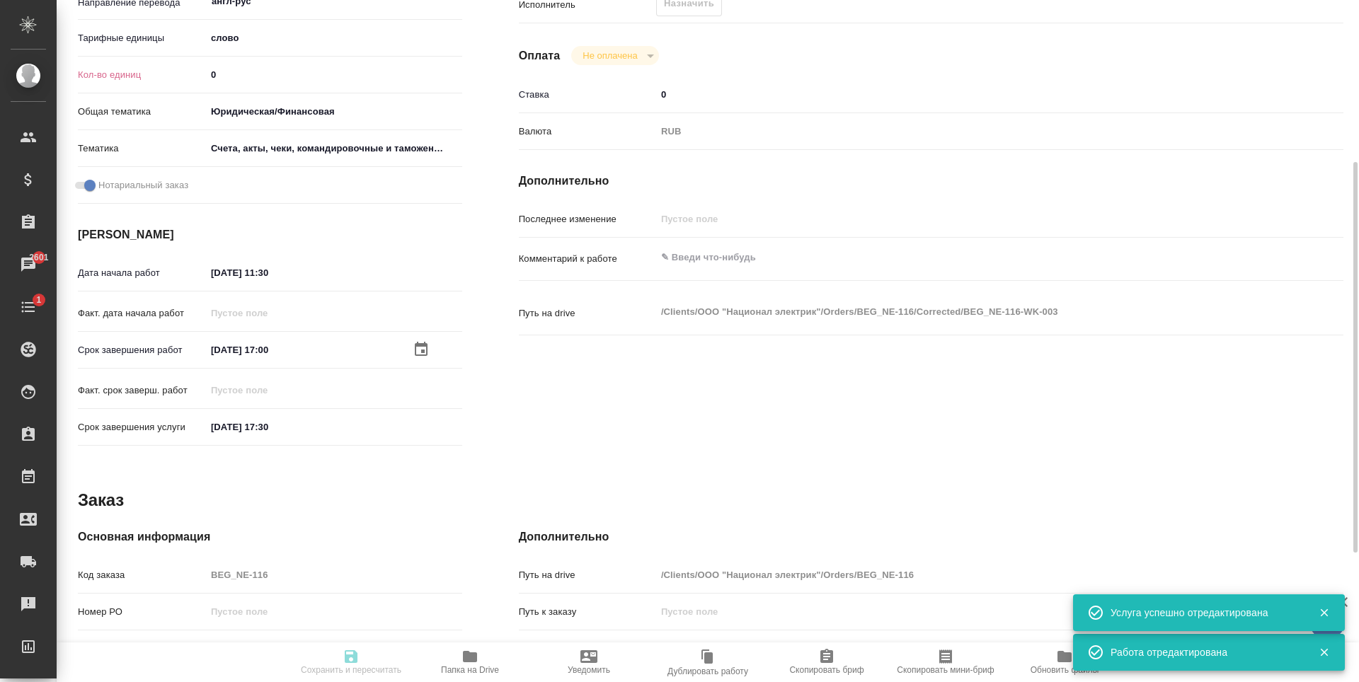
type input "0"
type input "yr-fn"
type input "5f647205b73bc97568ca66c0"
checkbox input "true"
type input "05.09.2025 11:30"
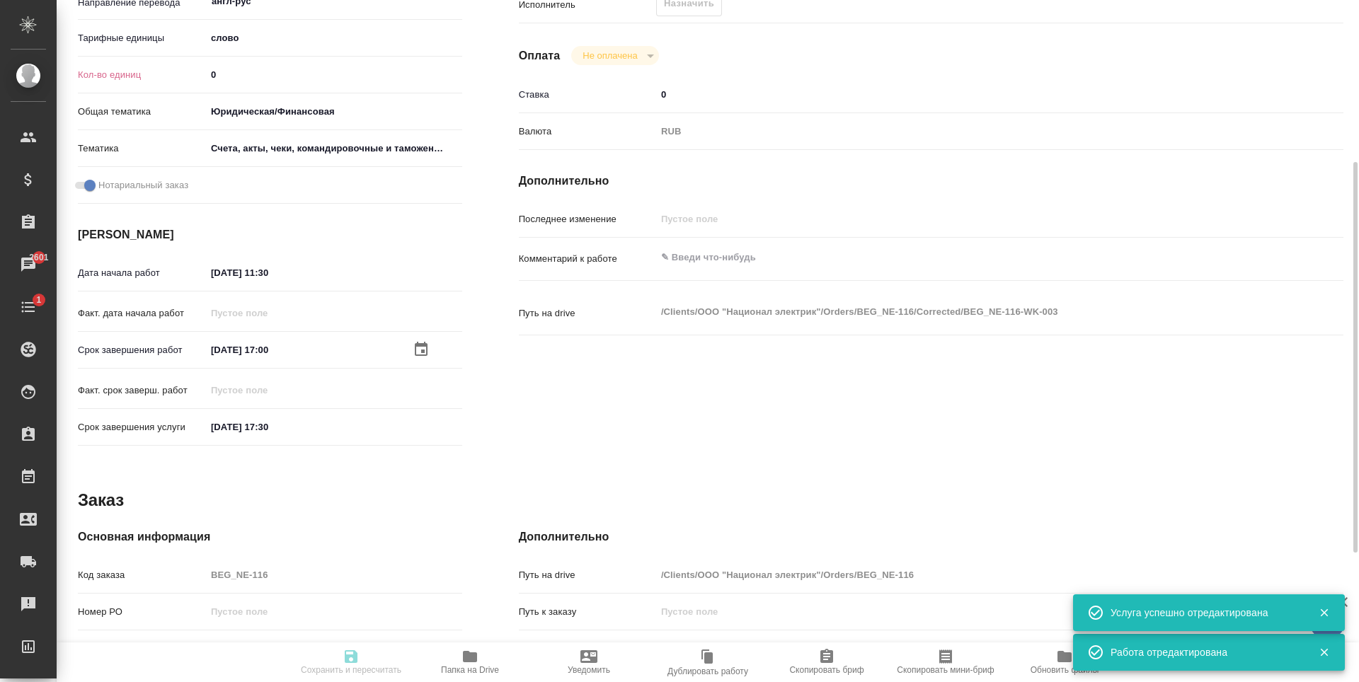
type input "05.09.2025 17:00"
type input "05.09.2025 17:30"
type input "notPayed"
type input "0"
type input "RUB"
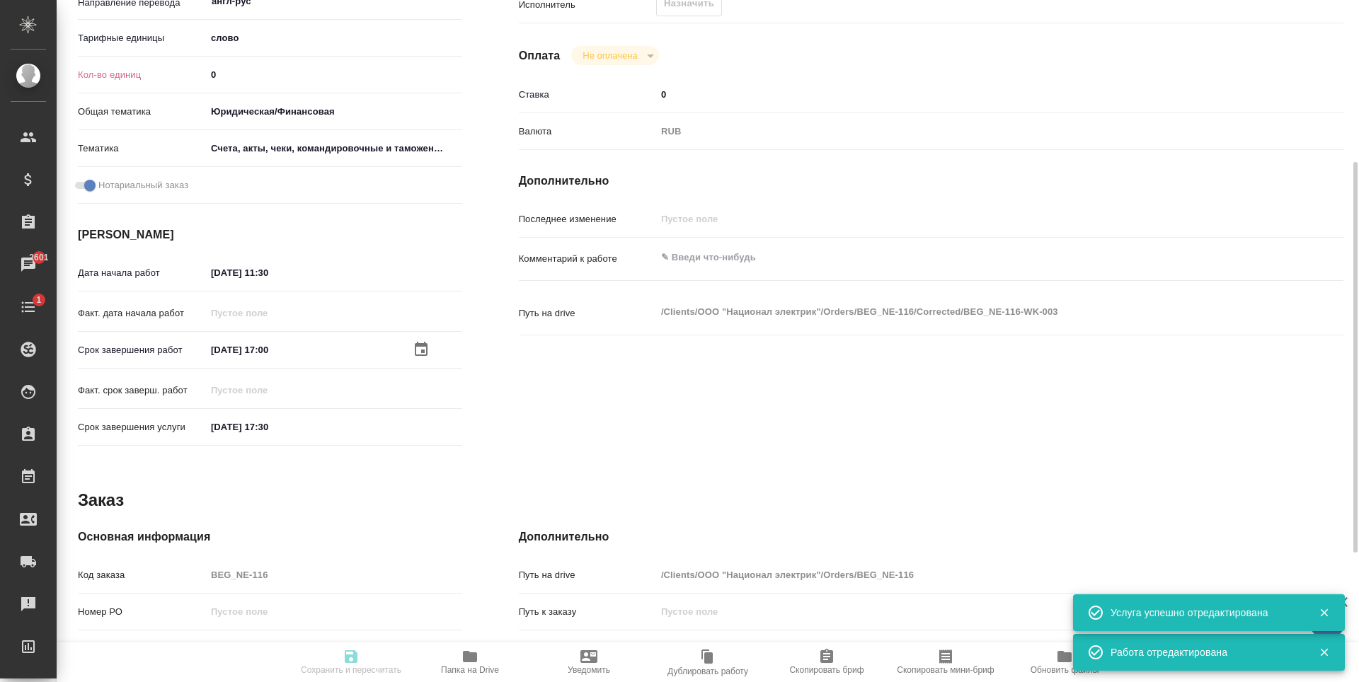
type textarea "x"
type textarea "/Clients/ООО "Национал электрик"/Orders/BEG_NE-116/Corrected/BEG_NE-116-WK-003"
type textarea "x"
type input "BEG_NE-116"
type input "Перевод Стандарт"
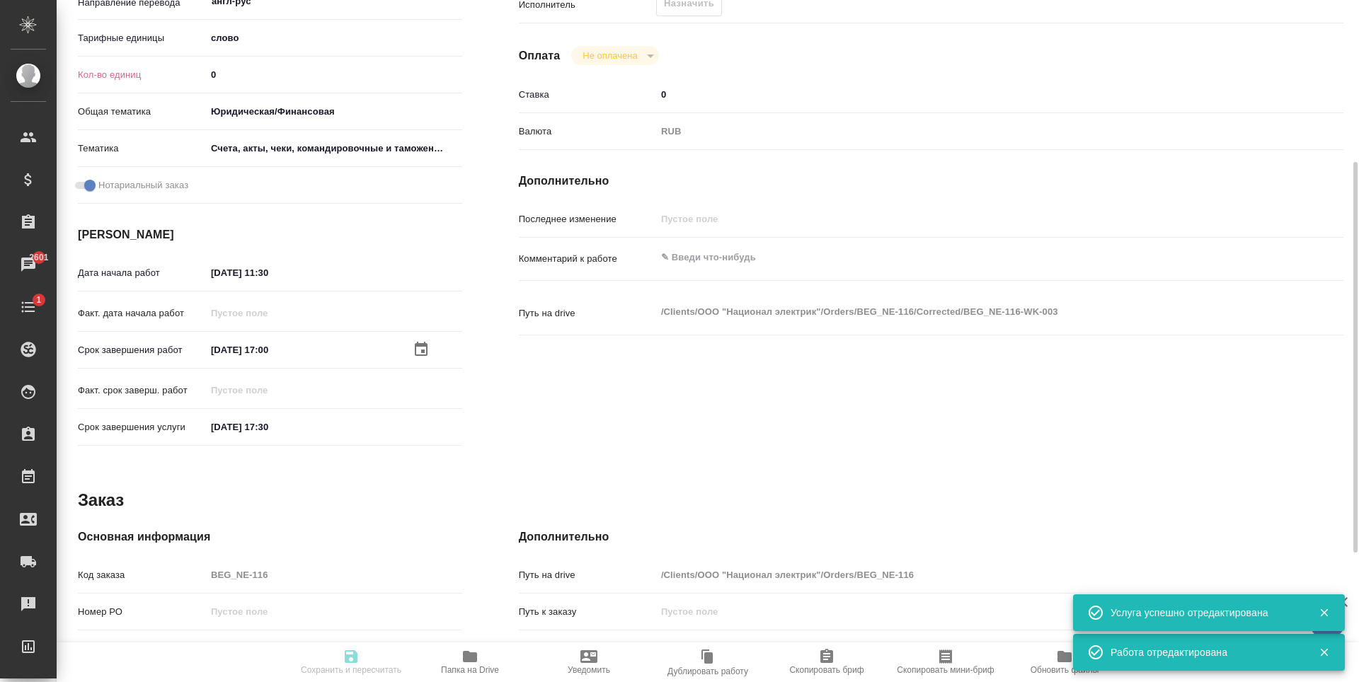
type input "Приёмка по качеству, Редактура, Корректура, Перевод, Постредактура машинного пе…"
type input "[PERSON_NAME]"
type input "Заборова Александра"
type input "/Clients/ООО "Национал электрик"/Orders/BEG_NE-116"
type textarea "x"
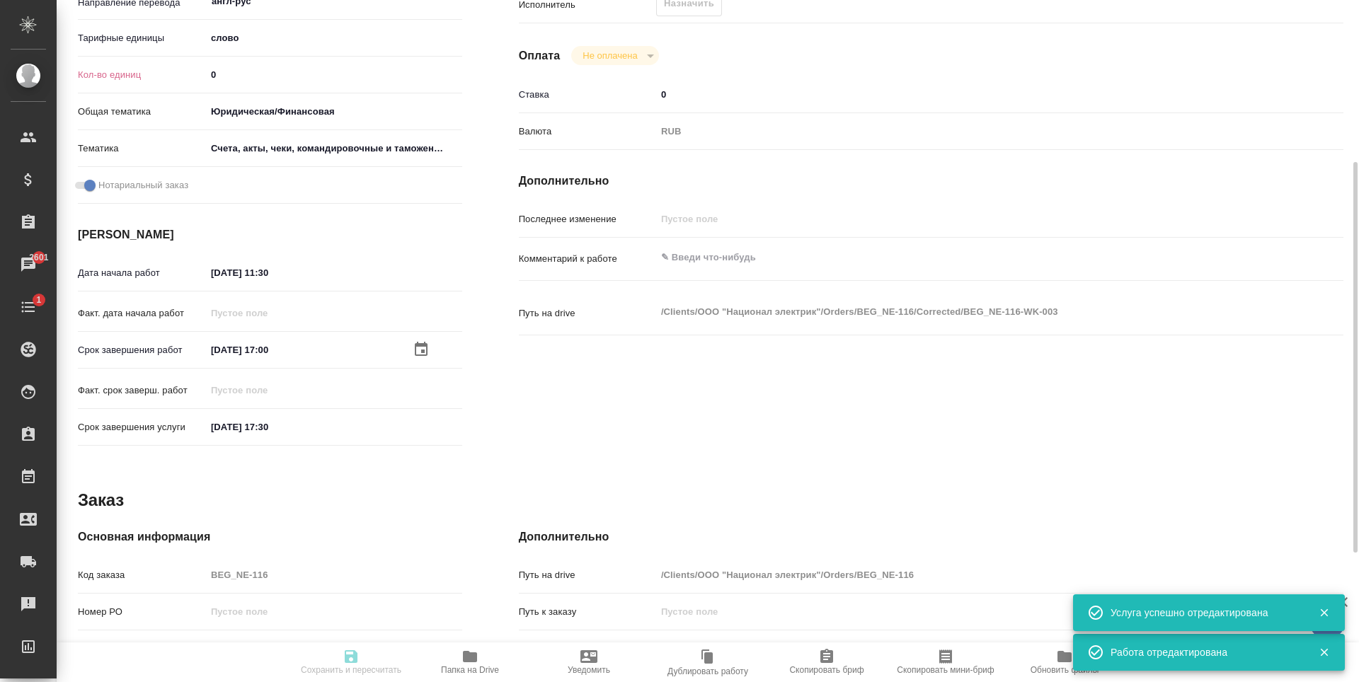
type textarea "x"
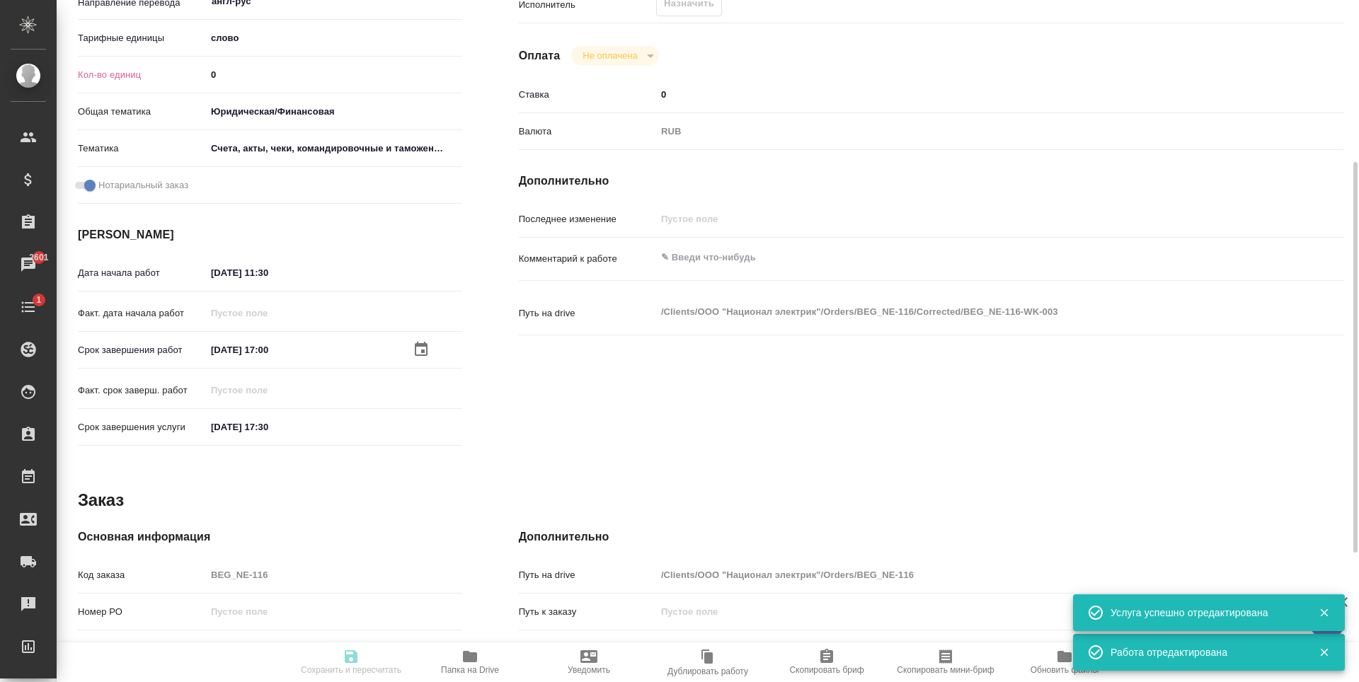
type textarea "x"
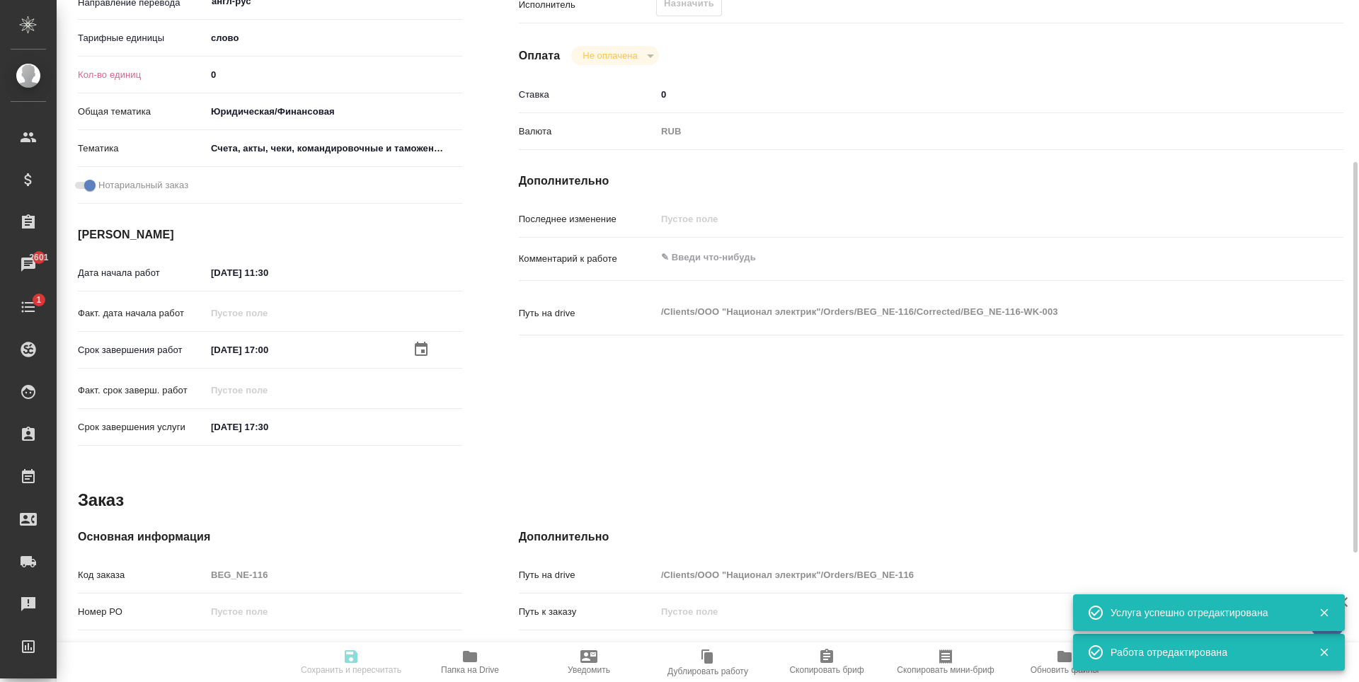
type textarea "x"
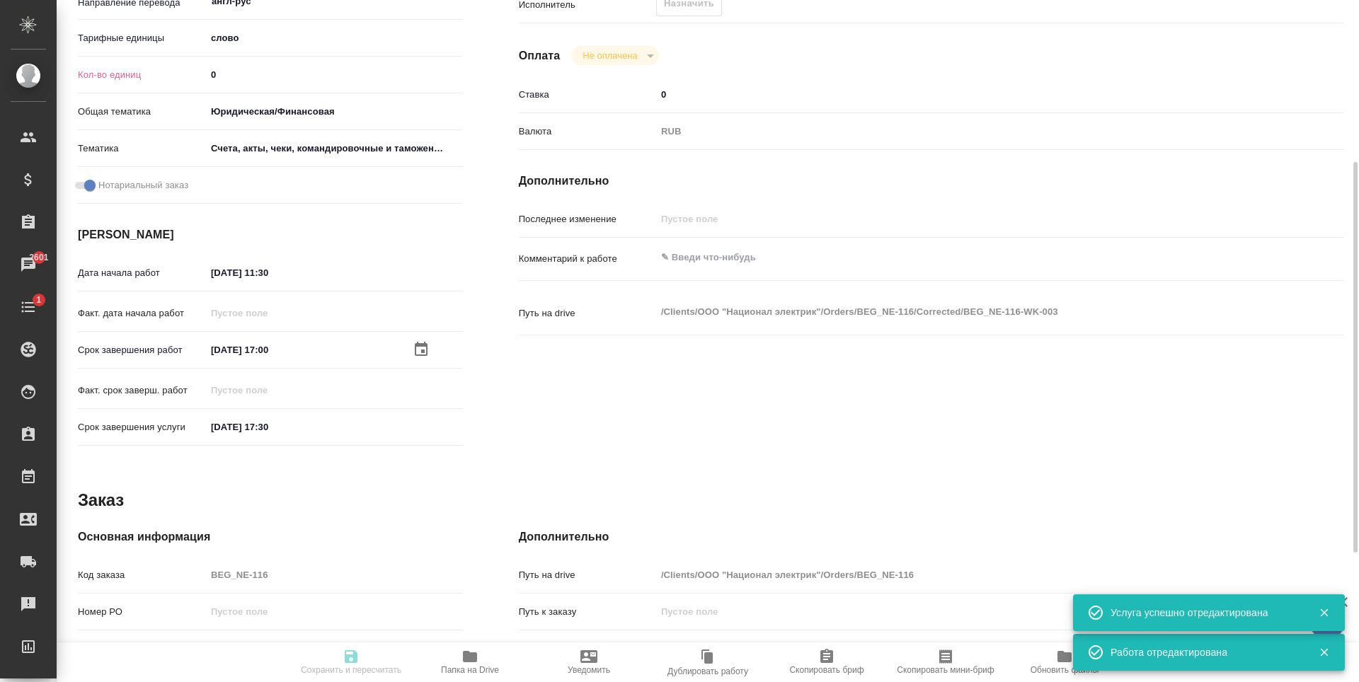
type textarea "x"
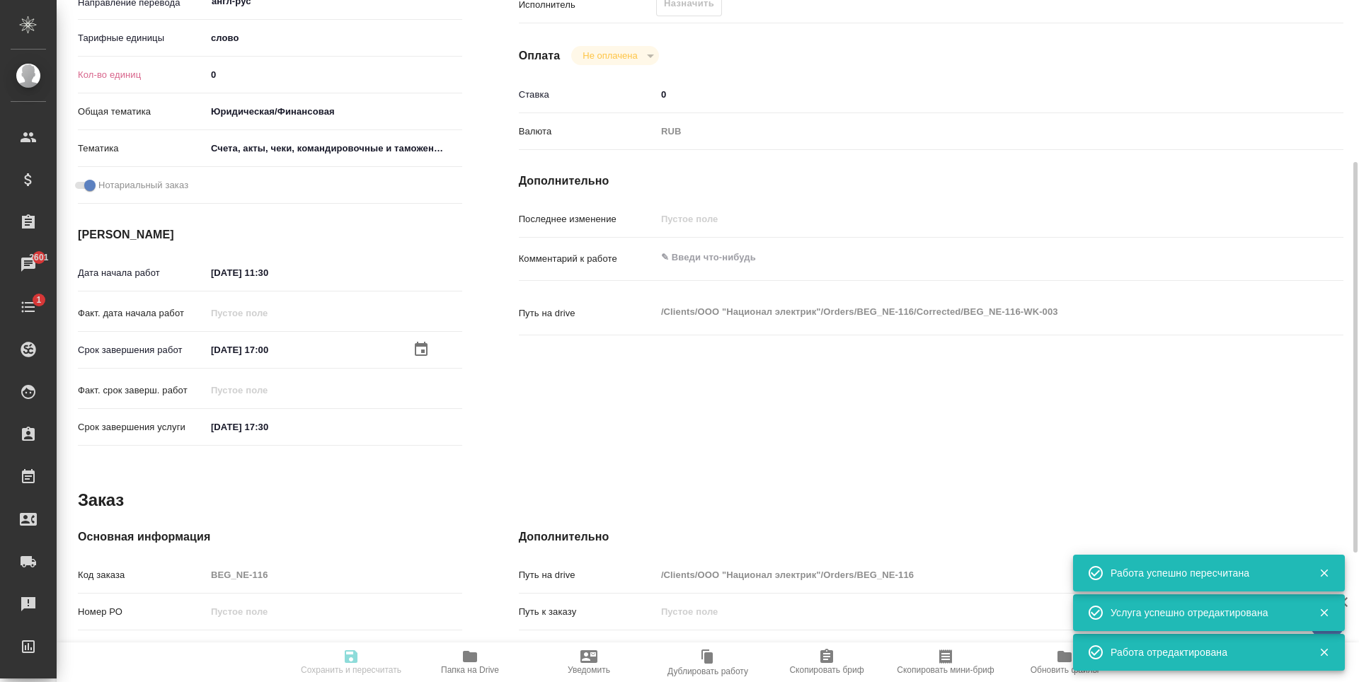
type input "created"
type textarea "Приёмка по качеству"
type textarea "x"
type input "англ-рус"
type input "5a8b1489cc6b4906c91bfd90"
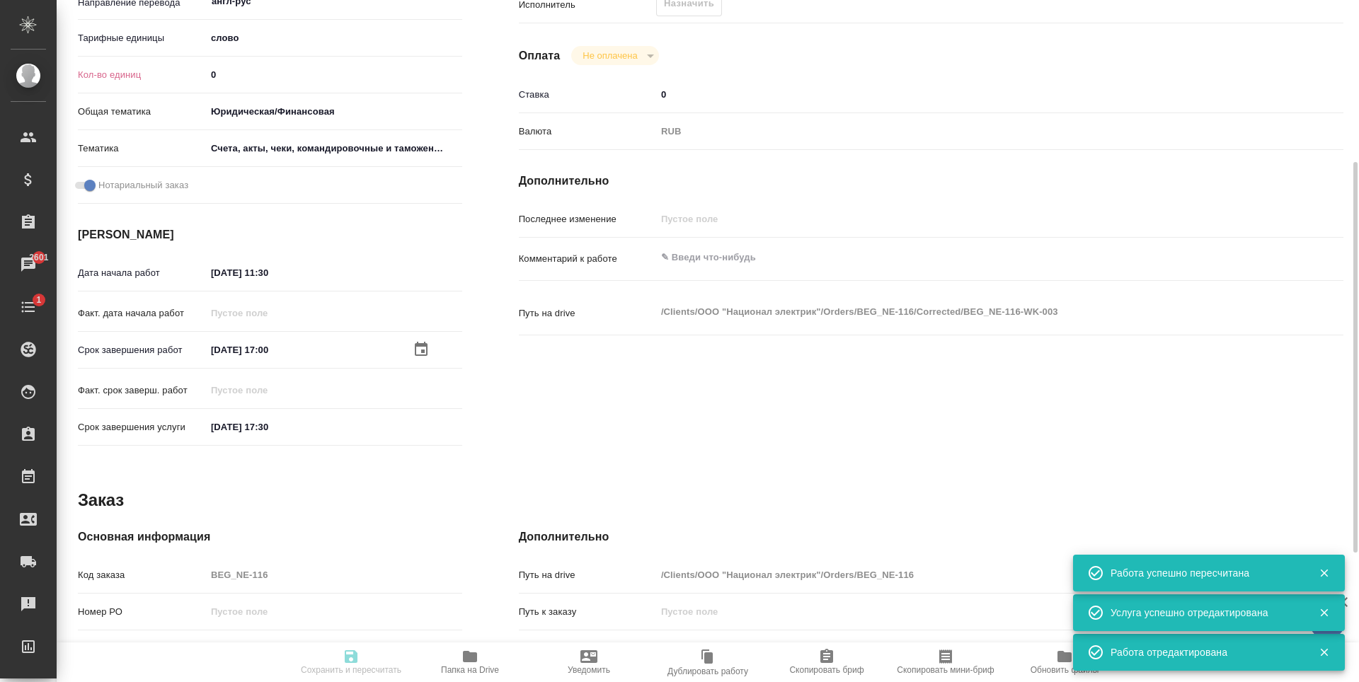
type input "0"
type input "yr-fn"
type input "5f647205b73bc97568ca66c0"
checkbox input "true"
type input "05.09.2025 11:30"
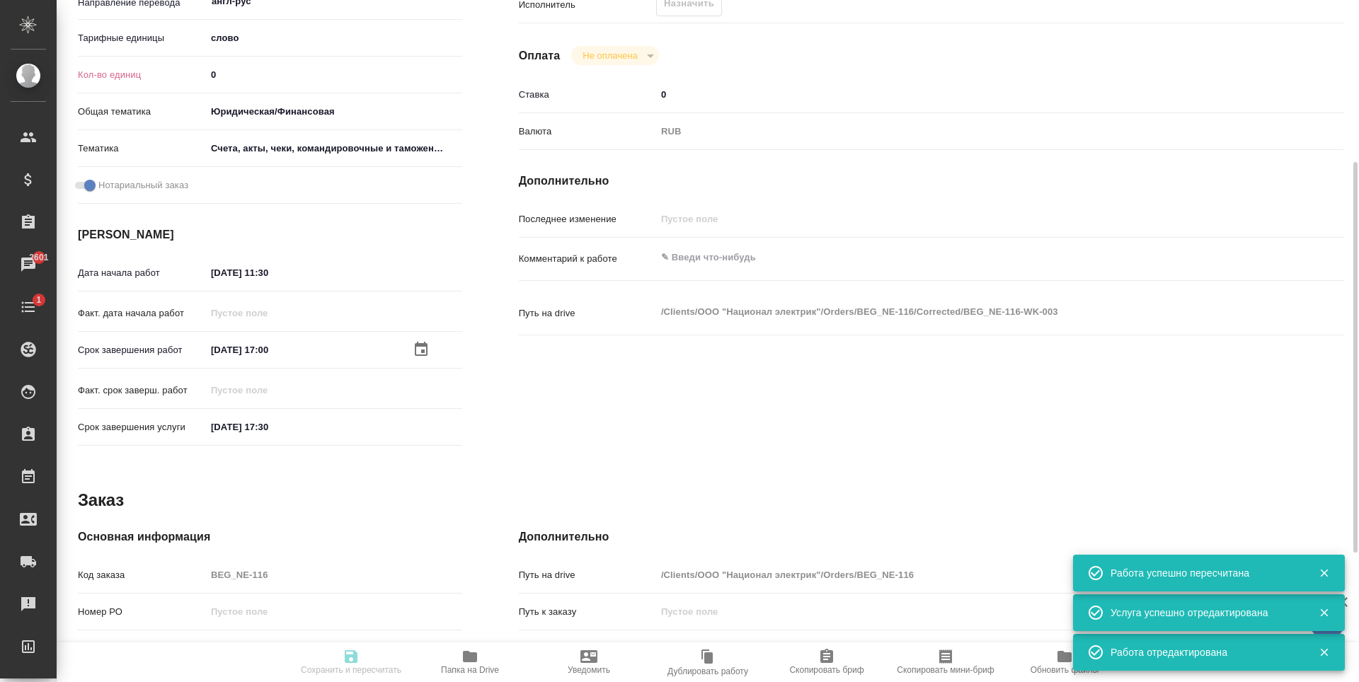
type input "05.09.2025 17:00"
type input "05.09.2025 17:30"
type input "notPayed"
type input "0"
type input "RUB"
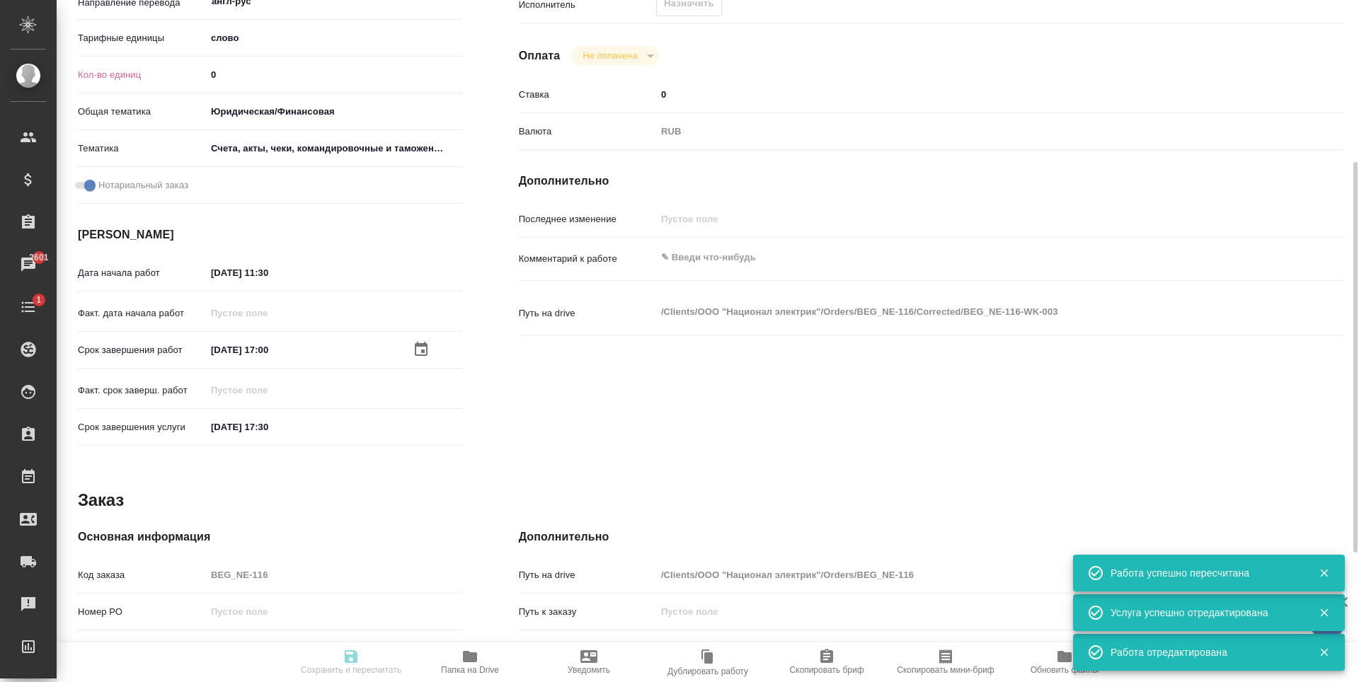
type textarea "x"
type textarea "/Clients/ООО "Национал электрик"/Orders/BEG_NE-116/Corrected/BEG_NE-116-WK-003"
type textarea "x"
type input "BEG_NE-116"
type input "Перевод Стандарт"
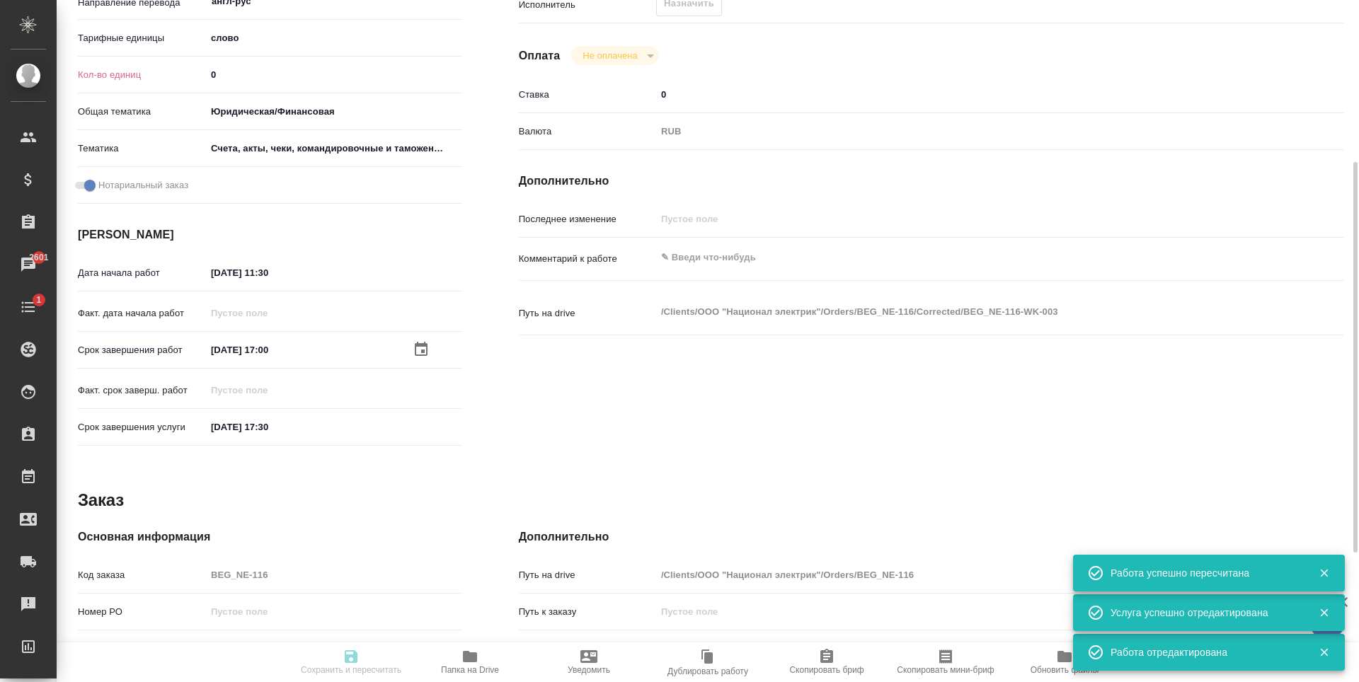
type input "Приёмка по качеству, Редактура, Корректура, Перевод, Постредактура машинного пе…"
type input "[PERSON_NAME]"
type input "Заборова Александра"
type input "/Clients/ООО "Национал электрик"/Orders/BEG_NE-116"
type textarea "x"
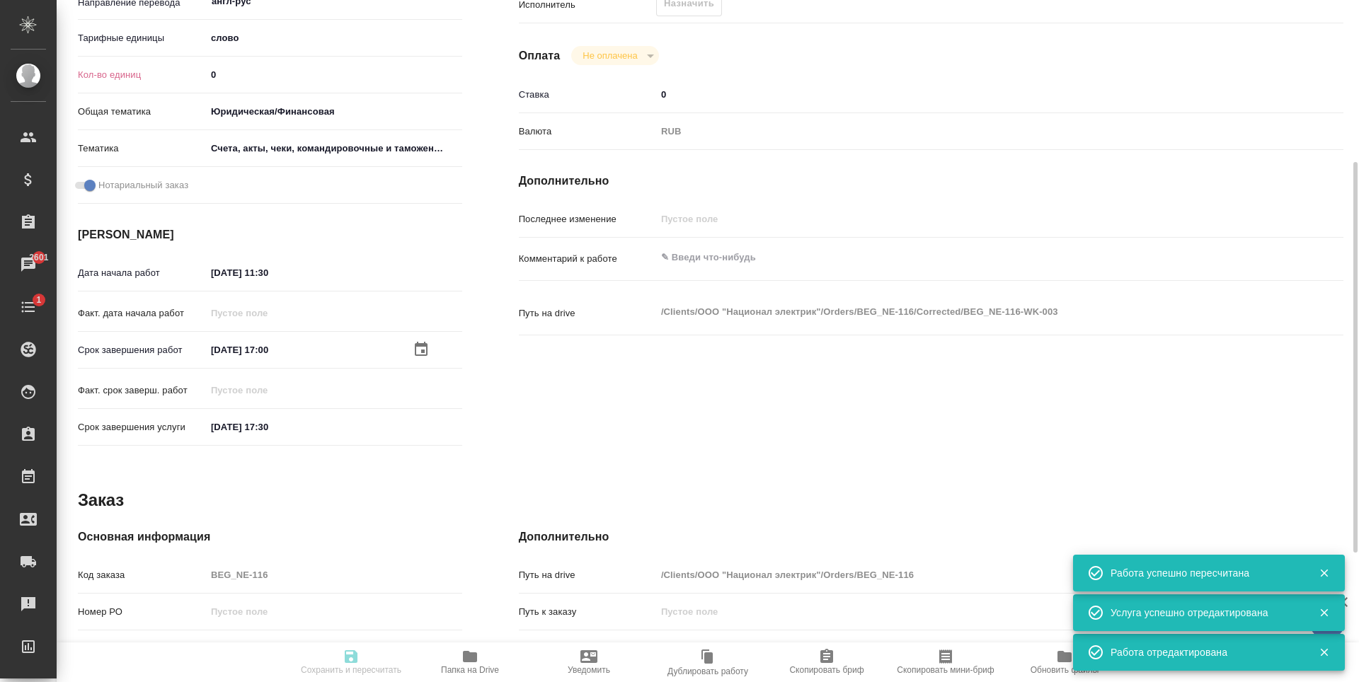
type textarea "x"
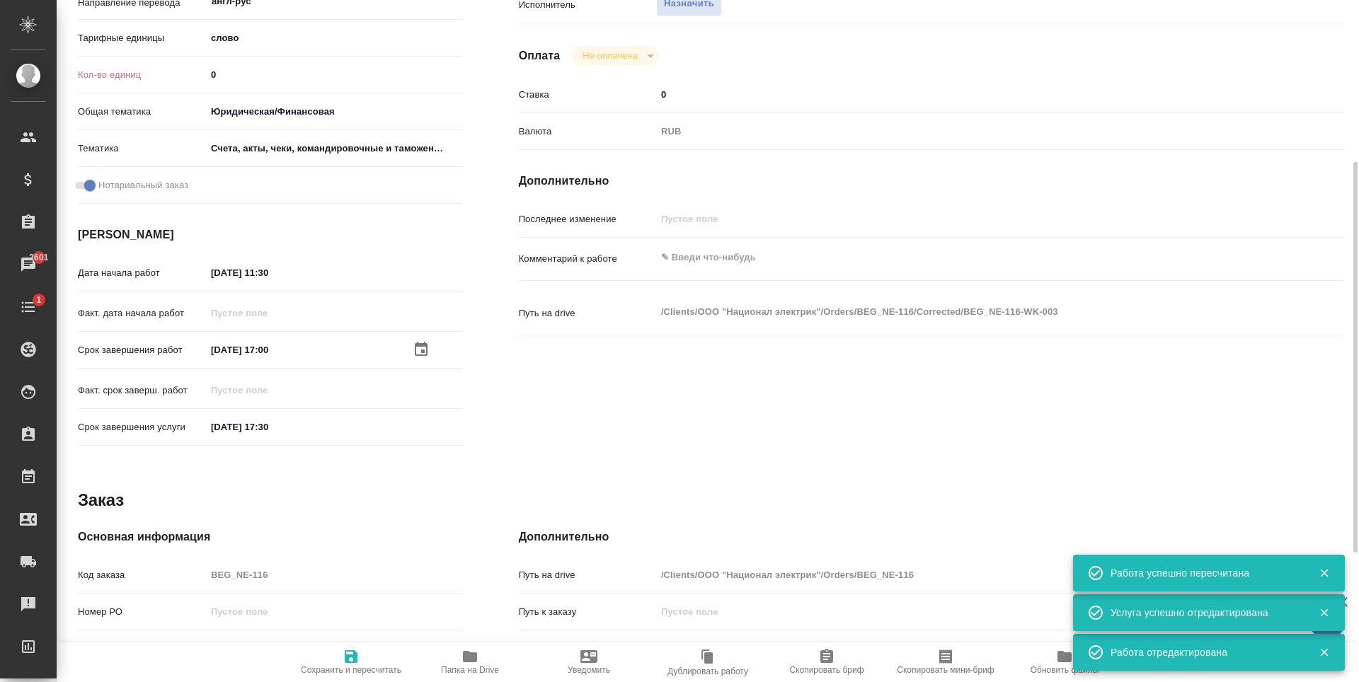
type textarea "x"
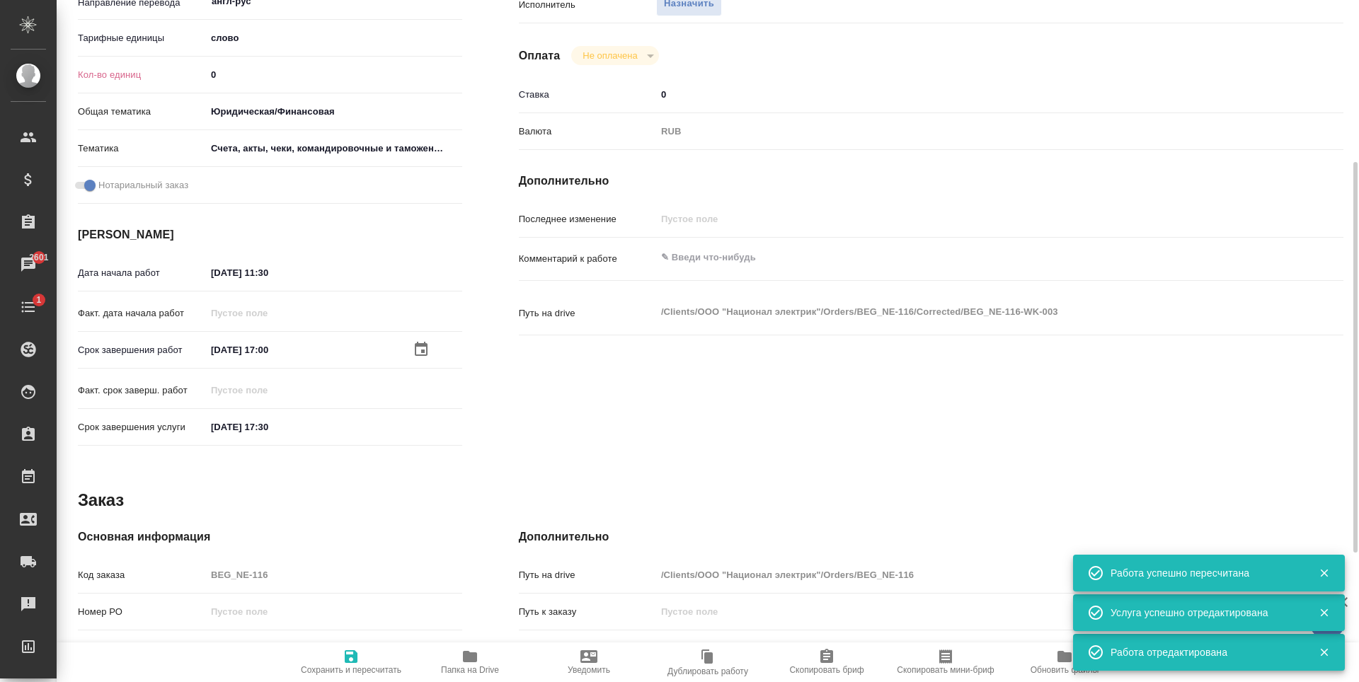
type textarea "x"
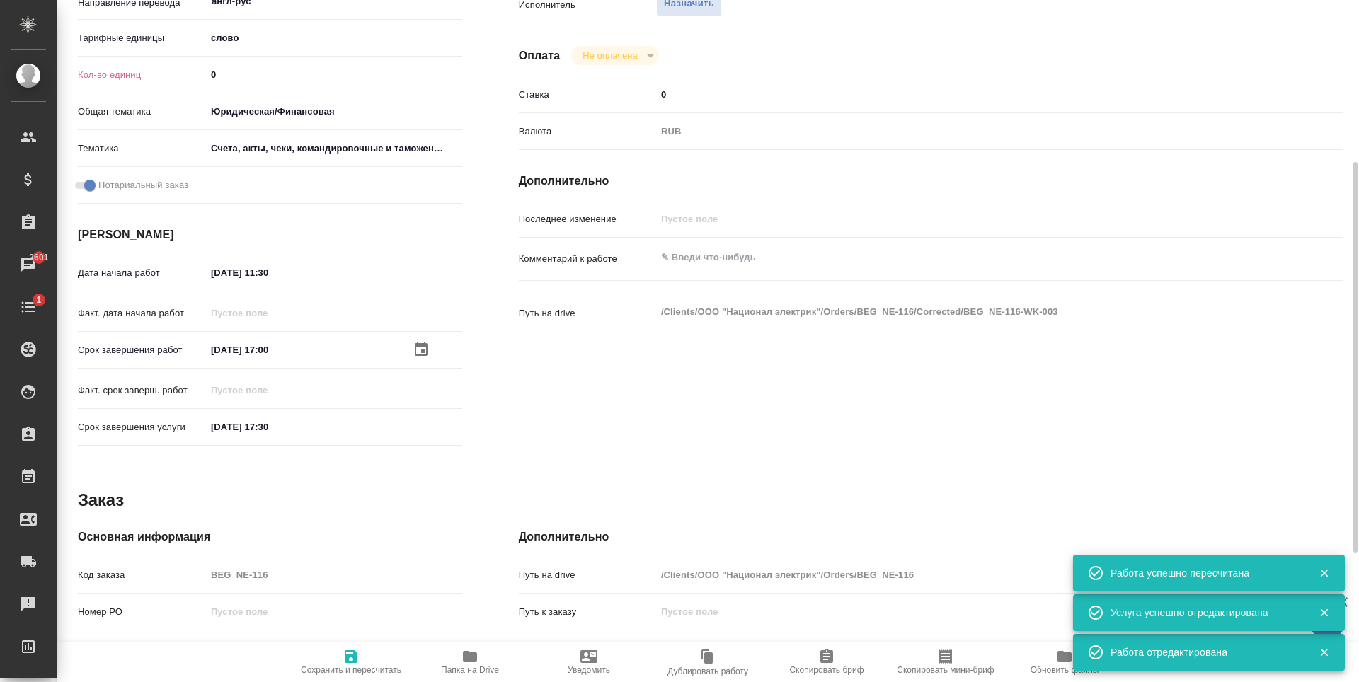
type textarea "x"
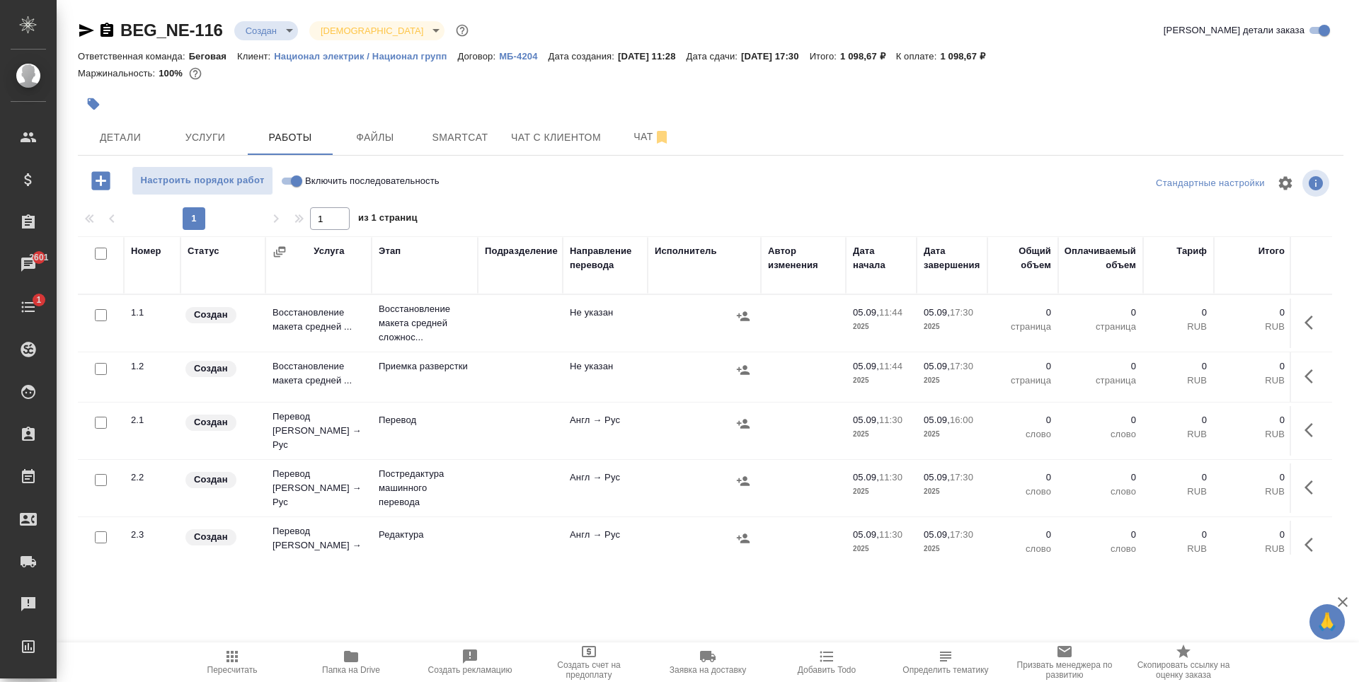
click at [99, 366] on input "checkbox" at bounding box center [101, 369] width 12 height 12
checkbox input "true"
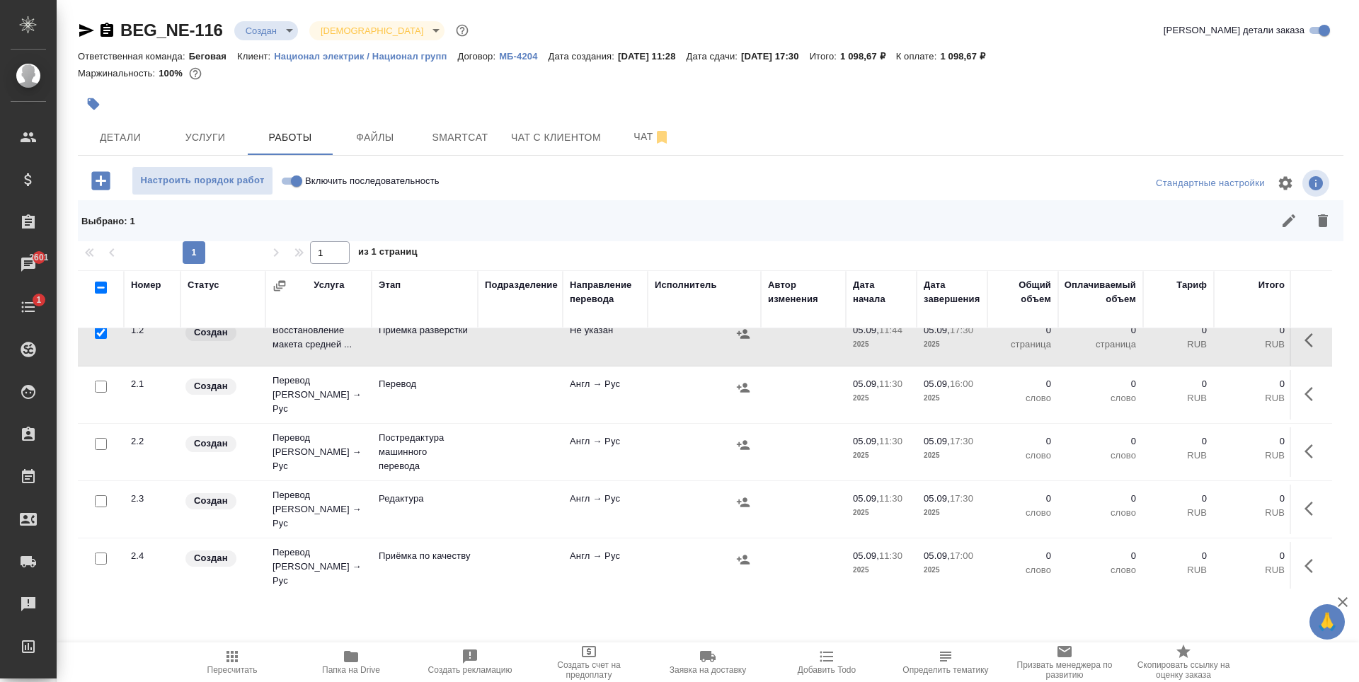
scroll to position [71, 0]
click at [99, 438] on input "checkbox" at bounding box center [101, 443] width 12 height 12
checkbox input "true"
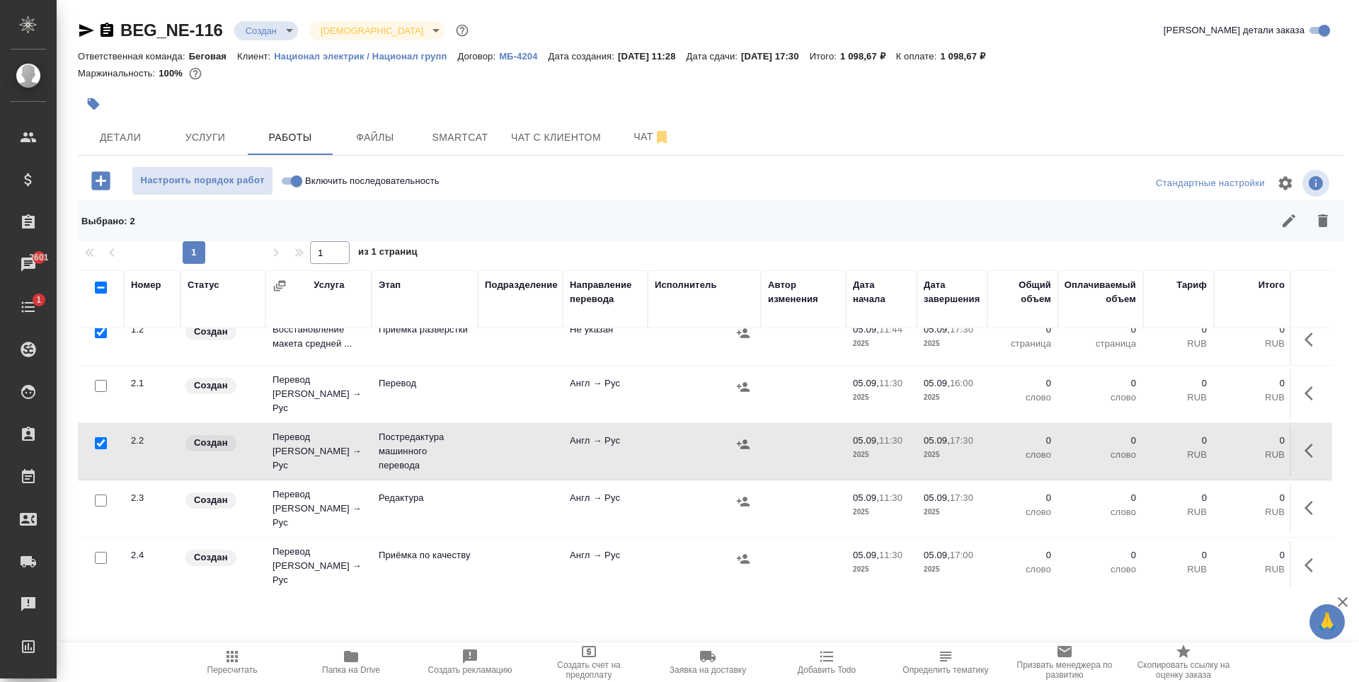
click at [95, 495] on input "checkbox" at bounding box center [101, 501] width 12 height 12
checkbox input "true"
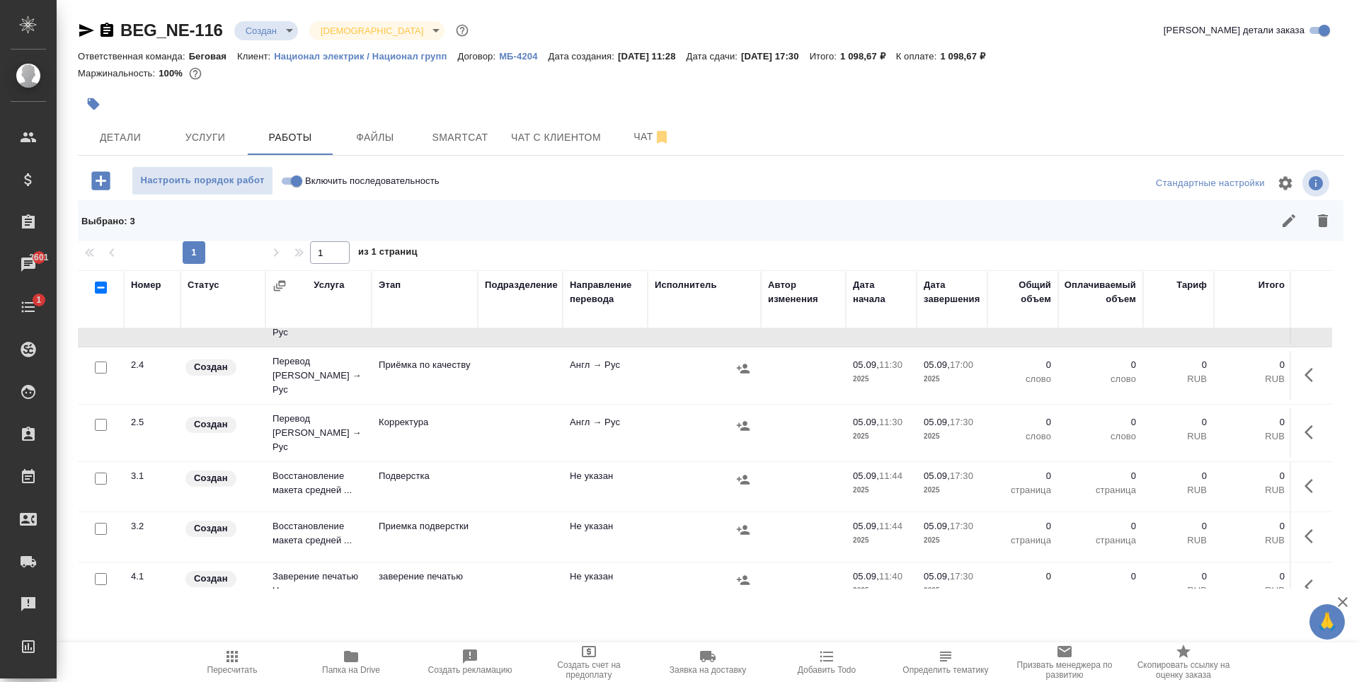
scroll to position [283, 0]
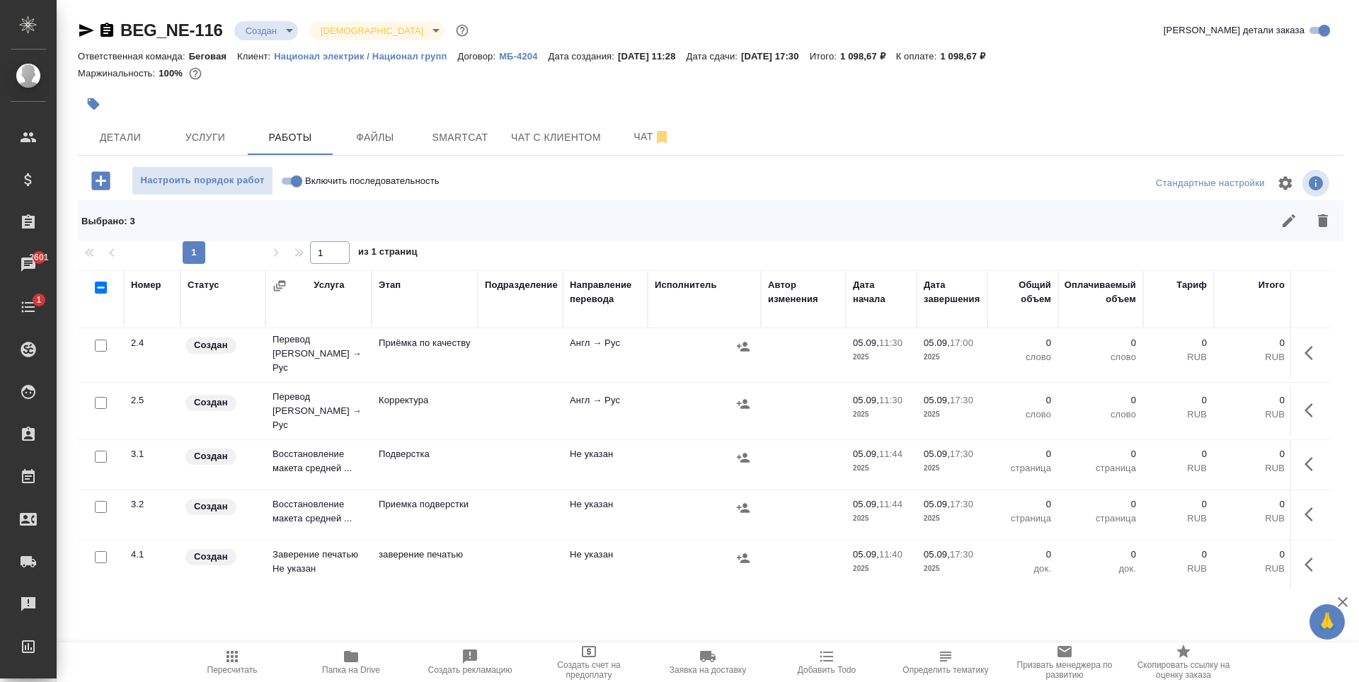
click at [103, 397] on input "checkbox" at bounding box center [101, 403] width 12 height 12
checkbox input "true"
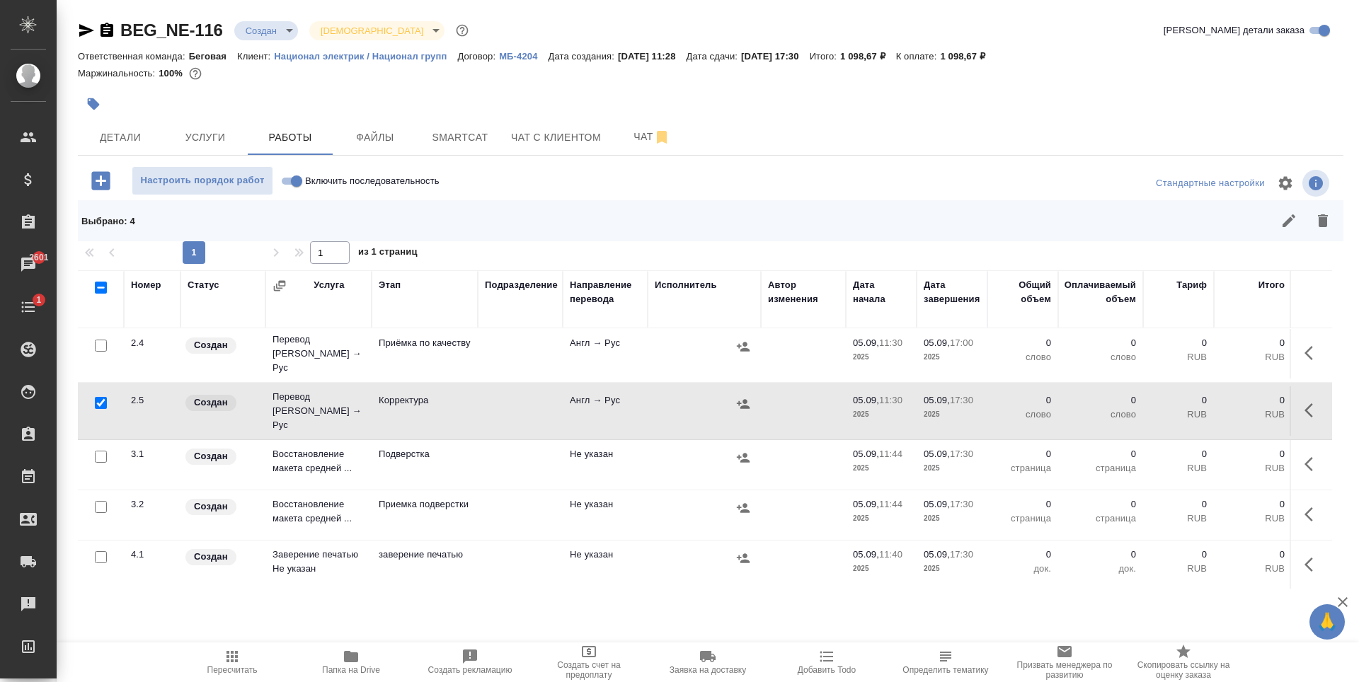
click at [96, 451] on input "checkbox" at bounding box center [101, 457] width 12 height 12
checkbox input "true"
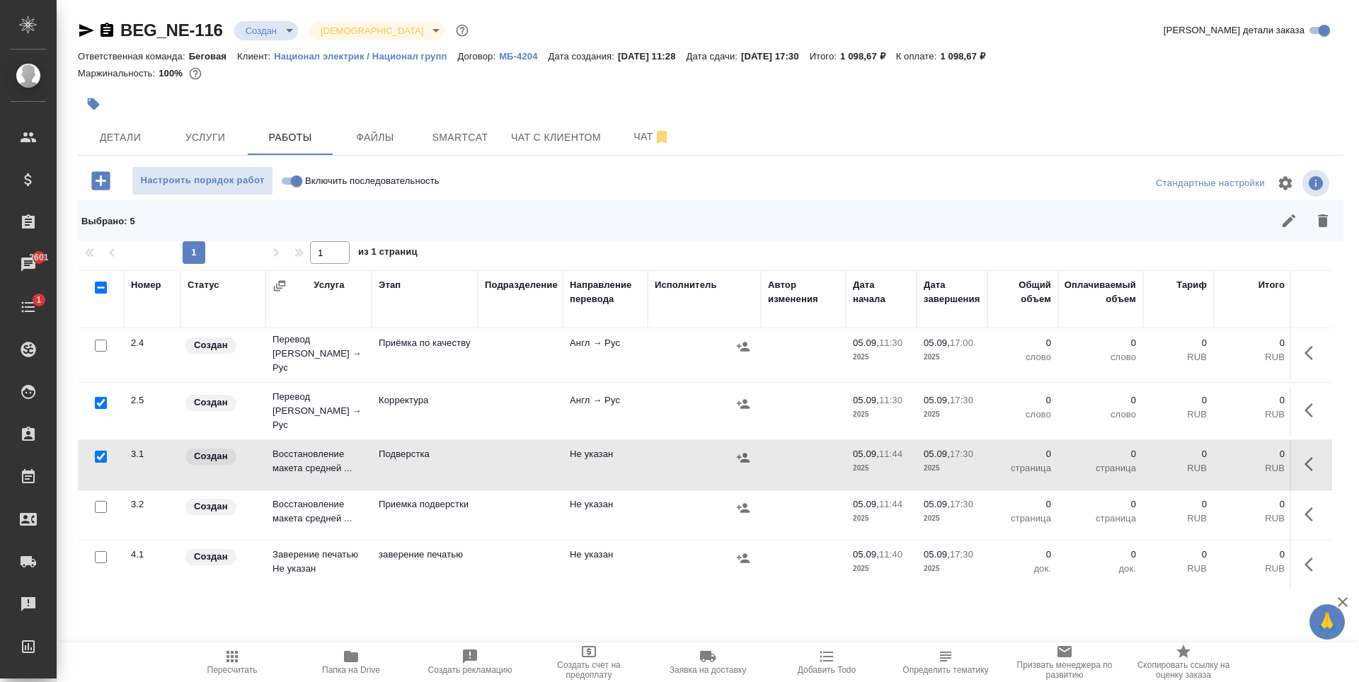
click at [104, 501] on input "checkbox" at bounding box center [101, 507] width 12 height 12
checkbox input "true"
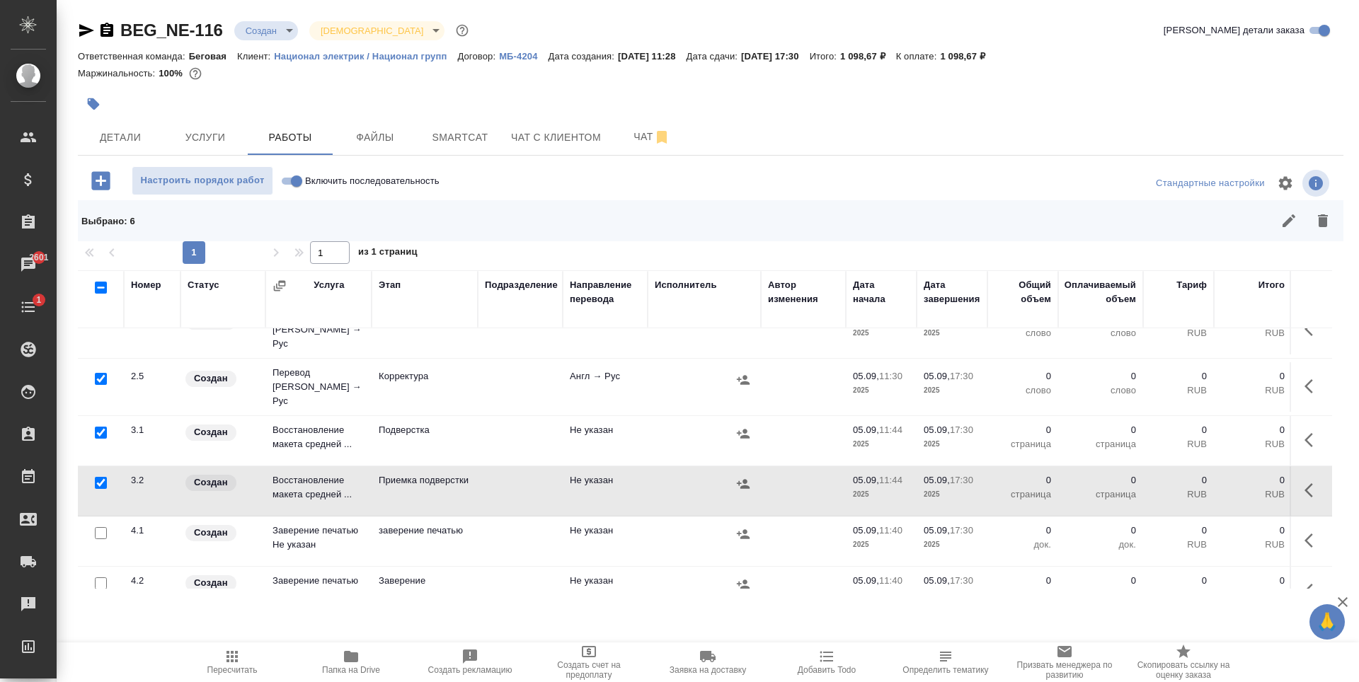
scroll to position [318, 0]
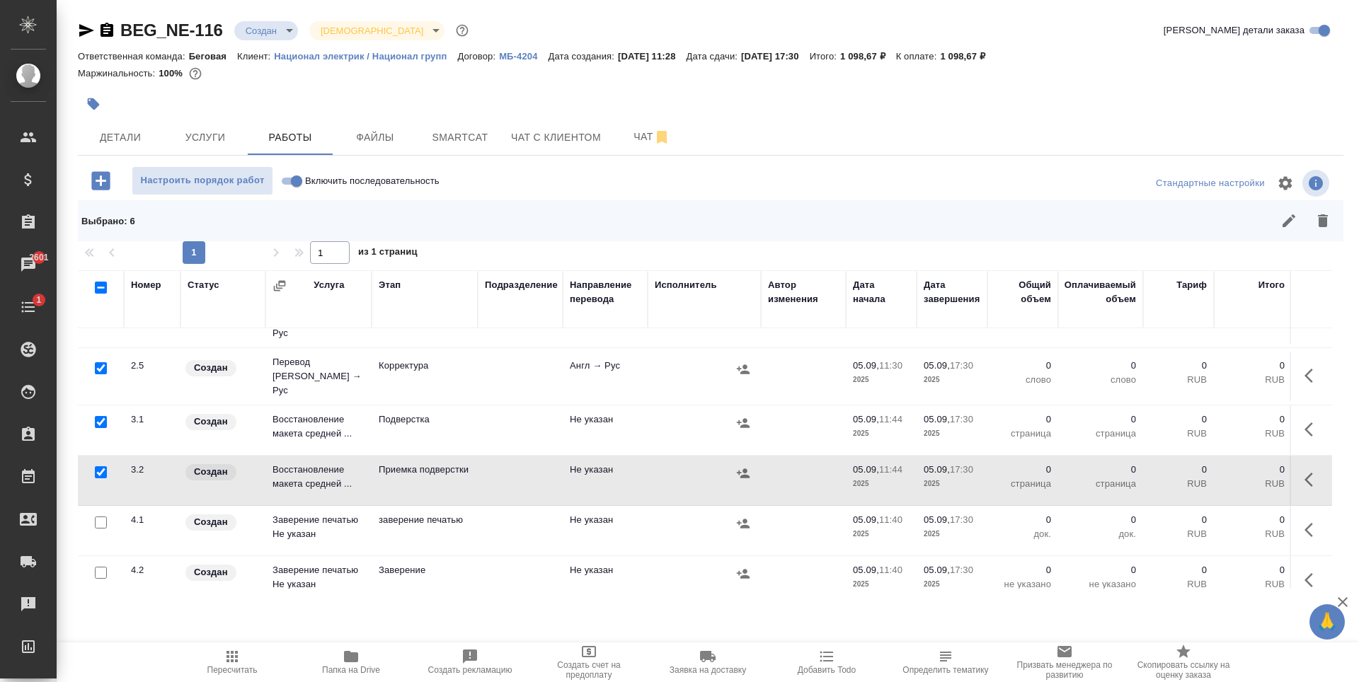
click at [105, 517] on input "checkbox" at bounding box center [101, 523] width 12 height 12
checkbox input "true"
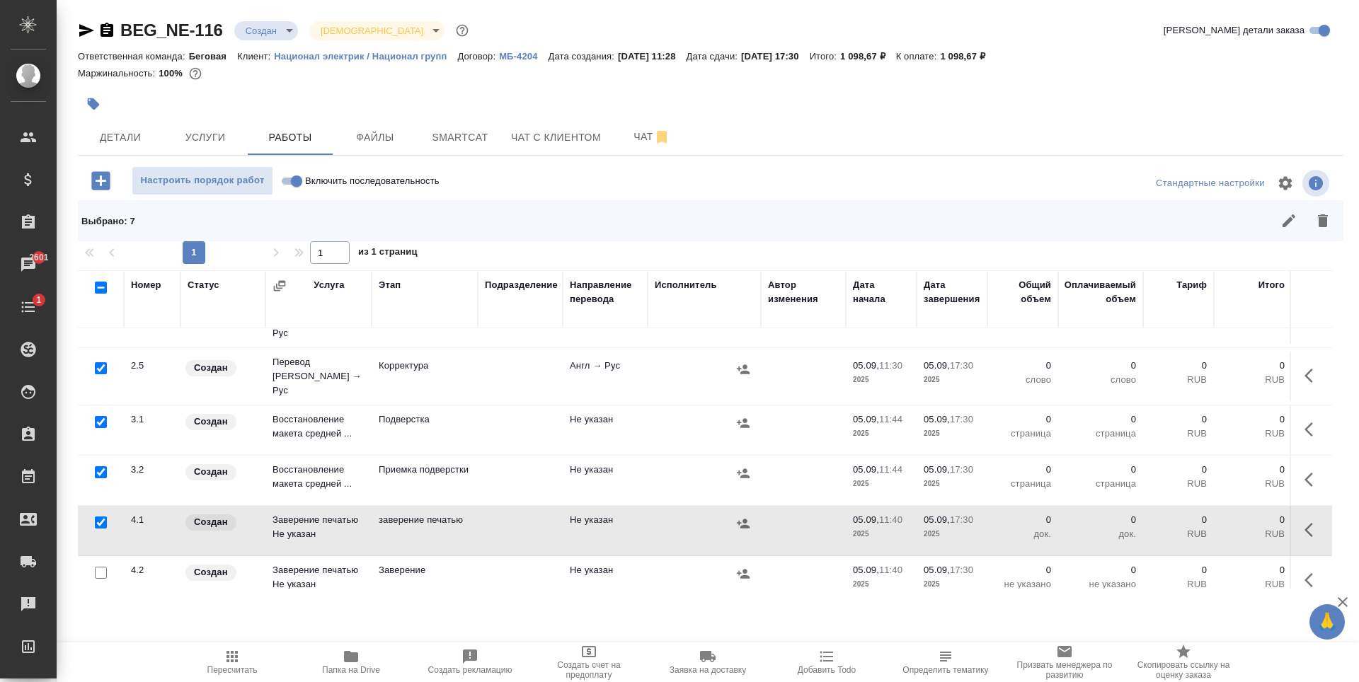
click at [99, 567] on input "checkbox" at bounding box center [101, 573] width 12 height 12
checkbox input "true"
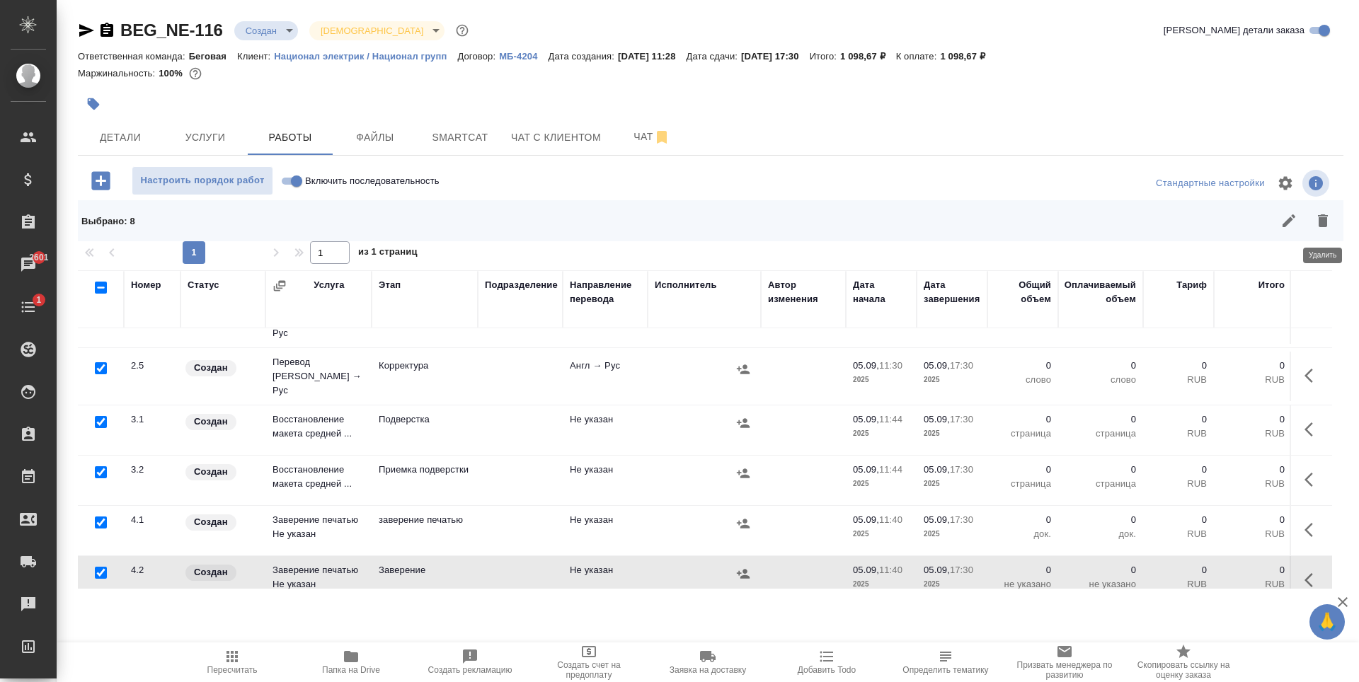
click at [1322, 219] on icon "button" at bounding box center [1323, 220] width 10 height 13
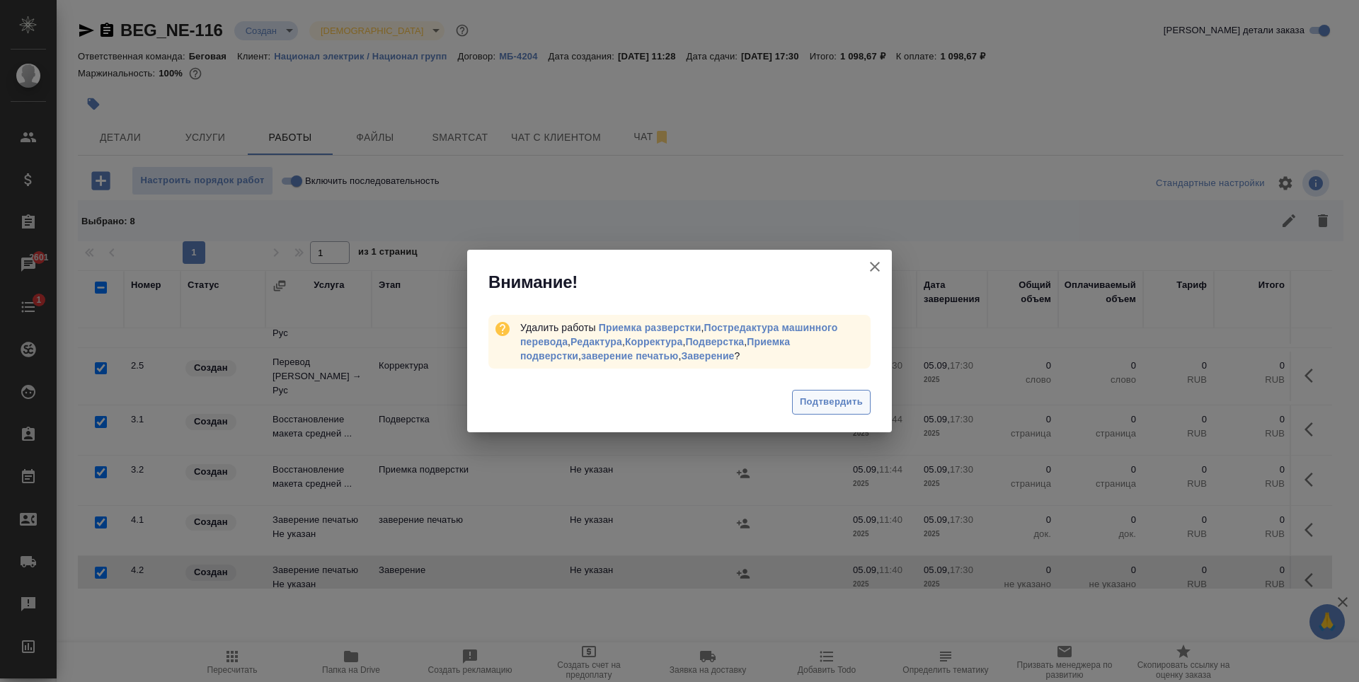
click at [861, 403] on span "Подтвердить" at bounding box center [831, 402] width 63 height 16
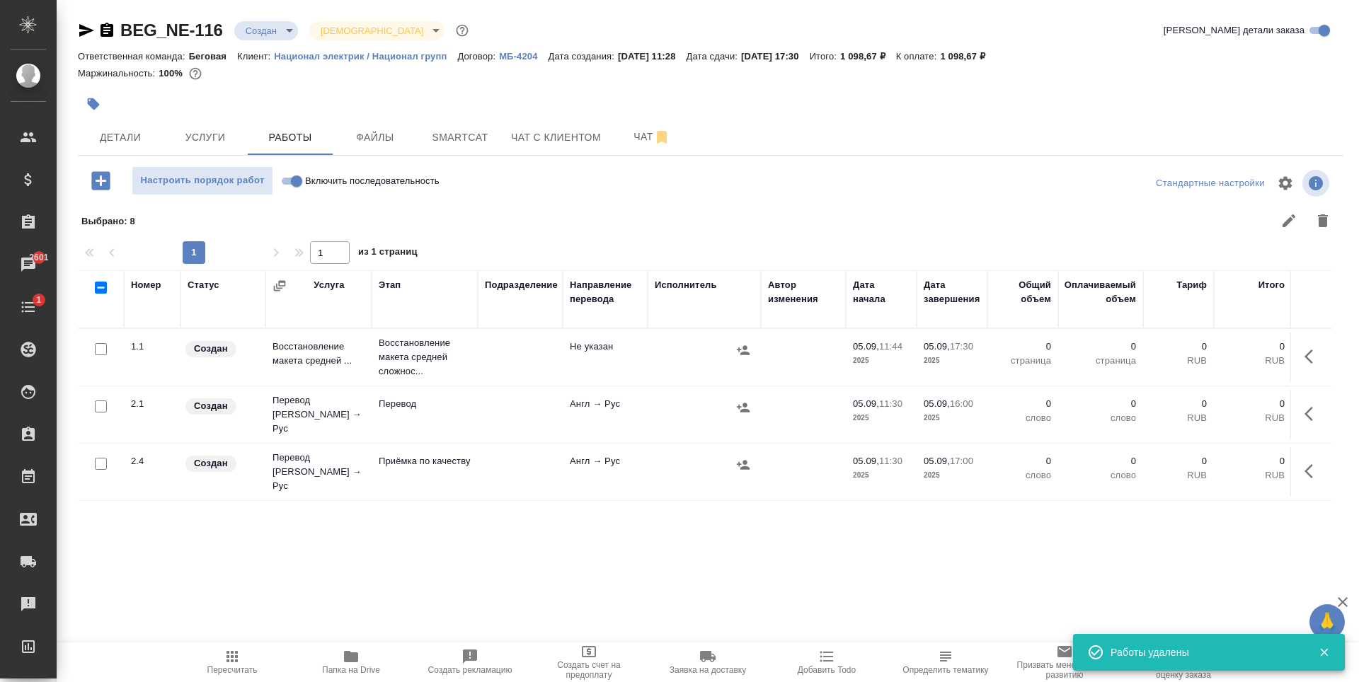
scroll to position [0, 0]
click at [133, 149] on button "Детали" at bounding box center [120, 137] width 85 height 35
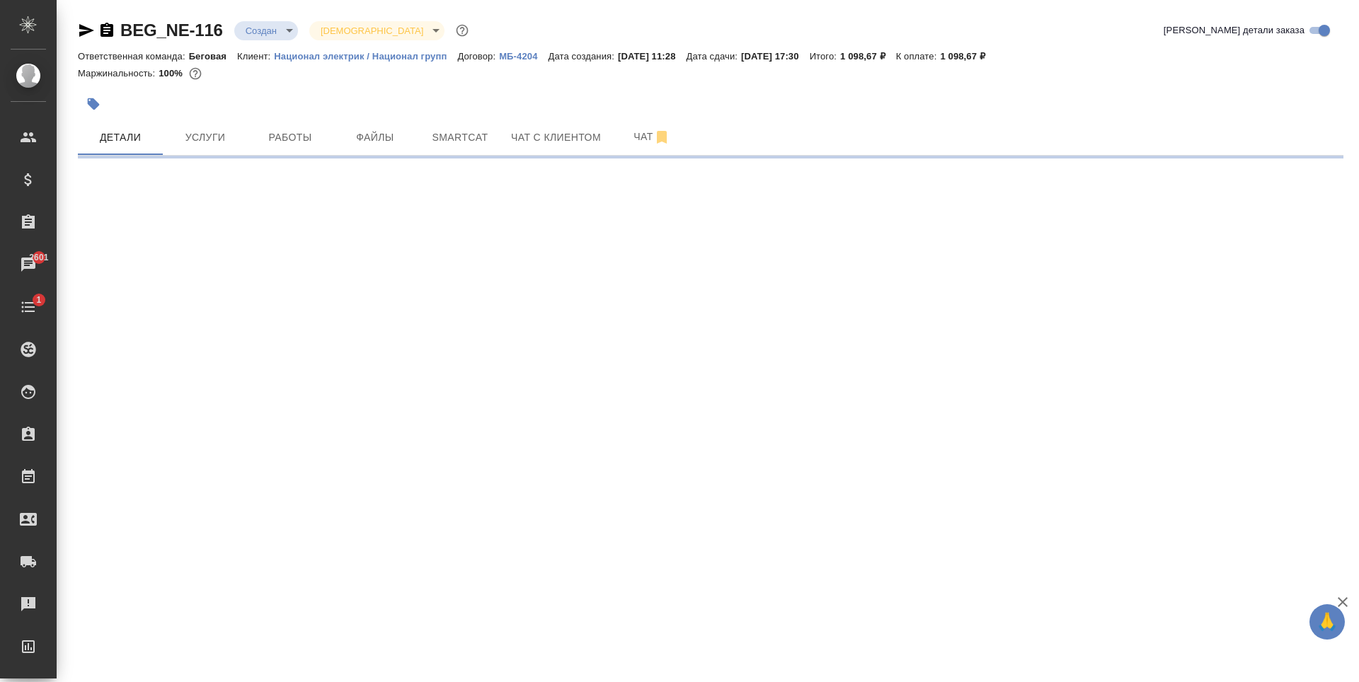
select select "RU"
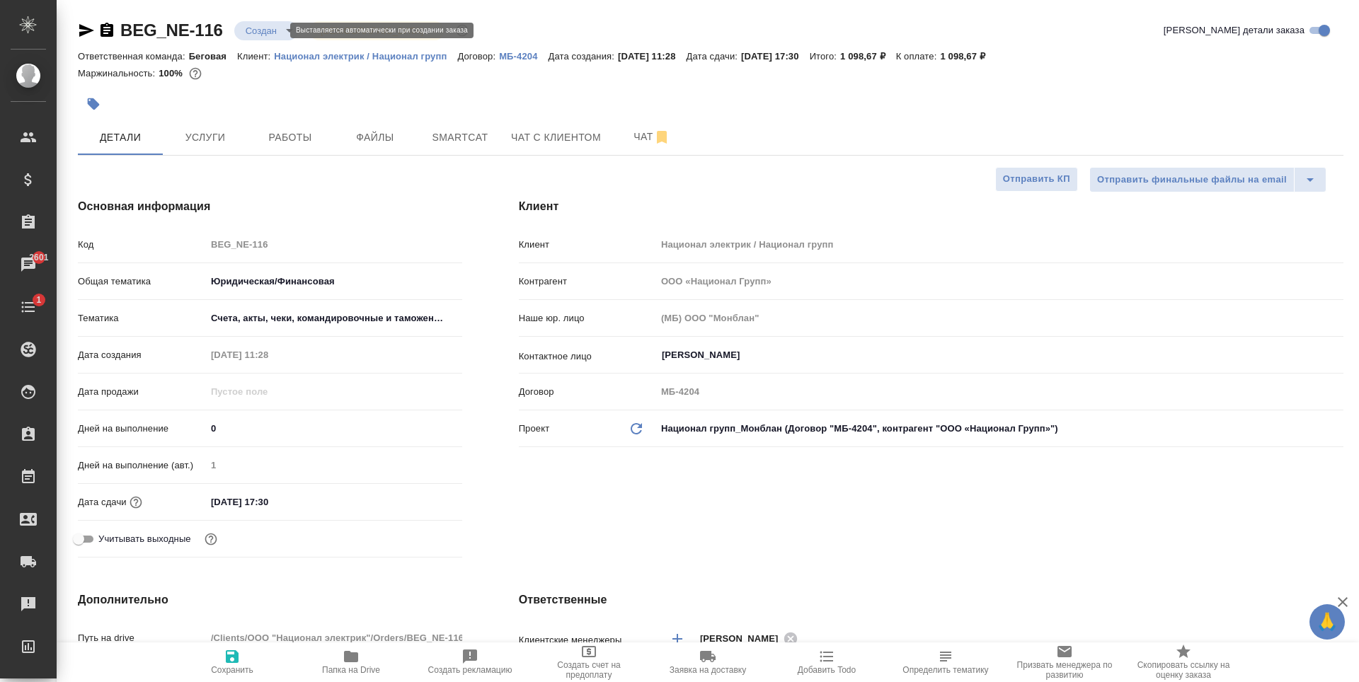
type textarea "x"
click at [252, 31] on body "🙏 .cls-1 fill:#fff; AWATERA Antonova Kristina Клиенты Спецификации Заказы 2601 …" at bounding box center [679, 341] width 1359 height 682
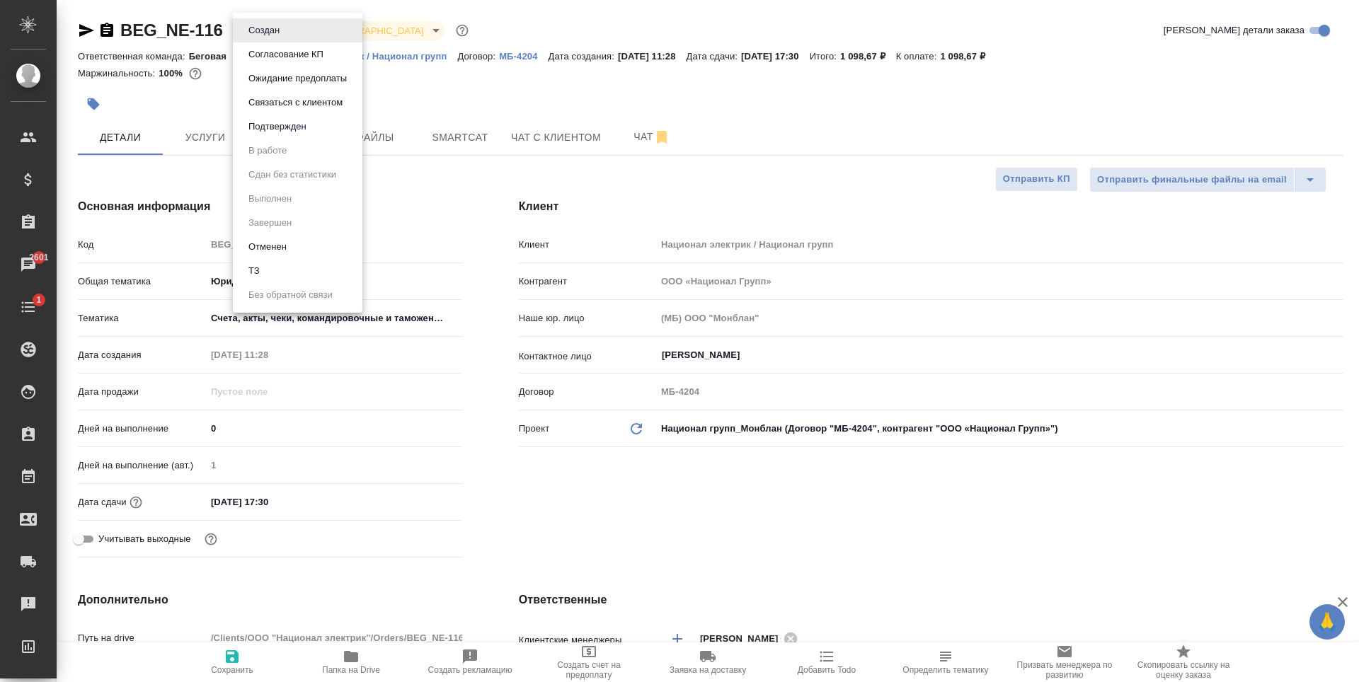
click at [302, 134] on li "Подтвержден" at bounding box center [298, 127] width 130 height 24
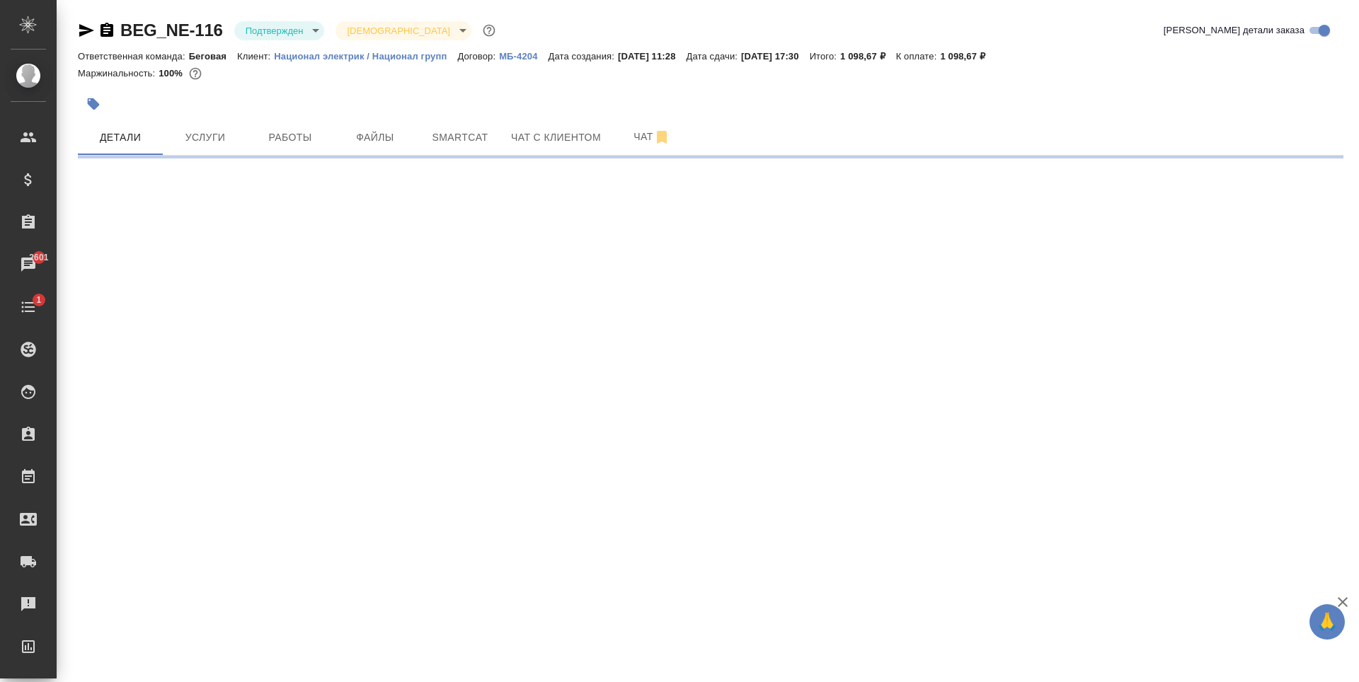
select select "RU"
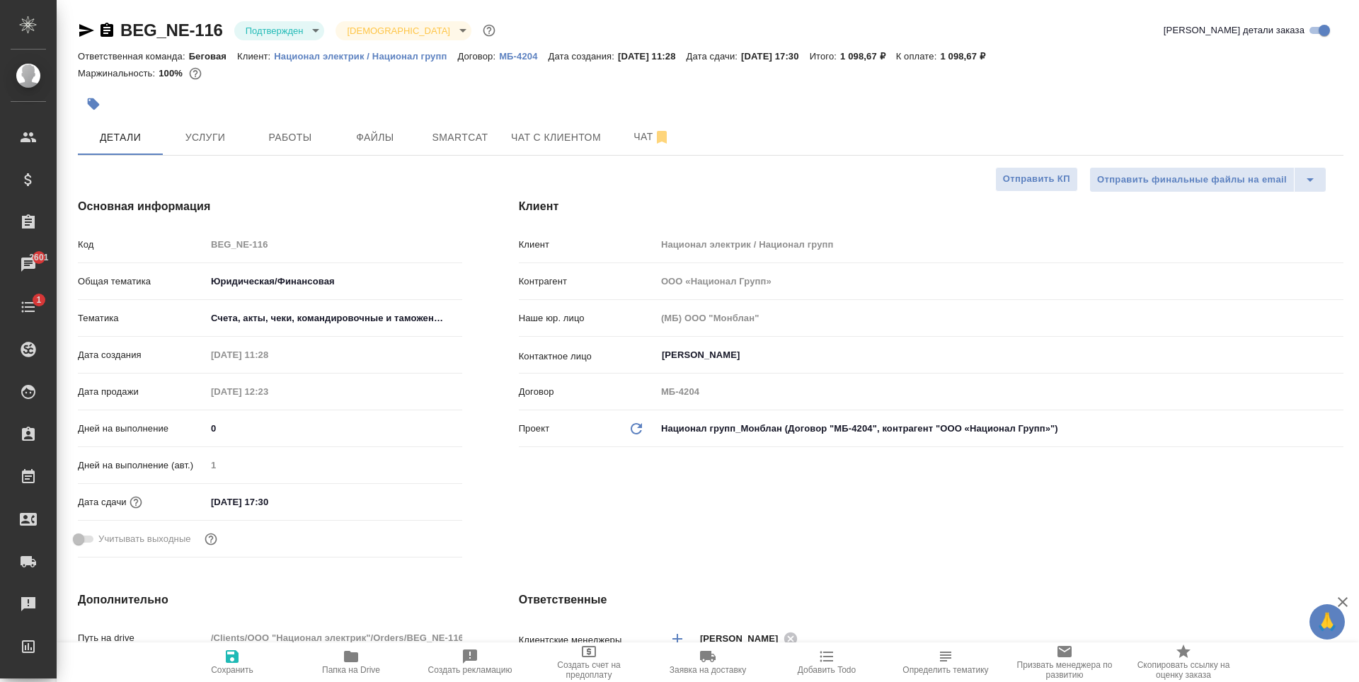
type textarea "x"
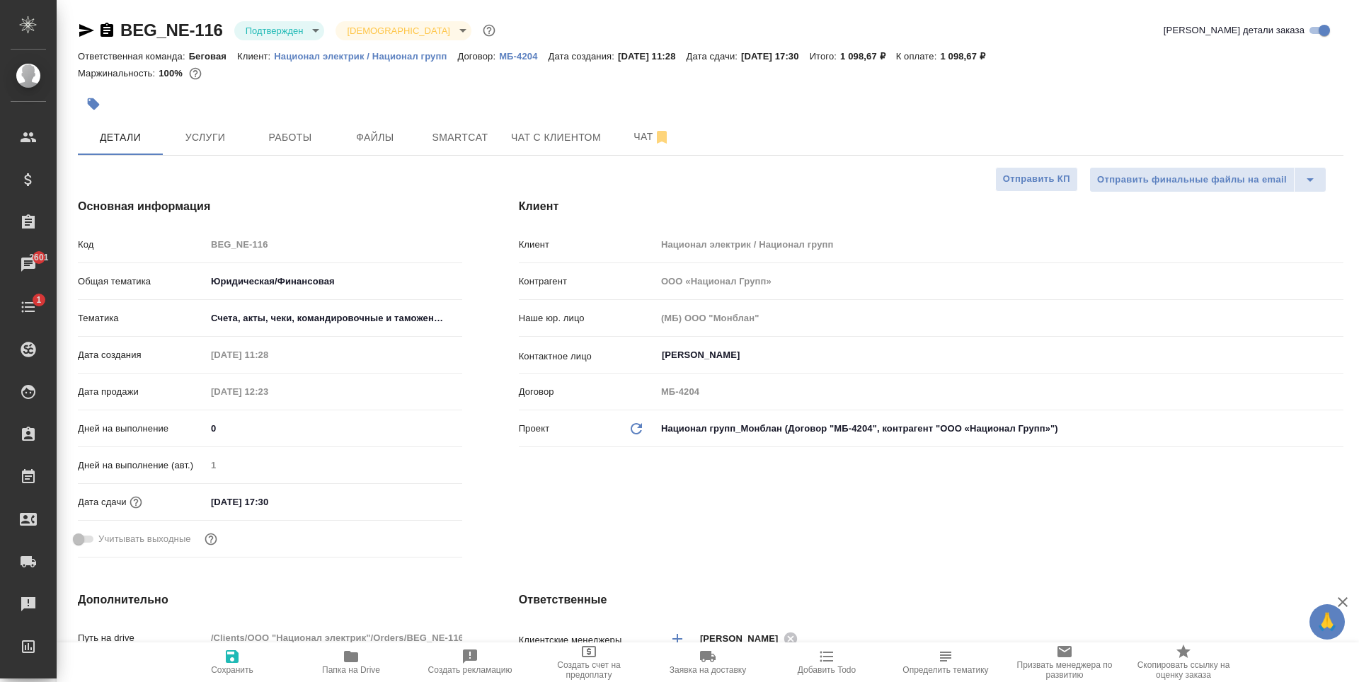
type textarea "x"
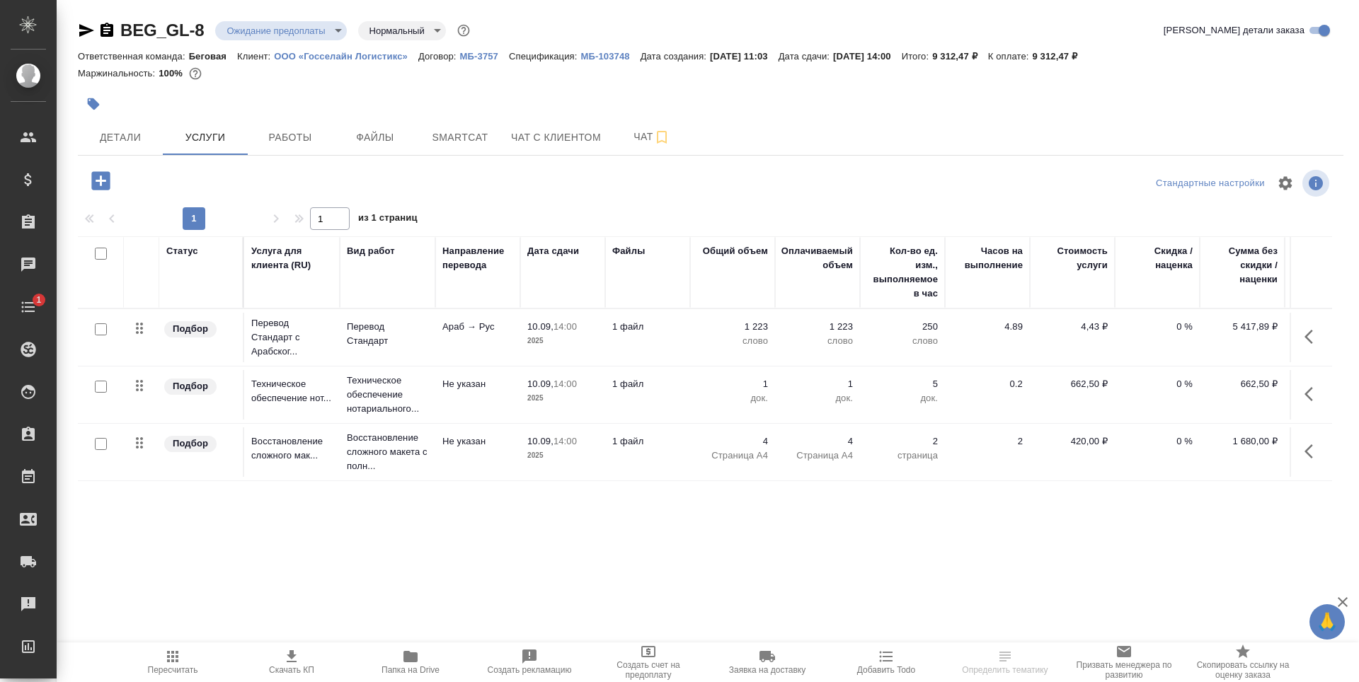
click at [132, 142] on span "Детали" at bounding box center [120, 138] width 68 height 18
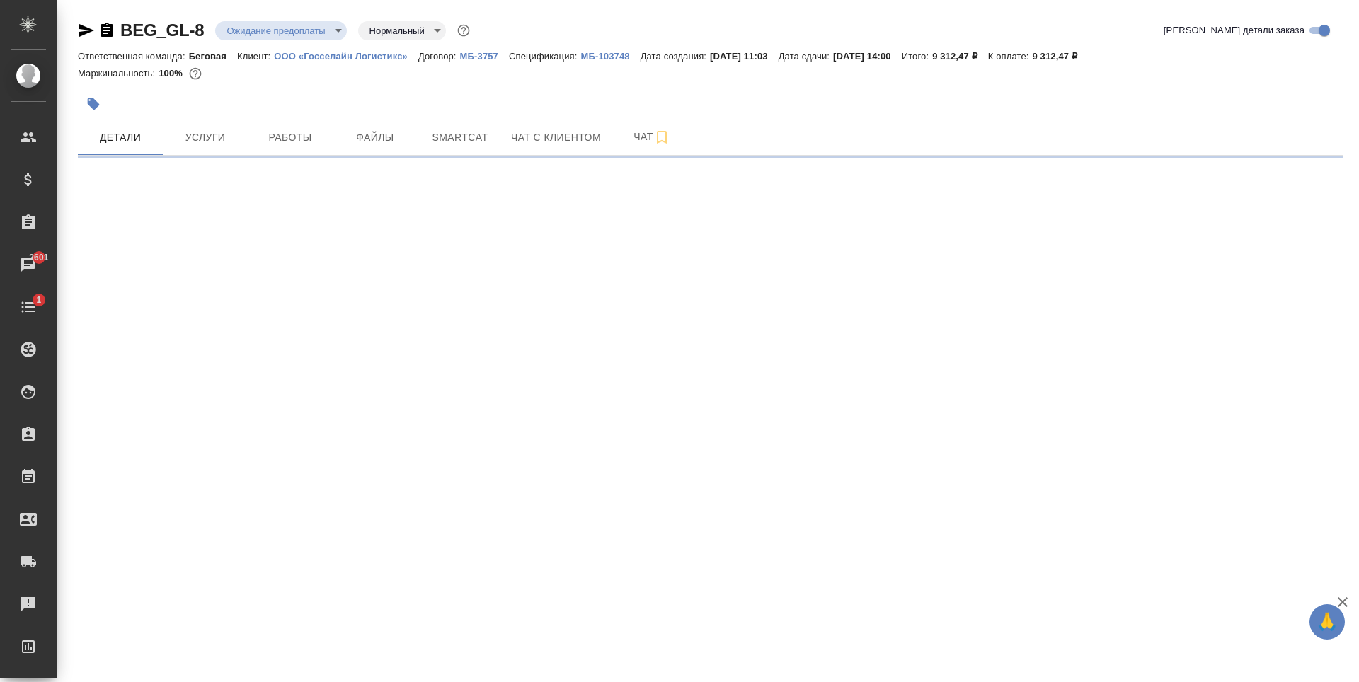
select select "RU"
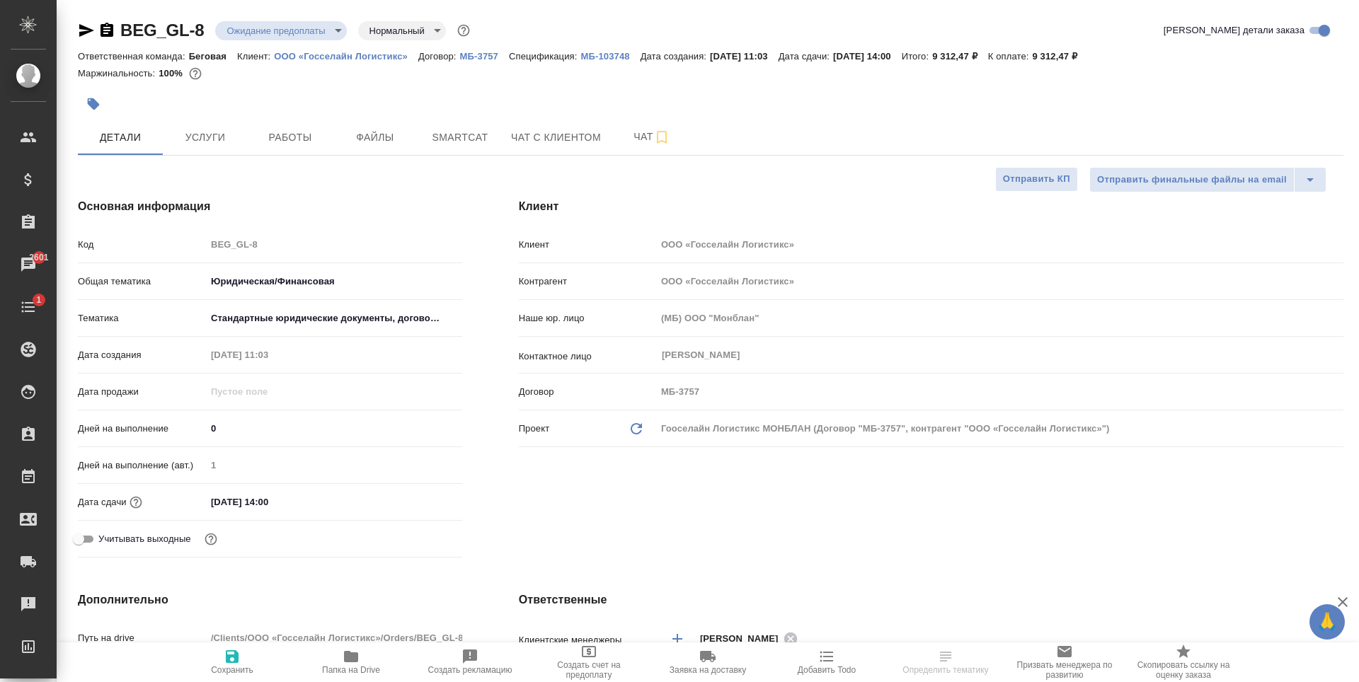
type textarea "x"
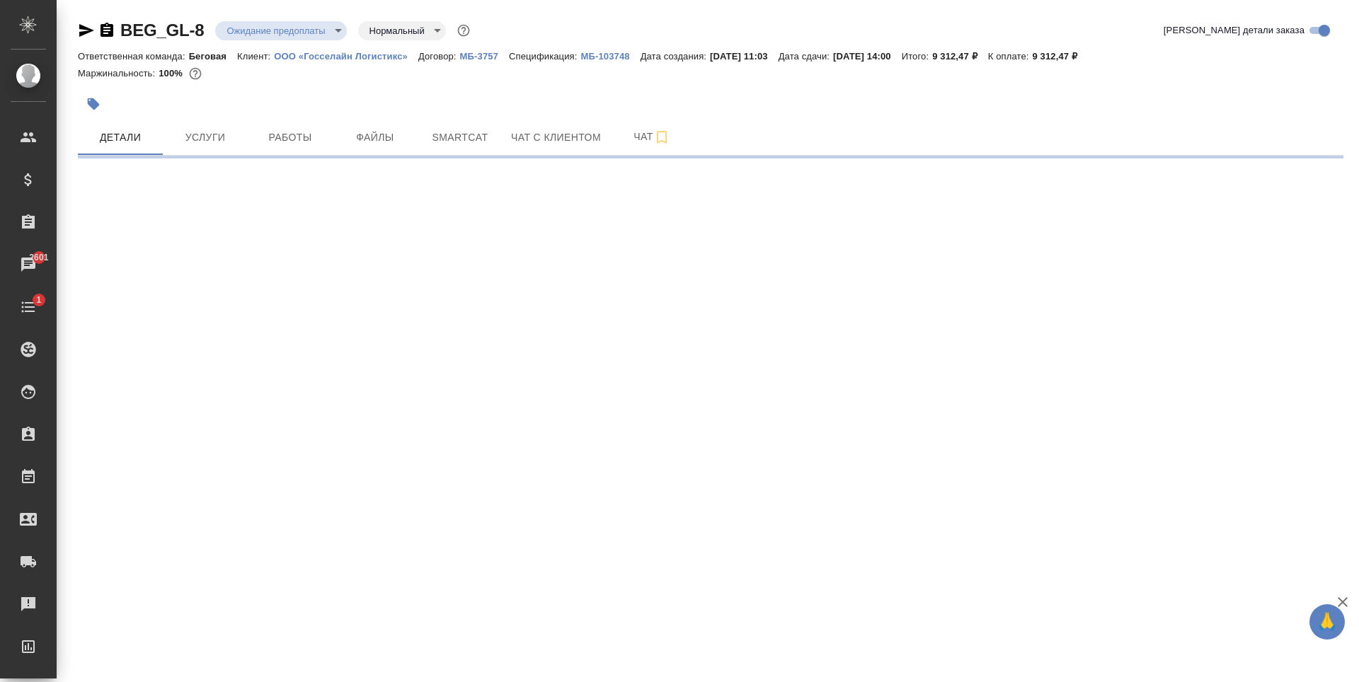
select select "RU"
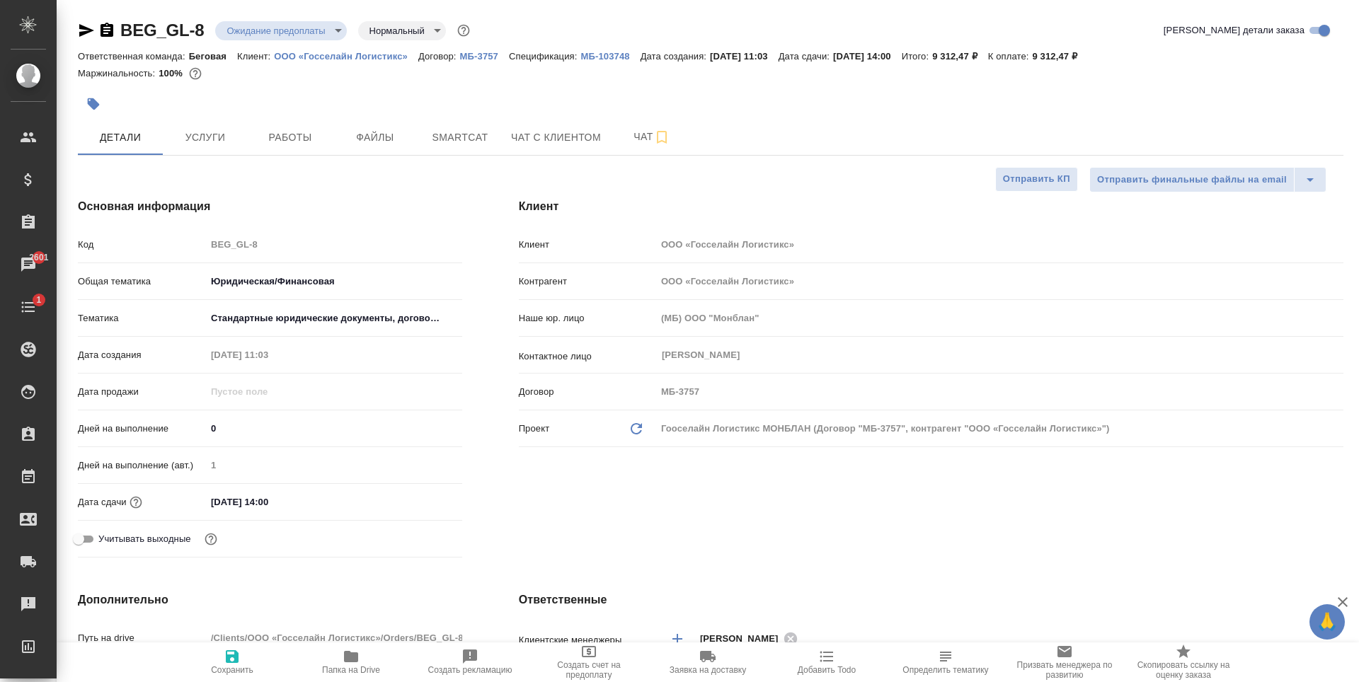
type textarea "x"
click at [326, 39] on body "🙏 .cls-1 fill:#fff; AWATERA [PERSON_NAME] Спецификации Заказы 2601 Чаты 1 Todo …" at bounding box center [679, 341] width 1359 height 682
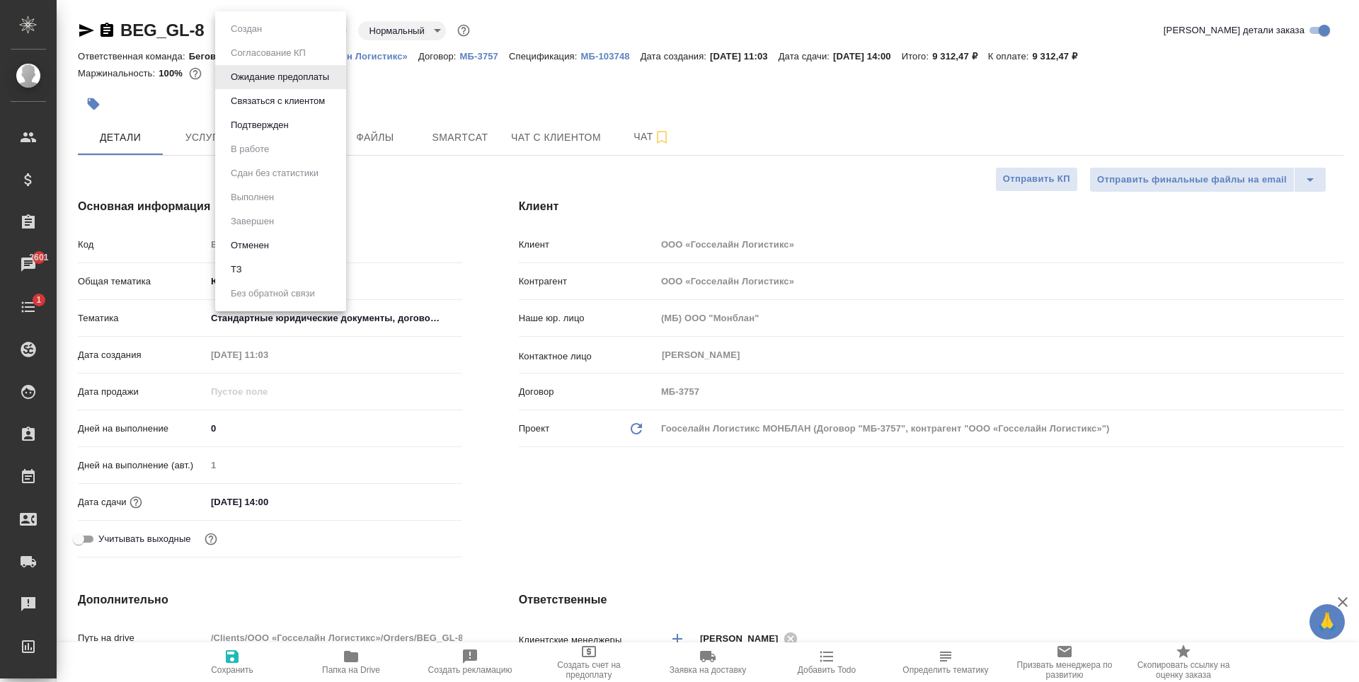
click at [307, 123] on li "Подтвержден" at bounding box center [280, 125] width 131 height 24
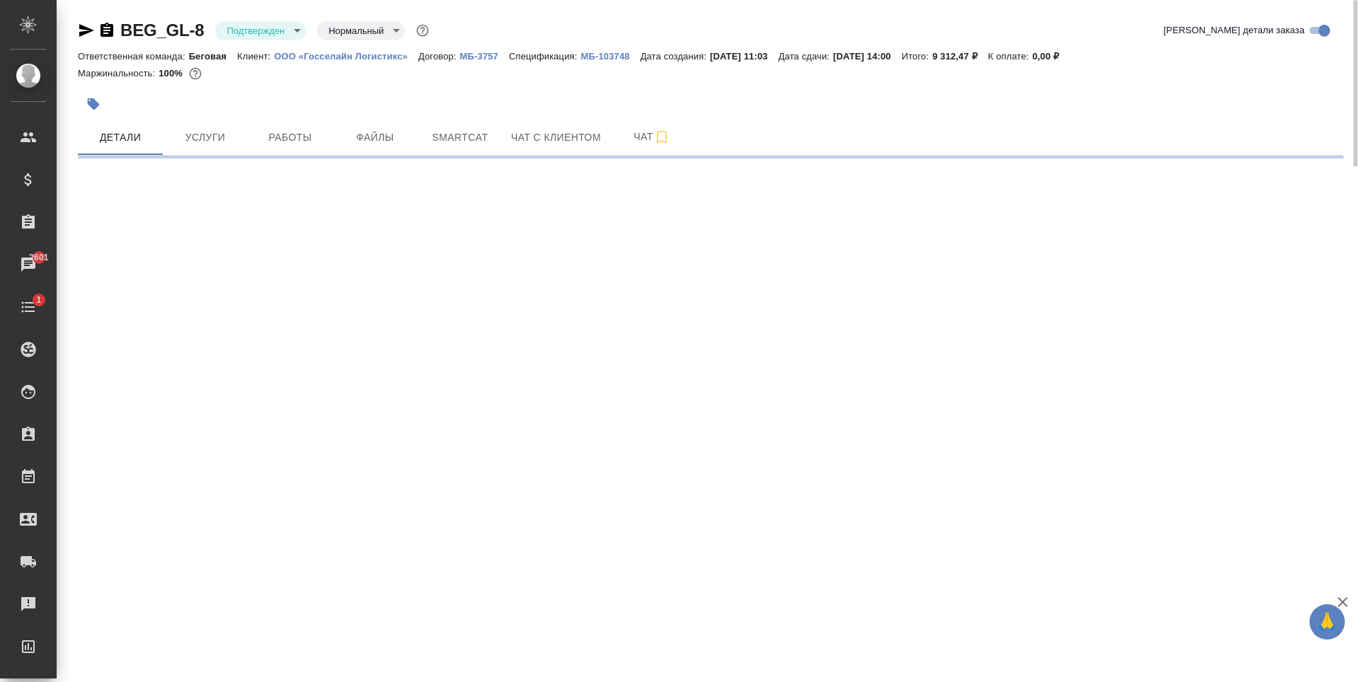
select select "RU"
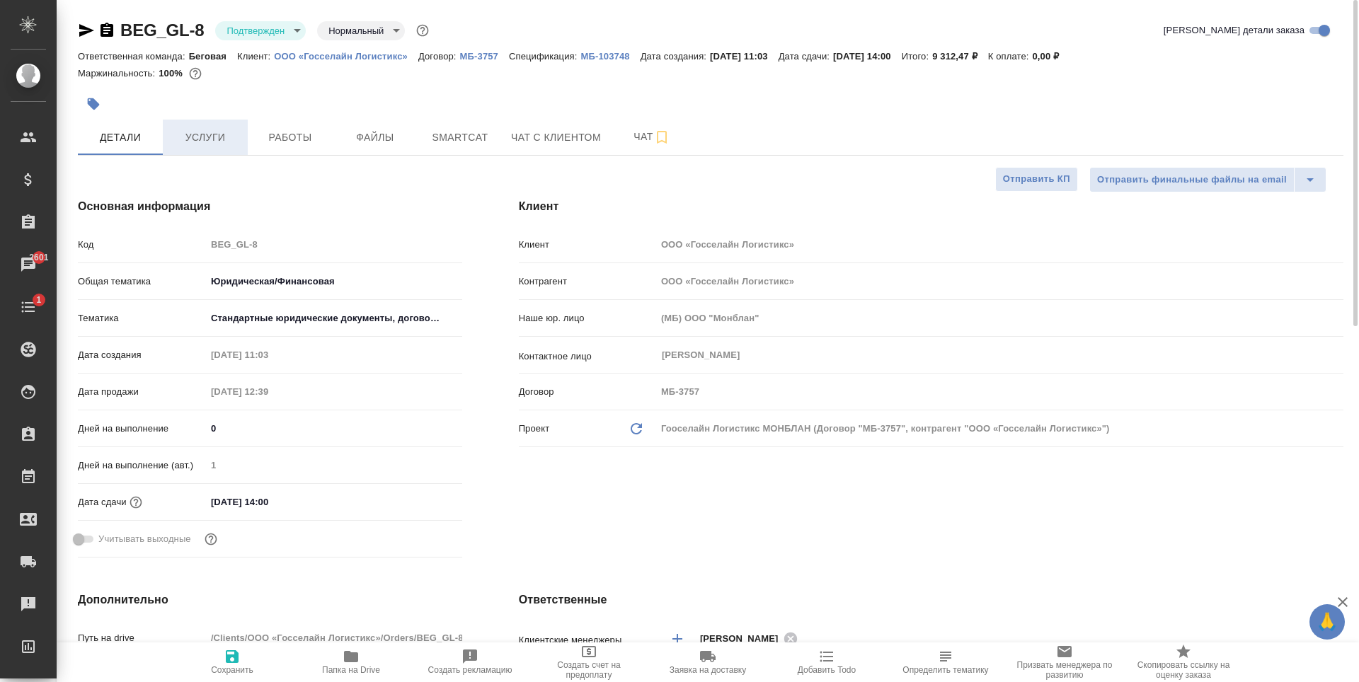
type textarea "x"
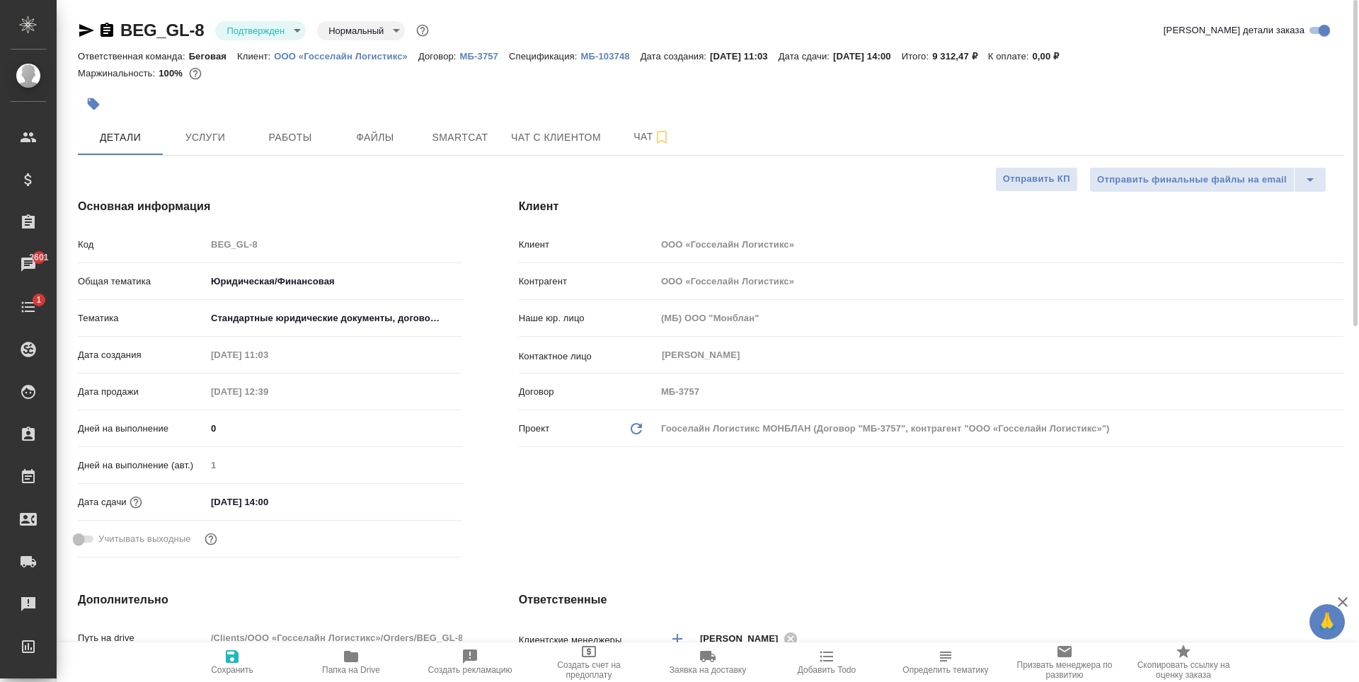
type textarea "x"
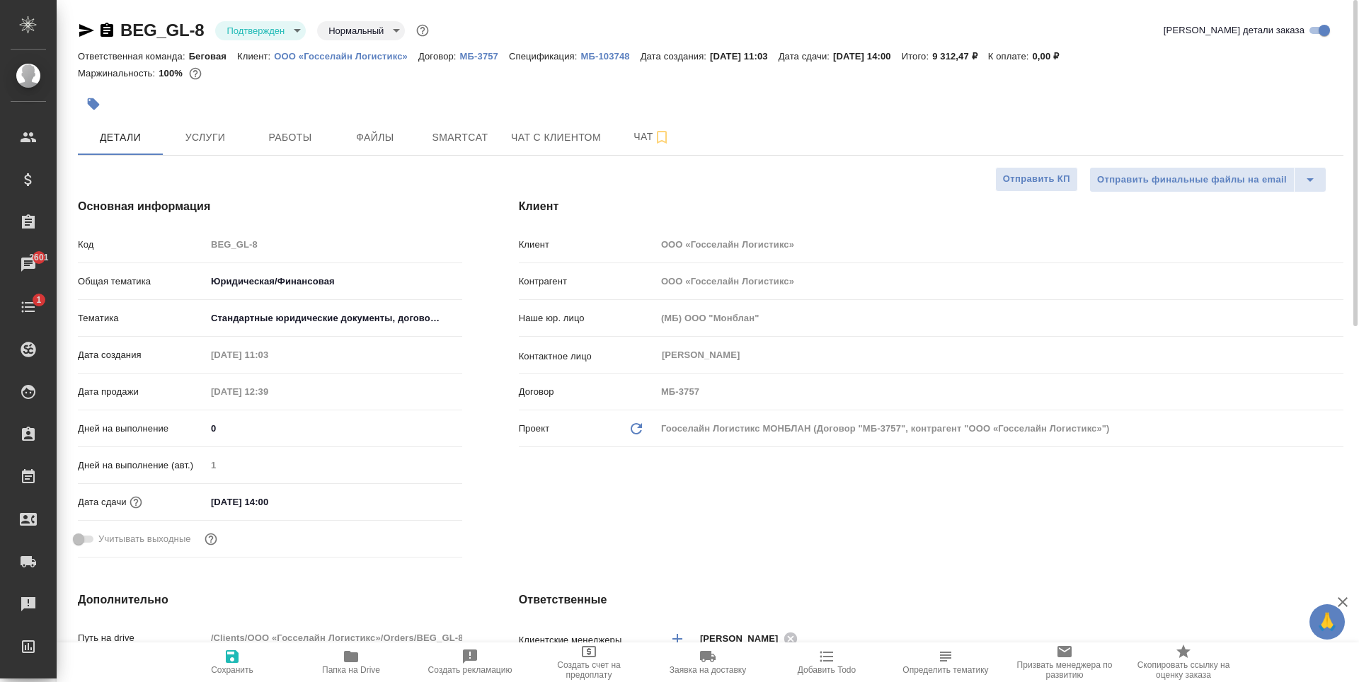
type textarea "x"
select select "RU"
click at [410, 141] on button "Файлы" at bounding box center [375, 137] width 85 height 35
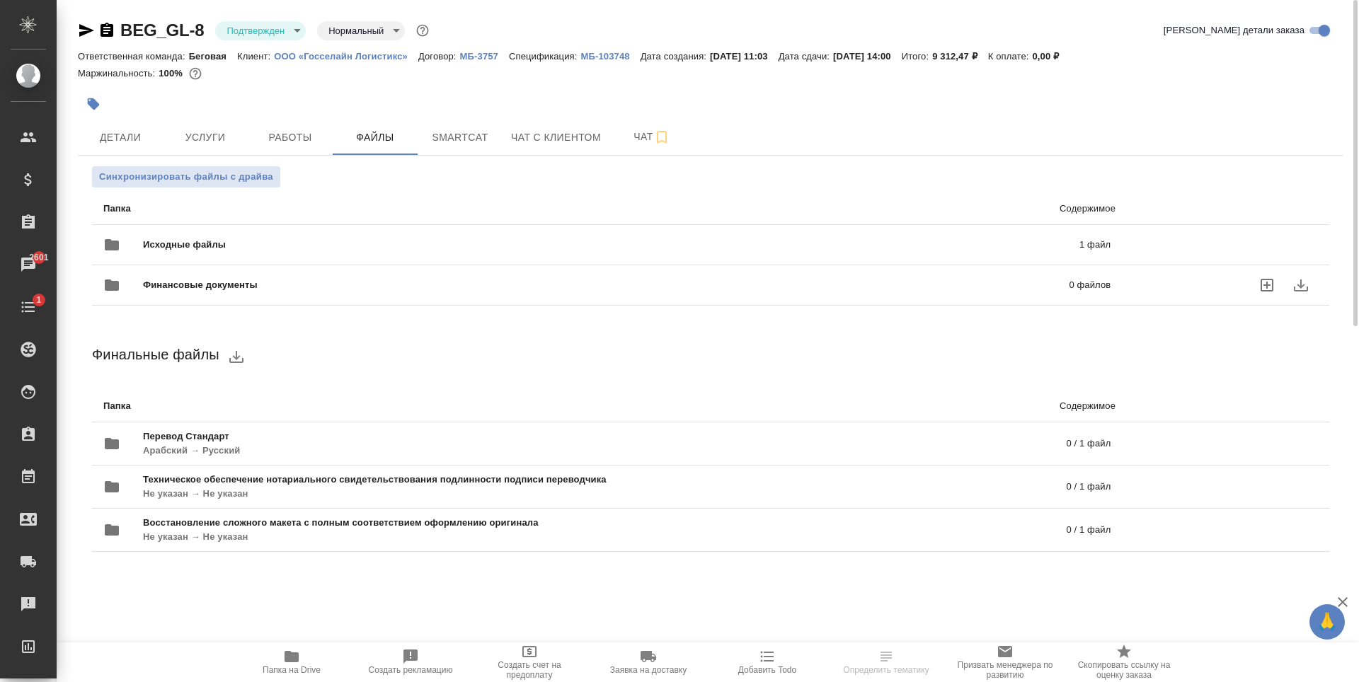
click at [355, 252] on div "Исходные файлы 1 файл" at bounding box center [606, 245] width 1007 height 34
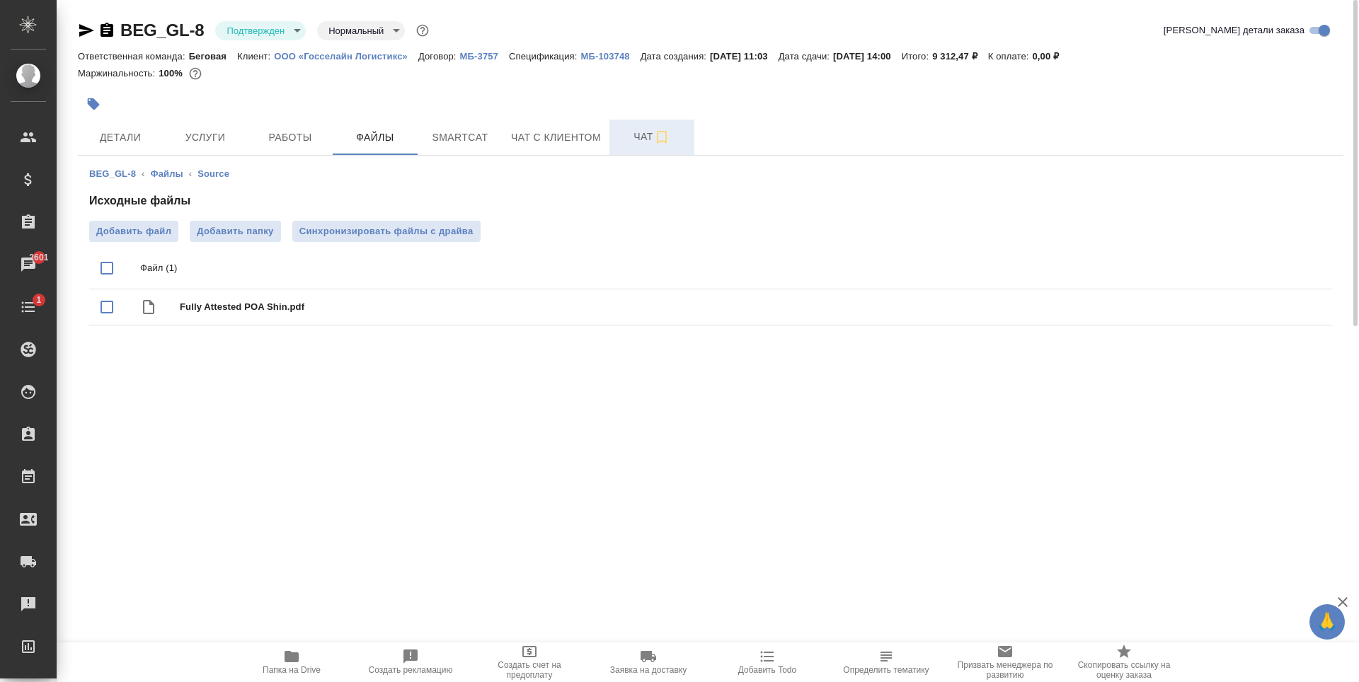
click at [691, 151] on button "Чат" at bounding box center [651, 137] width 85 height 35
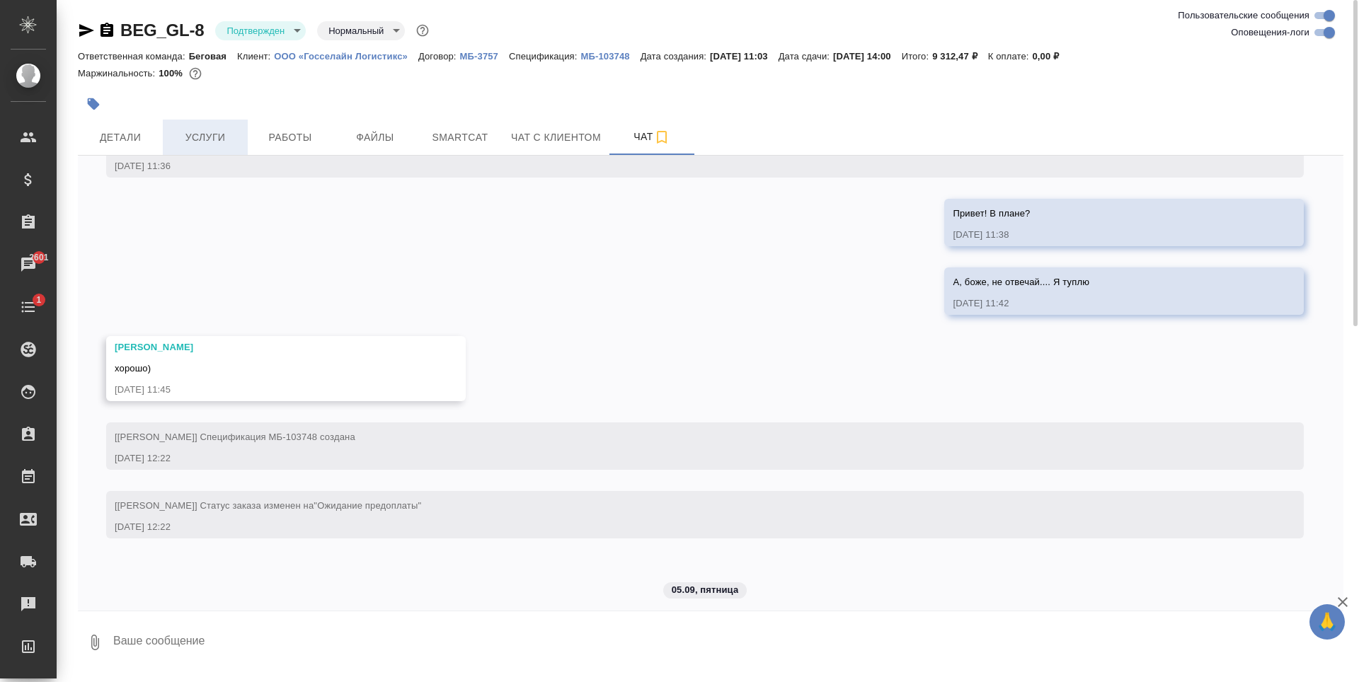
scroll to position [649, 0]
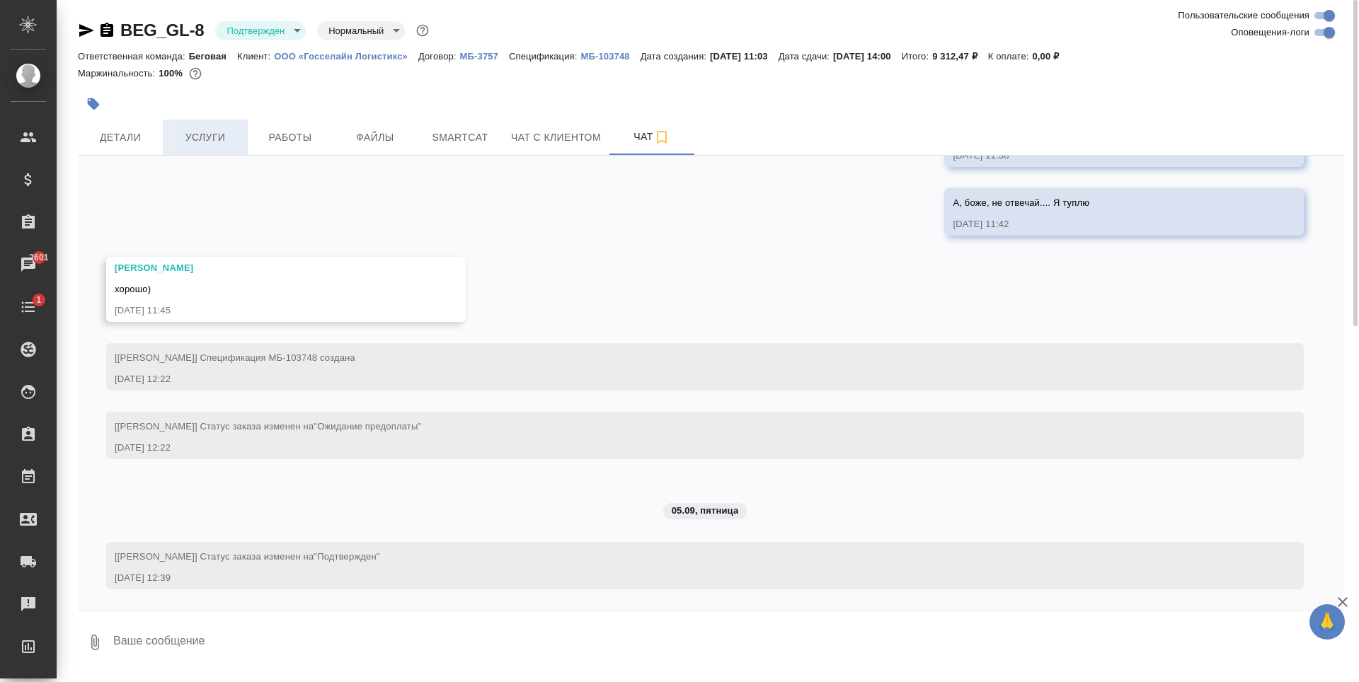
click at [215, 150] on button "Услуги" at bounding box center [205, 137] width 85 height 35
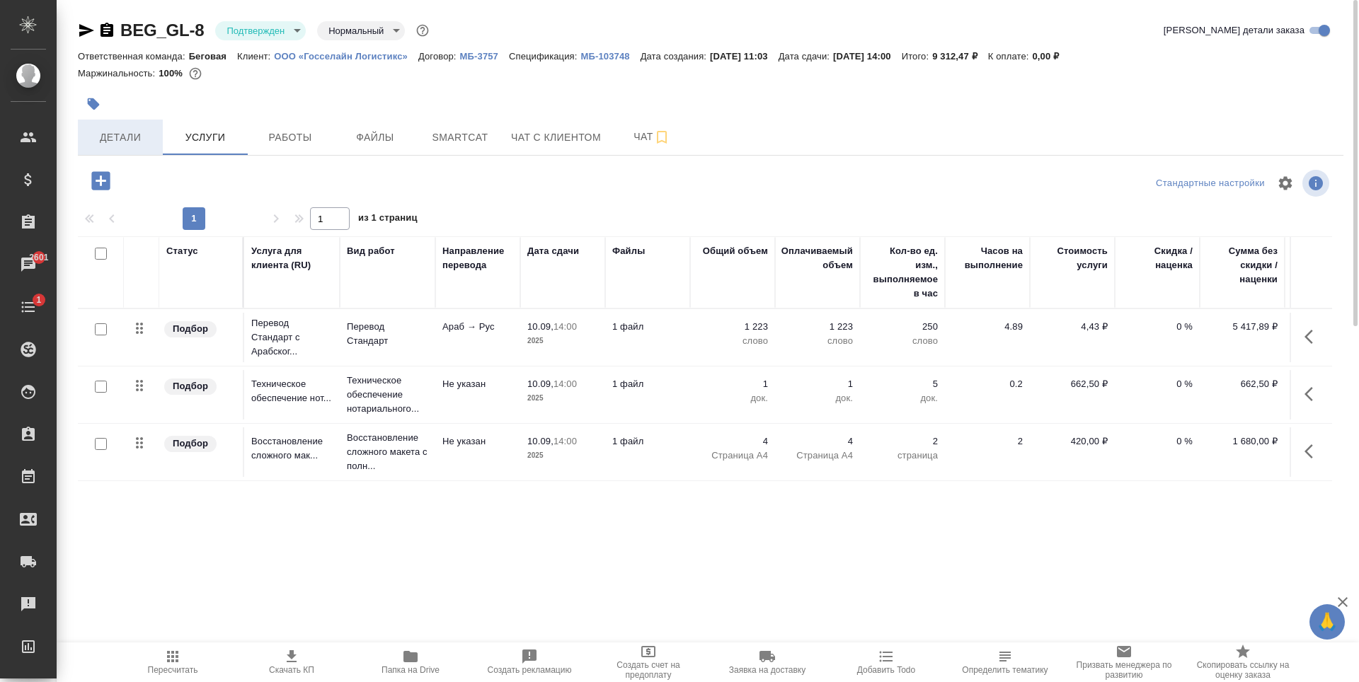
click at [137, 136] on span "Детали" at bounding box center [120, 138] width 68 height 18
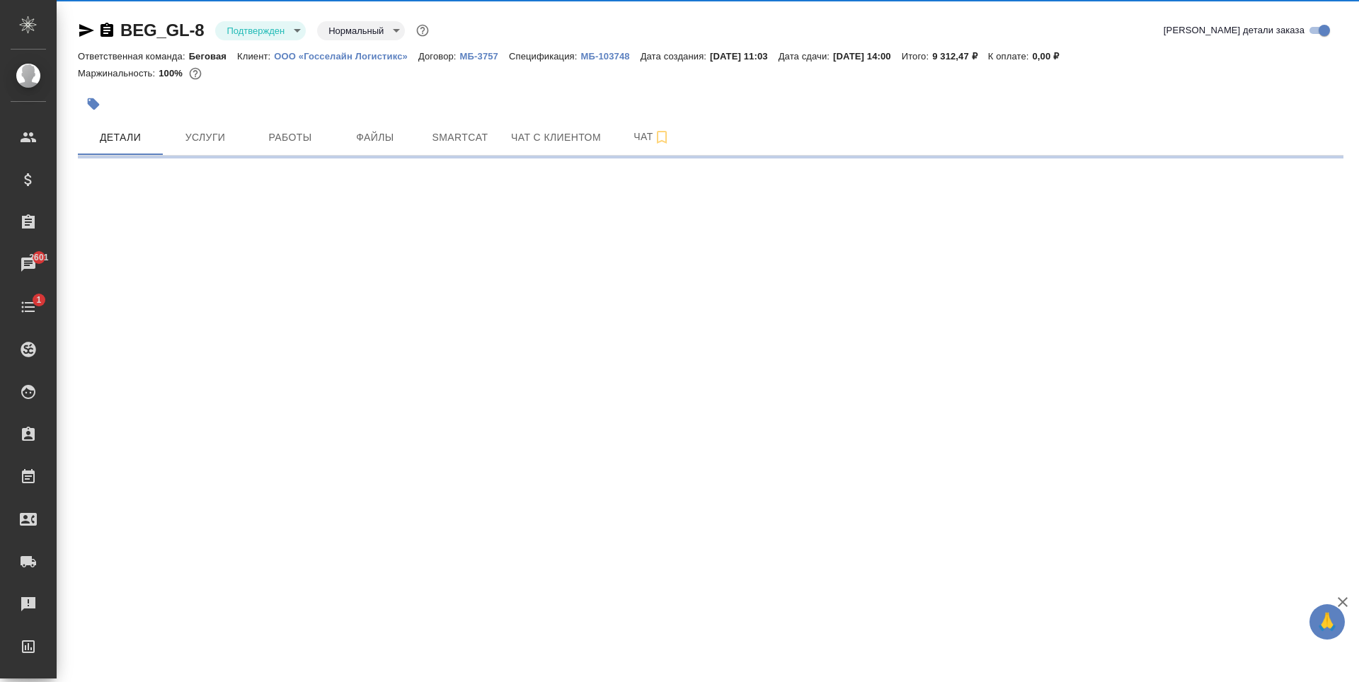
select select "RU"
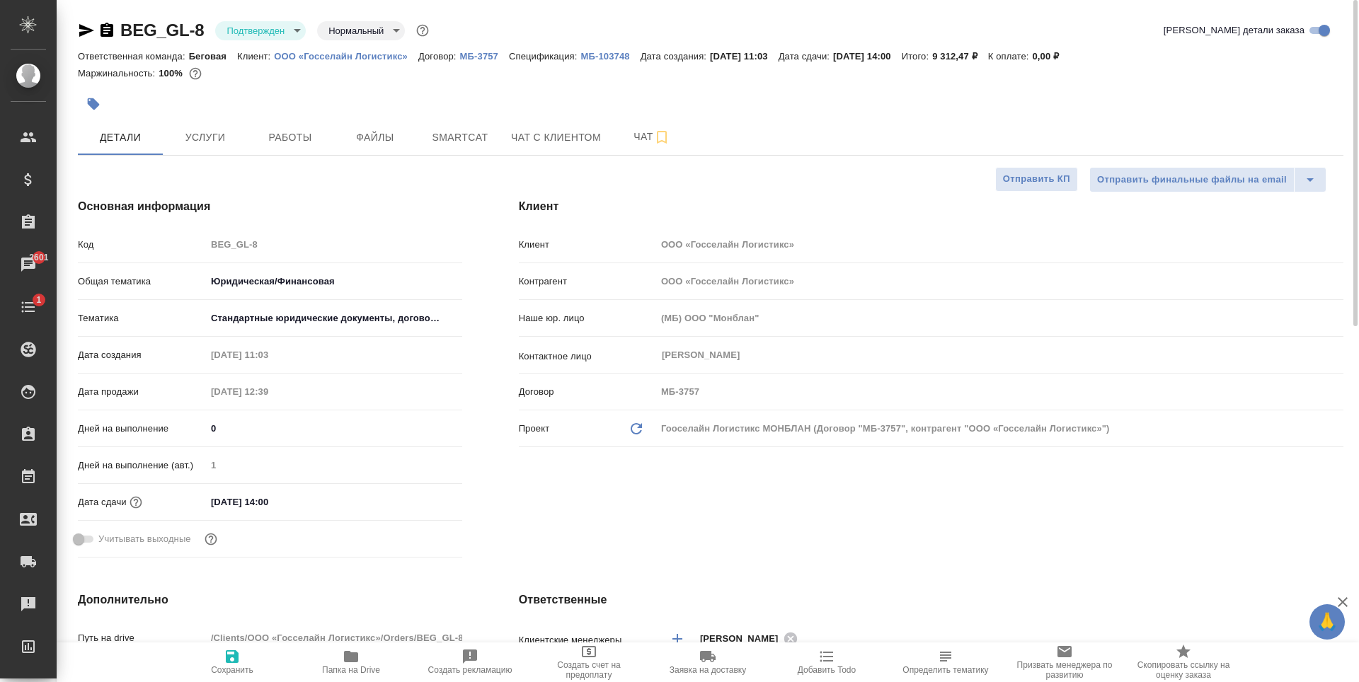
type textarea "x"
select select "RU"
type textarea "x"
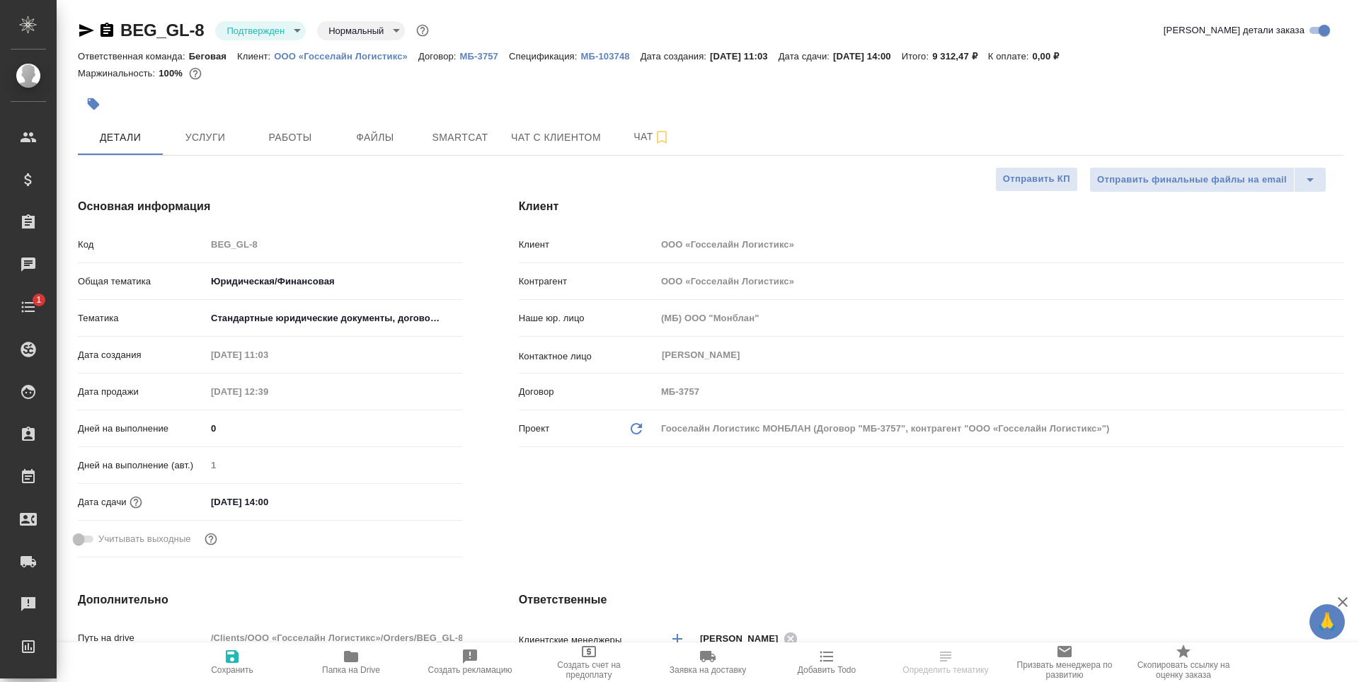
type textarea "x"
select select "RU"
type textarea "x"
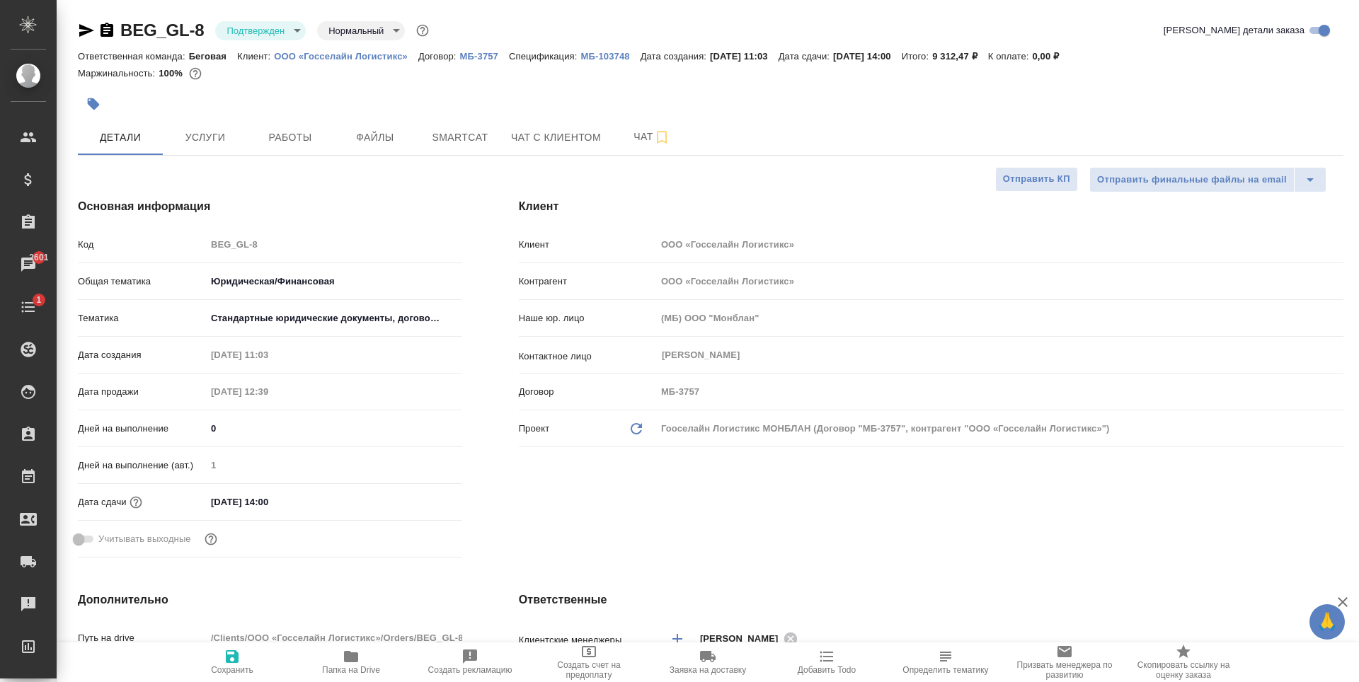
type textarea "x"
